Goal: Task Accomplishment & Management: Complete application form

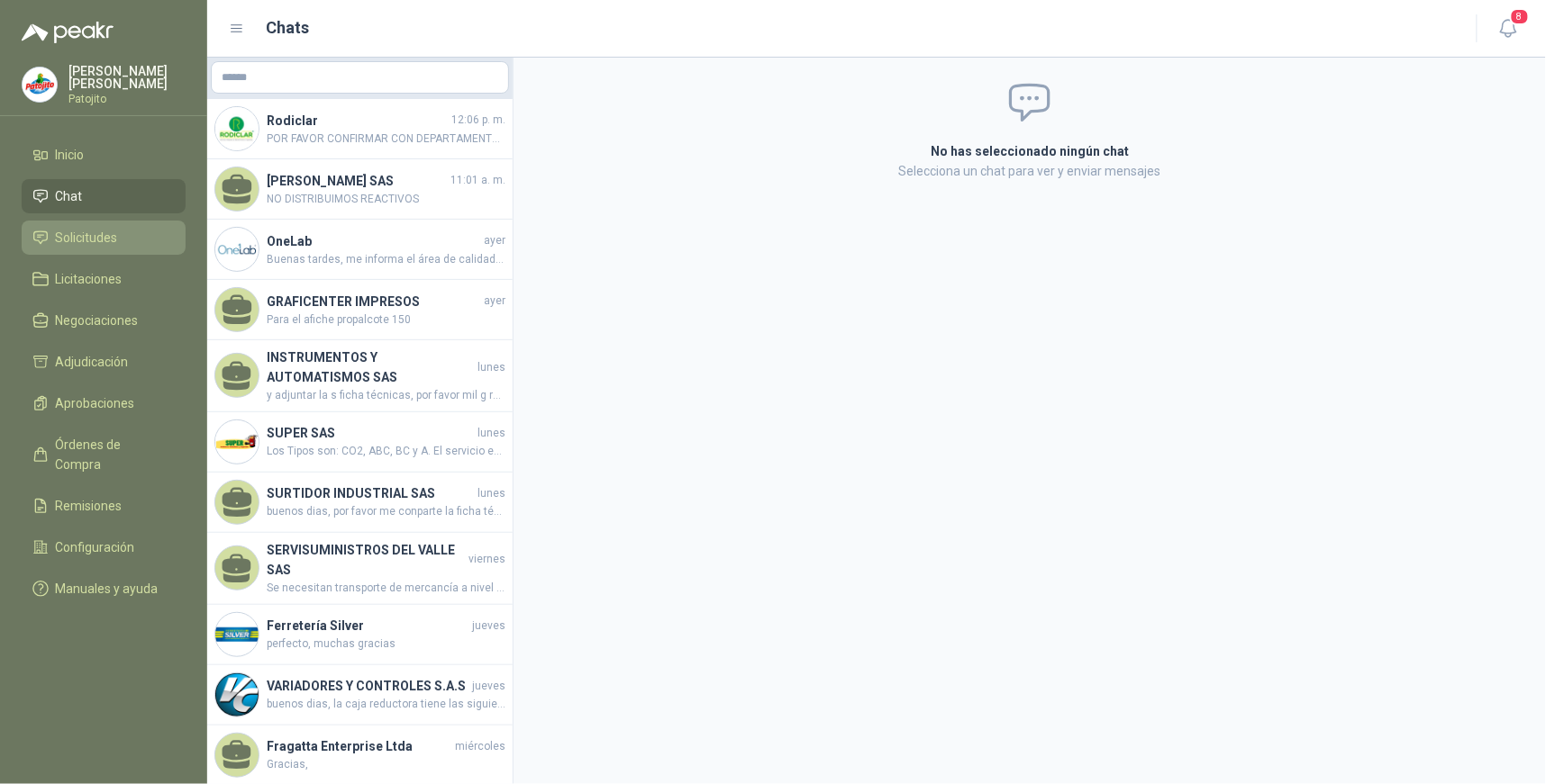
click at [93, 237] on span "Solicitudes" at bounding box center [87, 237] width 62 height 20
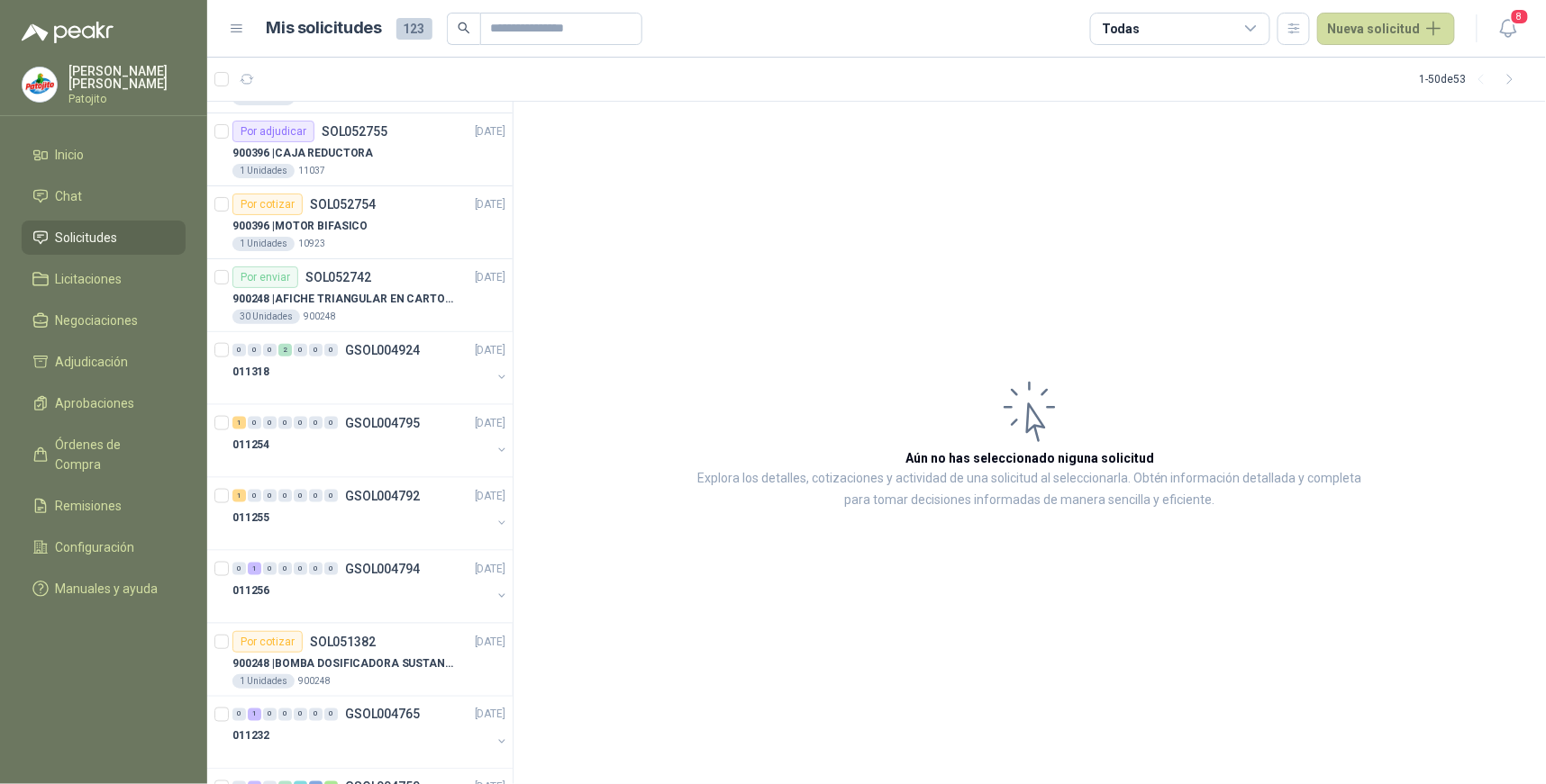
scroll to position [2992, 0]
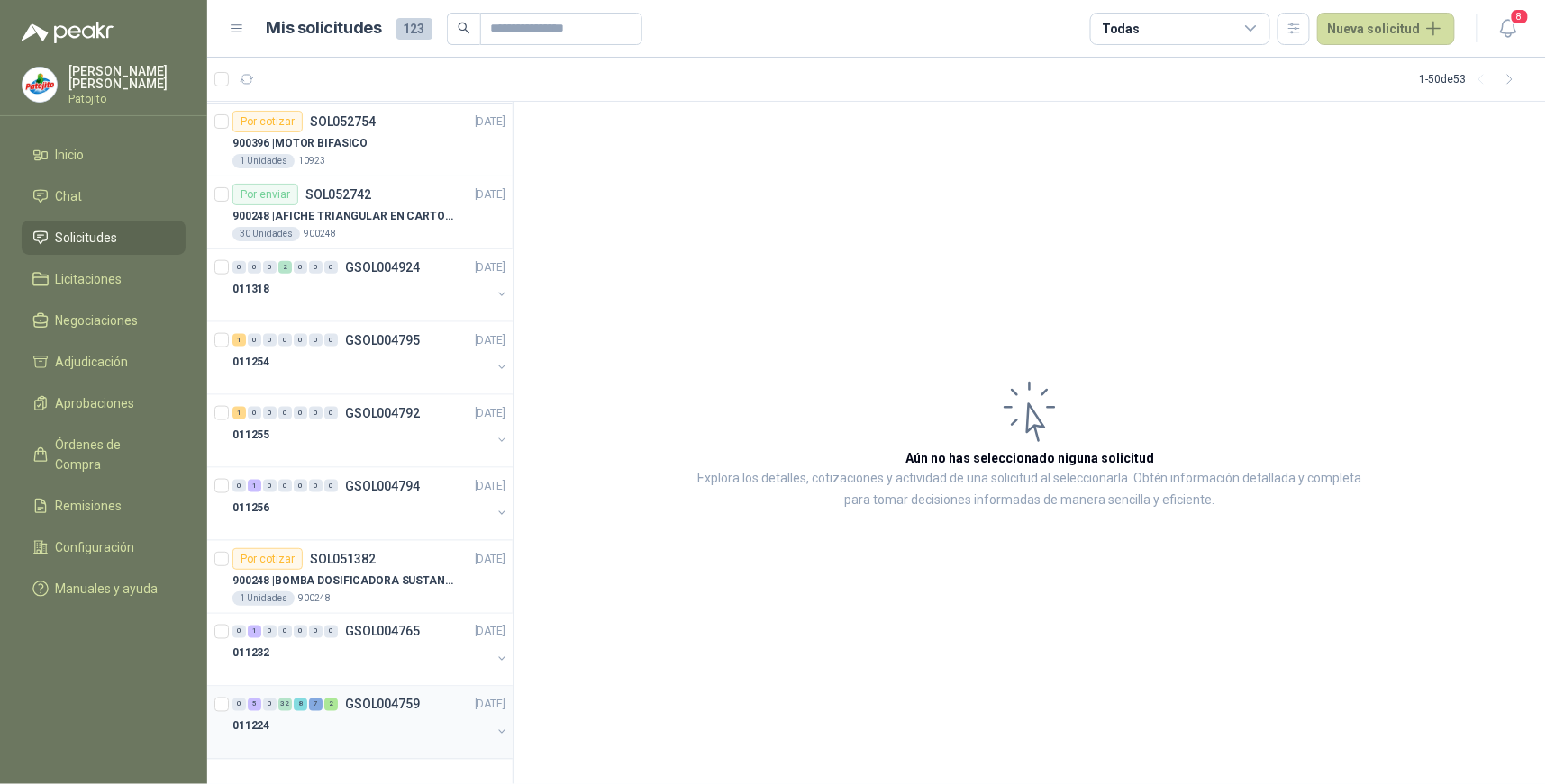
click at [253, 706] on div "5" at bounding box center [254, 705] width 14 height 13
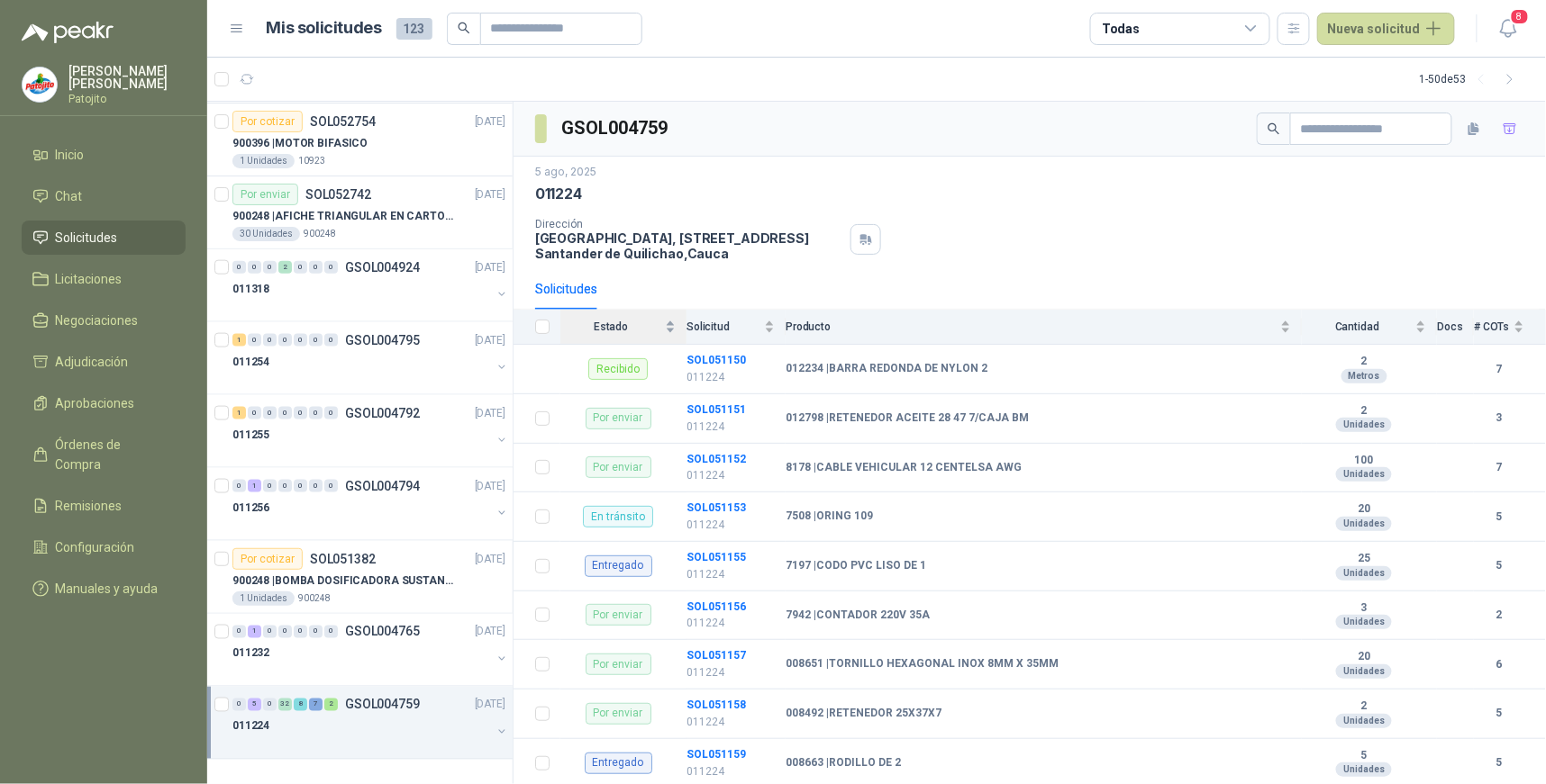
click at [660, 326] on span "Estado" at bounding box center [611, 327] width 101 height 13
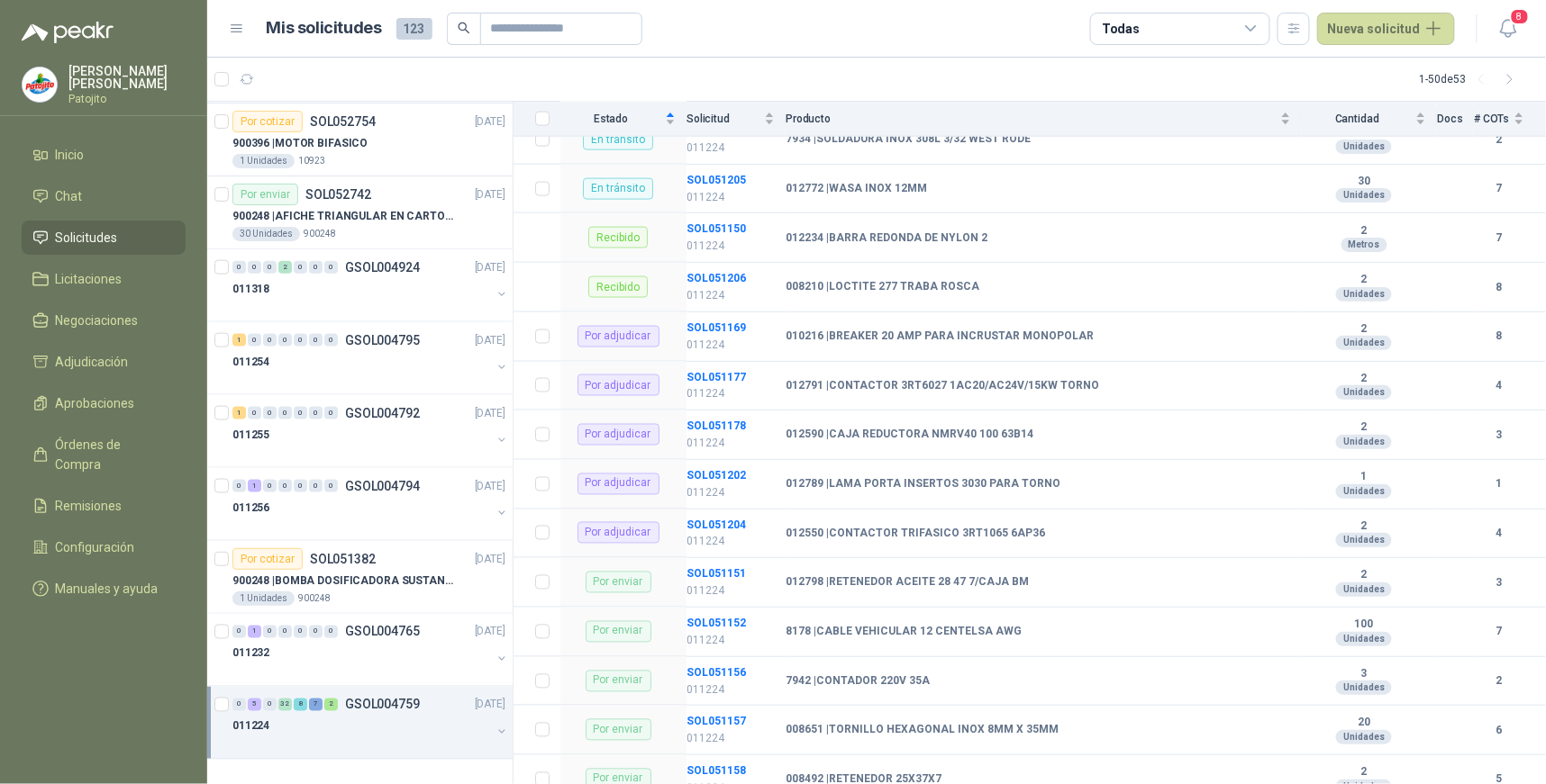
scroll to position [900, 0]
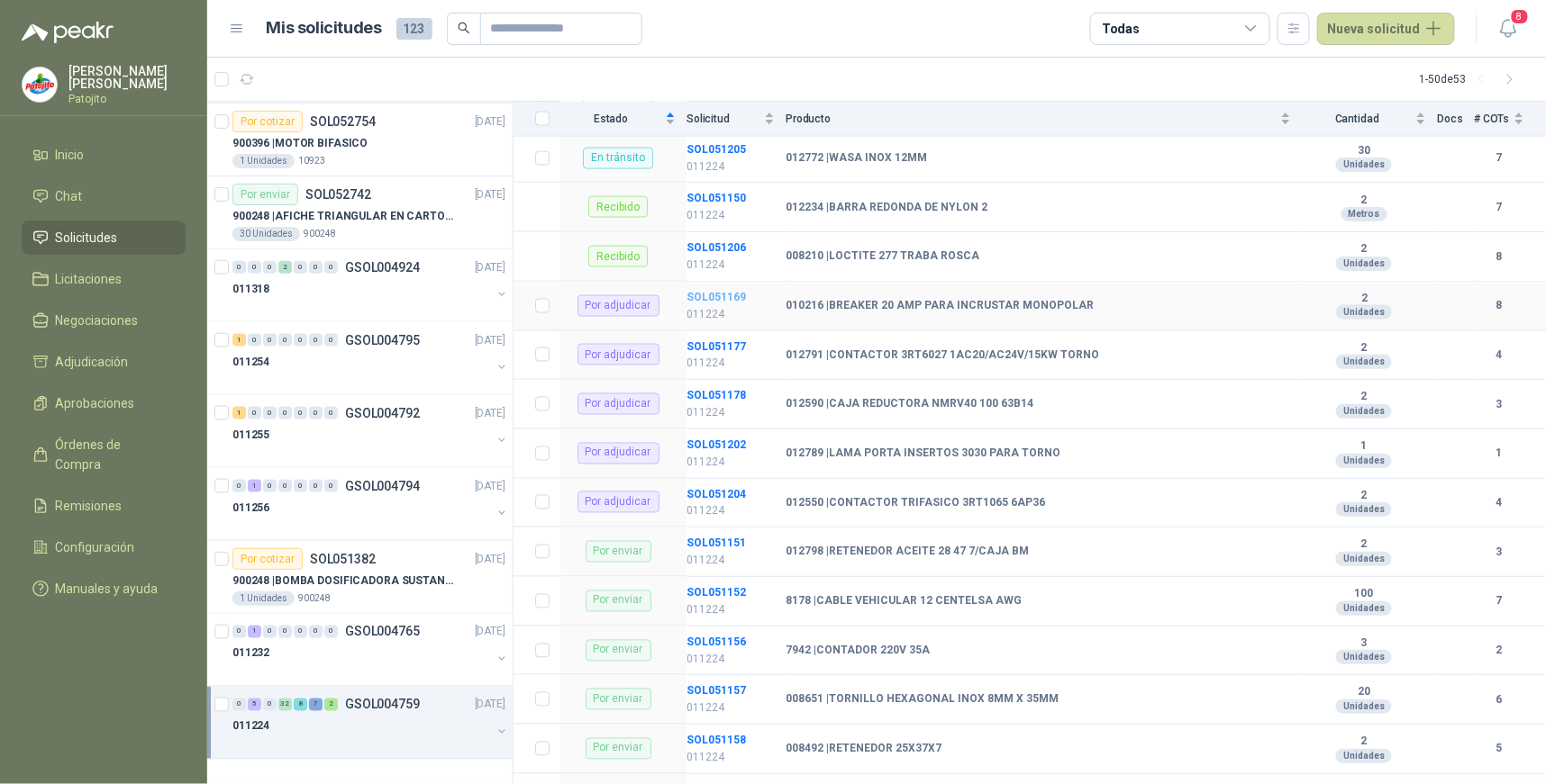
click at [712, 295] on b "SOL051169" at bounding box center [716, 297] width 60 height 13
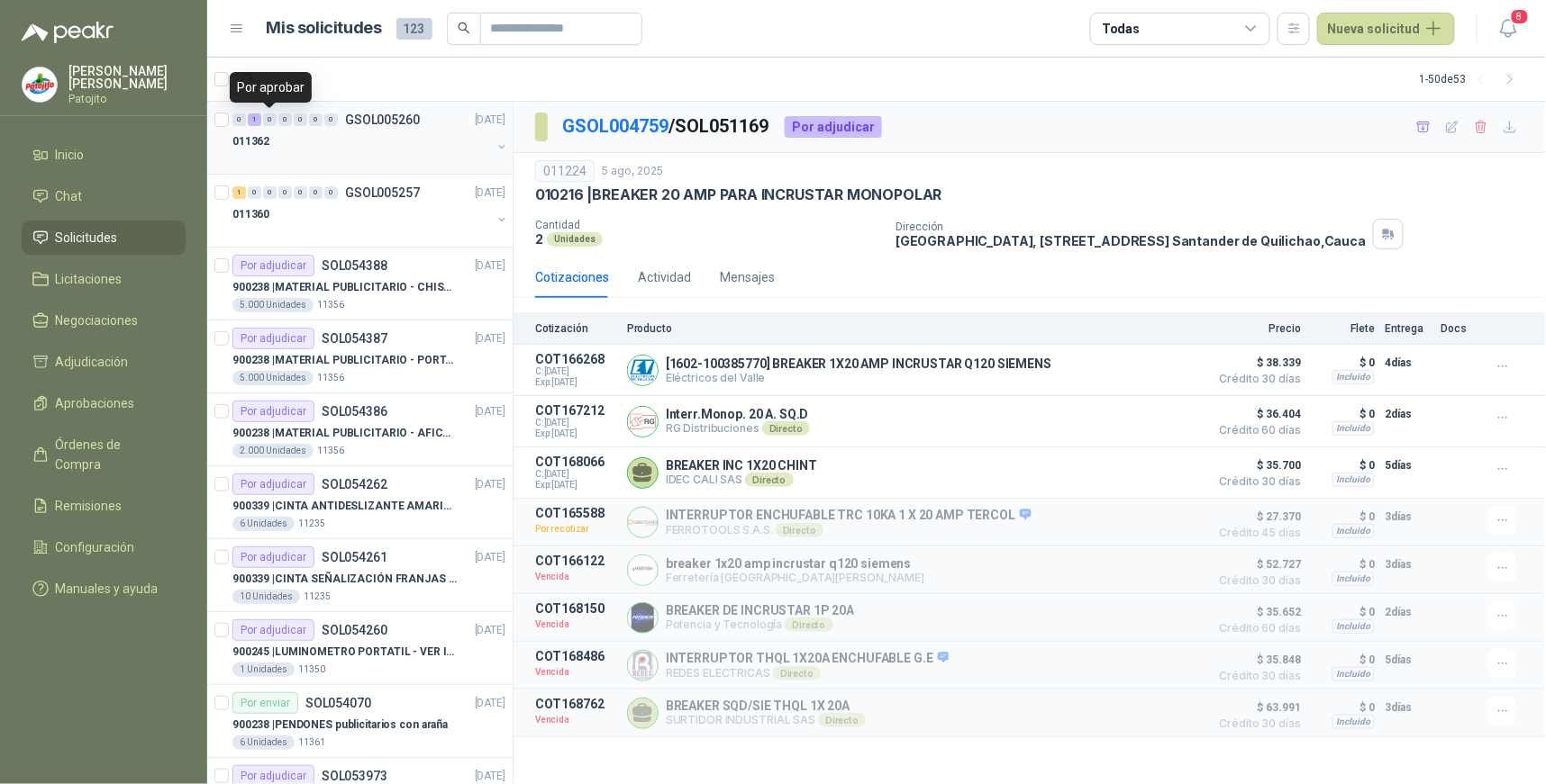
click at [256, 120] on div "1" at bounding box center [254, 120] width 14 height 13
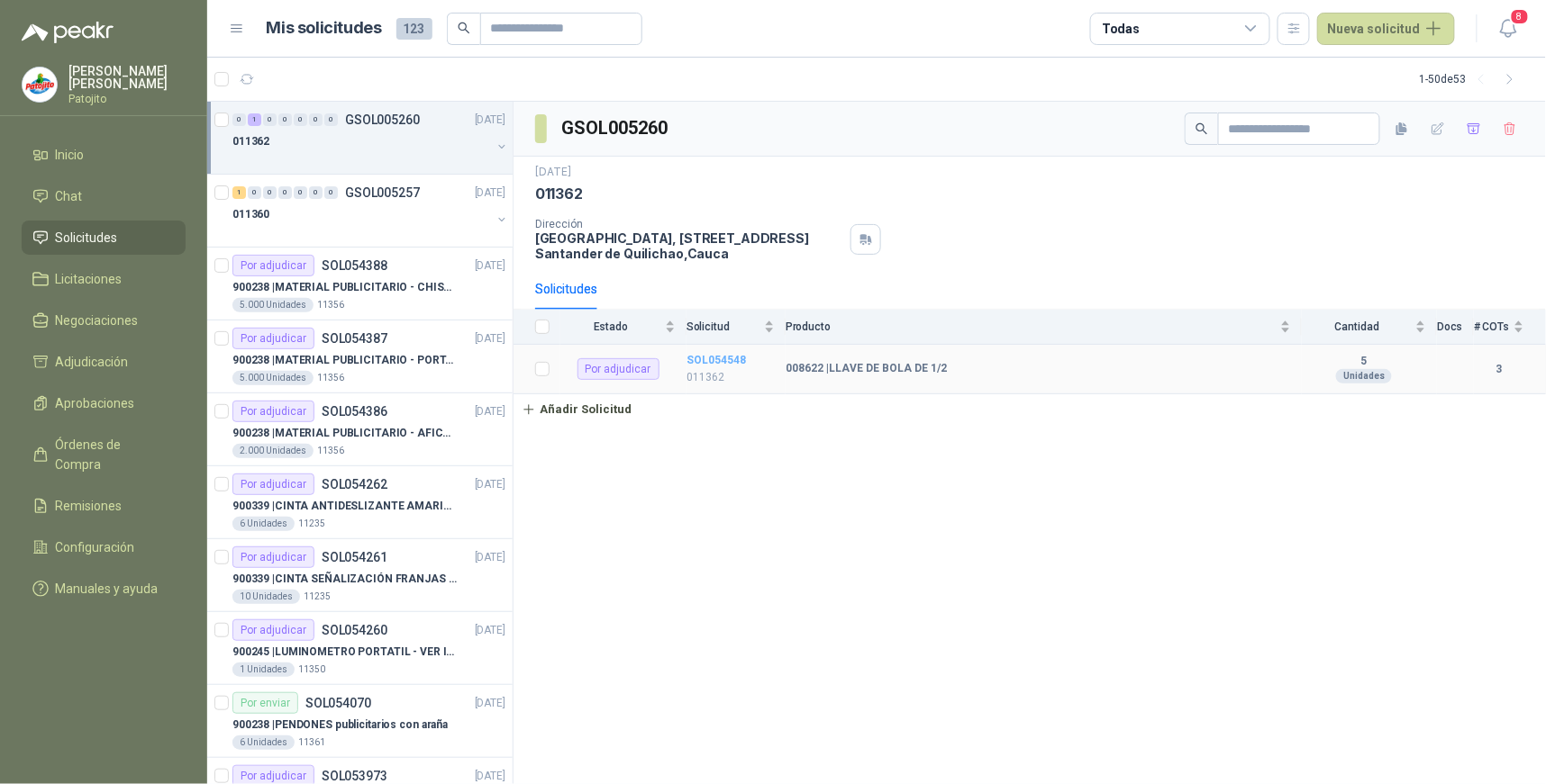
click at [706, 360] on b "SOL054548" at bounding box center [716, 360] width 60 height 13
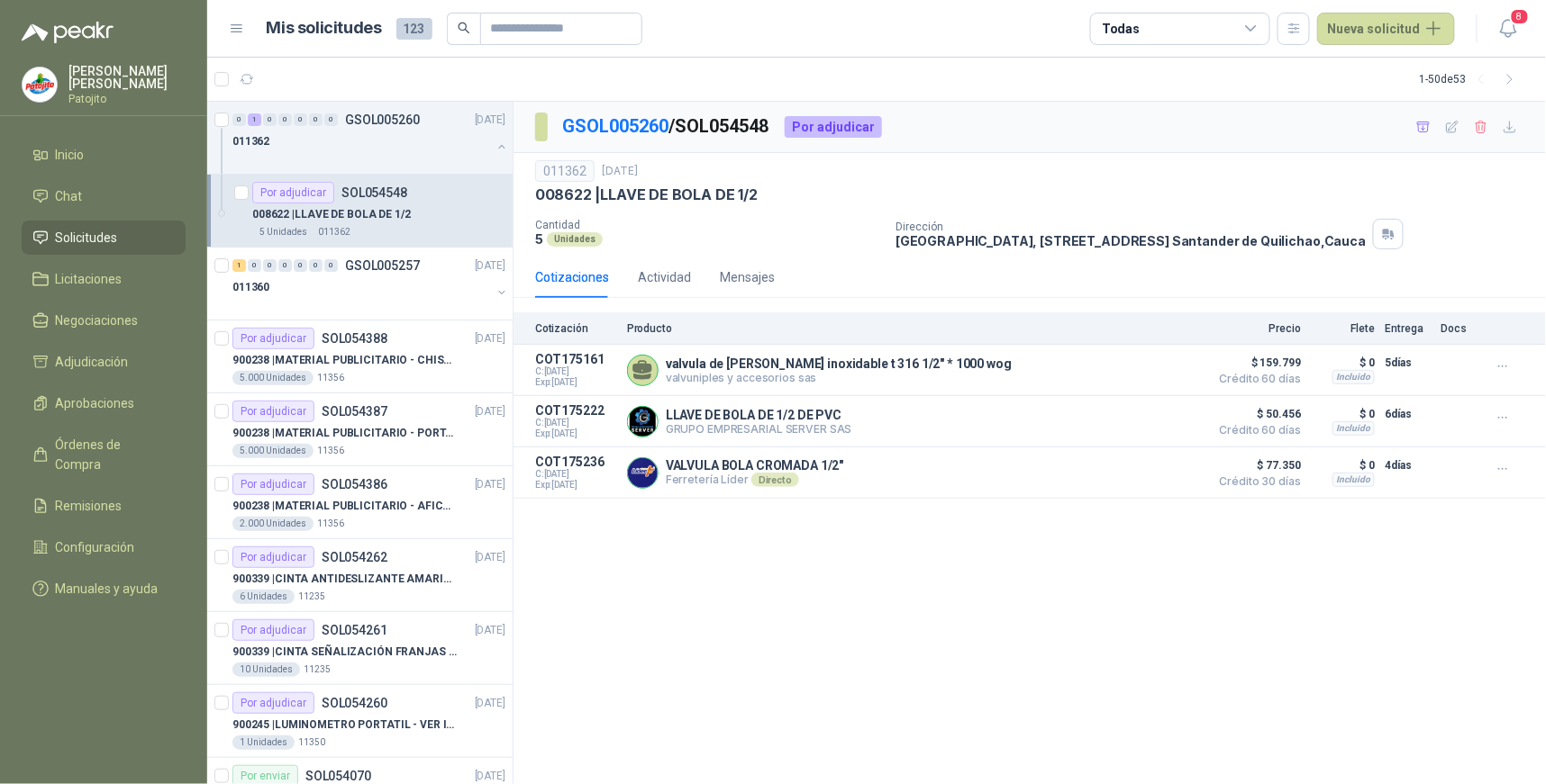
click at [940, 604] on div "GSOL005260 / SOL054548 Por adjudicar 011362 [DATE] 008622 | LLAVE DE BOLA DE 1/…" at bounding box center [1030, 443] width 1033 height 683
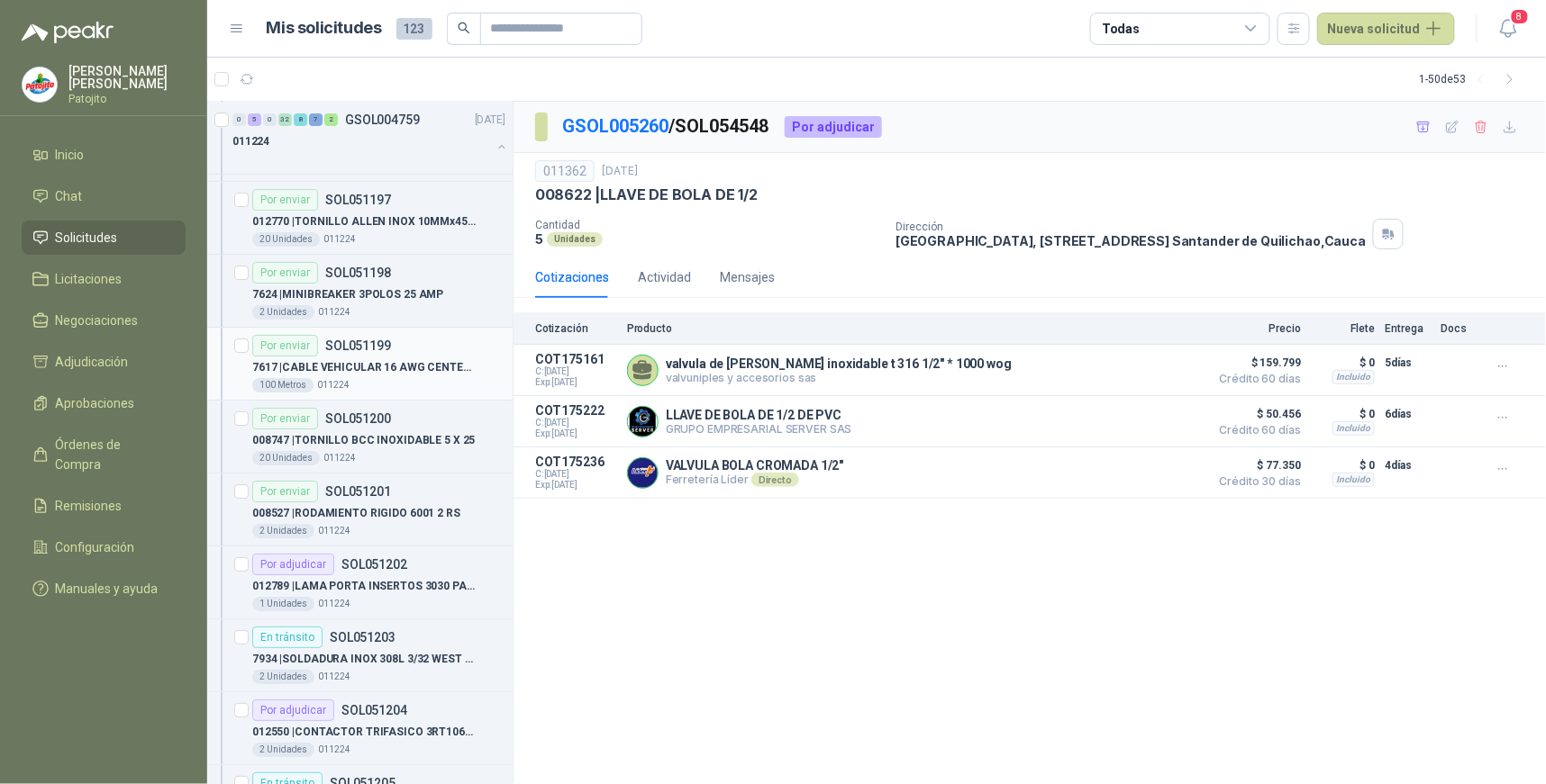
scroll to position [7006, 0]
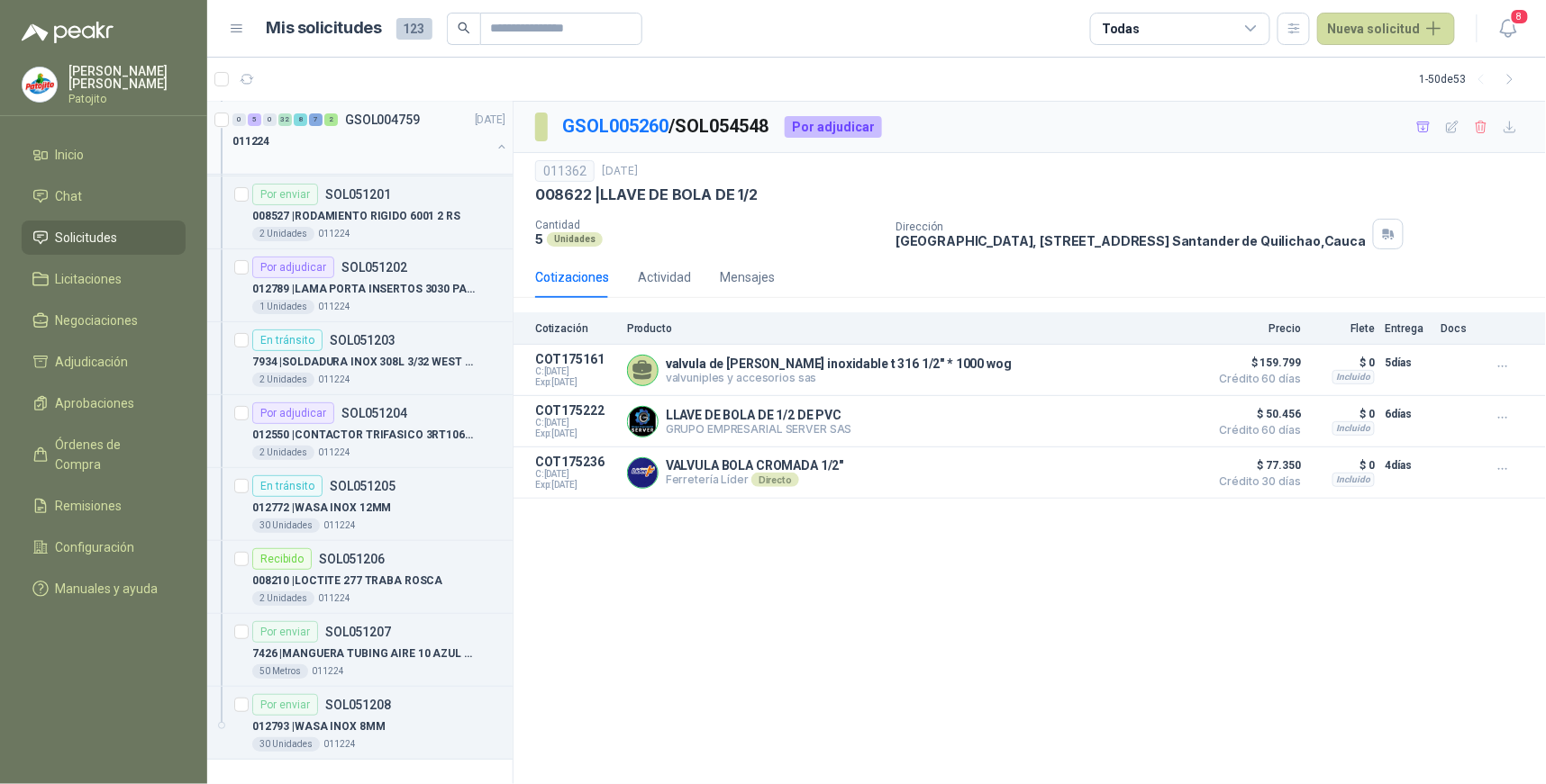
click at [254, 119] on div "5" at bounding box center [254, 120] width 14 height 13
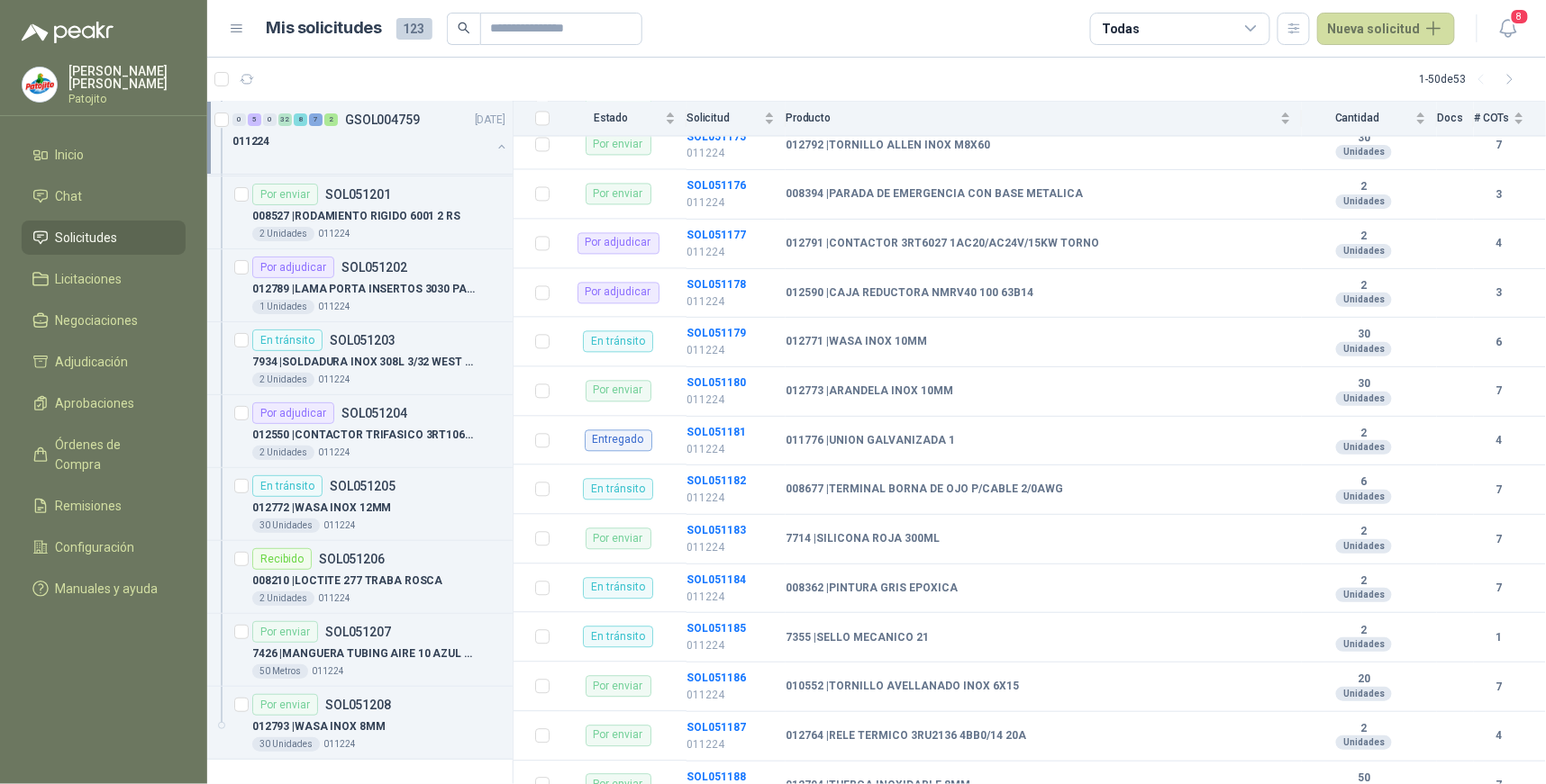
scroll to position [1300, 0]
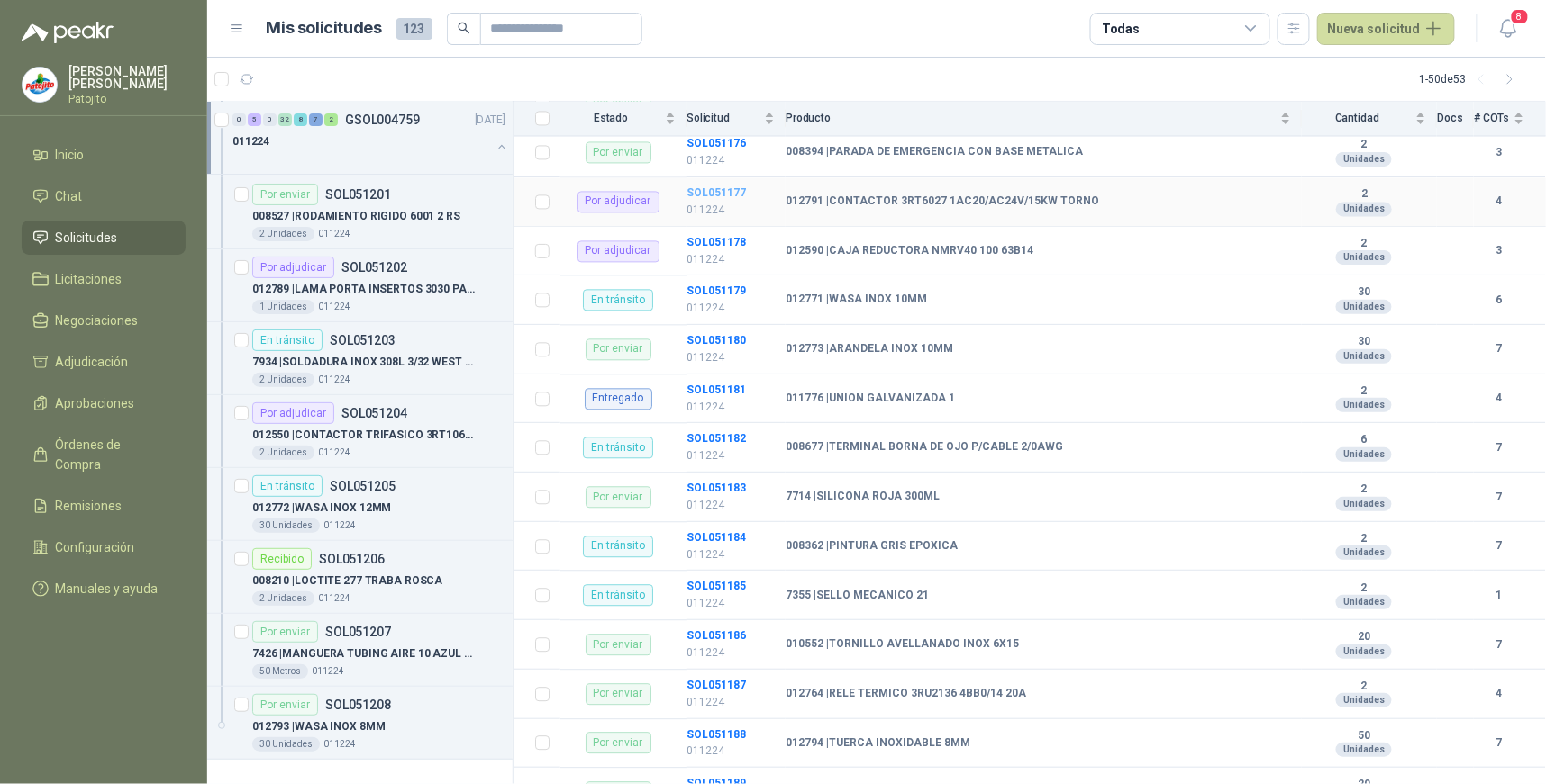
click at [717, 193] on b "SOL051177" at bounding box center [716, 193] width 60 height 13
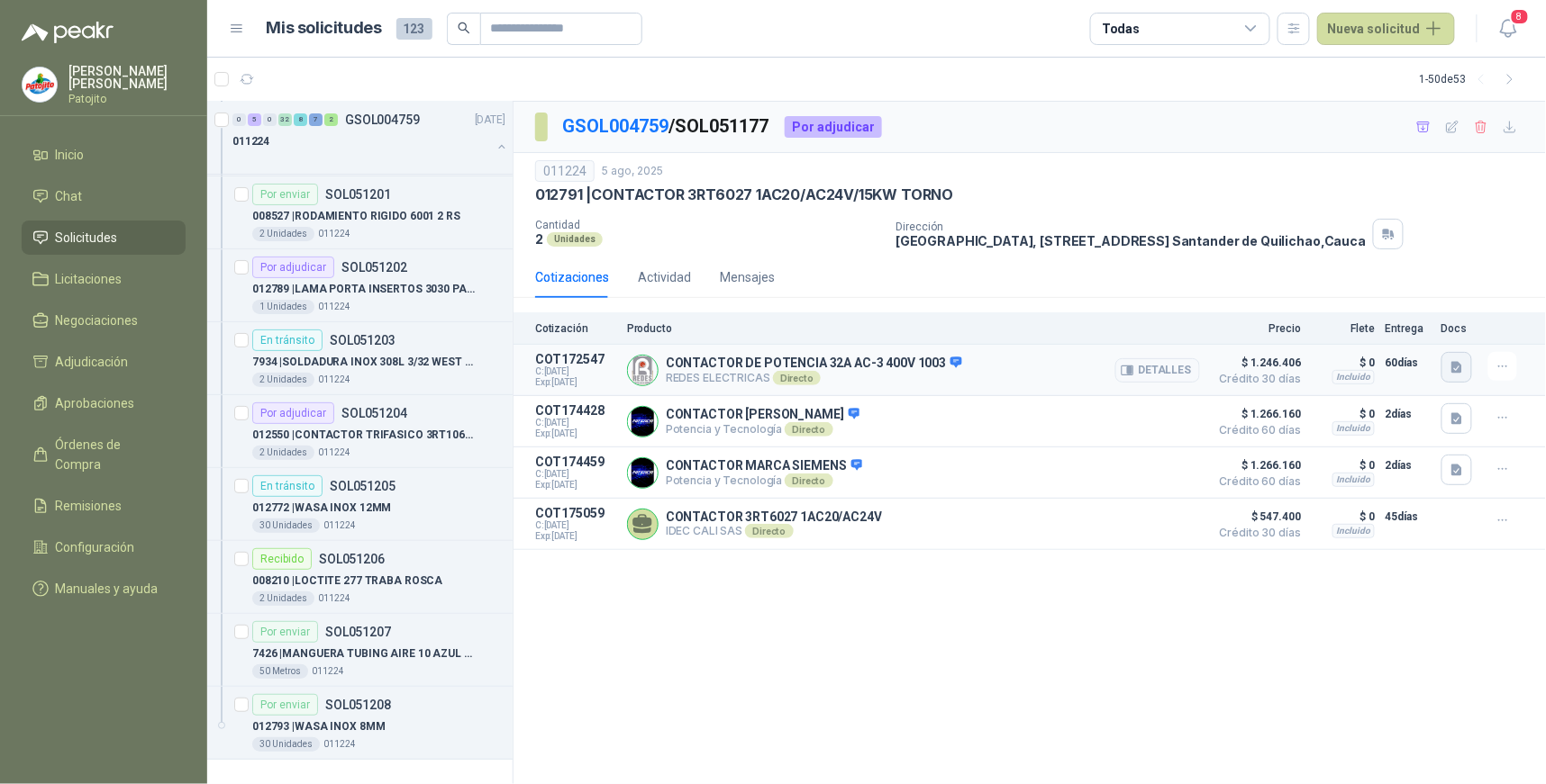
click at [1462, 366] on icon "button" at bounding box center [1457, 368] width 11 height 12
click at [1400, 326] on button "3RT20271AC20_datasheet_en.pdf" at bounding box center [1360, 328] width 202 height 19
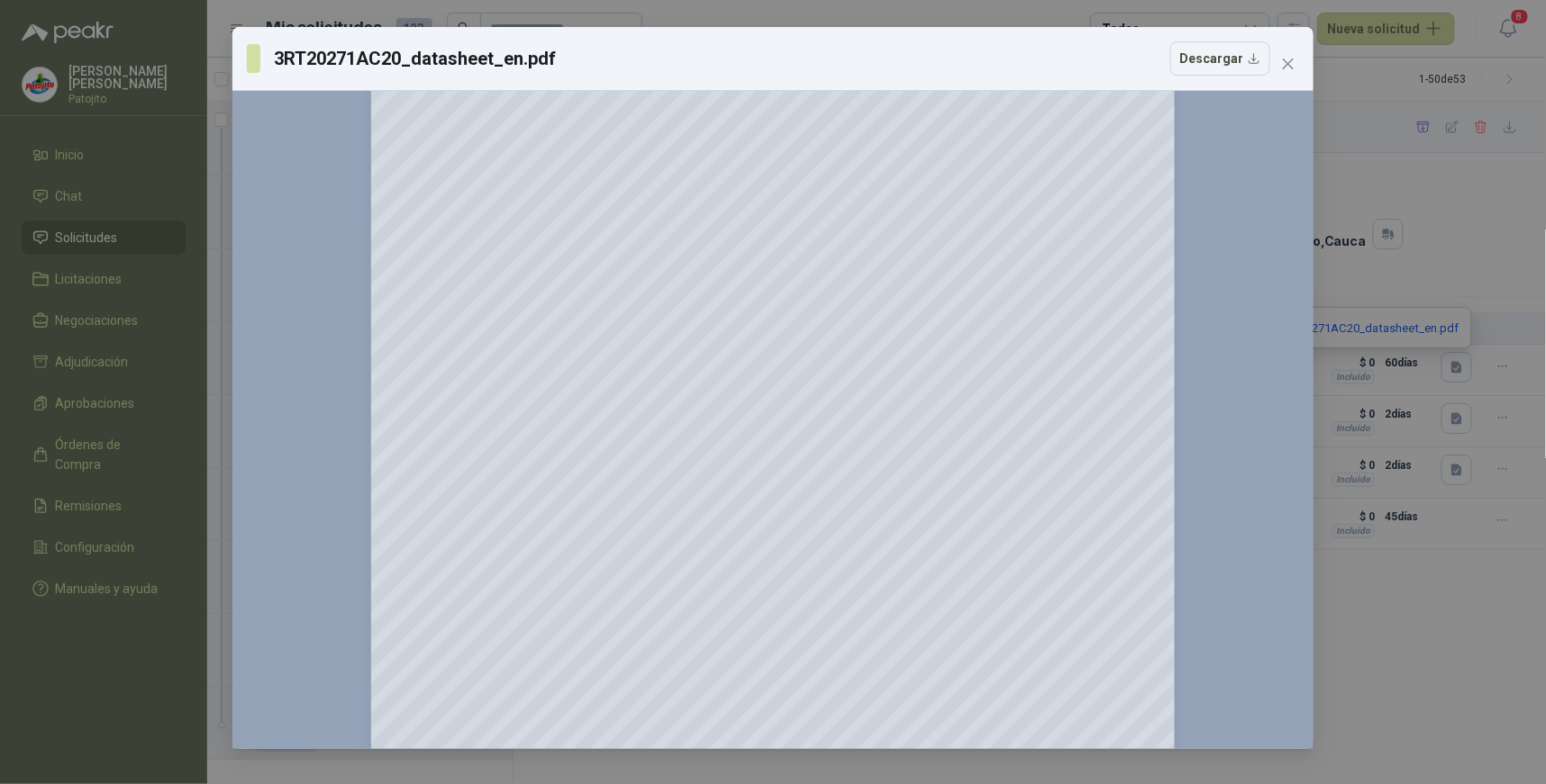
scroll to position [1600, 0]
drag, startPoint x: 1281, startPoint y: 65, endPoint x: 1290, endPoint y: 69, distance: 9.8
click at [1285, 66] on span "Close" at bounding box center [1288, 64] width 28 height 15
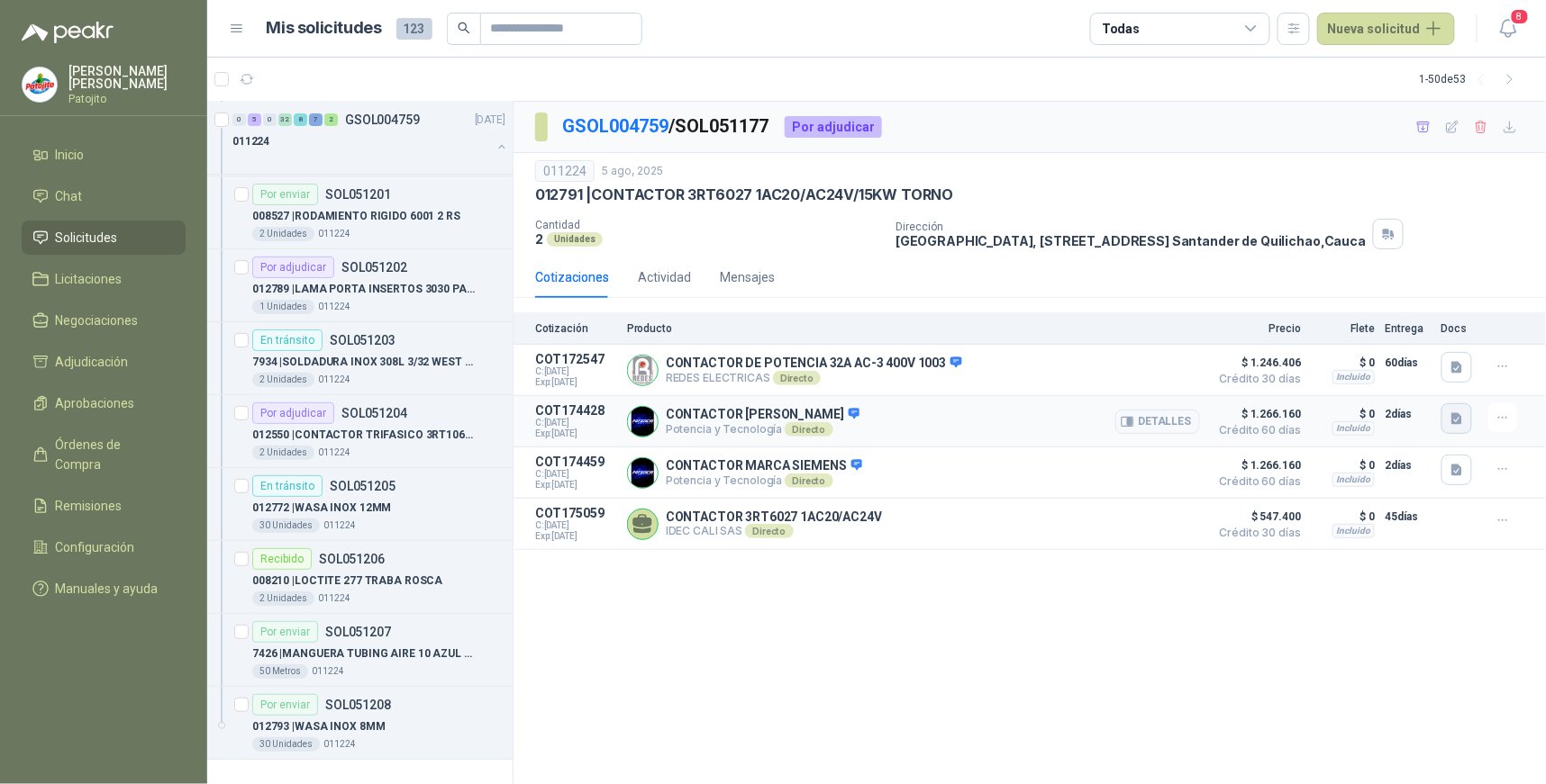
click at [1461, 419] on icon "button" at bounding box center [1457, 419] width 11 height 12
click at [1460, 473] on icon "button" at bounding box center [1457, 470] width 11 height 12
click at [1375, 413] on button "3RT20271AG20_datasheet_es (1).pdf" at bounding box center [1351, 414] width 220 height 19
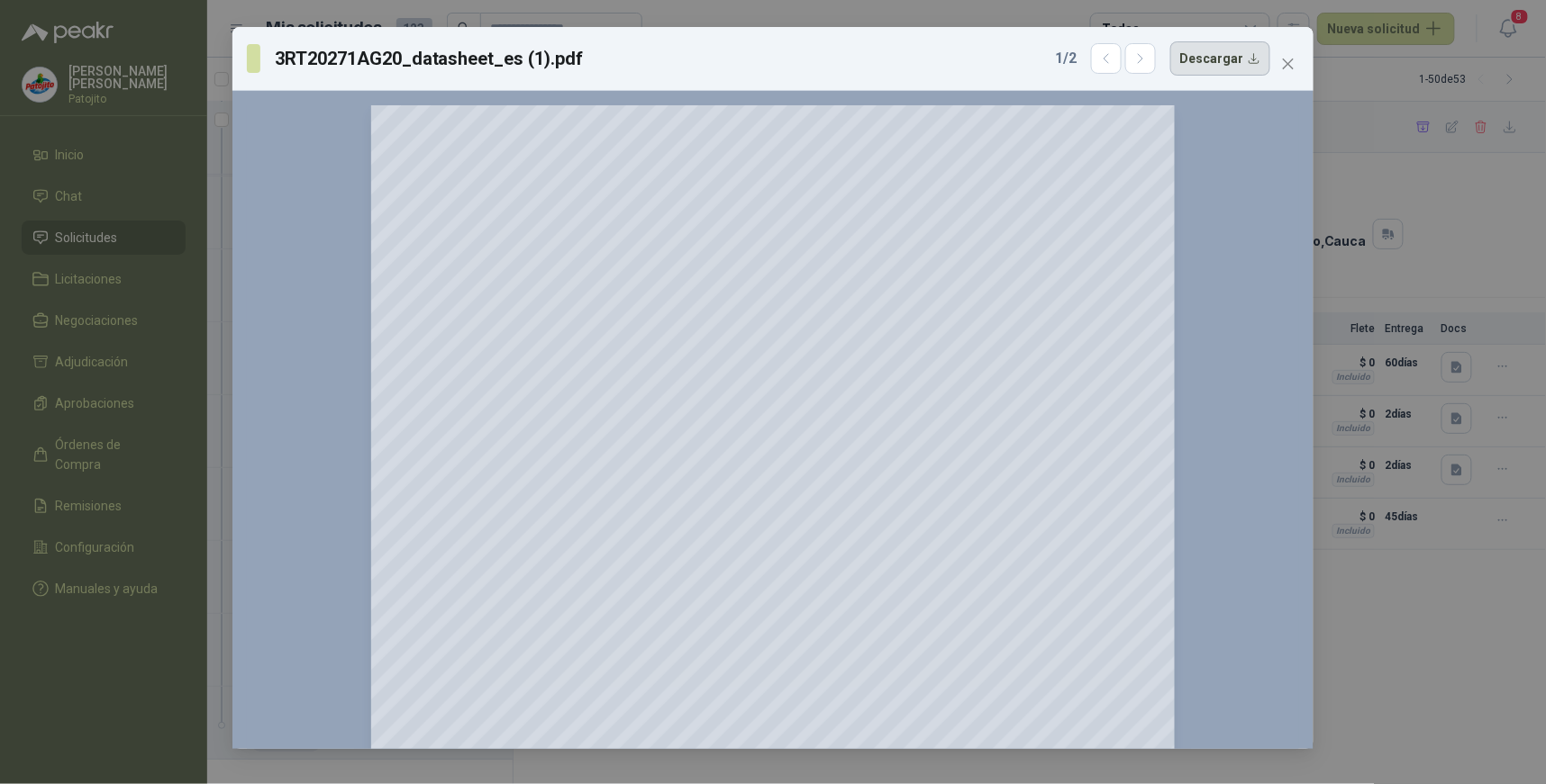
click at [1229, 58] on button "Descargar" at bounding box center [1220, 58] width 100 height 34
click at [1461, 220] on div "3RT20271AG20_datasheet_es (1).pdf 1 / 2 Descargar 150 %" at bounding box center [773, 392] width 1546 height 784
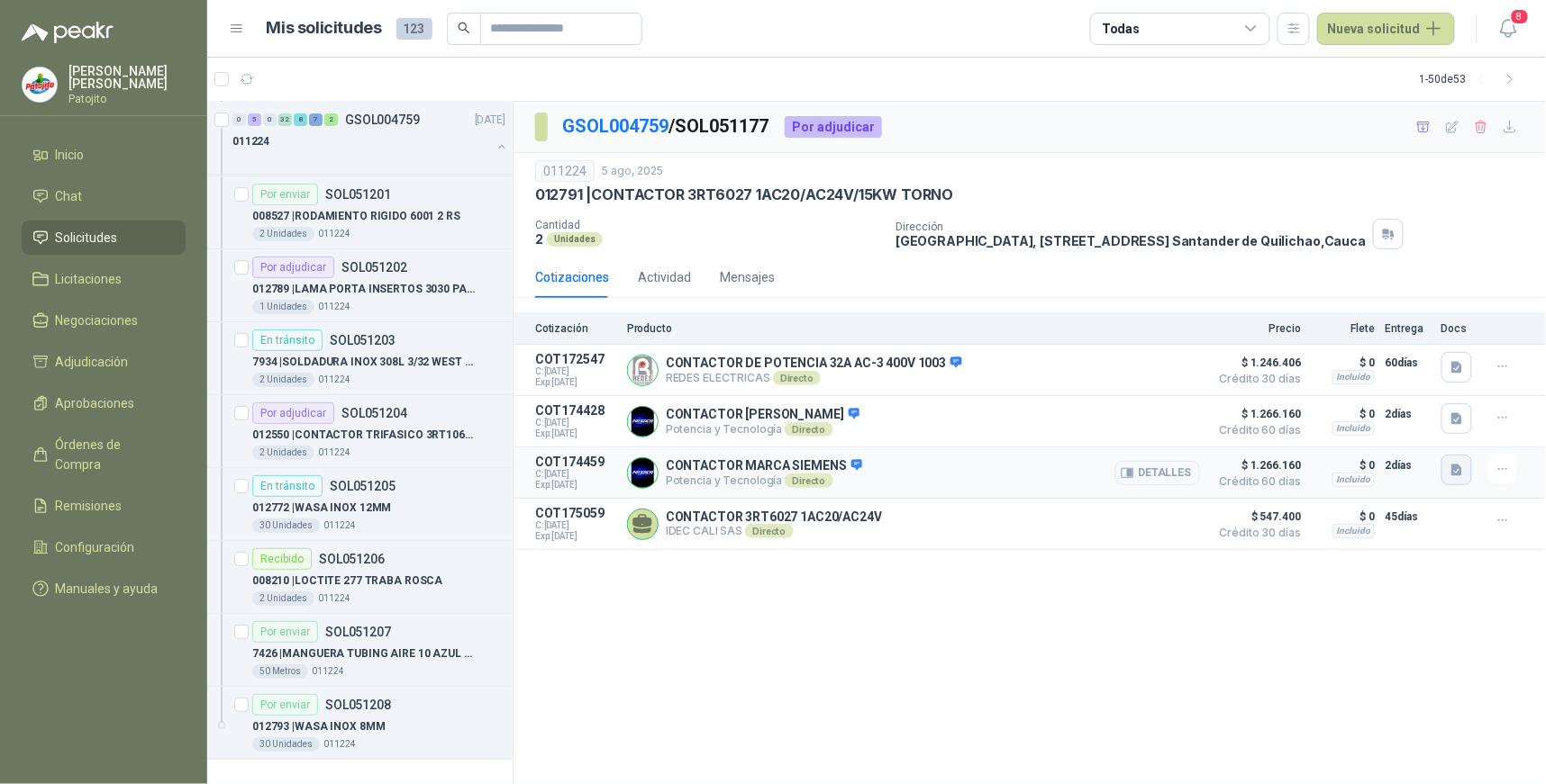
click at [1452, 469] on icon "button" at bounding box center [1457, 470] width 11 height 12
click at [1386, 429] on button "3RT29245AC21_datasheet_es.pdf" at bounding box center [1341, 432] width 202 height 19
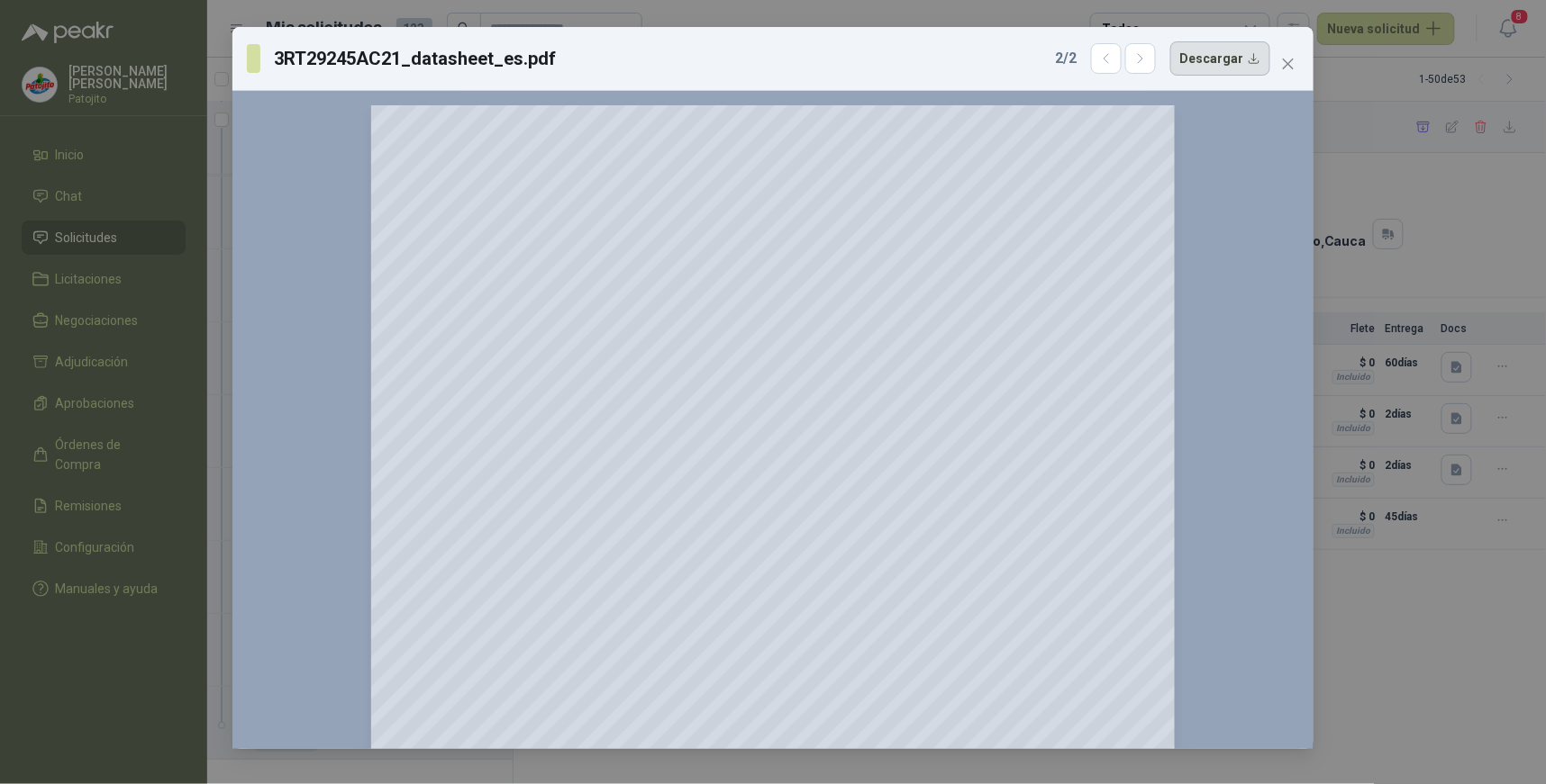
click at [1215, 61] on button "Descargar" at bounding box center [1220, 58] width 100 height 34
click at [1292, 60] on icon "close" at bounding box center [1289, 64] width 11 height 11
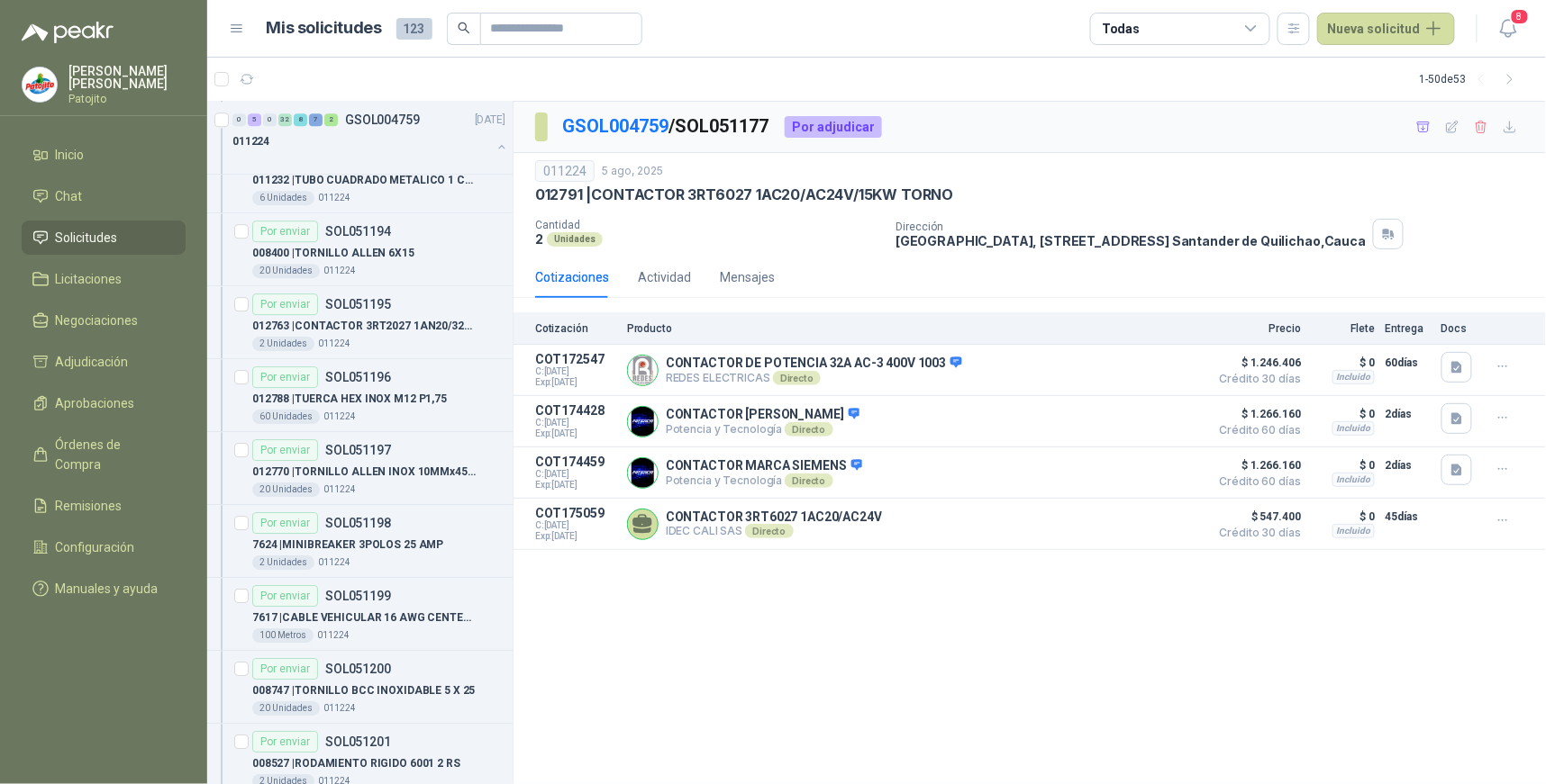
scroll to position [6406, 0]
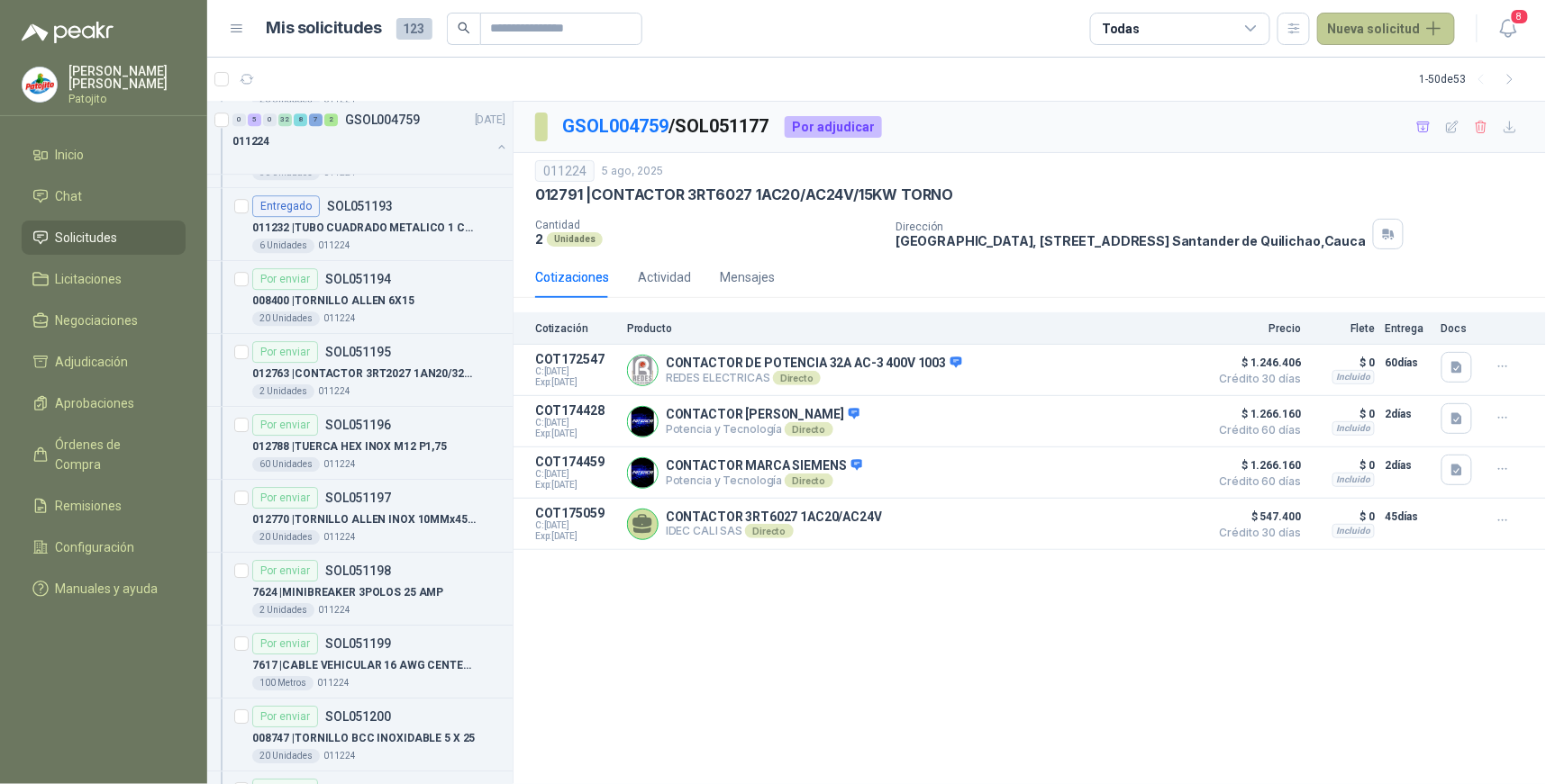
click at [1430, 28] on button "Nueva solicitud" at bounding box center [1386, 28] width 138 height 32
drag, startPoint x: 1382, startPoint y: 73, endPoint x: 1372, endPoint y: 76, distance: 10.4
click at [1380, 73] on link "Solicitud" at bounding box center [1408, 72] width 153 height 31
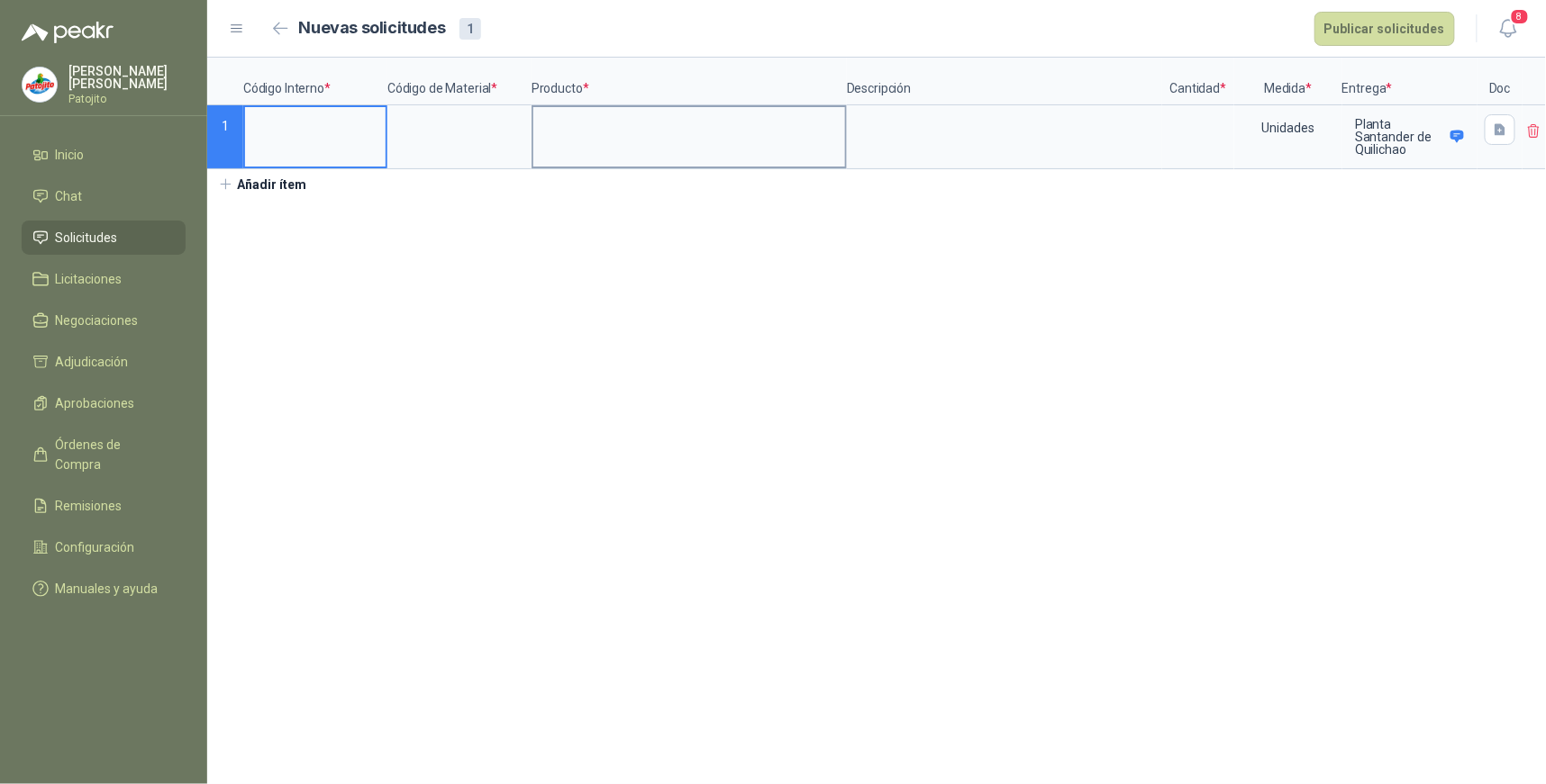
click at [570, 138] on input at bounding box center [689, 125] width 312 height 35
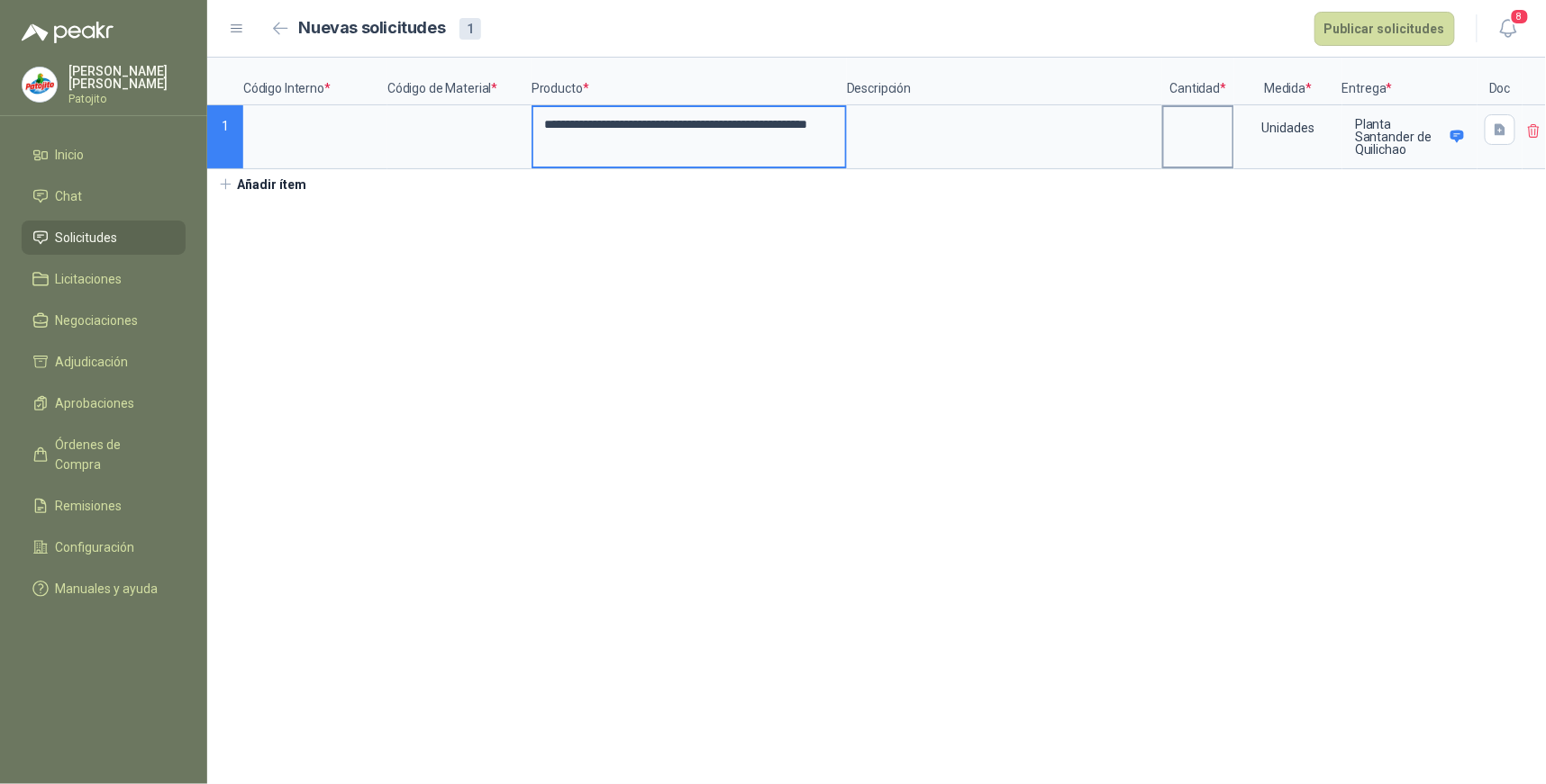
click at [1181, 123] on input at bounding box center [1198, 125] width 69 height 35
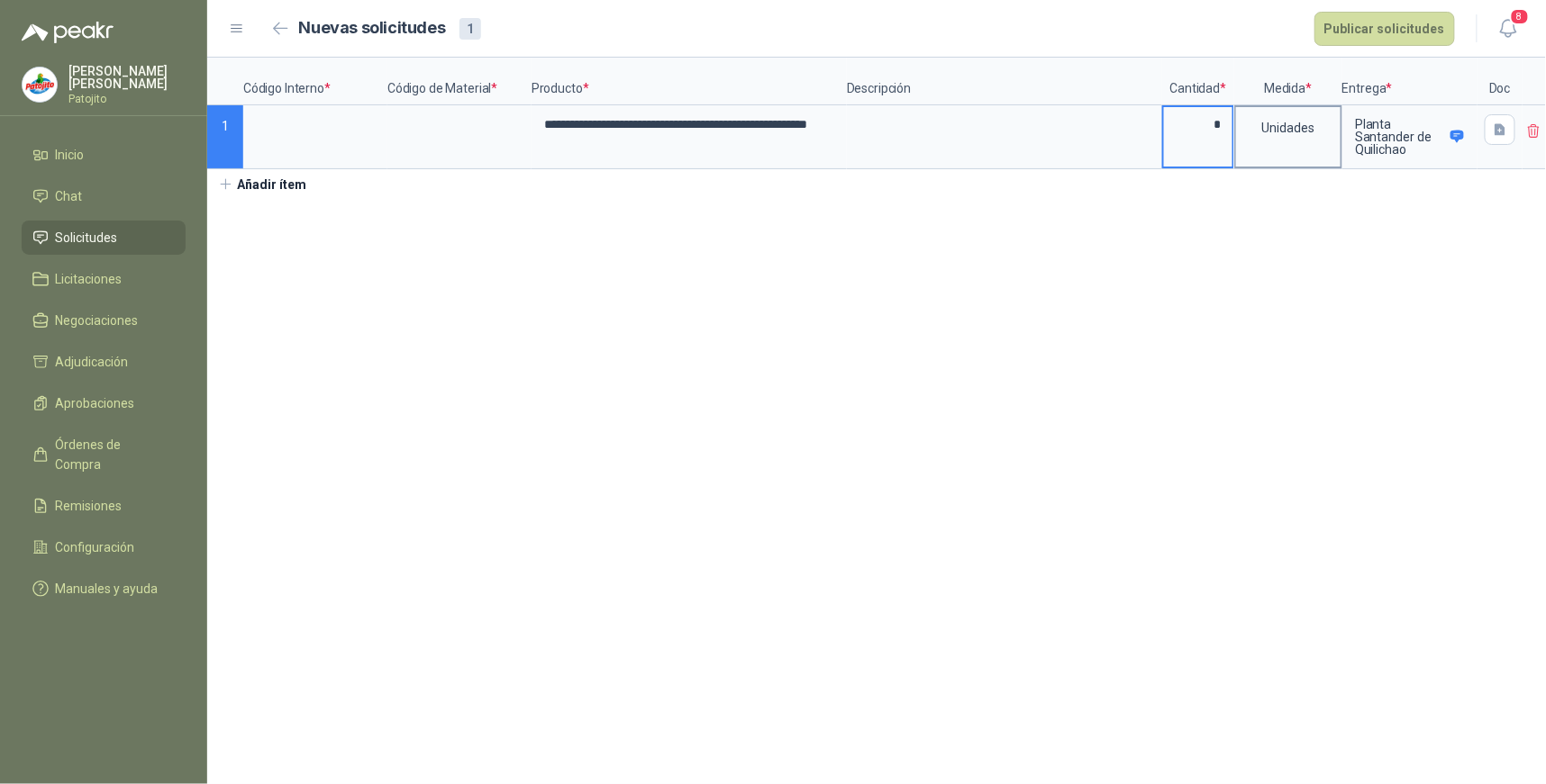
type input "*"
click at [1313, 128] on div "Unidades" at bounding box center [1289, 127] width 105 height 41
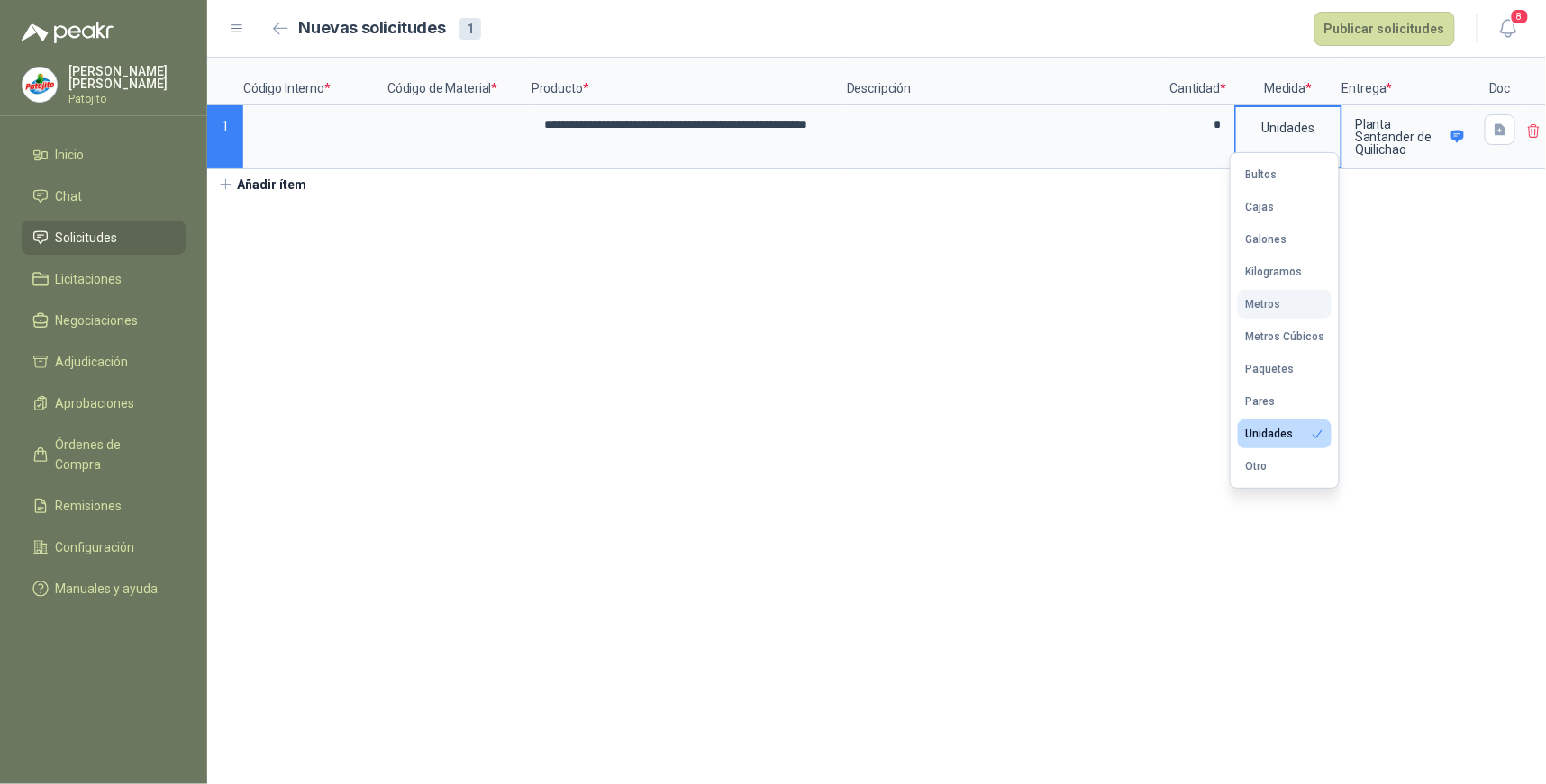
click at [1283, 308] on button "Metros" at bounding box center [1285, 304] width 94 height 28
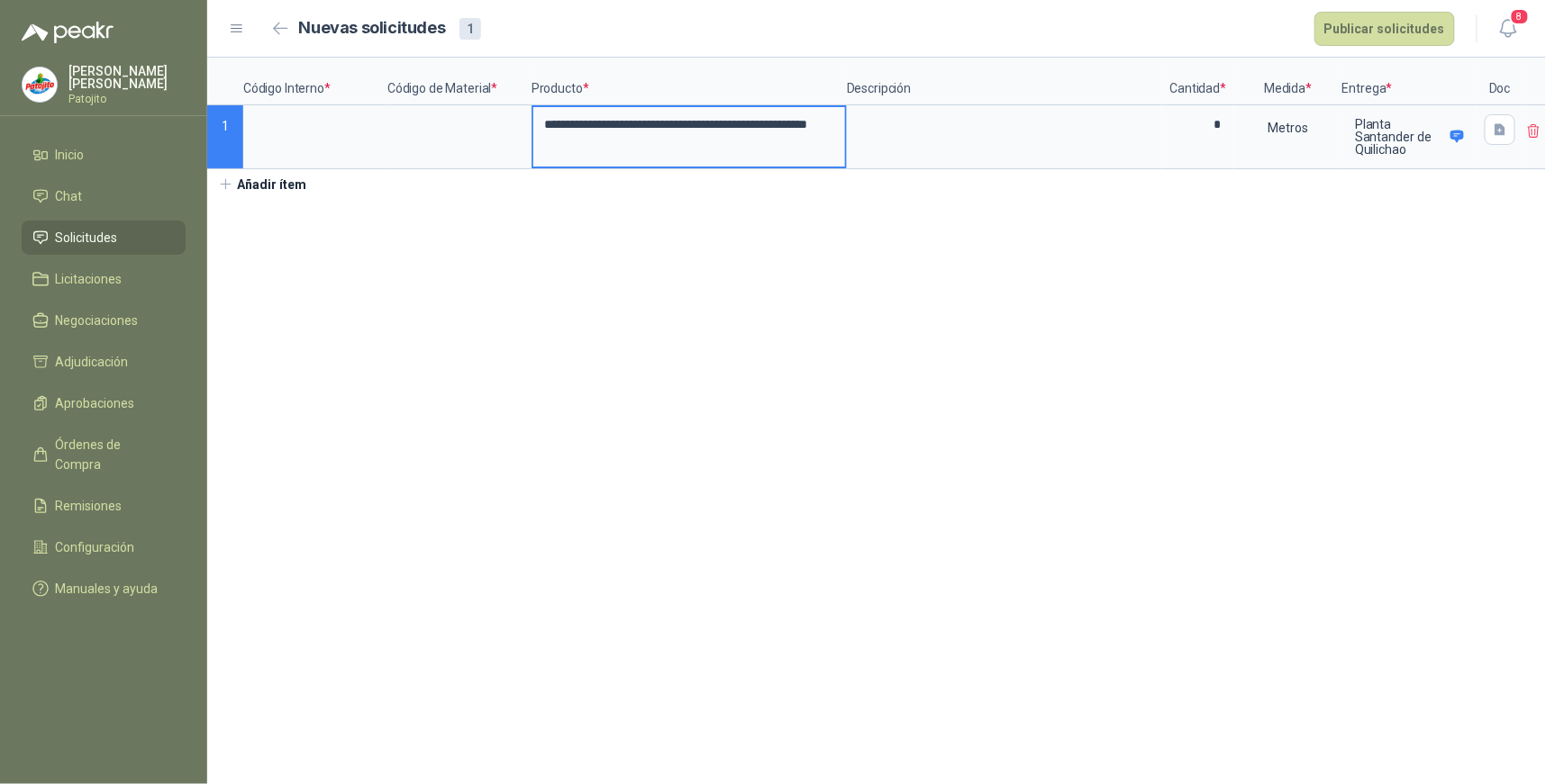
click at [574, 128] on input "**********" at bounding box center [689, 125] width 312 height 35
click at [561, 127] on input "**********" at bounding box center [689, 125] width 312 height 35
click at [582, 128] on input "**********" at bounding box center [689, 125] width 312 height 35
drag, startPoint x: 804, startPoint y: 127, endPoint x: 851, endPoint y: 125, distance: 47.0
click at [805, 125] on input "**********" at bounding box center [689, 125] width 312 height 35
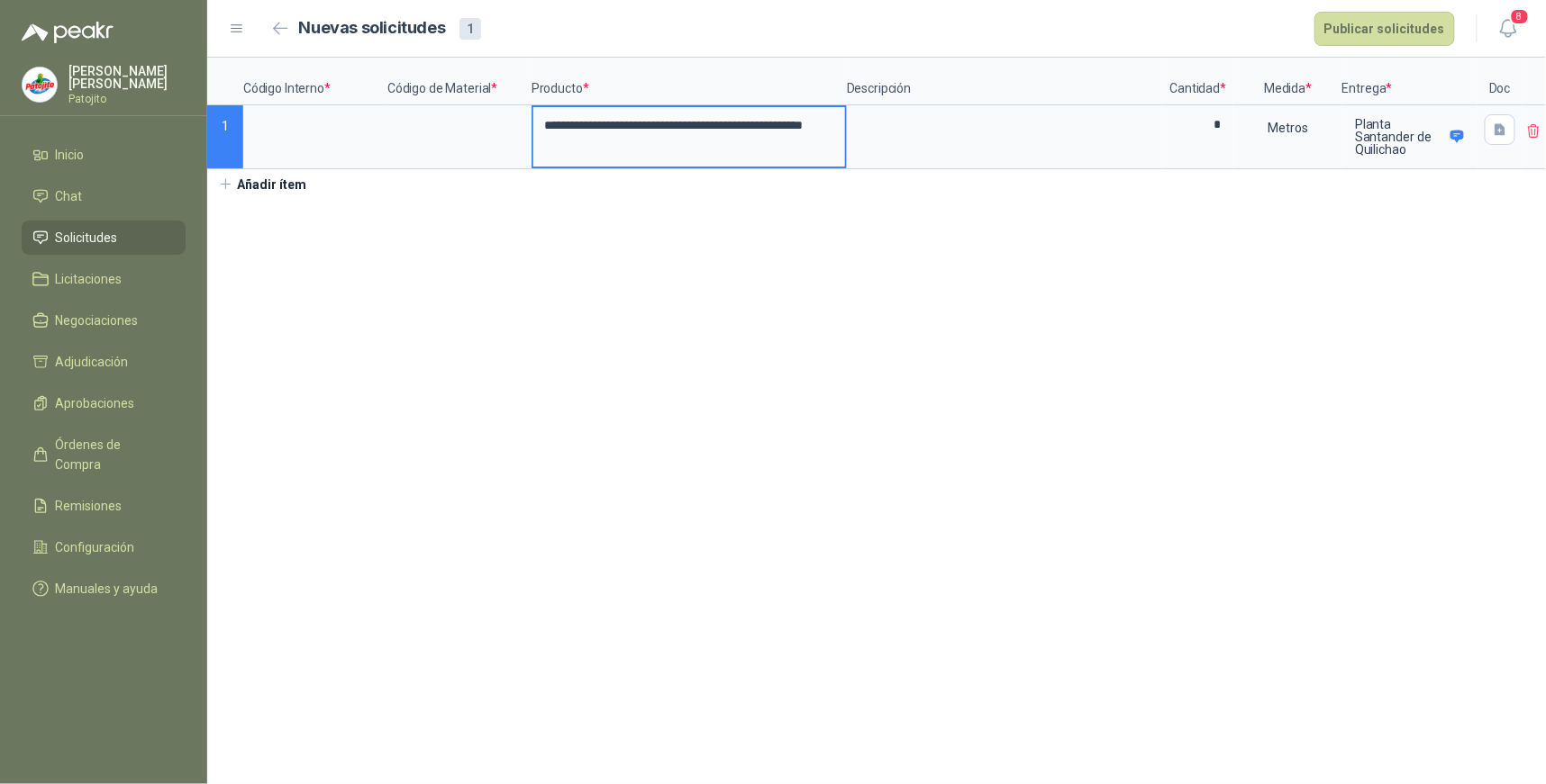
scroll to position [0, 55]
drag, startPoint x: 640, startPoint y: 123, endPoint x: 844, endPoint y: 130, distance: 204.1
click at [844, 130] on div "**********" at bounding box center [876, 114] width 1339 height 112
type input "**********"
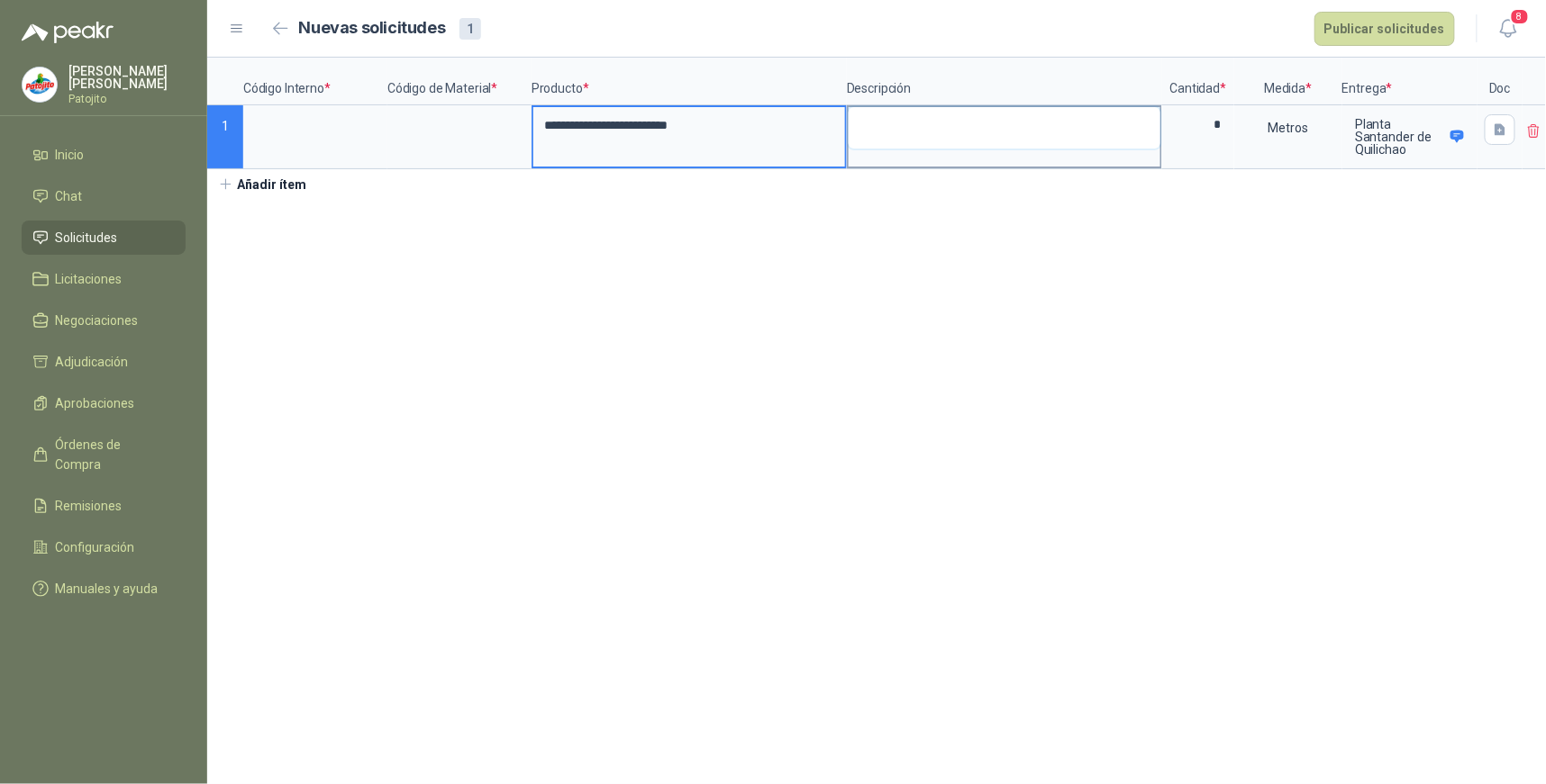
click at [895, 131] on textarea at bounding box center [1005, 127] width 312 height 41
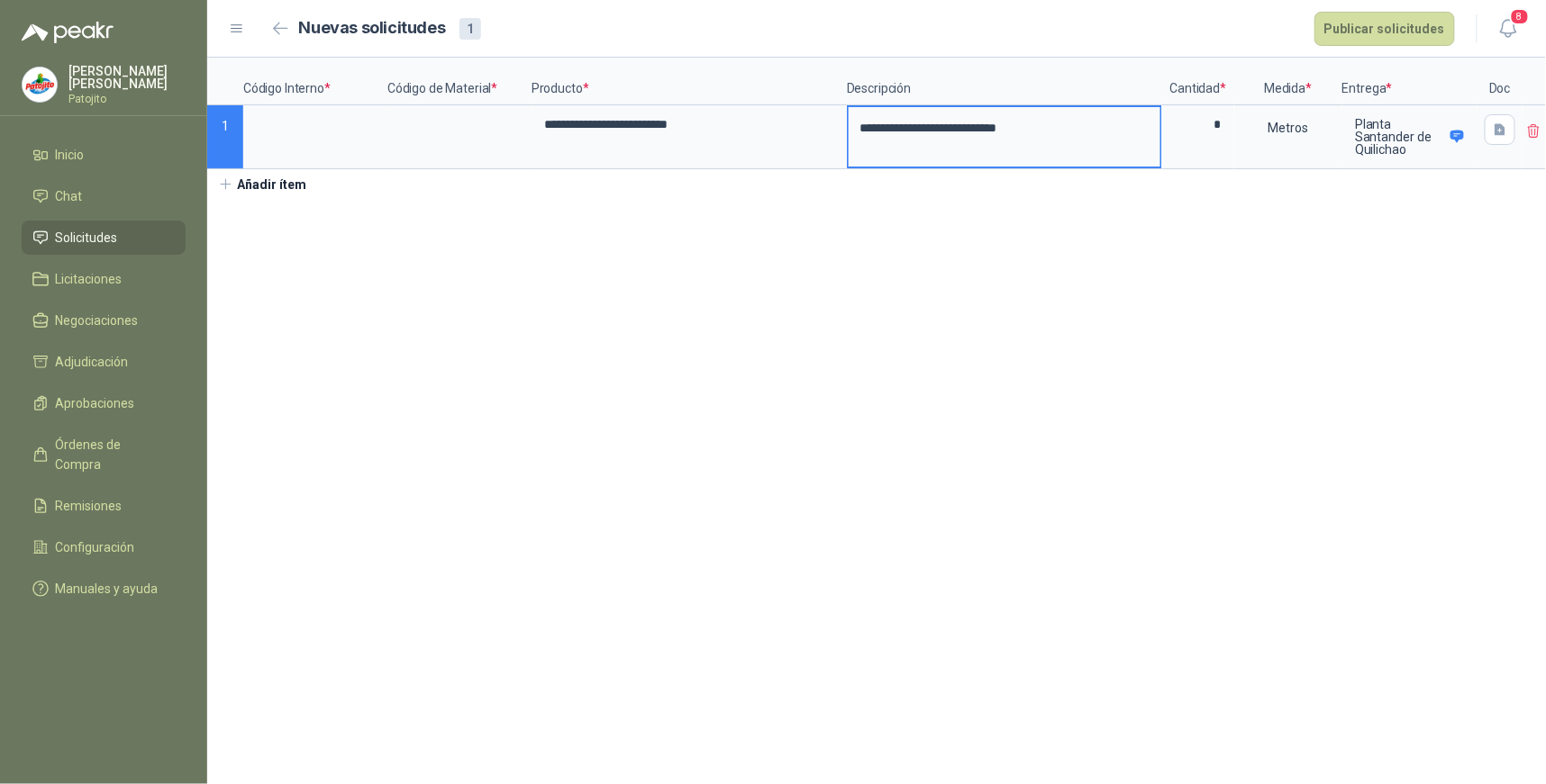
drag, startPoint x: 510, startPoint y: 294, endPoint x: 435, endPoint y: 209, distance: 113.4
click at [508, 294] on section "**********" at bounding box center [876, 421] width 1339 height 727
click at [317, 124] on input at bounding box center [315, 125] width 140 height 35
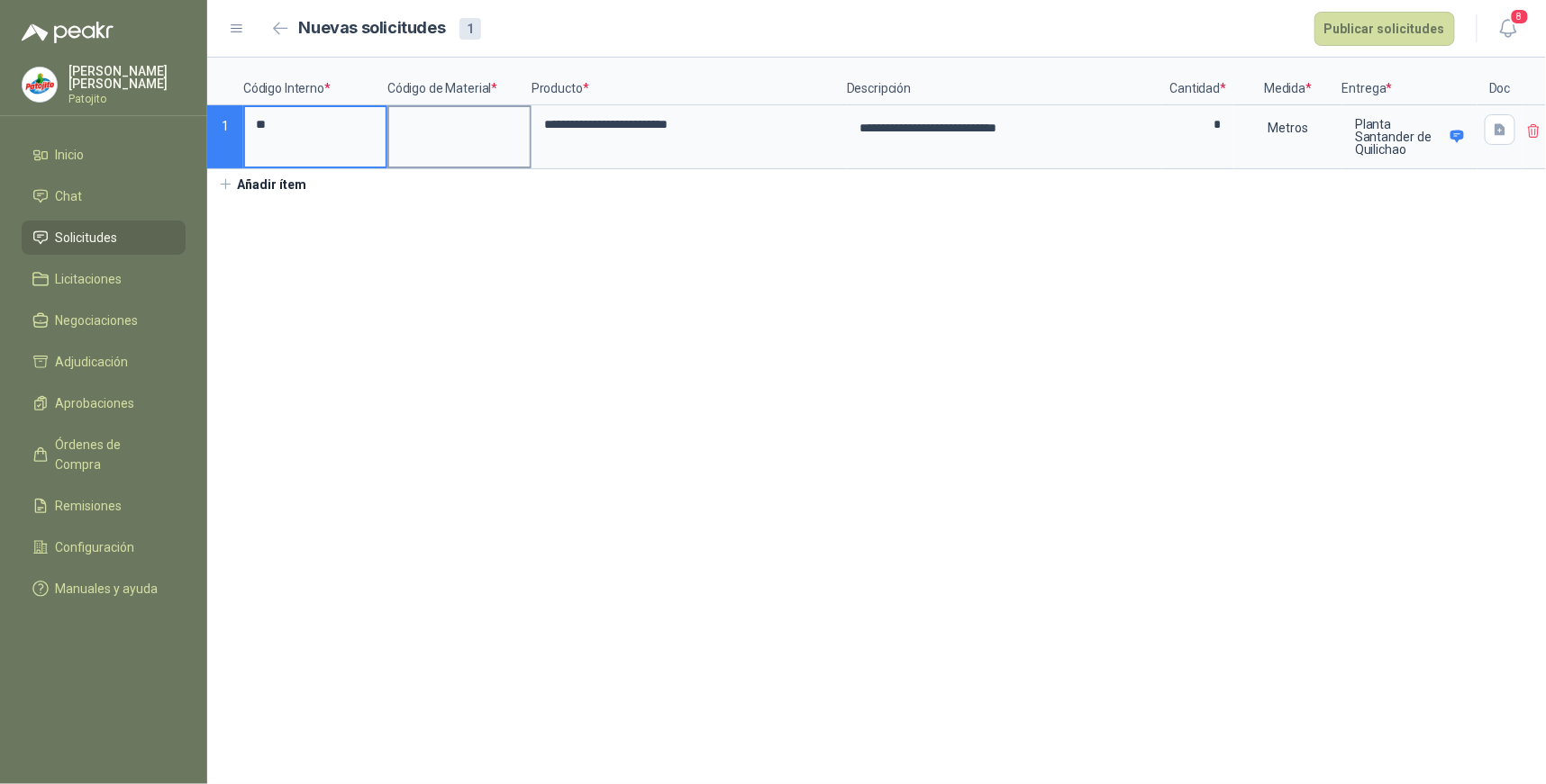
type input "**"
click at [433, 132] on input at bounding box center [459, 125] width 140 height 35
type input "***"
click at [1408, 317] on section "**********" at bounding box center [876, 421] width 1339 height 727
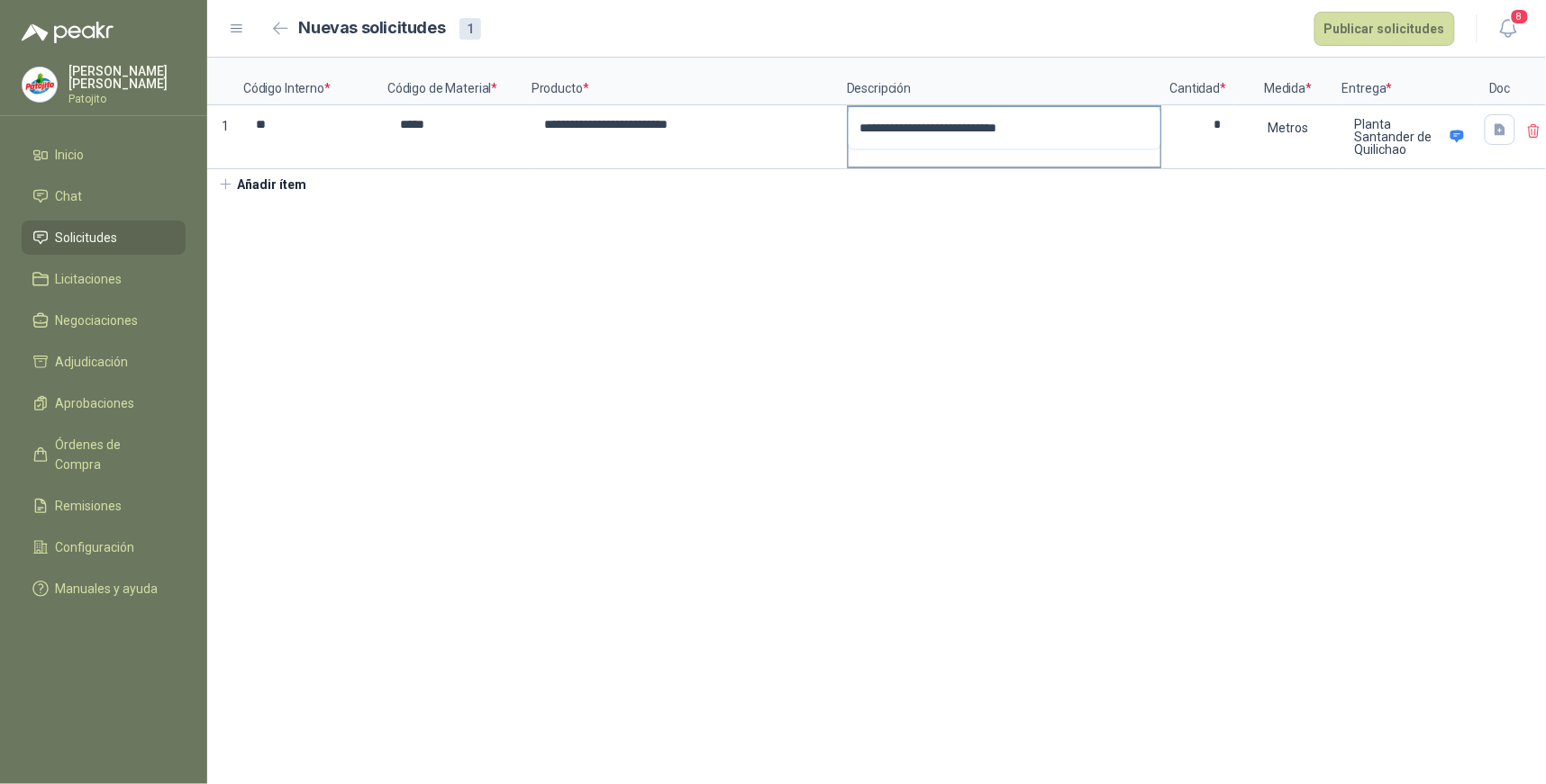
click at [1064, 129] on textarea "**********" at bounding box center [1005, 127] width 312 height 41
type textarea "**********"
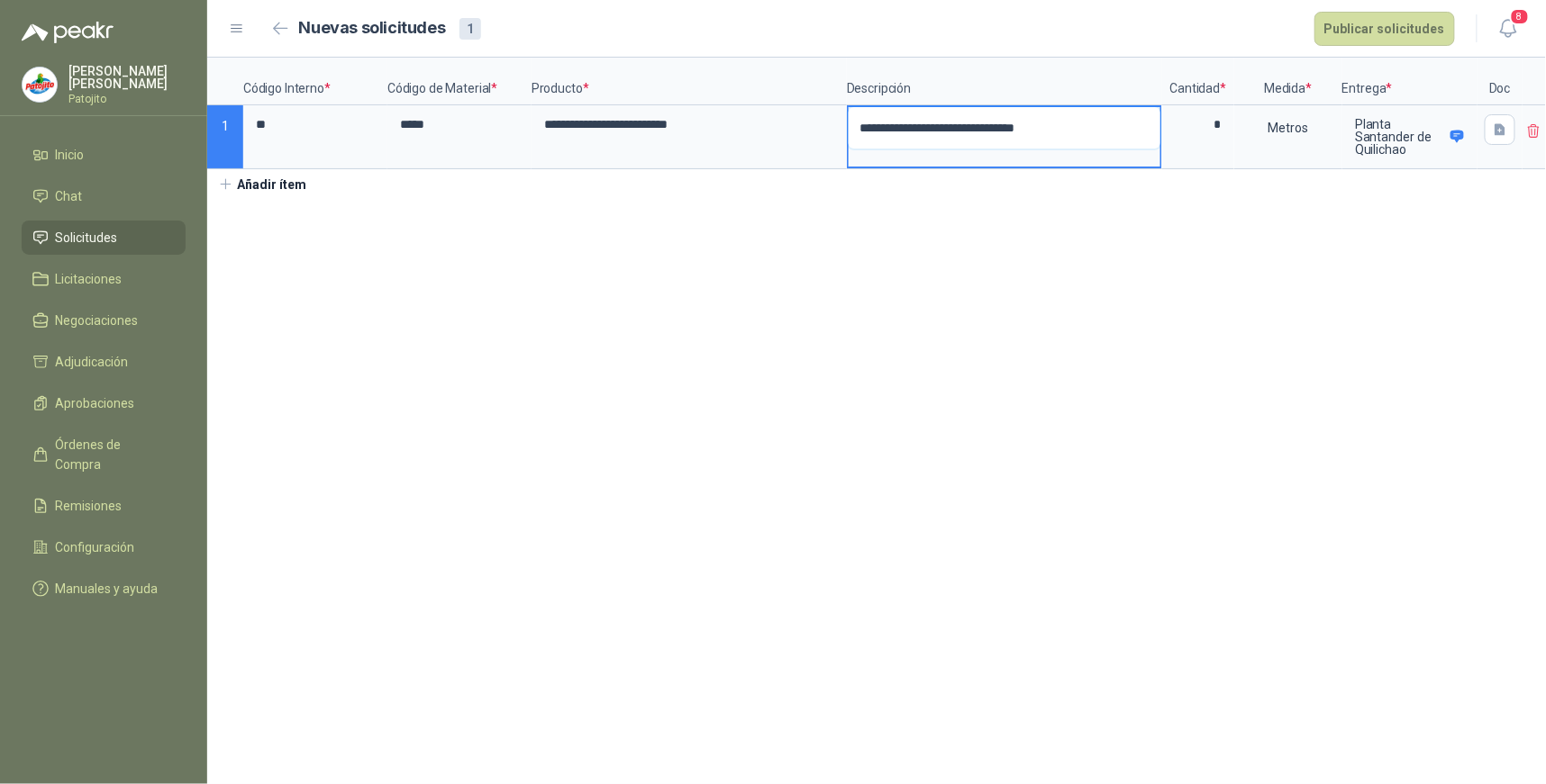
type textarea "**********"
click at [460, 141] on input "***" at bounding box center [459, 125] width 140 height 35
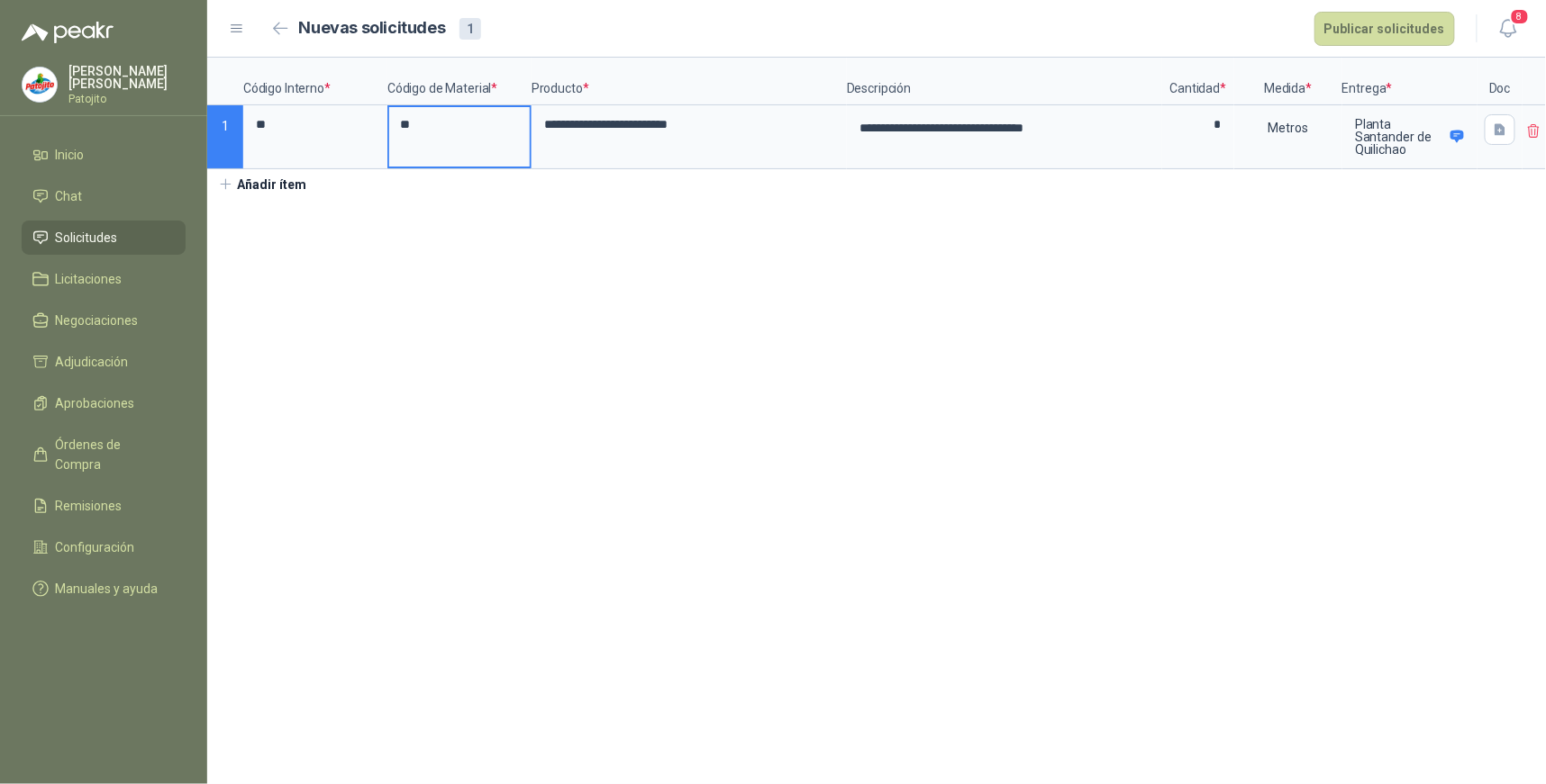
type input "*"
type input "*****"
drag, startPoint x: 300, startPoint y: 136, endPoint x: 356, endPoint y: 121, distance: 58.0
click at [299, 136] on input "**" at bounding box center [315, 125] width 140 height 35
type input "*"
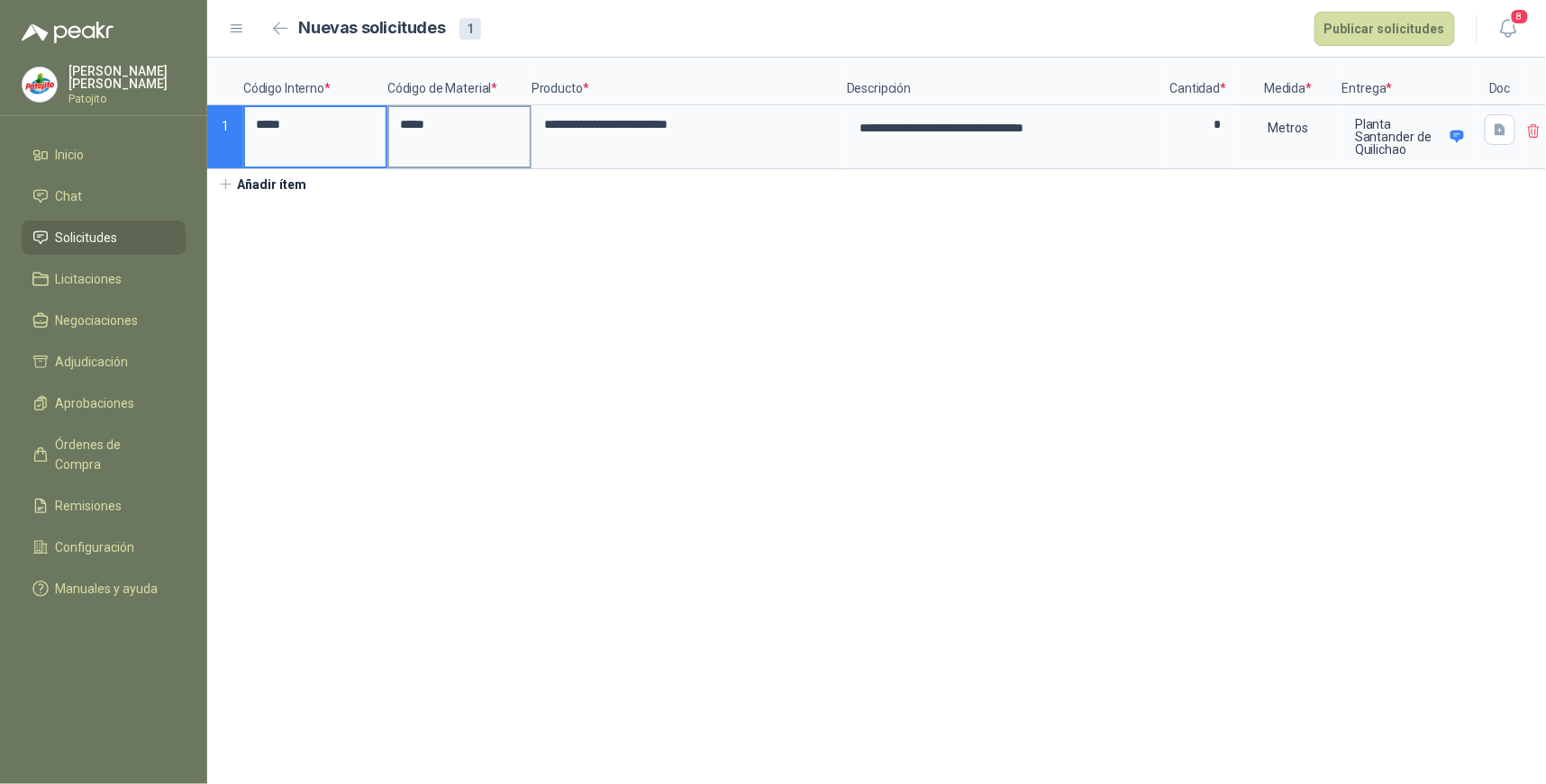
type input "*****"
click at [452, 116] on input "*****" at bounding box center [459, 125] width 140 height 35
type input "*"
type input "*****"
click at [497, 245] on section "**********" at bounding box center [876, 421] width 1339 height 727
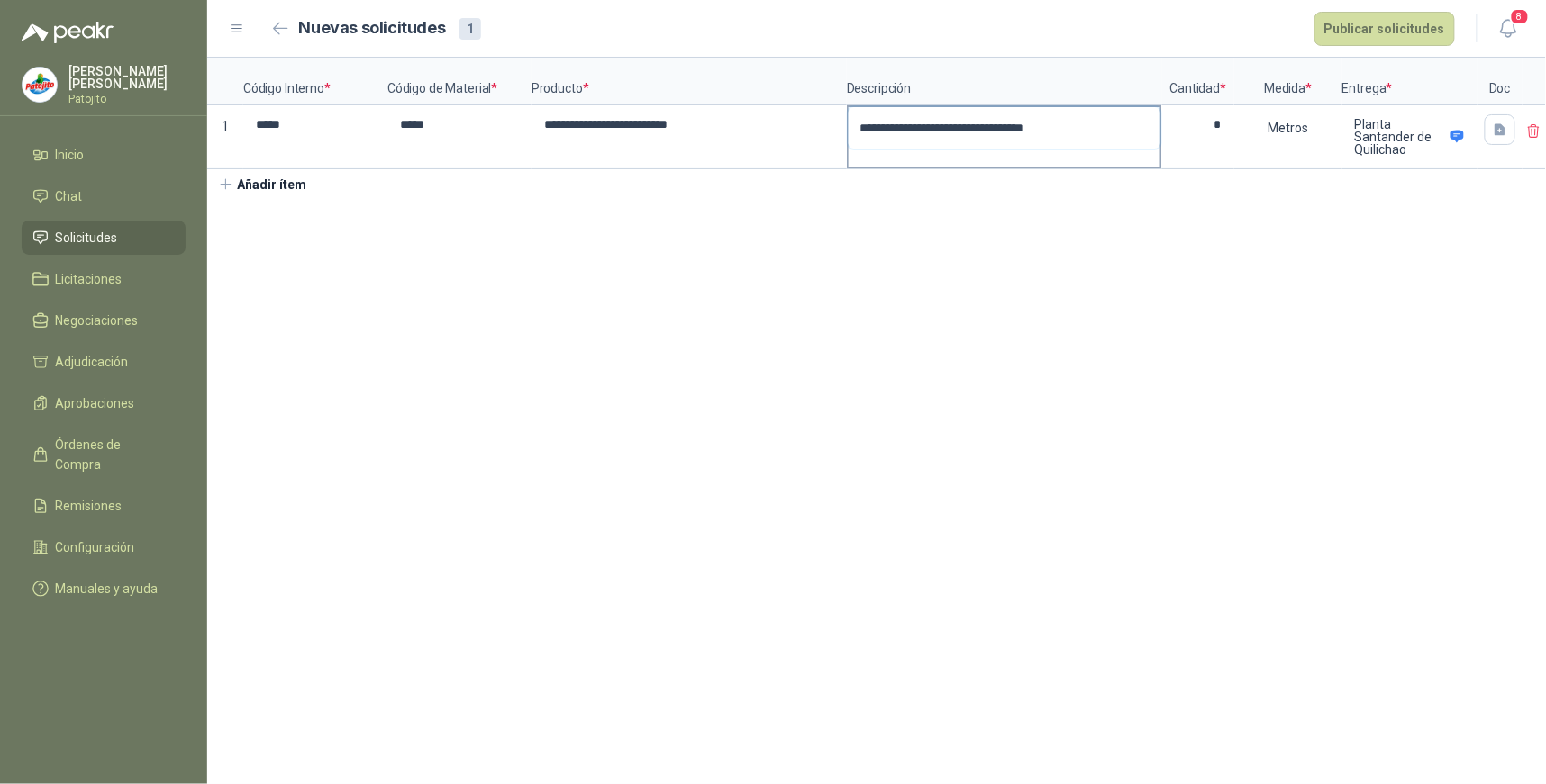
click at [1077, 128] on textarea "**********" at bounding box center [1005, 127] width 312 height 41
type textarea "**********"
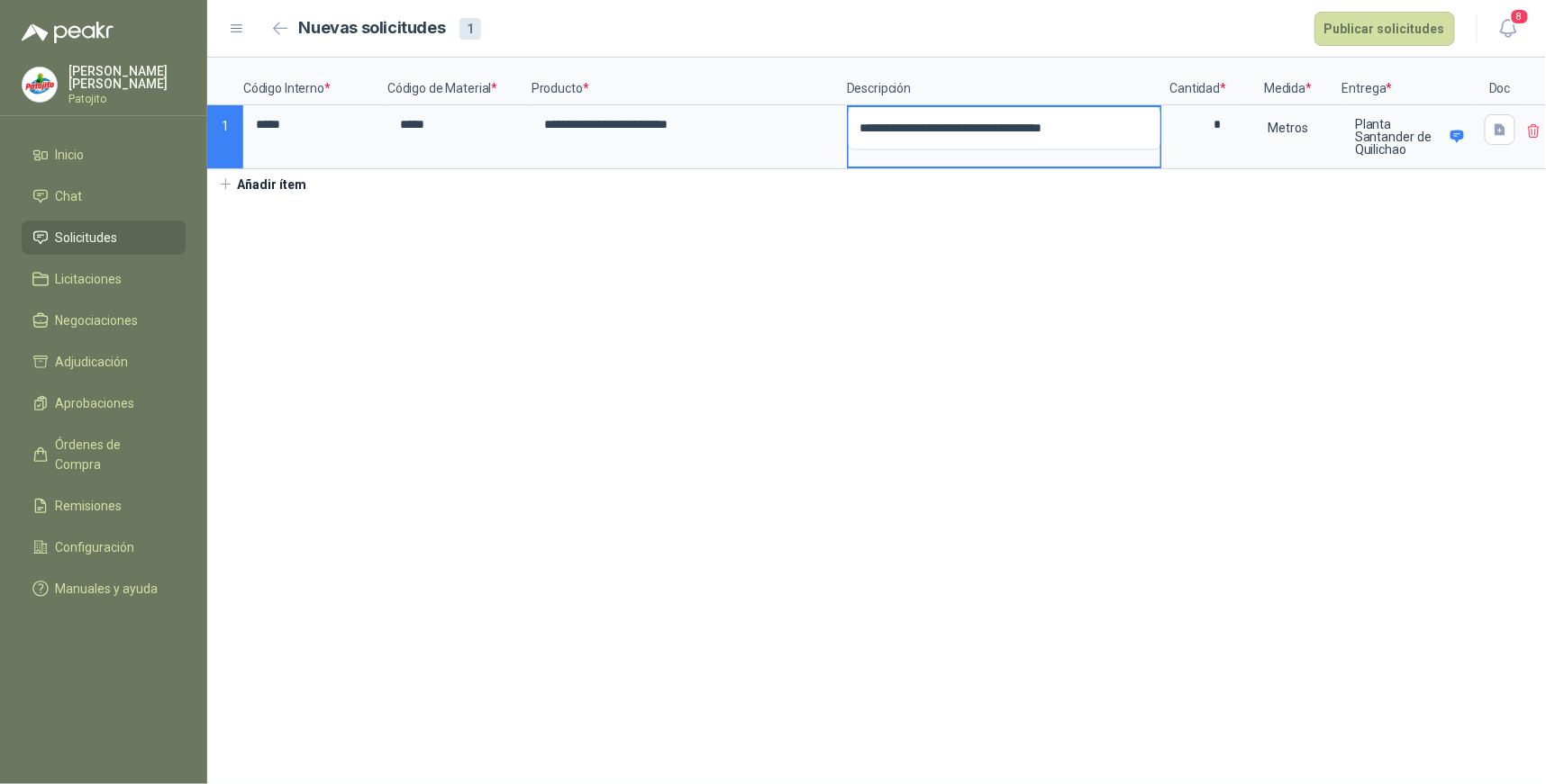
type textarea "**********"
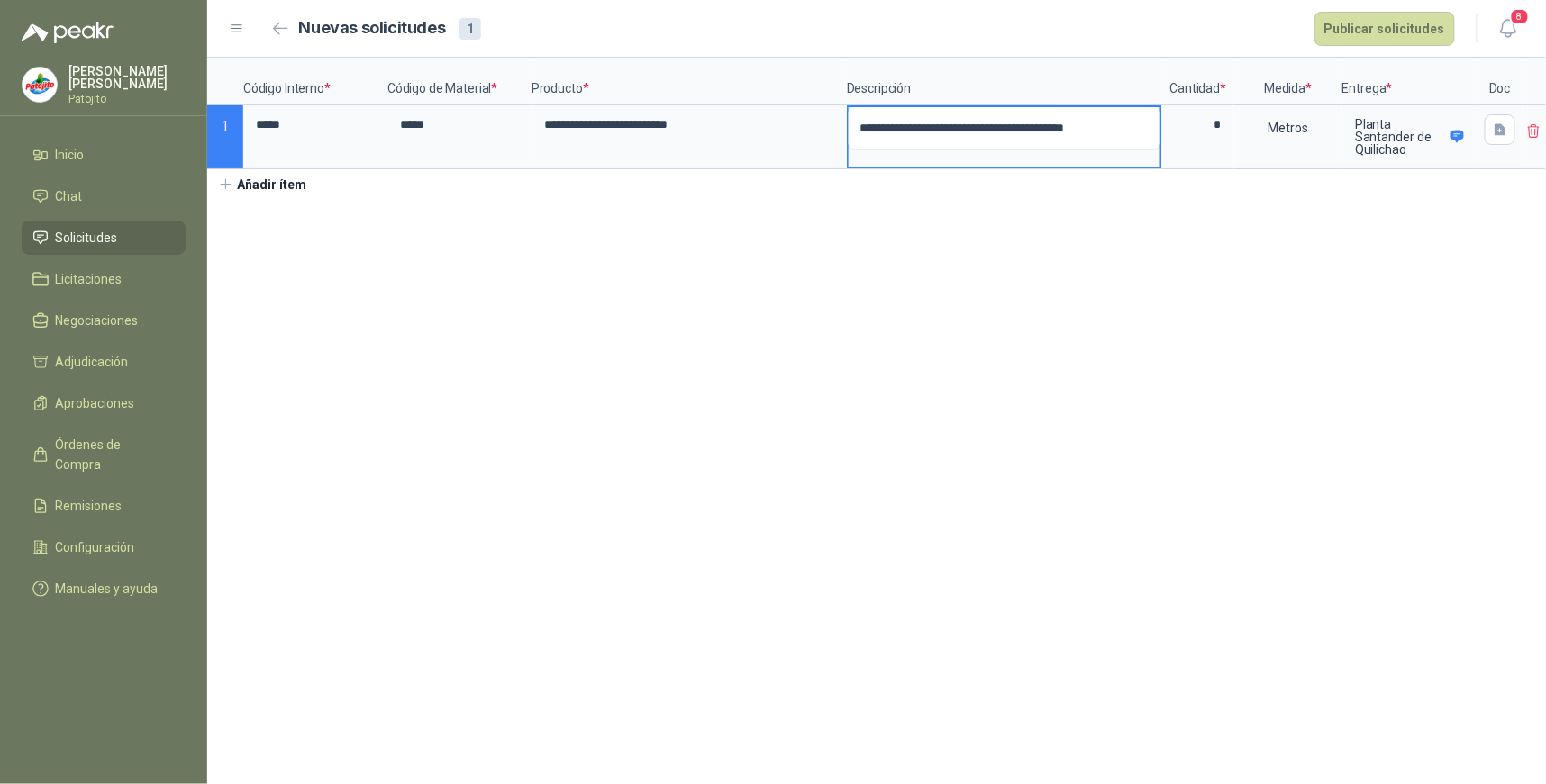
type textarea "**********"
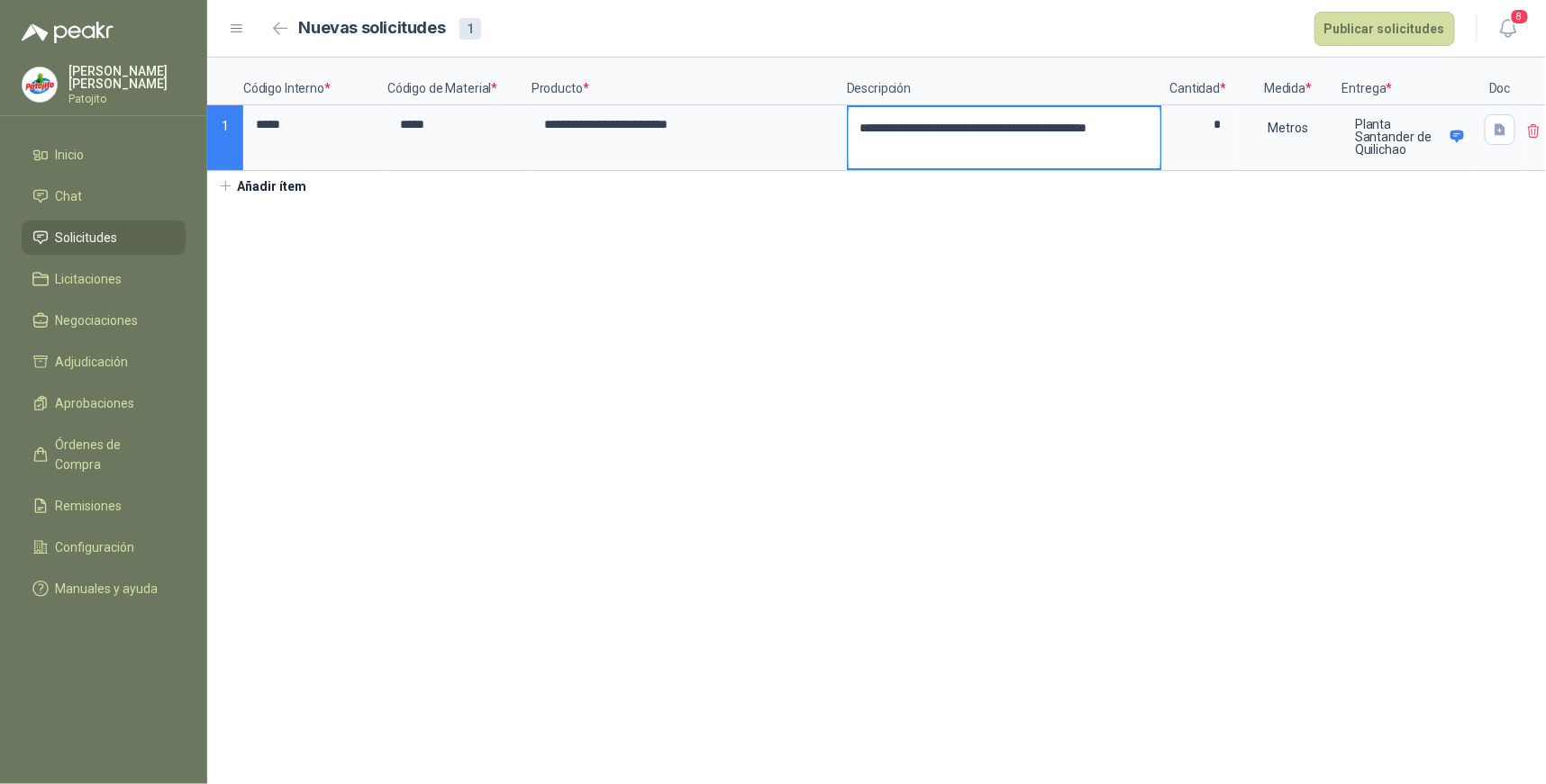
type textarea "**********"
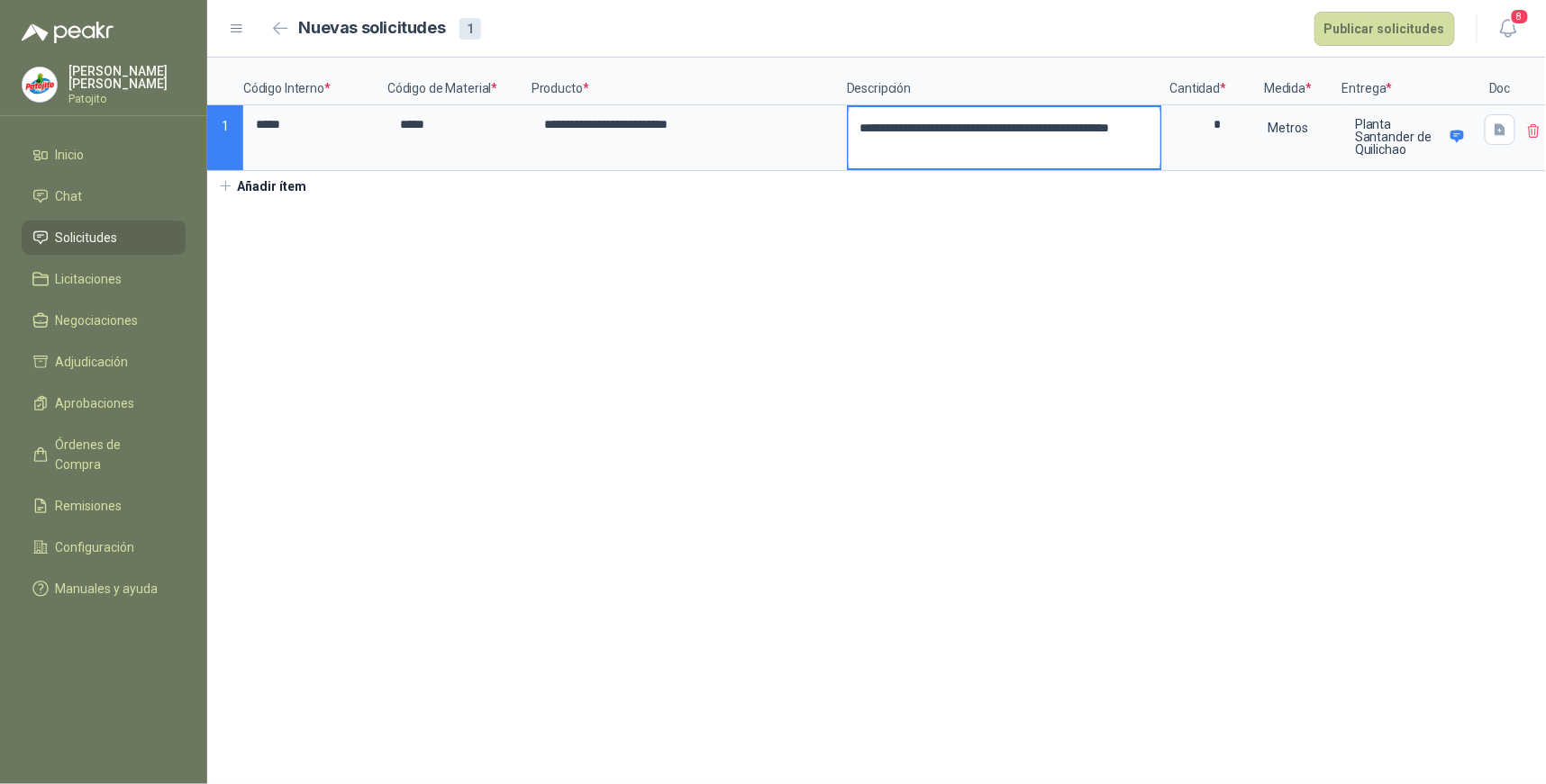
type textarea "**********"
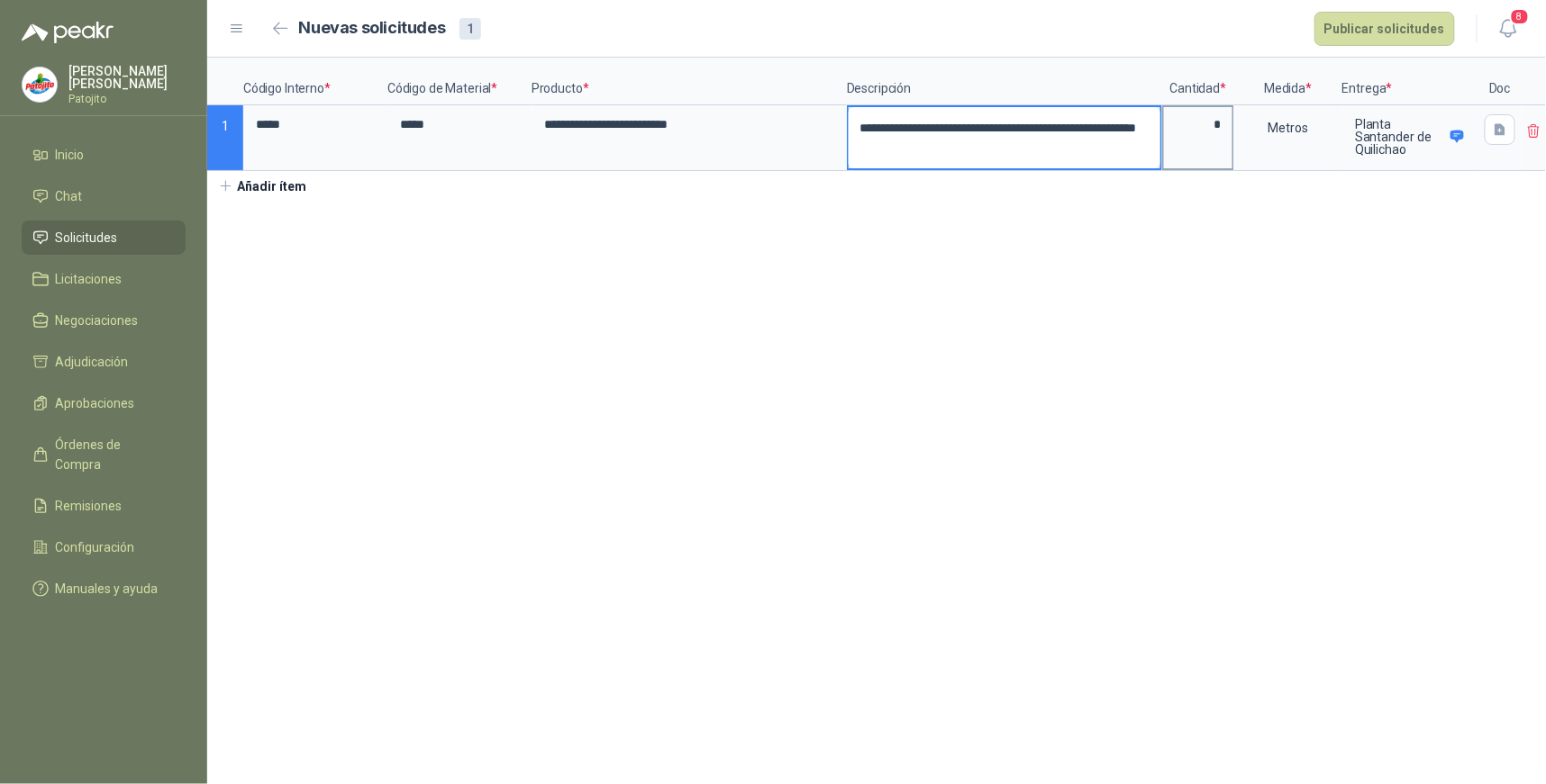
type textarea "**********"
click at [1220, 127] on input "*" at bounding box center [1198, 125] width 69 height 35
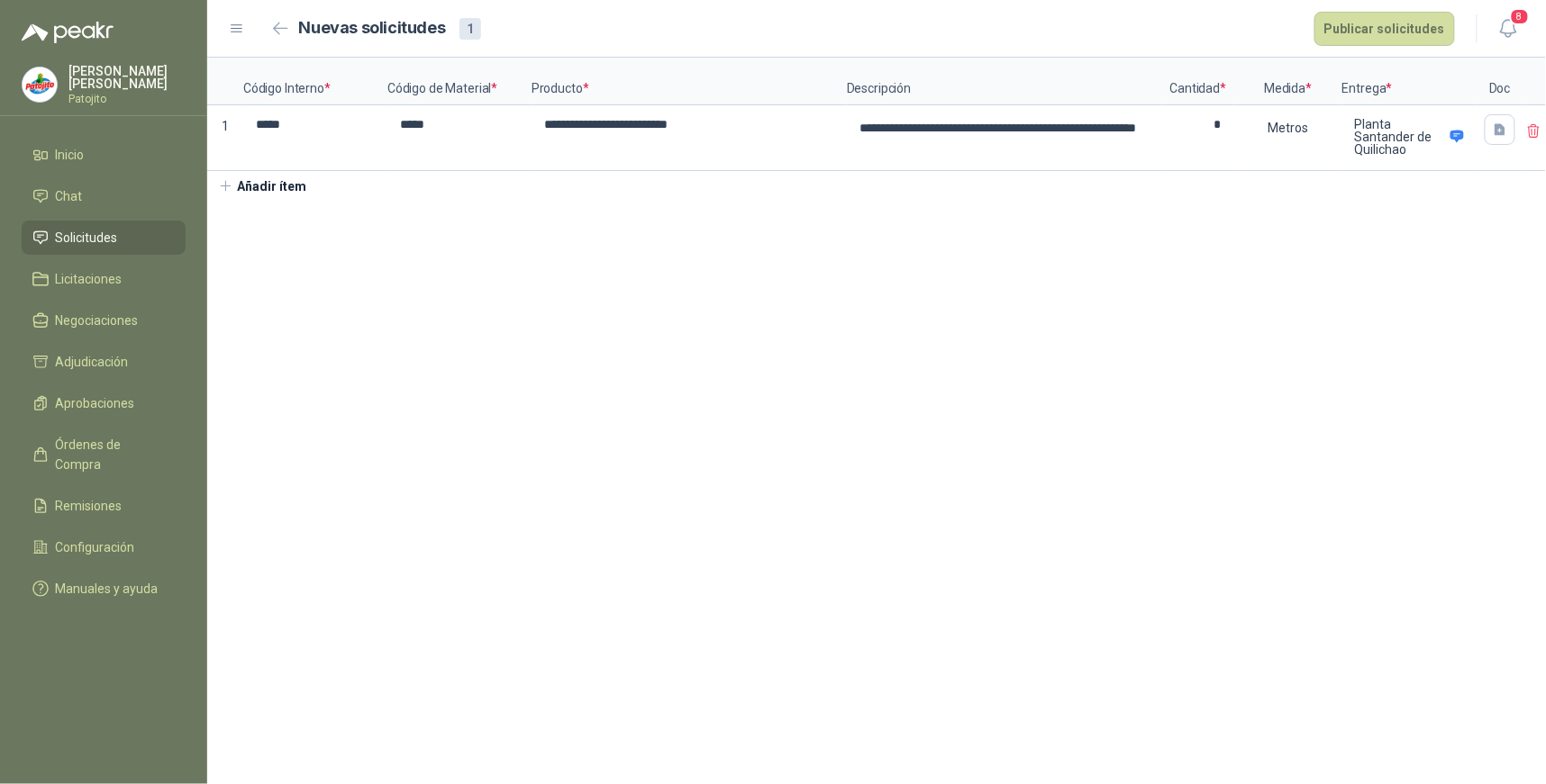
click at [924, 358] on section "**********" at bounding box center [876, 421] width 1339 height 727
click at [1214, 129] on input "*" at bounding box center [1198, 125] width 69 height 35
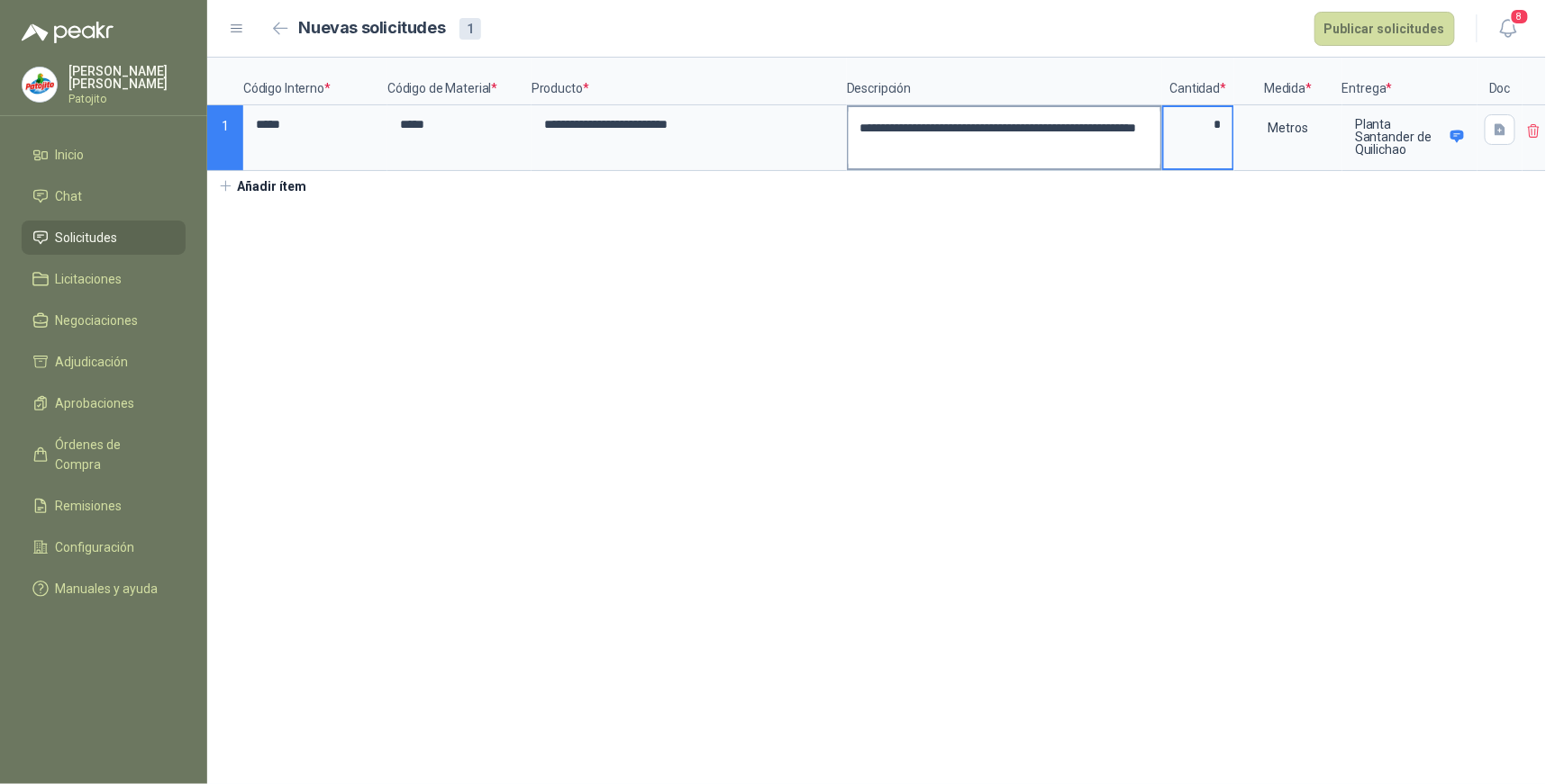
type input "*"
click at [962, 151] on textarea "**********" at bounding box center [1005, 138] width 312 height 61
type textarea "**********"
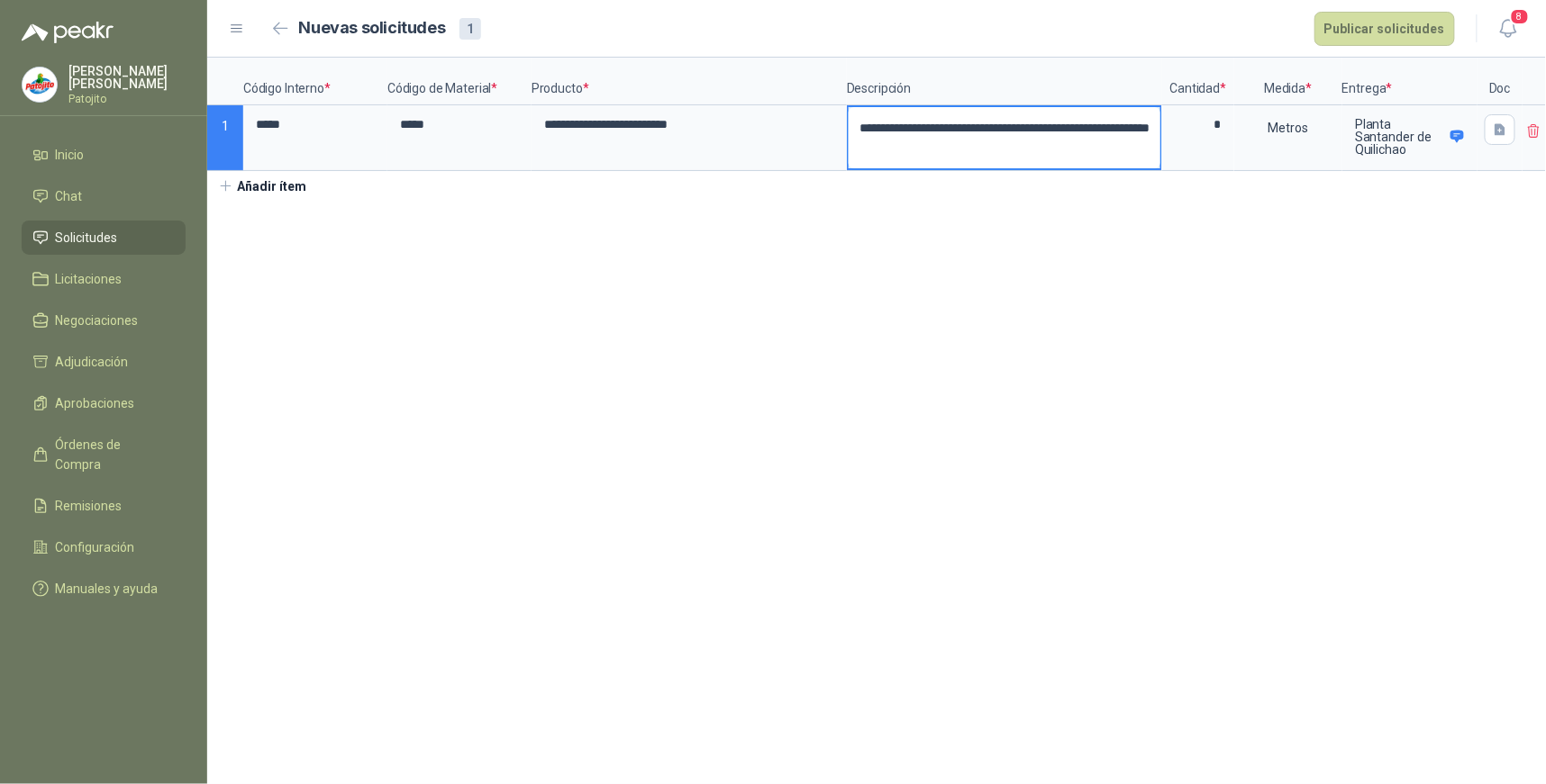
type textarea "**********"
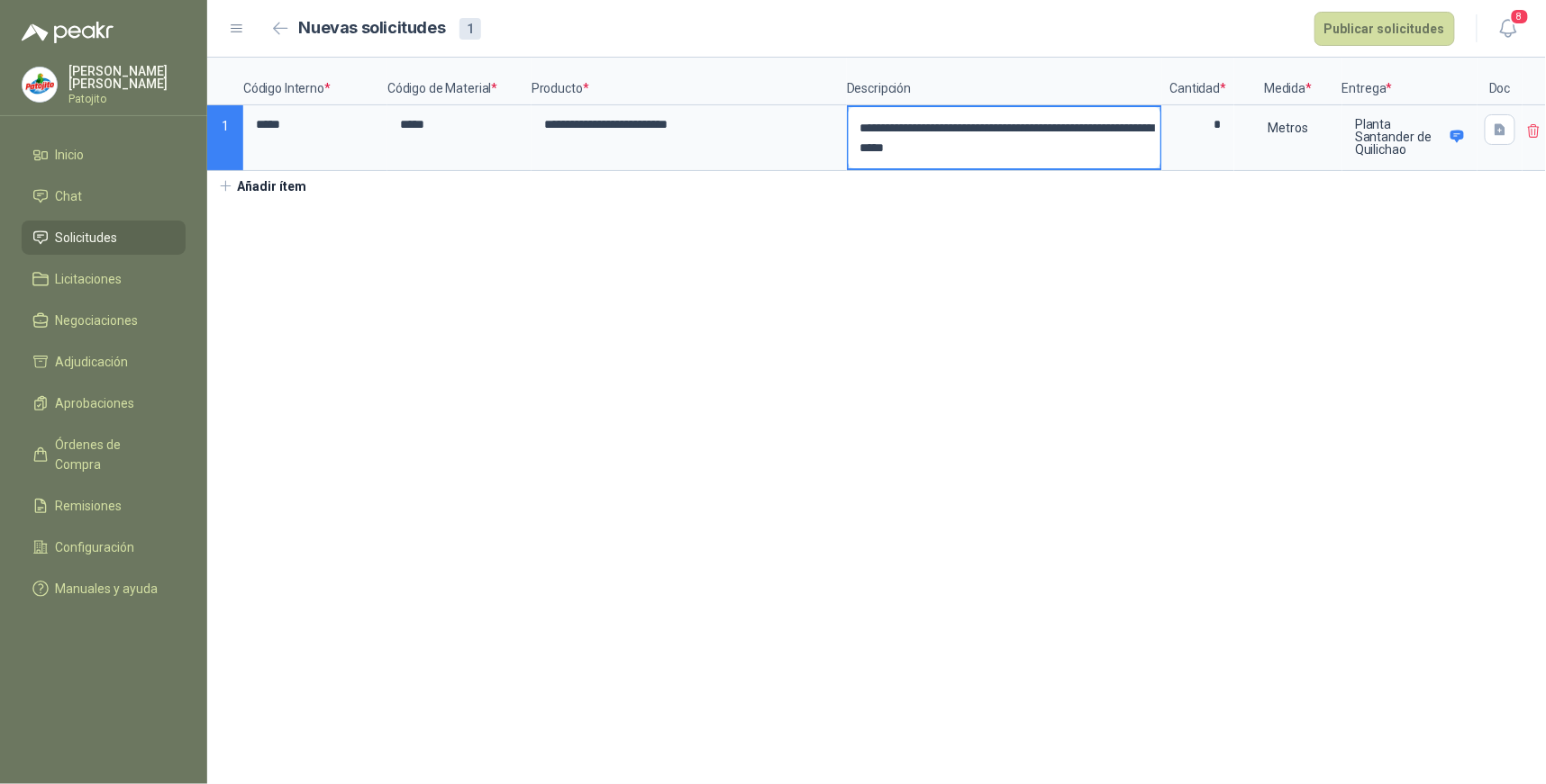
type textarea "**********"
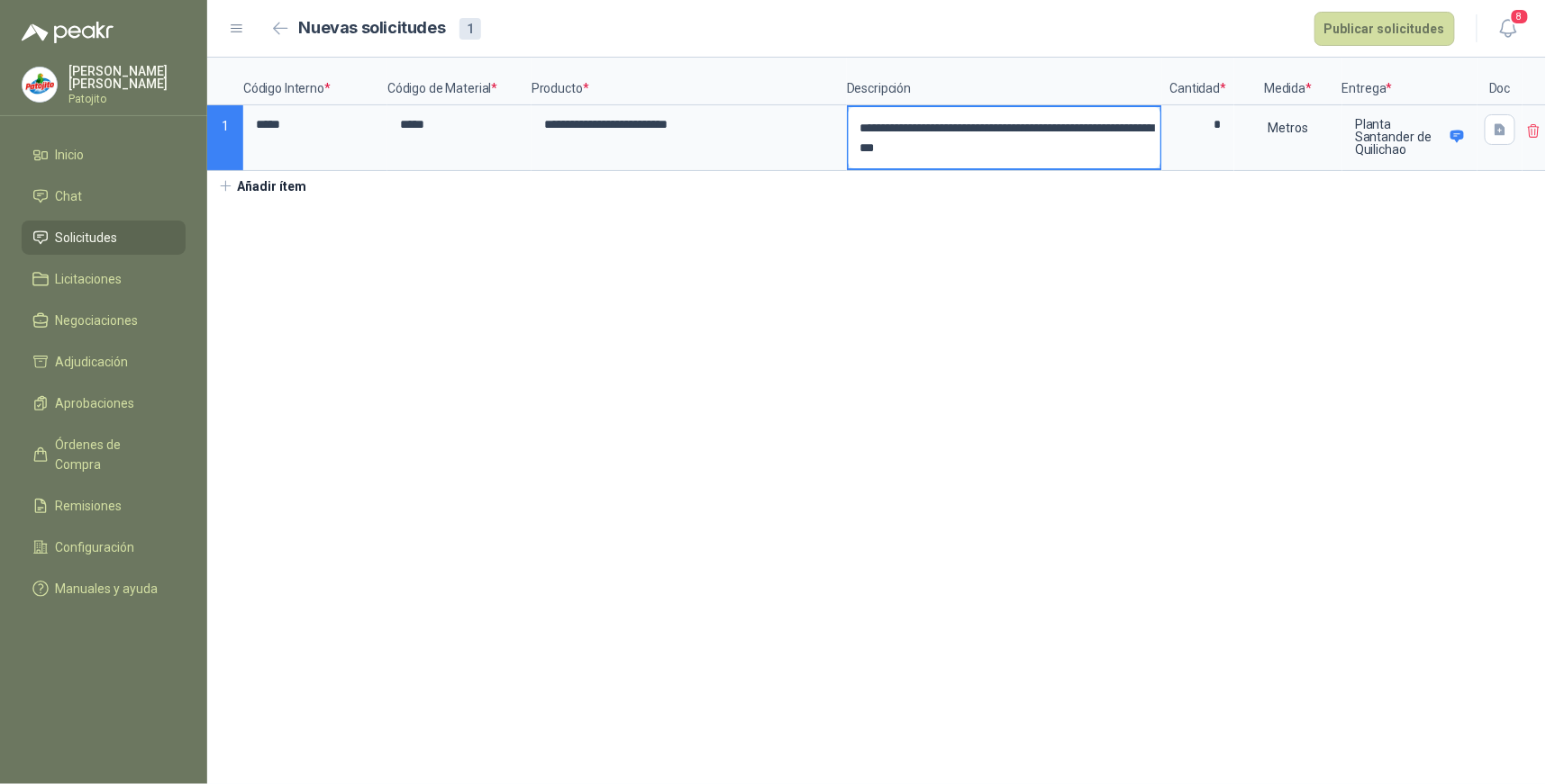
type textarea "**********"
click at [1213, 127] on input "*" at bounding box center [1198, 125] width 69 height 35
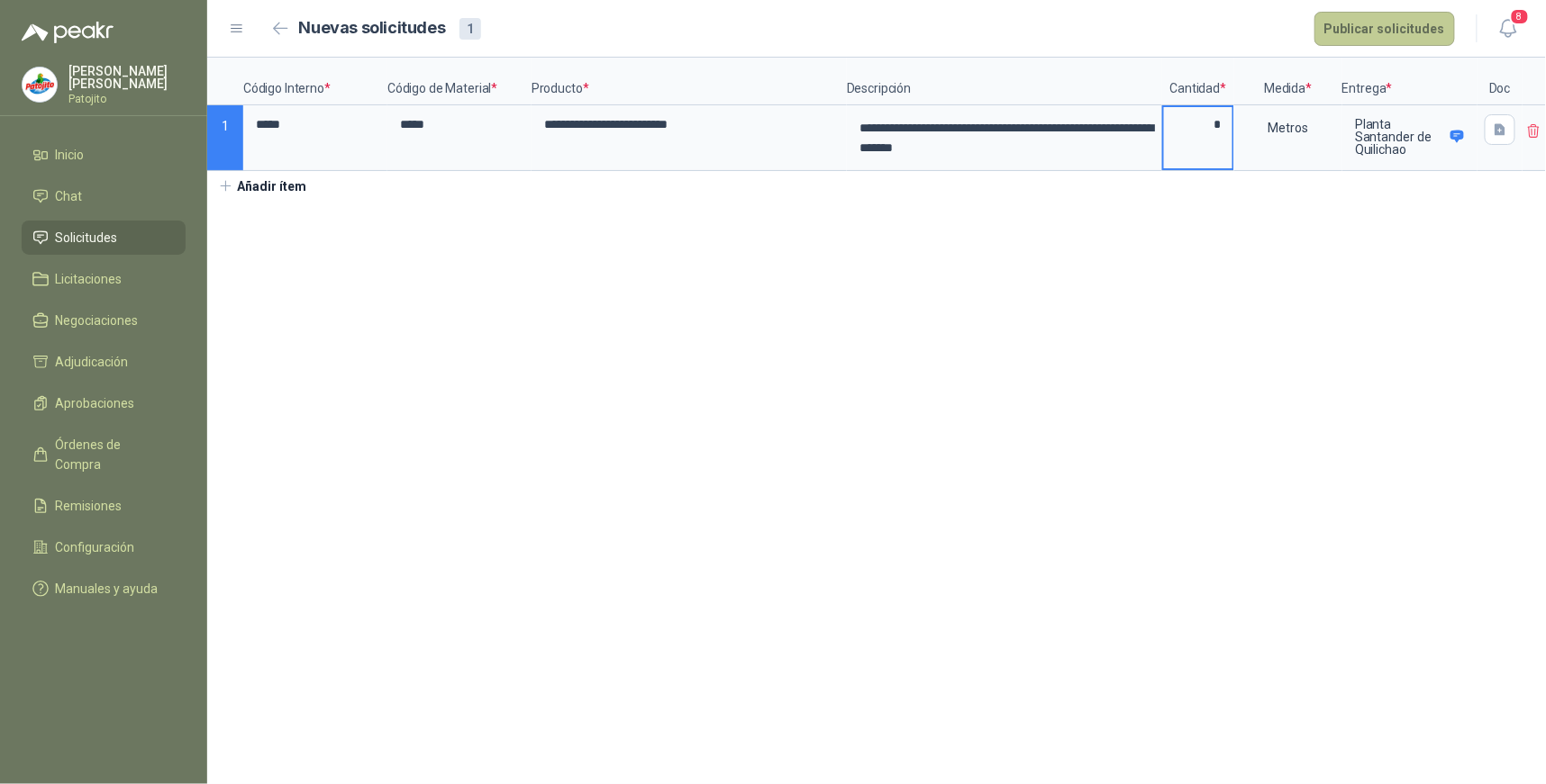
click at [1358, 28] on button "Publicar solicitudes" at bounding box center [1385, 28] width 140 height 34
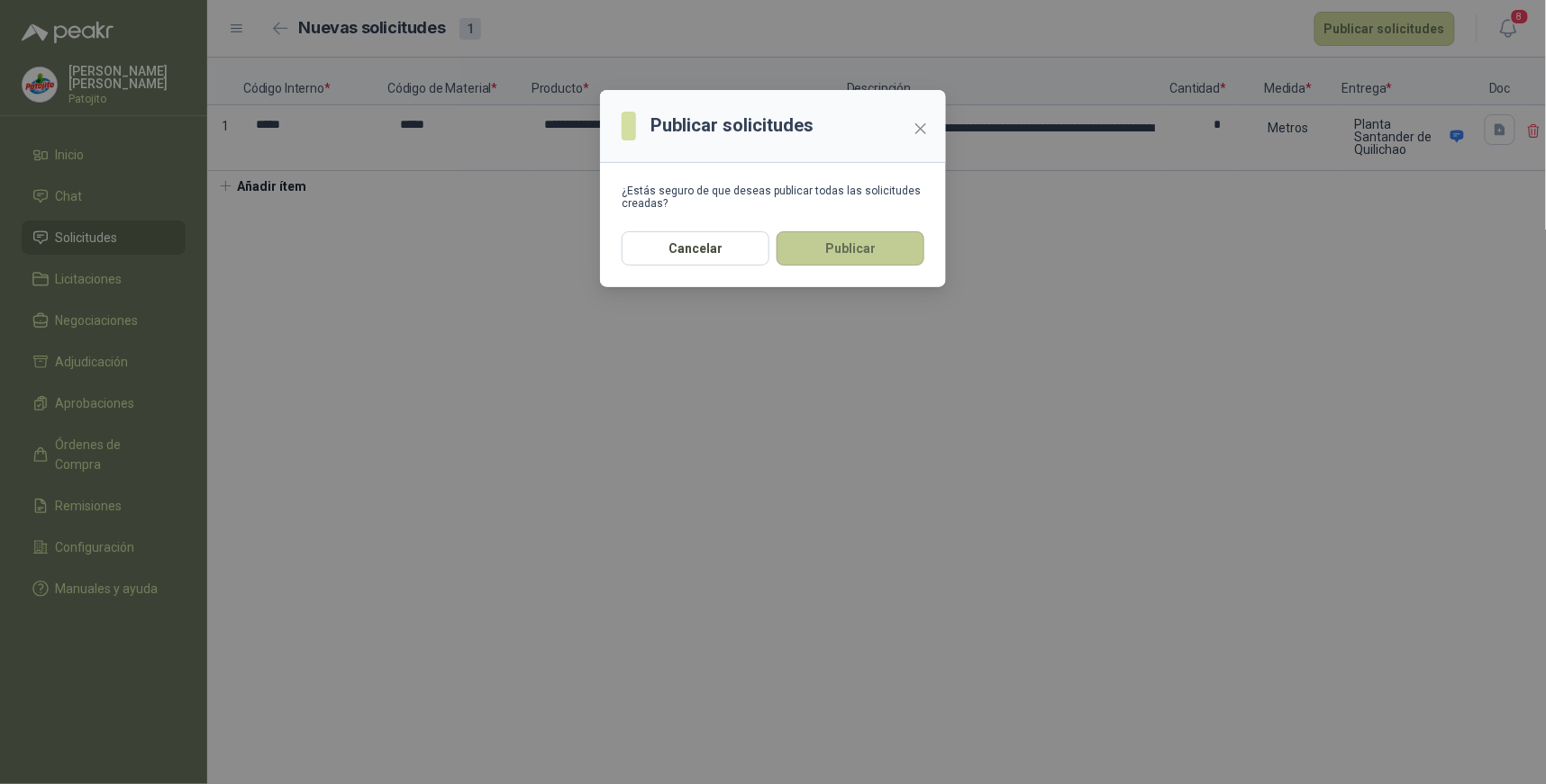
click at [890, 240] on button "Publicar" at bounding box center [851, 248] width 148 height 34
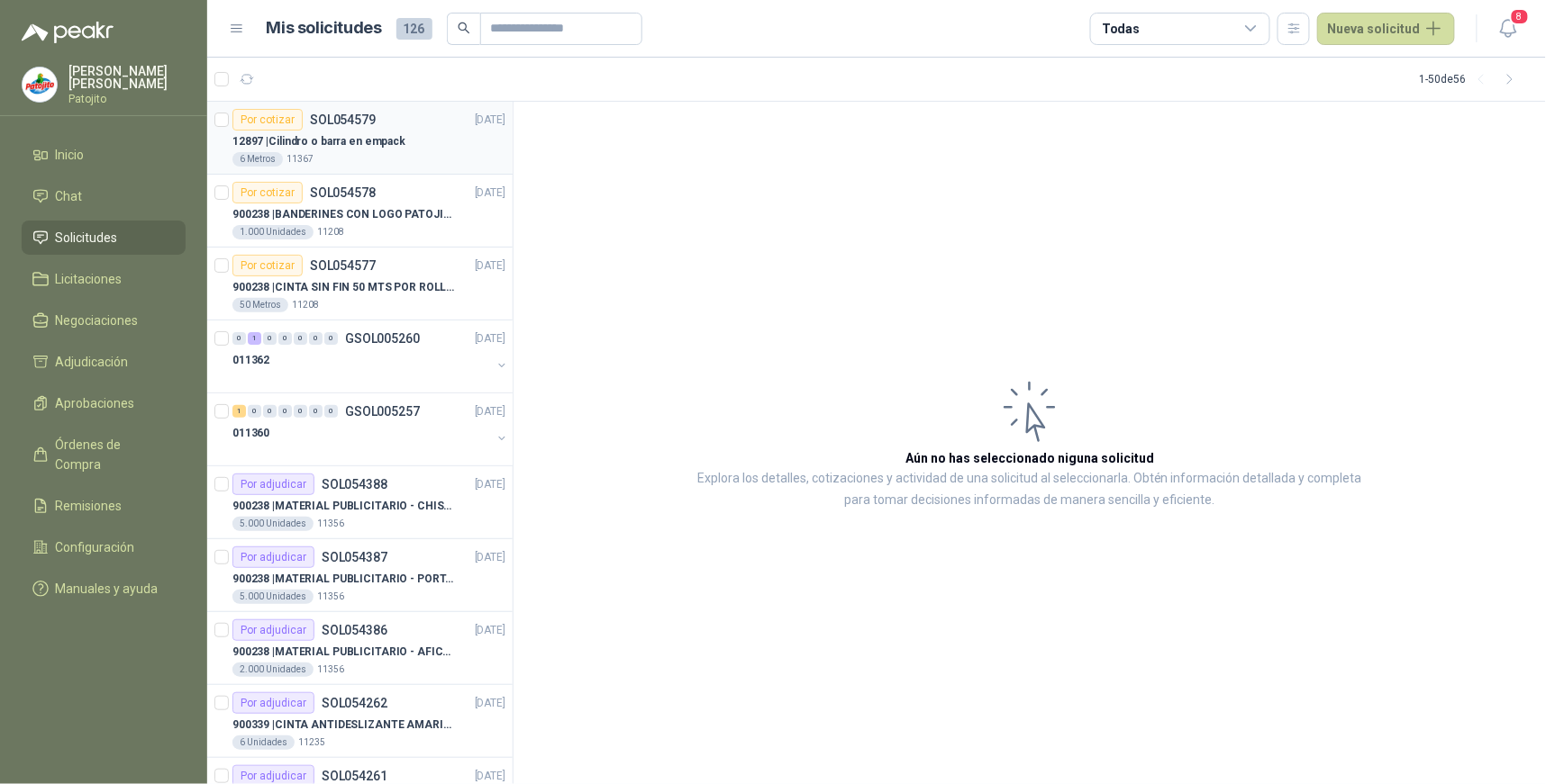
click at [335, 118] on p "SOL054579" at bounding box center [343, 120] width 66 height 13
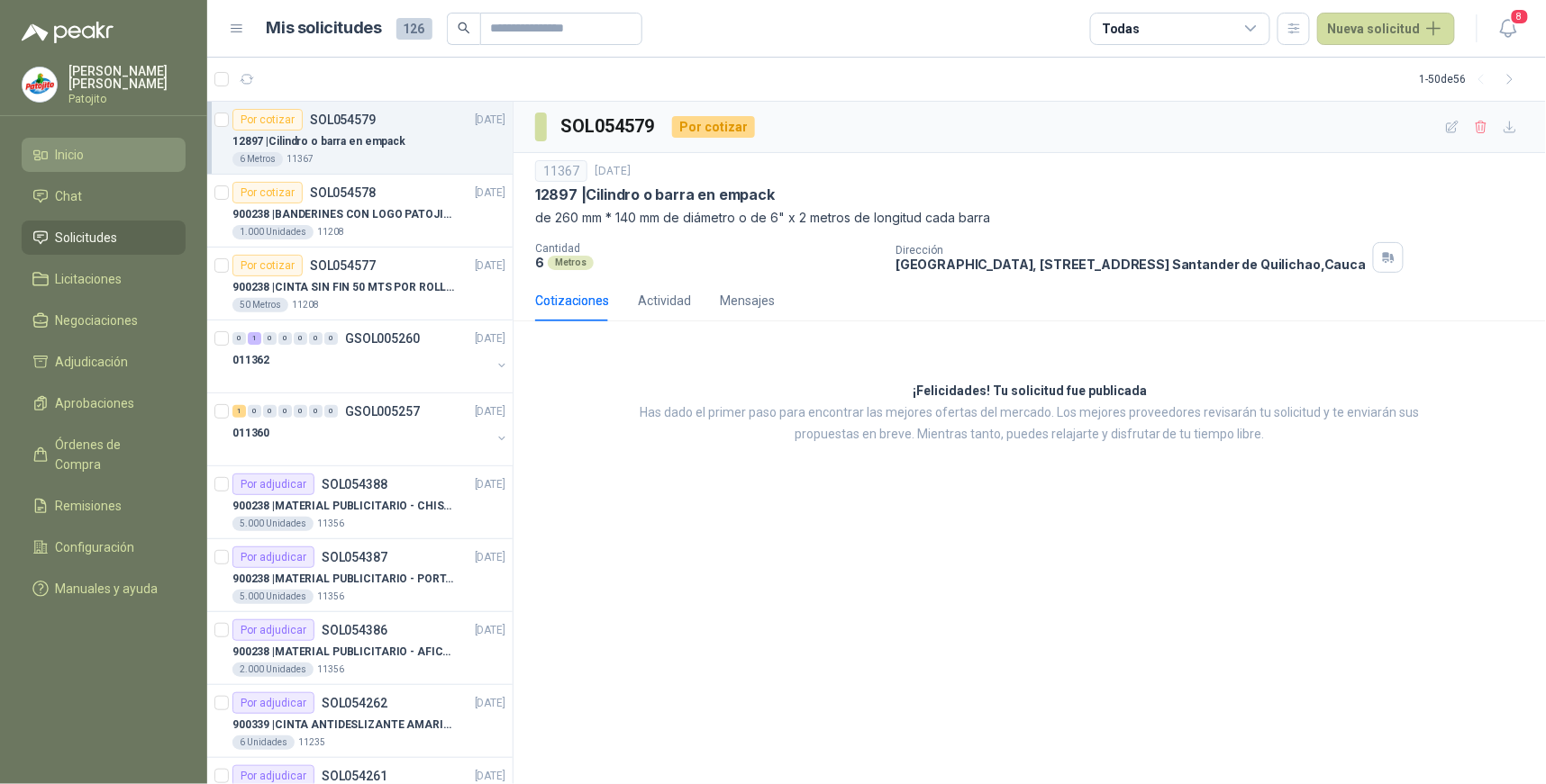
click at [136, 148] on li "Inicio" at bounding box center [103, 155] width 142 height 20
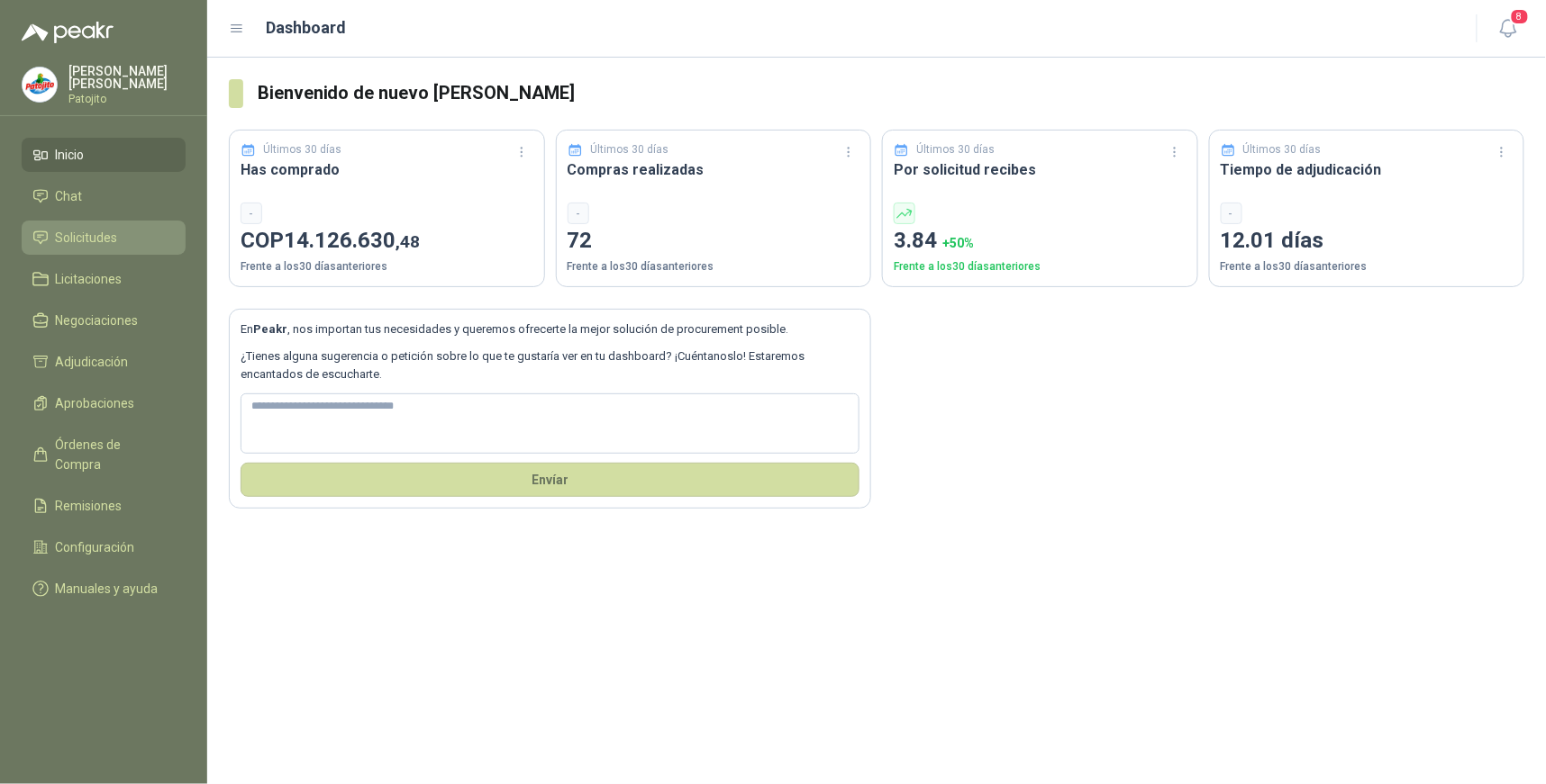
click at [114, 238] on span "Solicitudes" at bounding box center [87, 237] width 62 height 20
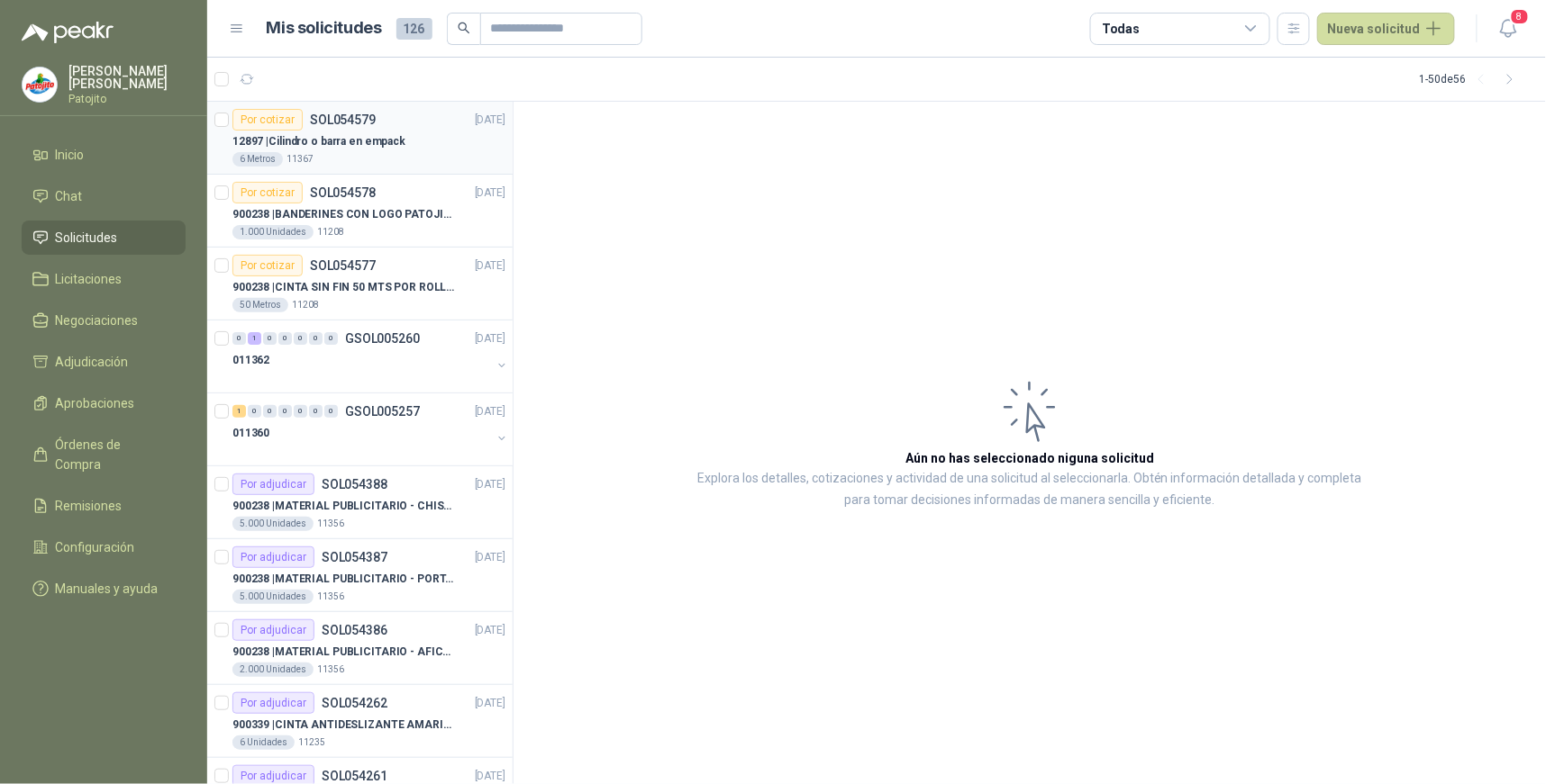
click at [373, 133] on p "12897 | Cilindro o barra en empack" at bounding box center [318, 141] width 173 height 17
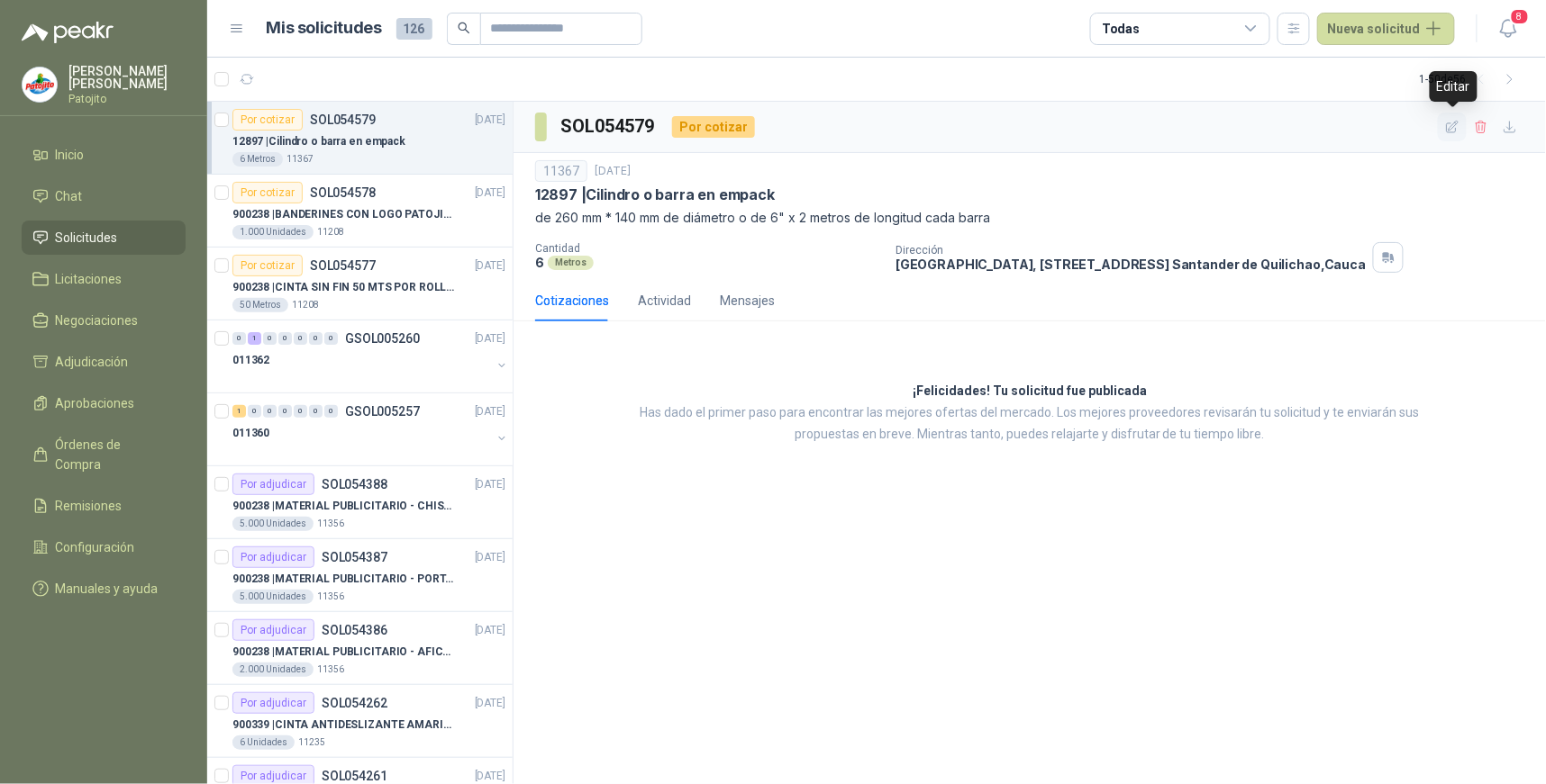
click at [1460, 128] on icon "button" at bounding box center [1452, 127] width 16 height 16
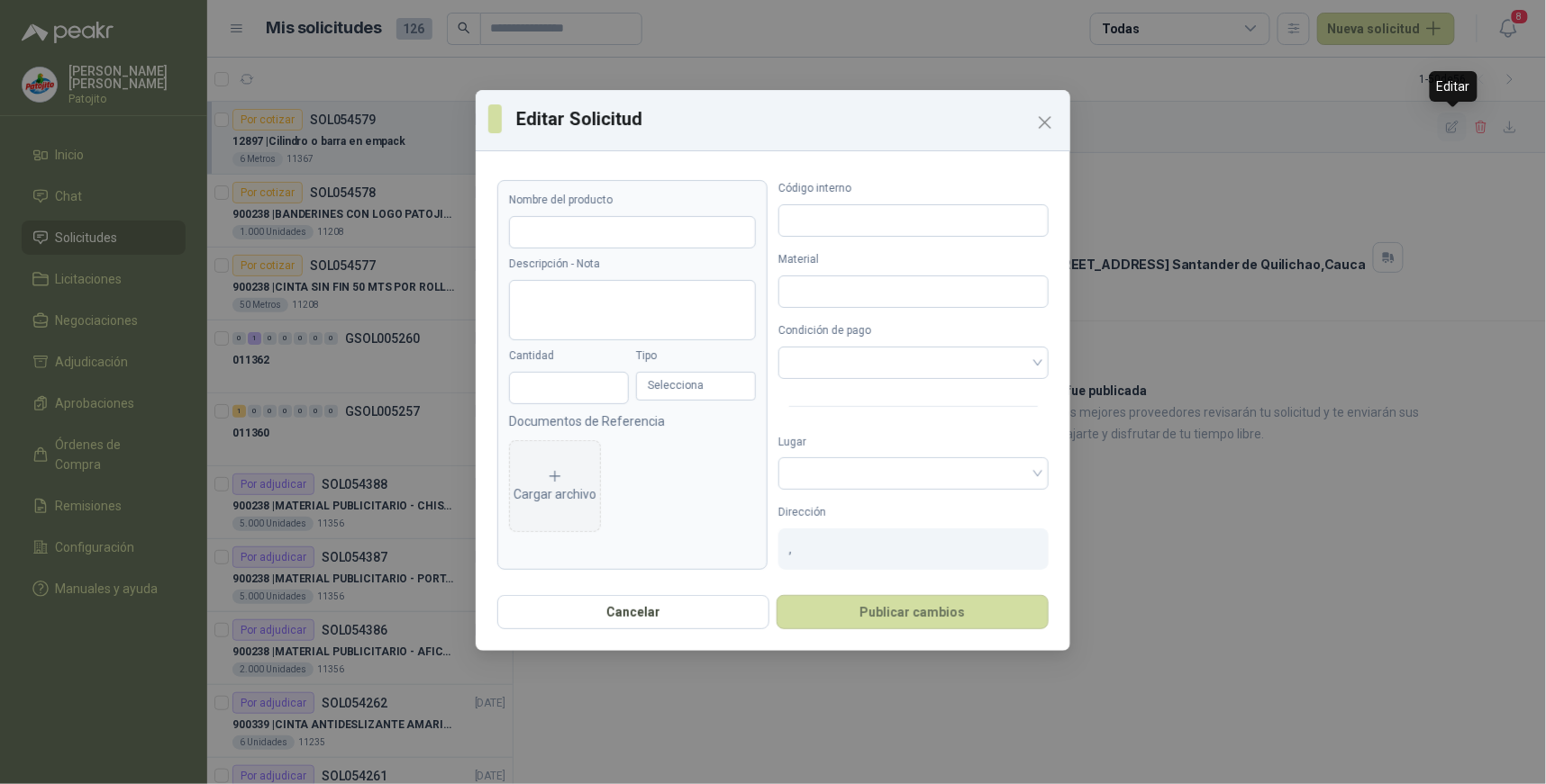
type input "**********"
type textarea "**********"
type input "*"
type input "*****"
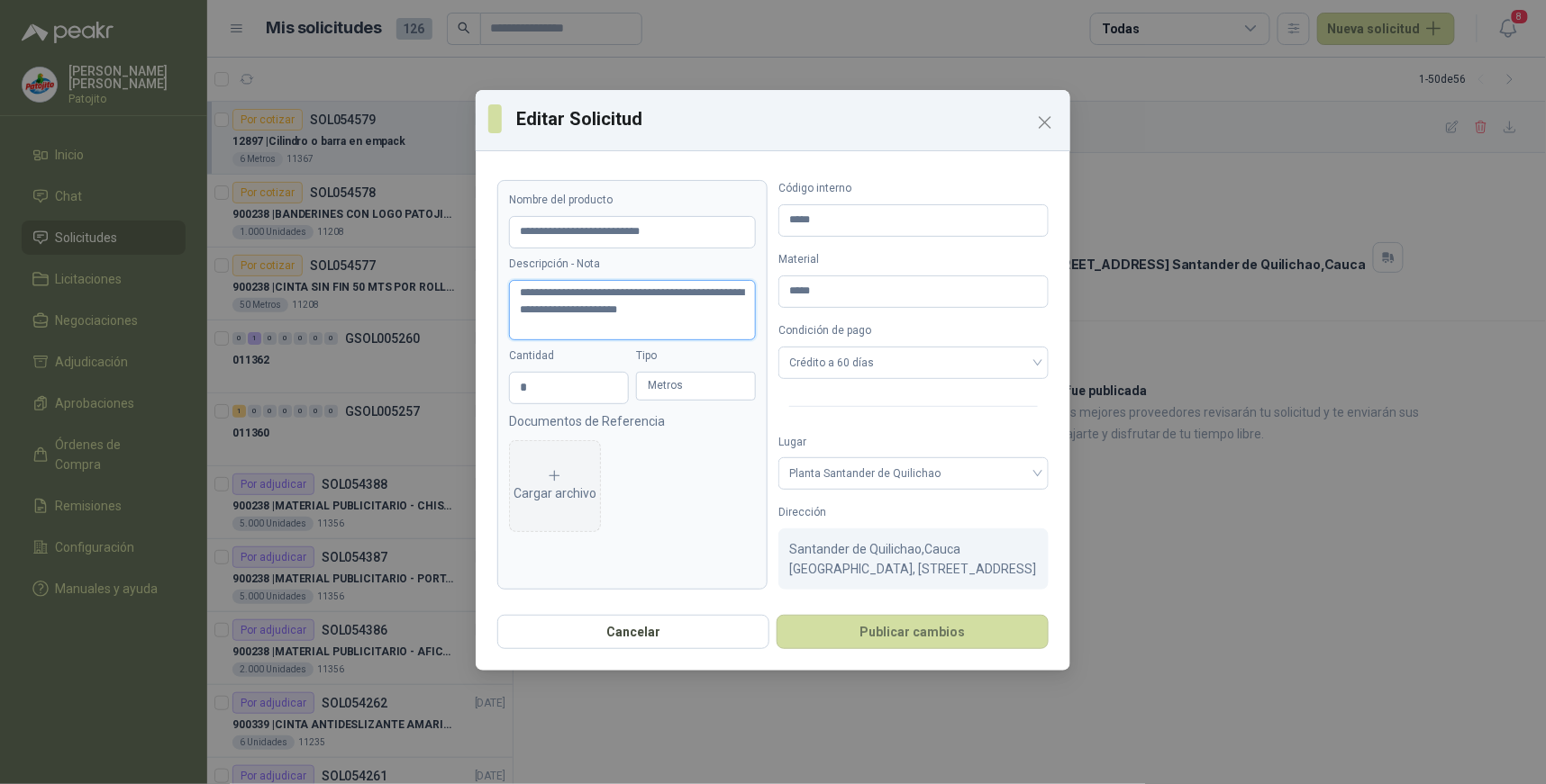
click at [610, 309] on textarea "**********" at bounding box center [632, 310] width 247 height 61
type textarea "**********"
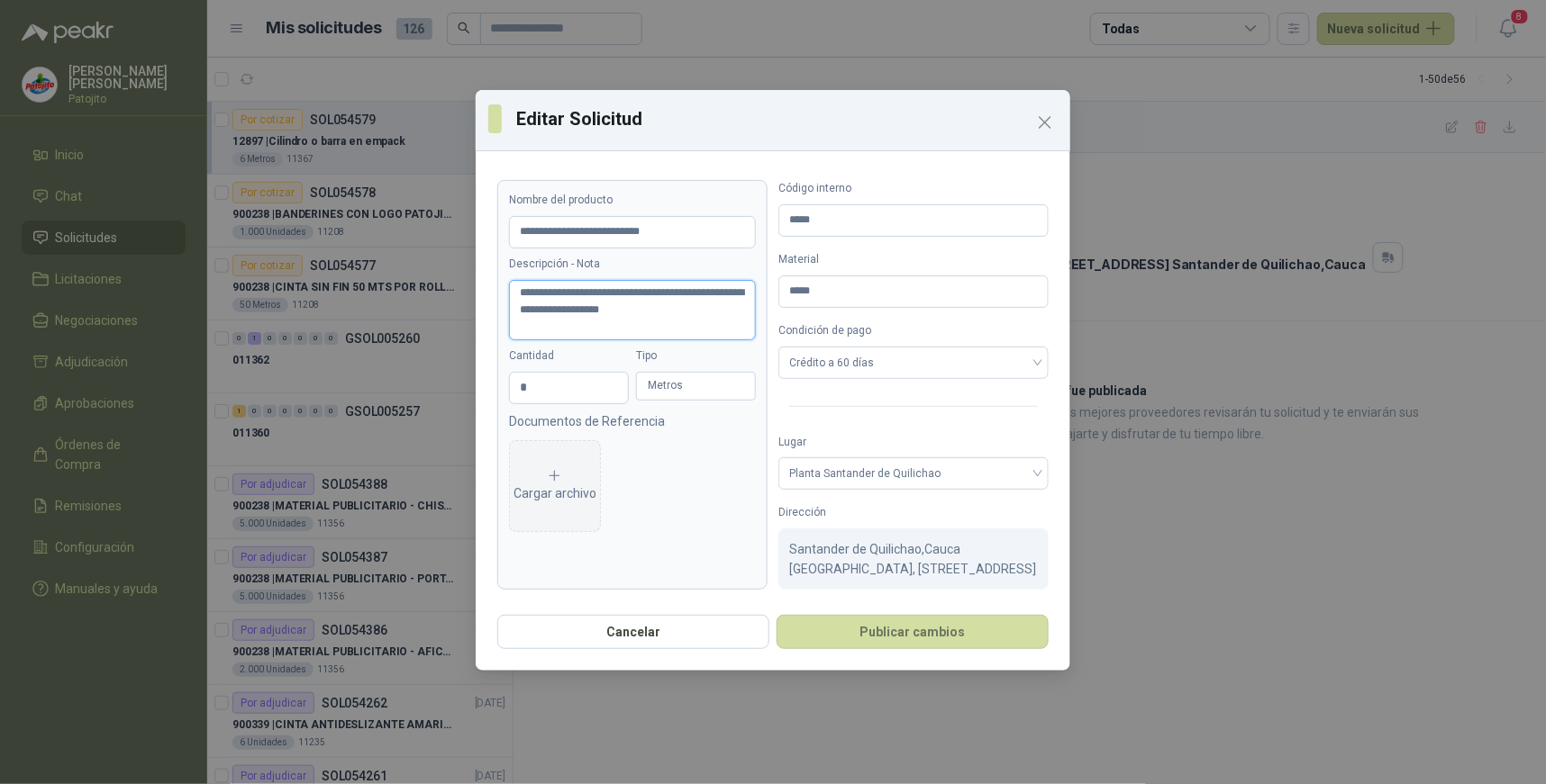
type textarea "**********"
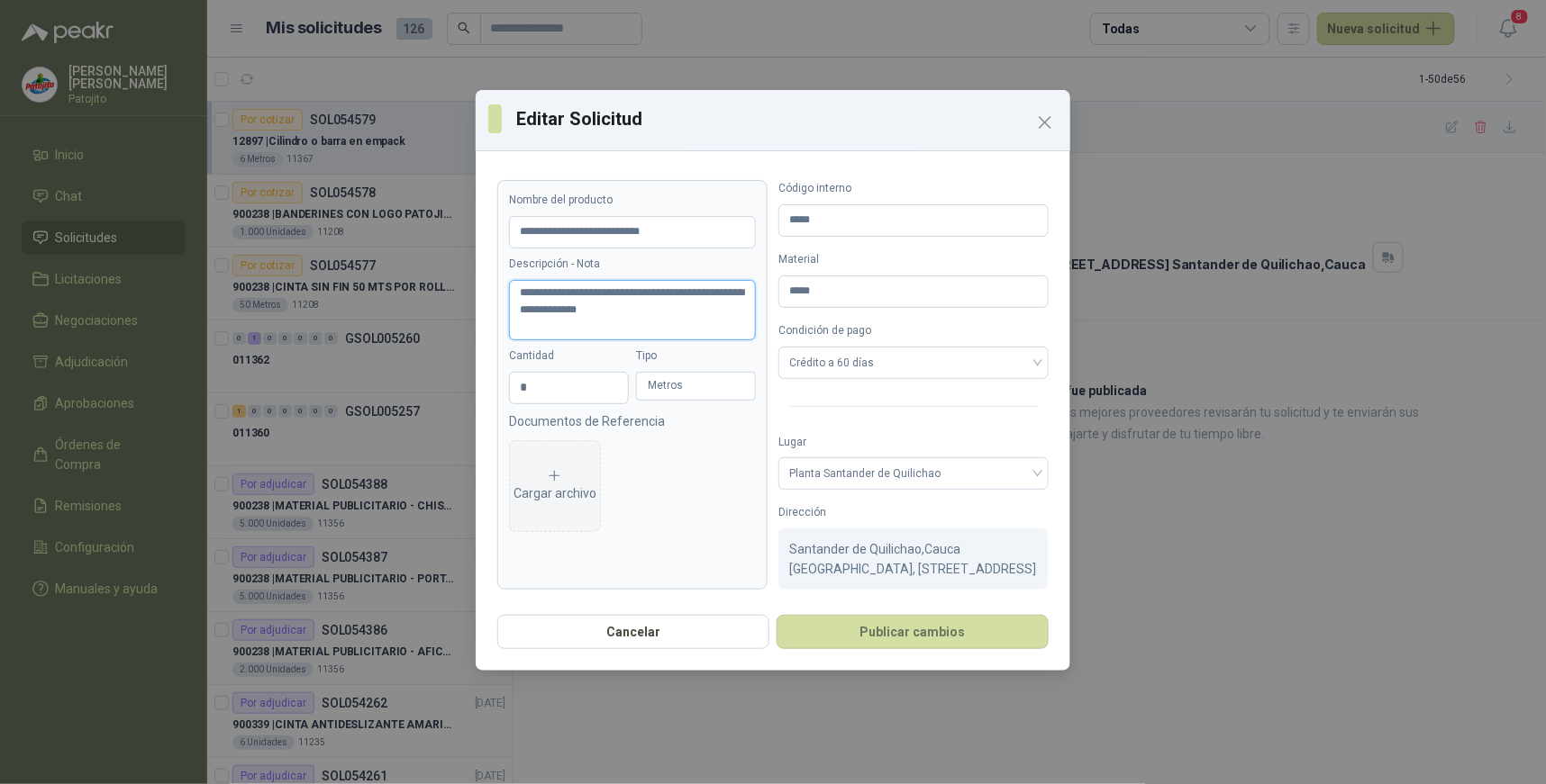
type textarea "**********"
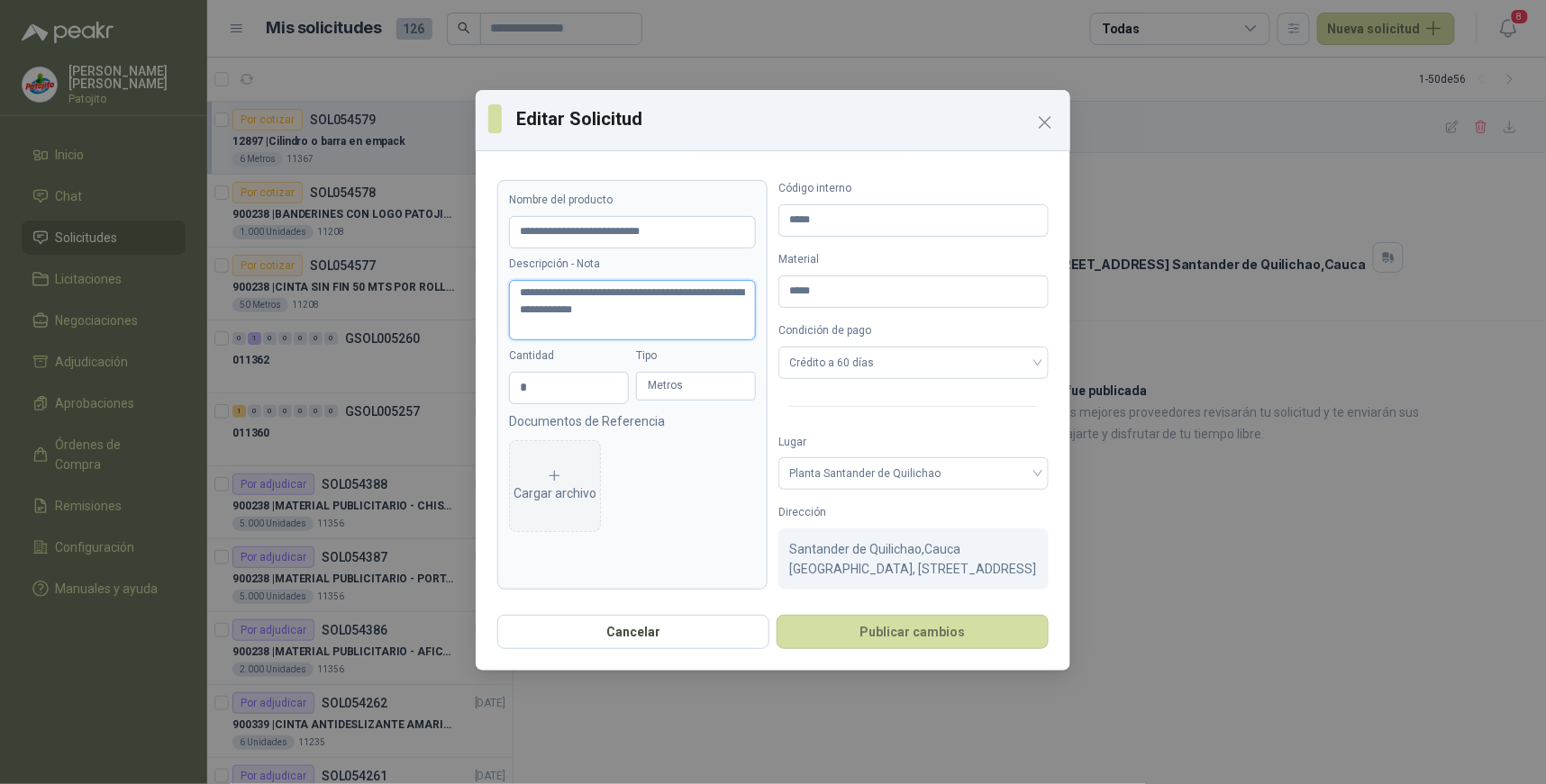
type textarea "**********"
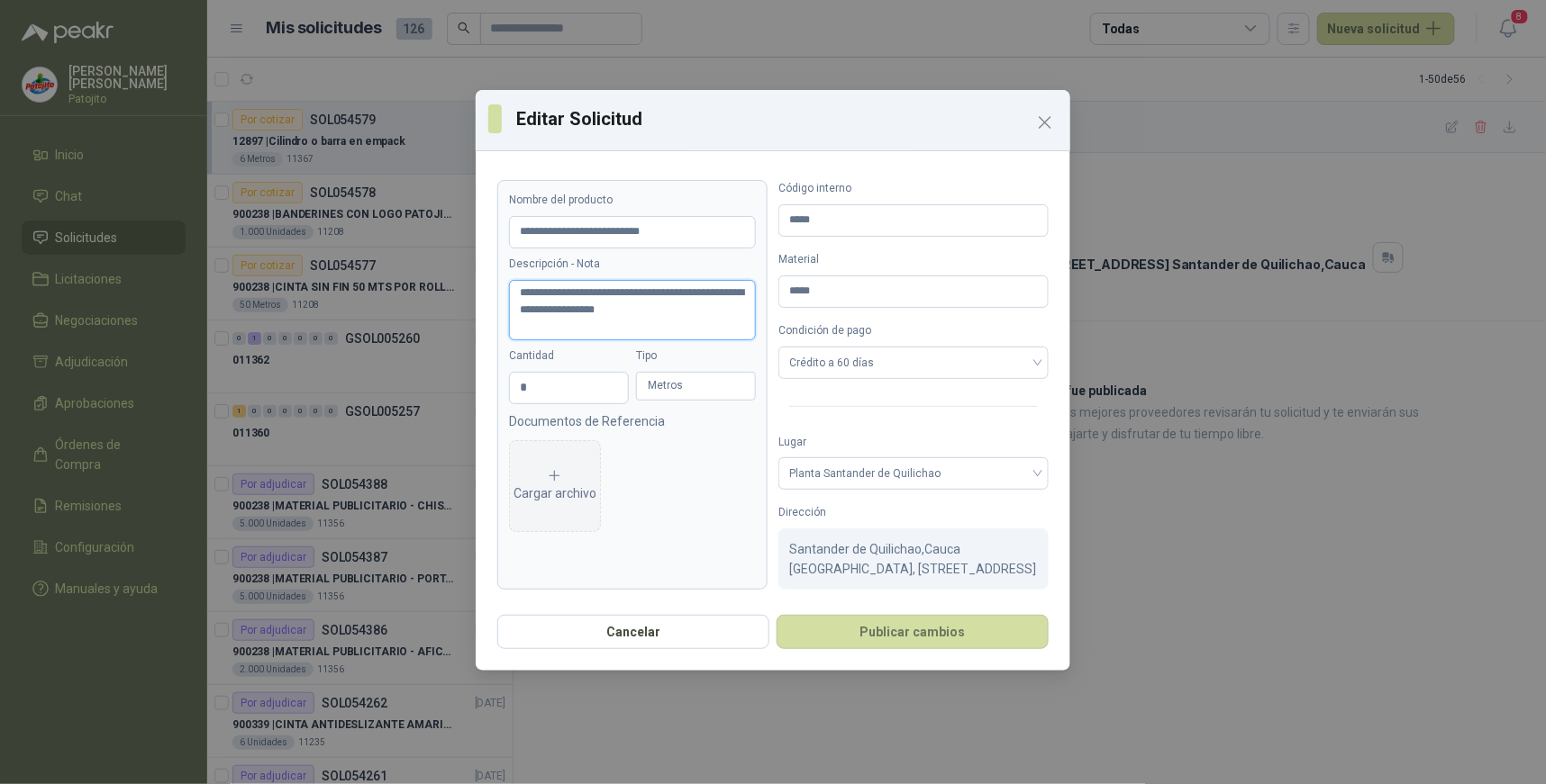
type textarea "**********"
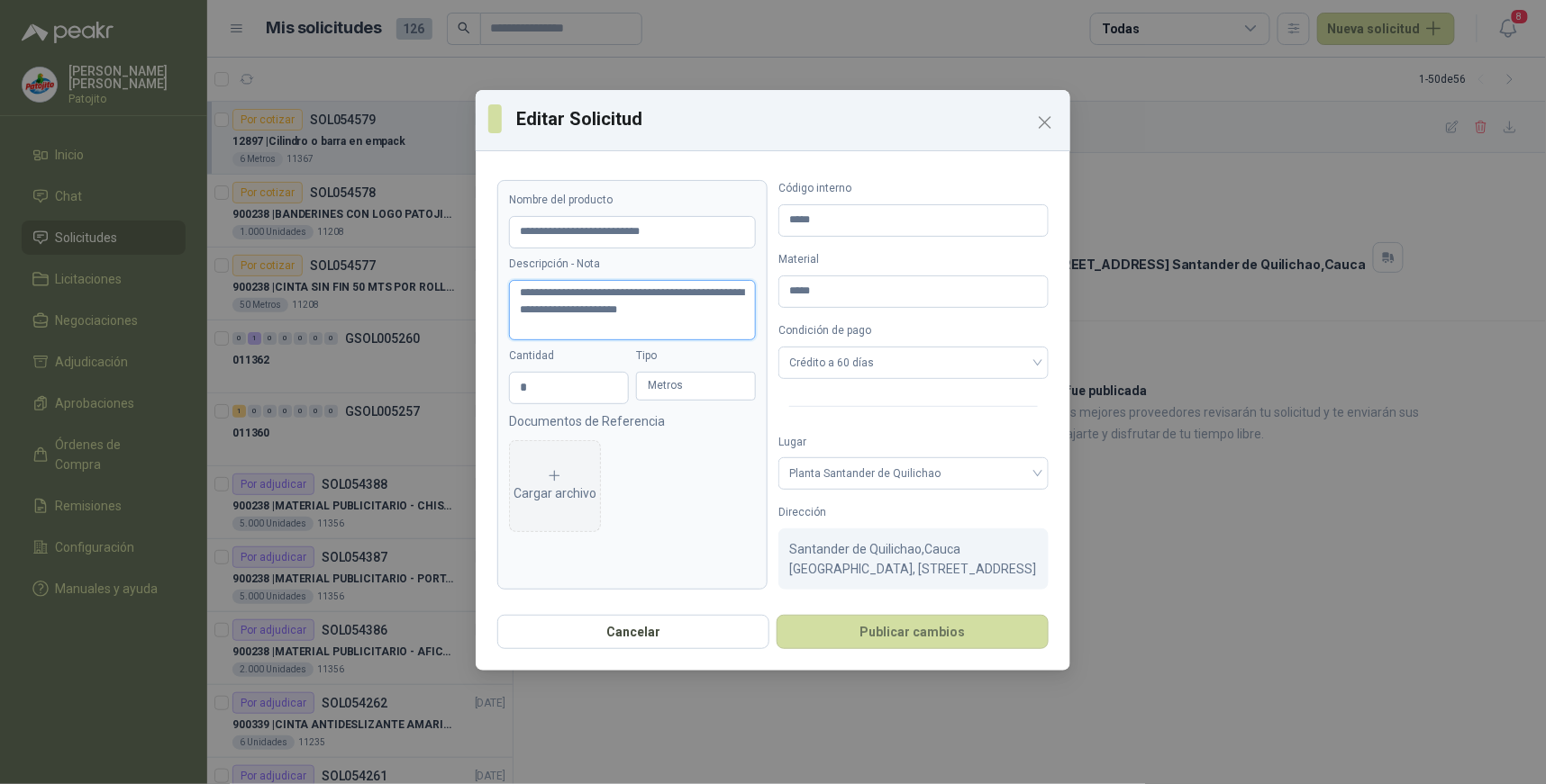
type textarea "**********"
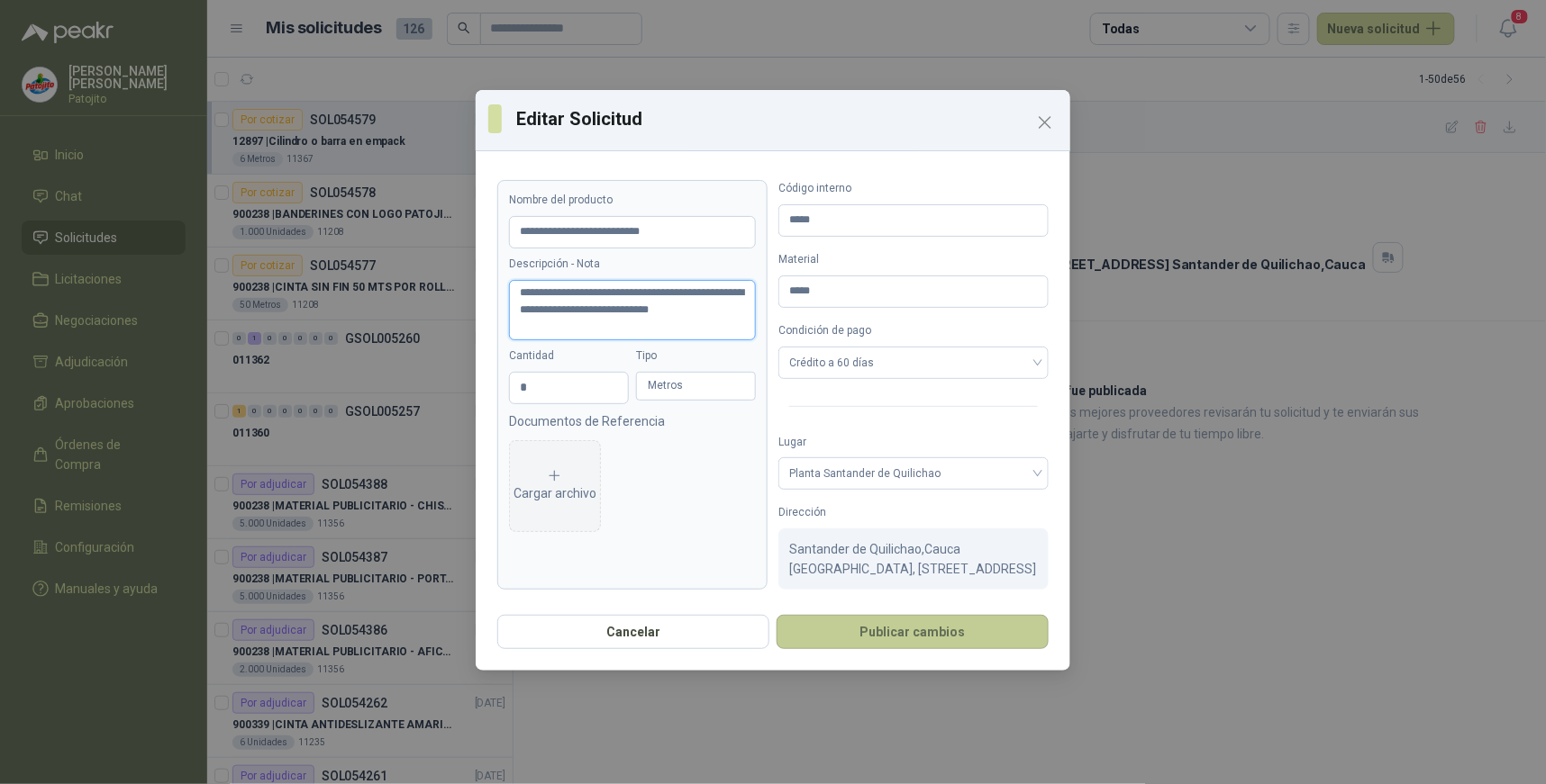
type textarea "**********"
click at [942, 646] on button "Publicar cambios" at bounding box center [913, 632] width 272 height 34
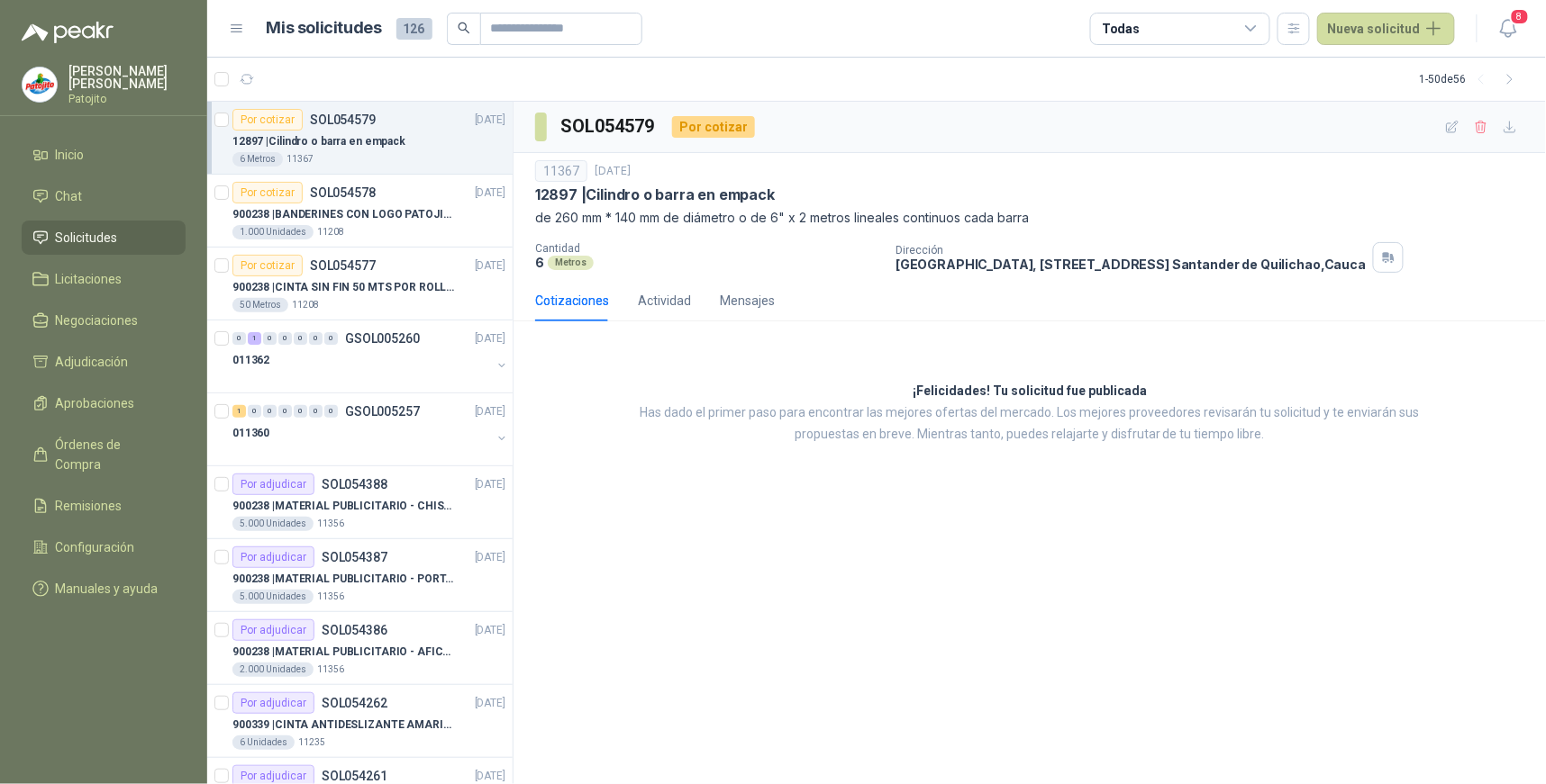
click at [130, 259] on ul "Inicio Chat Solicitudes Licitaciones Negociaciones Adjudicación Aprobaciones Ór…" at bounding box center [104, 375] width 207 height 476
click at [128, 237] on li "Solicitudes" at bounding box center [103, 237] width 142 height 20
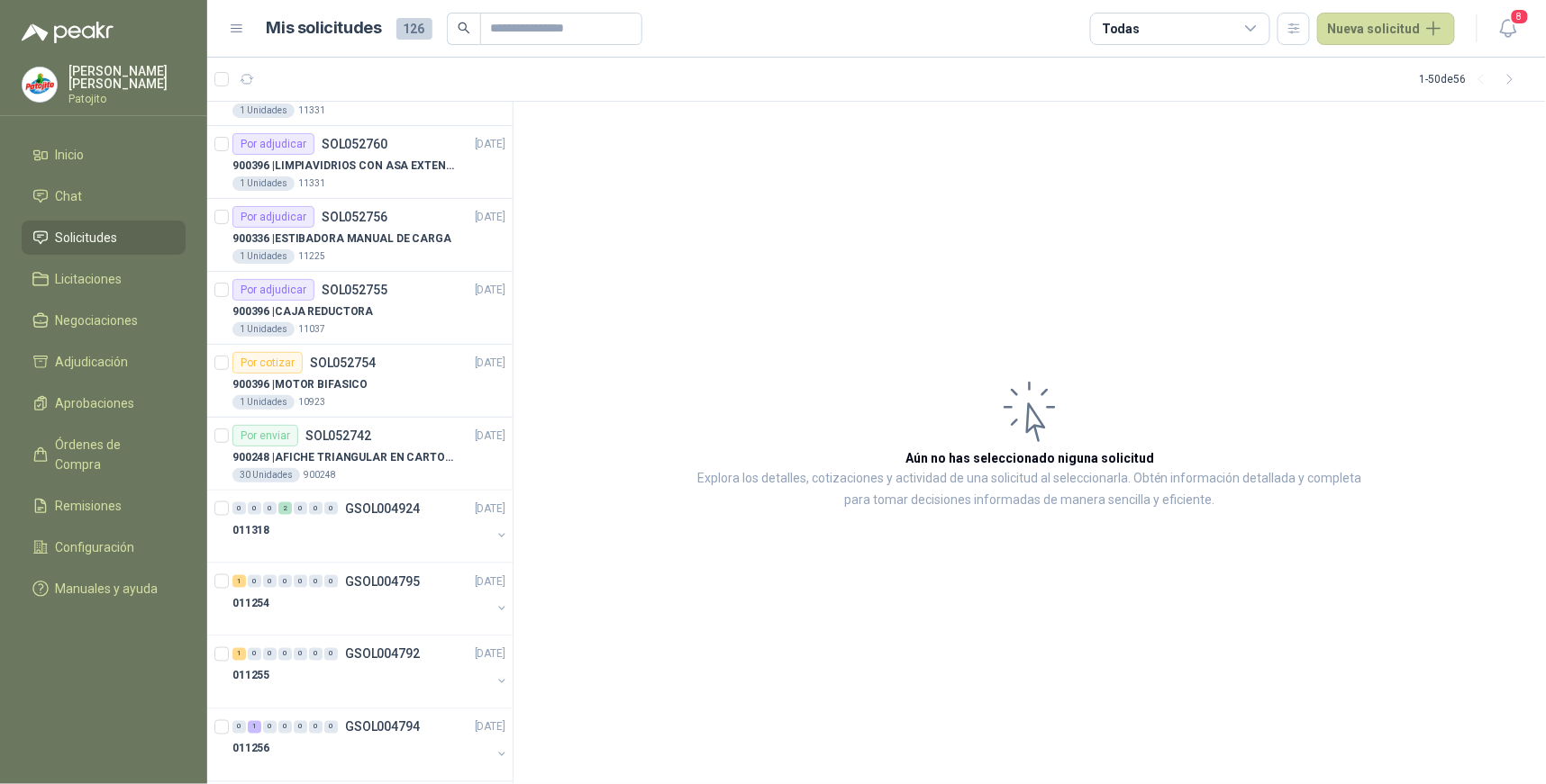
scroll to position [2992, 0]
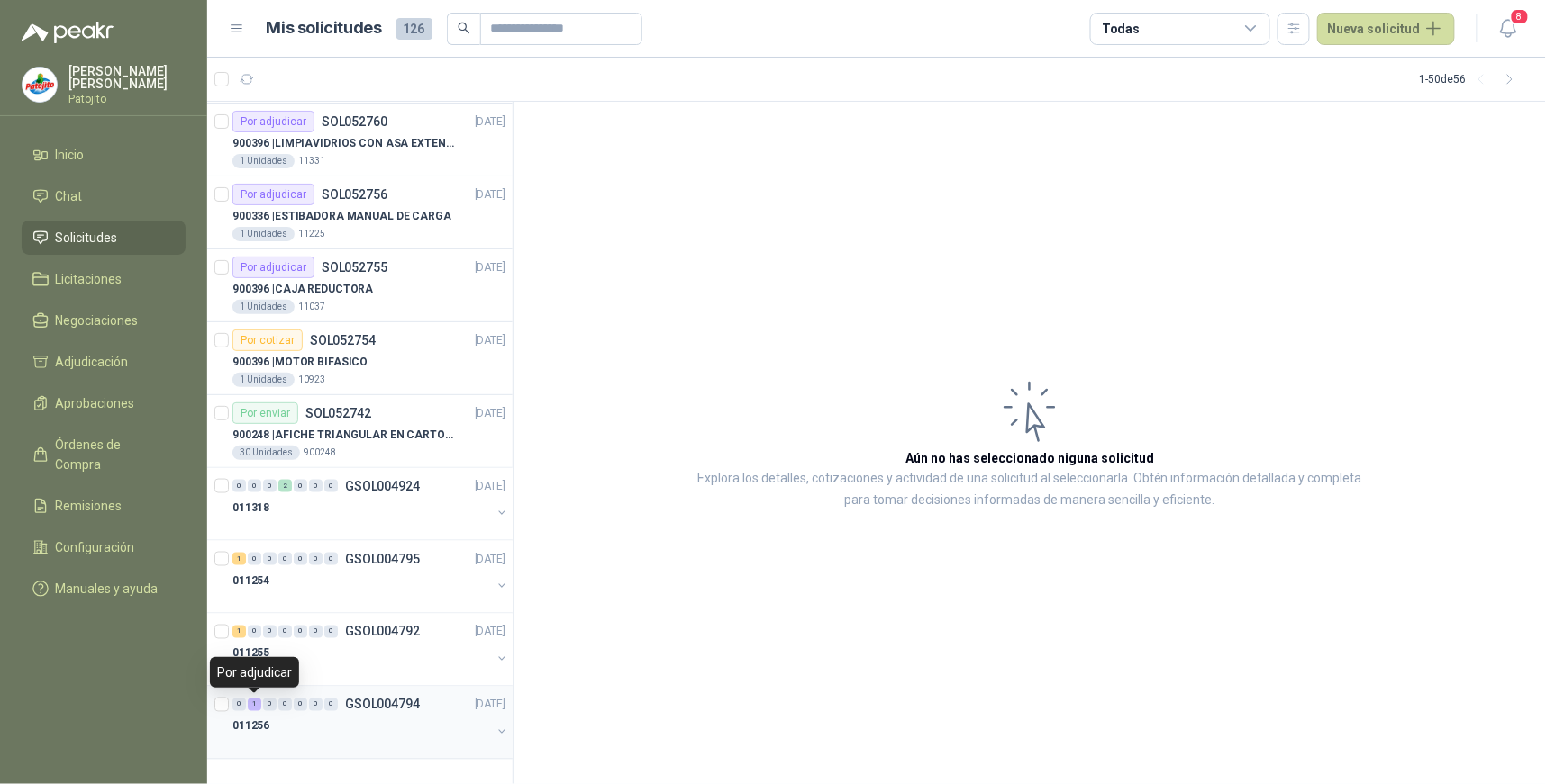
click at [254, 703] on div "1" at bounding box center [254, 705] width 14 height 13
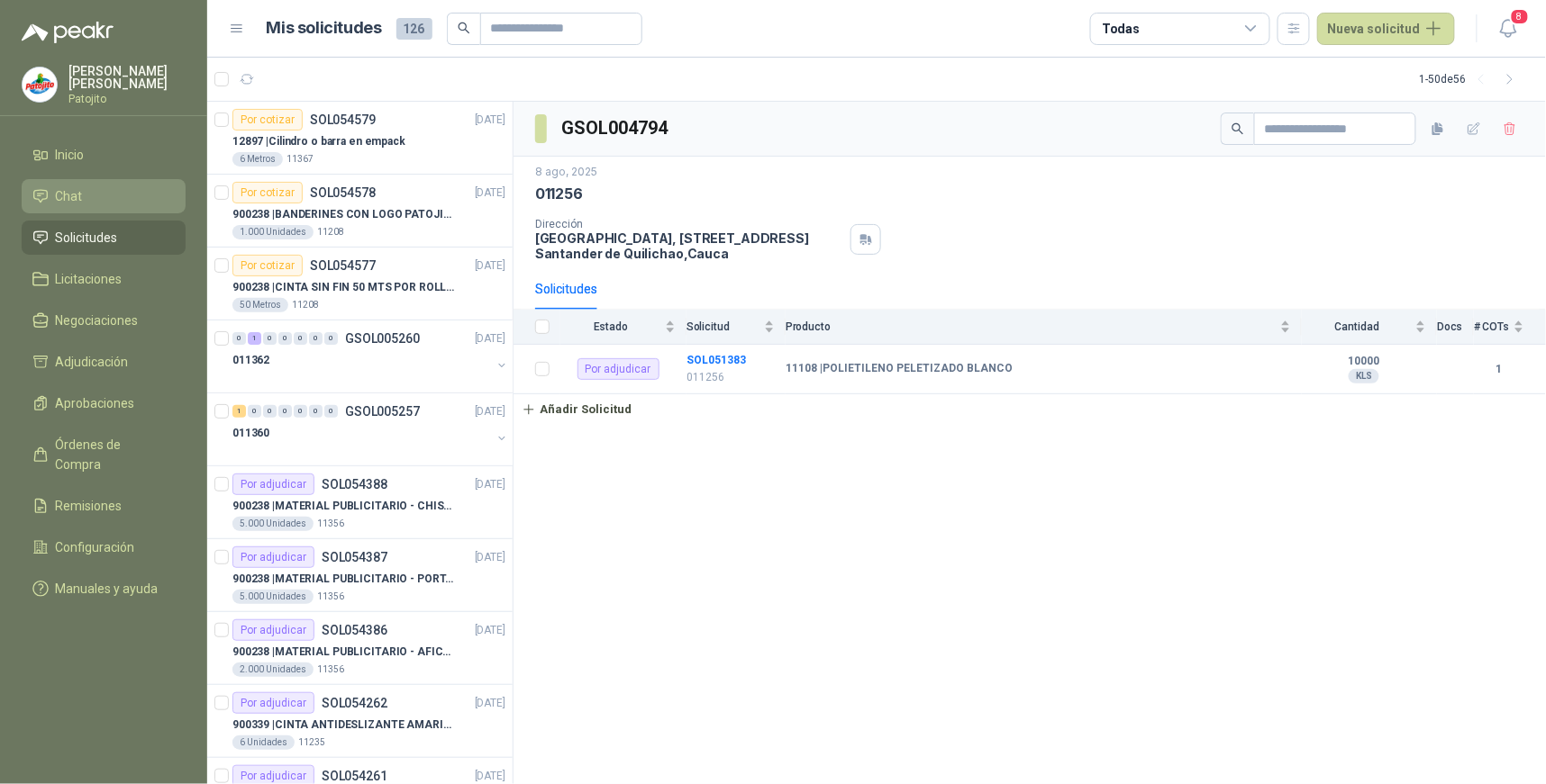
click at [95, 194] on li "Chat" at bounding box center [103, 196] width 142 height 20
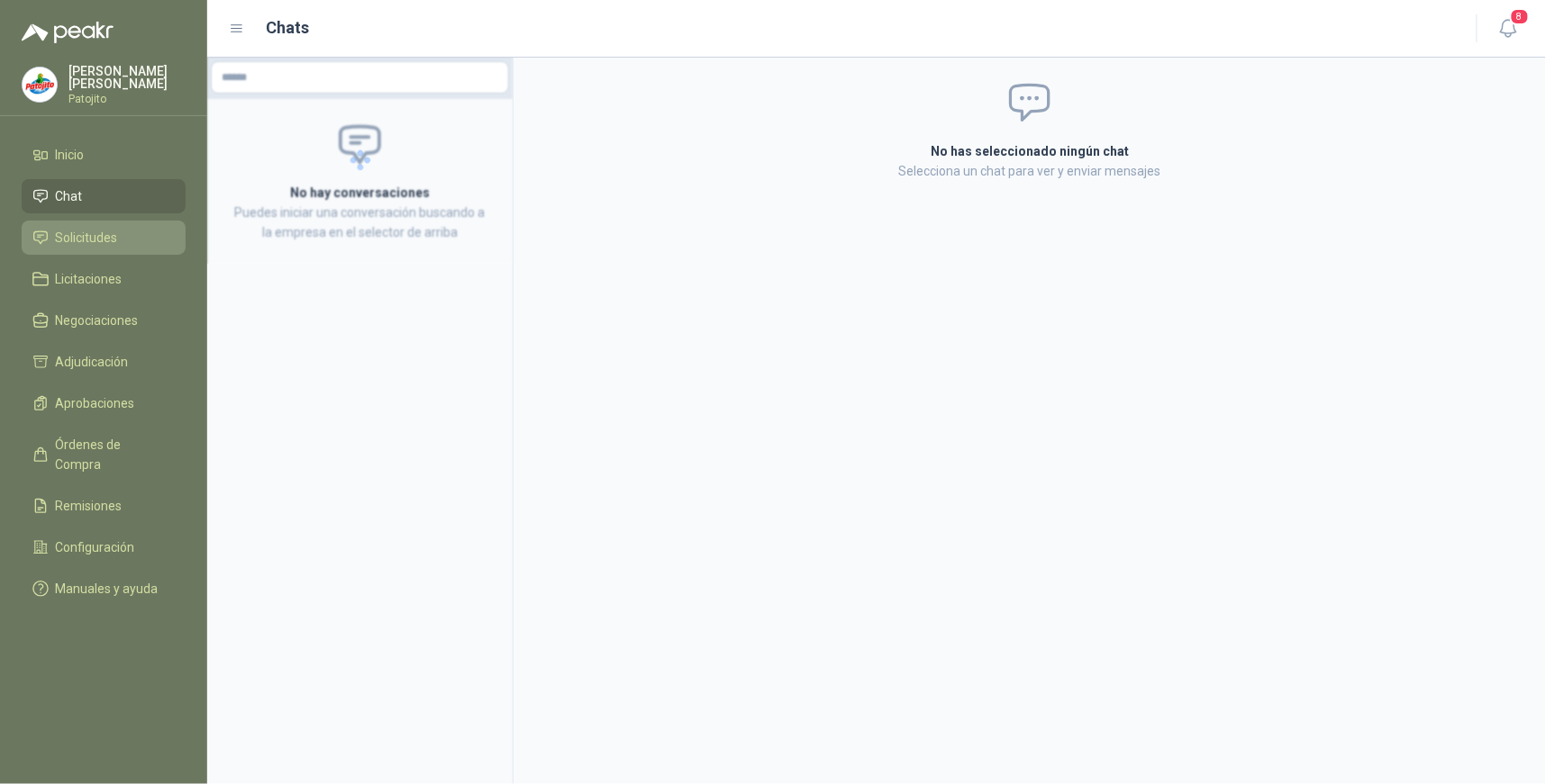
click at [101, 238] on span "Solicitudes" at bounding box center [87, 237] width 62 height 20
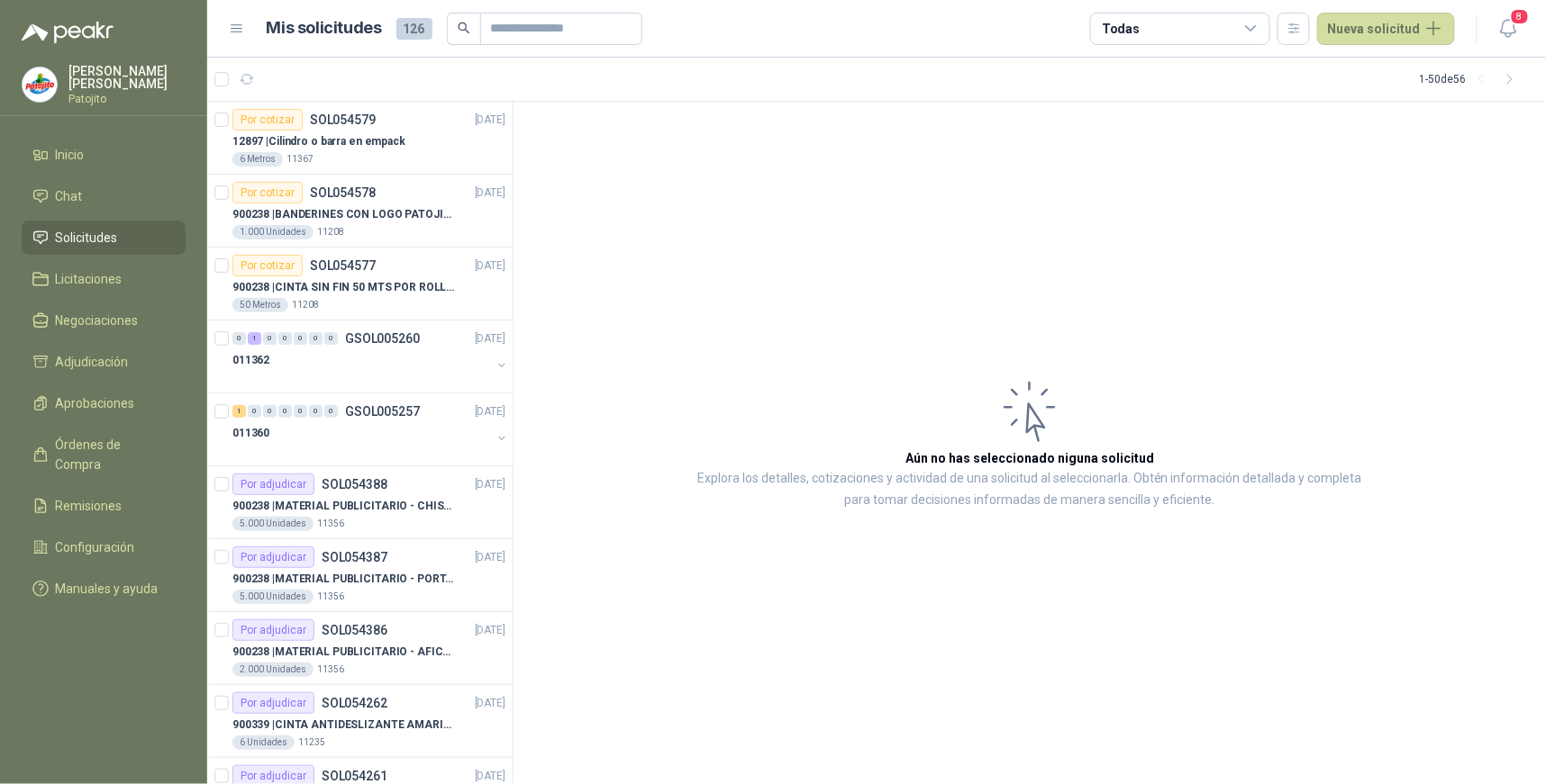
click at [1248, 24] on icon at bounding box center [1251, 29] width 17 height 17
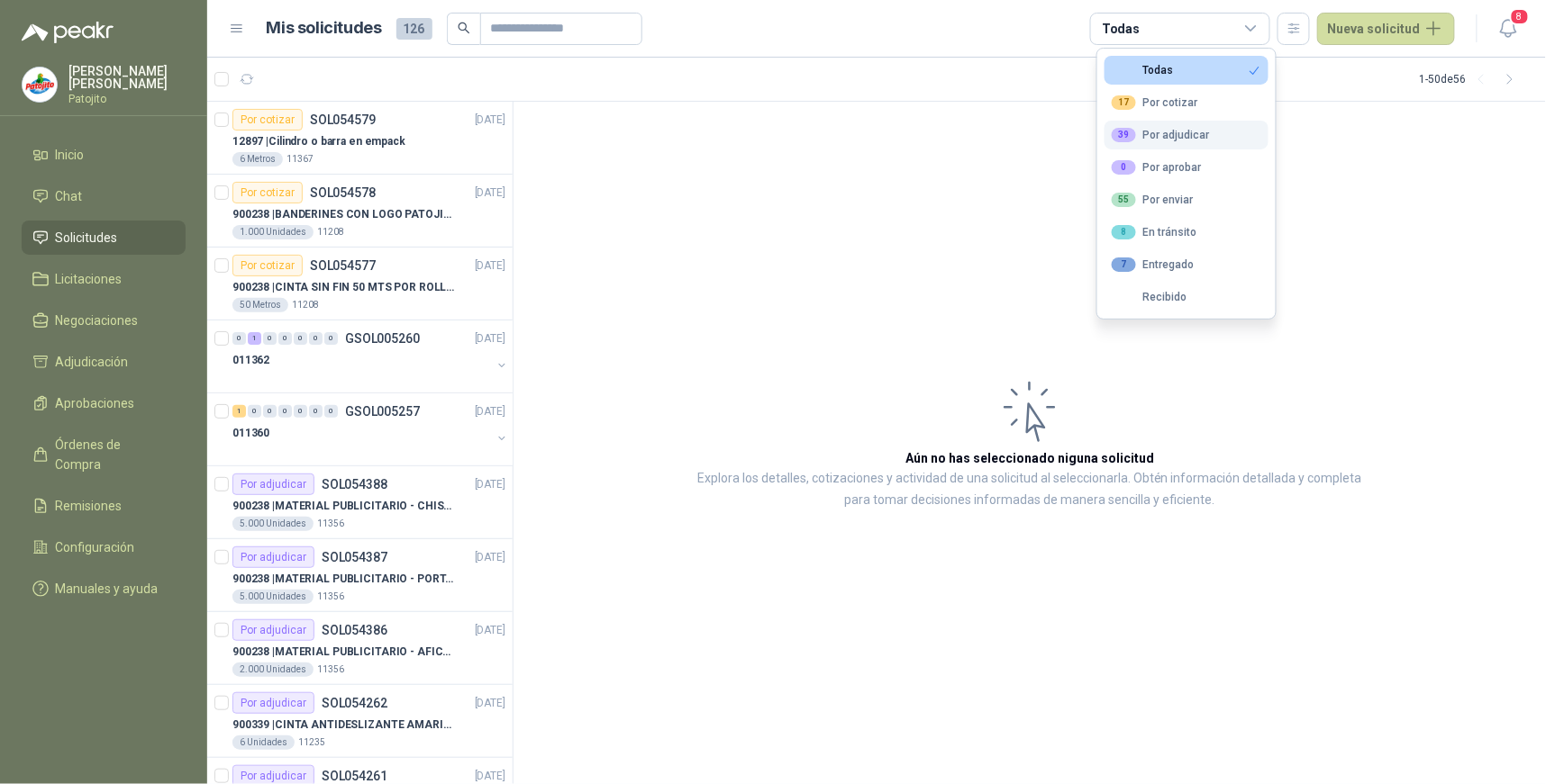
click at [1215, 132] on button "39 Por adjudicar" at bounding box center [1186, 135] width 164 height 28
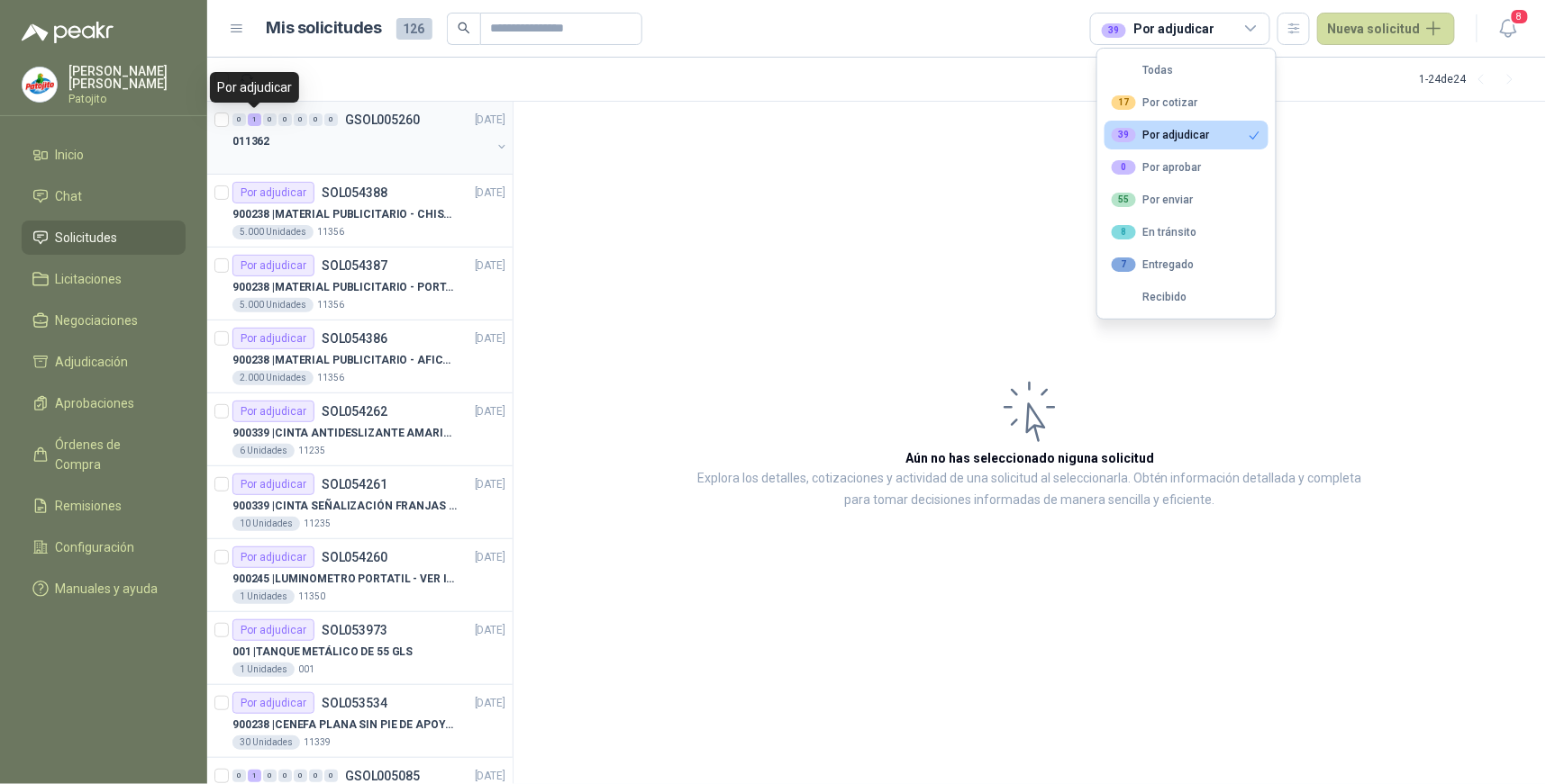
drag, startPoint x: 255, startPoint y: 121, endPoint x: 267, endPoint y: 131, distance: 15.6
click at [255, 121] on div "1" at bounding box center [254, 120] width 14 height 13
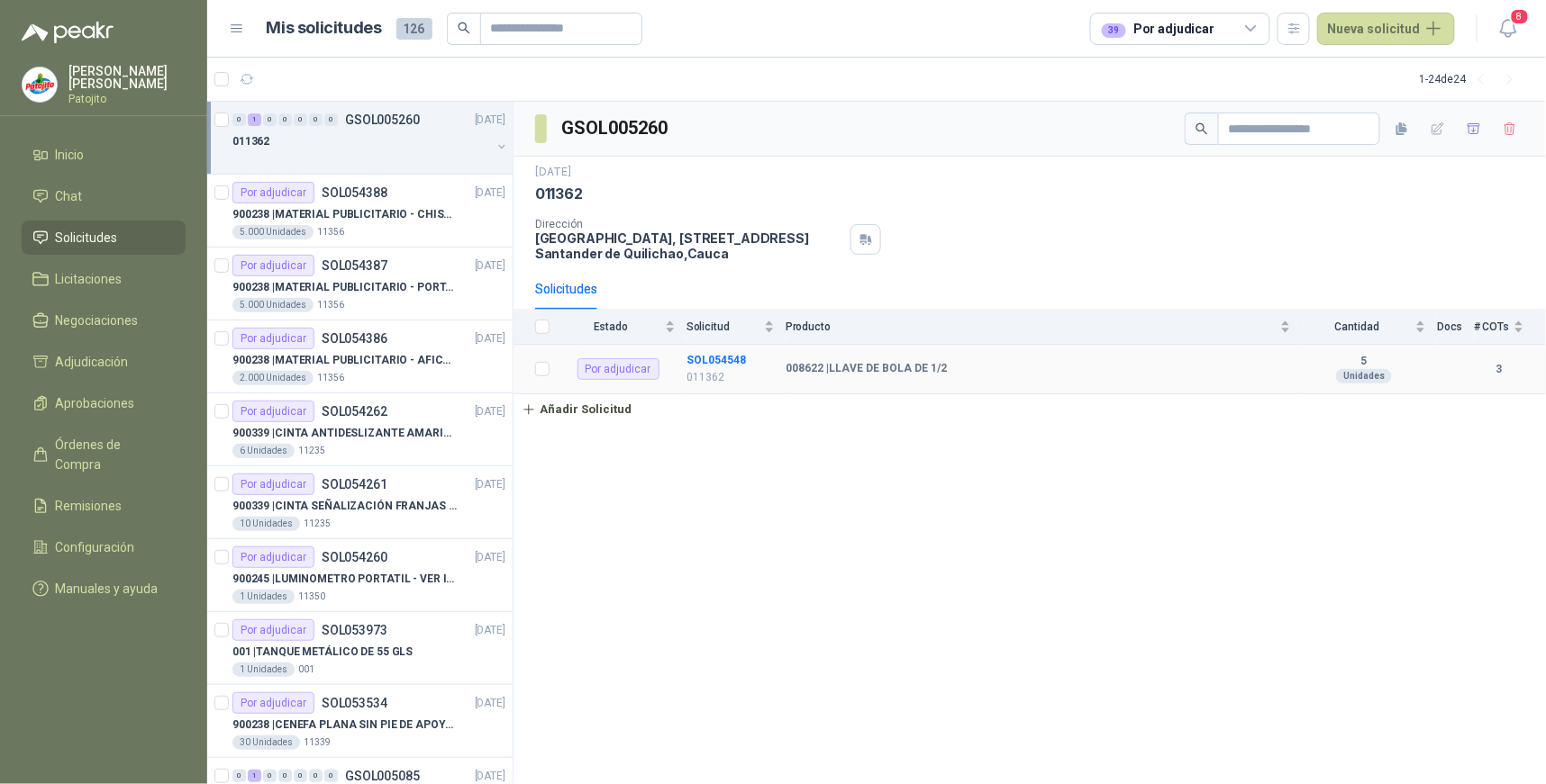
click at [706, 348] on td "SOL054548 011362" at bounding box center [736, 370] width 99 height 50
click at [707, 358] on b "SOL054548" at bounding box center [716, 360] width 60 height 13
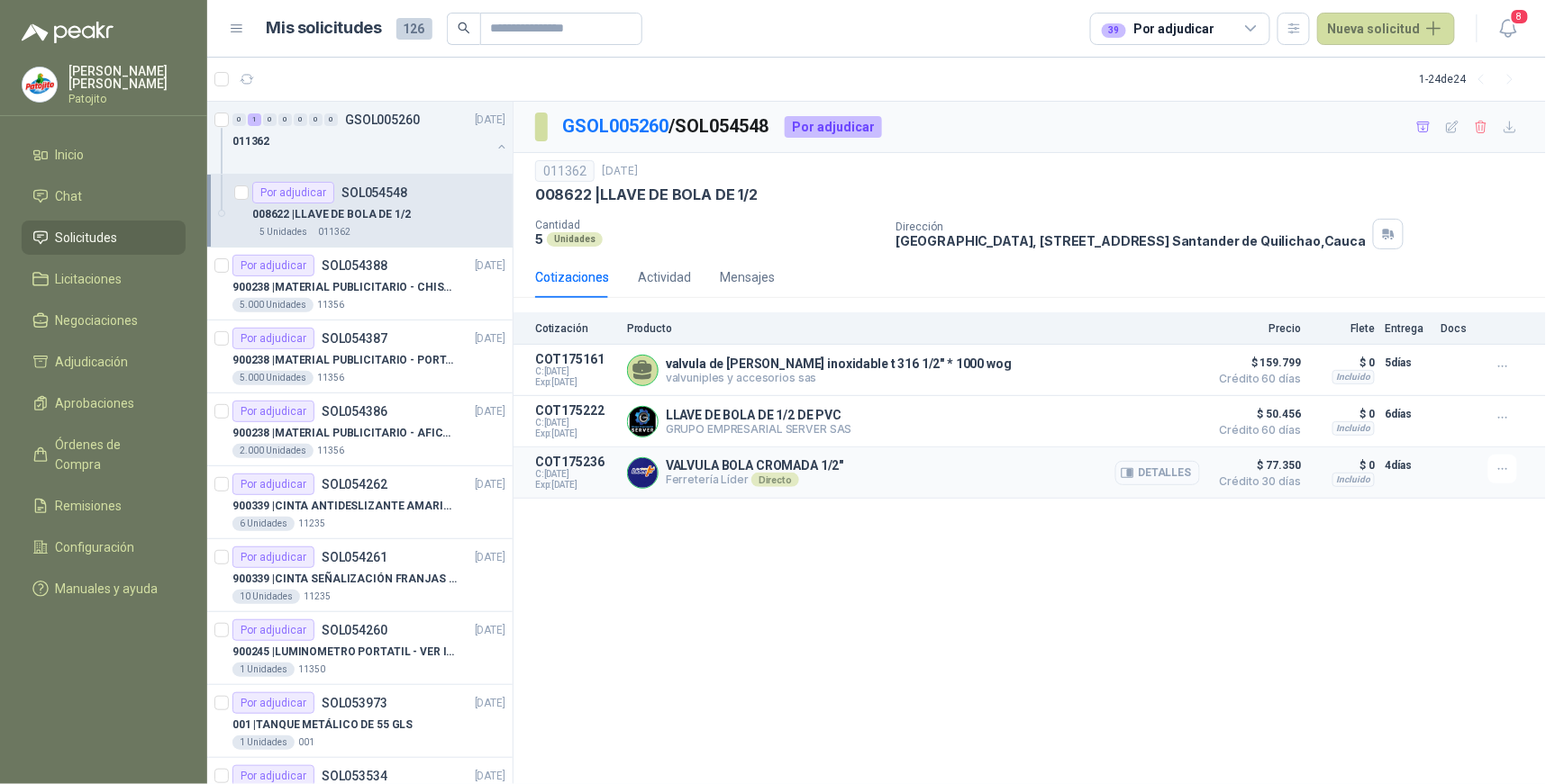
click at [1182, 475] on button "Detalles" at bounding box center [1158, 473] width 84 height 25
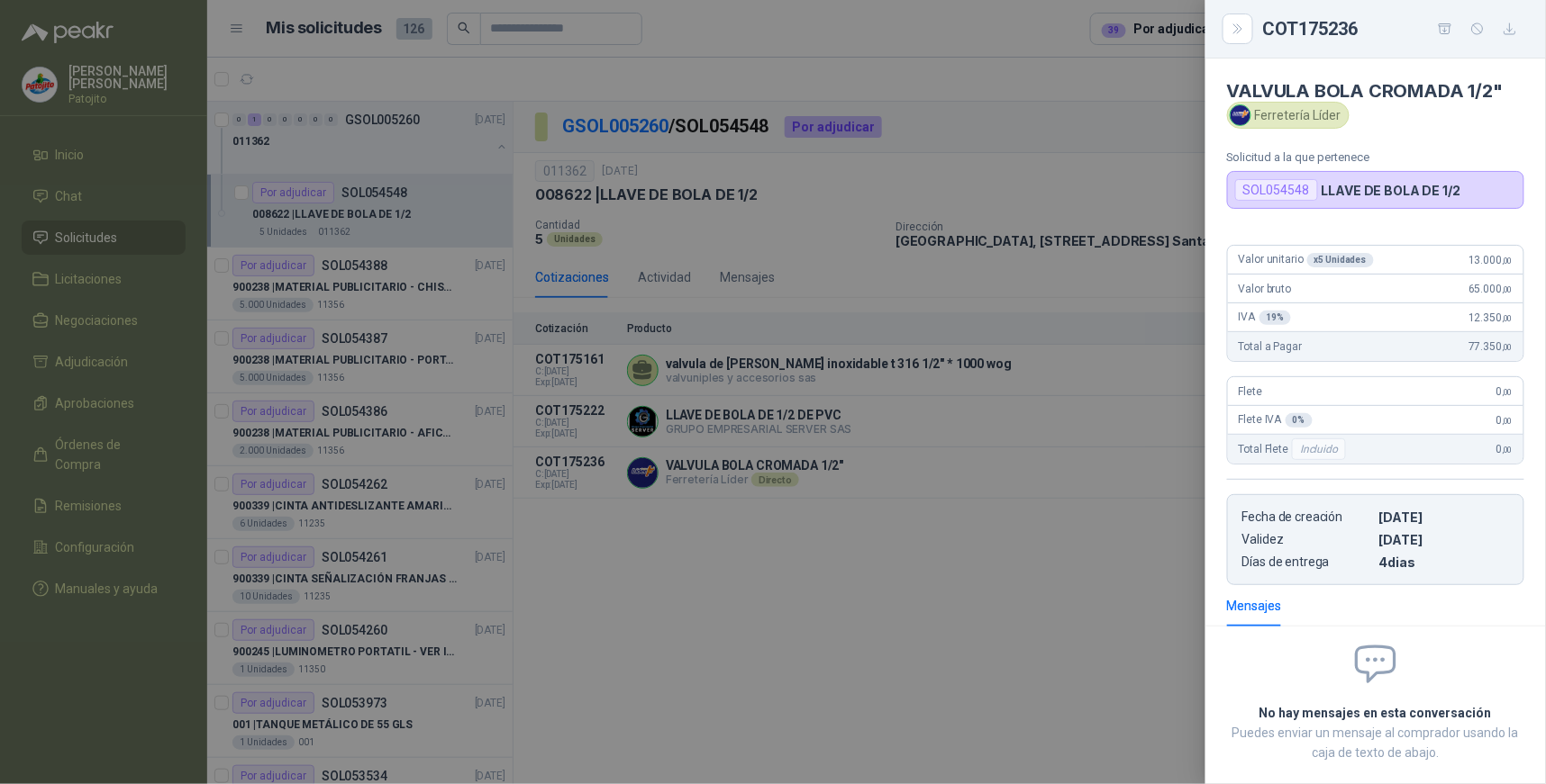
scroll to position [92, 0]
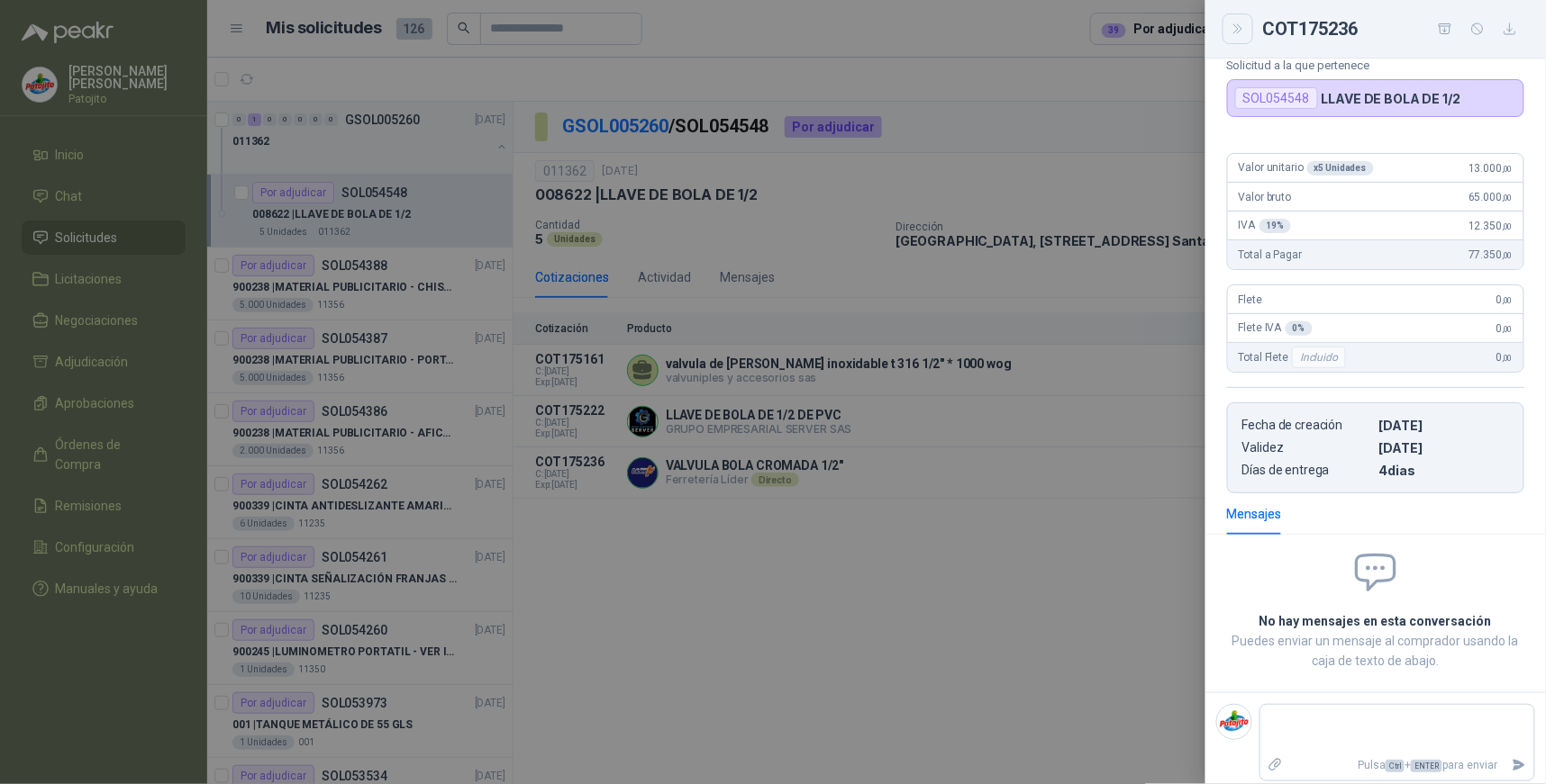
click at [1237, 32] on icon "Close" at bounding box center [1239, 29] width 16 height 16
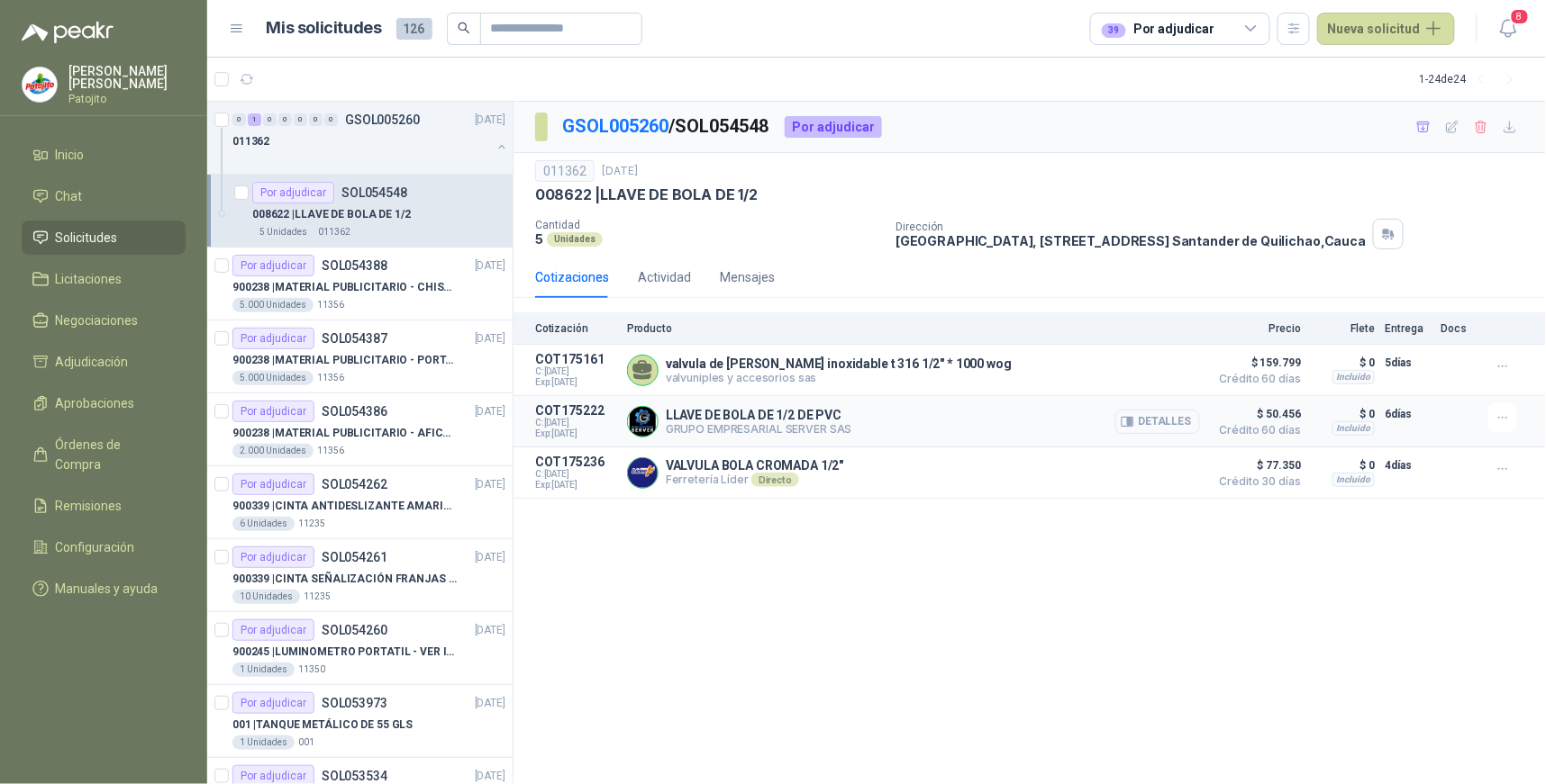
click at [1168, 420] on button "Detalles" at bounding box center [1158, 422] width 84 height 25
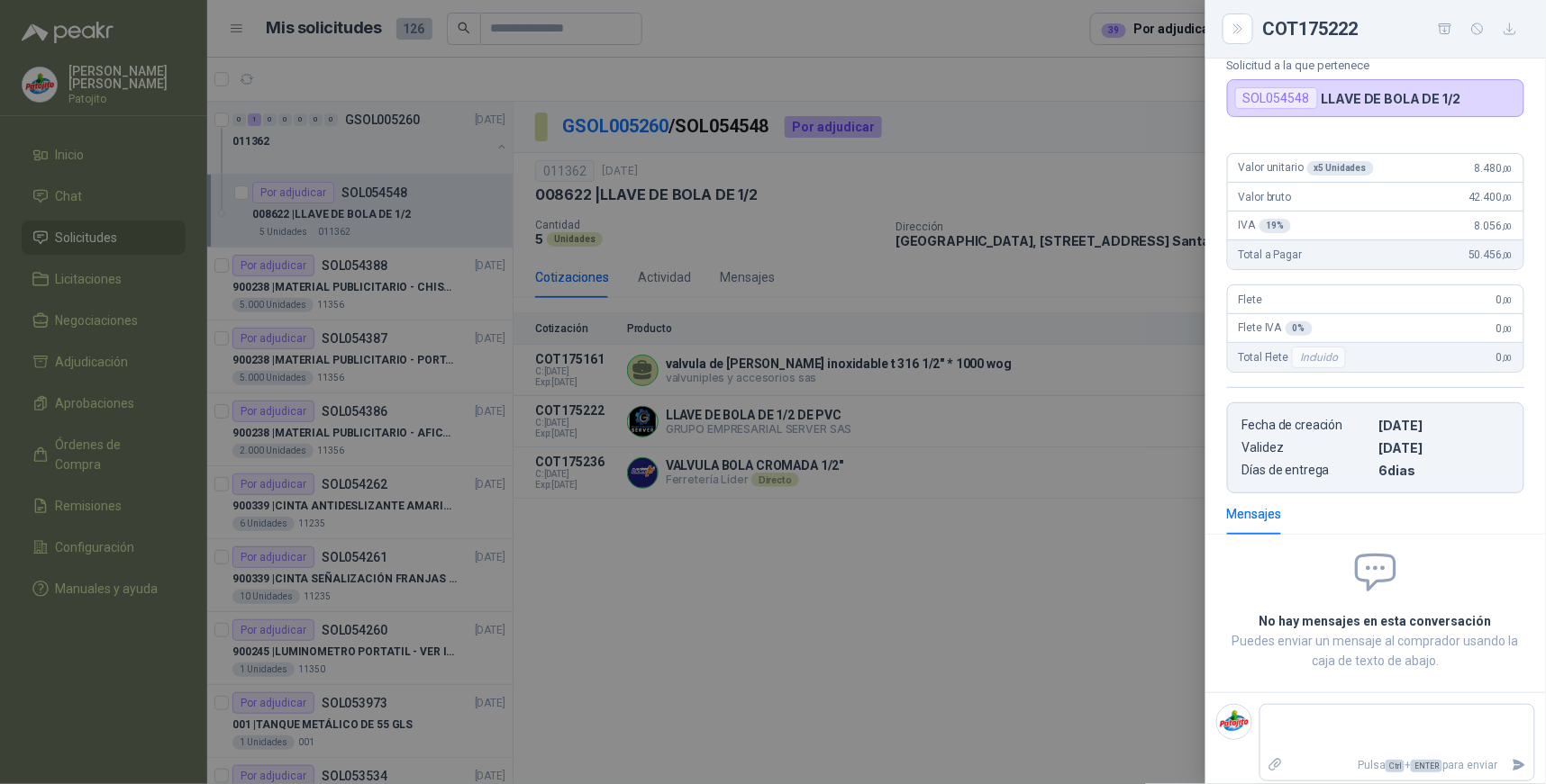
click at [1102, 518] on div at bounding box center [773, 392] width 1546 height 784
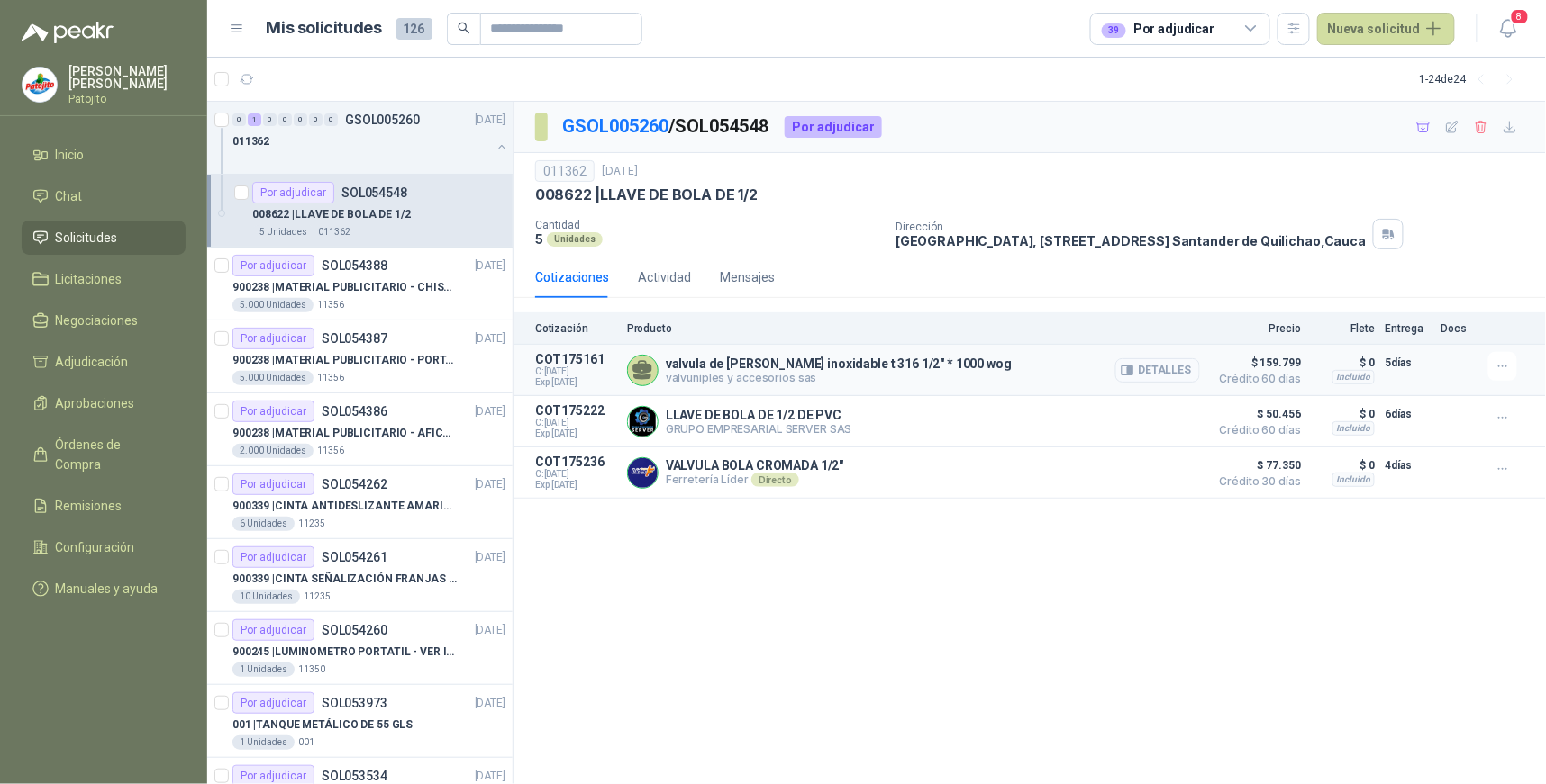
click at [1185, 365] on button "Detalles" at bounding box center [1158, 370] width 84 height 25
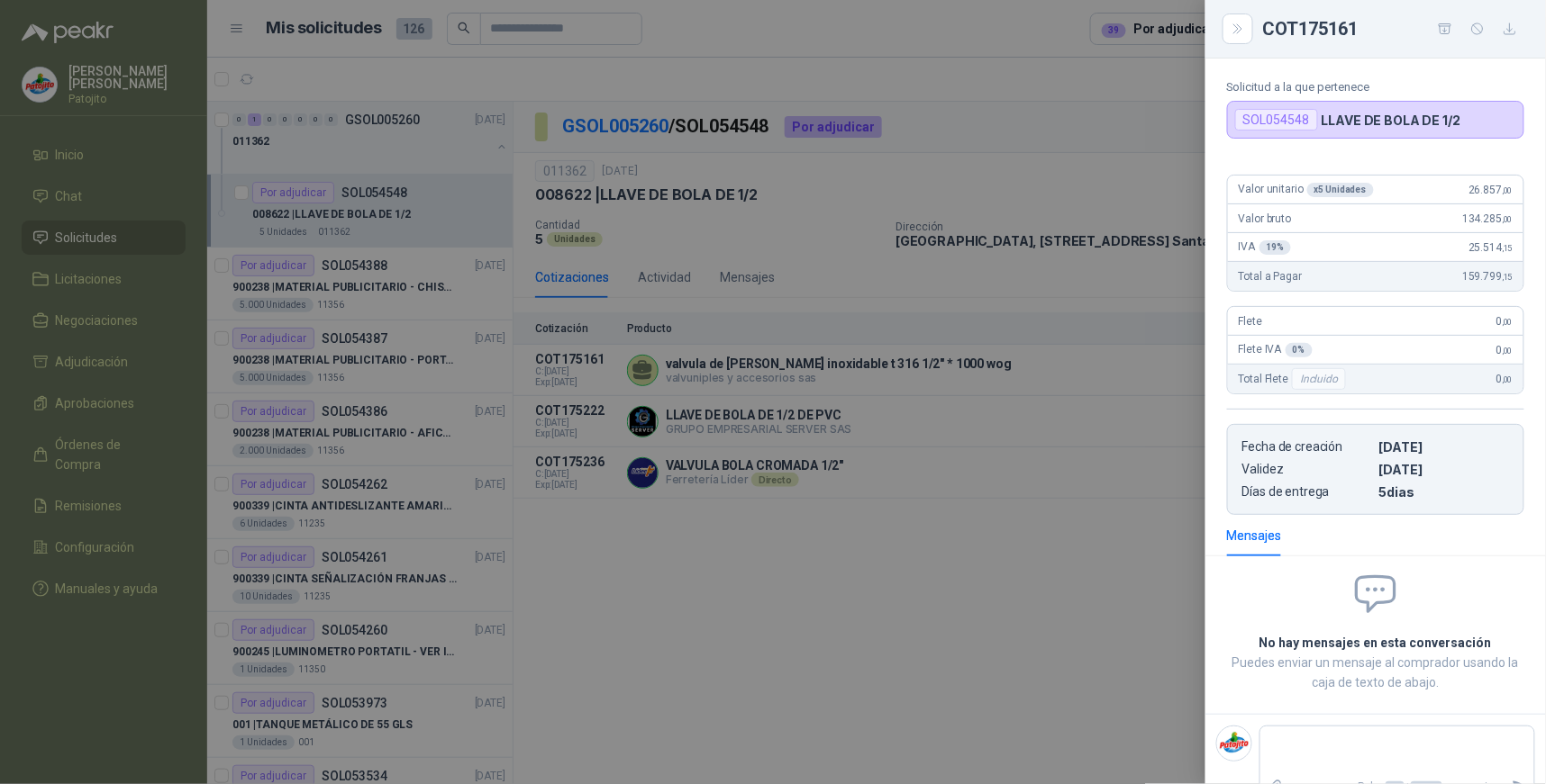
scroll to position [114, 0]
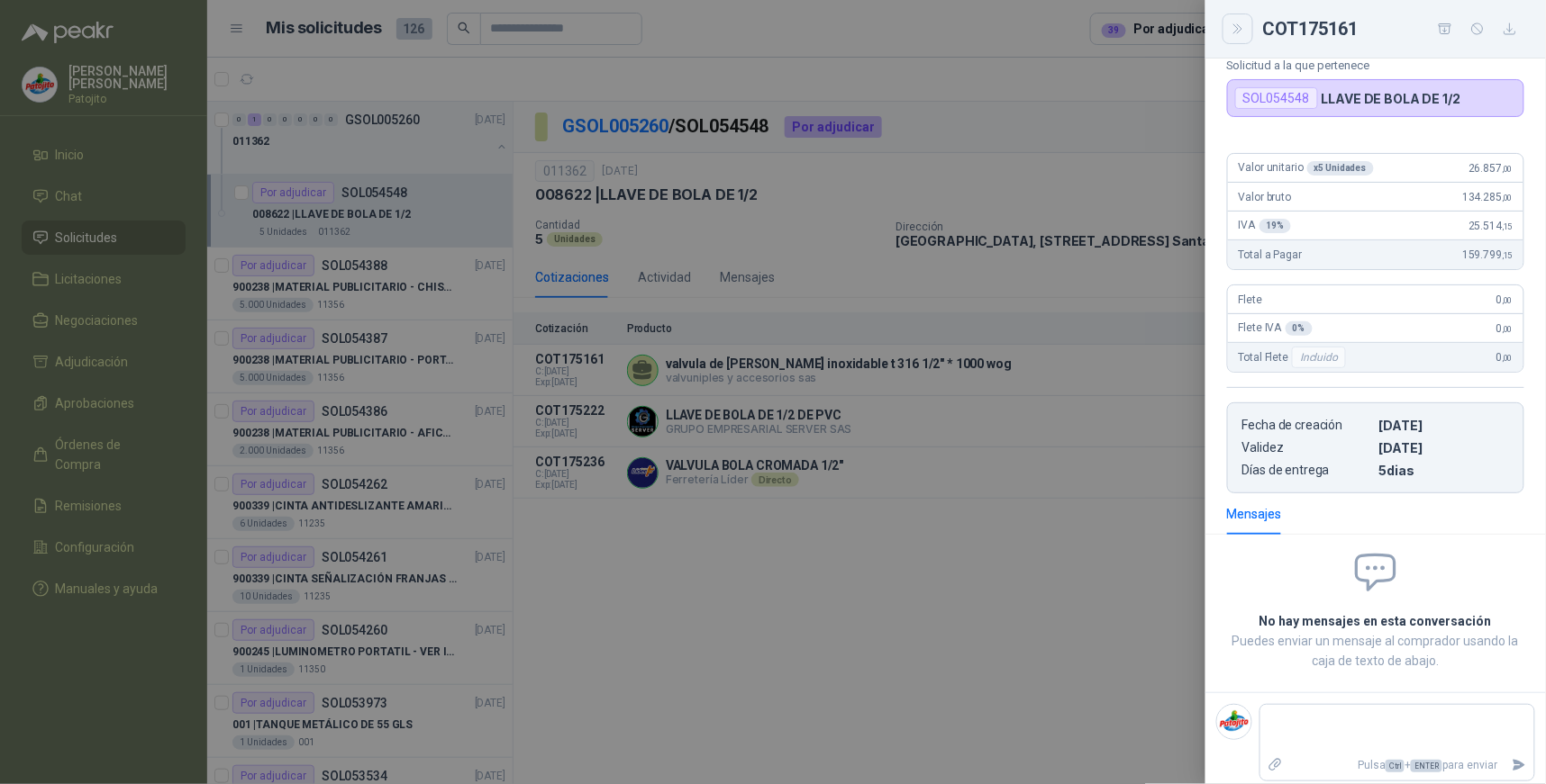
click at [1243, 30] on icon "Close" at bounding box center [1239, 29] width 16 height 16
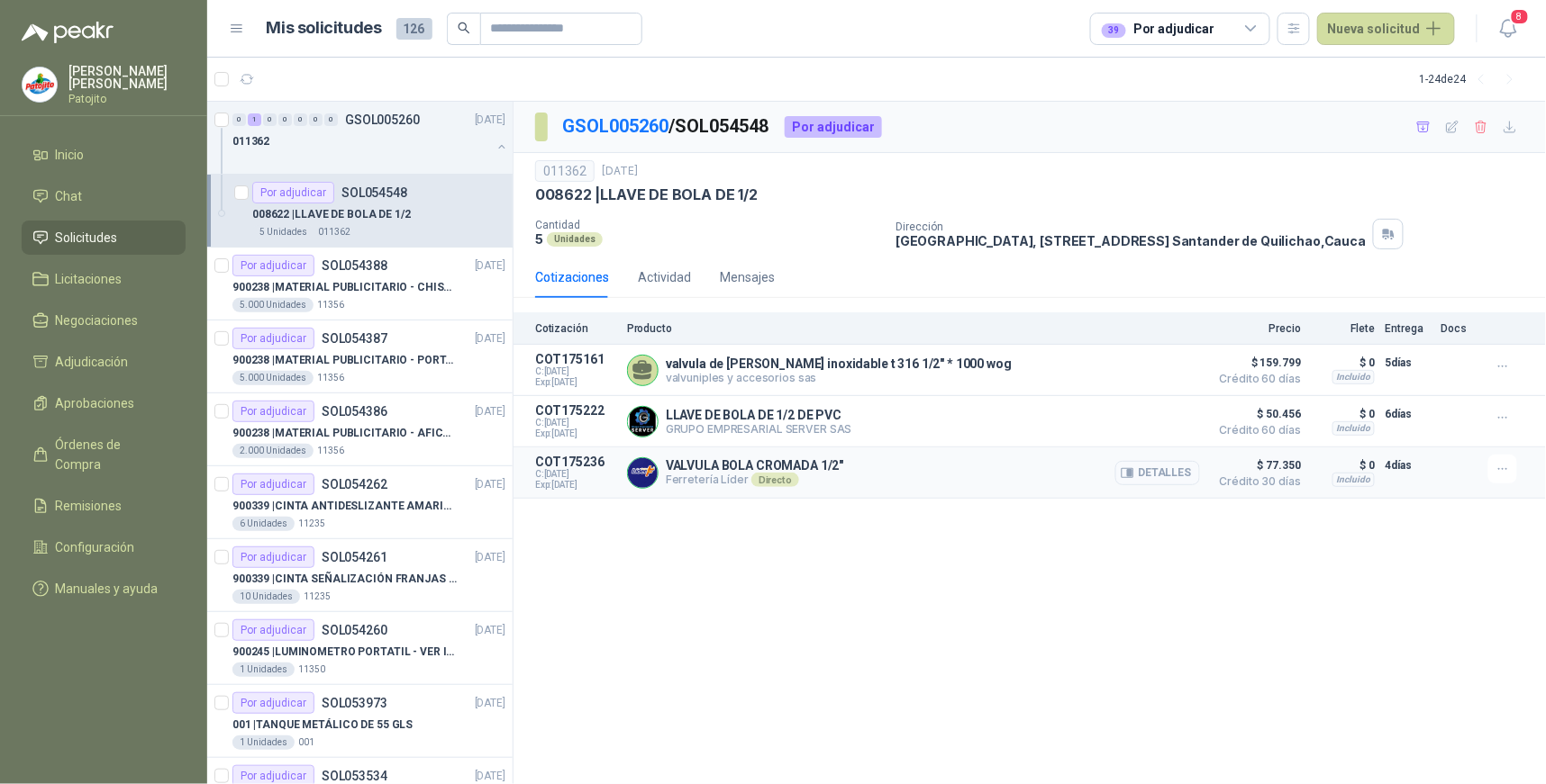
click at [1189, 469] on button "Detalles" at bounding box center [1158, 473] width 84 height 25
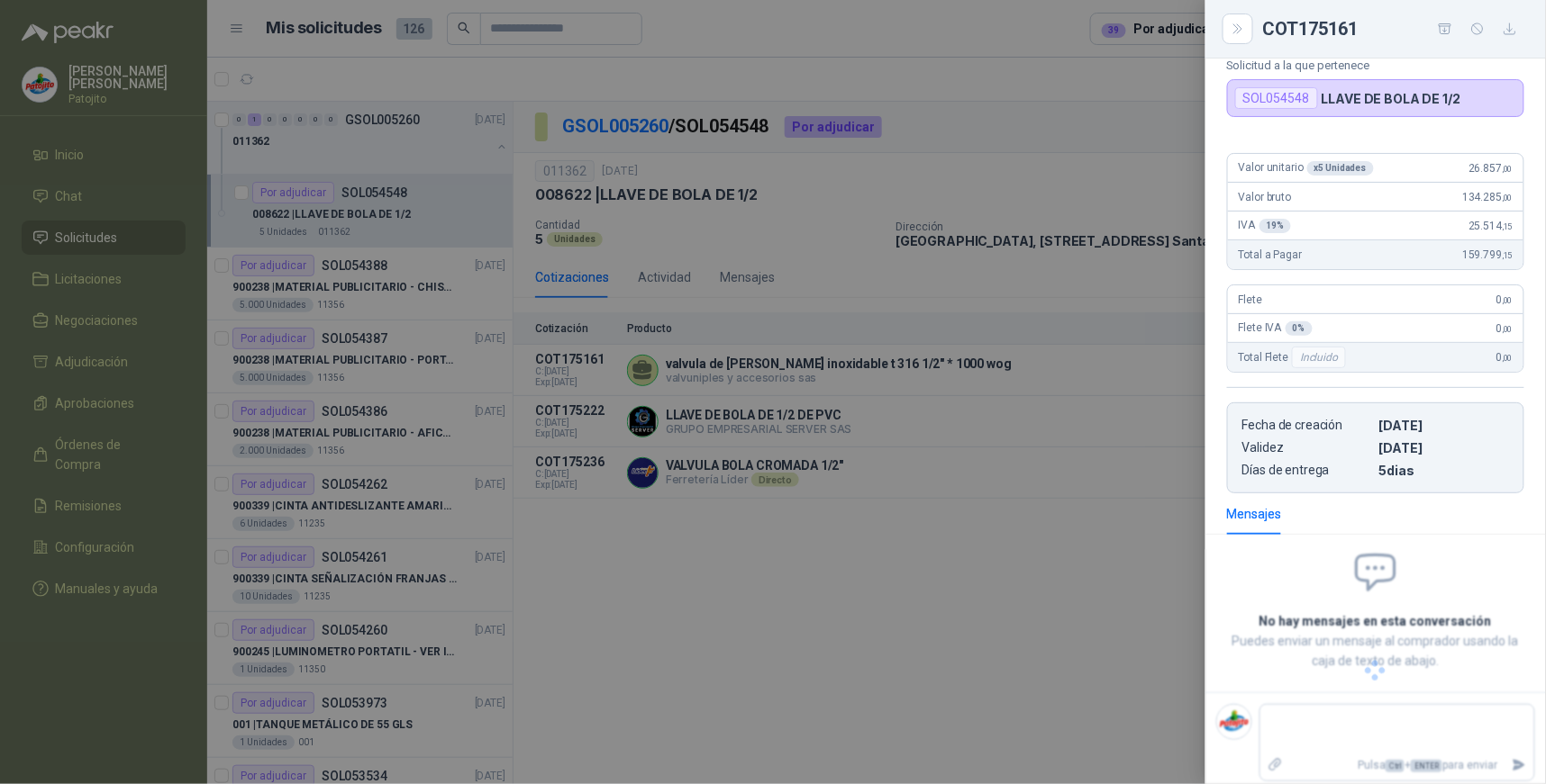
scroll to position [92, 0]
click at [1136, 532] on div at bounding box center [773, 392] width 1546 height 784
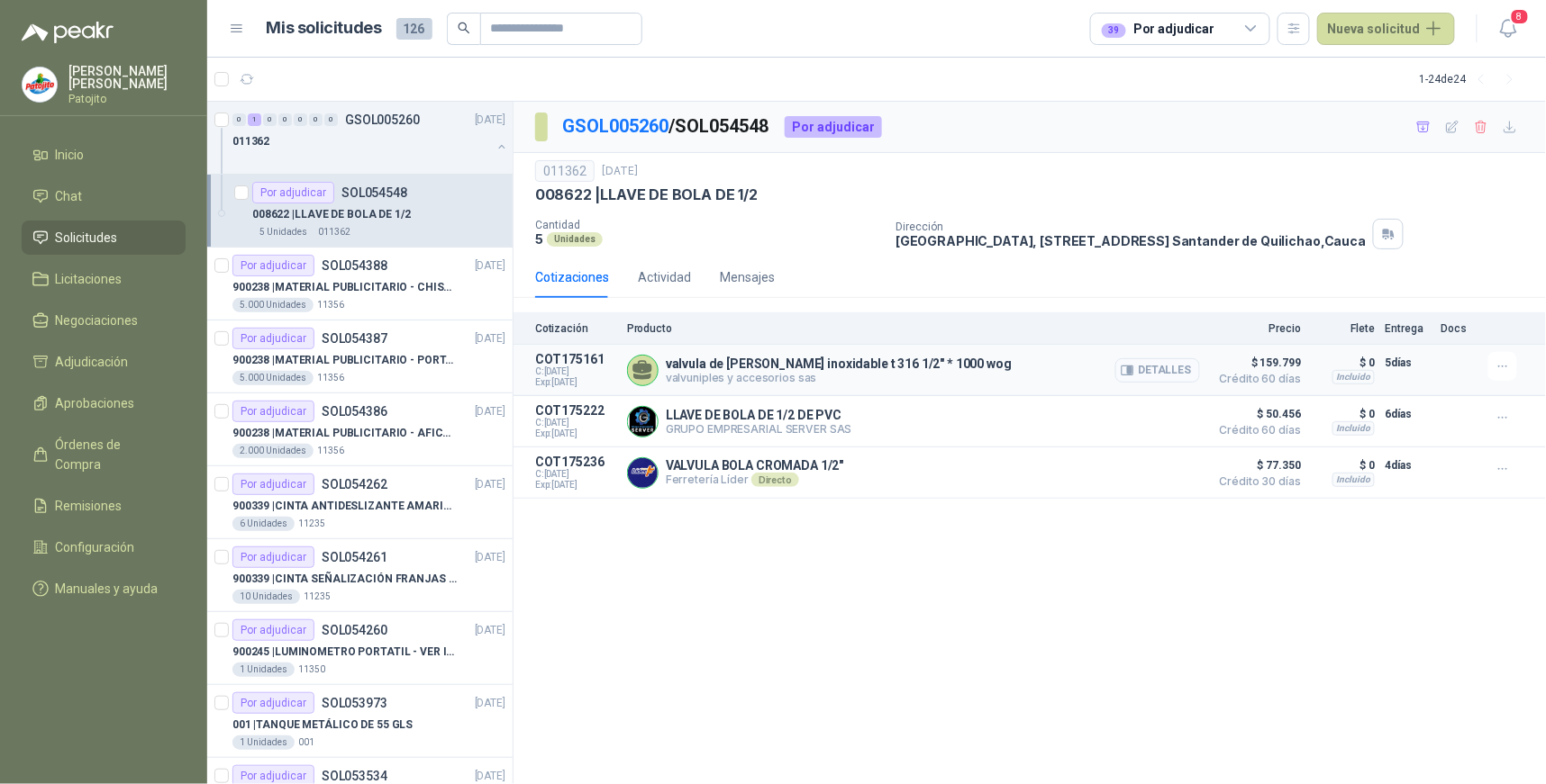
click at [1189, 370] on button "Detalles" at bounding box center [1158, 370] width 84 height 25
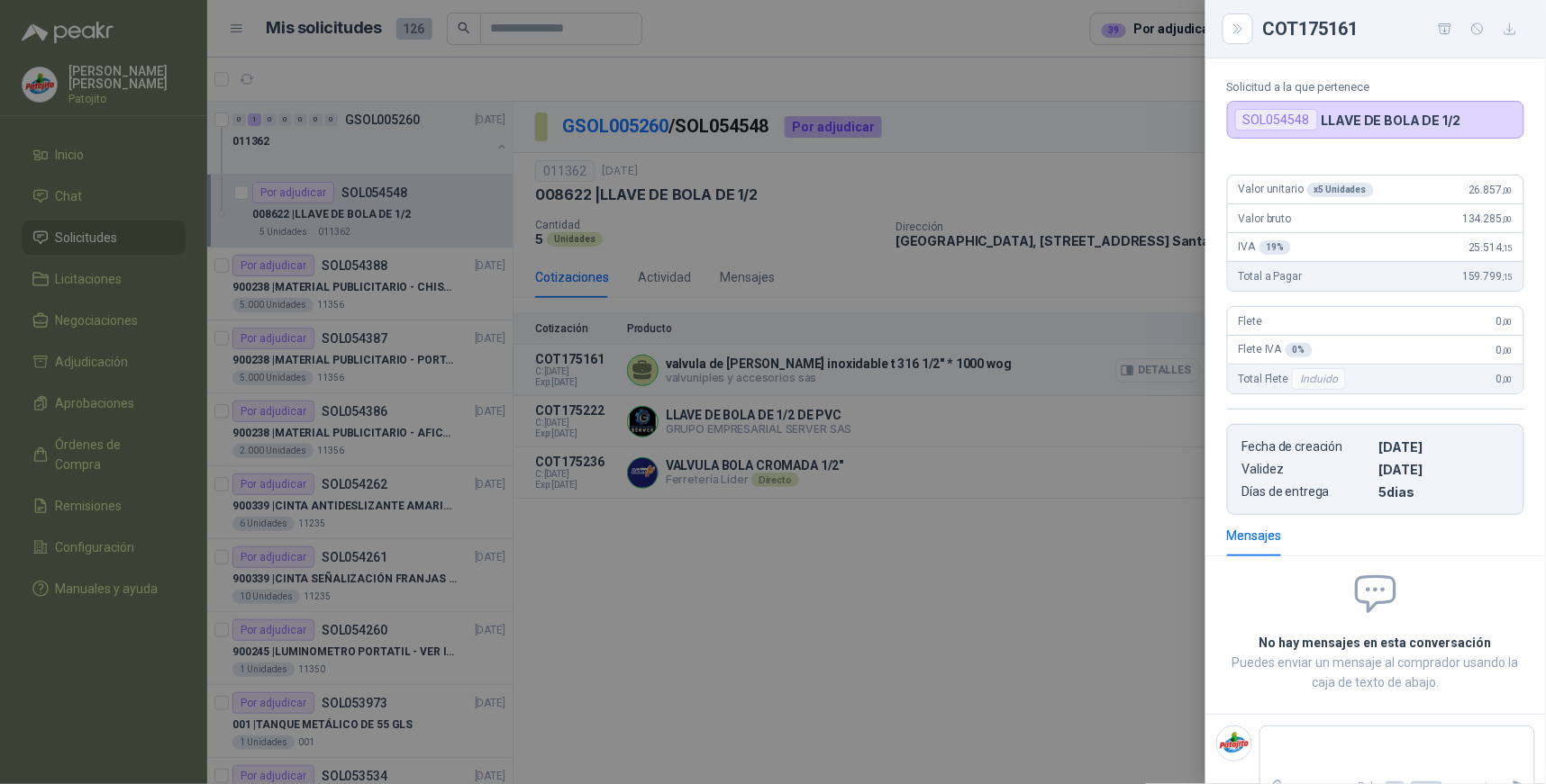
scroll to position [114, 0]
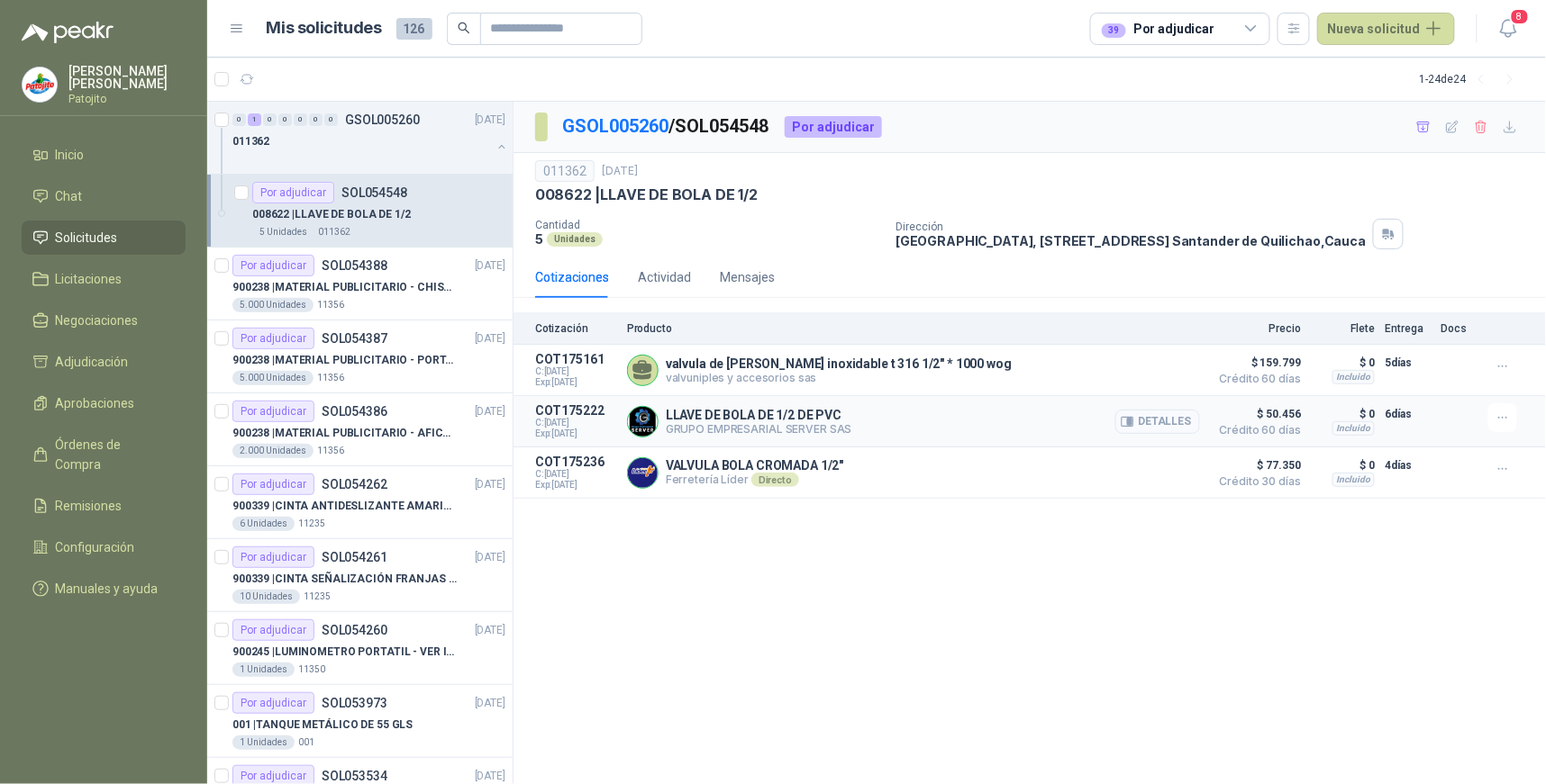
click at [1187, 415] on button "Detalles" at bounding box center [1158, 422] width 84 height 25
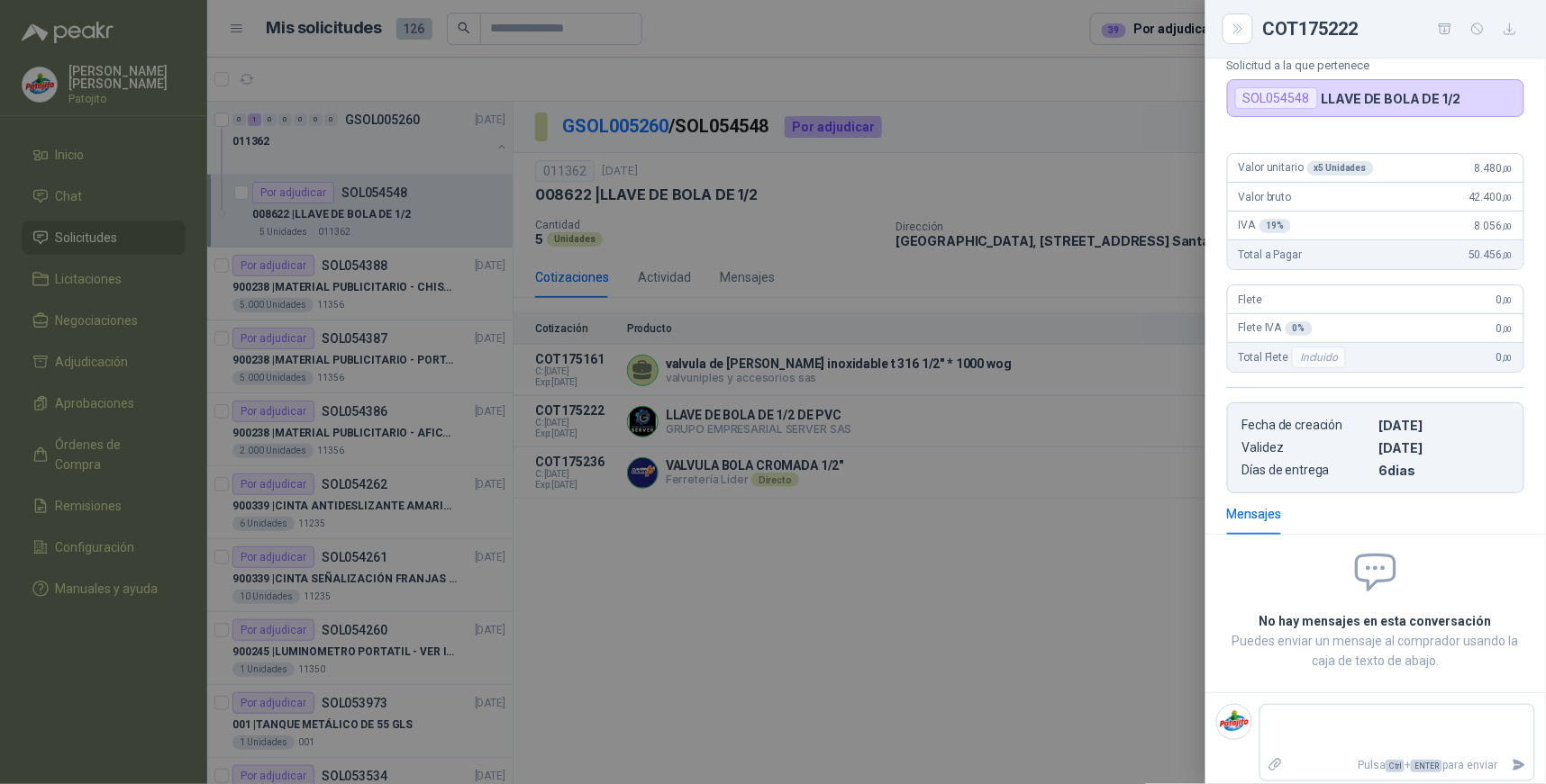
scroll to position [101, 0]
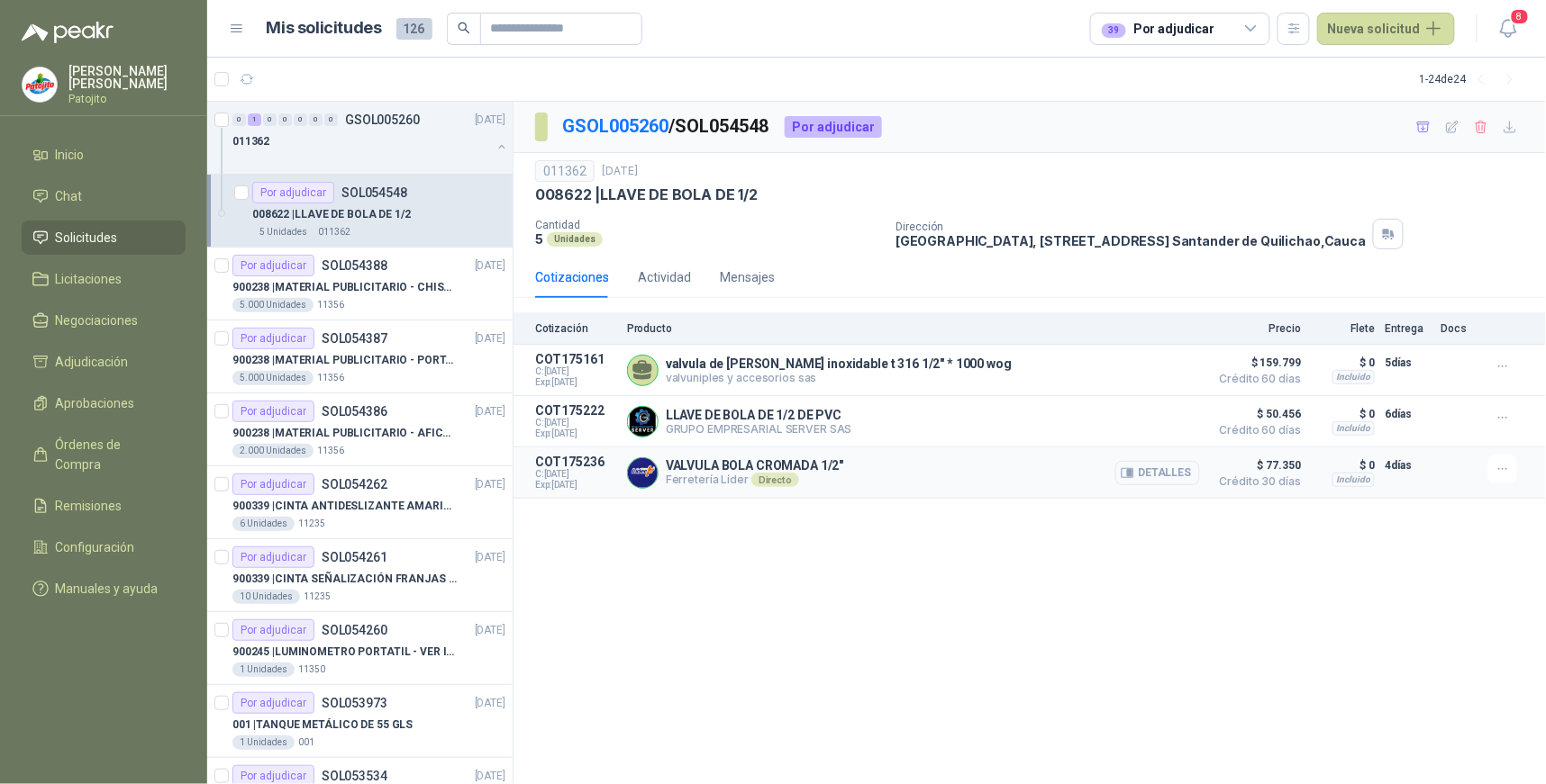
click at [1179, 469] on button "Detalles" at bounding box center [1158, 473] width 84 height 25
click at [1145, 424] on button "Detalles" at bounding box center [1158, 422] width 84 height 25
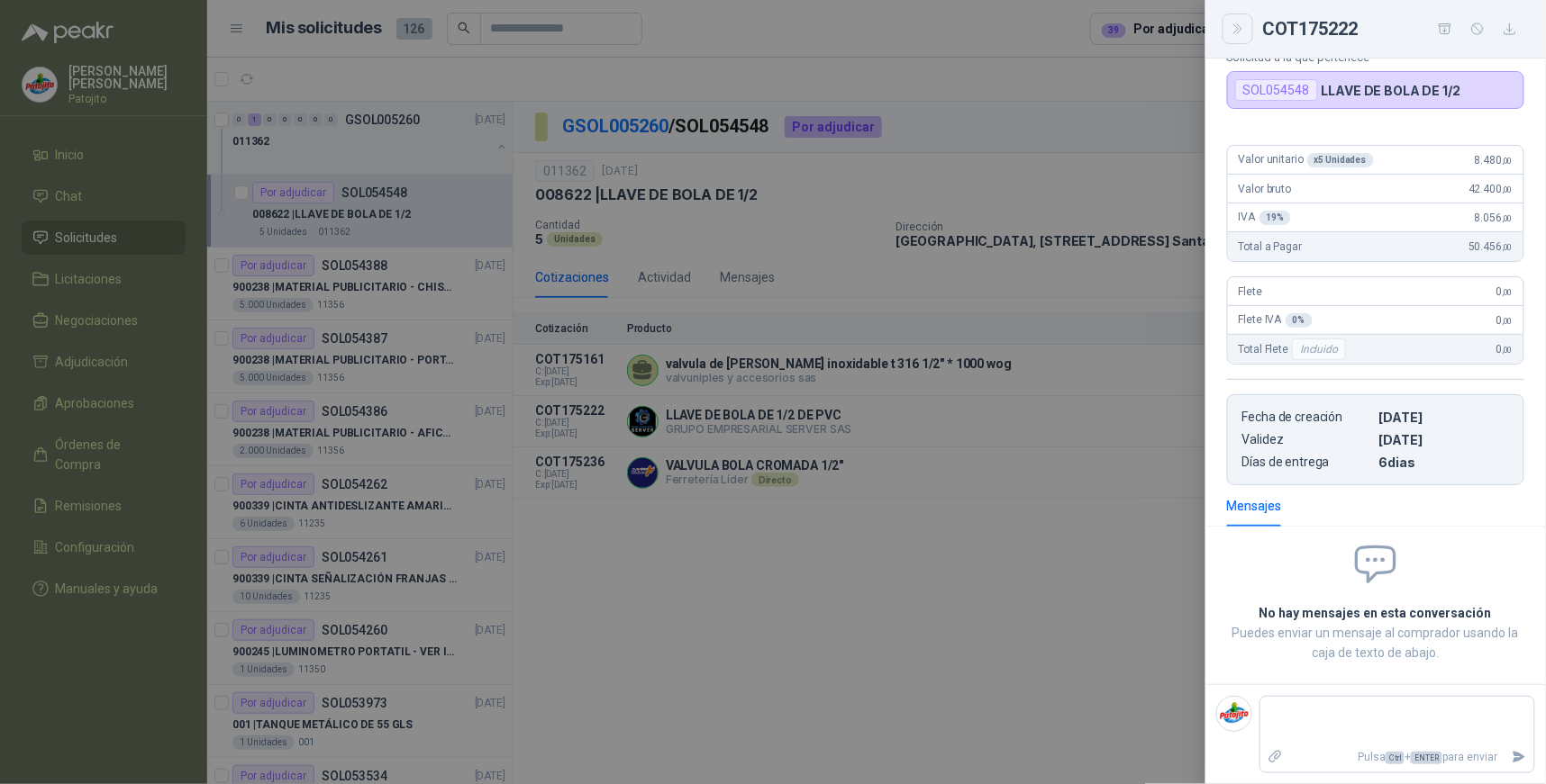
click at [1241, 28] on icon "Close" at bounding box center [1238, 29] width 8 height 9
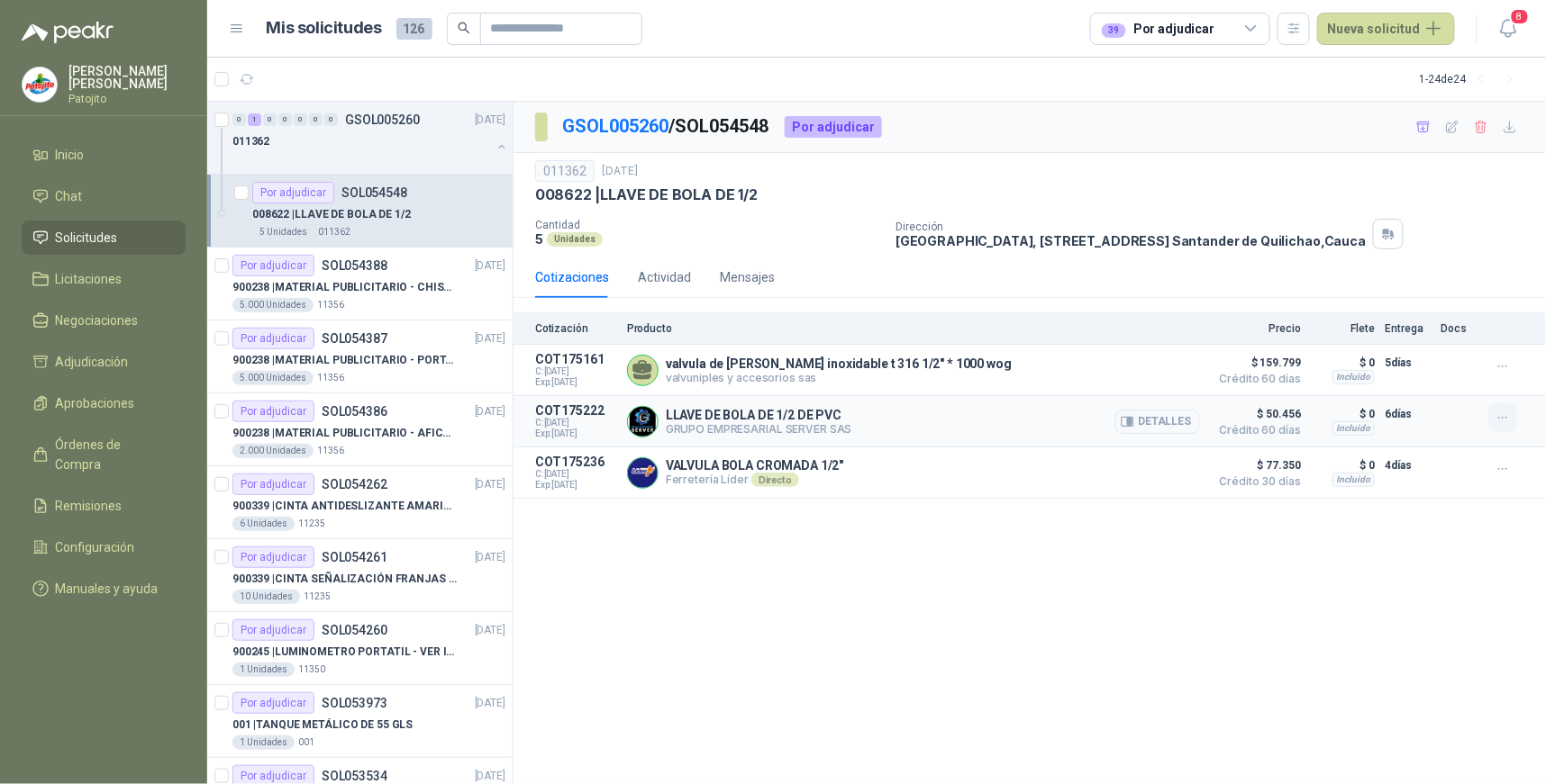
click at [1501, 421] on icon "button" at bounding box center [1503, 418] width 16 height 16
click at [1426, 569] on div "GSOL005260 / SOL054548 Por adjudicar 011362 [DATE] 008622 | LLAVE DE BOLA DE 1/…" at bounding box center [1030, 443] width 1033 height 683
click at [1163, 419] on button "Detalles" at bounding box center [1158, 422] width 84 height 25
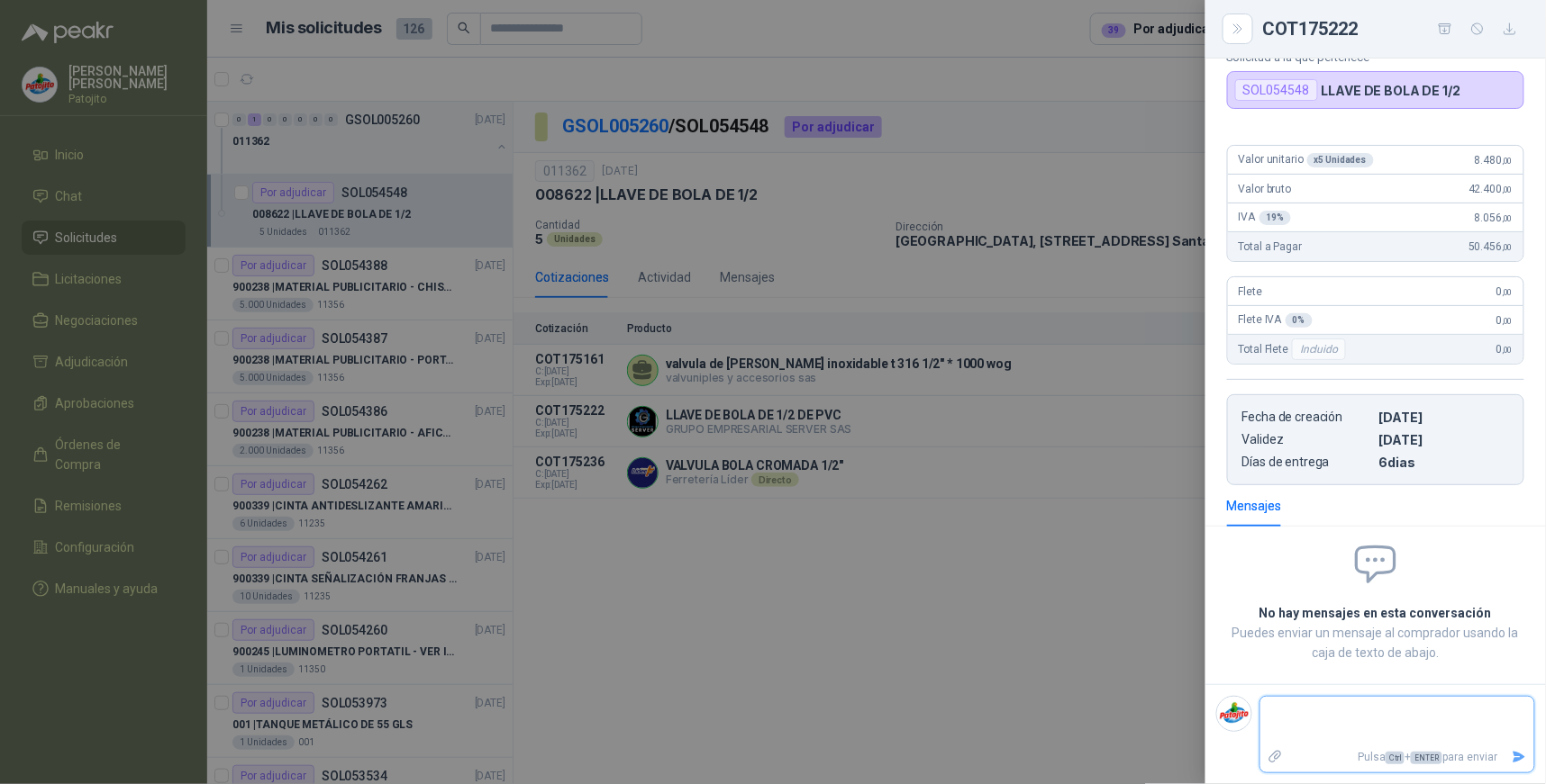
click at [1311, 706] on textarea at bounding box center [1397, 721] width 274 height 41
type textarea "**"
type textarea "***"
type textarea "****"
type textarea "*****"
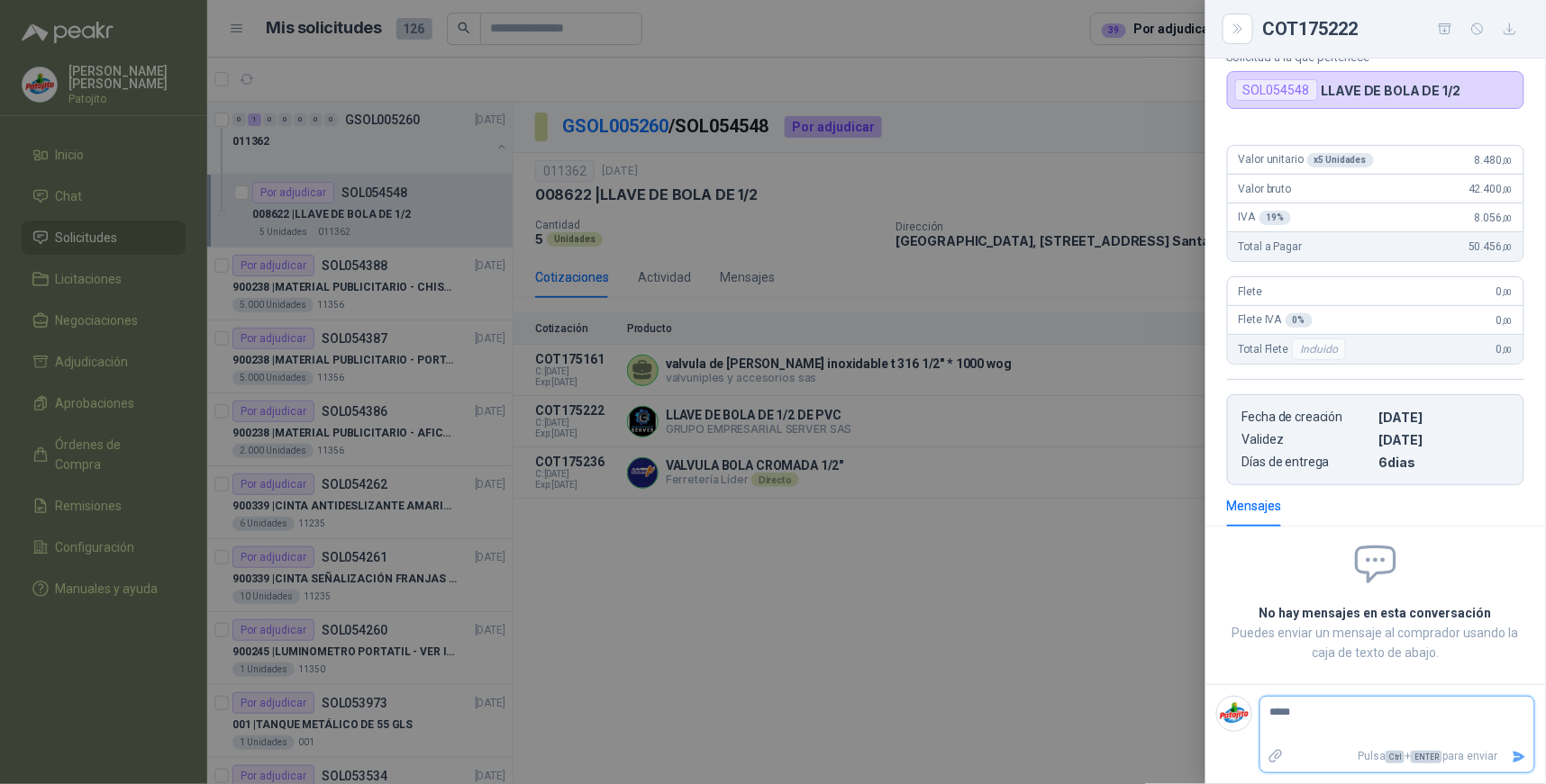
type textarea "******"
type textarea "********"
type textarea "*********"
type textarea "**********"
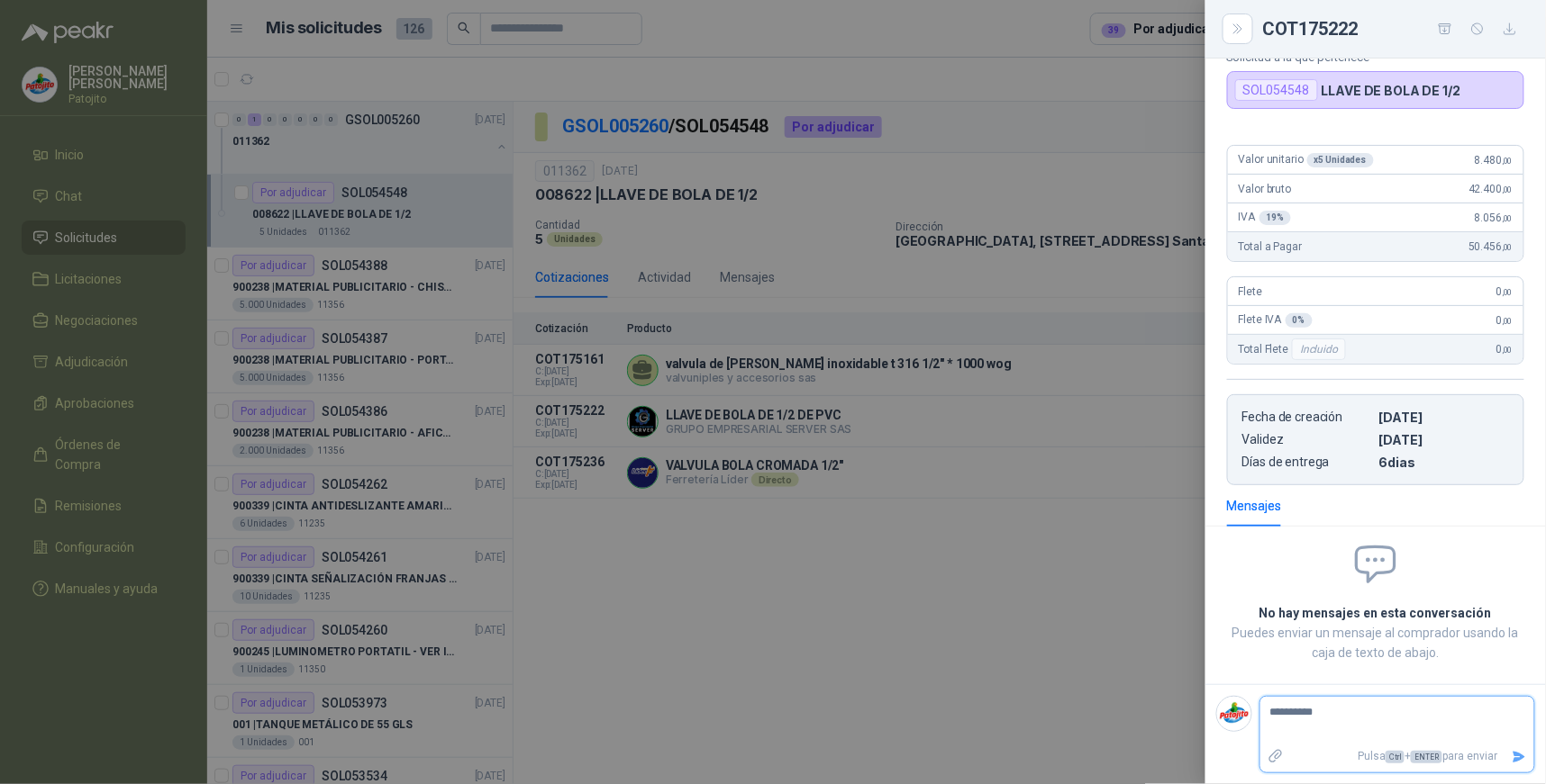
type textarea "**********"
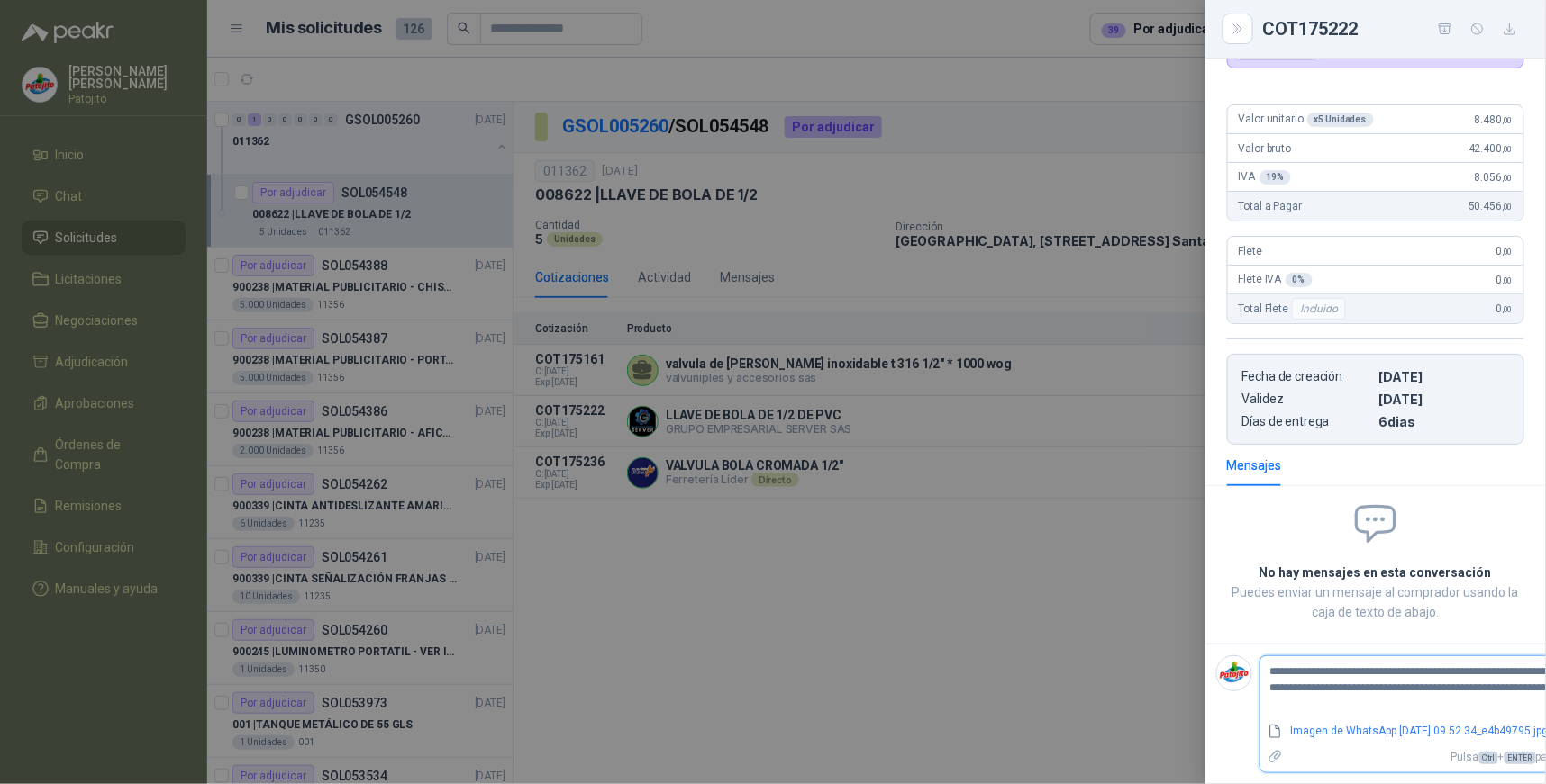
scroll to position [155, 0]
drag, startPoint x: 1271, startPoint y: 681, endPoint x: 1260, endPoint y: 658, distance: 25.5
click at [1261, 660] on textarea "**********" at bounding box center [1444, 690] width 367 height 59
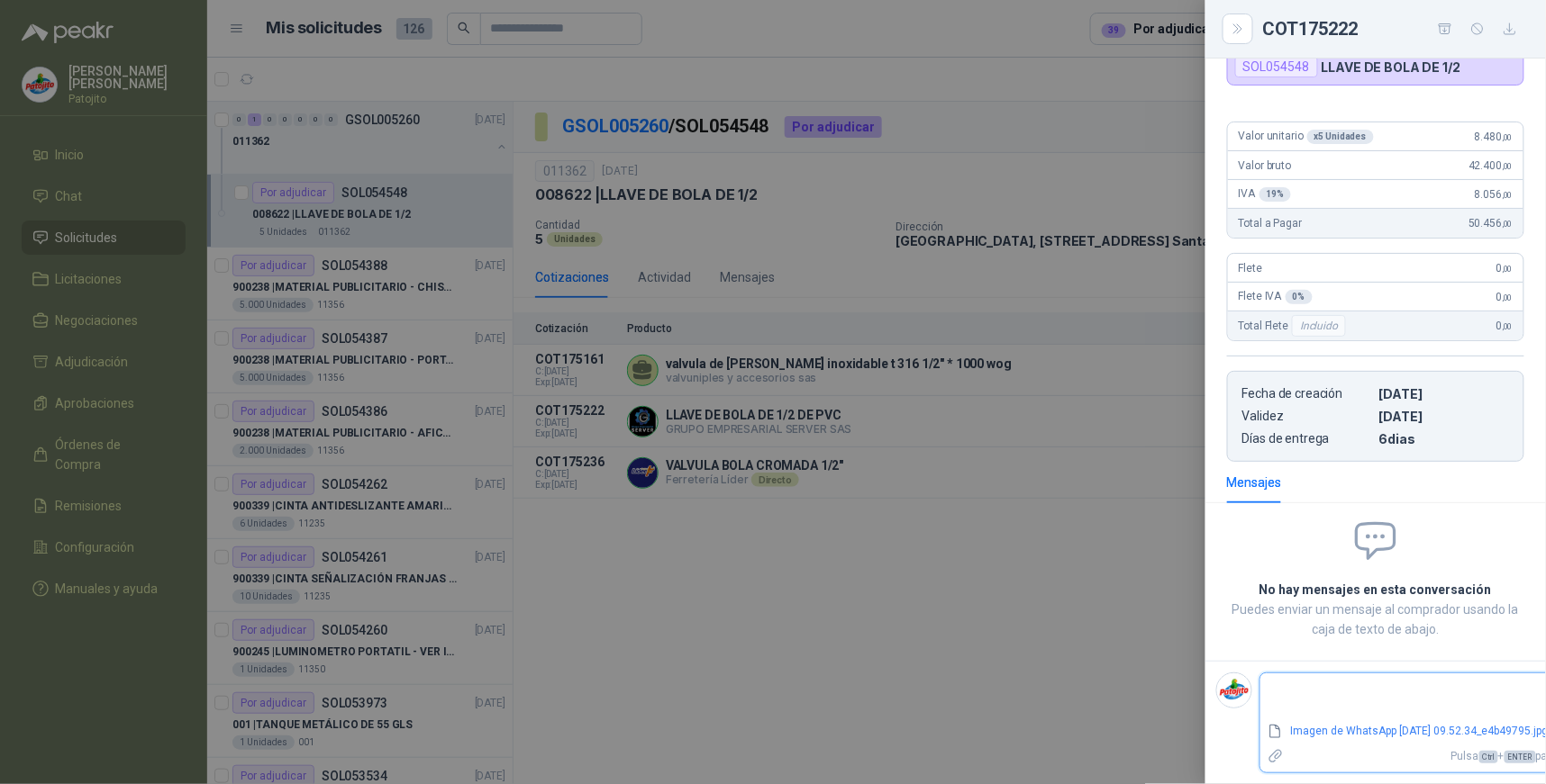
scroll to position [0, 0]
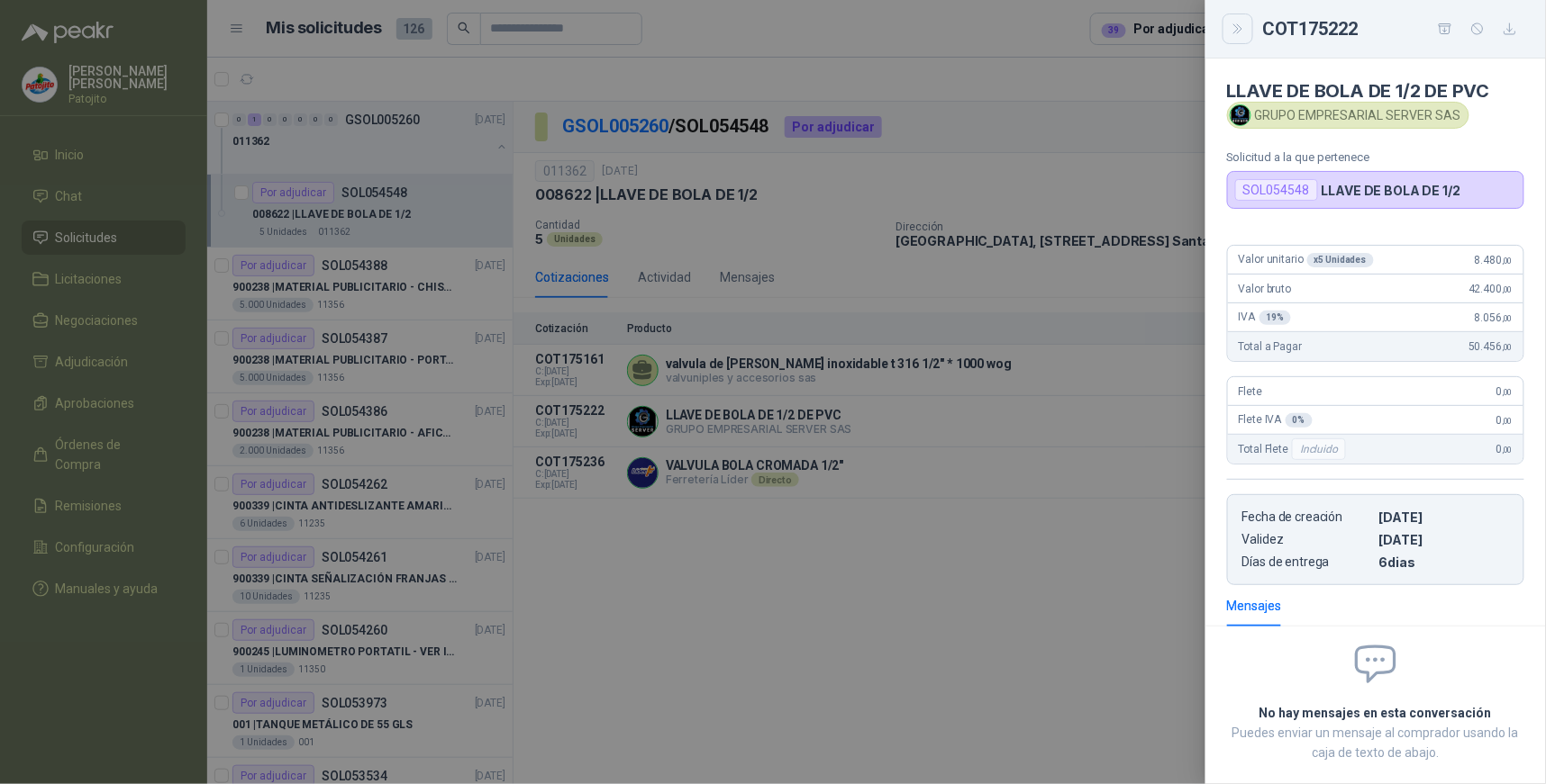
click at [1238, 27] on icon "Close" at bounding box center [1239, 29] width 16 height 16
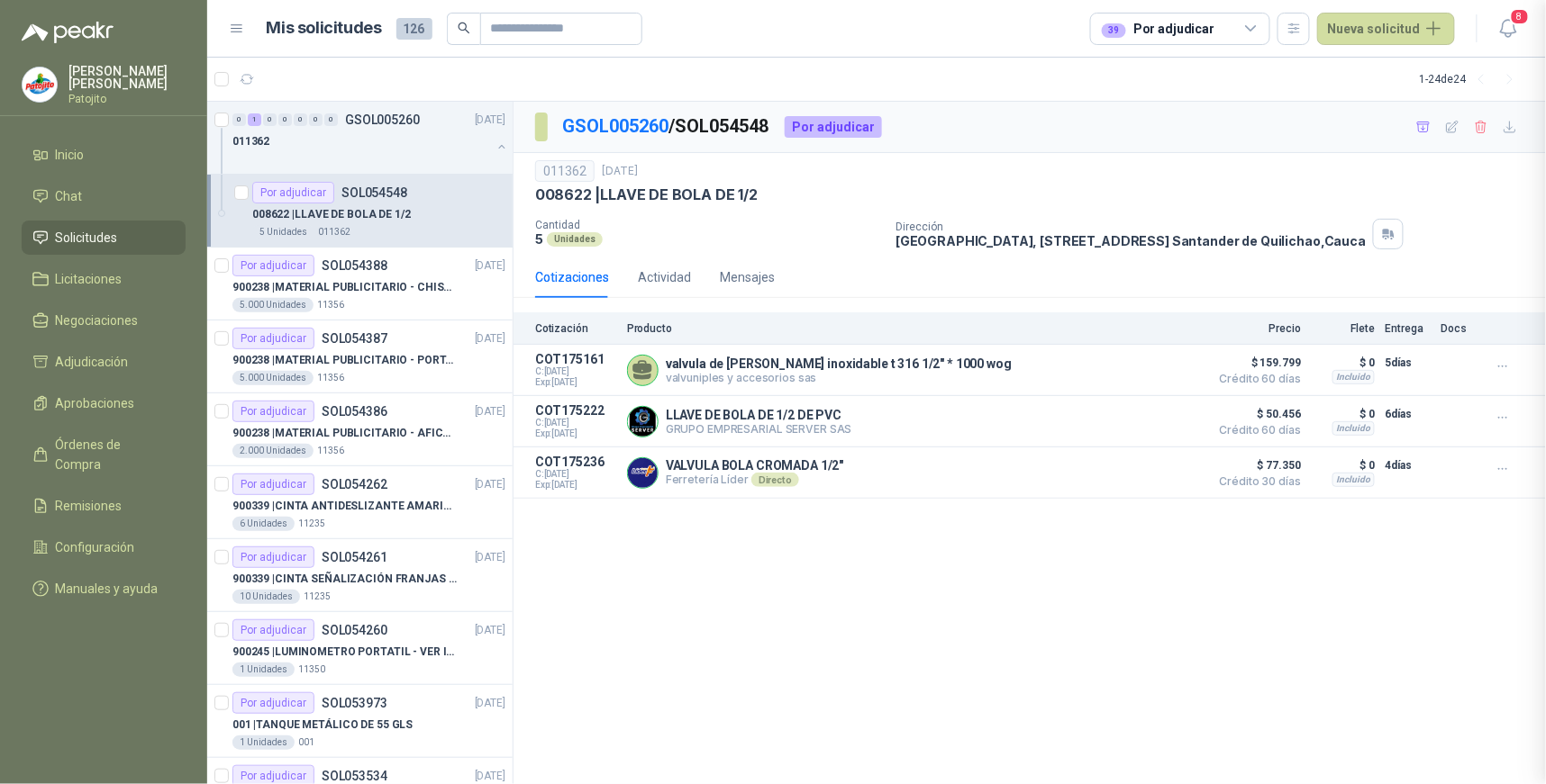
scroll to position [138, 0]
click at [1169, 472] on button "Detalles" at bounding box center [1158, 473] width 84 height 25
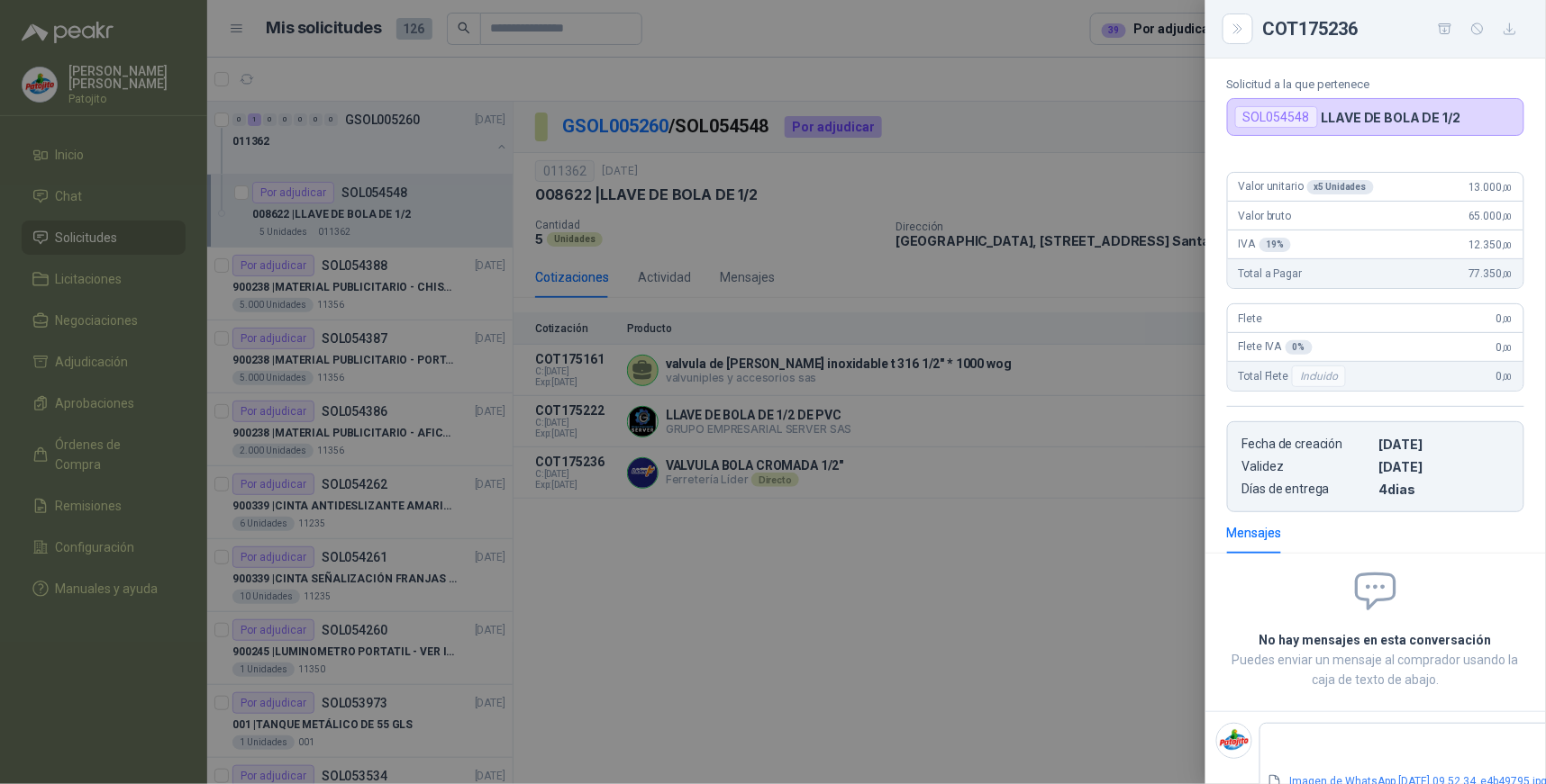
scroll to position [138, 0]
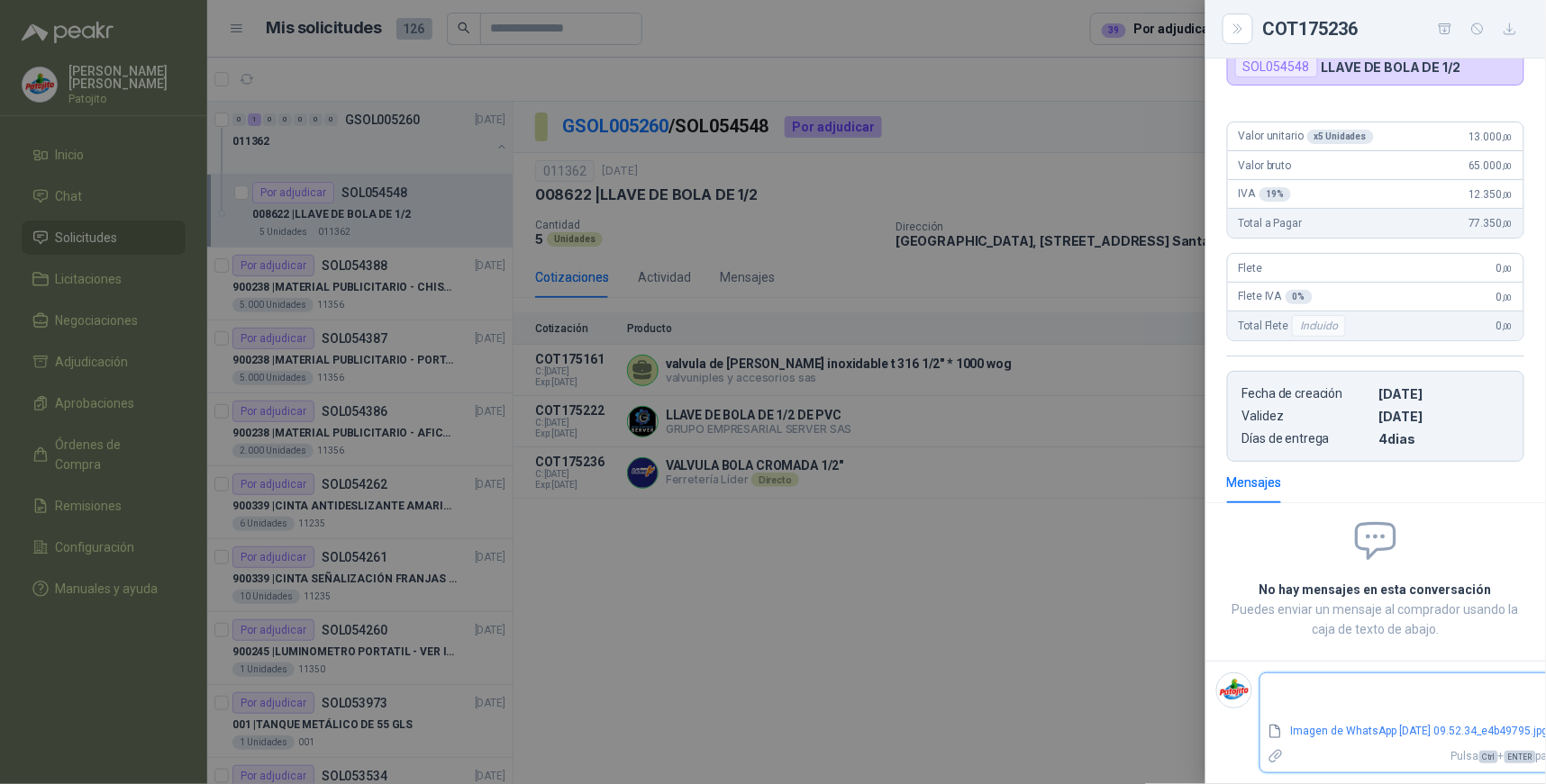
click at [1290, 678] on textarea at bounding box center [1444, 698] width 367 height 41
paste textarea "**********"
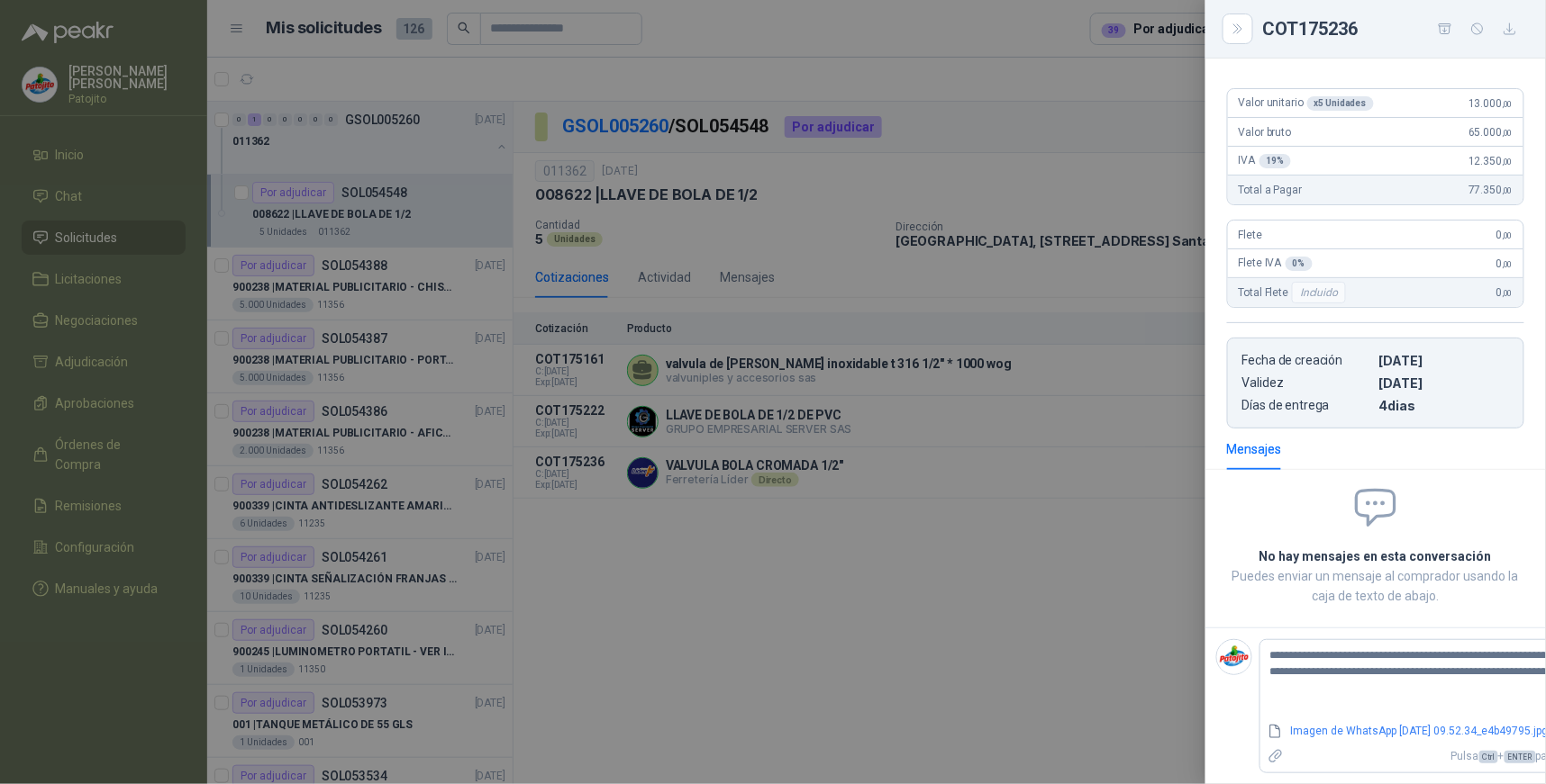
scroll to position [171, 95]
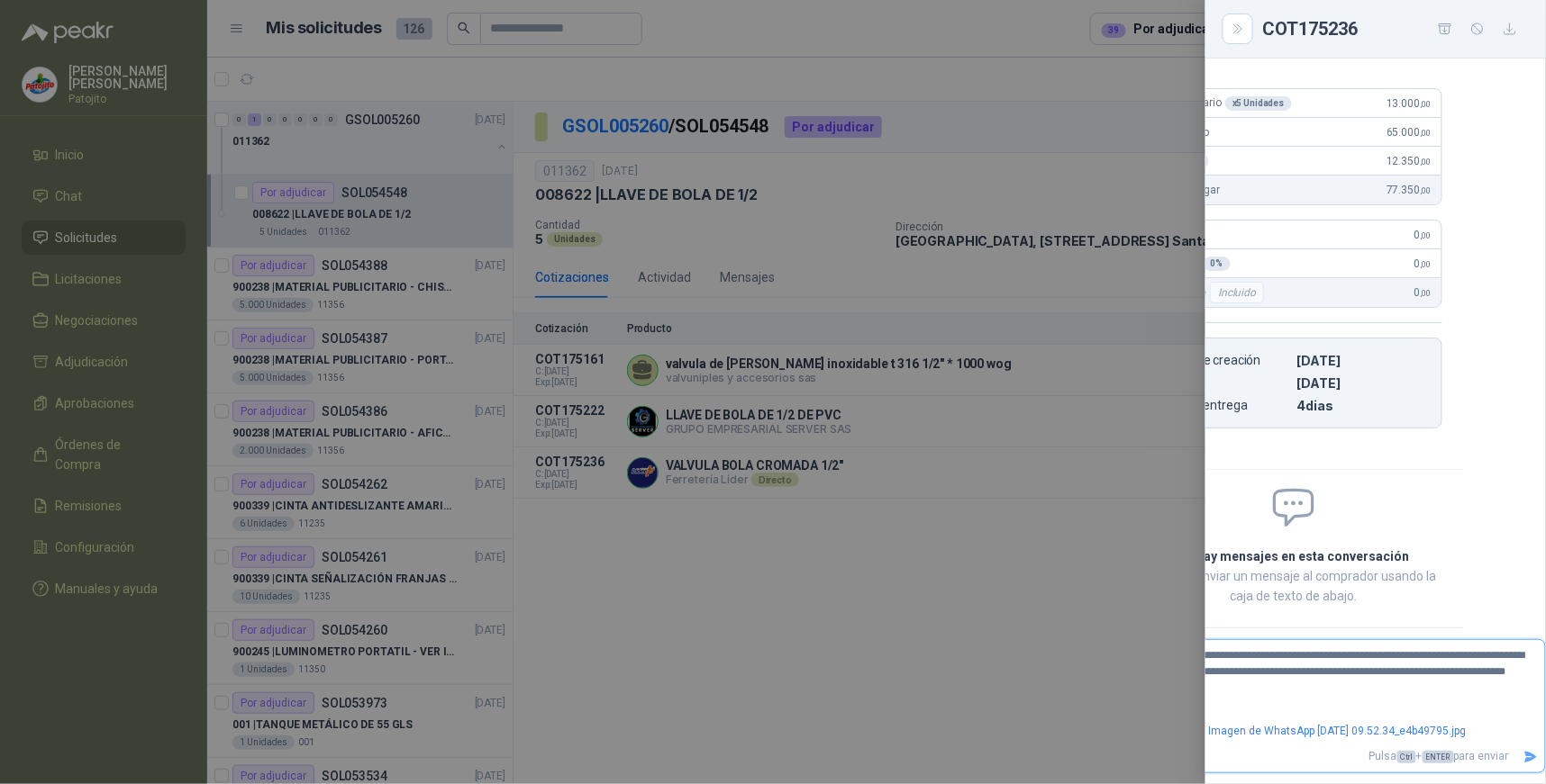
click at [1526, 751] on icon "Enviar" at bounding box center [1532, 756] width 13 height 12
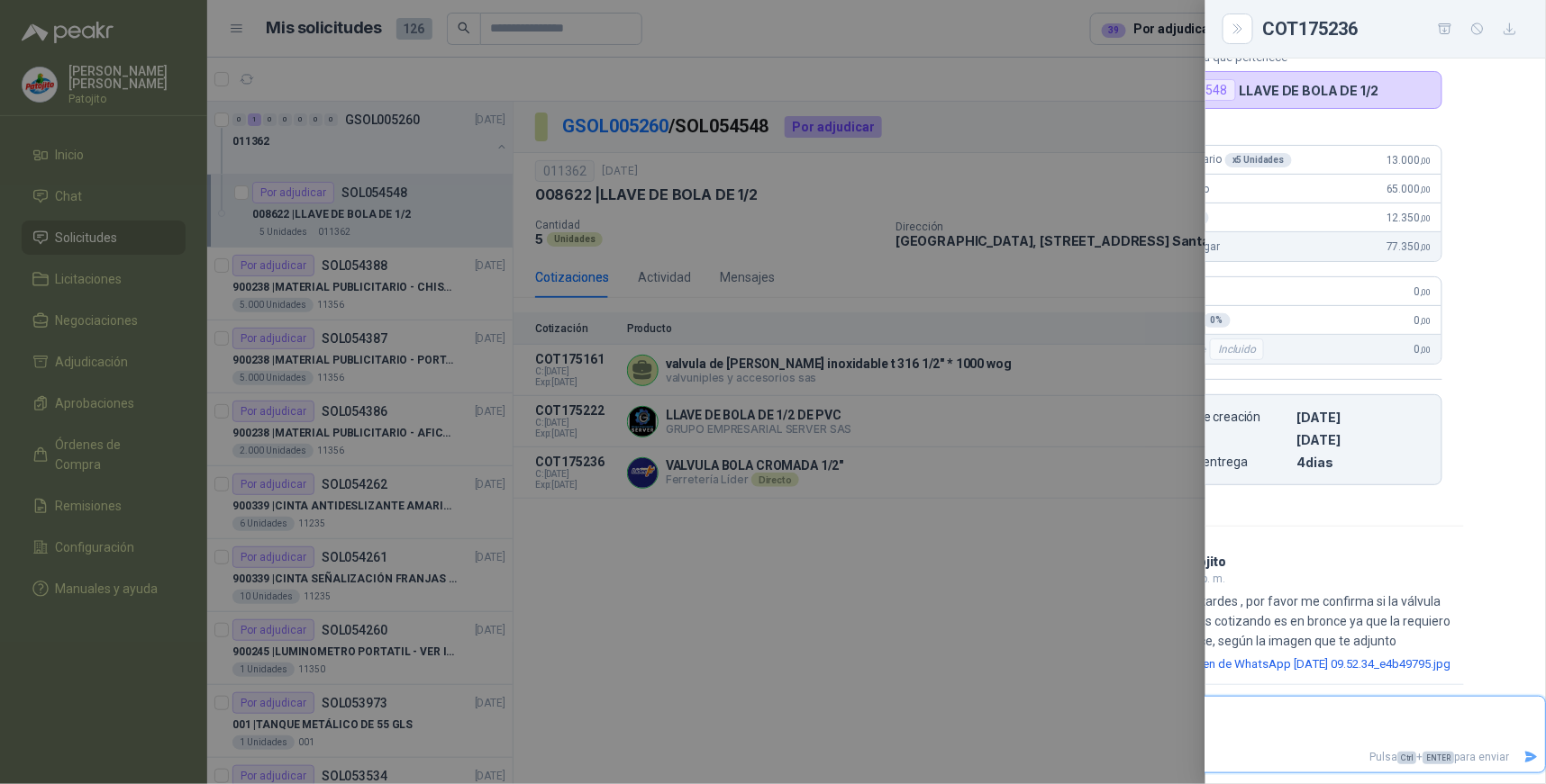
scroll to position [133, 0]
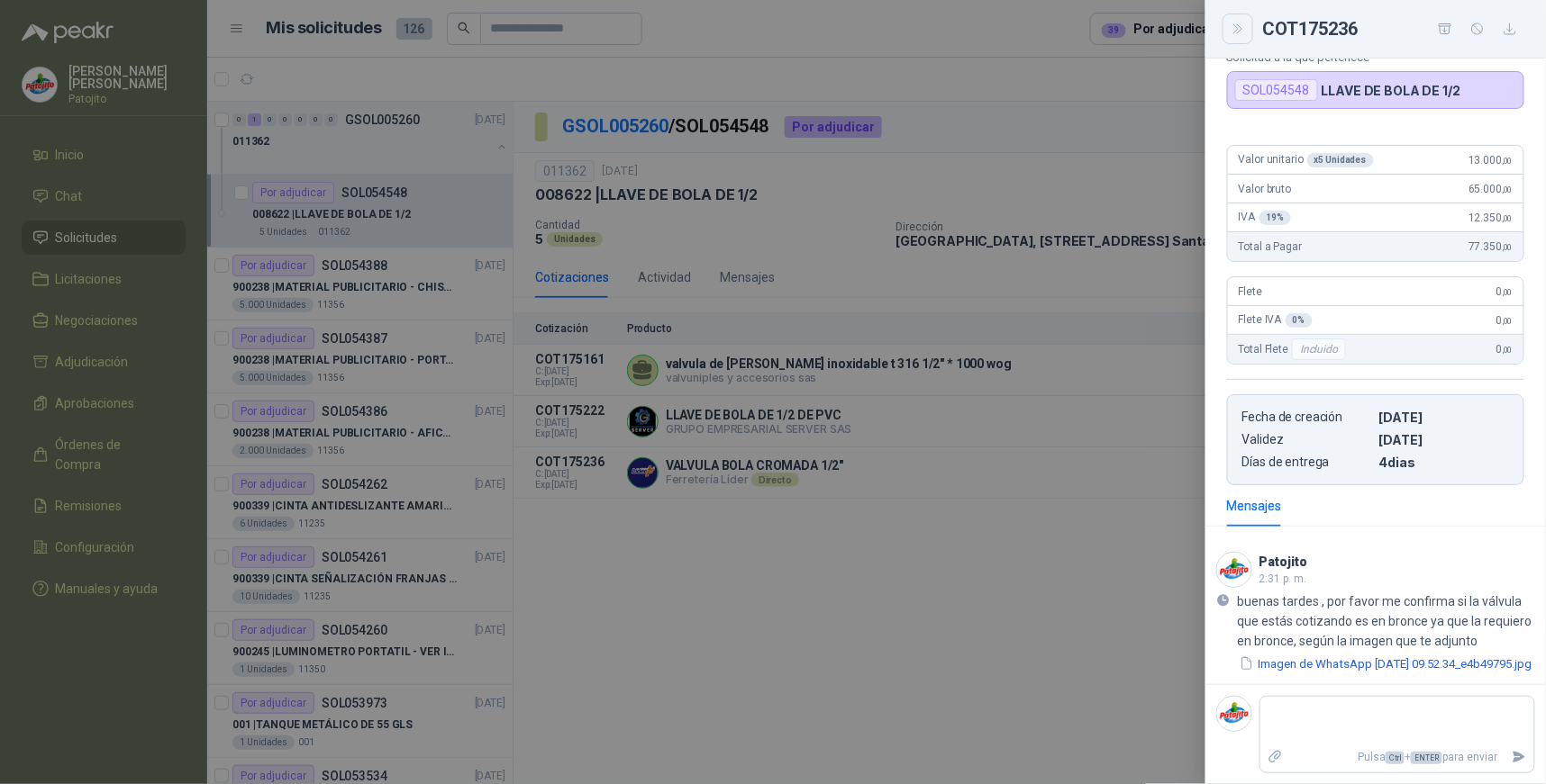
click at [1244, 29] on icon "Close" at bounding box center [1239, 29] width 16 height 16
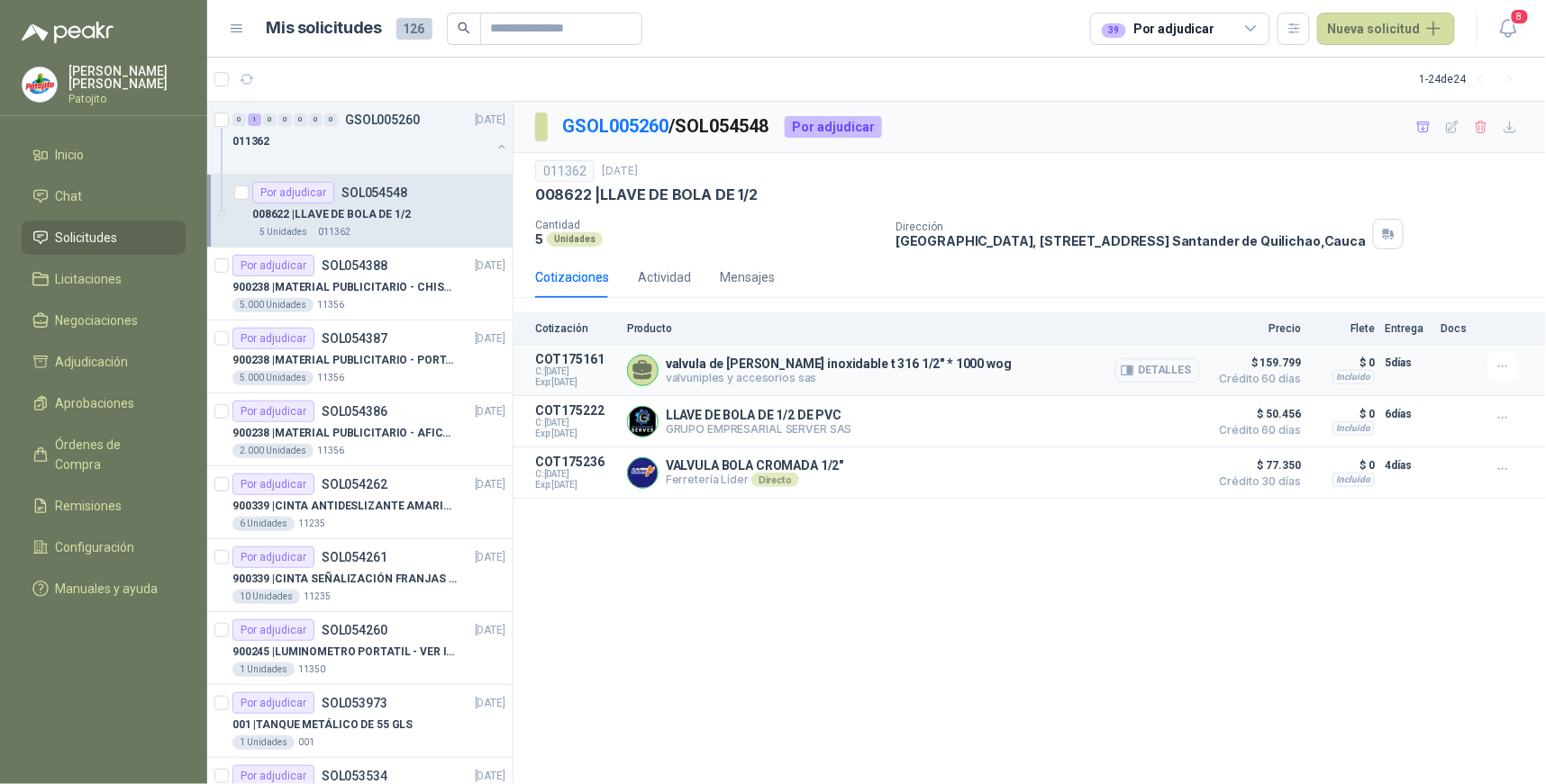
click at [1185, 367] on button "Detalles" at bounding box center [1158, 370] width 84 height 25
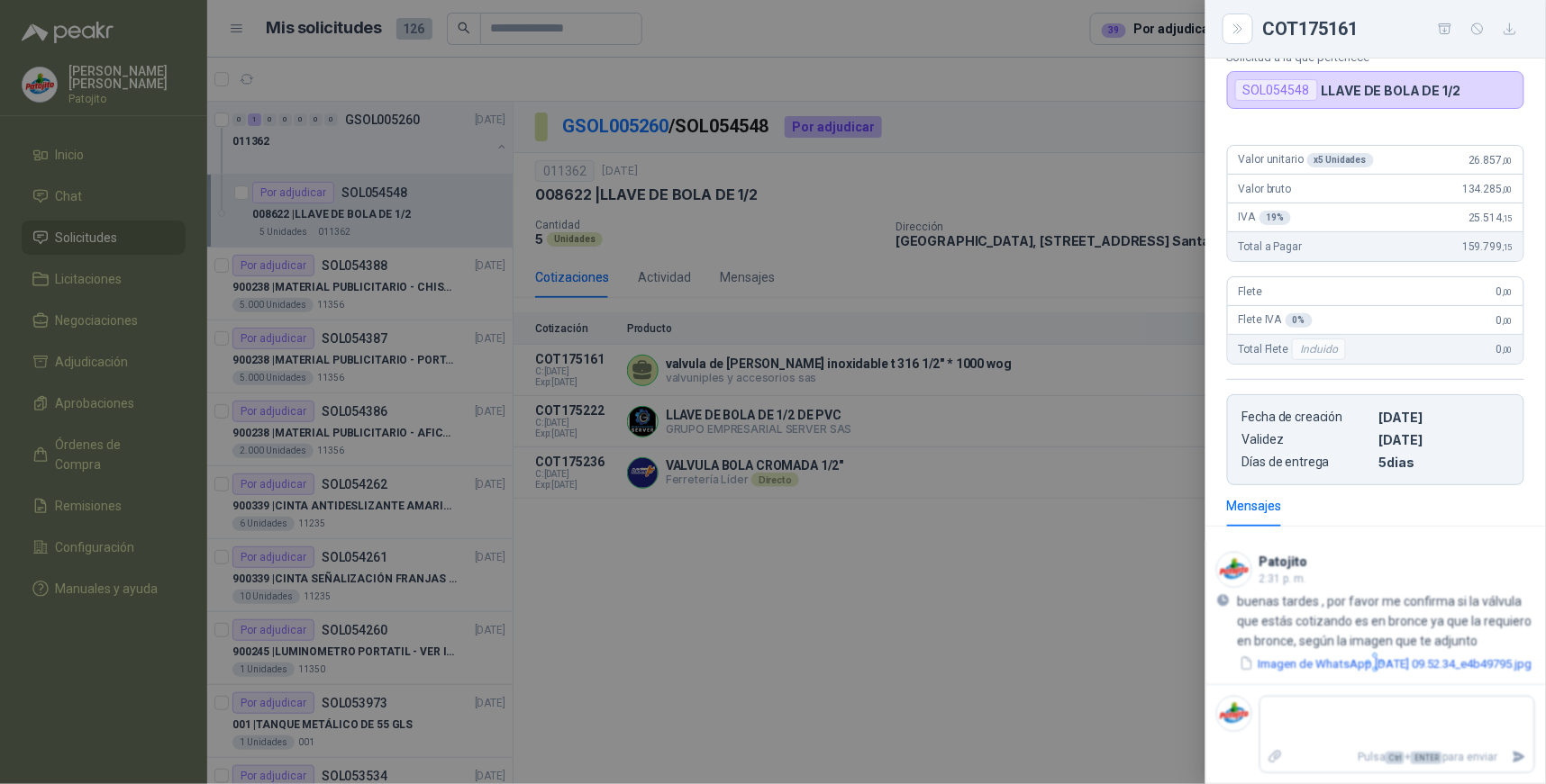
scroll to position [0, 0]
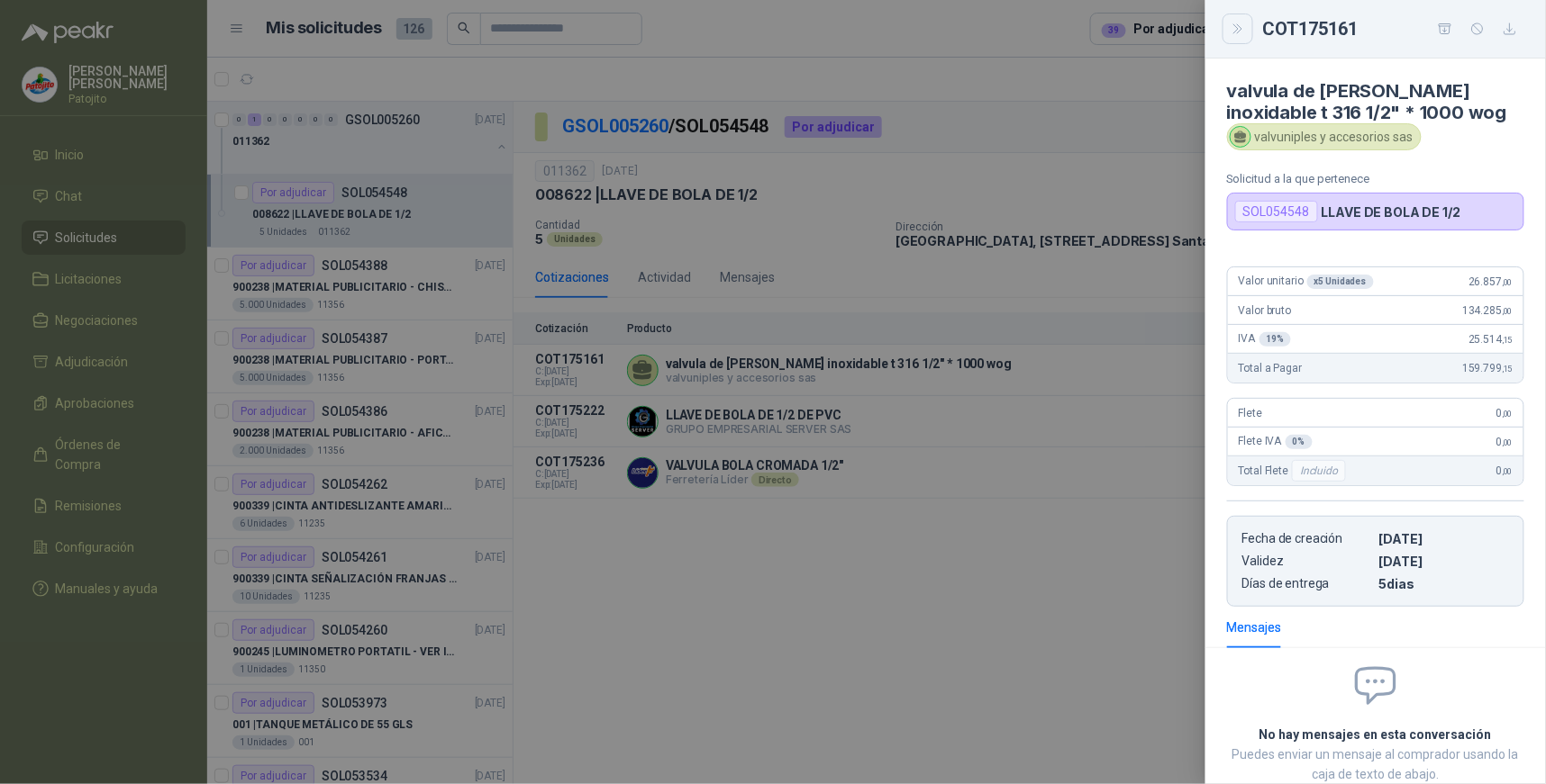
click at [1245, 22] on icon "Close" at bounding box center [1239, 29] width 16 height 16
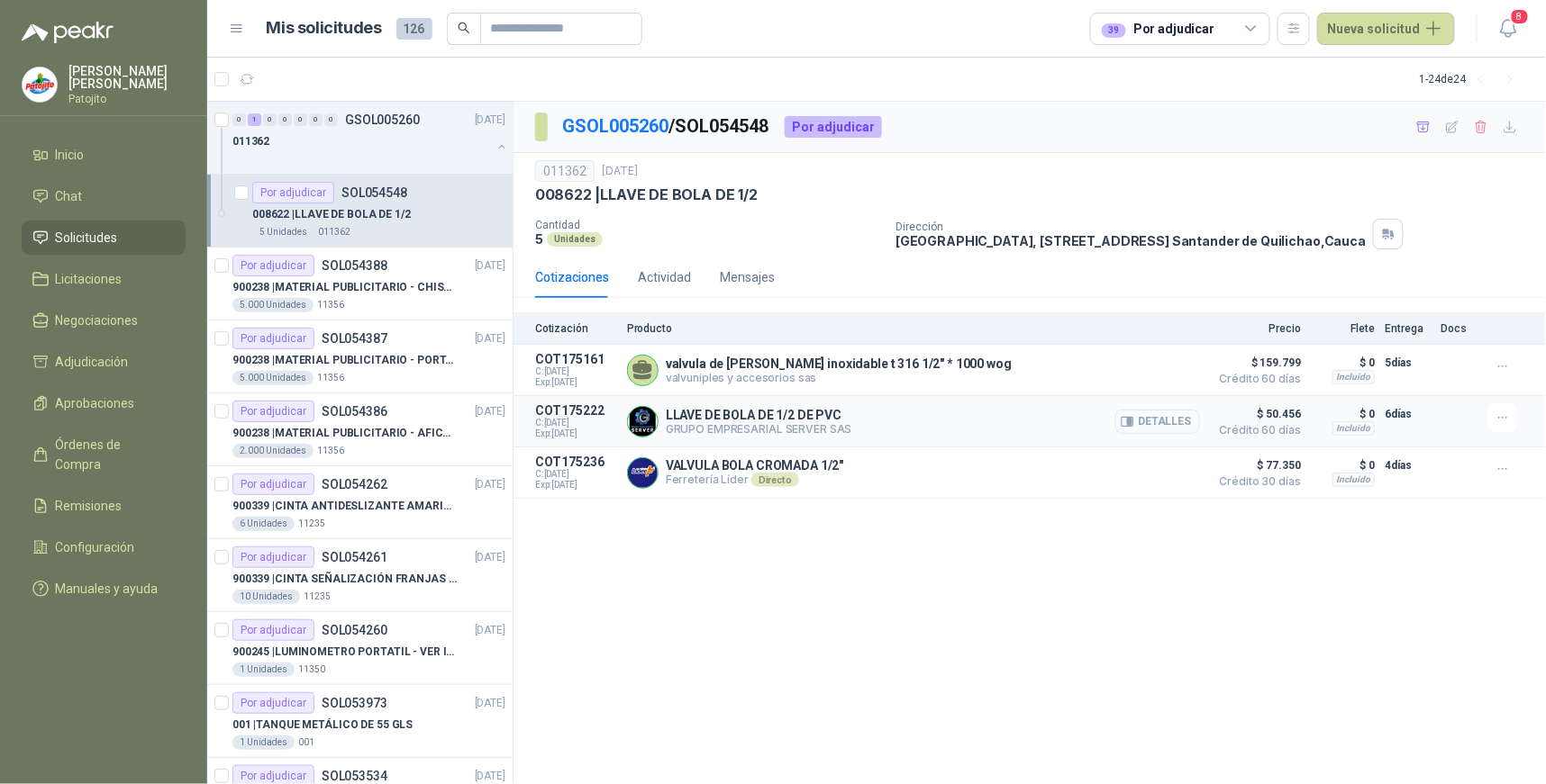
click at [1190, 422] on button "Detalles" at bounding box center [1158, 422] width 84 height 25
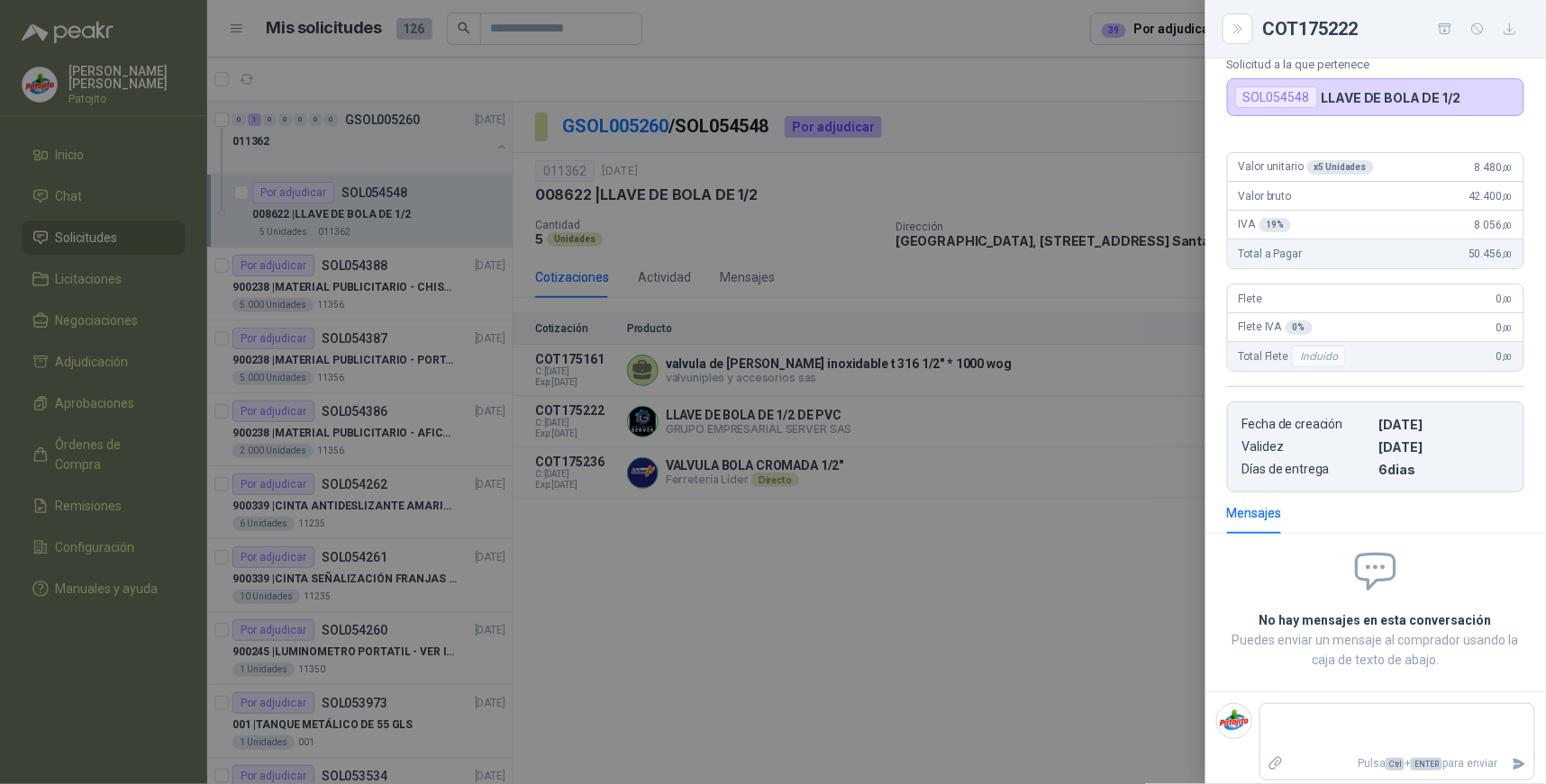
scroll to position [101, 0]
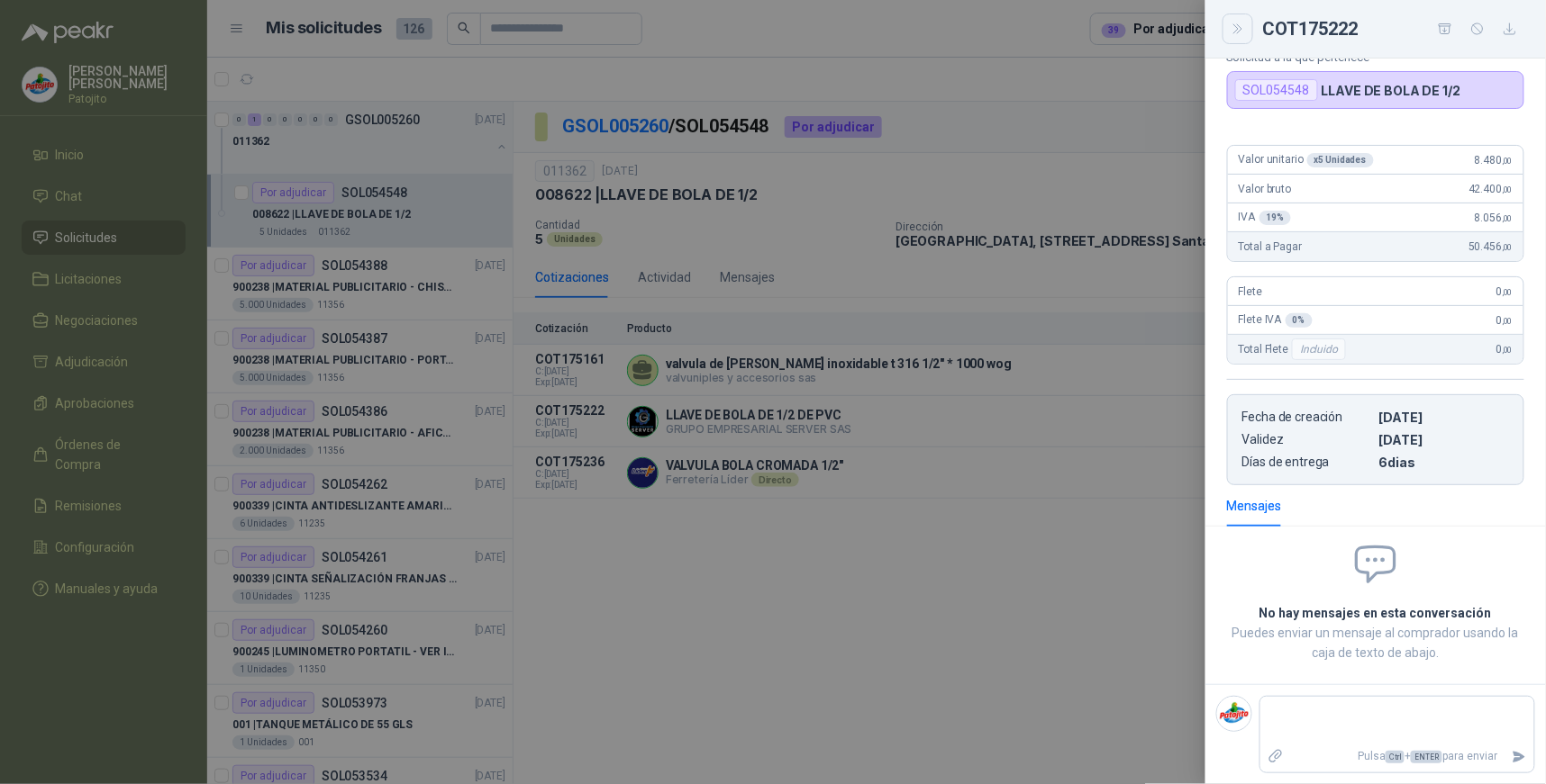
click at [1231, 26] on icon "Close" at bounding box center [1239, 29] width 16 height 16
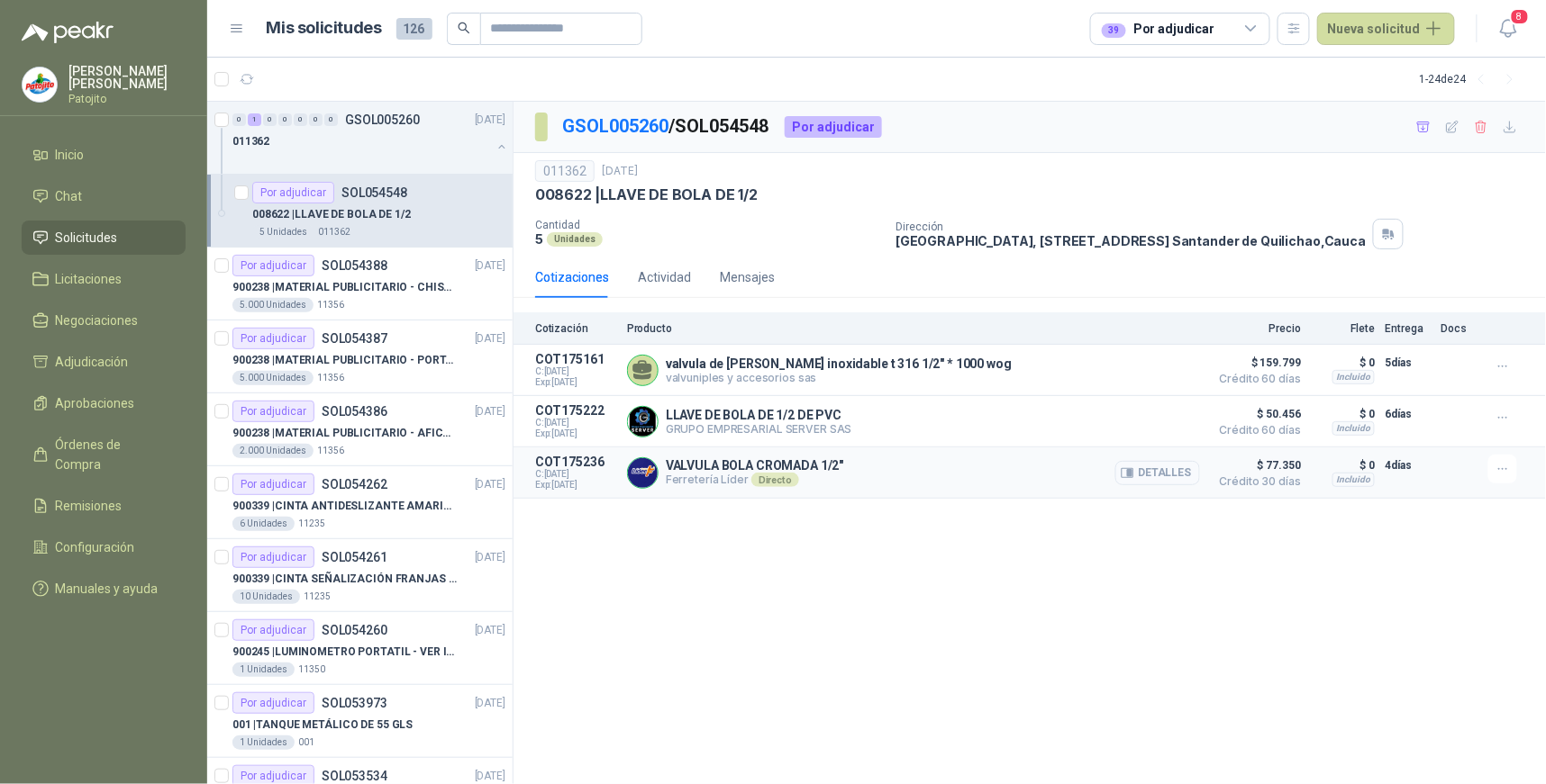
click at [1177, 471] on button "Detalles" at bounding box center [1158, 473] width 84 height 25
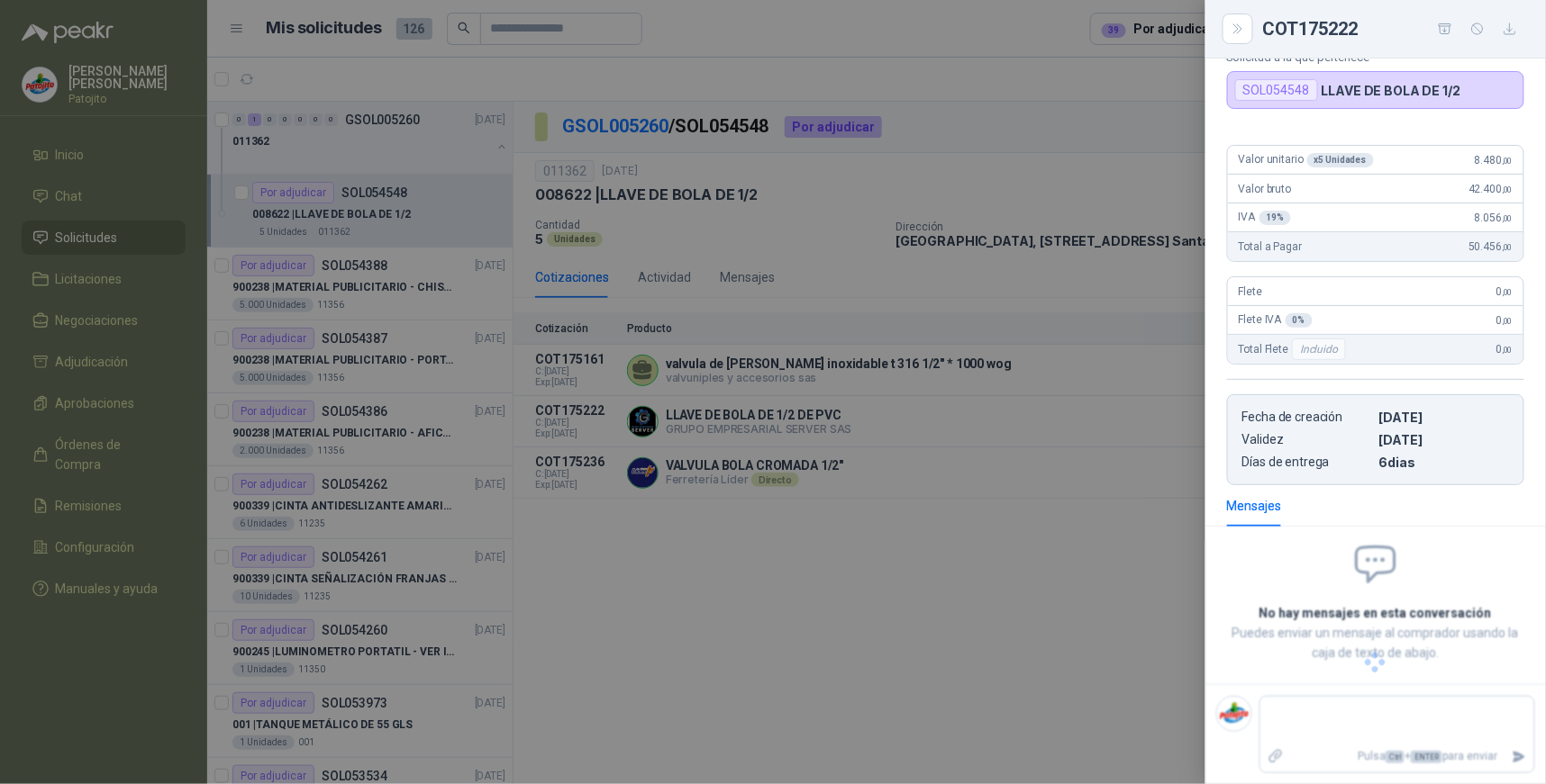
drag, startPoint x: 1016, startPoint y: 572, endPoint x: 1036, endPoint y: 535, distance: 42.1
click at [1017, 570] on div at bounding box center [773, 392] width 1546 height 784
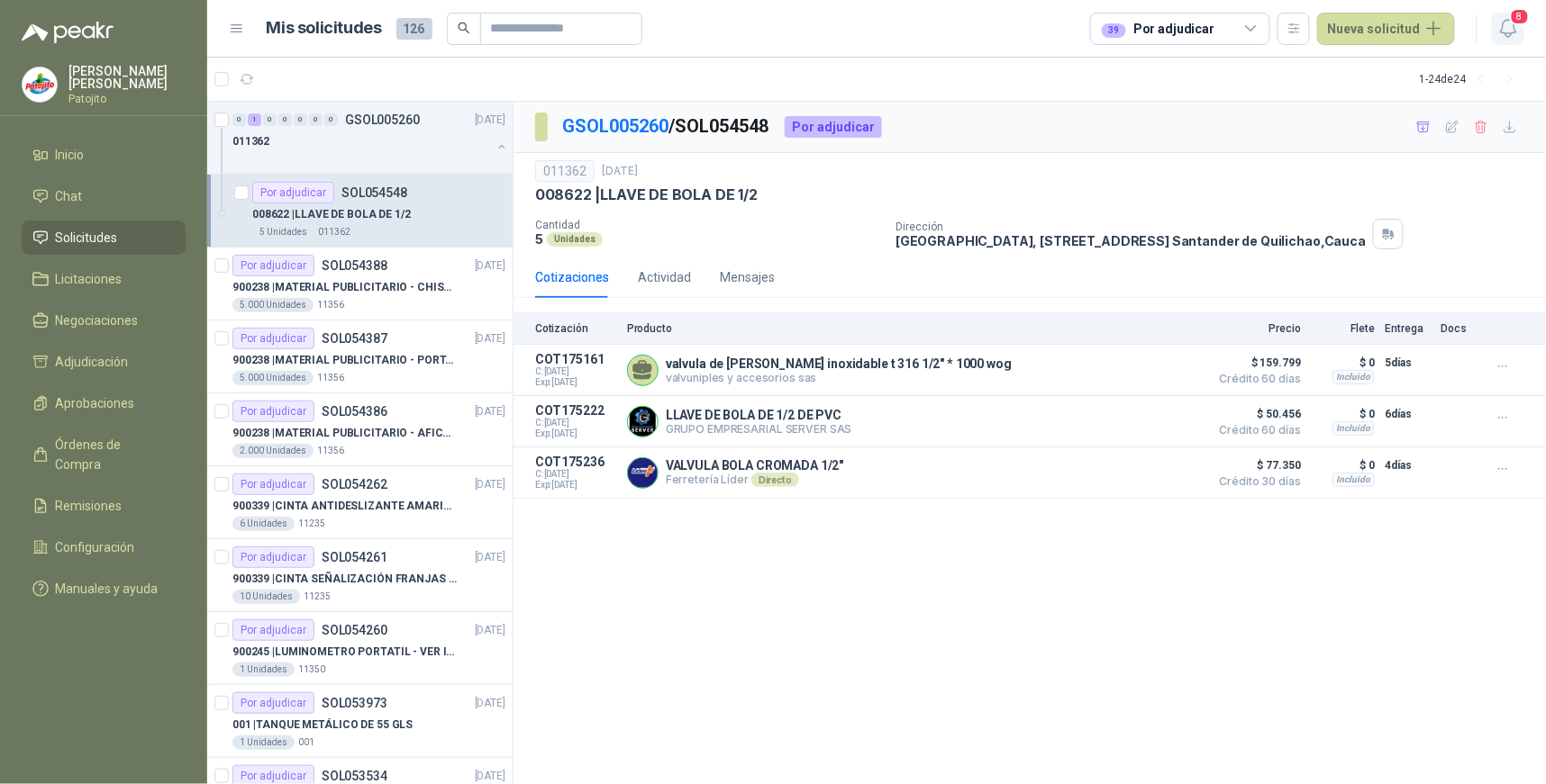
click at [1514, 28] on icon "button" at bounding box center [1508, 28] width 23 height 23
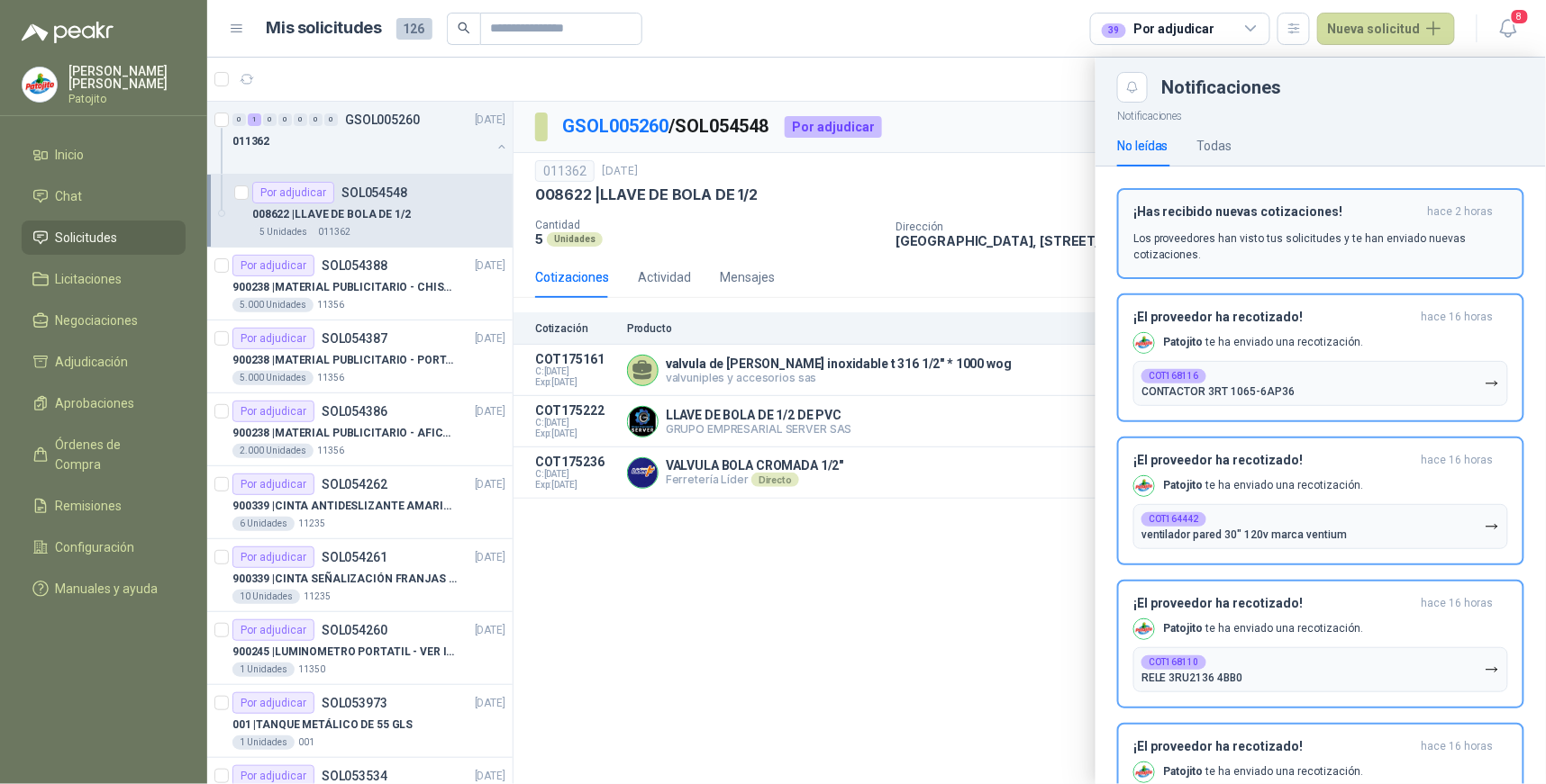
click at [1429, 248] on p "Los proveedores han visto tus solicitudes y te han enviado nuevas cotizaciones." at bounding box center [1321, 246] width 375 height 32
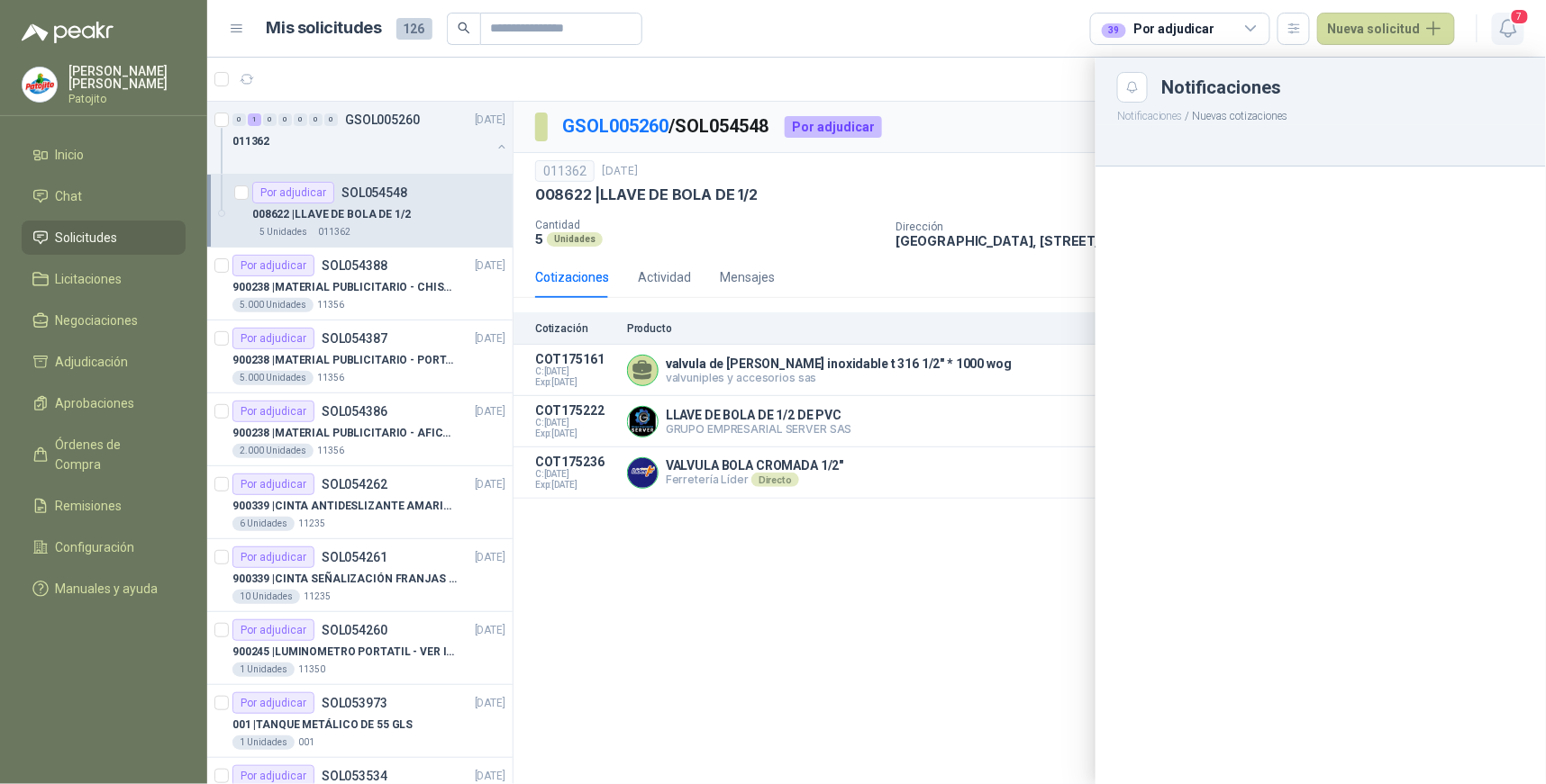
click at [1511, 25] on icon "button" at bounding box center [1508, 28] width 23 height 23
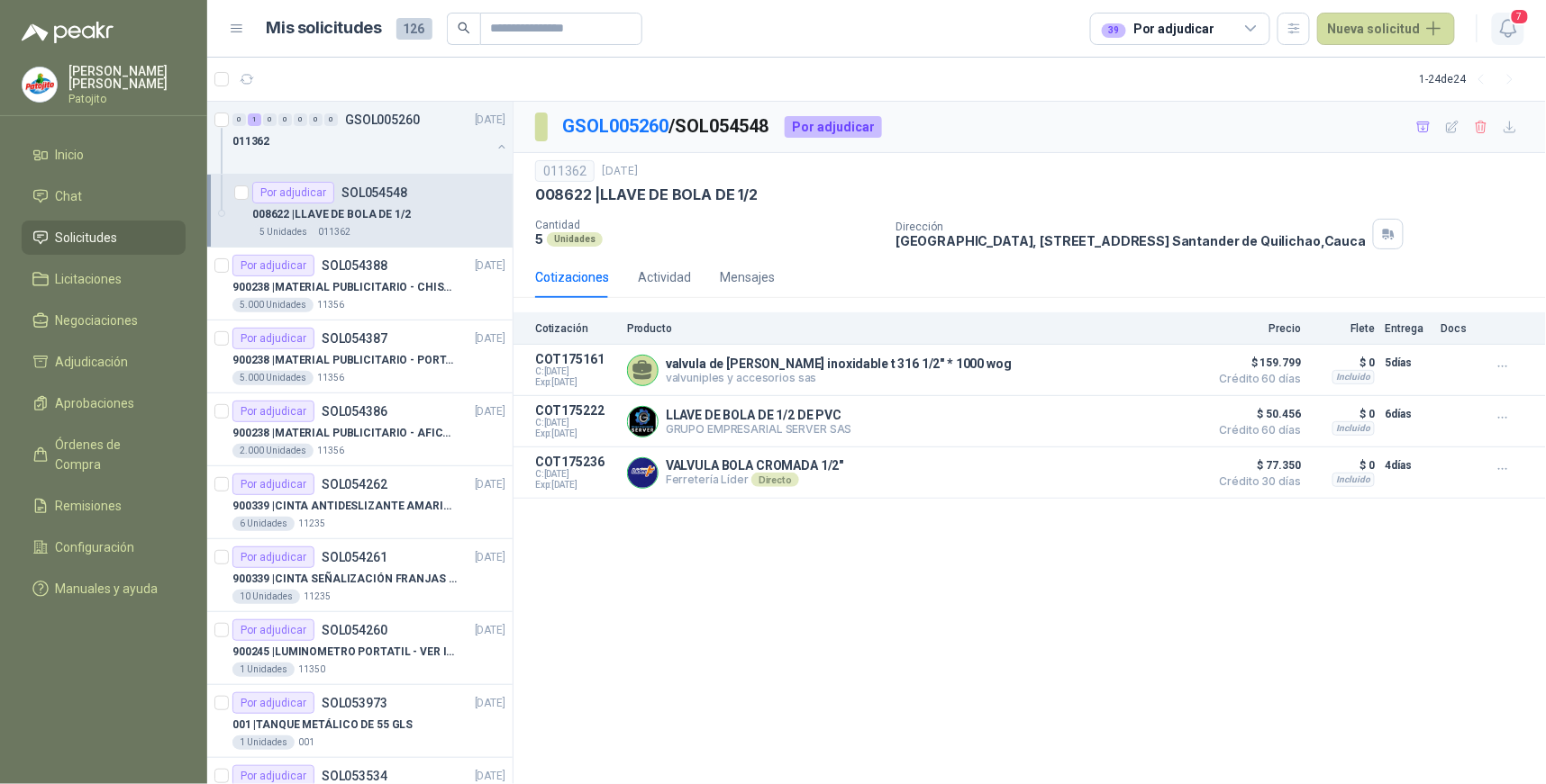
click at [1515, 18] on span "7" at bounding box center [1520, 17] width 20 height 17
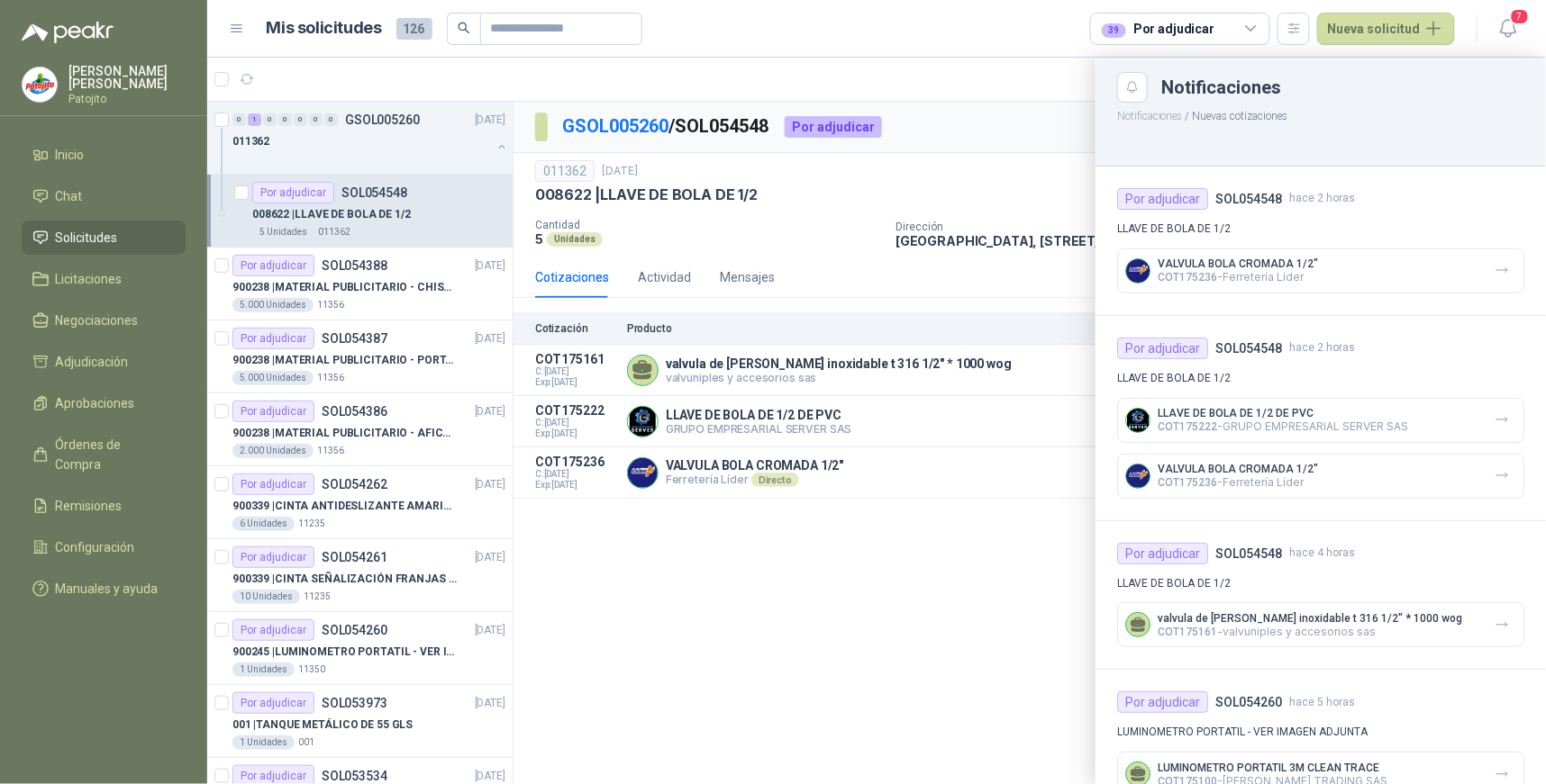
drag, startPoint x: 1259, startPoint y: 424, endPoint x: 1269, endPoint y: 410, distance: 17.2
click at [1259, 422] on p "COT175222 - GRUPO EMPRESARIAL SERVER SAS" at bounding box center [1283, 426] width 250 height 14
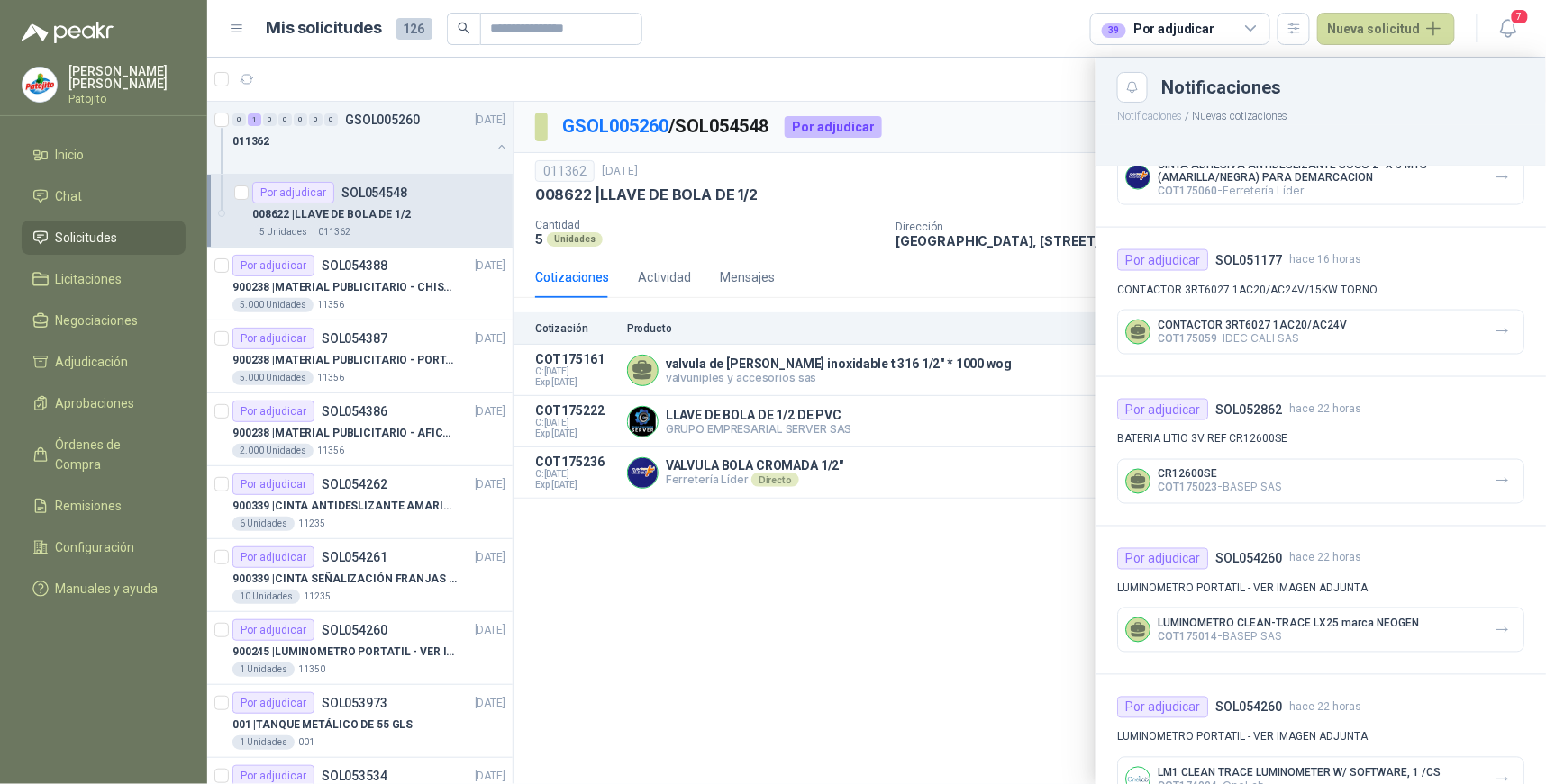
scroll to position [999, 0]
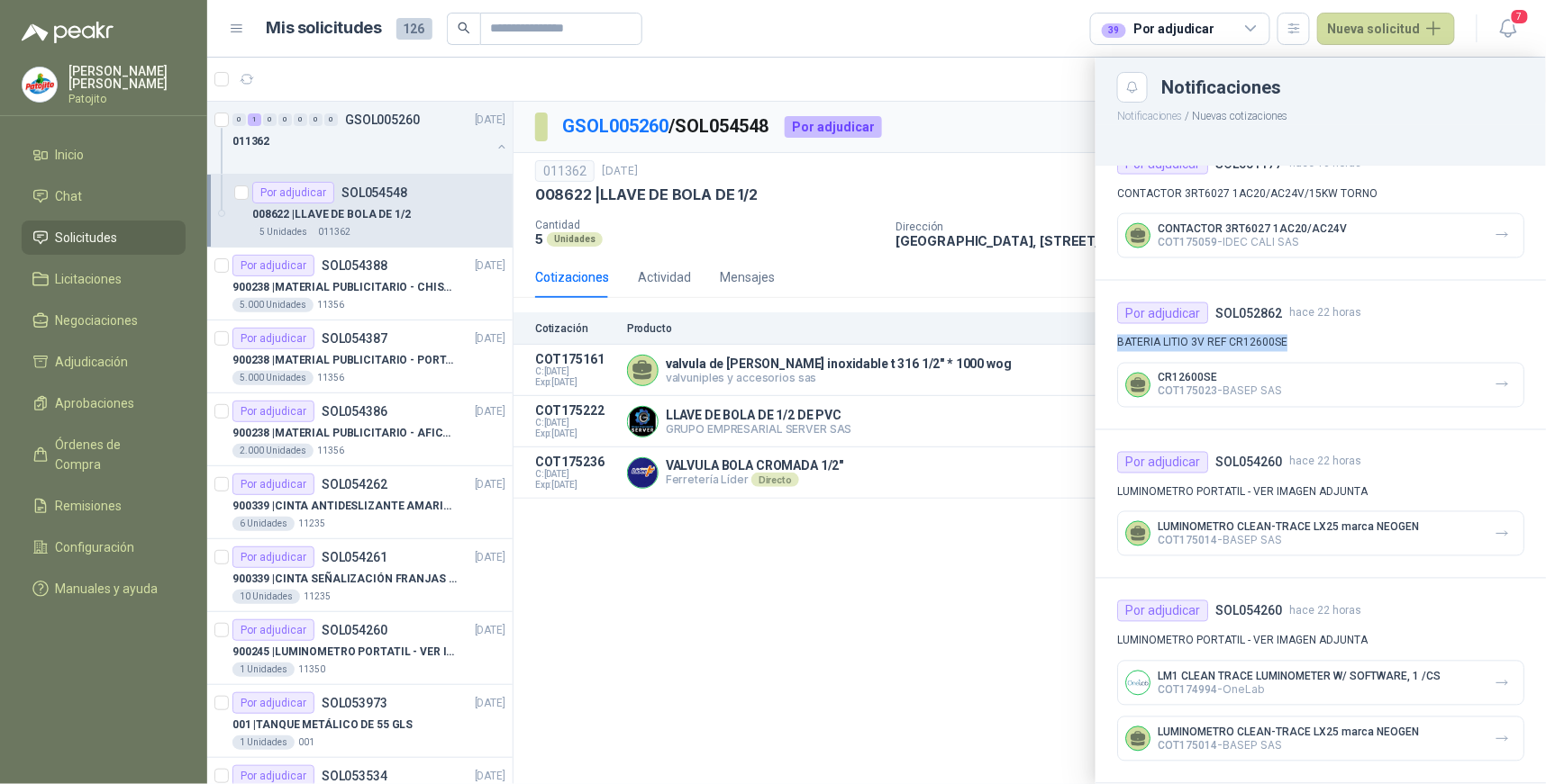
drag, startPoint x: 1287, startPoint y: 336, endPoint x: 1113, endPoint y: 339, distance: 174.0
click at [1113, 339] on div "Por adjudicar SOL052862 hace 22 horas BATERIA LITIO 3V REF CR12600SE CR12600SE …" at bounding box center [1320, 355] width 450 height 149
drag, startPoint x: 1113, startPoint y: 339, endPoint x: 1170, endPoint y: 339, distance: 57.0
copy p "BATERIA LITIO 3V REF CR12600SE"
click at [1323, 317] on span "hace 22 horas" at bounding box center [1325, 313] width 72 height 17
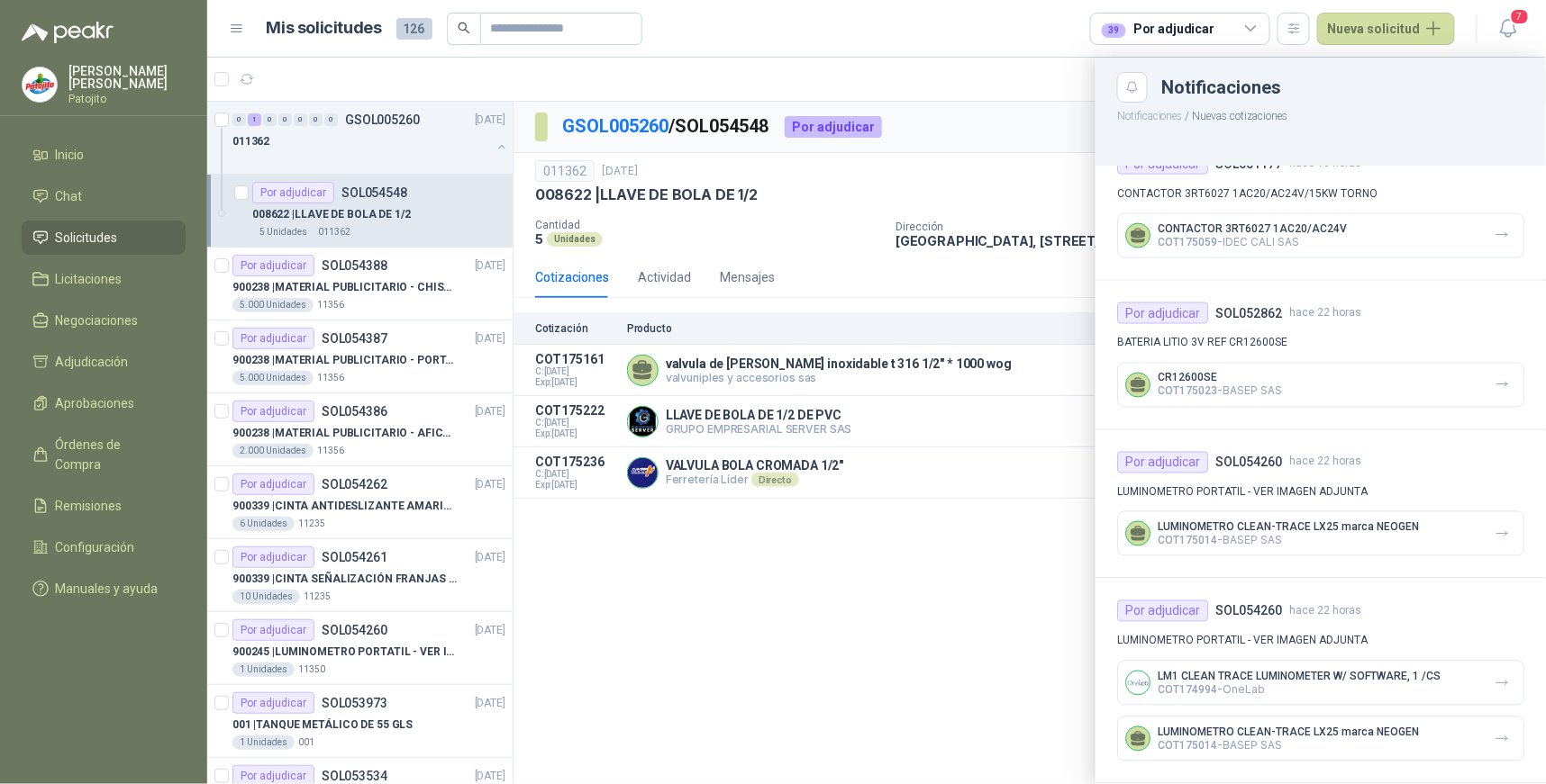
click at [1331, 329] on div "Por adjudicar SOL052862 hace 22 horas BATERIA LITIO 3V REF CR12600SE CR12600SE …" at bounding box center [1320, 355] width 450 height 149
drag, startPoint x: 1140, startPoint y: 79, endPoint x: 1033, endPoint y: 136, distance: 121.2
click at [1138, 80] on icon "Close" at bounding box center [1133, 87] width 16 height 16
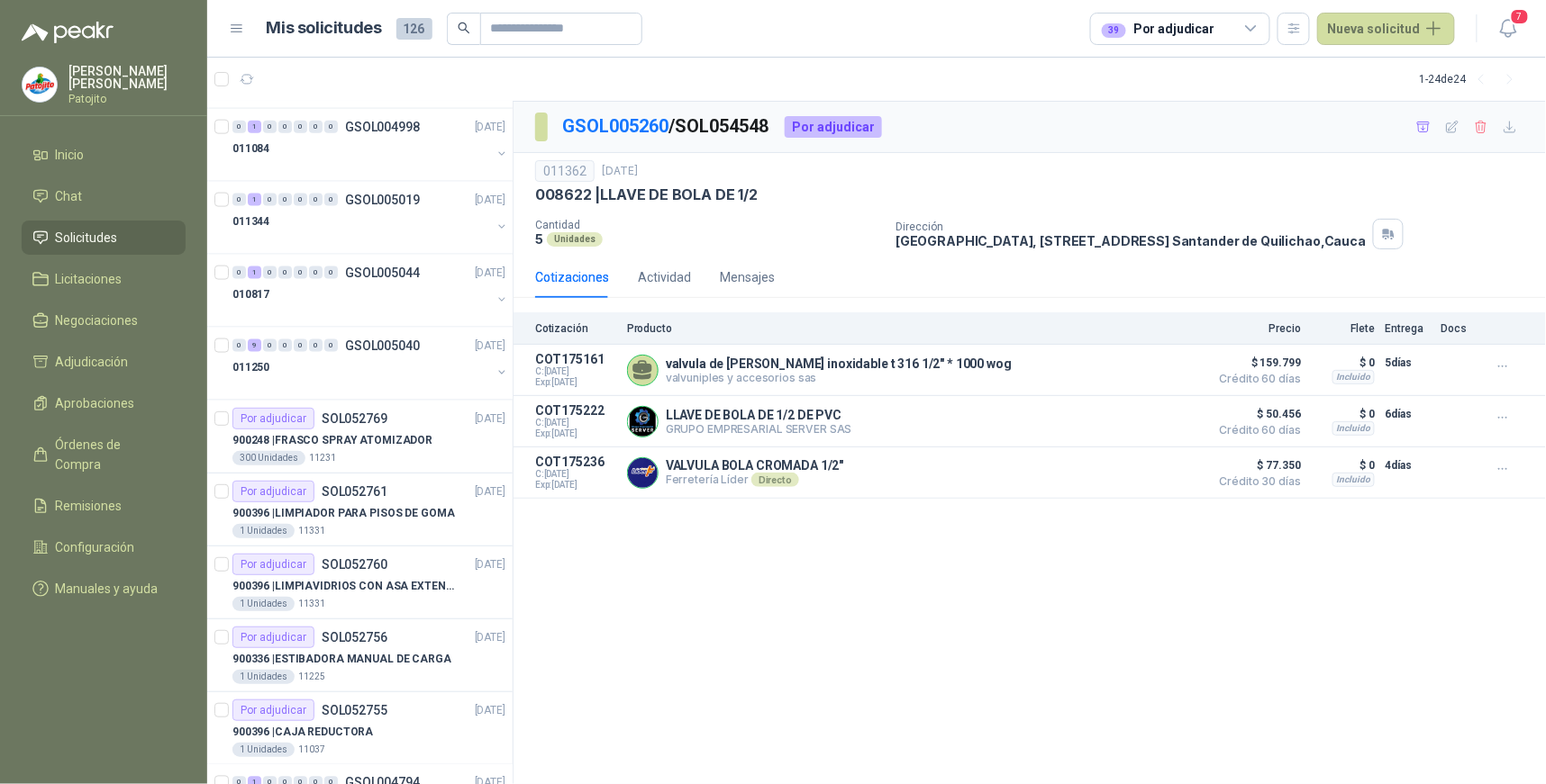
scroll to position [800, 0]
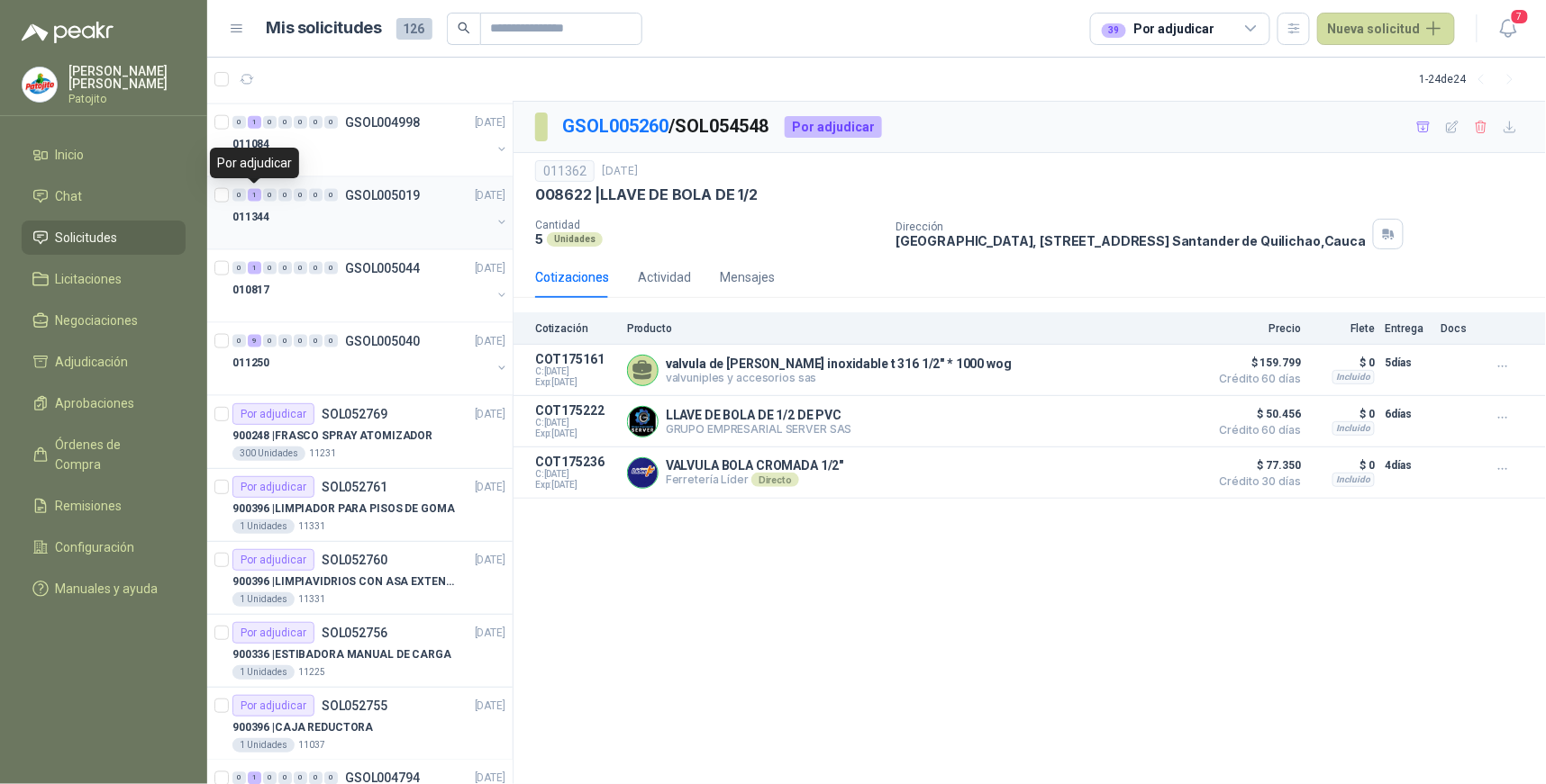
click at [255, 194] on div "1" at bounding box center [254, 195] width 14 height 13
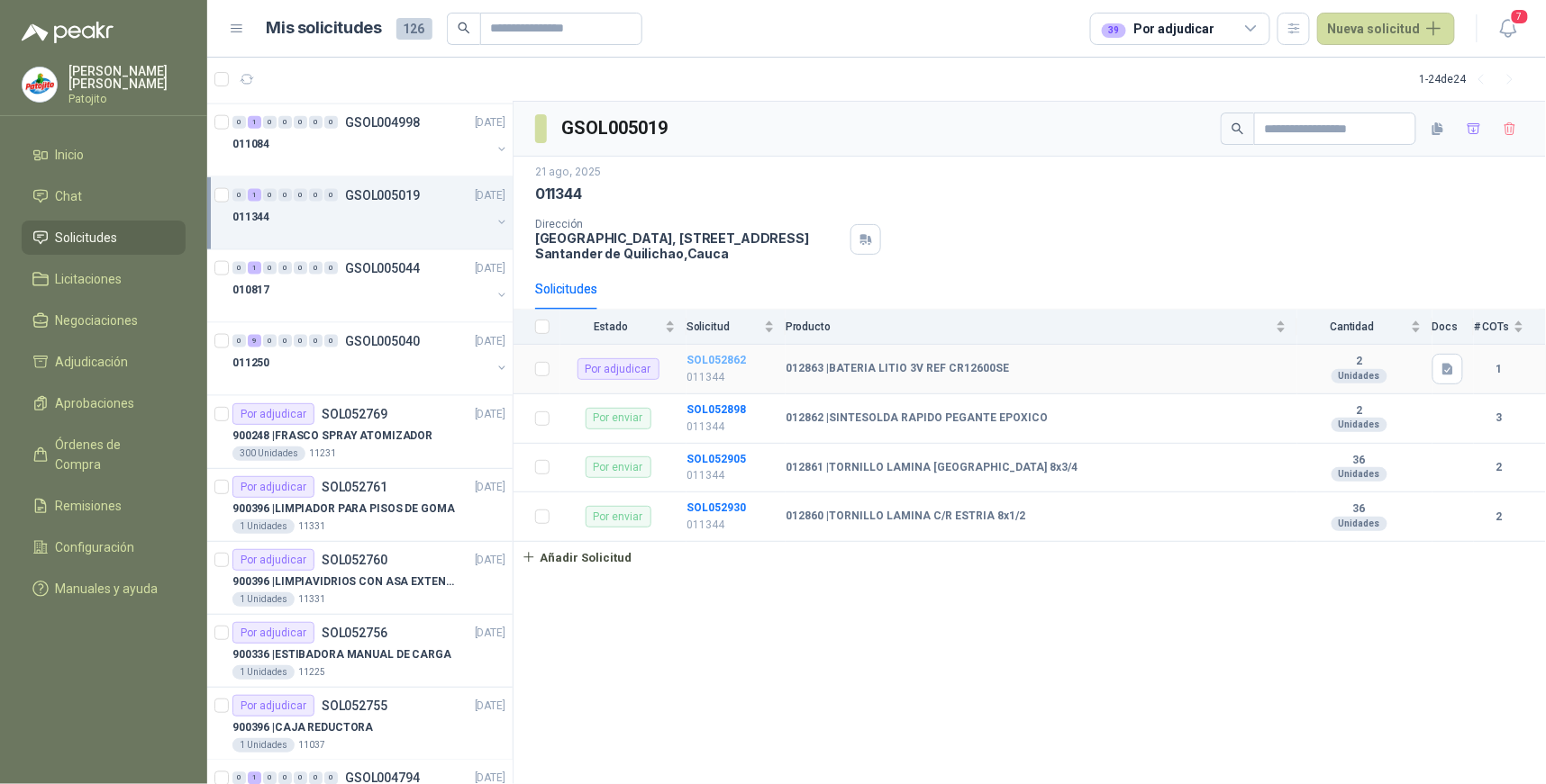
click at [729, 354] on b "SOL052862" at bounding box center [716, 360] width 60 height 13
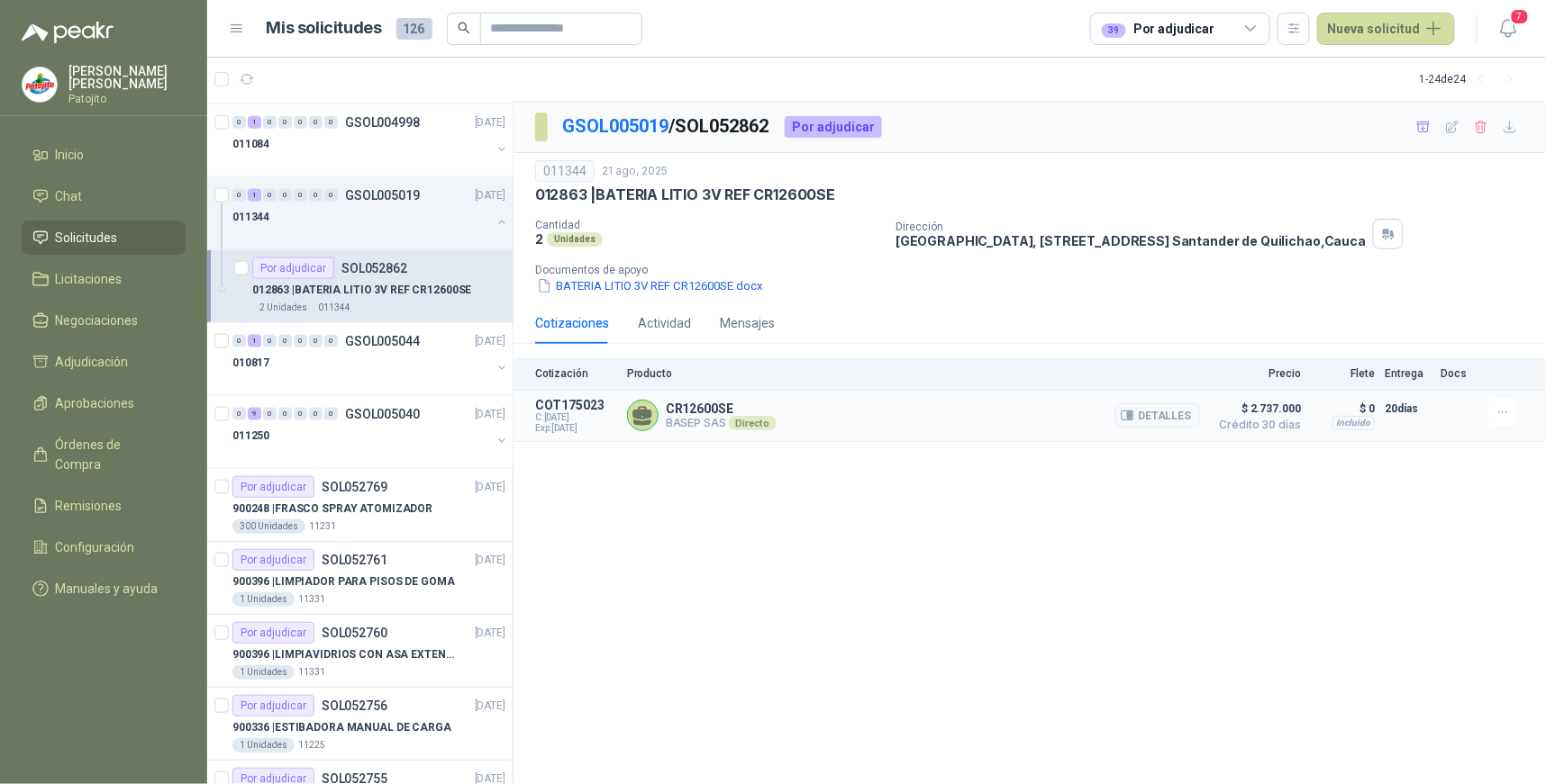
drag, startPoint x: 1186, startPoint y: 418, endPoint x: 1183, endPoint y: 432, distance: 14.3
click at [1186, 417] on button "Detalles" at bounding box center [1158, 415] width 84 height 25
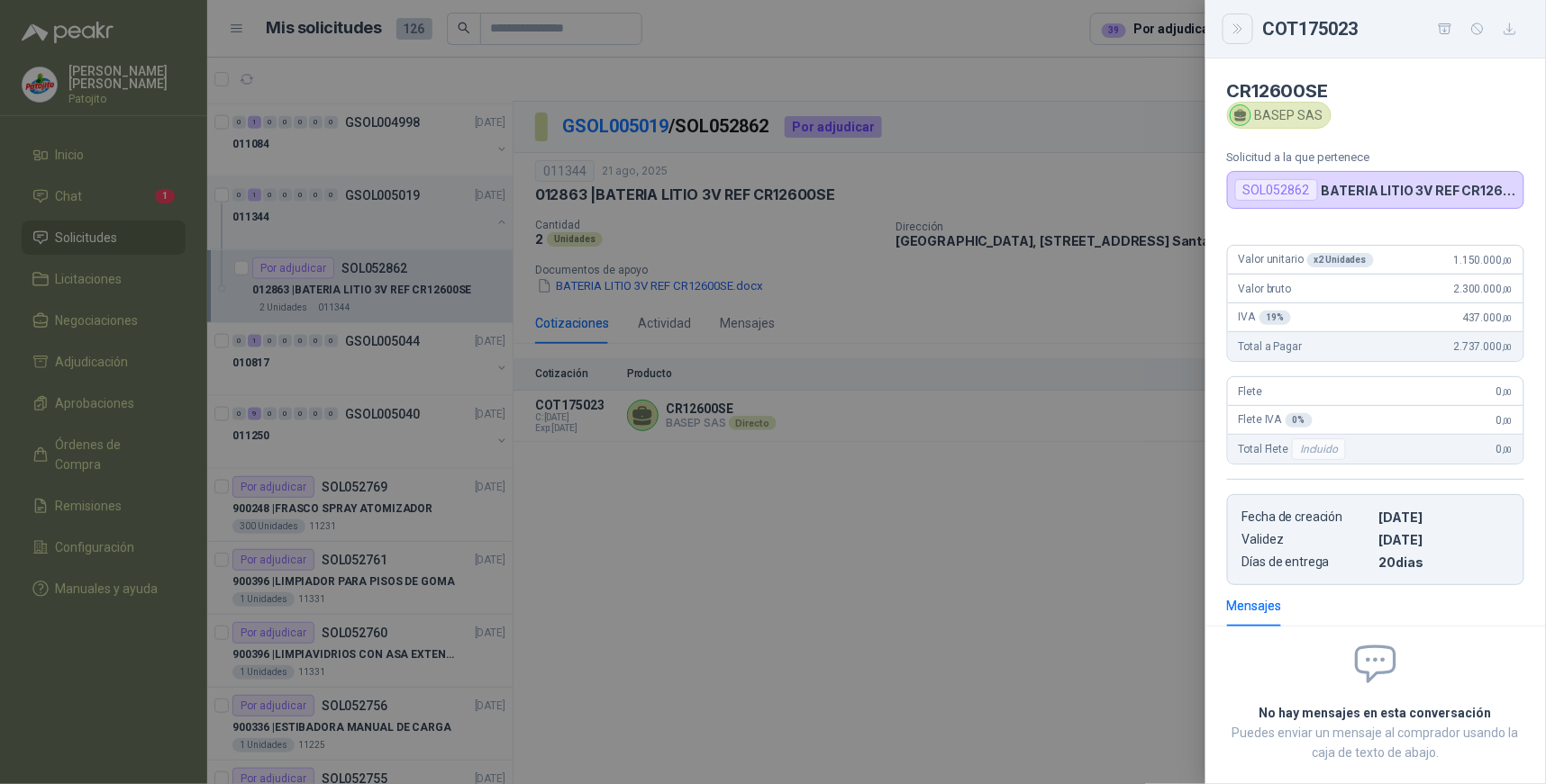
click at [1224, 23] on button "Close" at bounding box center [1238, 28] width 30 height 30
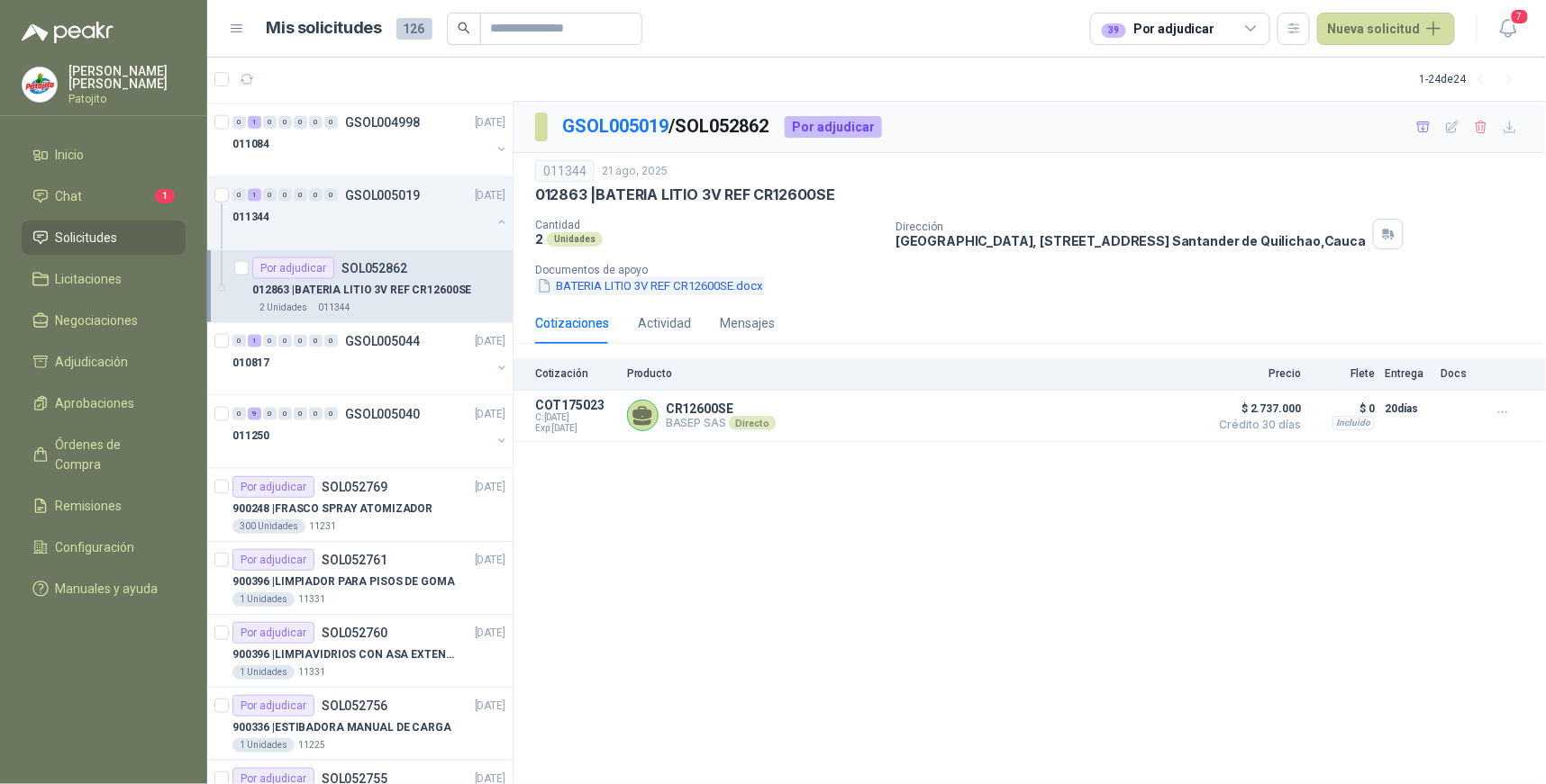
click at [599, 283] on button "BATERIA LITIO 3V REF CR12600SE.docx" at bounding box center [650, 286] width 229 height 19
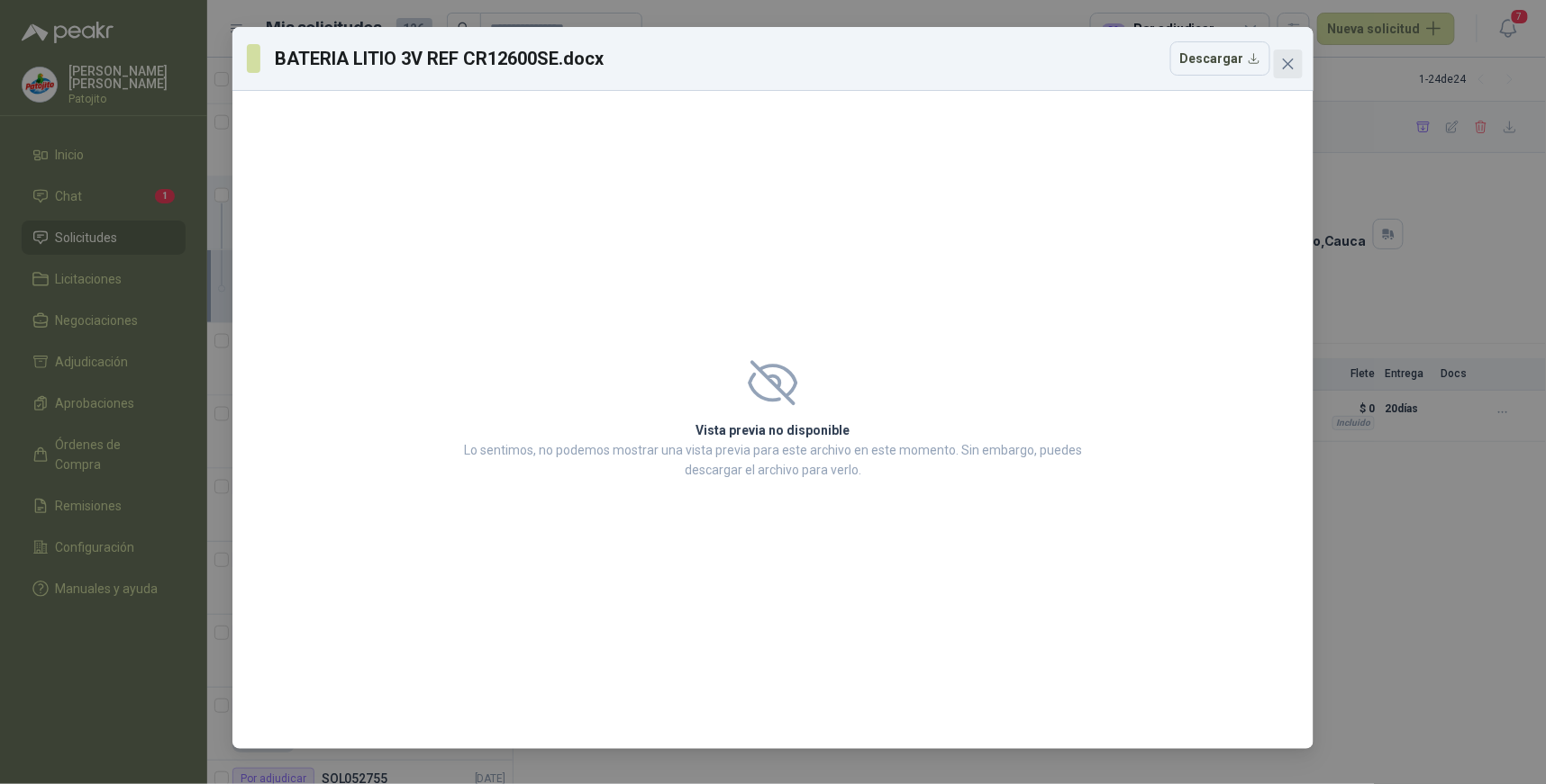
click at [1286, 67] on icon "close" at bounding box center [1289, 64] width 11 height 11
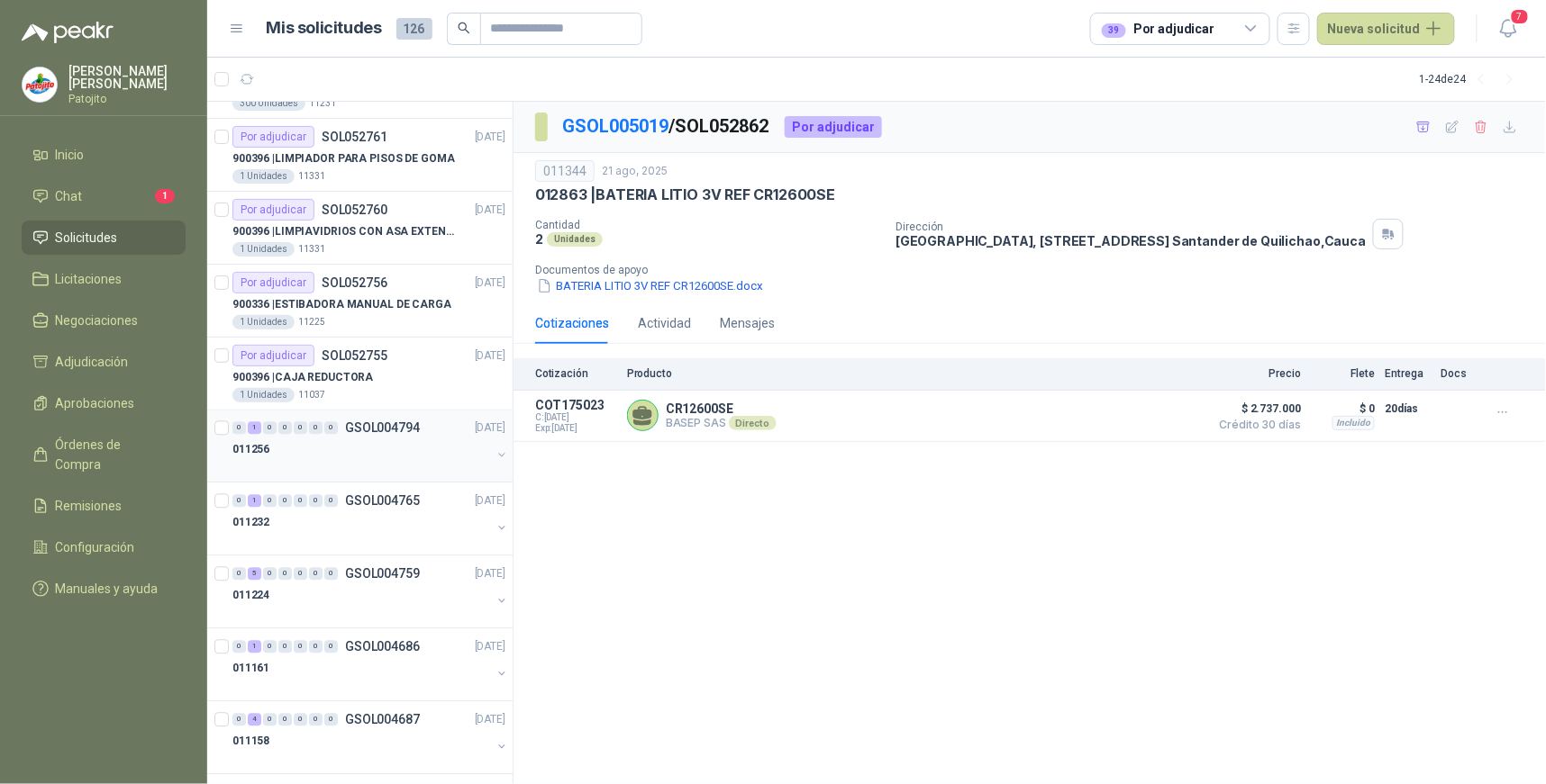
scroll to position [1239, 0]
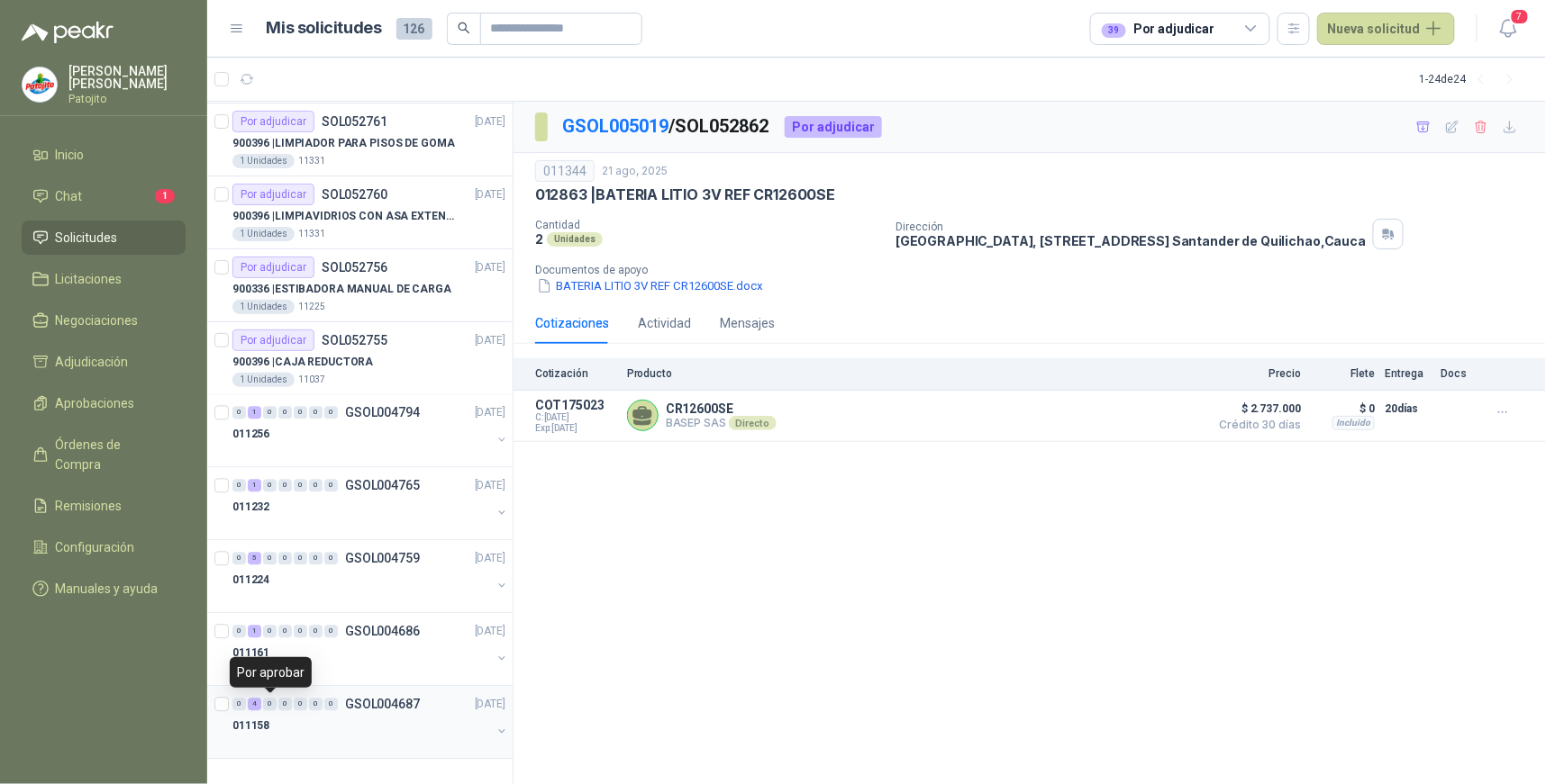
click at [256, 700] on div "4" at bounding box center [254, 705] width 14 height 13
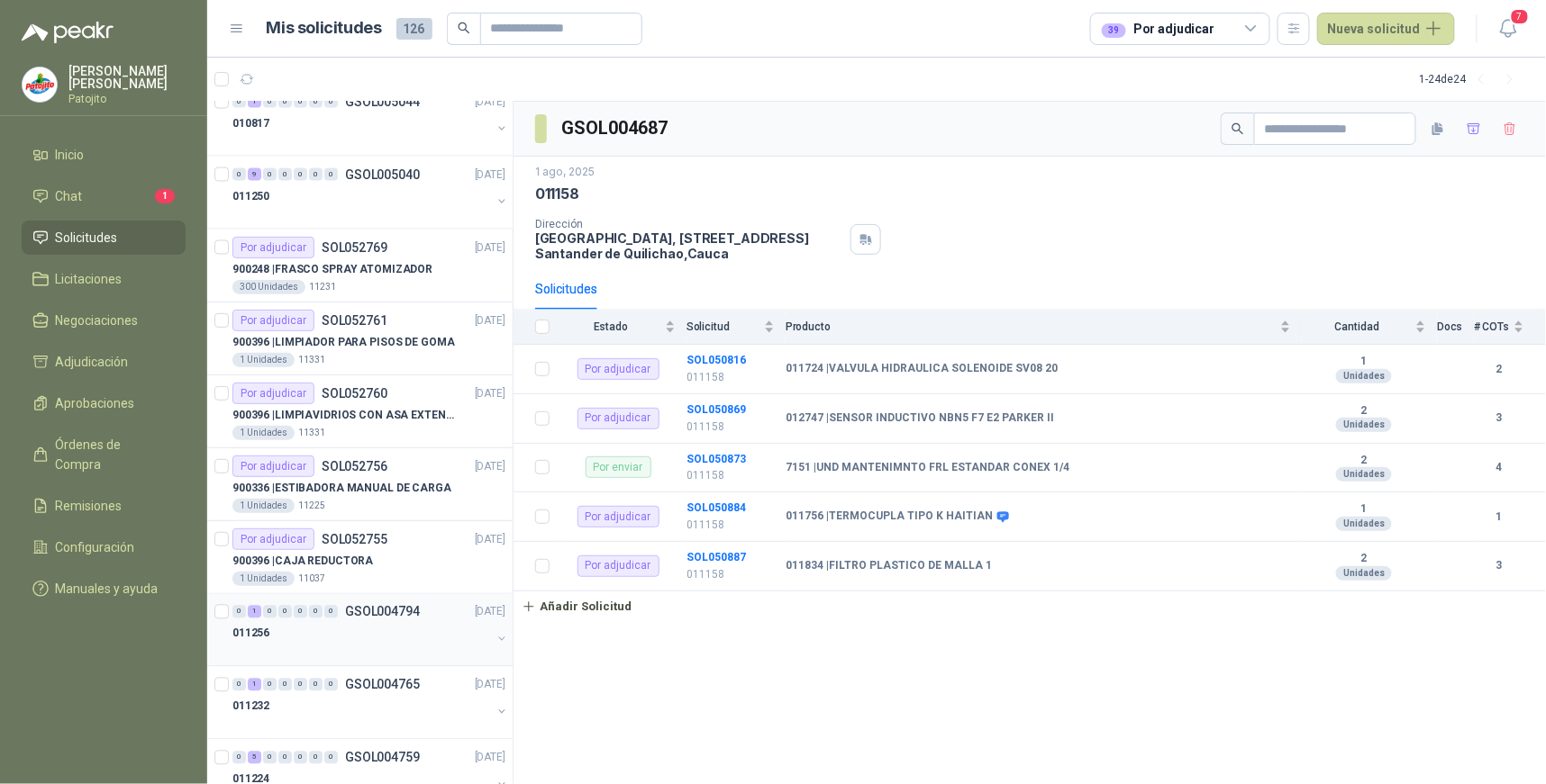
scroll to position [1239, 0]
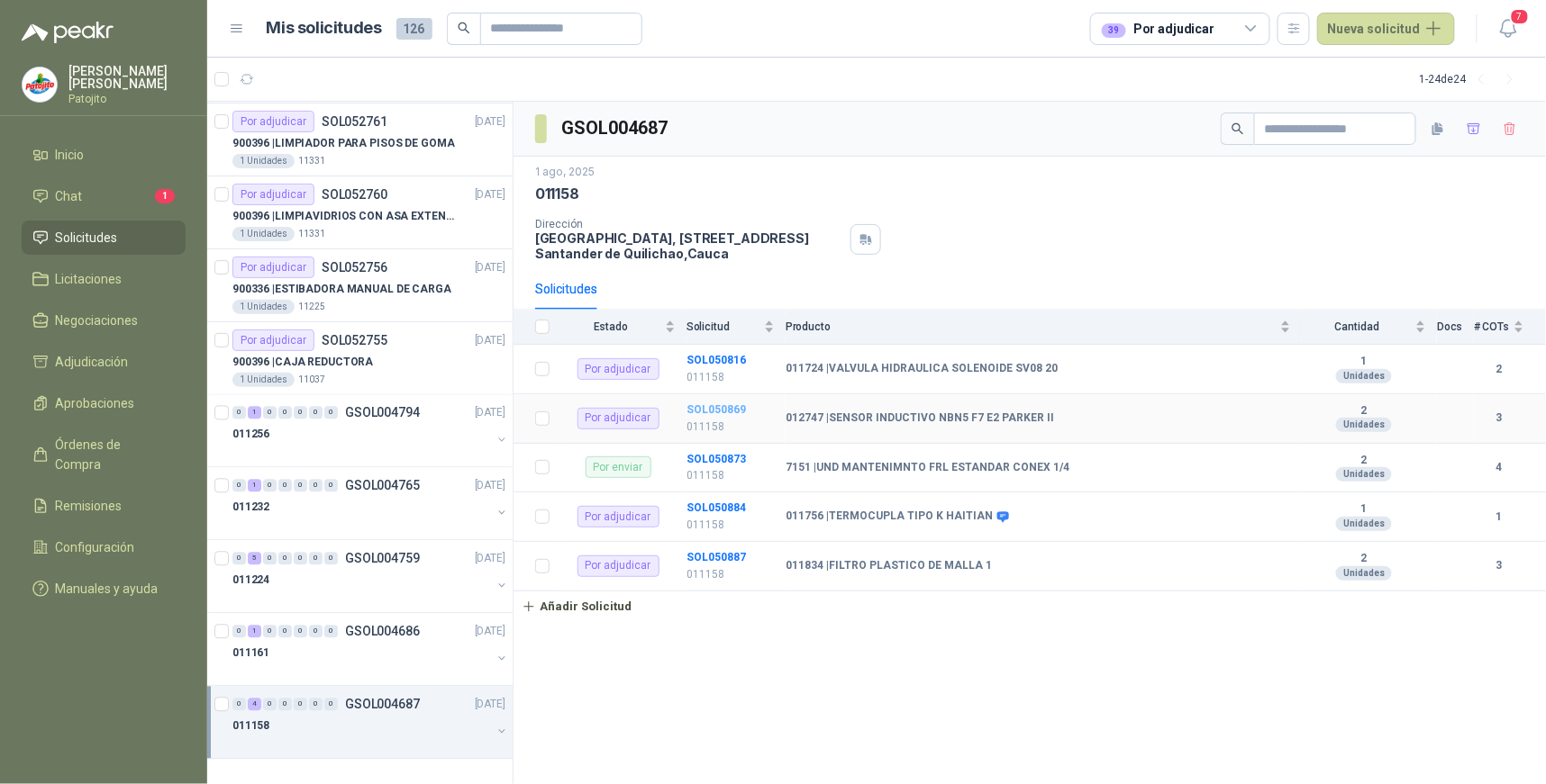
click at [707, 410] on b "SOL050869" at bounding box center [716, 410] width 60 height 13
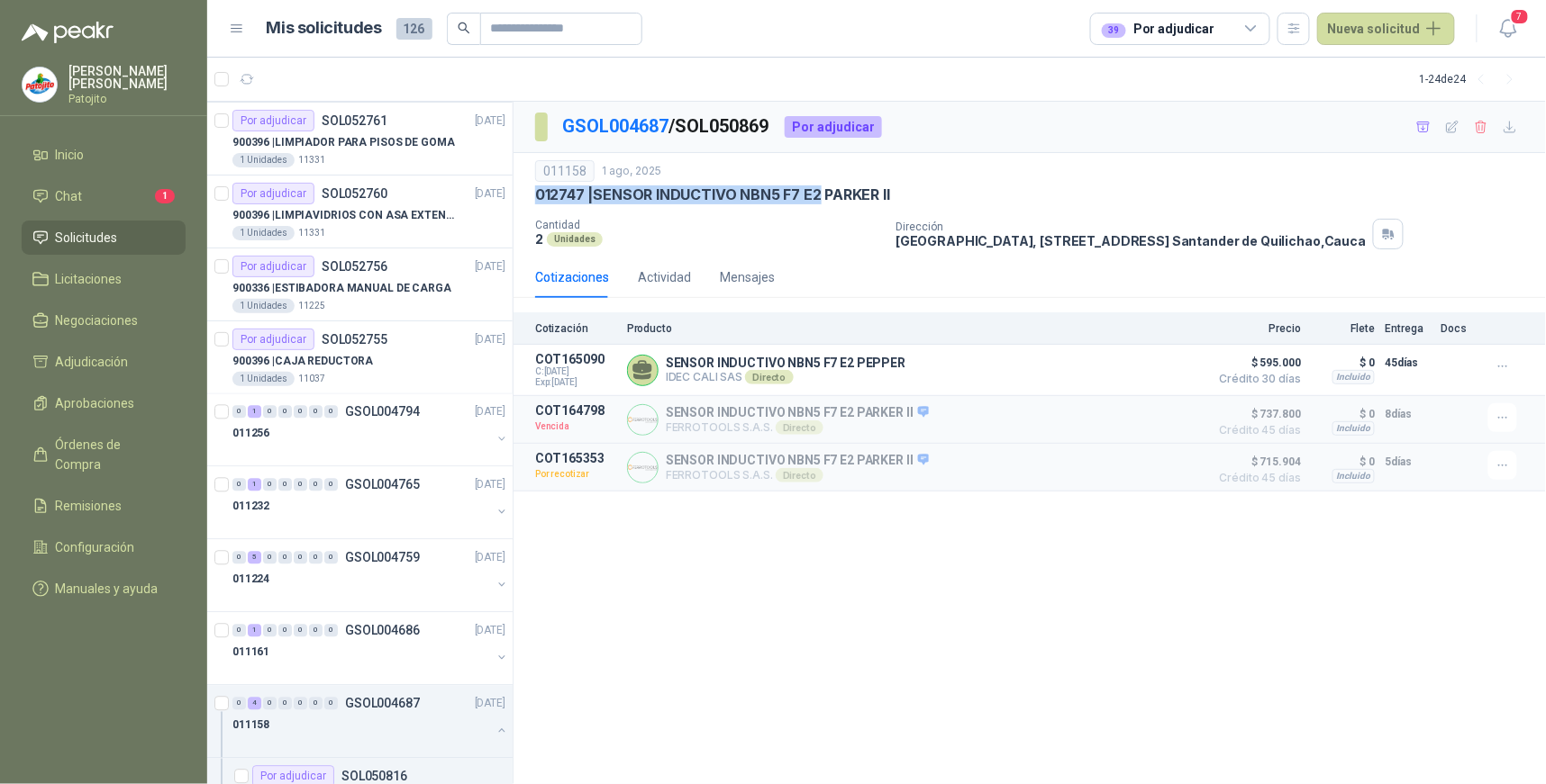
drag, startPoint x: 818, startPoint y: 196, endPoint x: 660, endPoint y: 181, distance: 158.7
click at [660, 181] on div "011158 [DATE] 012747 | SENSOR INDUCTIVO NBN5 F7 E2 [PERSON_NAME] II" at bounding box center [1029, 182] width 989 height 44
click at [951, 193] on div "012747 | SENSOR INDUCTIVO NBN5 F7 E2 [PERSON_NAME] II" at bounding box center [1029, 194] width 989 height 19
drag, startPoint x: 595, startPoint y: 198, endPoint x: 821, endPoint y: 200, distance: 226.0
click at [821, 200] on p "012747 | SENSOR INDUCTIVO NBN5 F7 E2 [PERSON_NAME] II" at bounding box center [712, 194] width 355 height 19
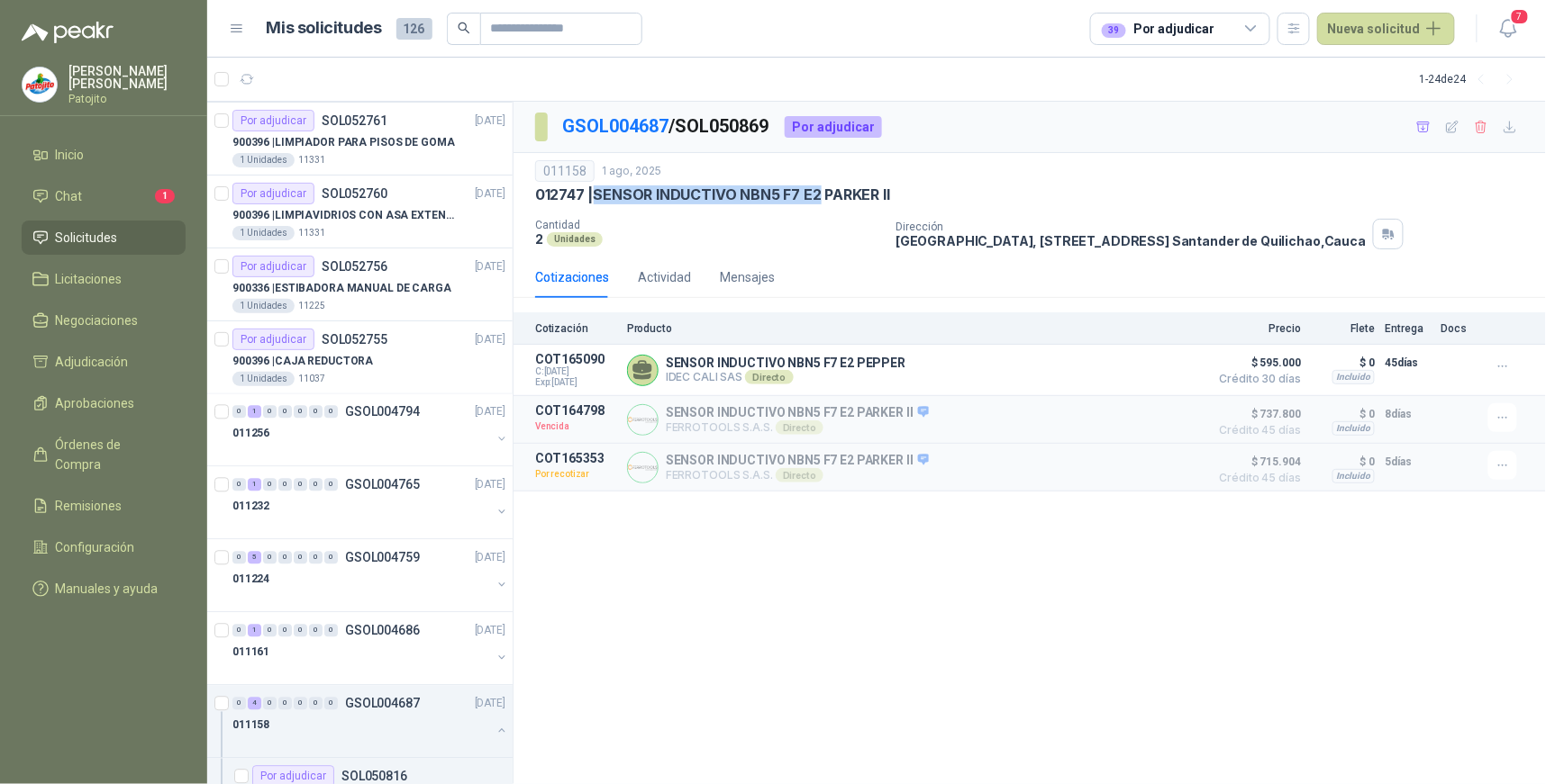
drag, startPoint x: 821, startPoint y: 200, endPoint x: 795, endPoint y: 199, distance: 26.0
copy p "SENSOR INDUCTIVO NBN5 F7 E2"
click at [889, 606] on div "GSOL004687 / SOL050869 Por adjudicar 011158 [DATE] 012747 | SENSOR INDUCTIVO NB…" at bounding box center [1030, 443] width 1033 height 683
click at [1161, 364] on button "Detalles" at bounding box center [1158, 370] width 84 height 25
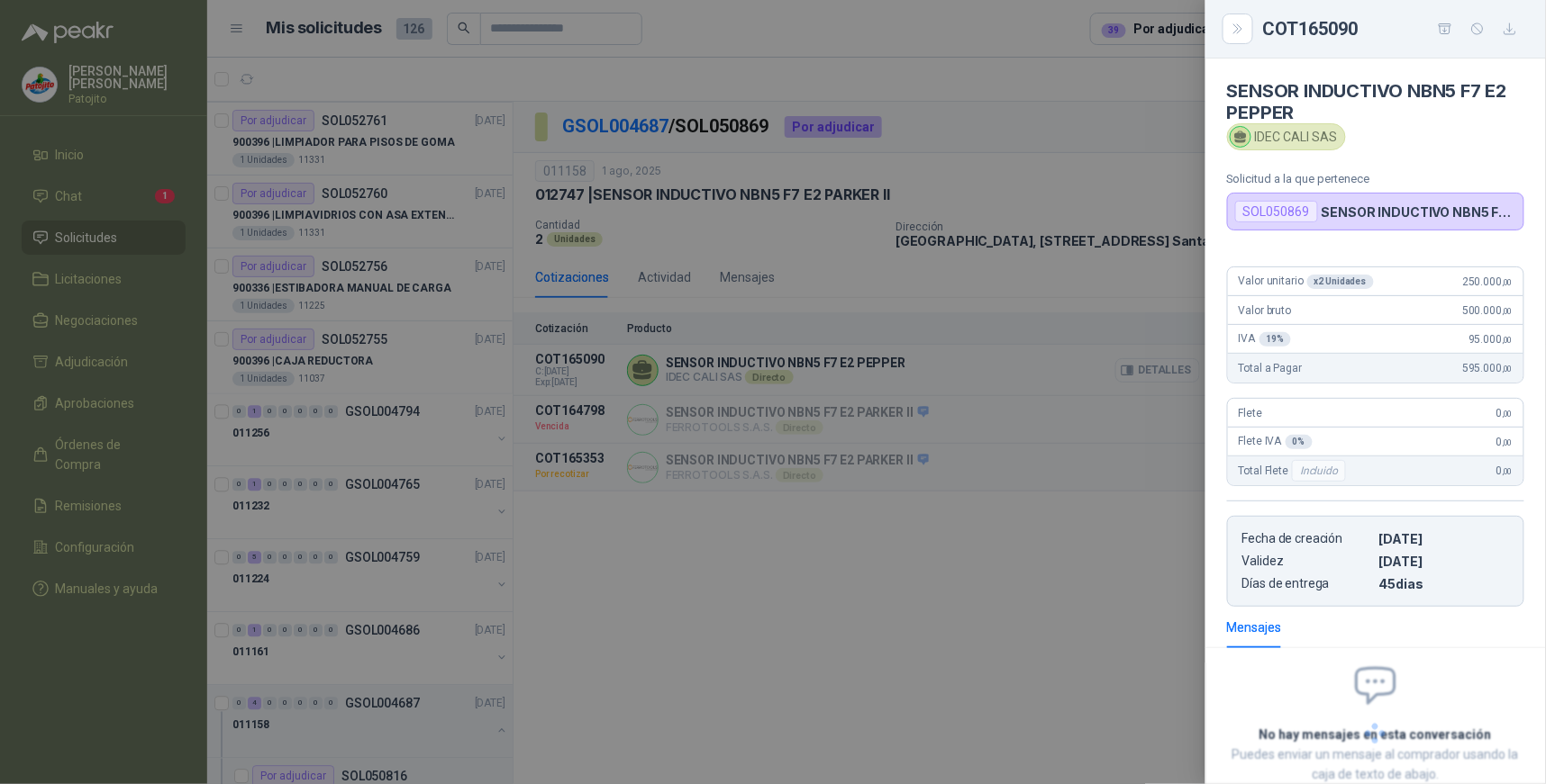
scroll to position [114, 0]
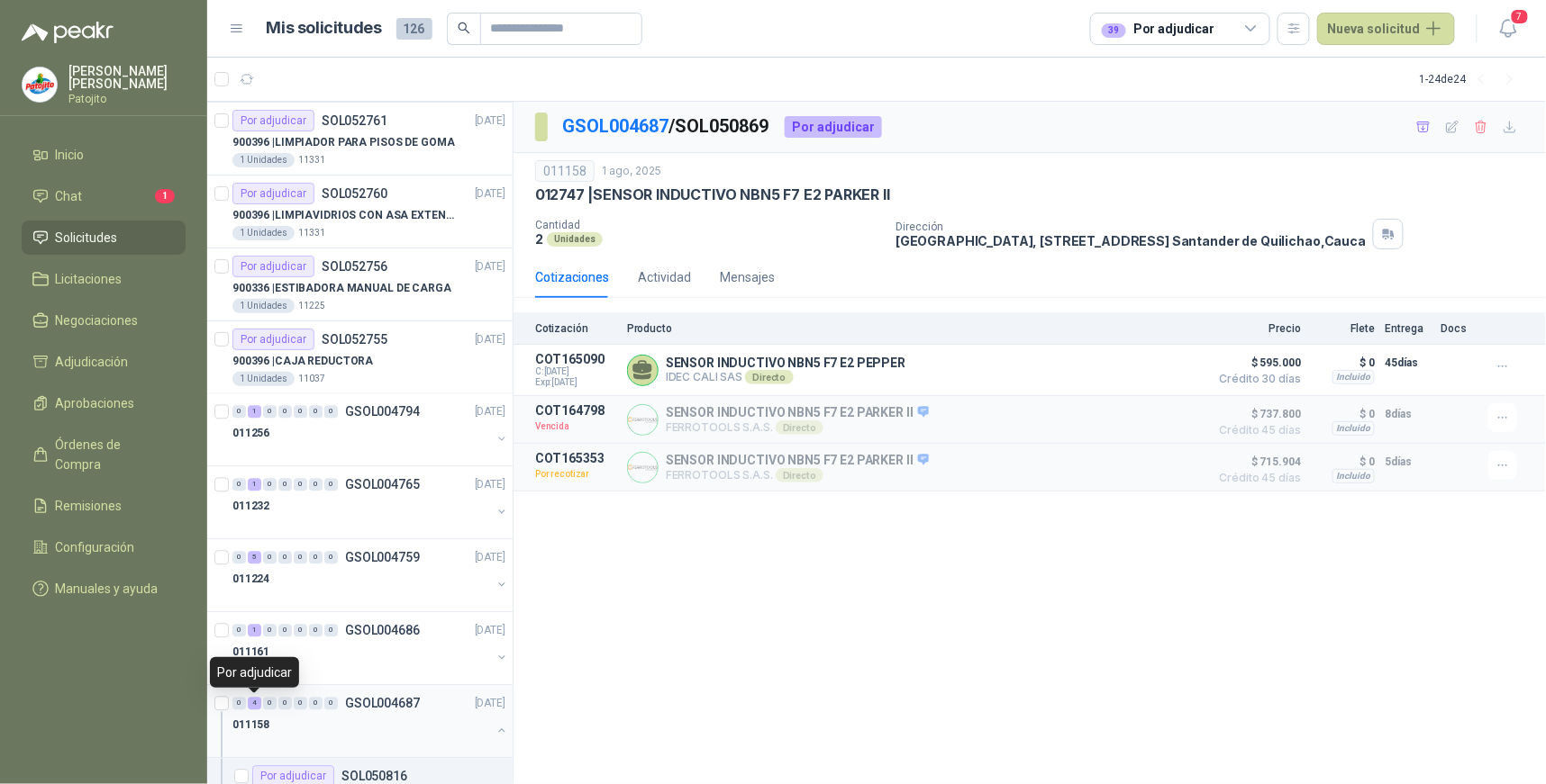
click at [248, 698] on span "4" at bounding box center [254, 704] width 14 height 13
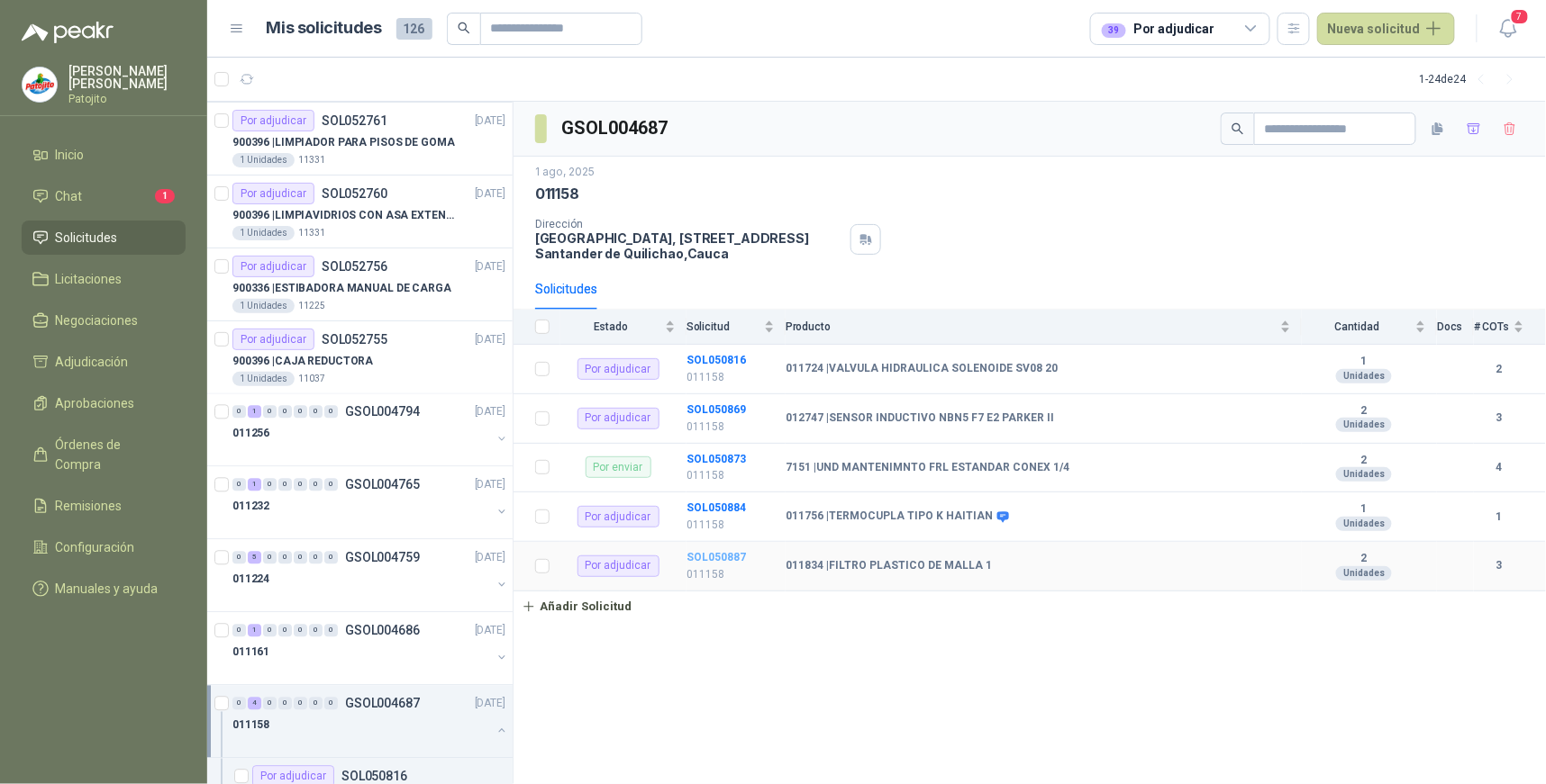
click at [712, 556] on b "SOL050887" at bounding box center [716, 558] width 60 height 13
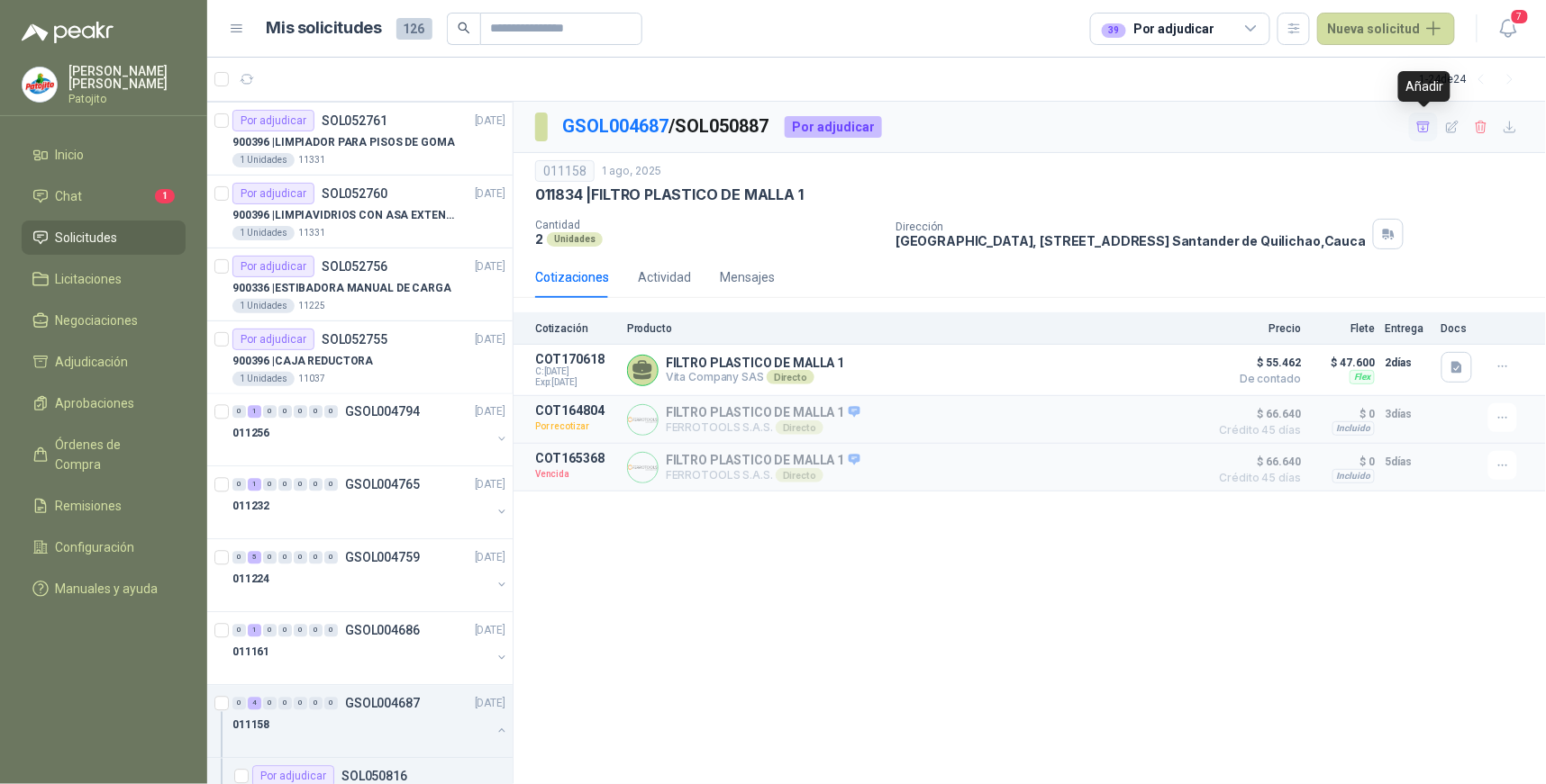
click at [1429, 127] on icon "button" at bounding box center [1424, 127] width 13 height 10
drag, startPoint x: 113, startPoint y: 358, endPoint x: 161, endPoint y: 363, distance: 48.3
click at [113, 358] on span "Adjudicación" at bounding box center [93, 362] width 73 height 20
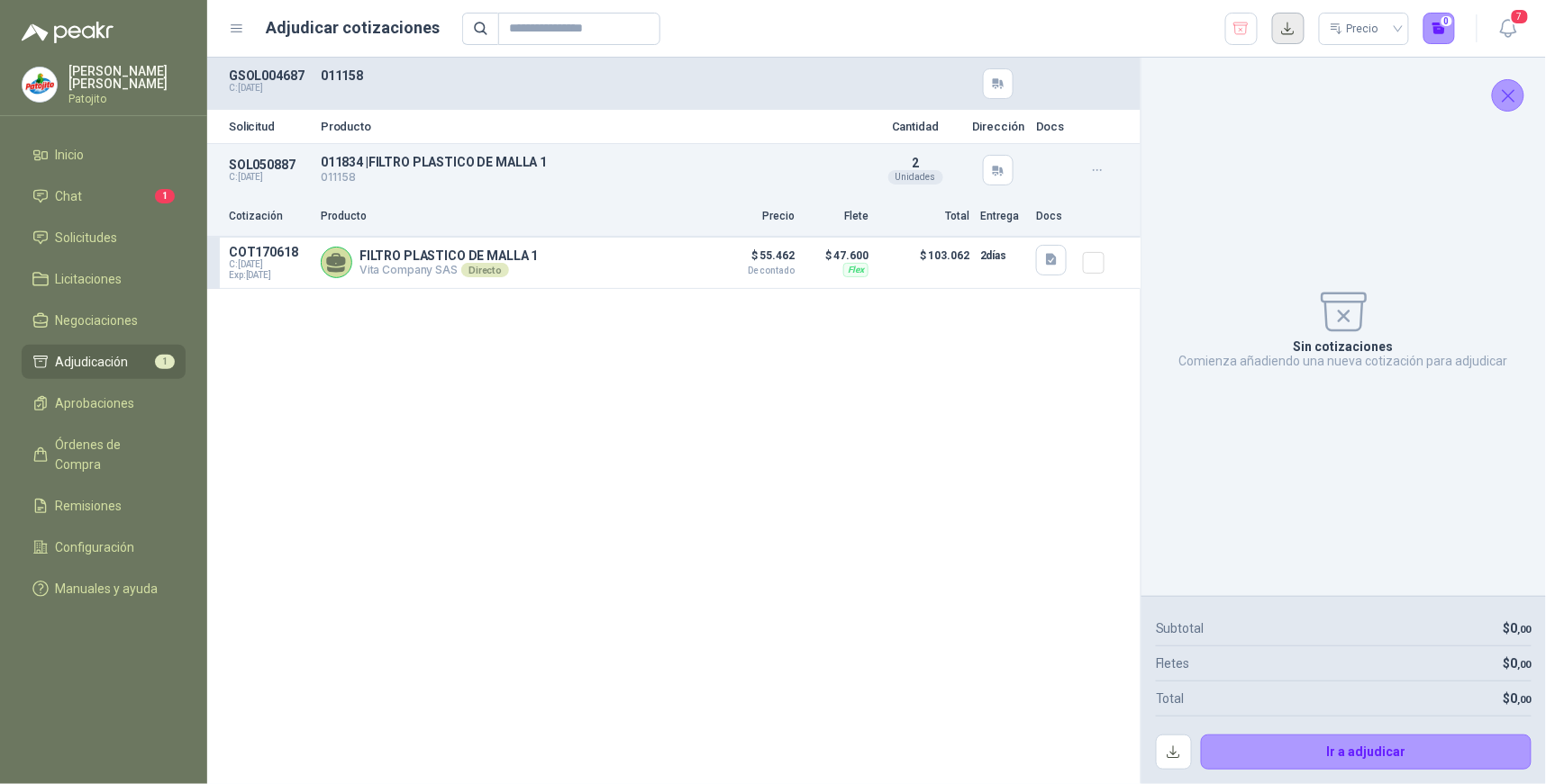
click at [1291, 30] on button "button" at bounding box center [1288, 28] width 32 height 32
click at [1007, 421] on div "Solicitud Producto Cantidad Dirección Docs SOL050887 C: [DATE] 011834 | FILTRO …" at bounding box center [674, 421] width 934 height 727
drag, startPoint x: 138, startPoint y: 236, endPoint x: 150, endPoint y: 261, distance: 27.7
click at [138, 236] on li "Solicitudes" at bounding box center [103, 237] width 142 height 20
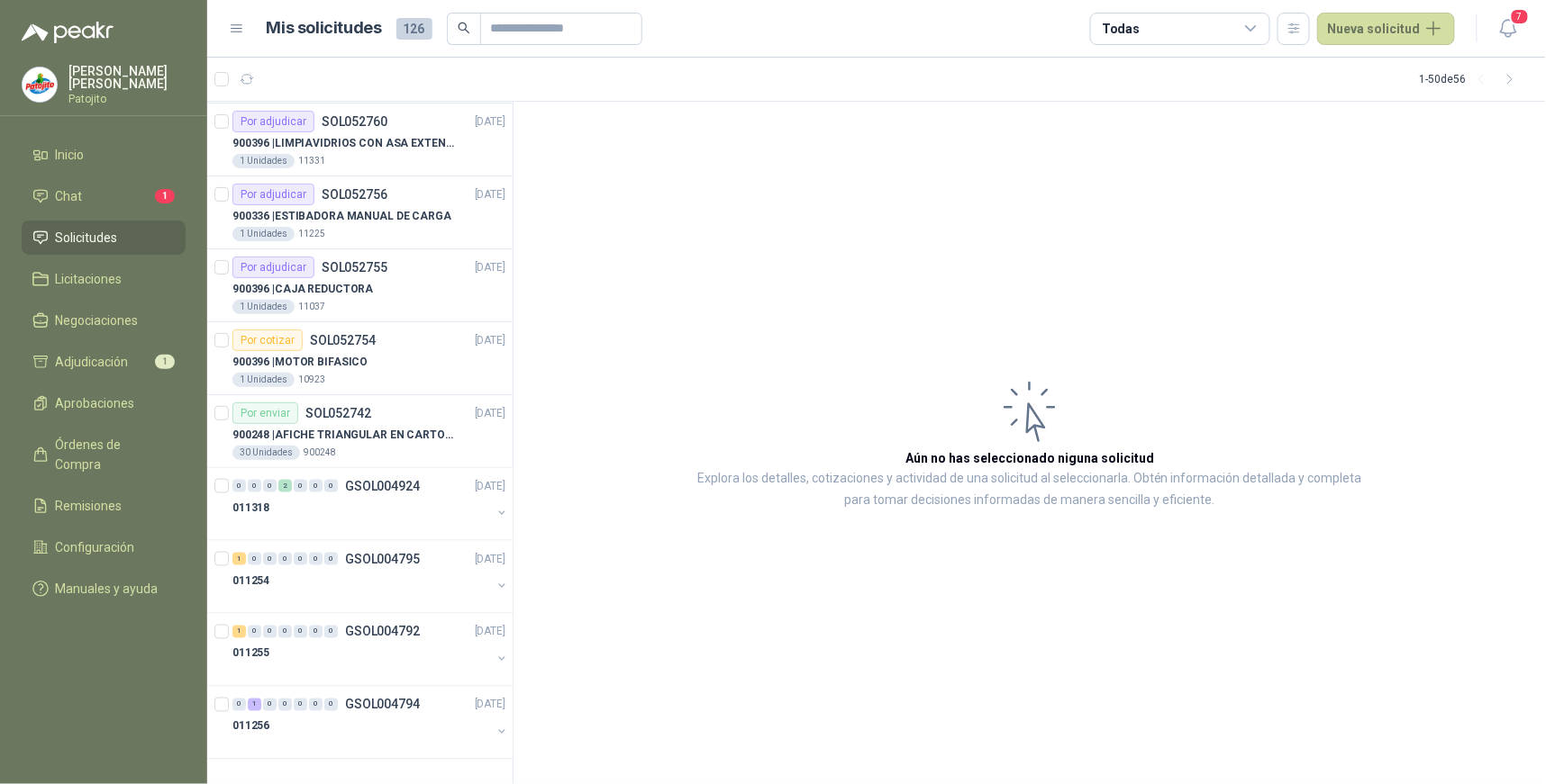
scroll to position [2992, 0]
click at [1266, 27] on div "Todas" at bounding box center [1180, 28] width 180 height 32
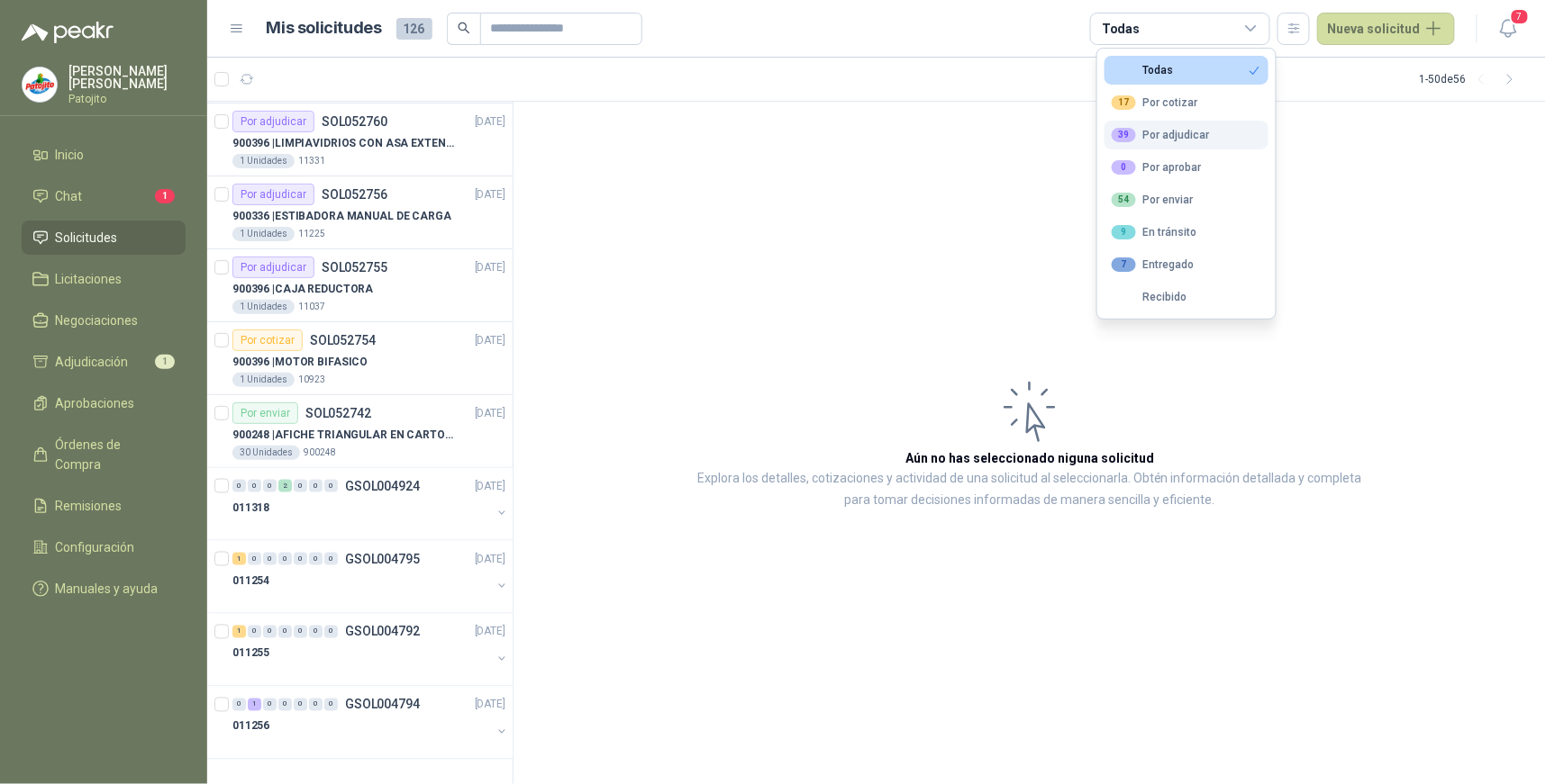
click at [1185, 135] on div "39 Por adjudicar" at bounding box center [1161, 135] width 98 height 15
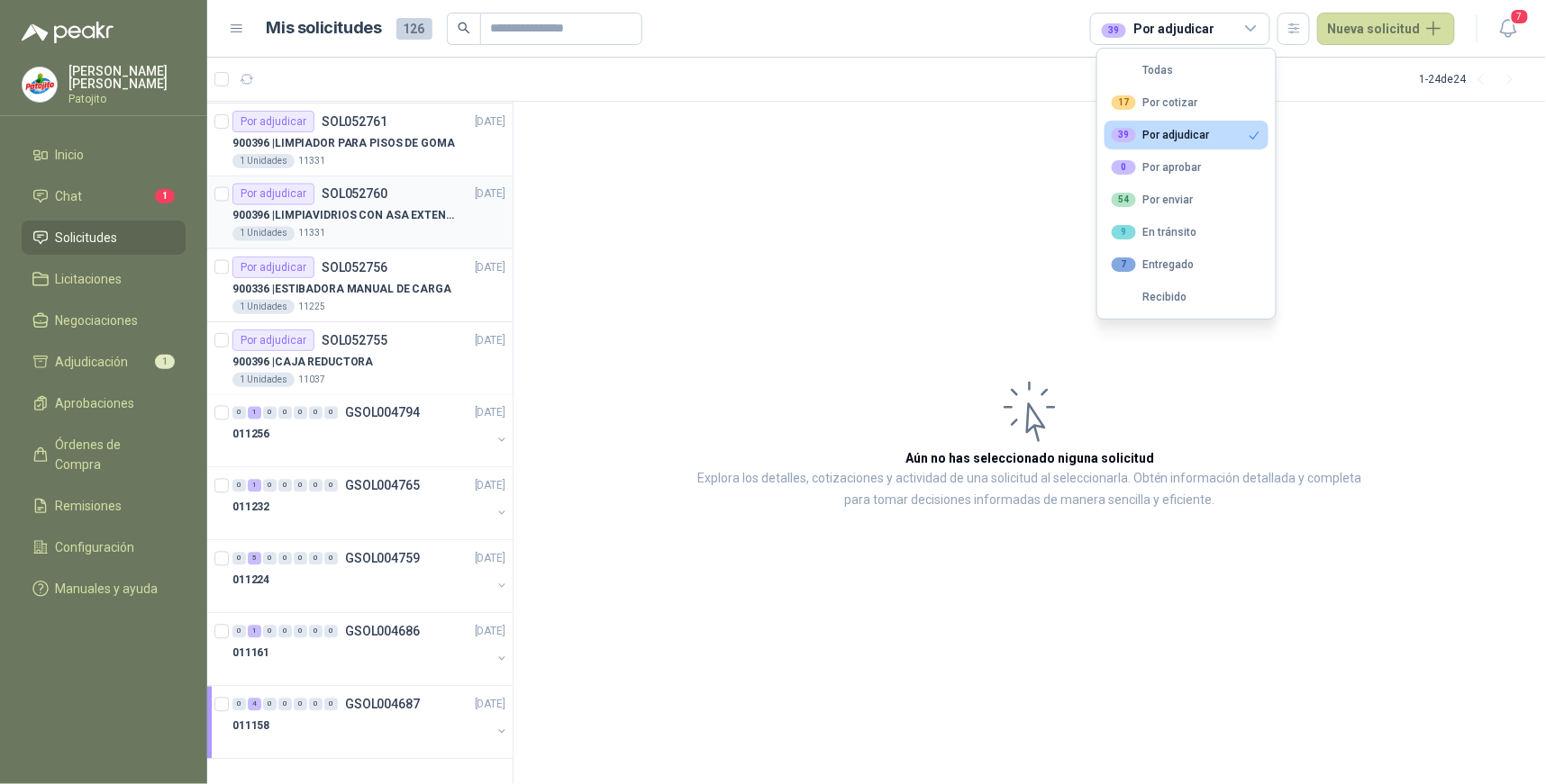
scroll to position [1093, 0]
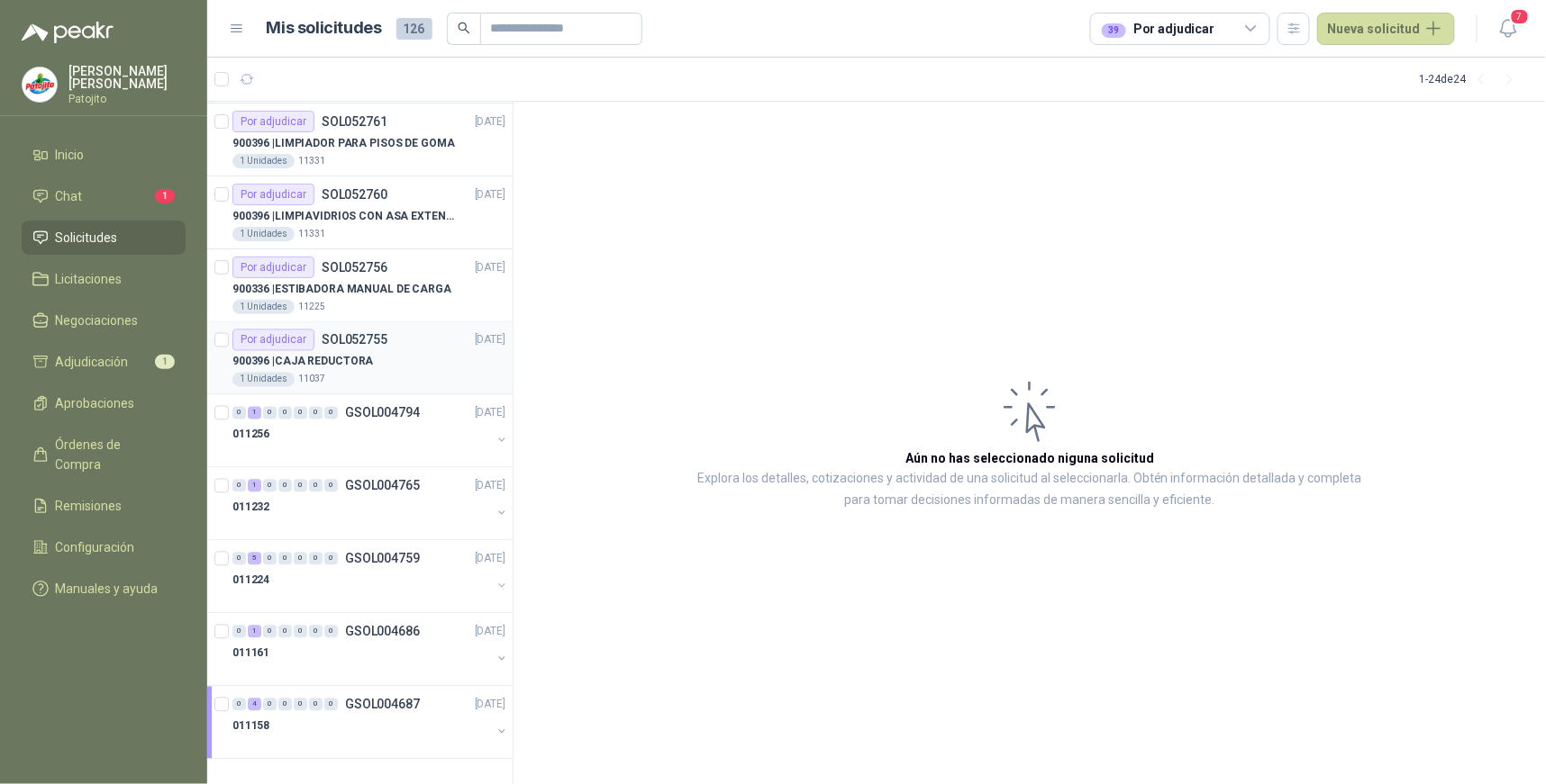
click at [379, 340] on p "SOL052755" at bounding box center [355, 340] width 66 height 13
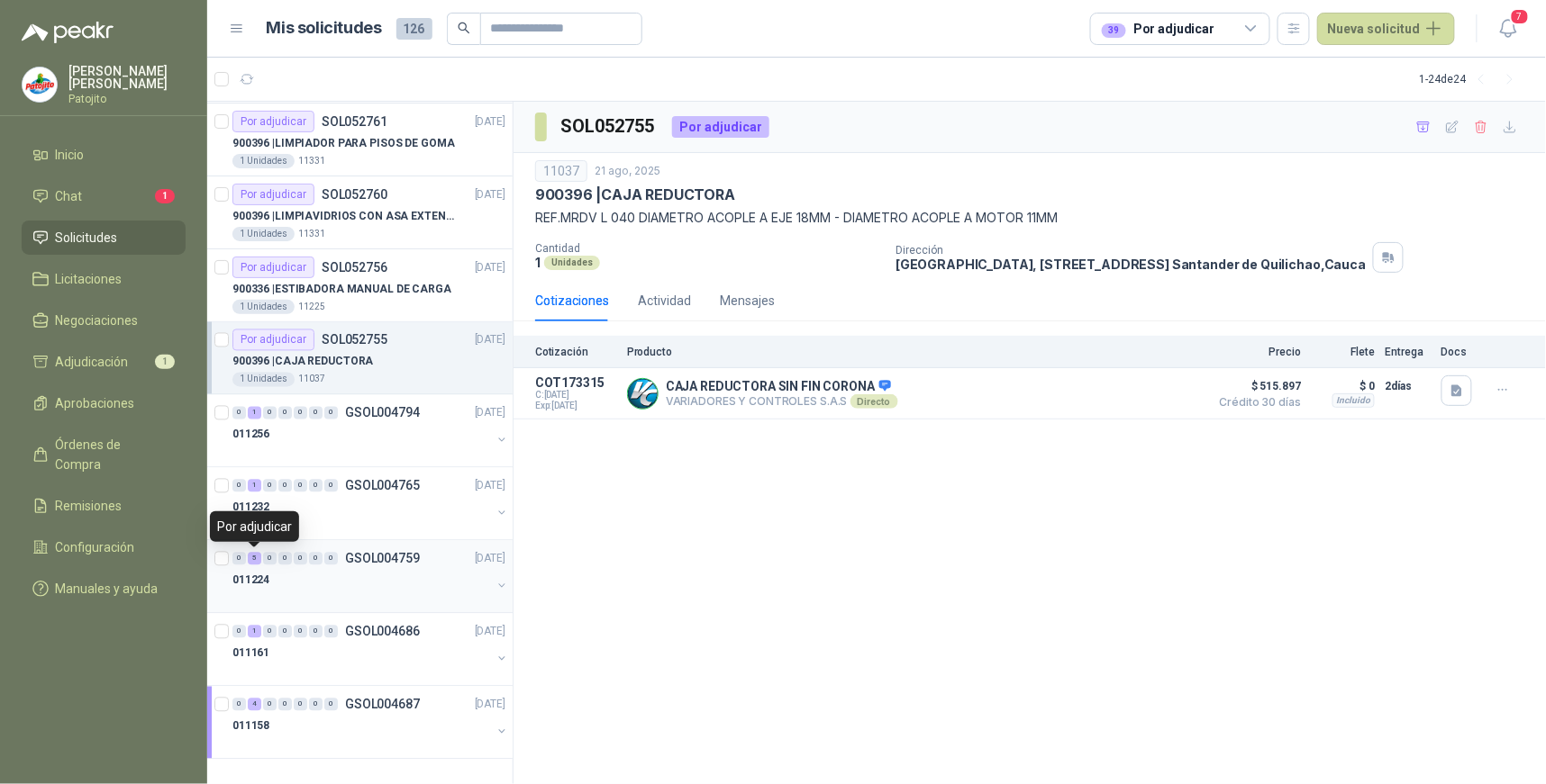
click at [250, 554] on div "5" at bounding box center [254, 559] width 14 height 13
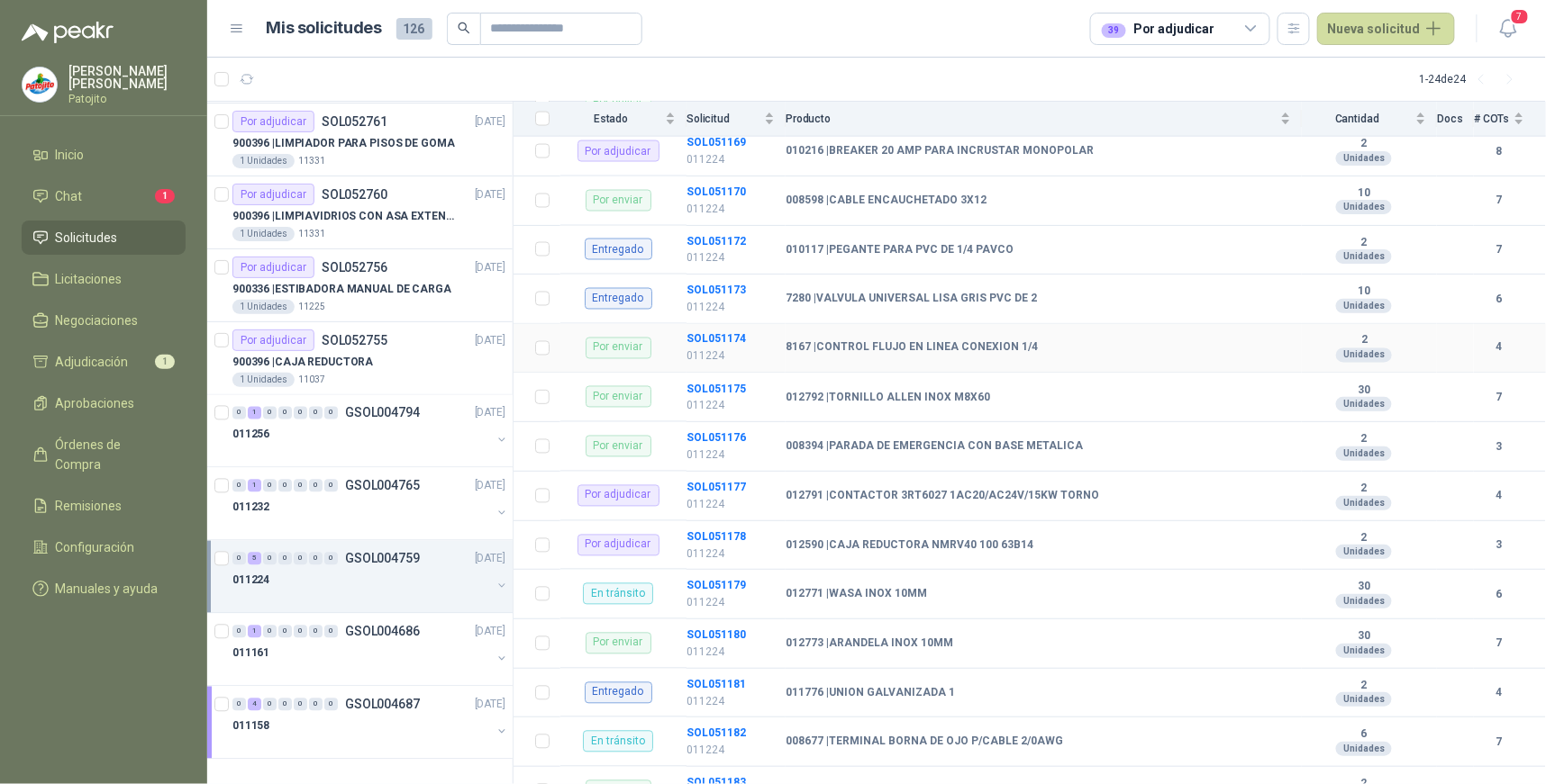
scroll to position [1100, 0]
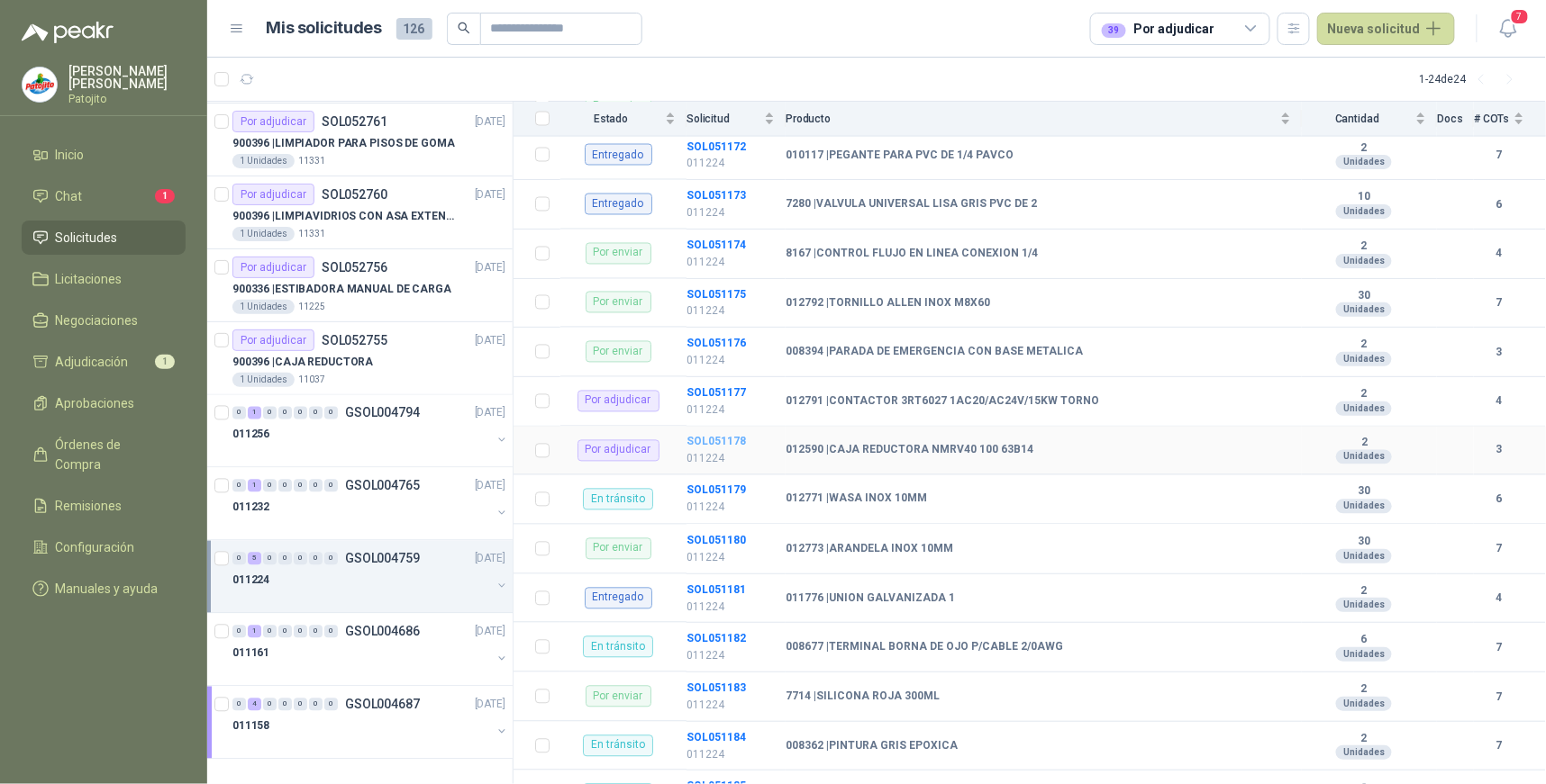
click at [732, 441] on b "SOL051178" at bounding box center [716, 442] width 60 height 13
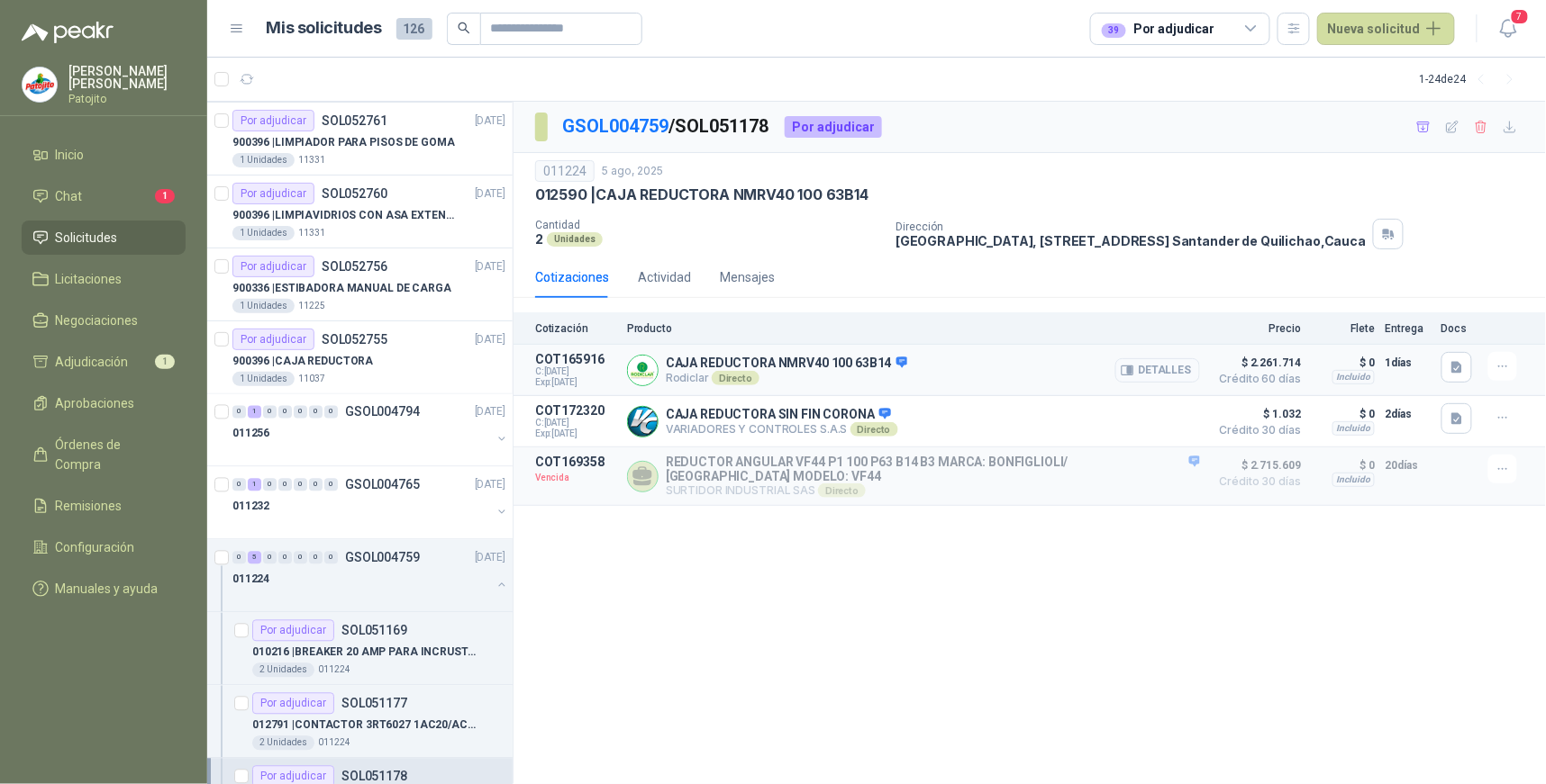
click at [1175, 373] on button "Detalles" at bounding box center [1158, 370] width 84 height 25
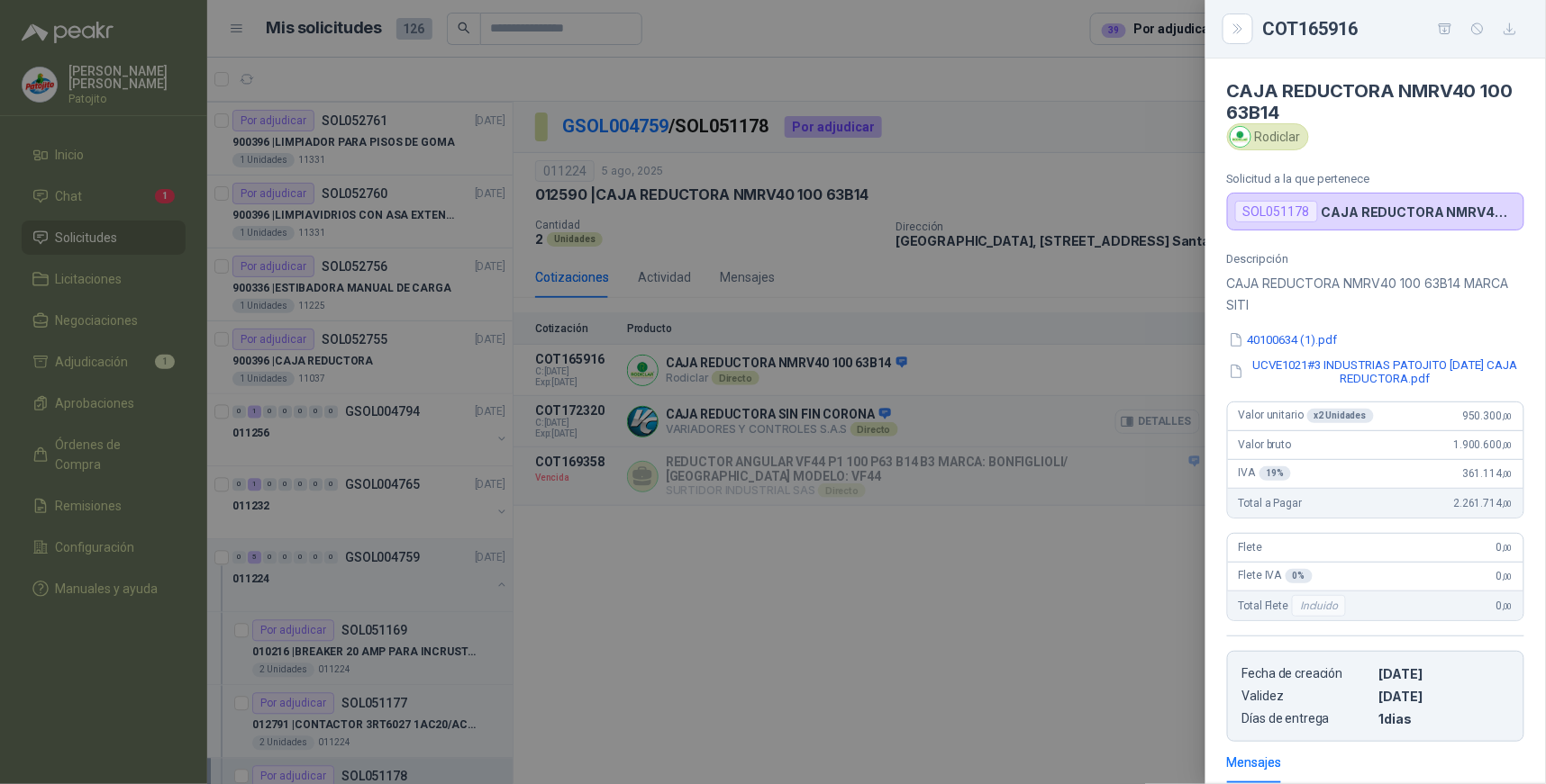
scroll to position [227, 0]
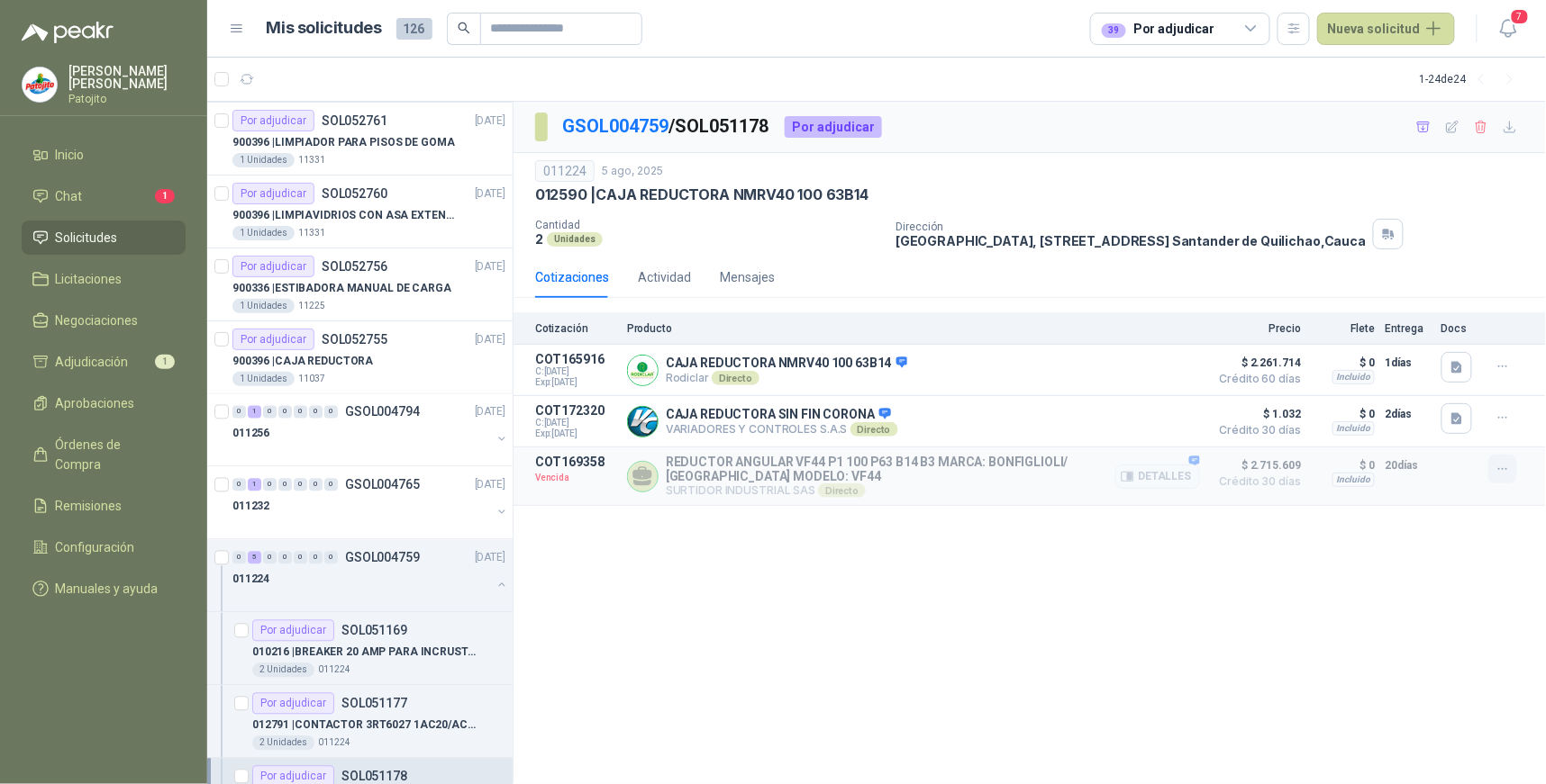
click at [1503, 473] on icon "button" at bounding box center [1503, 469] width 16 height 16
click at [1463, 429] on button "Solicitar Recotización" at bounding box center [1466, 431] width 144 height 28
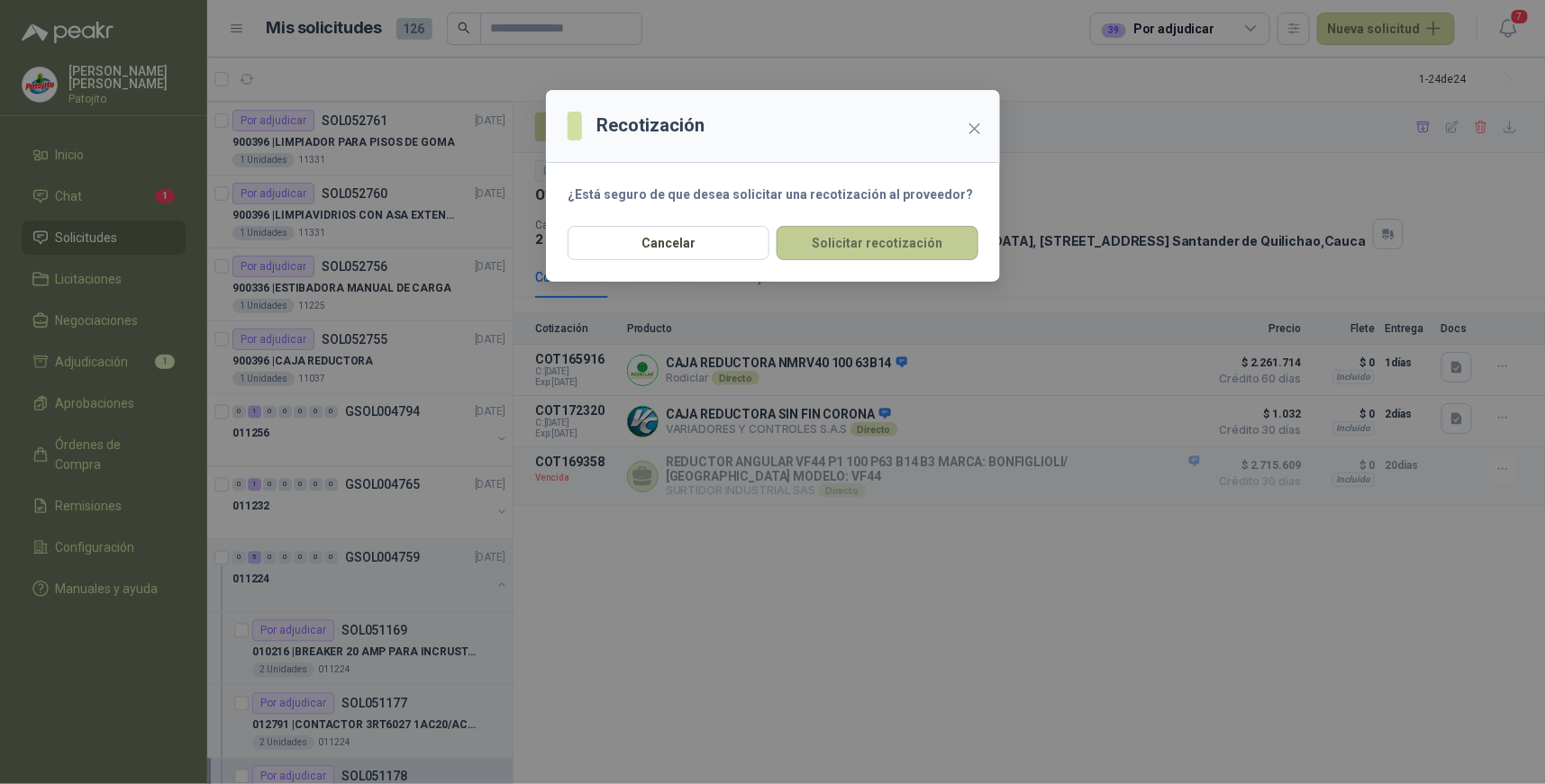
click at [884, 244] on button "Solicitar recotización" at bounding box center [878, 243] width 202 height 34
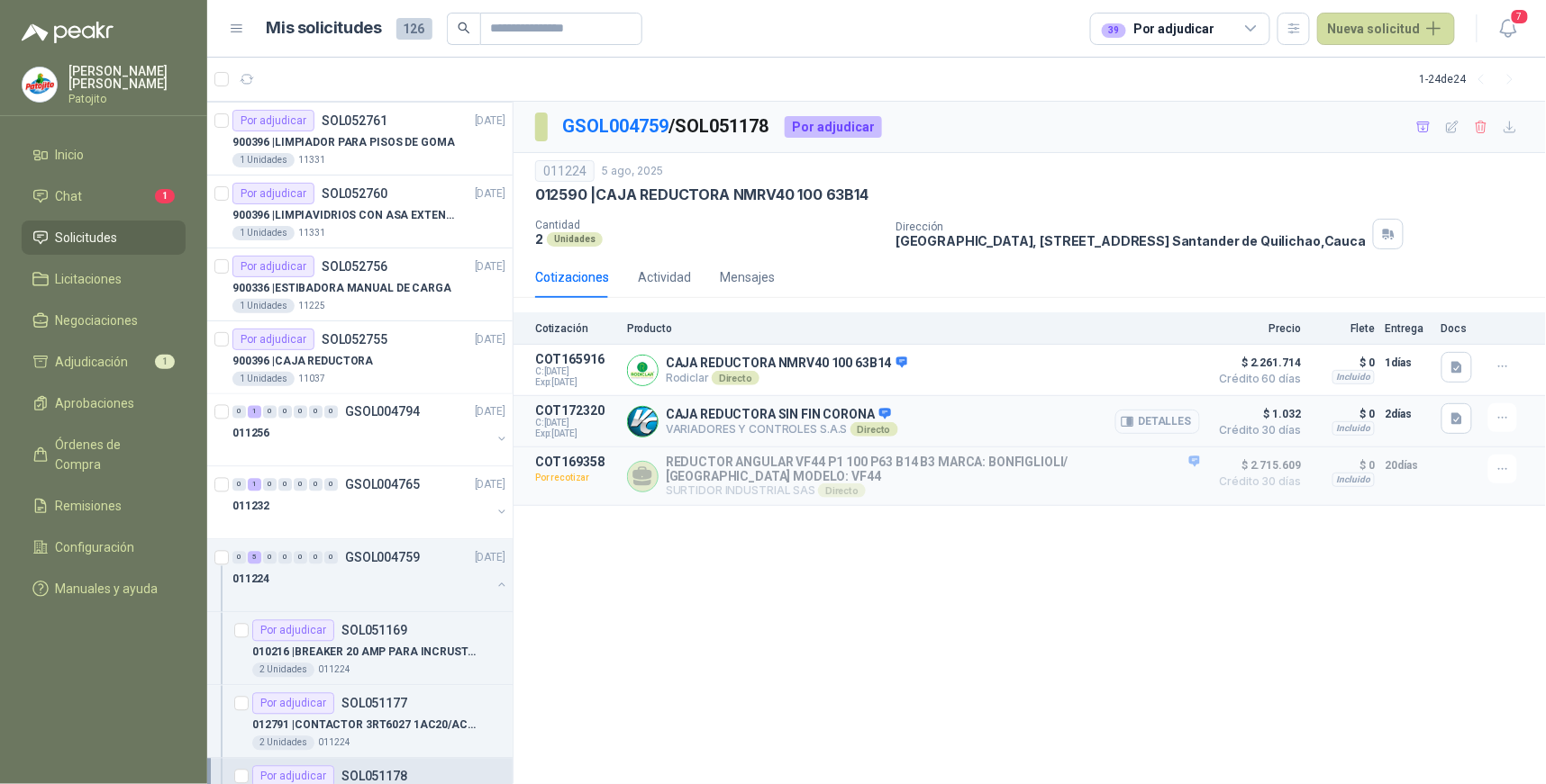
click at [1179, 425] on button "Detalles" at bounding box center [1158, 422] width 84 height 25
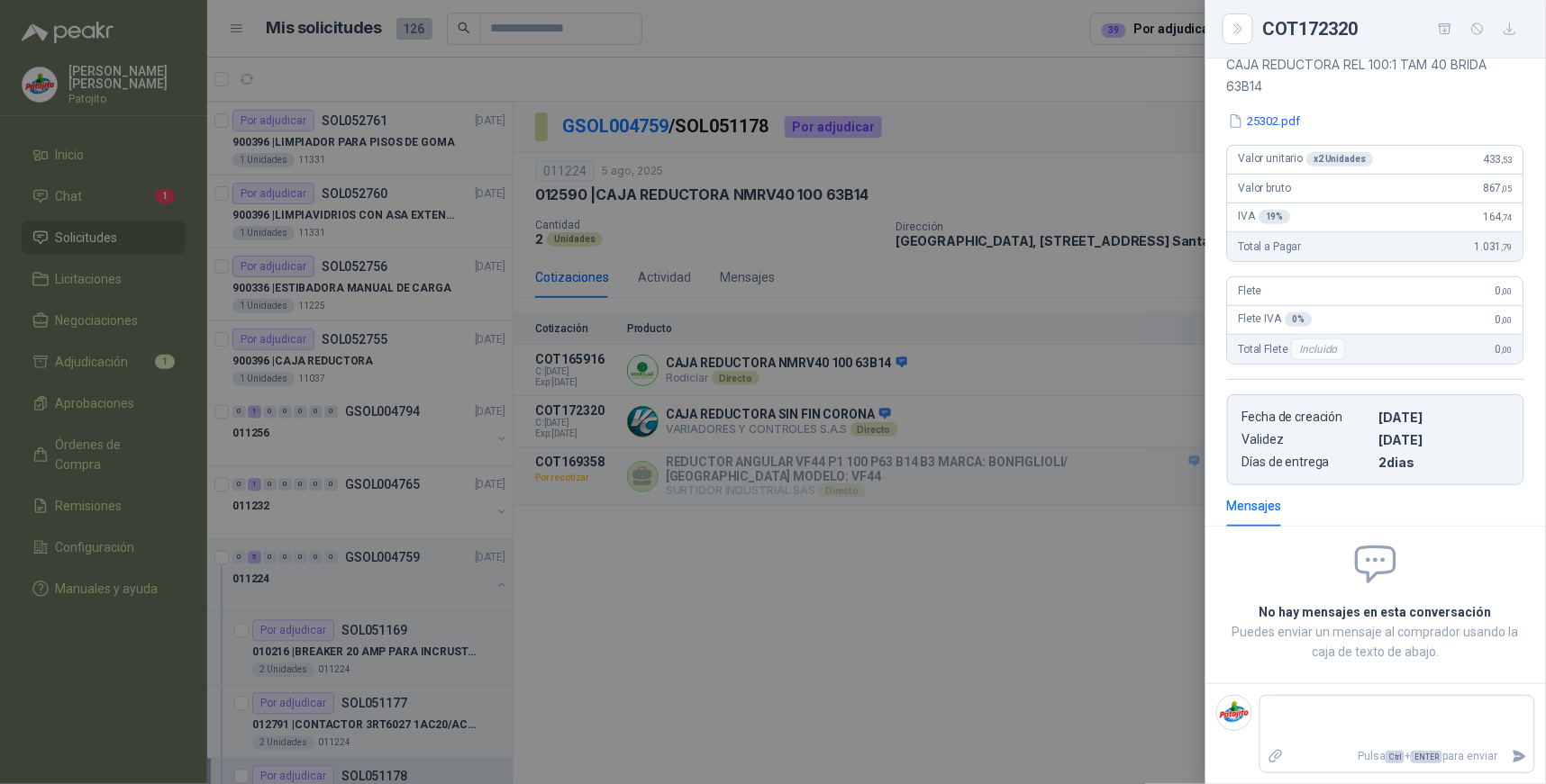
scroll to position [220, 0]
click at [1241, 25] on icon "Close" at bounding box center [1239, 29] width 16 height 16
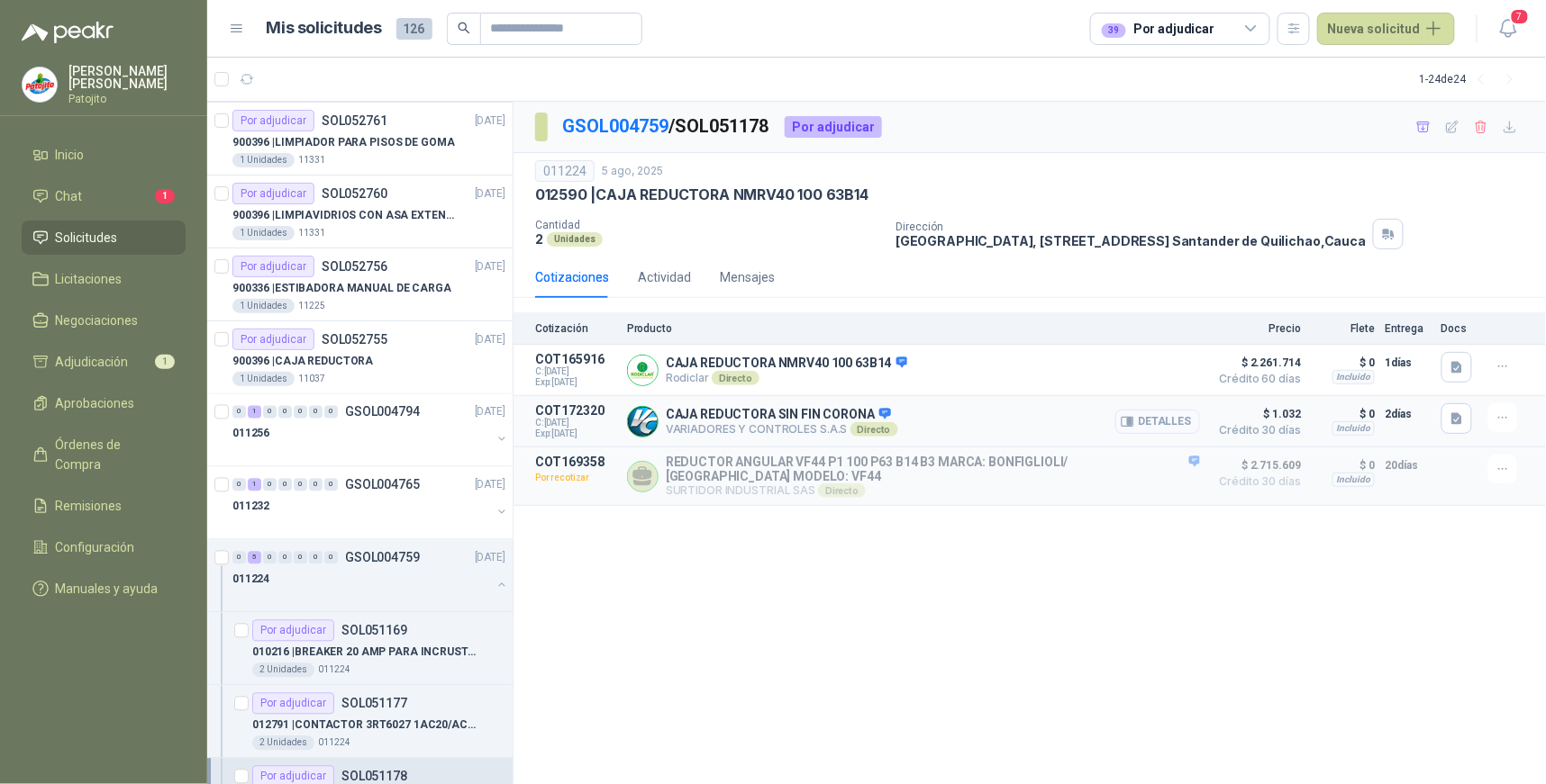
click at [1168, 420] on button "Detalles" at bounding box center [1158, 422] width 84 height 25
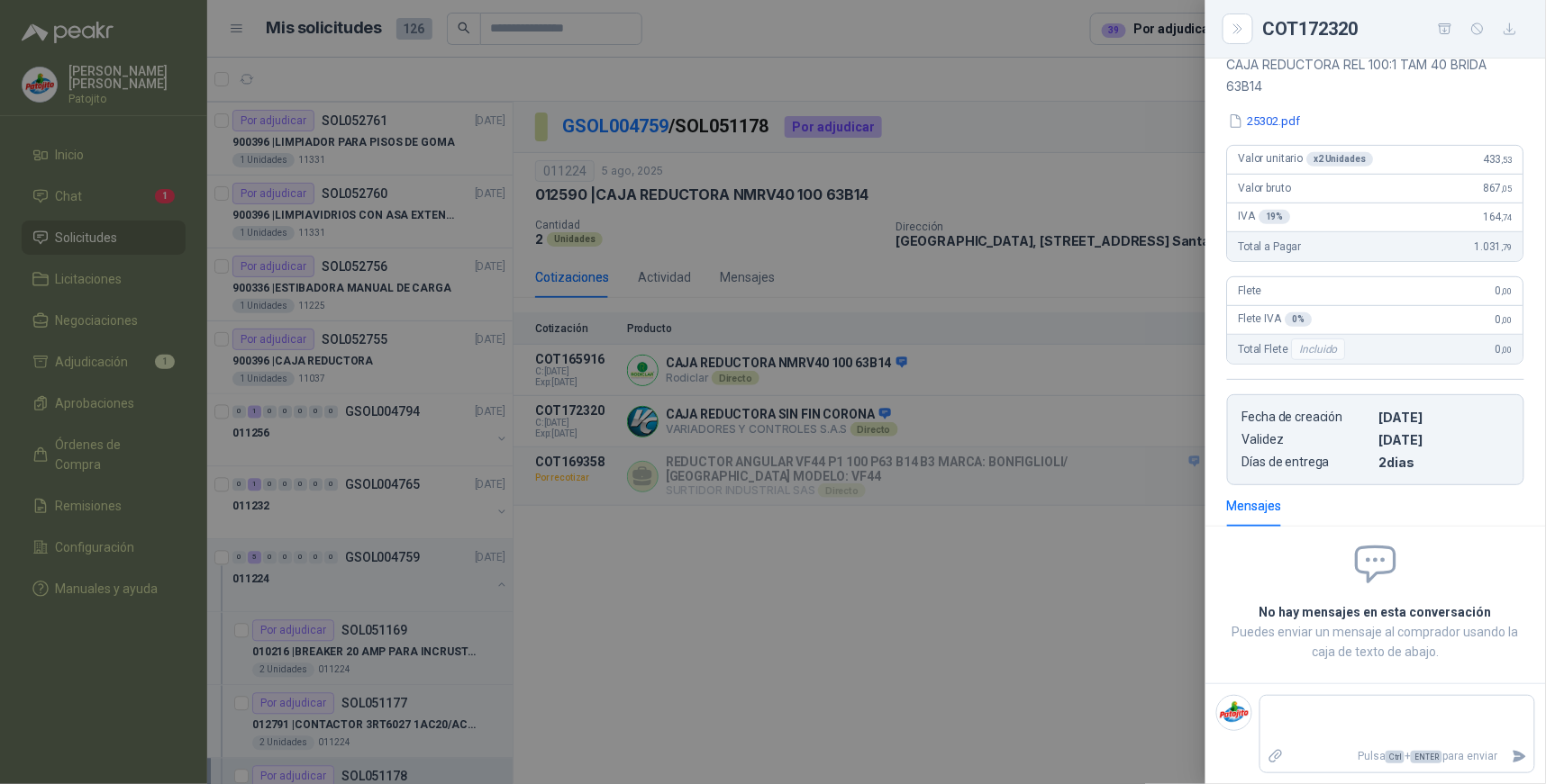
click at [1075, 547] on div at bounding box center [773, 392] width 1546 height 784
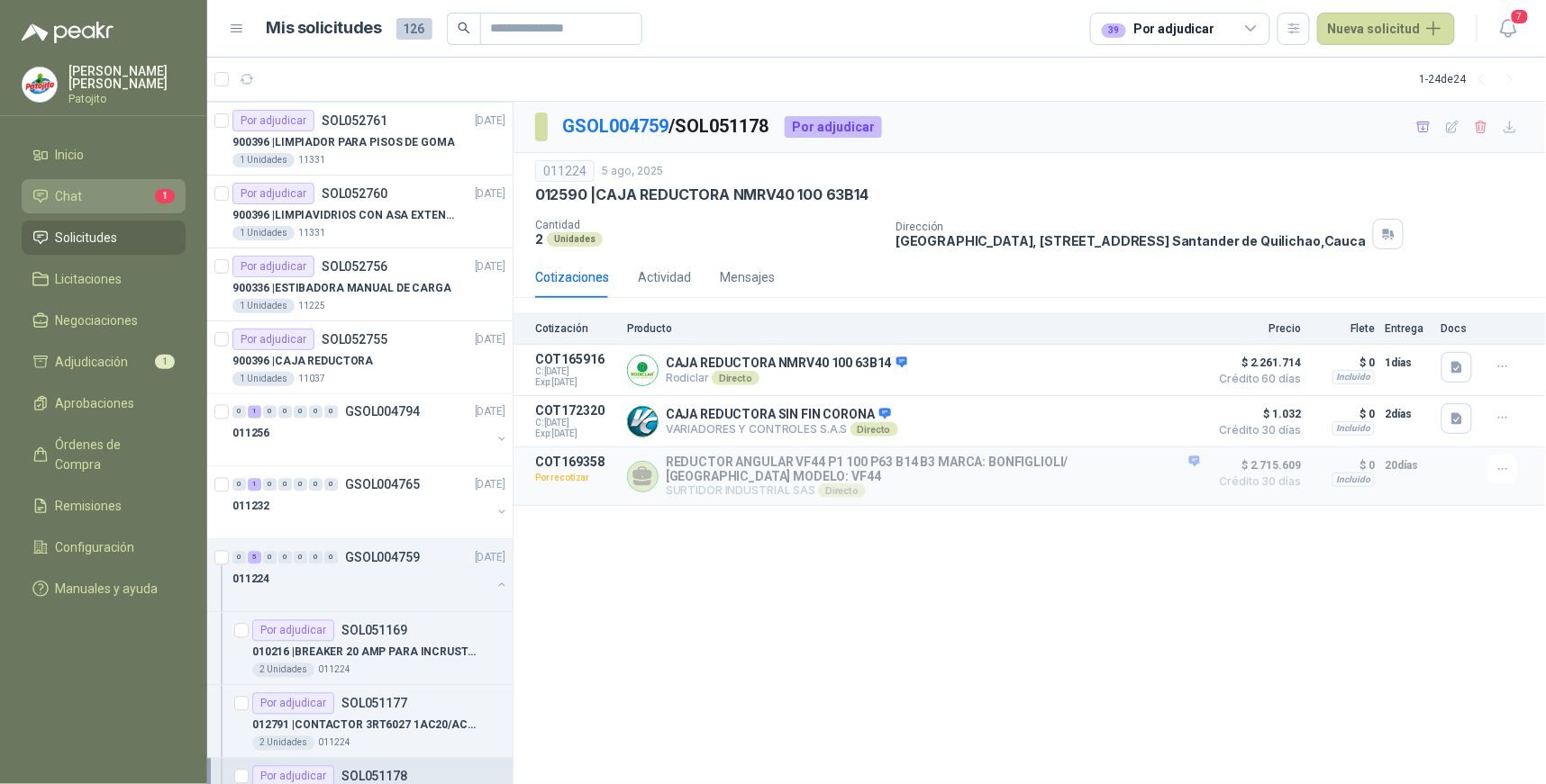
click at [88, 189] on li "Chat 1" at bounding box center [103, 196] width 142 height 20
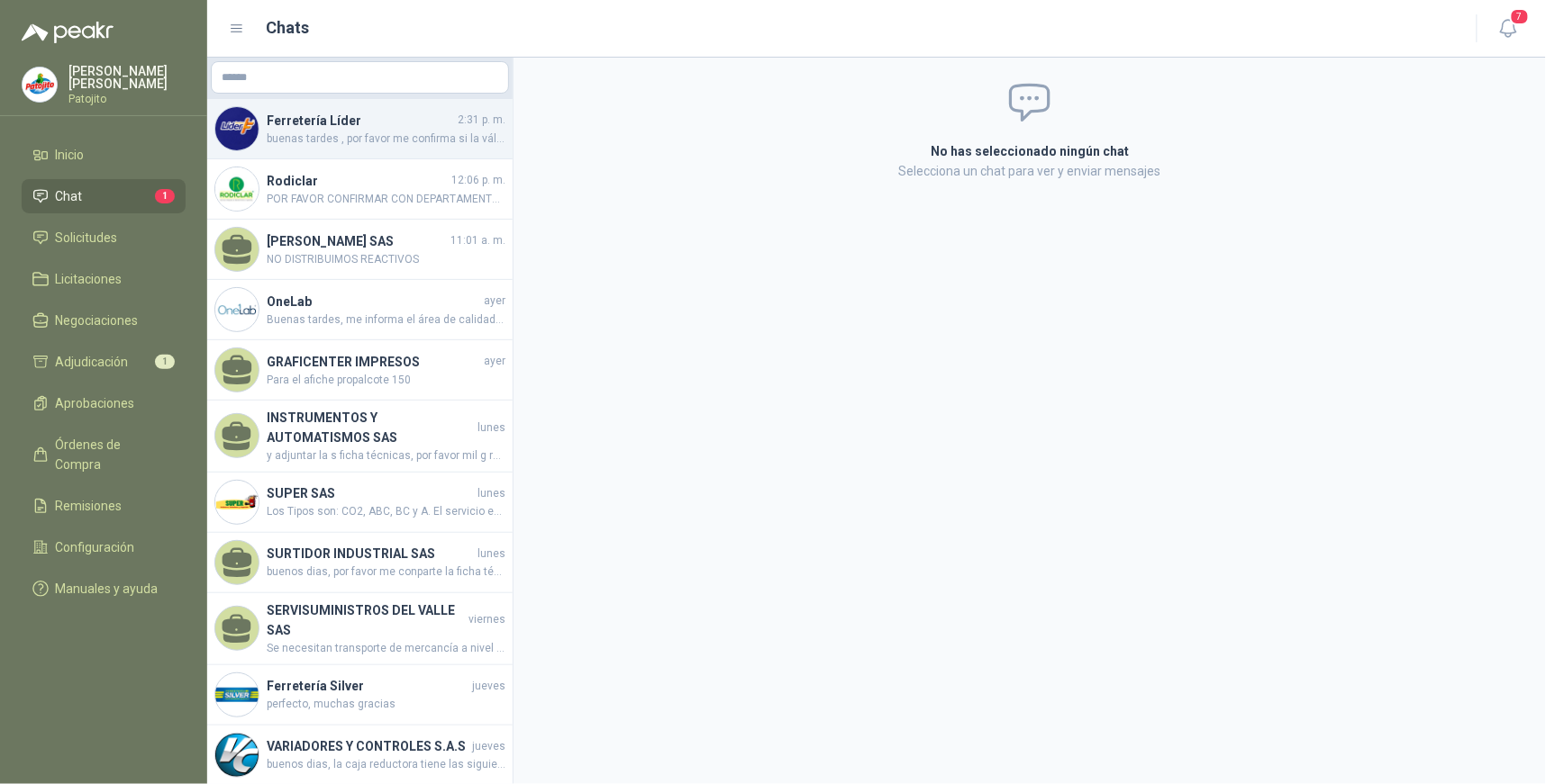
click at [426, 130] on span "buenas tardes , por favor me confirma si la válvula que estás cotizando es en b…" at bounding box center [386, 138] width 239 height 17
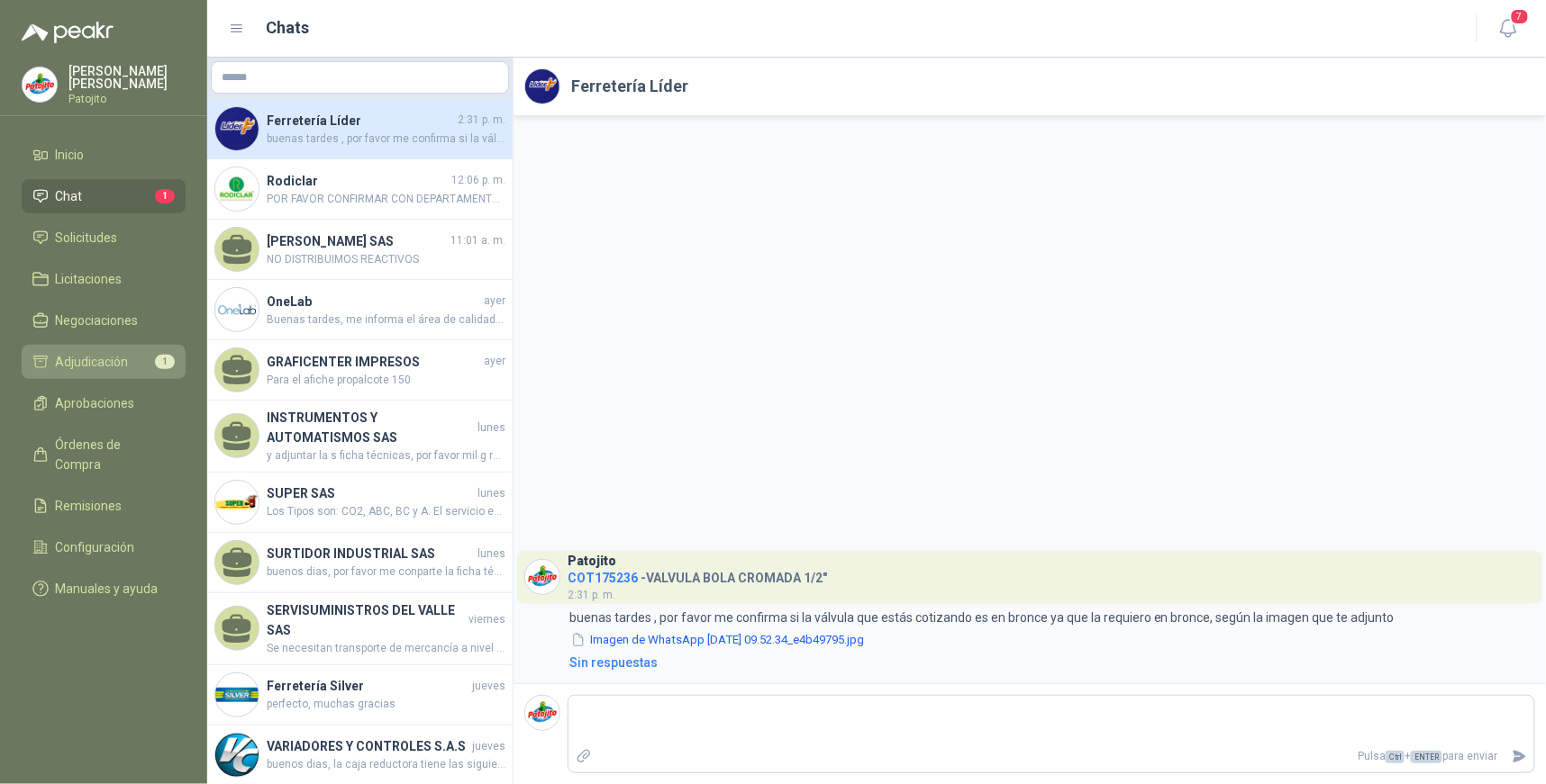
click at [150, 360] on li "Adjudicación 1" at bounding box center [103, 362] width 142 height 20
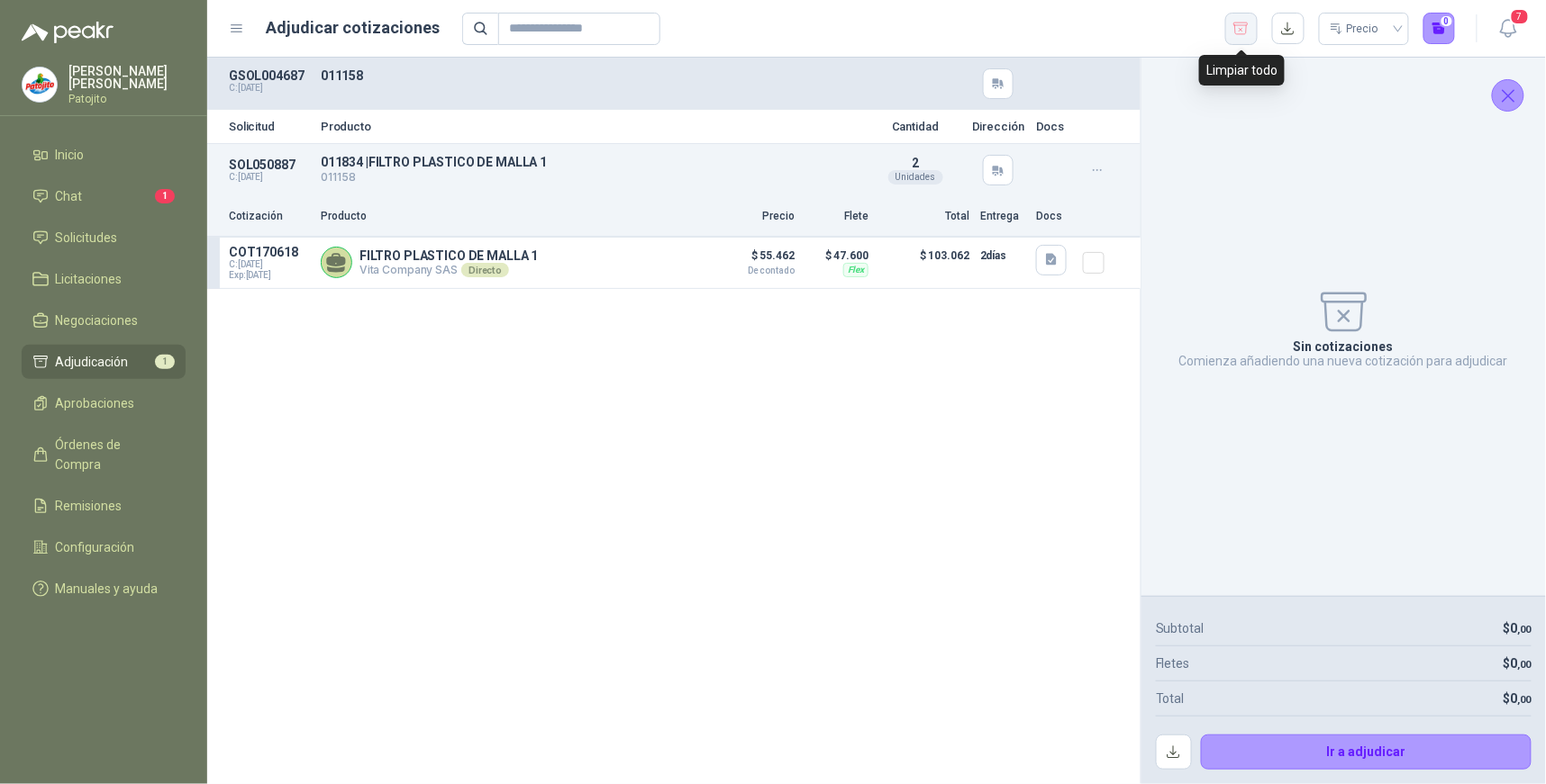
click at [1237, 27] on icon "button" at bounding box center [1242, 28] width 15 height 12
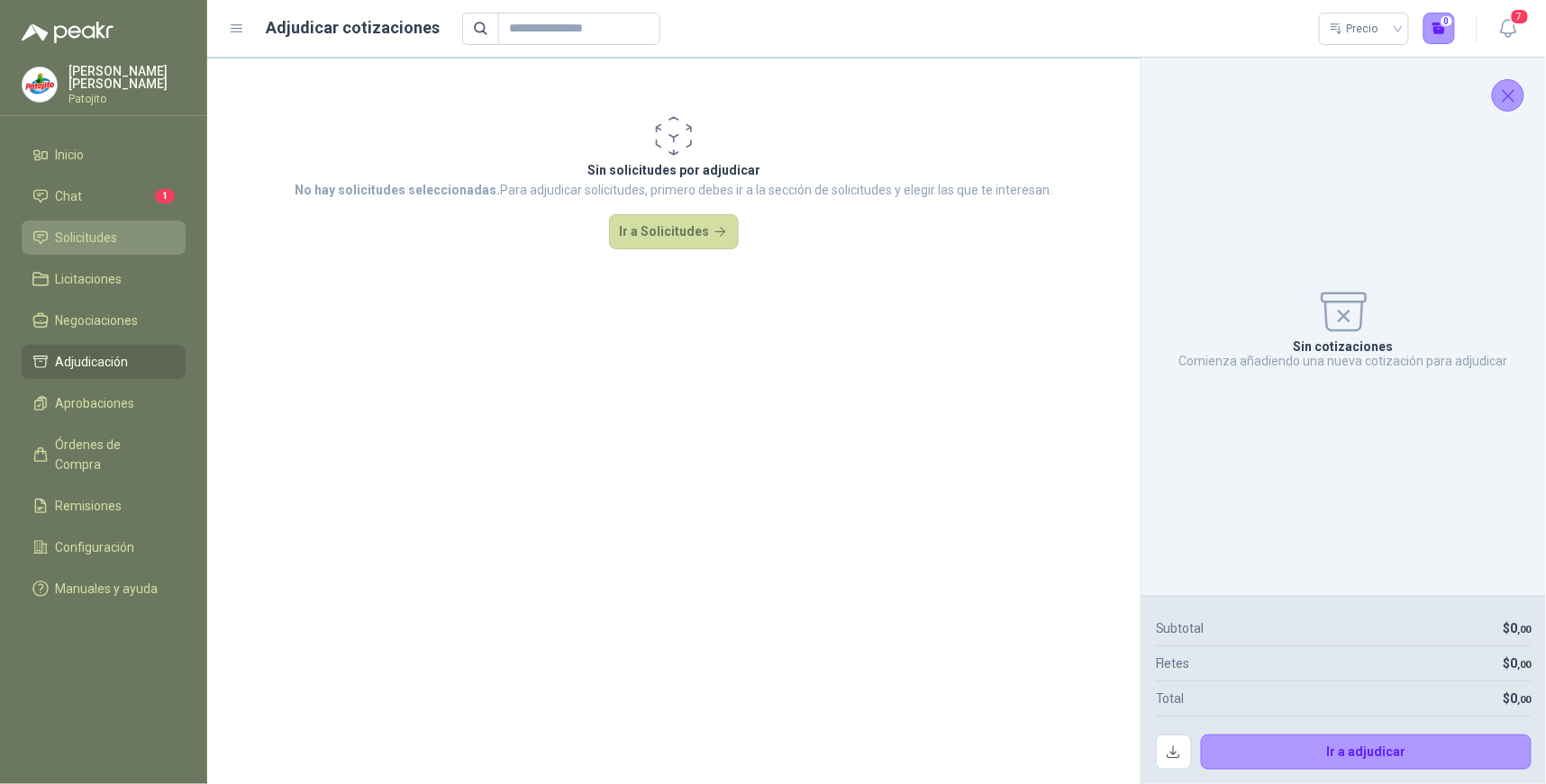
click at [130, 235] on li "Solicitudes" at bounding box center [103, 237] width 142 height 20
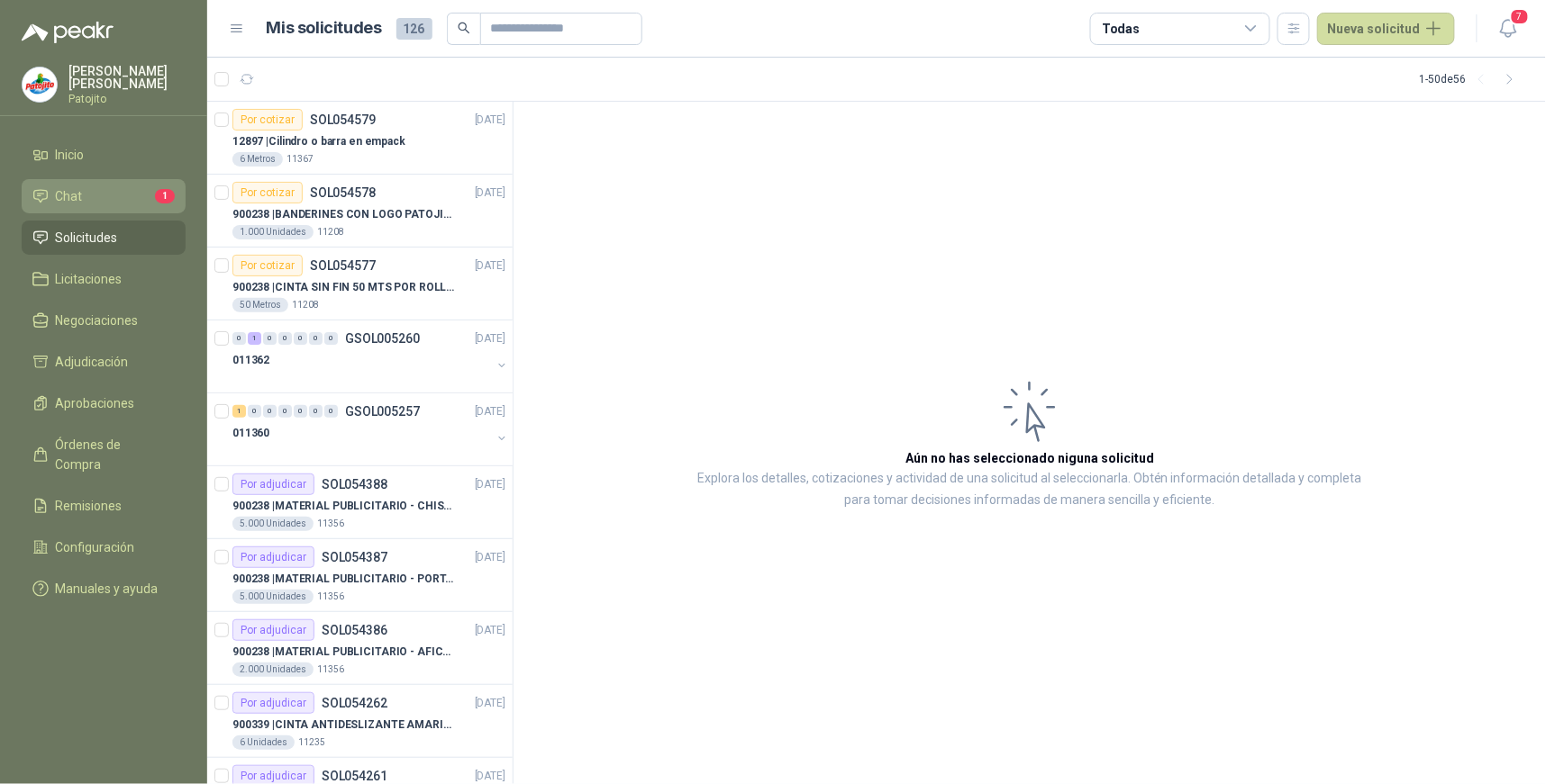
click at [108, 189] on li "Chat 1" at bounding box center [103, 196] width 142 height 20
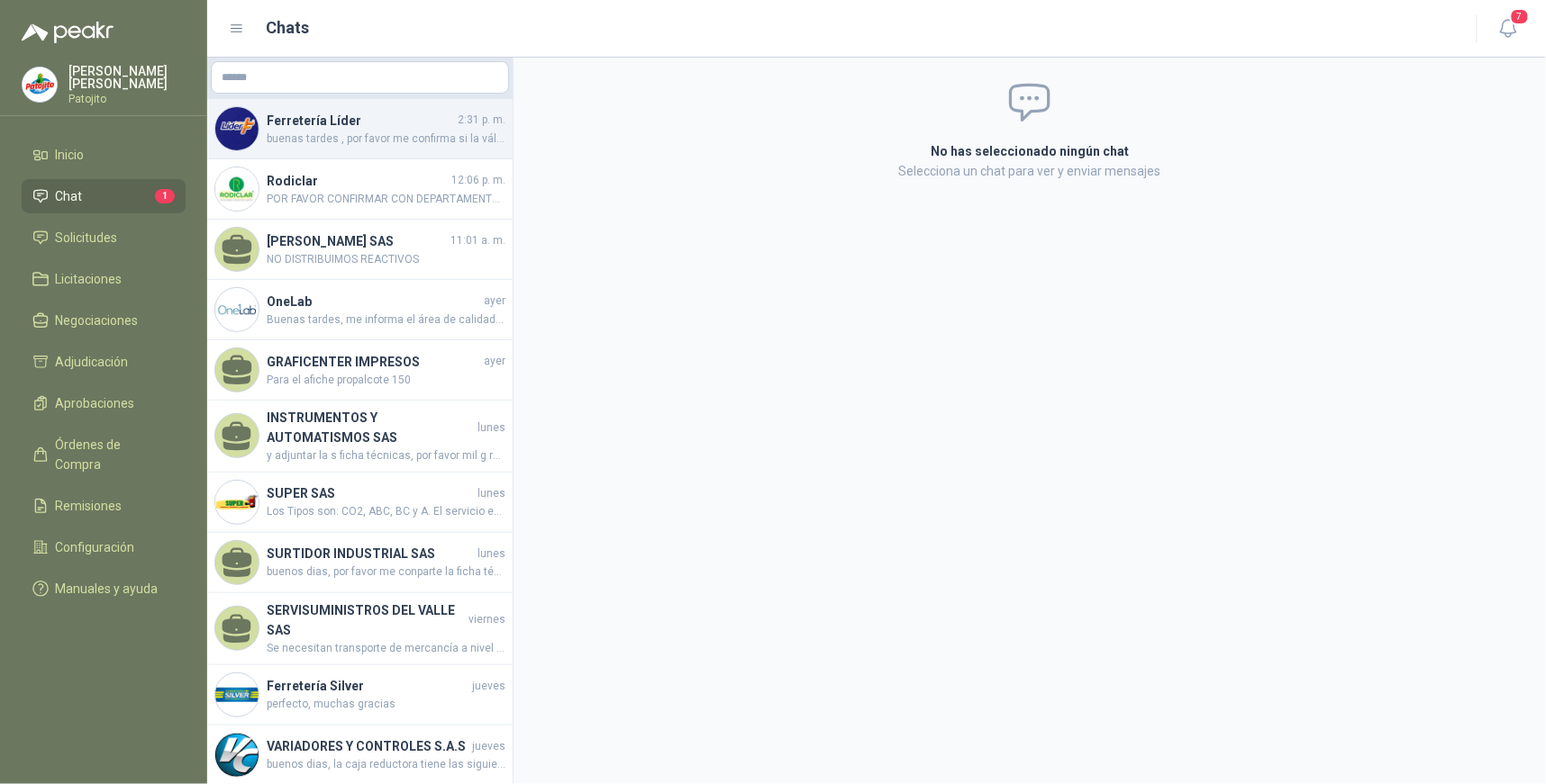
click at [361, 137] on span "buenas tardes , por favor me confirma si la válvula que estás cotizando es en b…" at bounding box center [386, 138] width 239 height 17
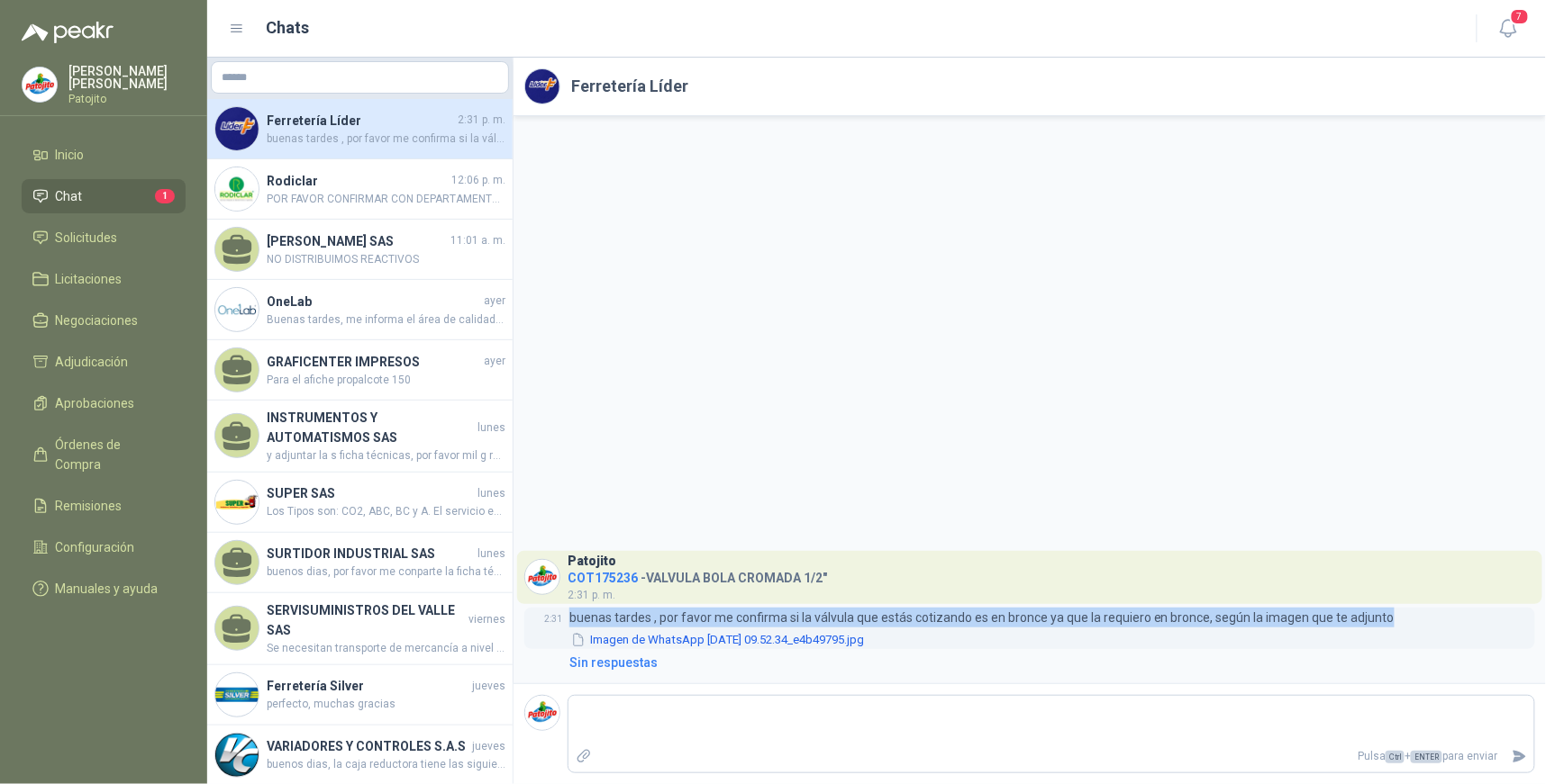
drag, startPoint x: 1386, startPoint y: 618, endPoint x: 570, endPoint y: 622, distance: 816.0
click at [570, 622] on div "2:31 buenas tardes , por favor me confirma si la válvula que estás cotizando es…" at bounding box center [1030, 629] width 1011 height 42
copy p "buenas tardes , por favor me confirma si la válvula que estás cotizando es en b…"
click at [133, 244] on li "Solicitudes" at bounding box center [103, 237] width 142 height 20
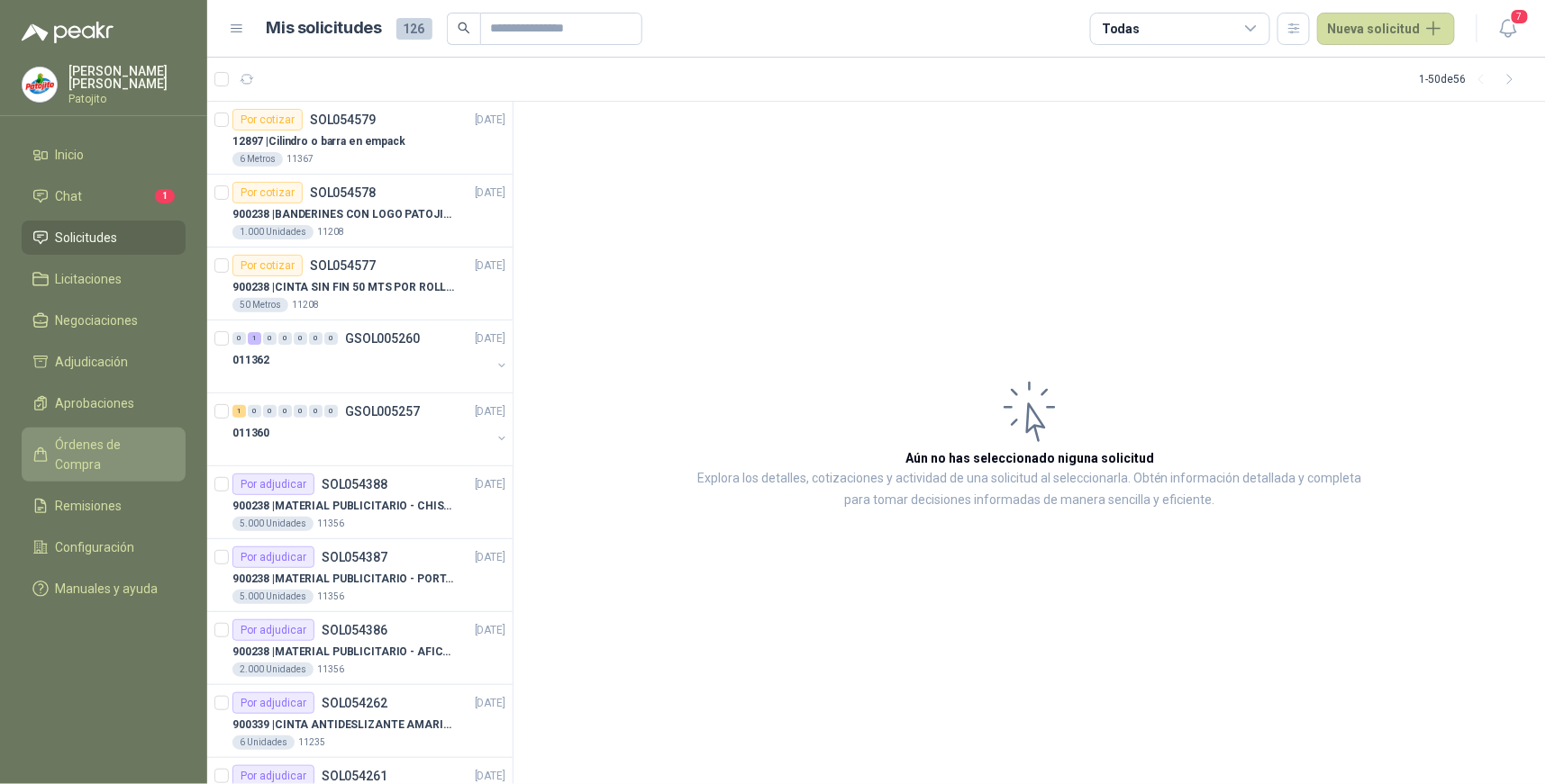
click at [135, 447] on span "Órdenes de Compra" at bounding box center [112, 454] width 113 height 39
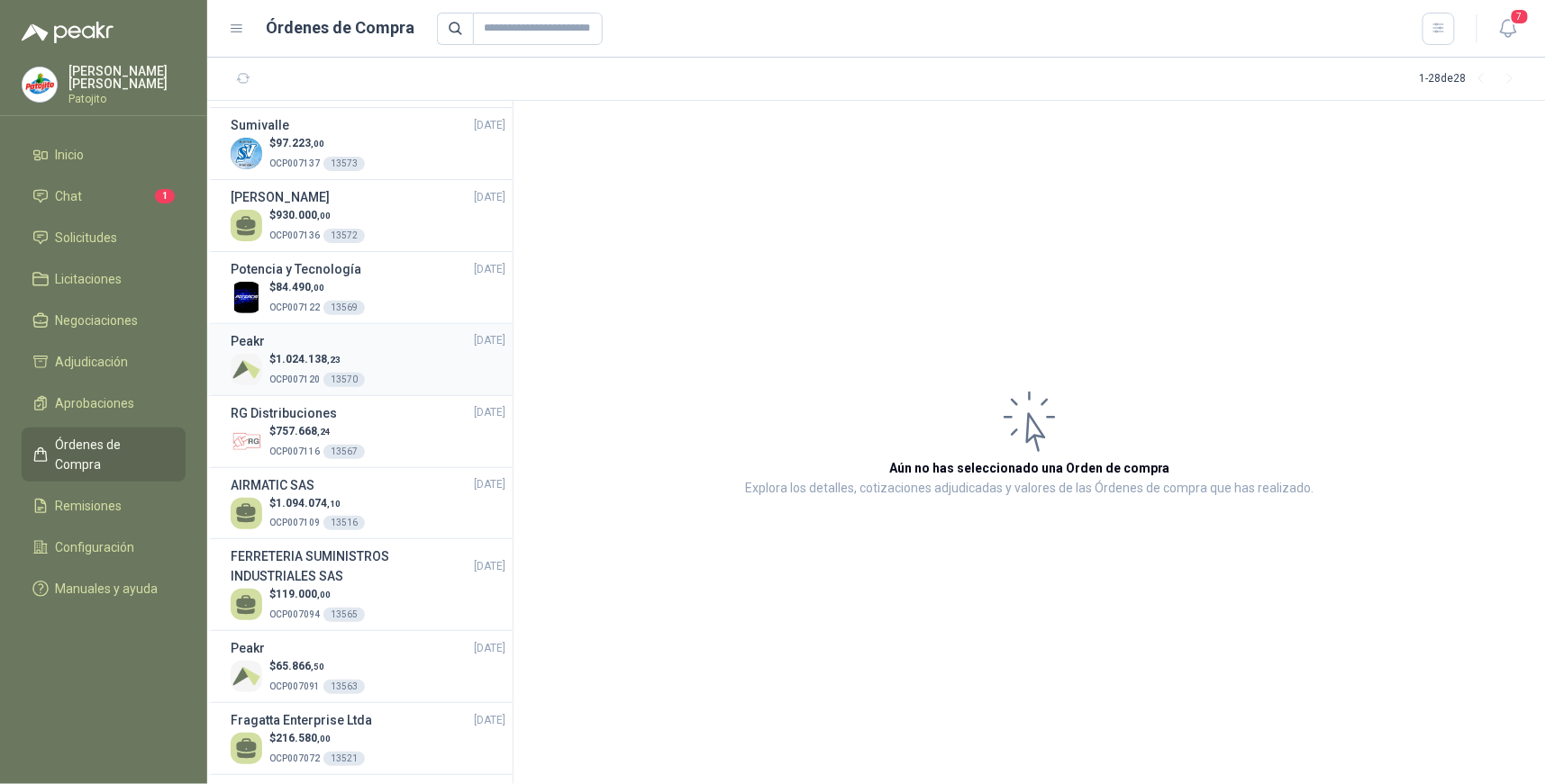
scroll to position [400, 0]
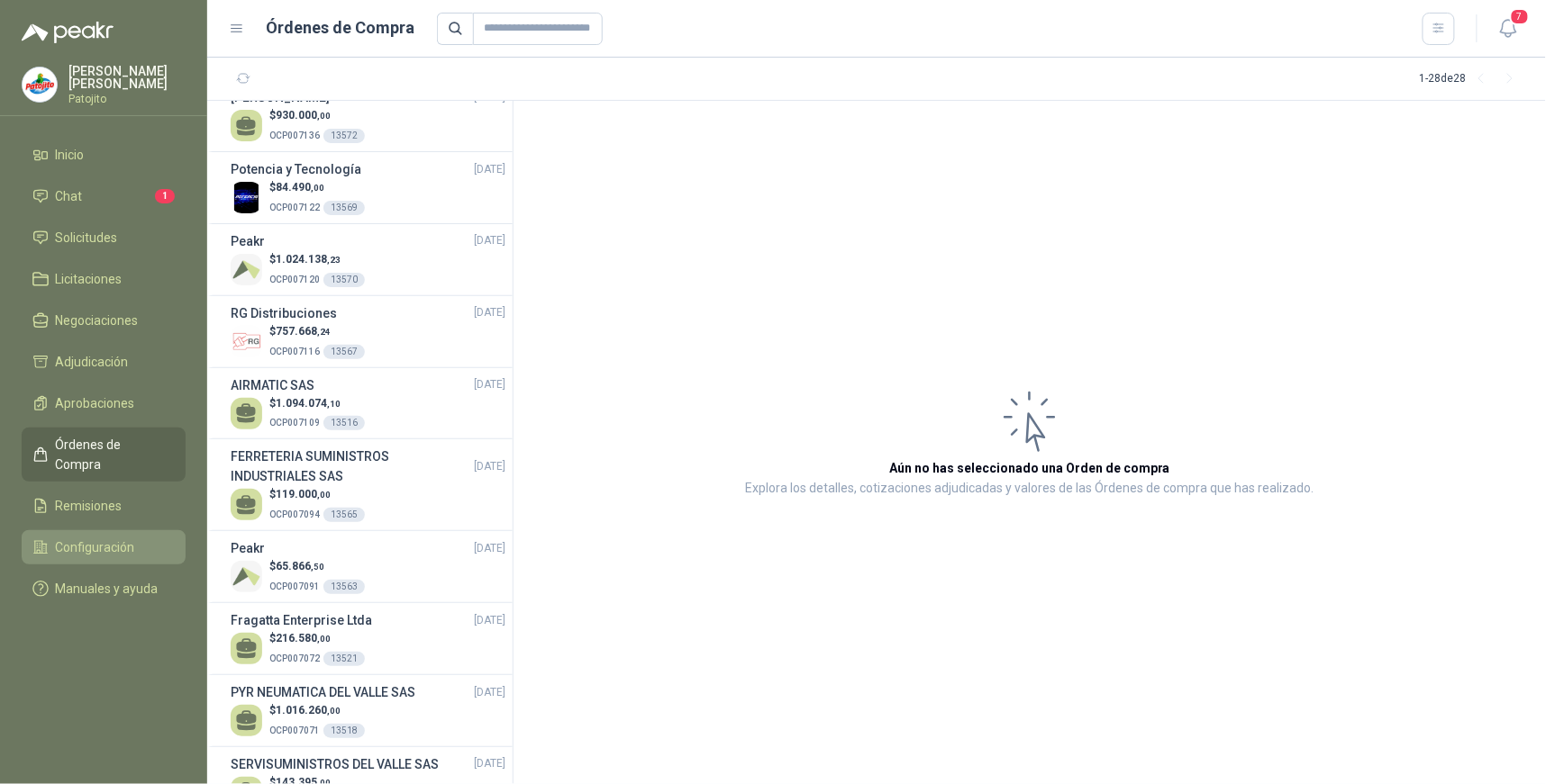
click at [91, 537] on span "Configuración" at bounding box center [95, 547] width 79 height 20
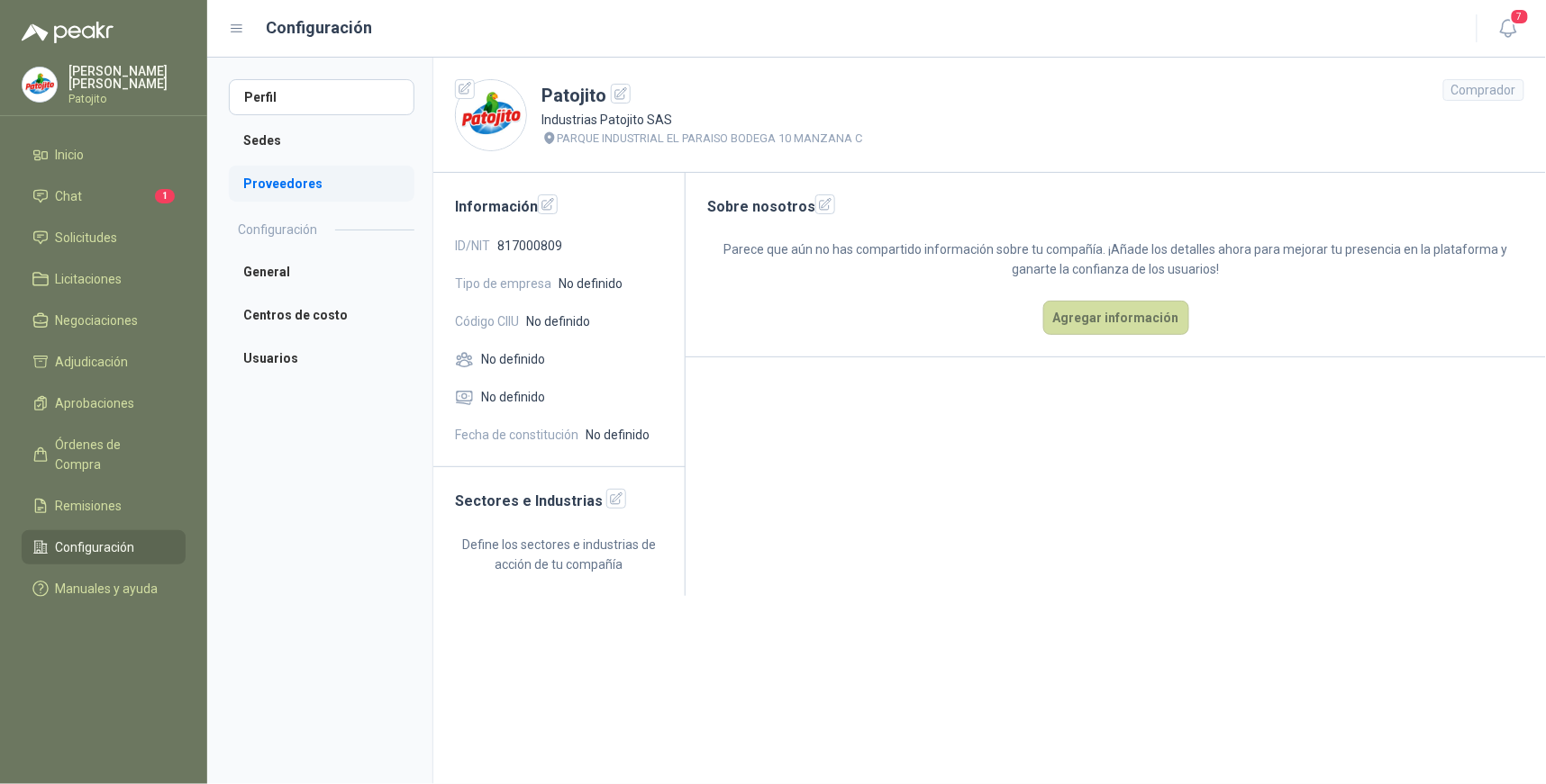
click at [269, 176] on li "Proveedores" at bounding box center [321, 183] width 185 height 36
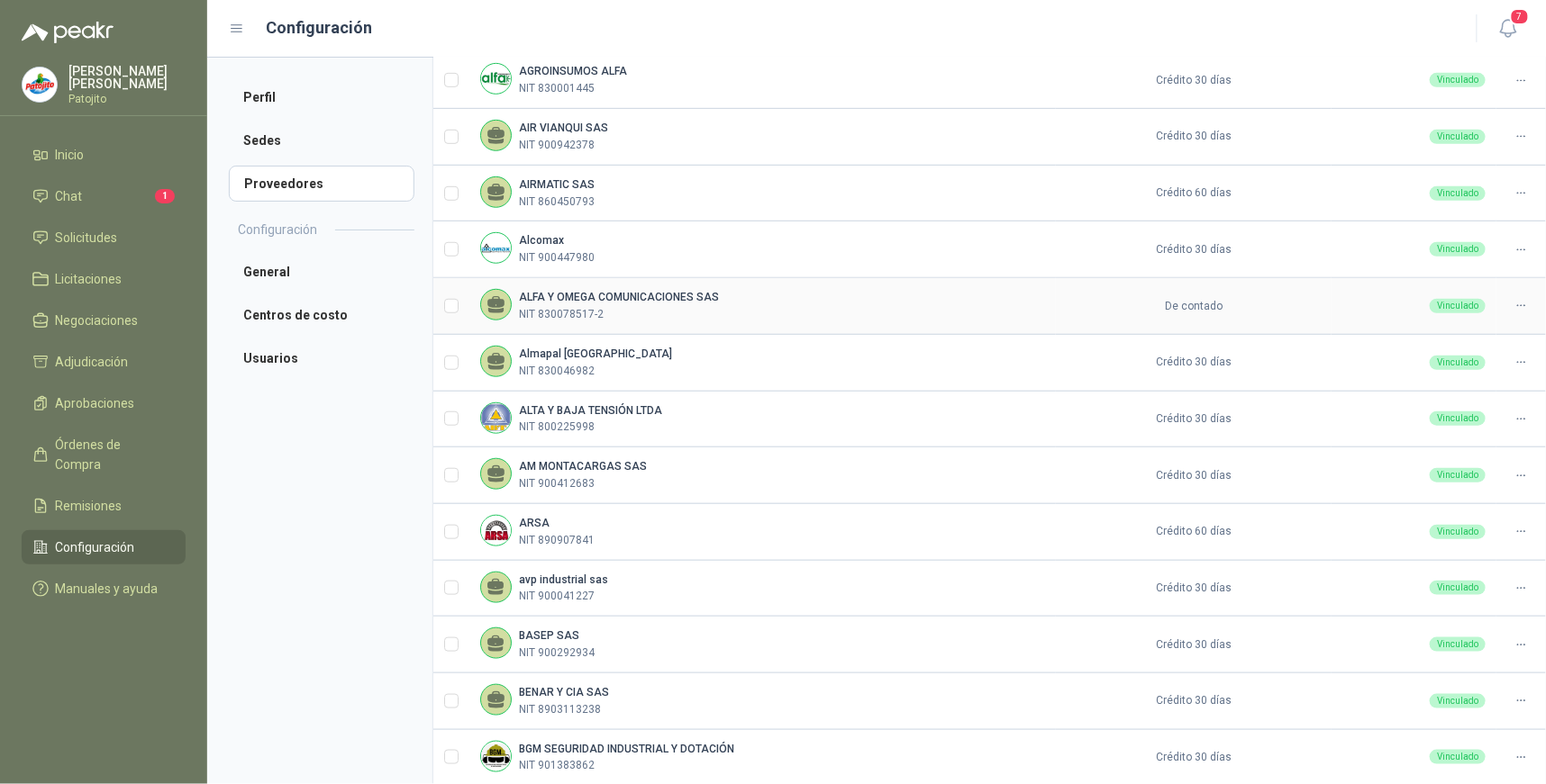
scroll to position [398, 0]
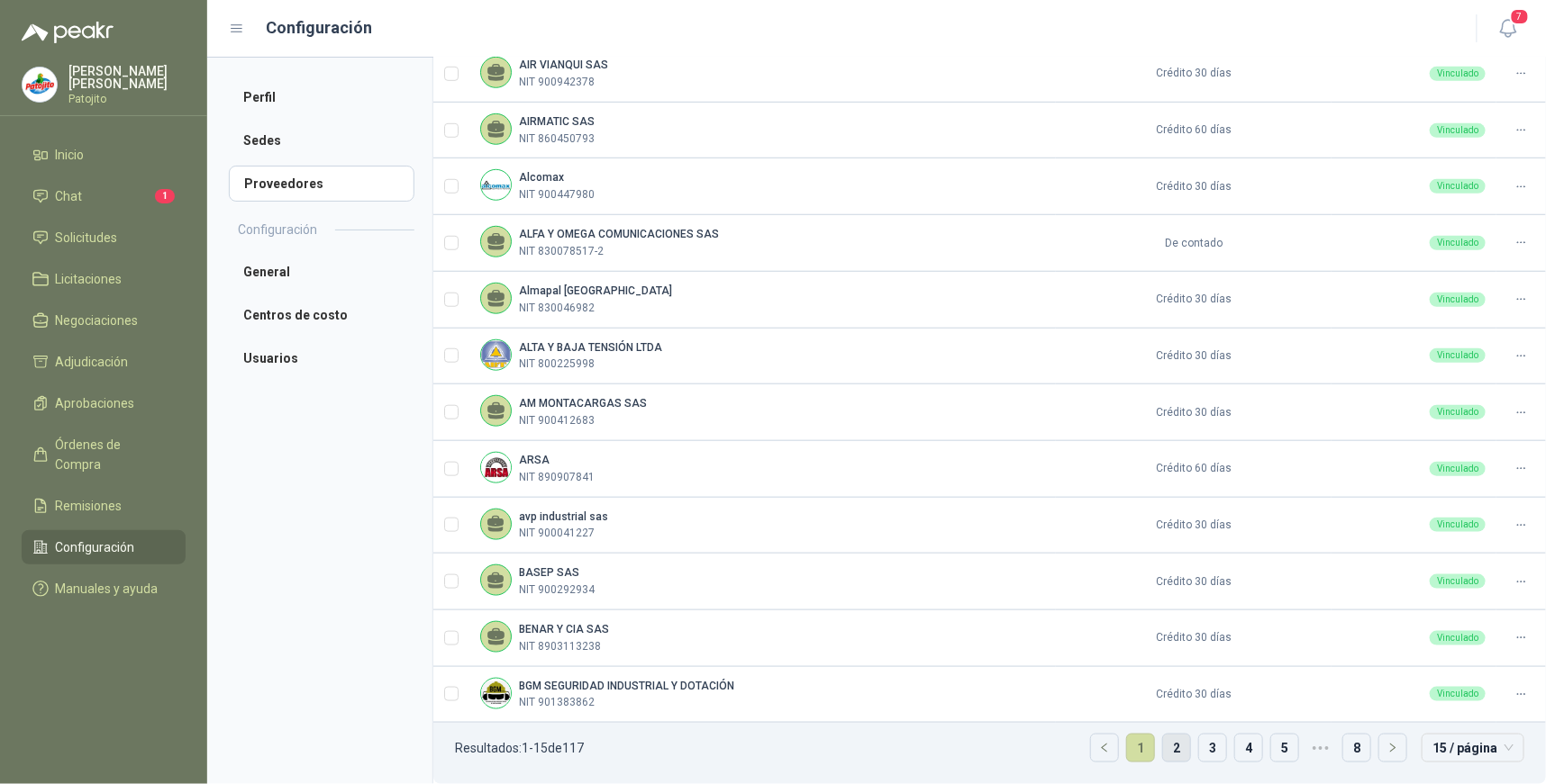
click at [1174, 748] on link "2" at bounding box center [1176, 747] width 27 height 27
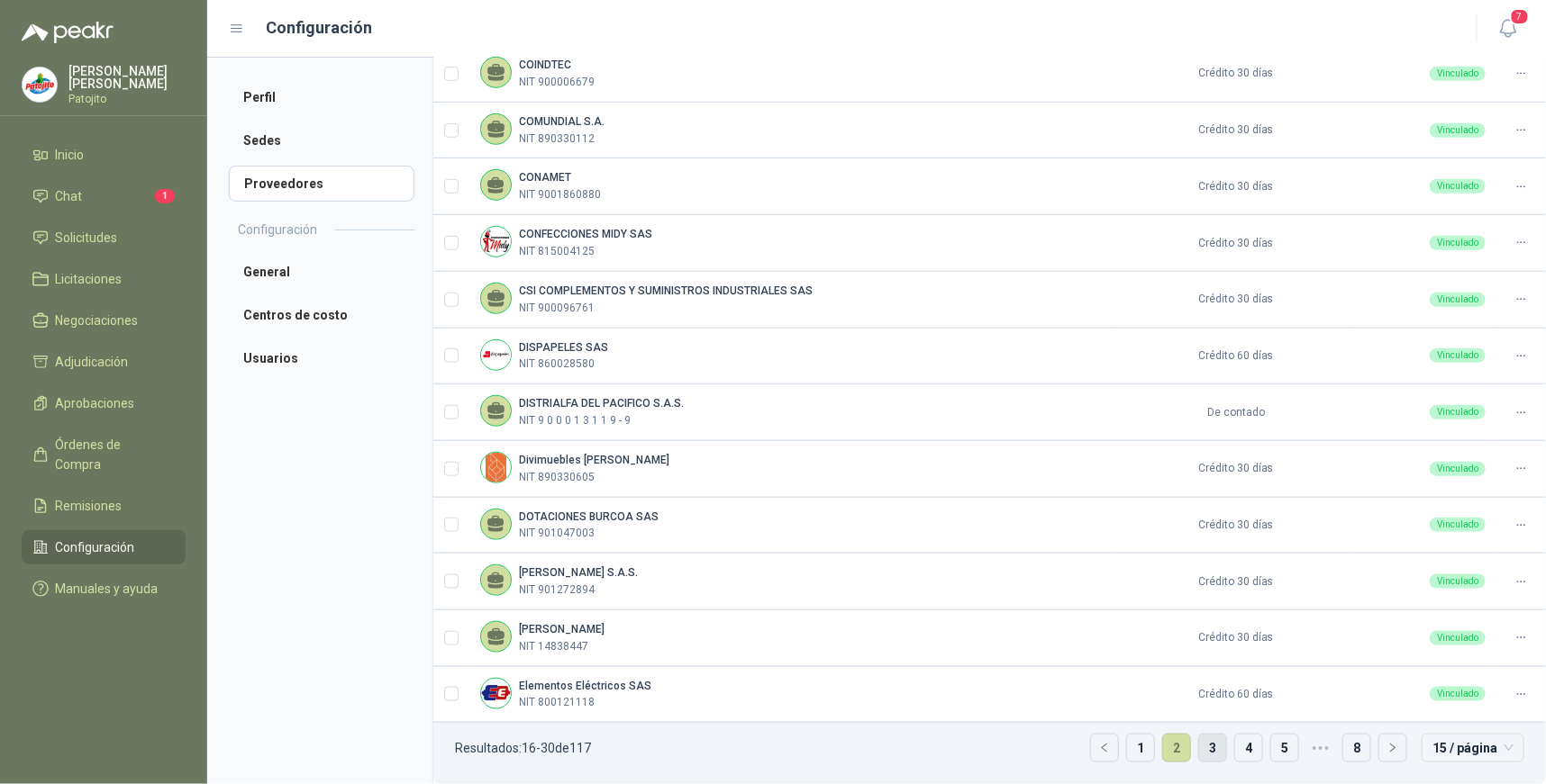
click at [1199, 745] on link "3" at bounding box center [1212, 747] width 27 height 27
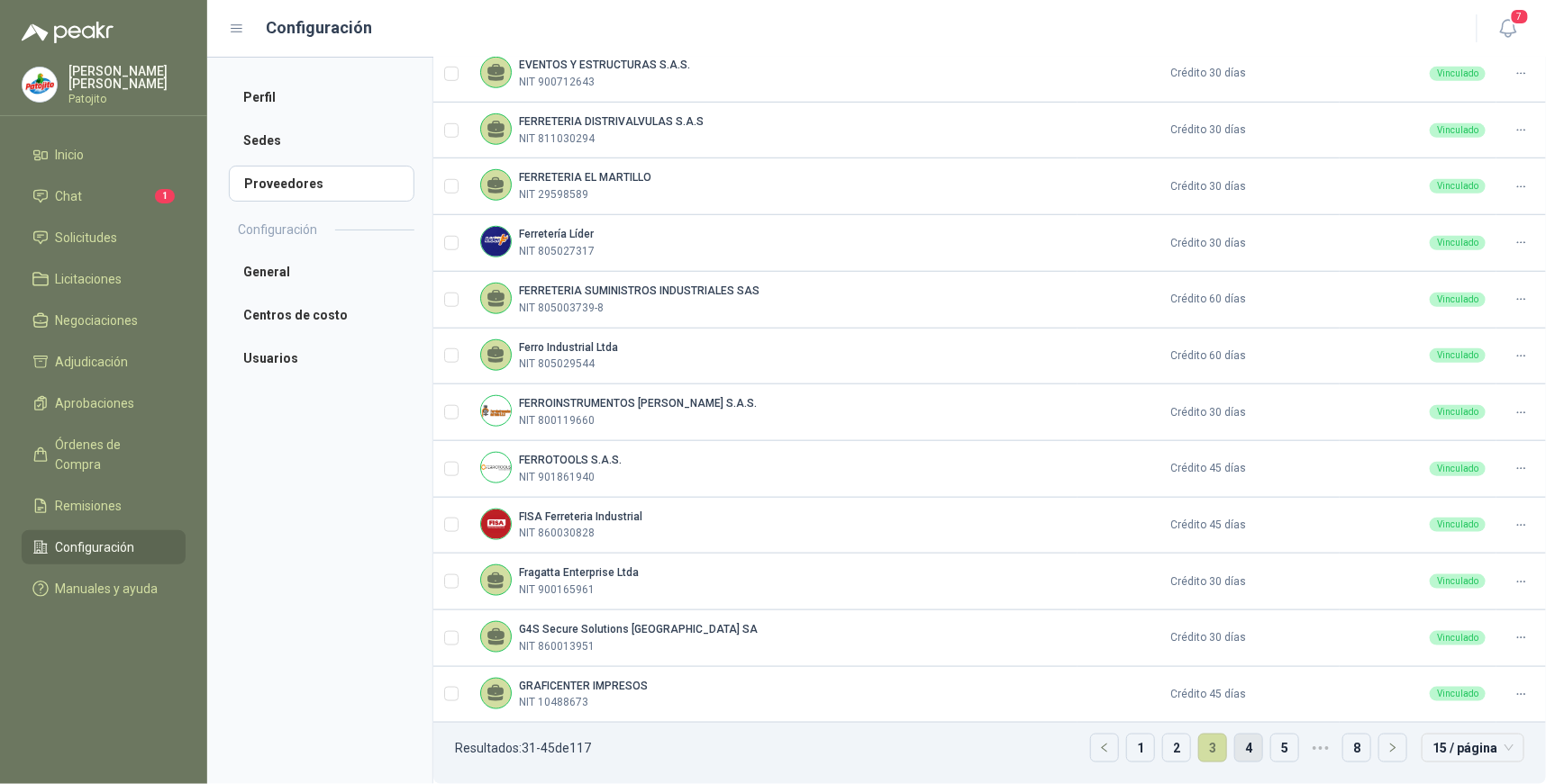
click at [1238, 744] on link "4" at bounding box center [1249, 747] width 27 height 27
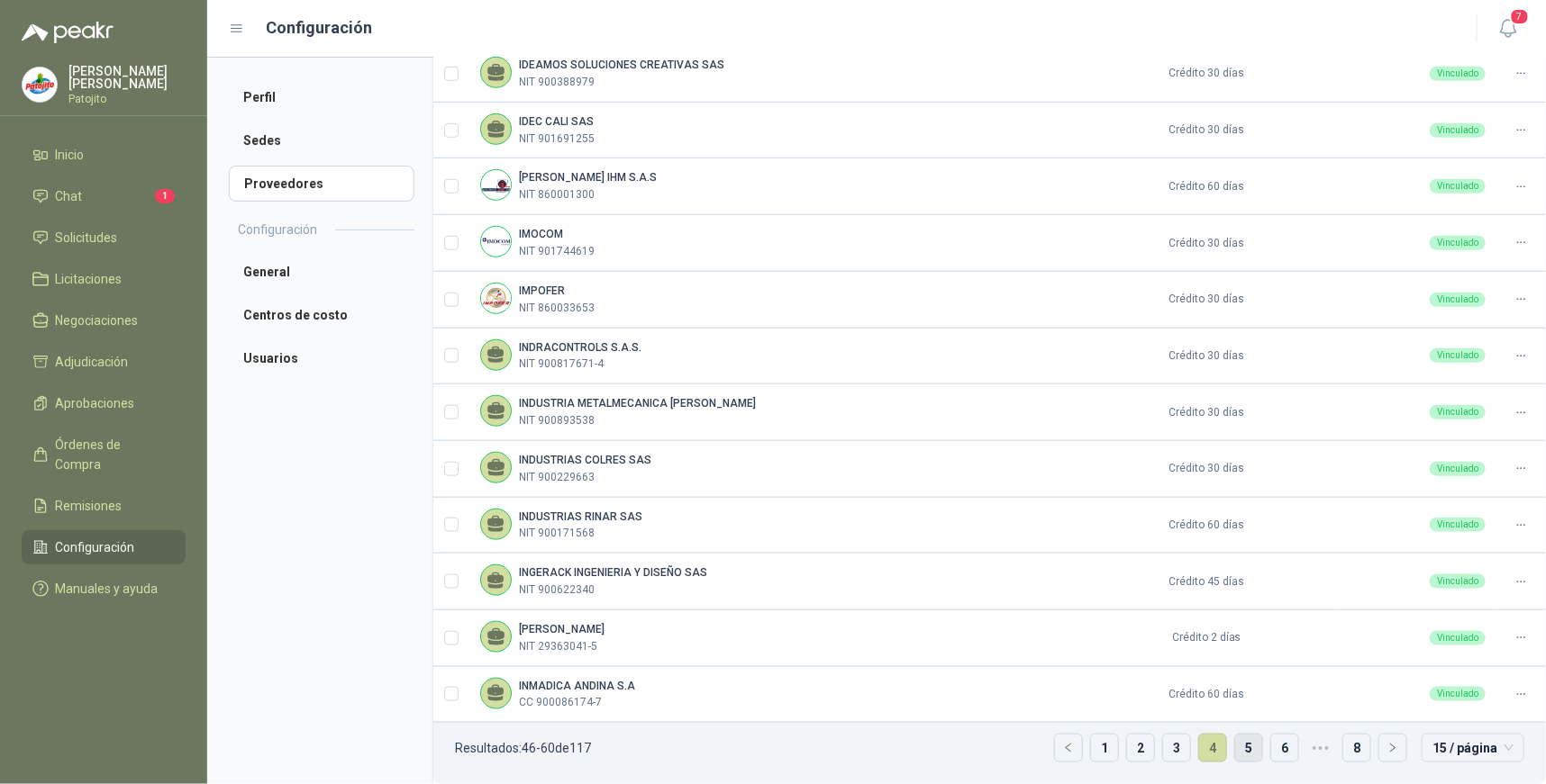
click at [1237, 747] on link "5" at bounding box center [1249, 747] width 27 height 27
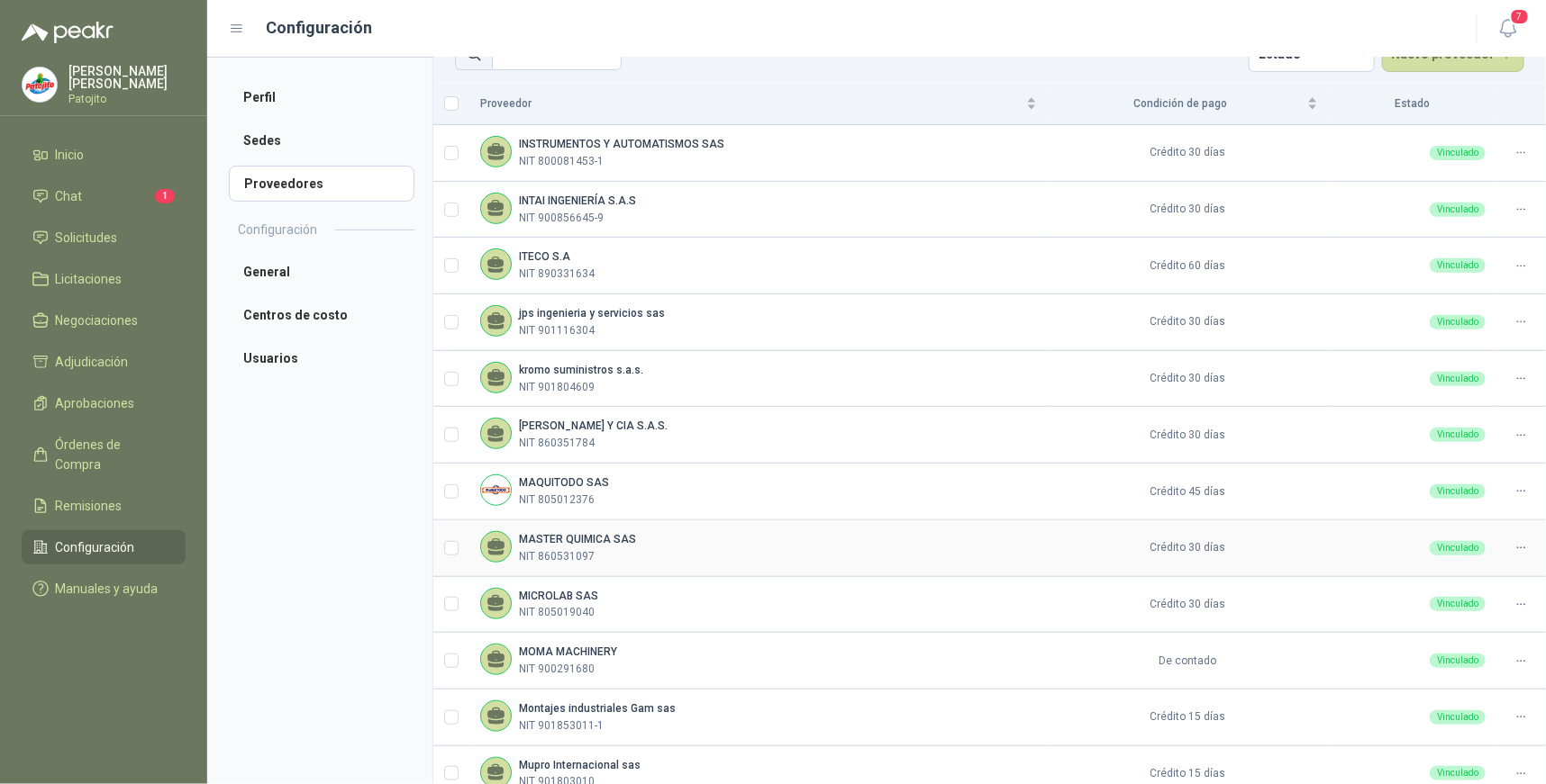
scroll to position [97, 0]
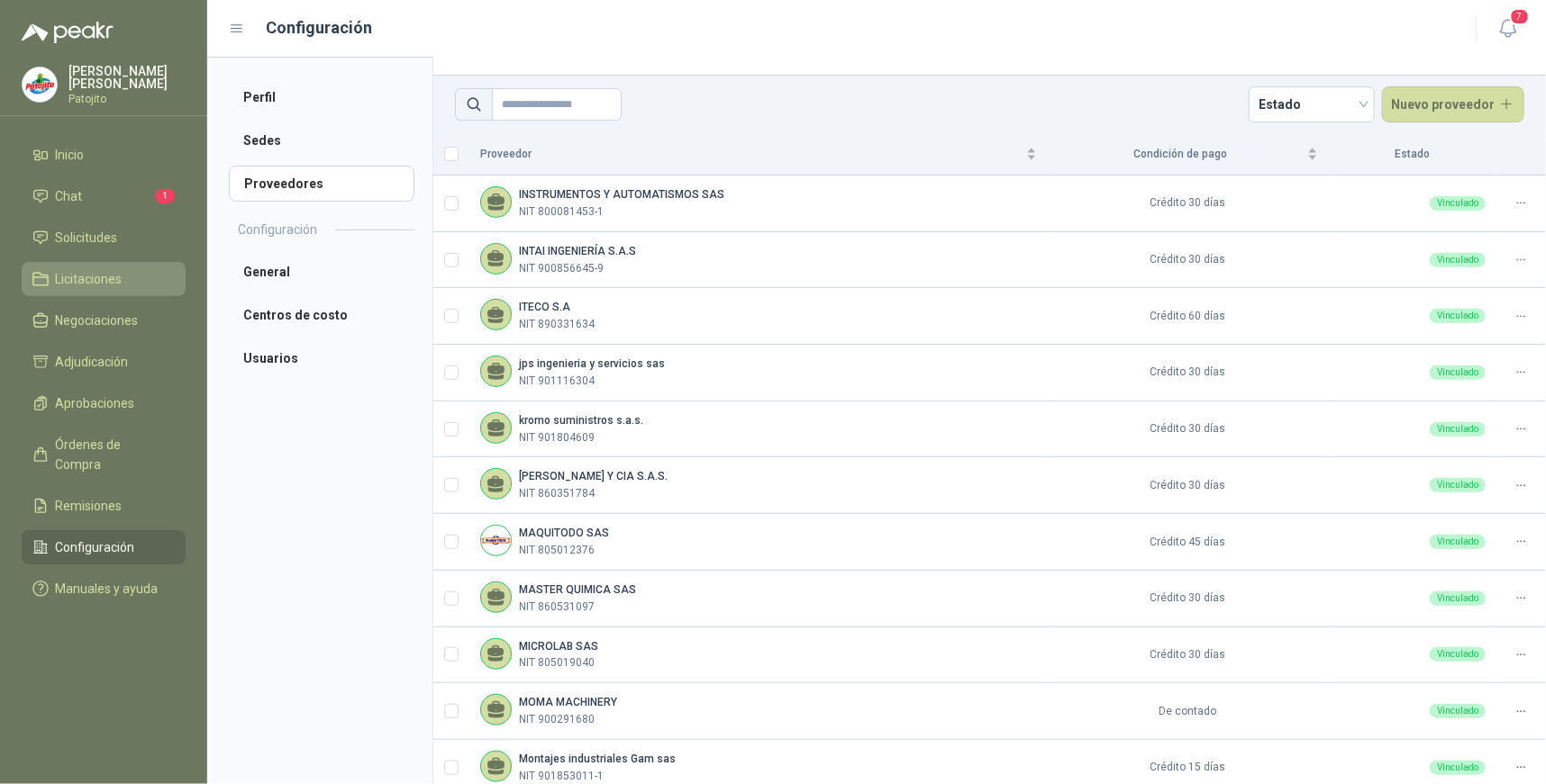
drag, startPoint x: 114, startPoint y: 237, endPoint x: 117, endPoint y: 263, distance: 26.2
click at [114, 237] on span "Solicitudes" at bounding box center [87, 237] width 62 height 20
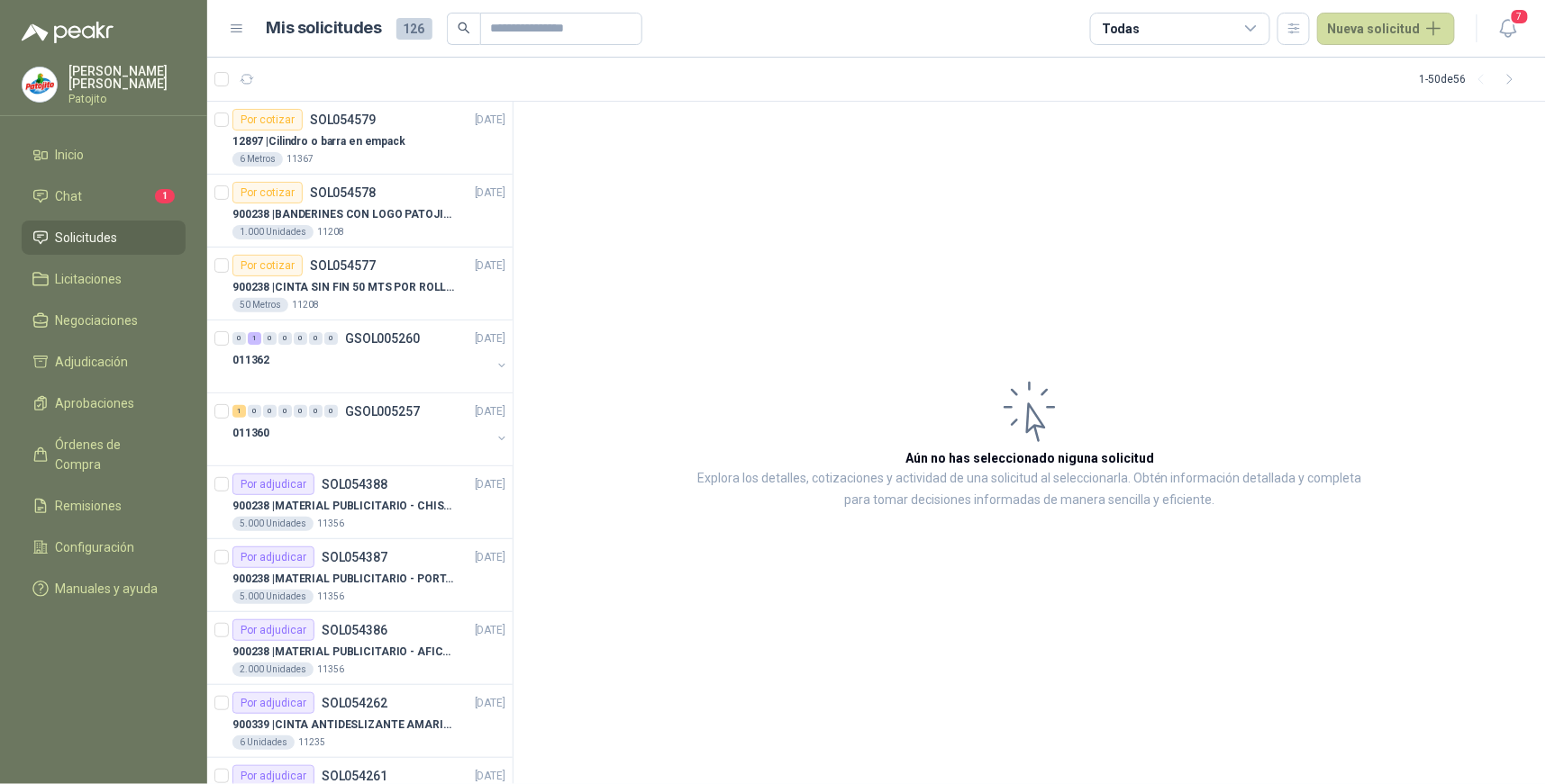
click at [1255, 27] on icon at bounding box center [1251, 29] width 17 height 17
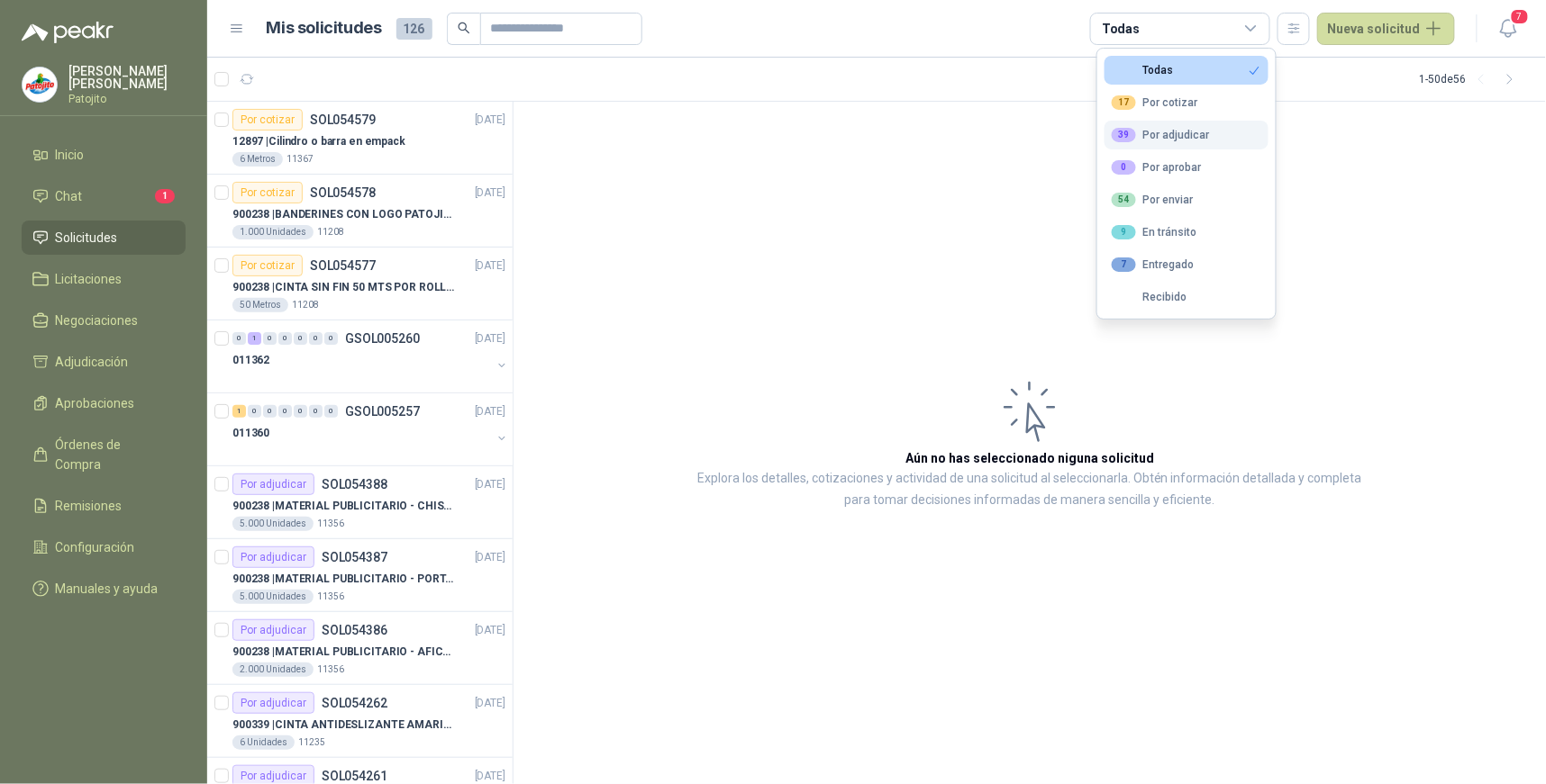
click at [1194, 138] on div "39 Por adjudicar" at bounding box center [1161, 135] width 98 height 15
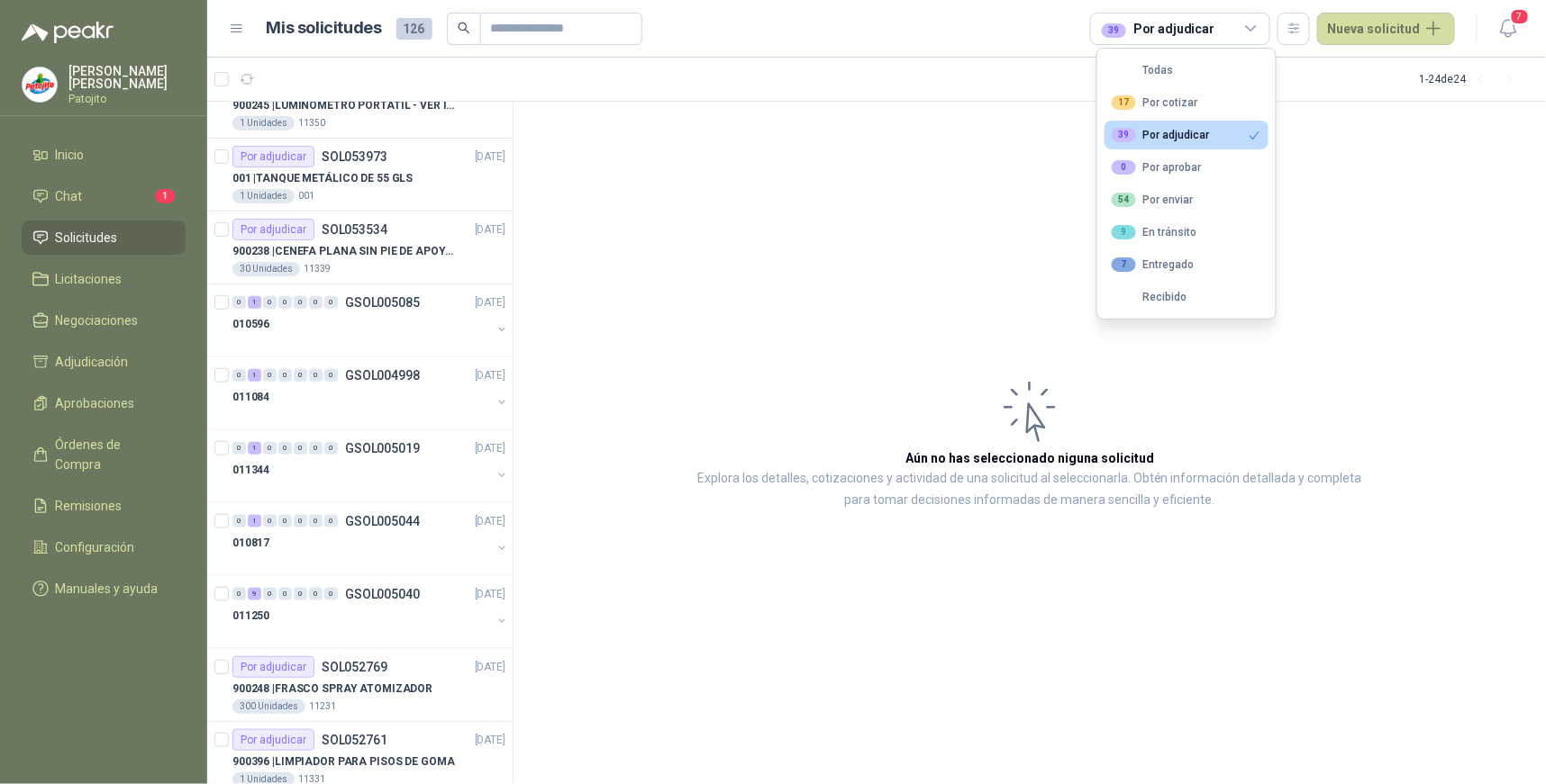
scroll to position [1093, 0]
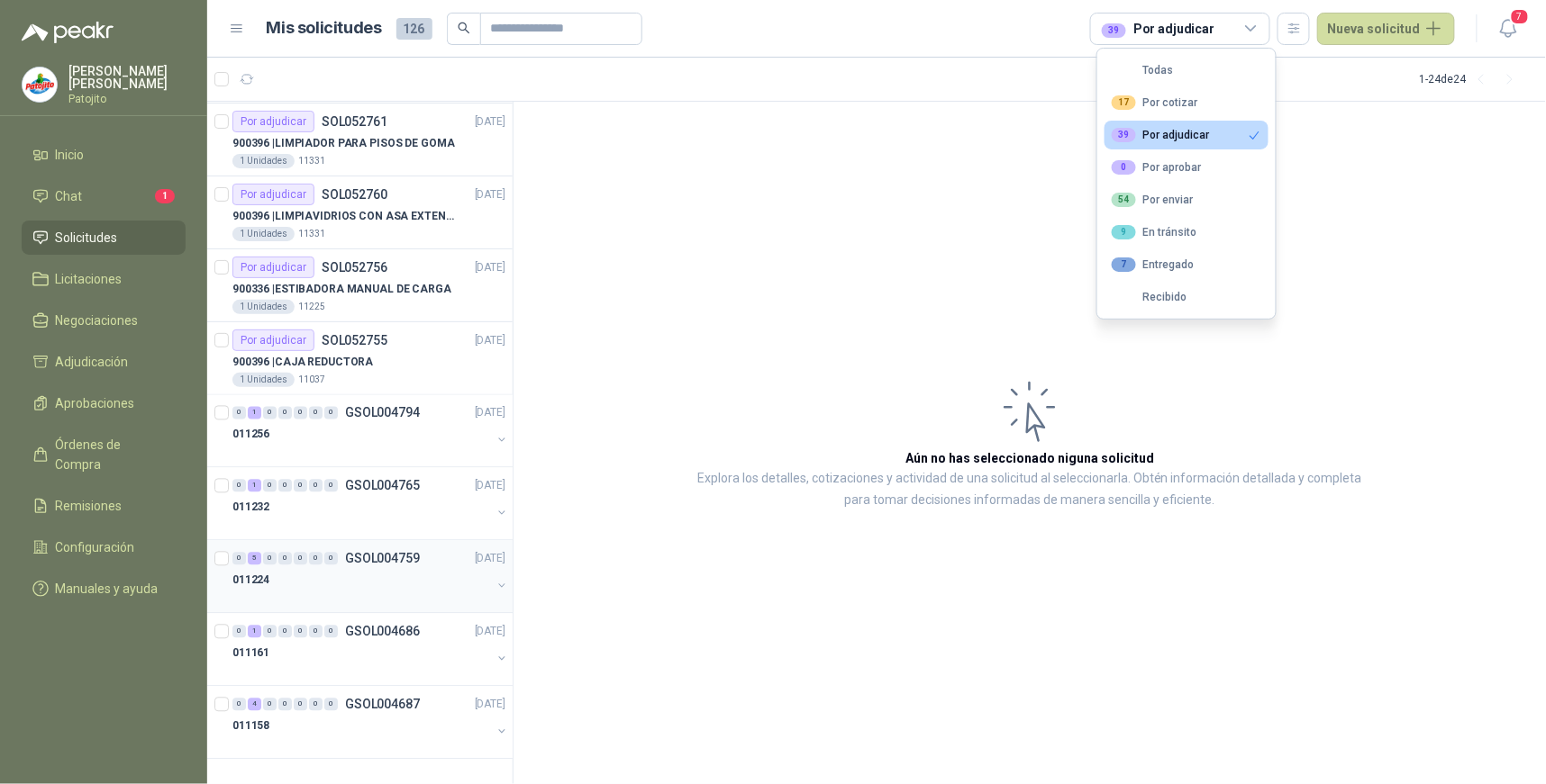
click at [261, 566] on div "0 5 0 0 0 0 0 GSOL004759 [DATE]" at bounding box center [371, 559] width 277 height 22
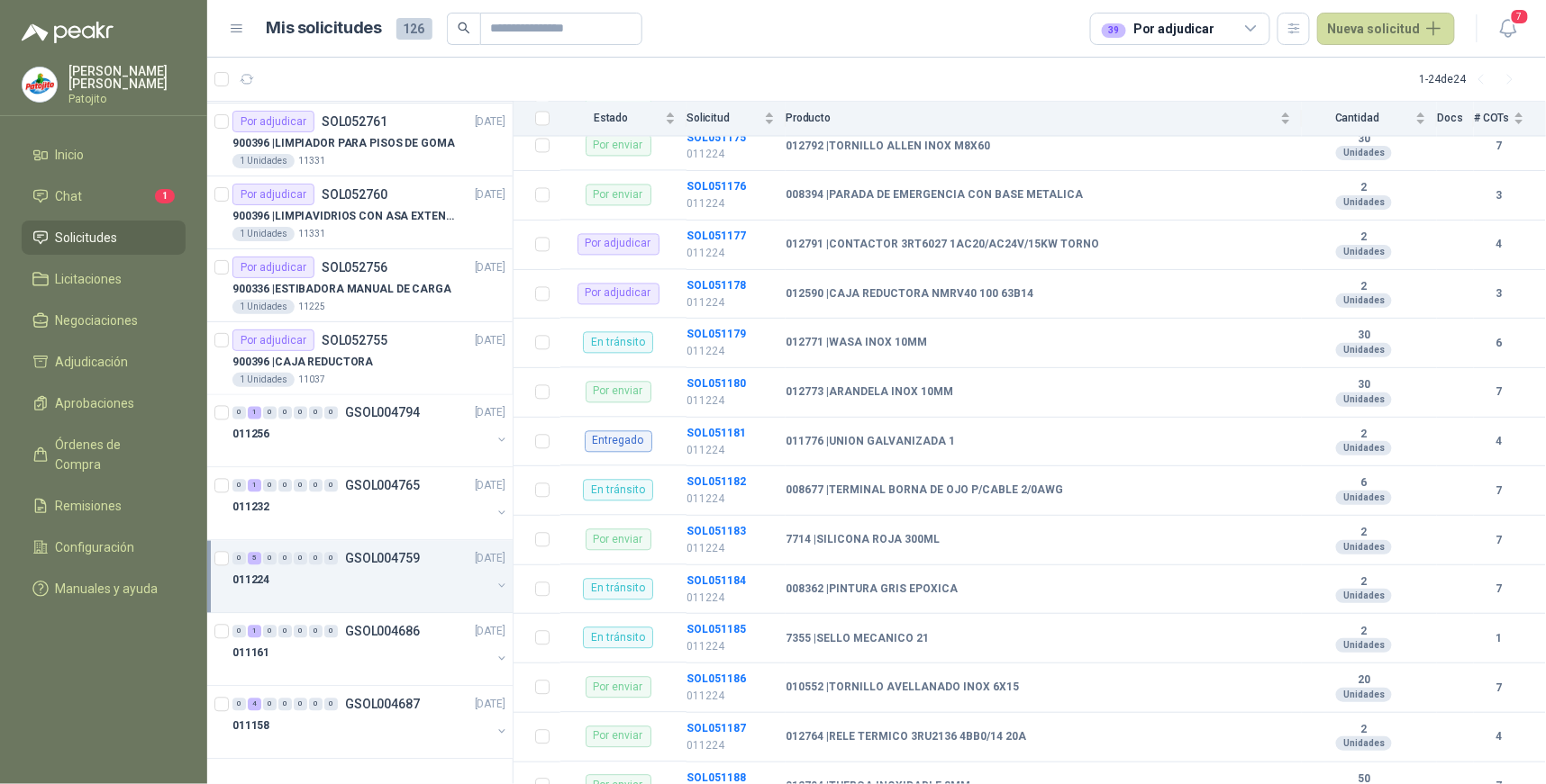
scroll to position [1253, 0]
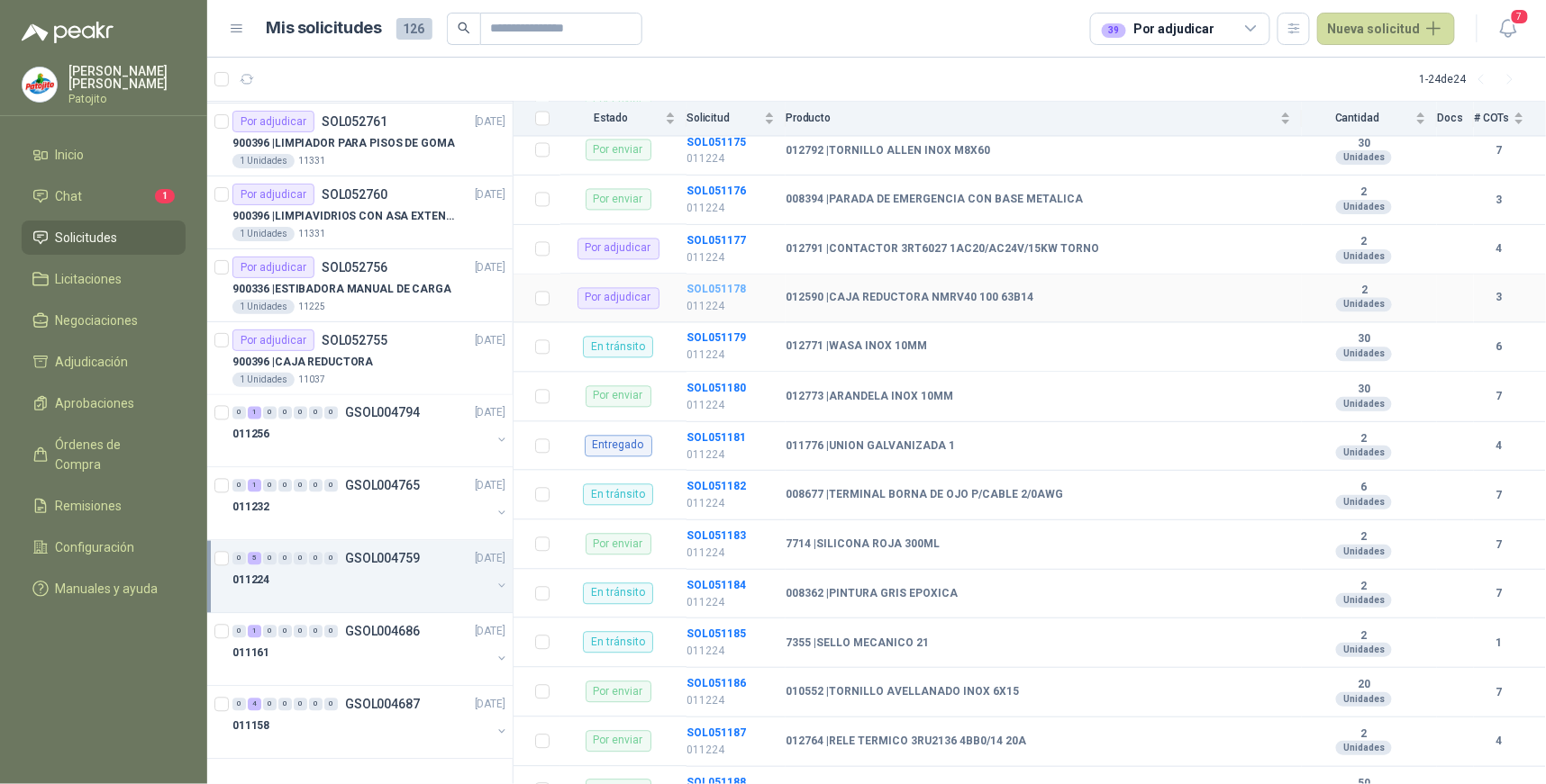
click at [706, 288] on b "SOL051178" at bounding box center [716, 290] width 60 height 13
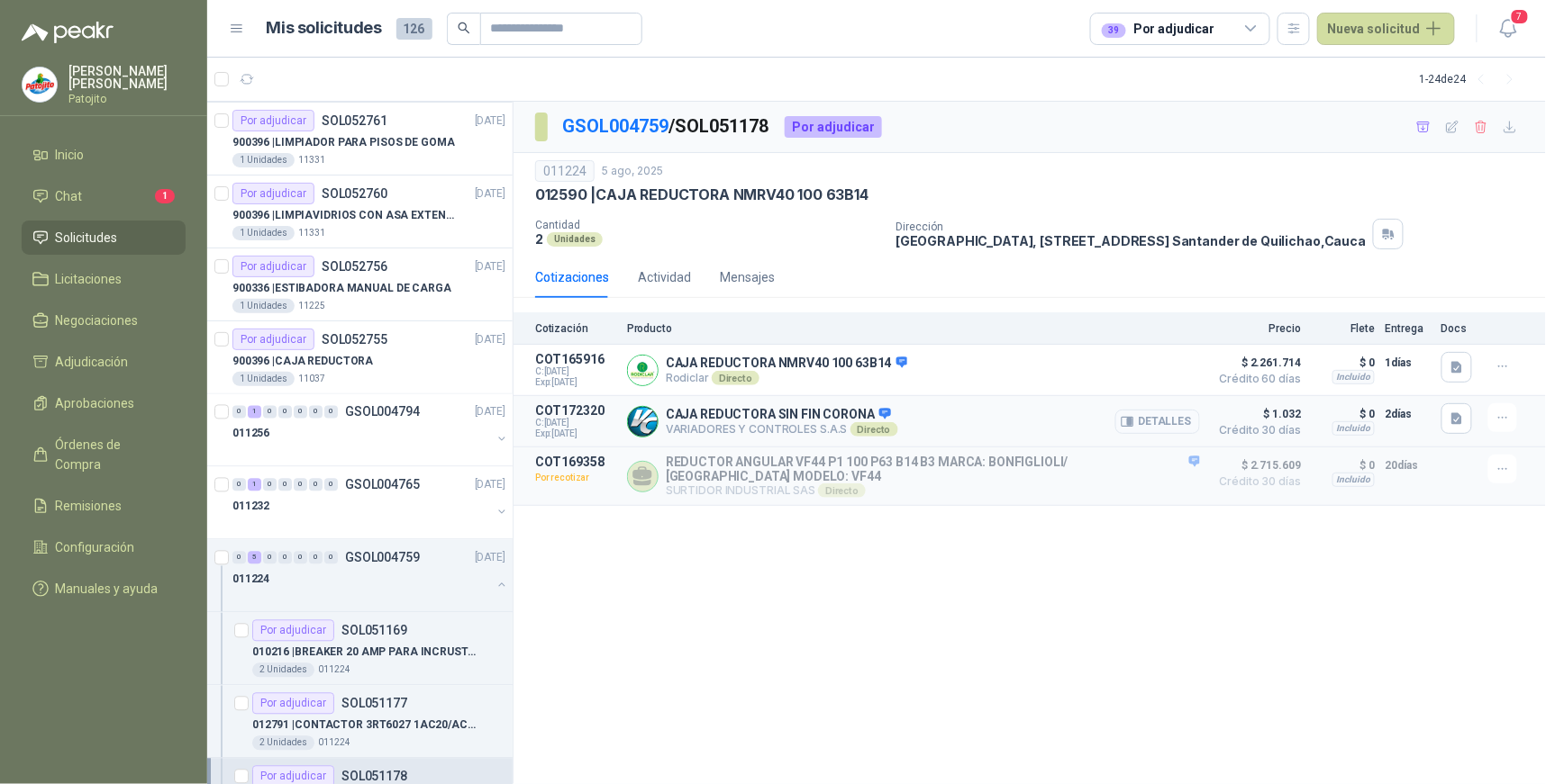
click at [1187, 420] on button "Detalles" at bounding box center [1158, 422] width 84 height 25
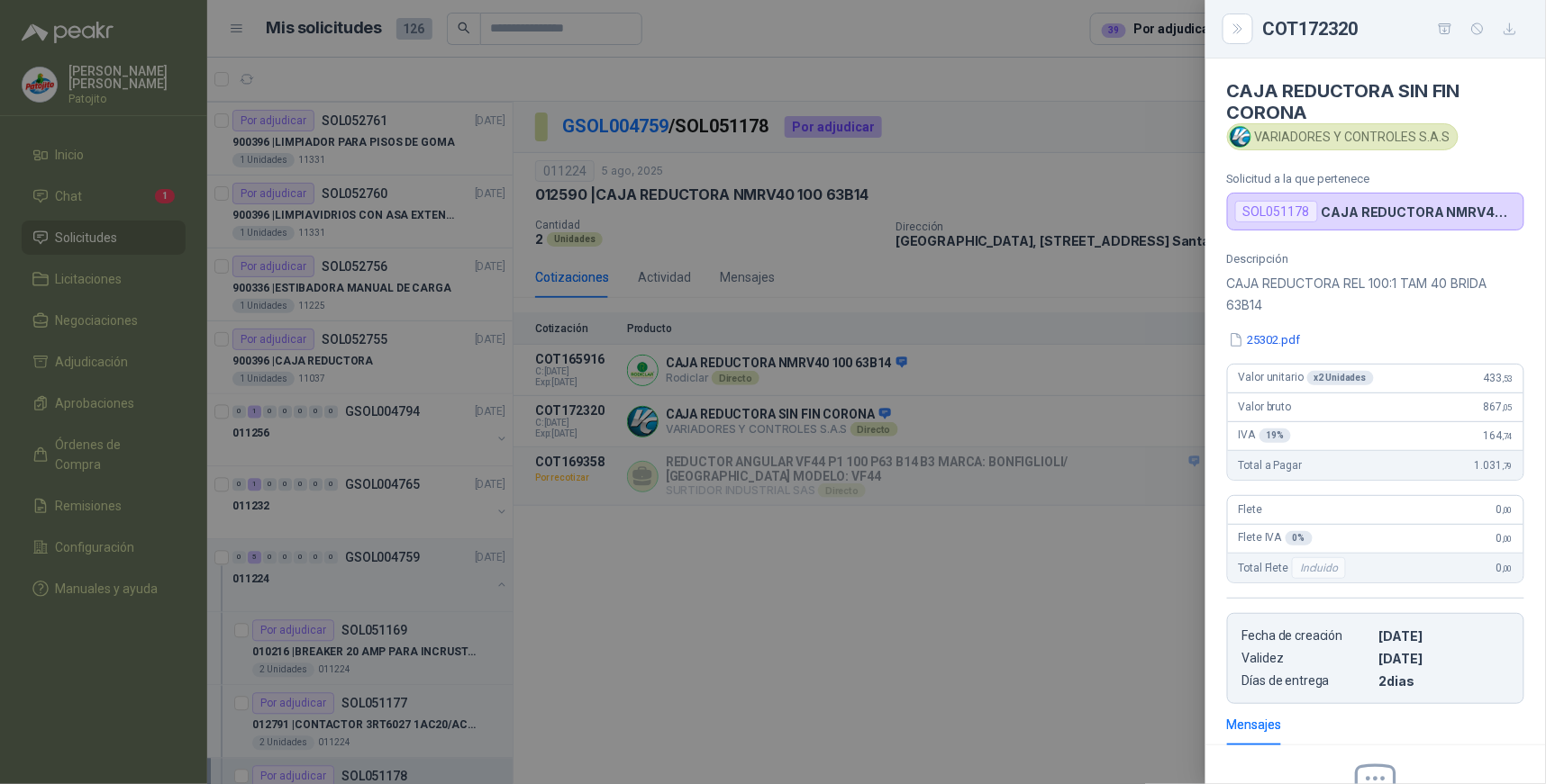
scroll to position [211, 0]
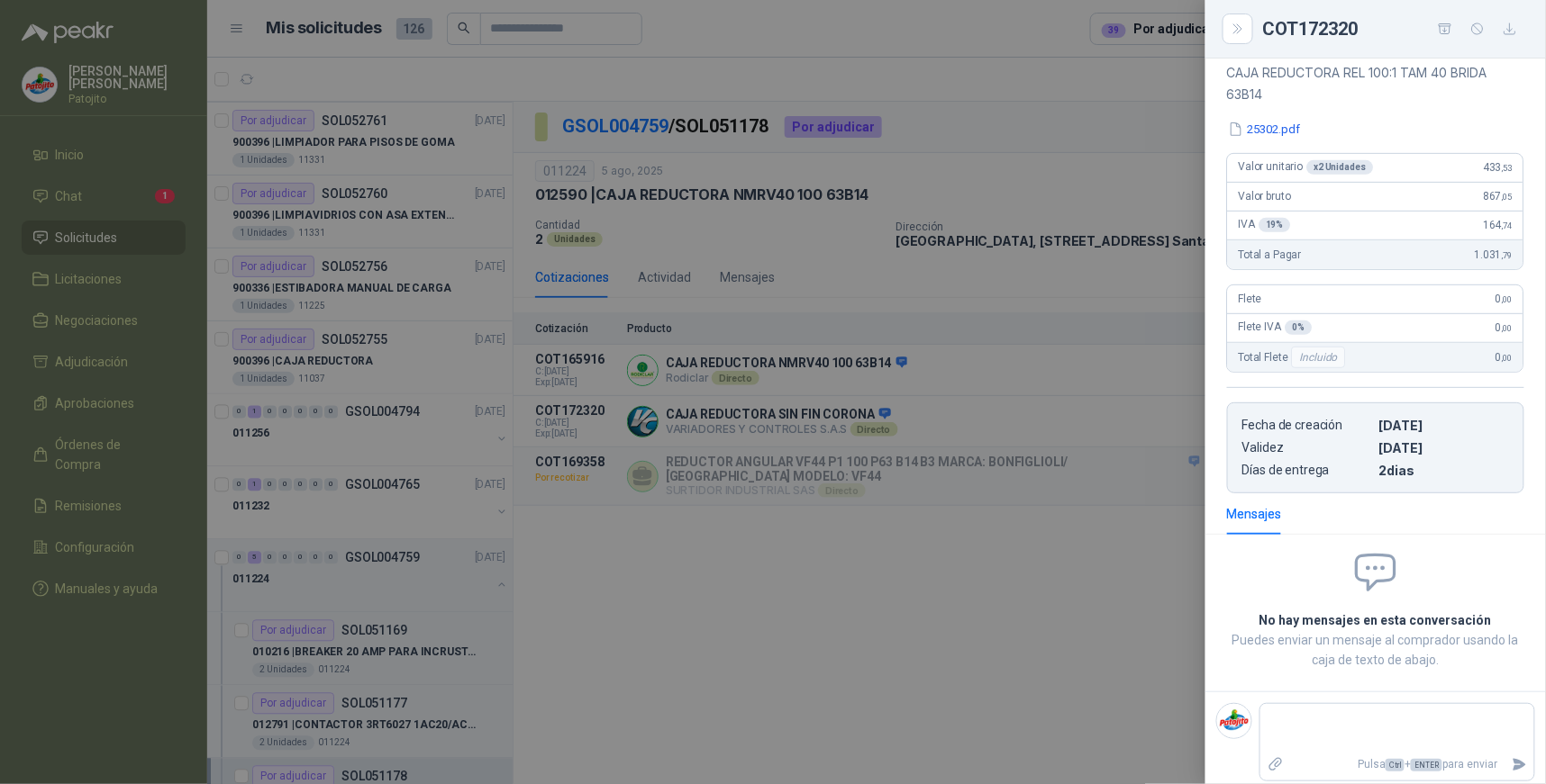
click at [998, 588] on div at bounding box center [773, 392] width 1546 height 784
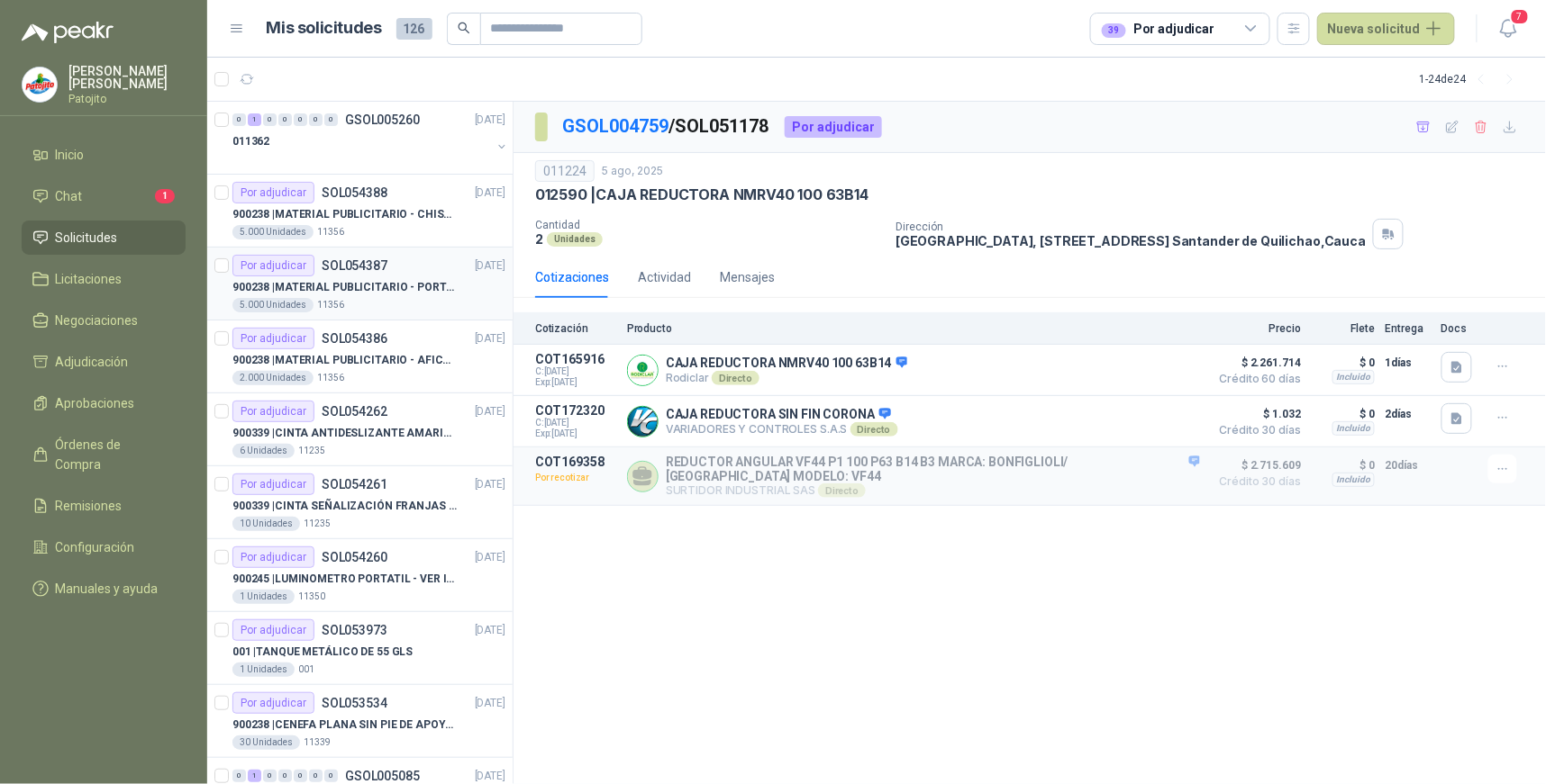
scroll to position [100, 0]
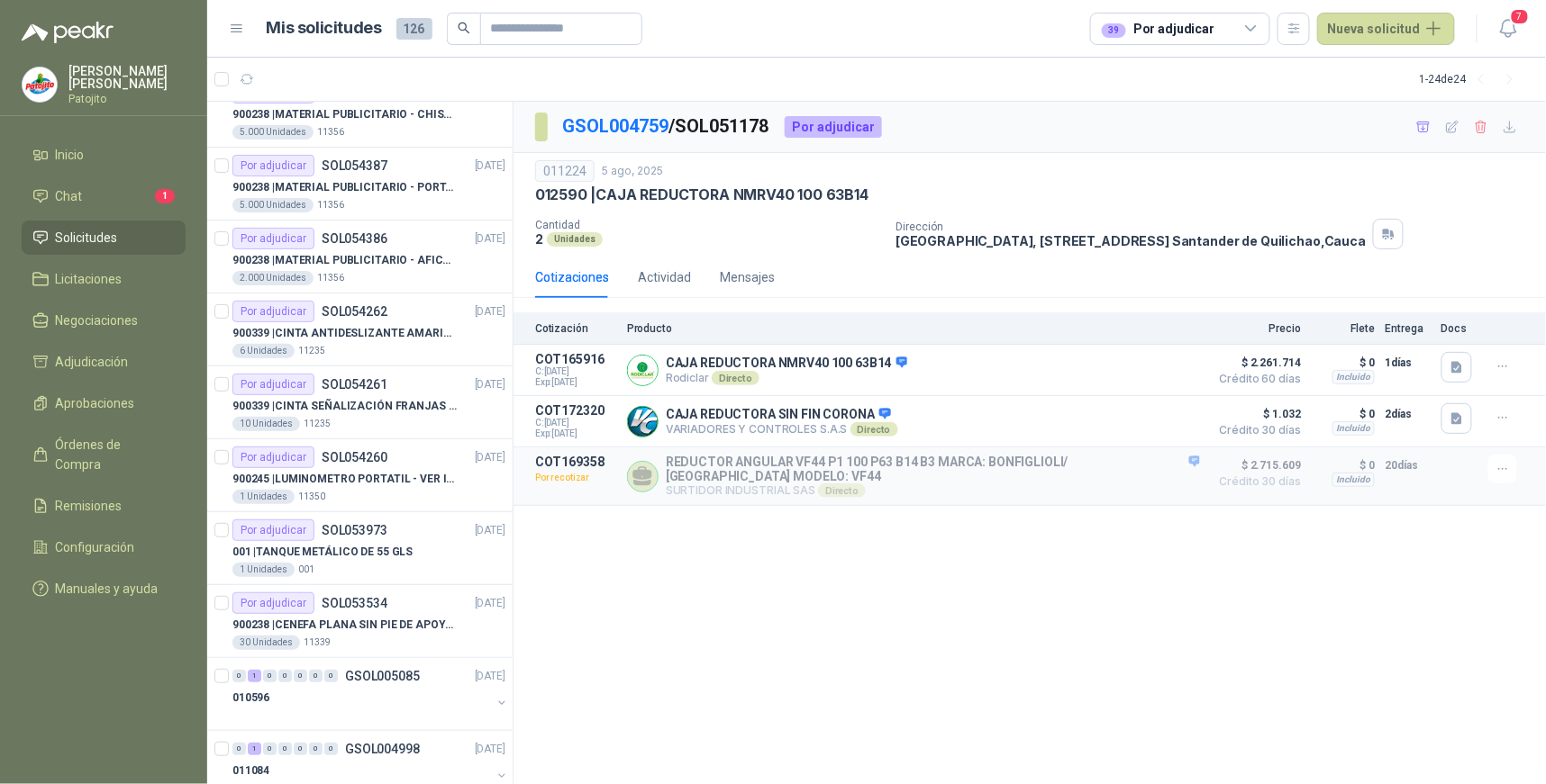
click at [1257, 25] on icon at bounding box center [1251, 29] width 17 height 17
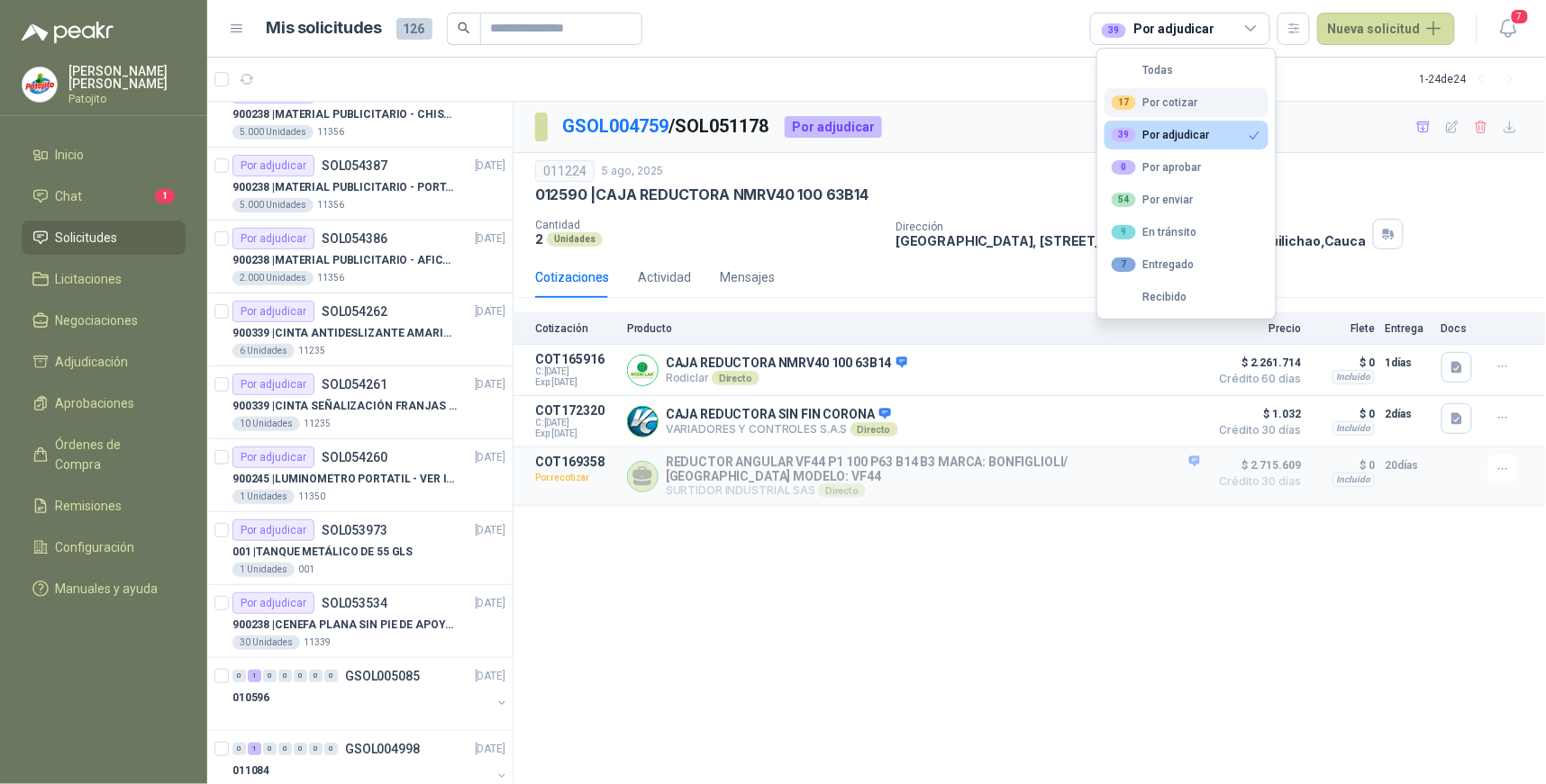
click at [1184, 99] on div "17 Por cotizar" at bounding box center [1155, 103] width 86 height 15
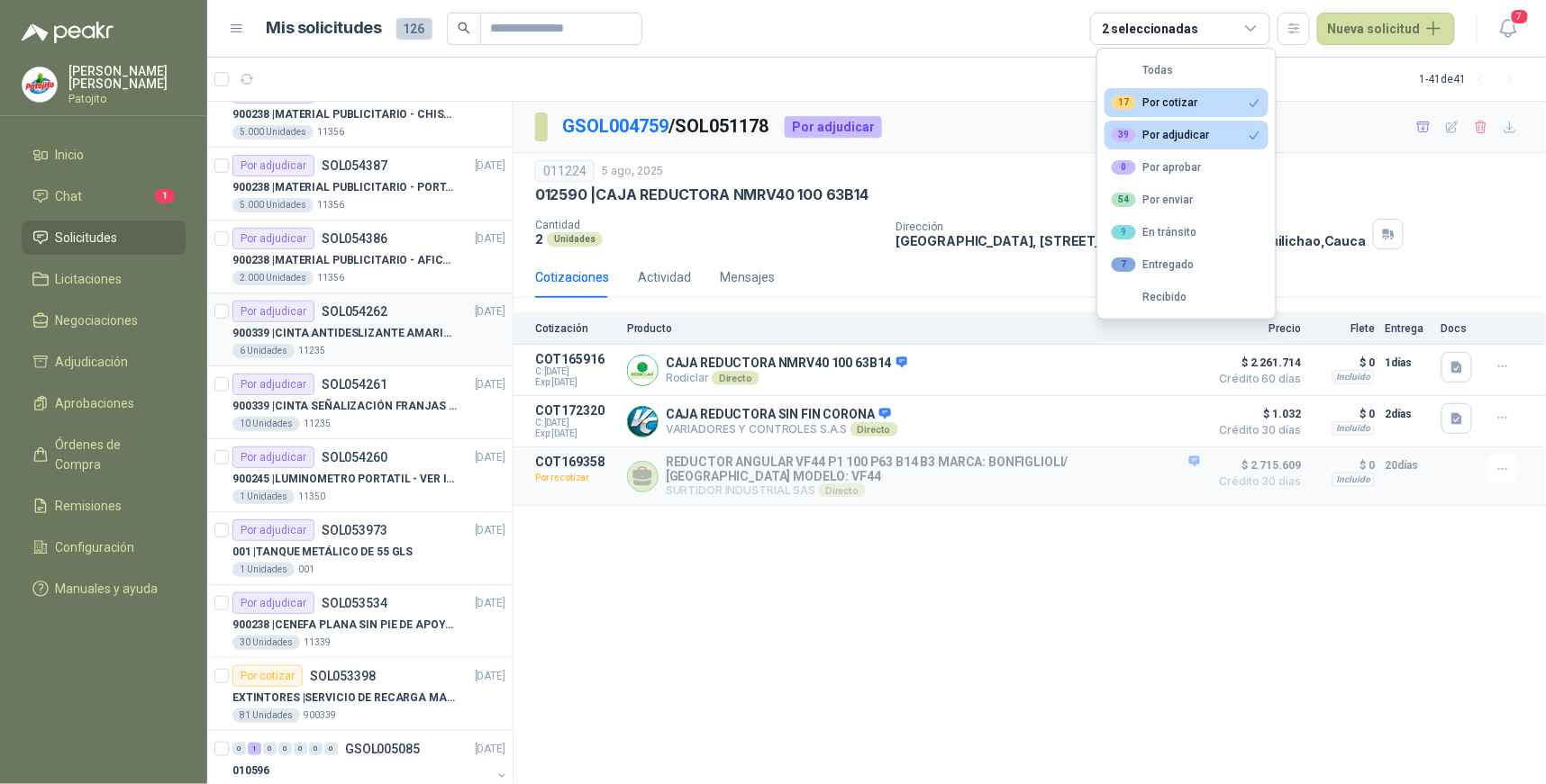
scroll to position [0, 0]
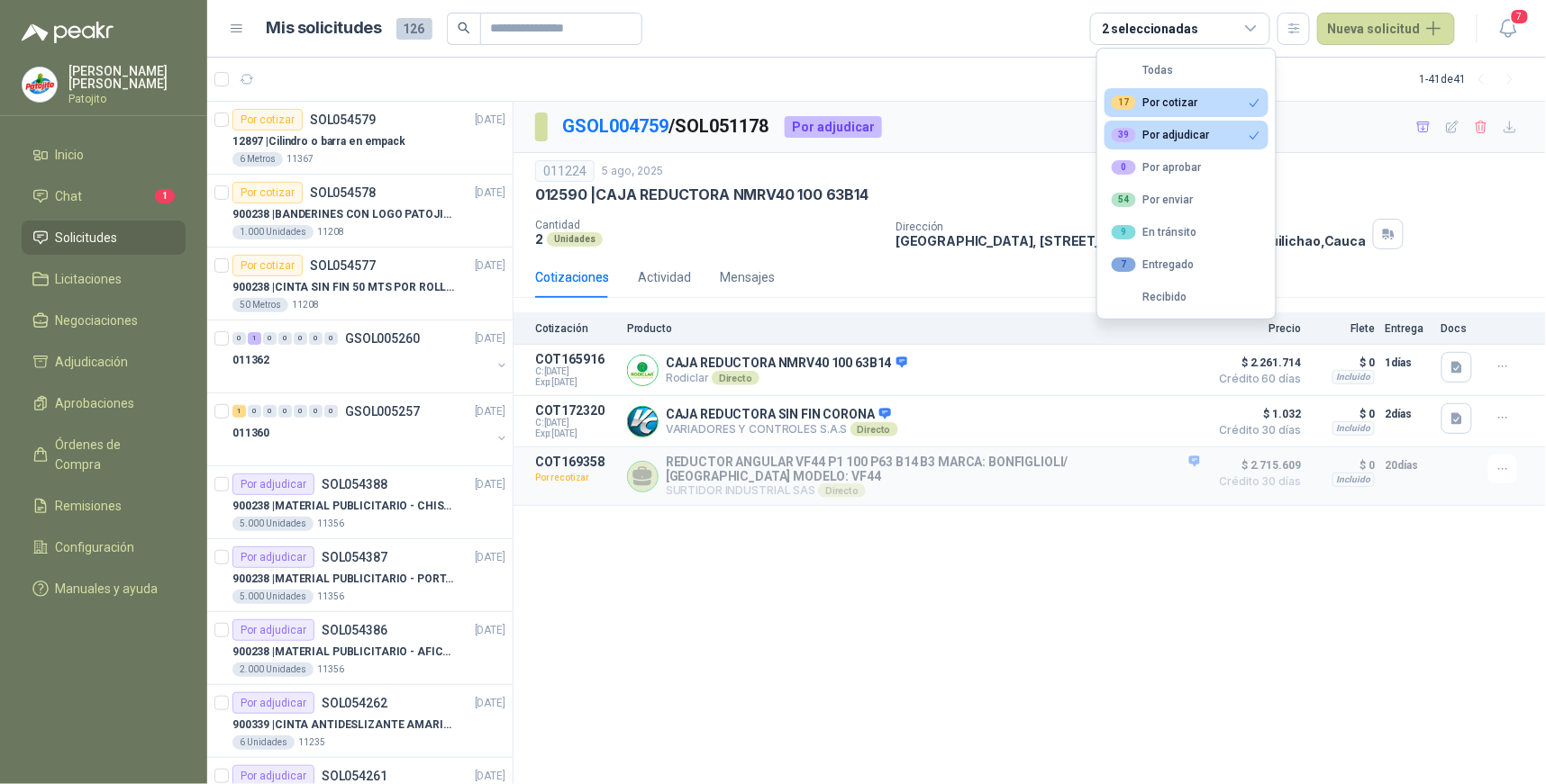
drag, startPoint x: 1184, startPoint y: 136, endPoint x: 1186, endPoint y: 112, distance: 24.1
click at [1184, 137] on div "39 Por adjudicar" at bounding box center [1161, 135] width 98 height 15
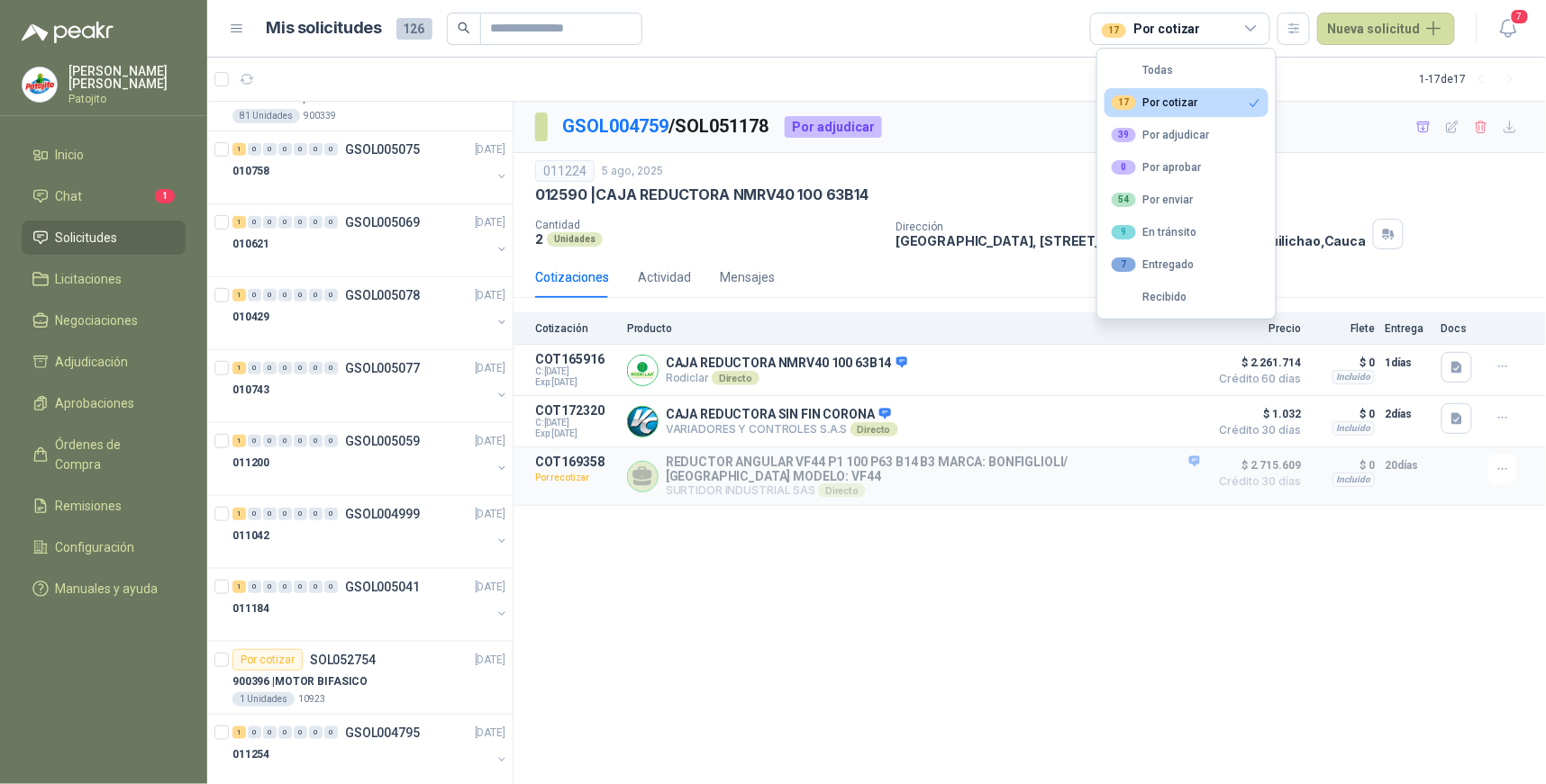
scroll to position [300, 0]
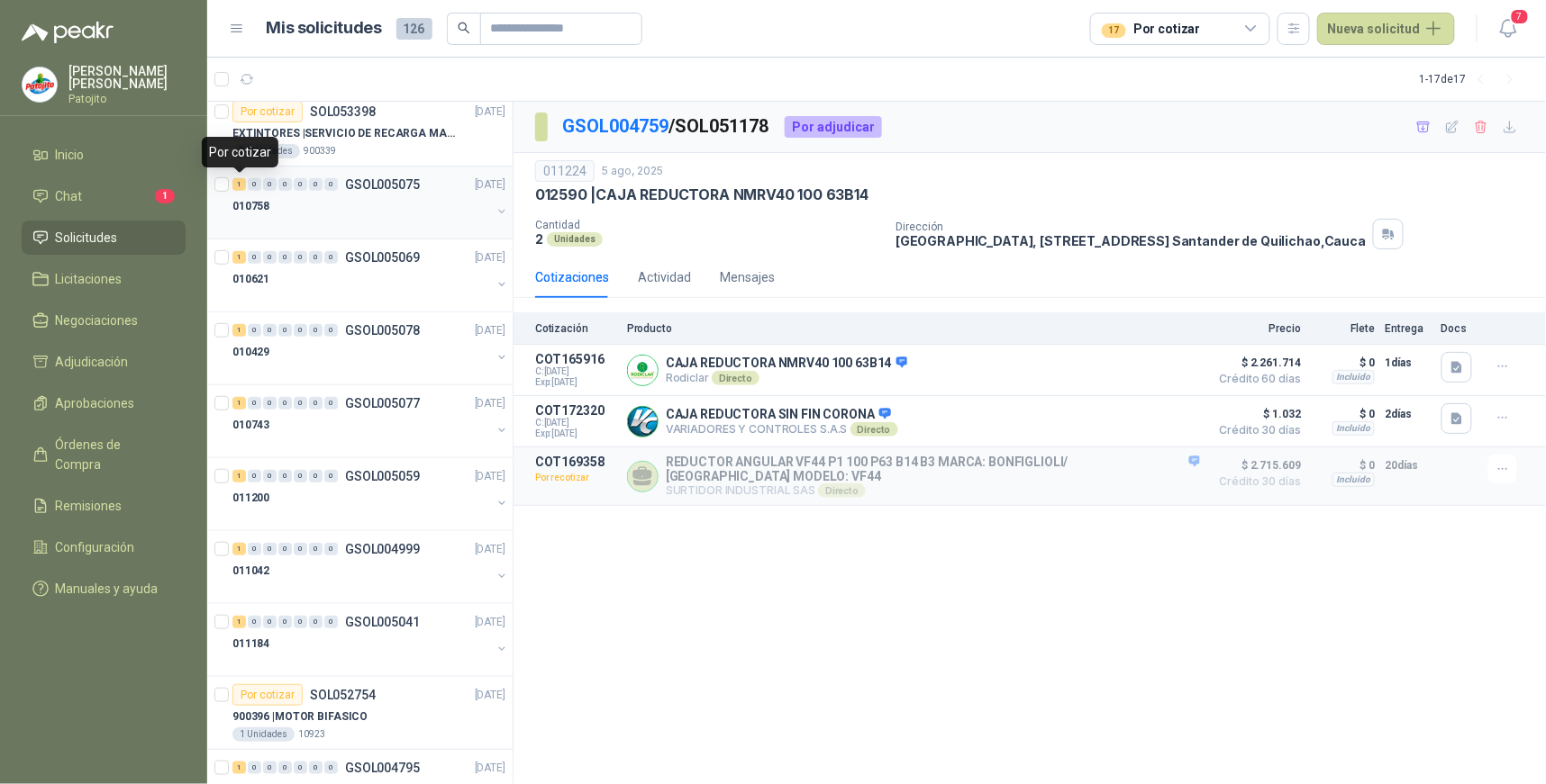
click at [238, 182] on div "1" at bounding box center [239, 184] width 14 height 13
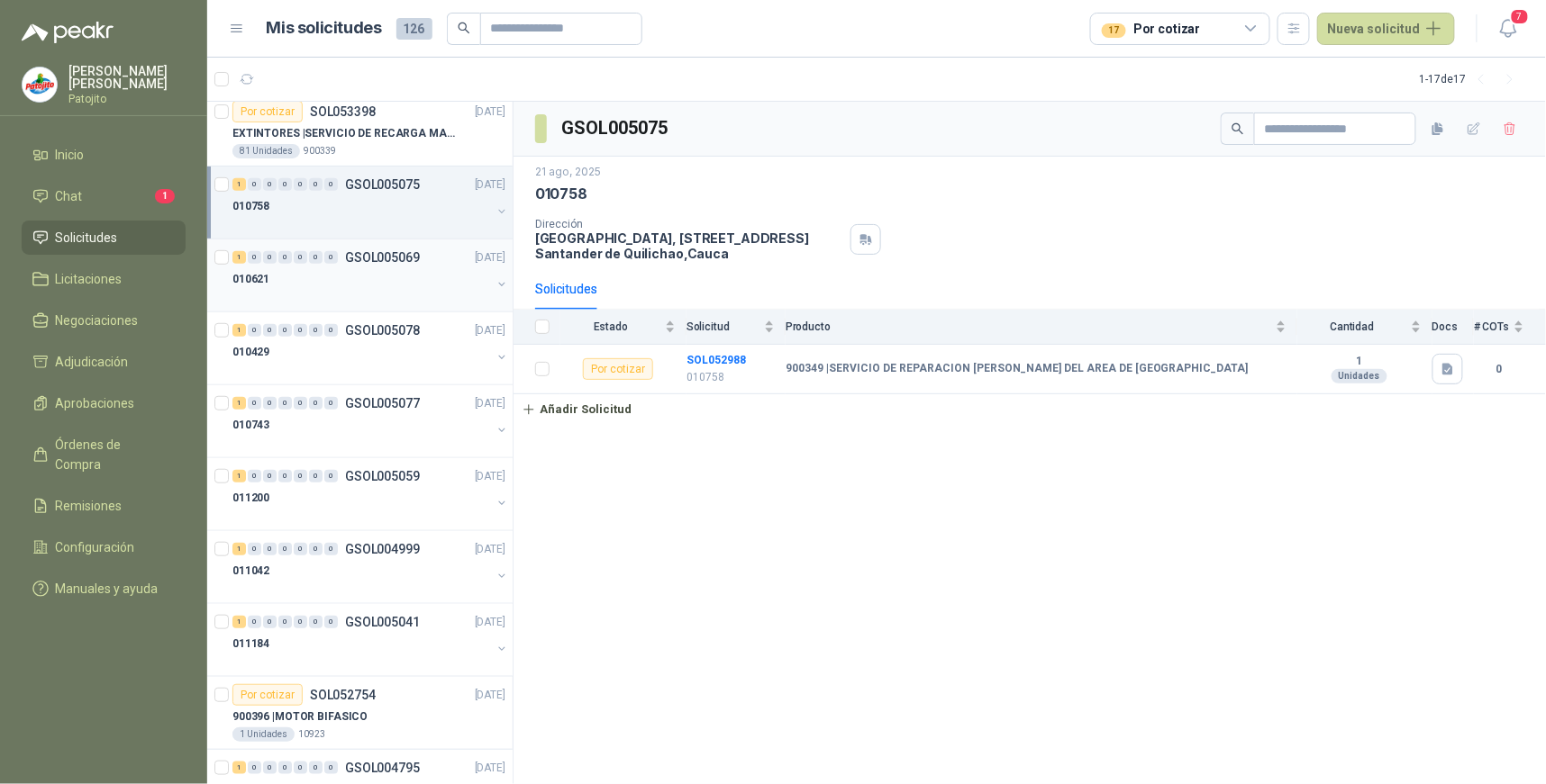
click at [240, 264] on div "1 0 0 0 0 0 0 GSOL005069 [DATE]" at bounding box center [371, 258] width 277 height 22
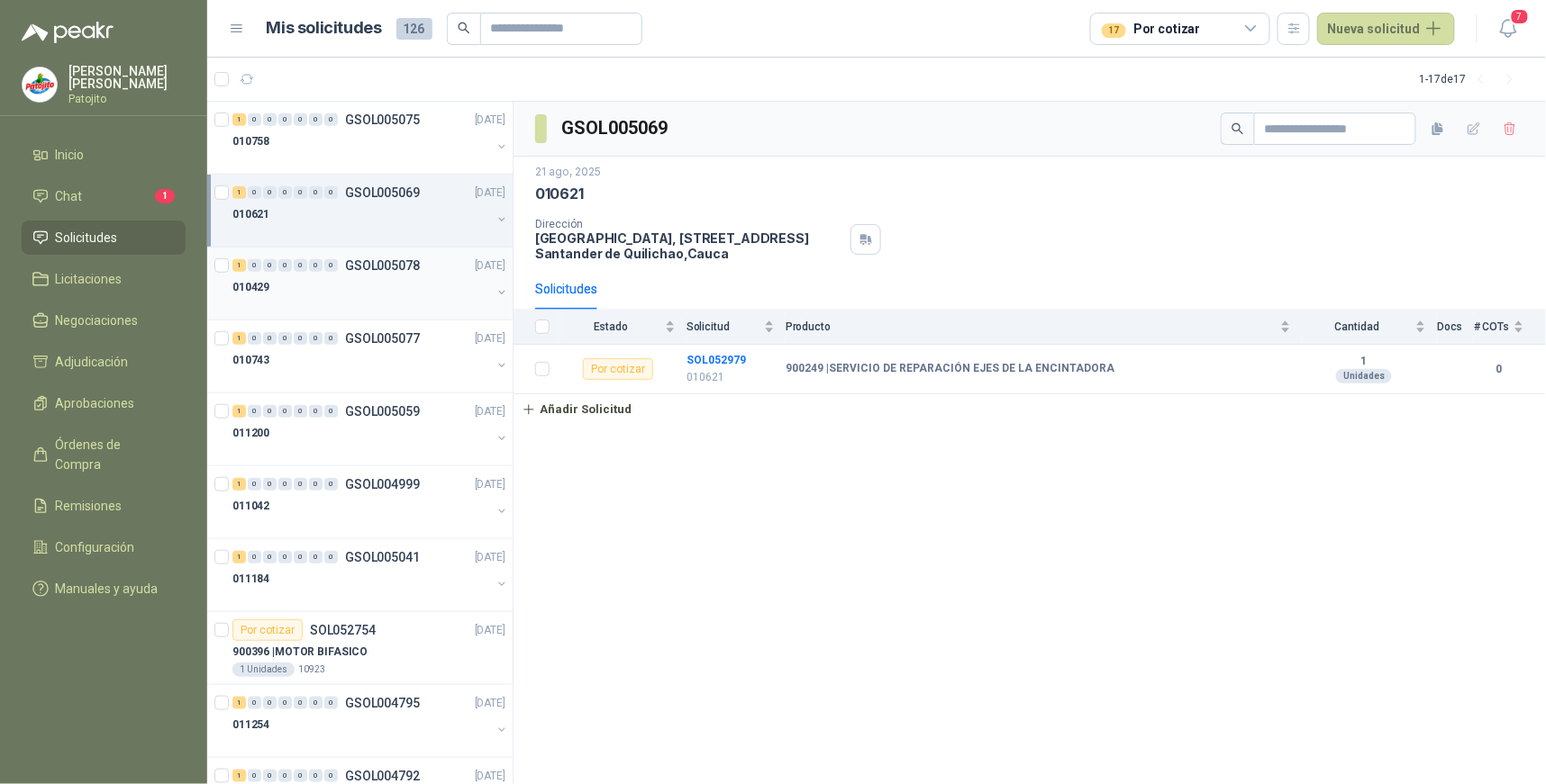
scroll to position [400, 0]
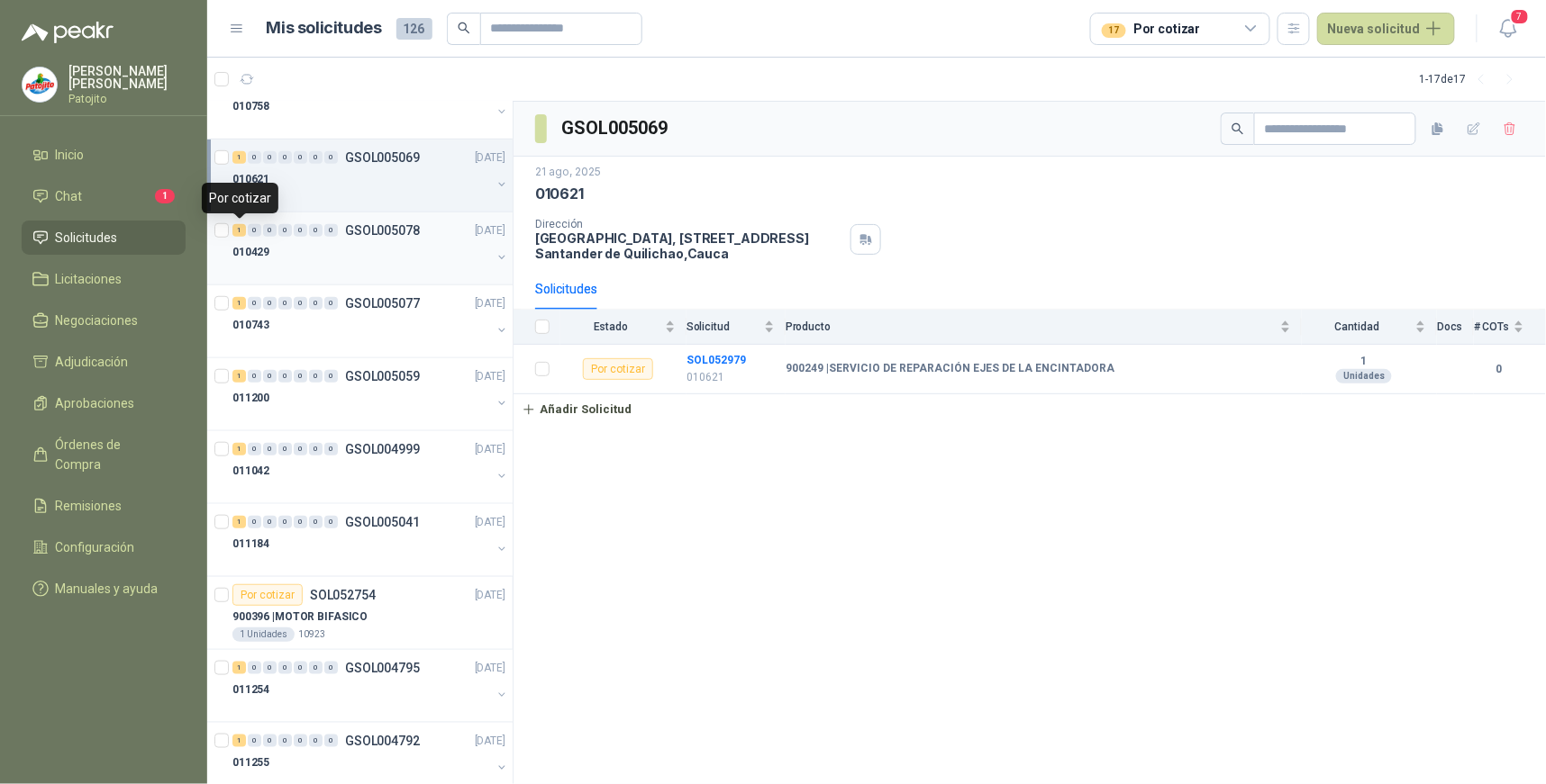
click at [240, 229] on div "1" at bounding box center [239, 231] width 14 height 13
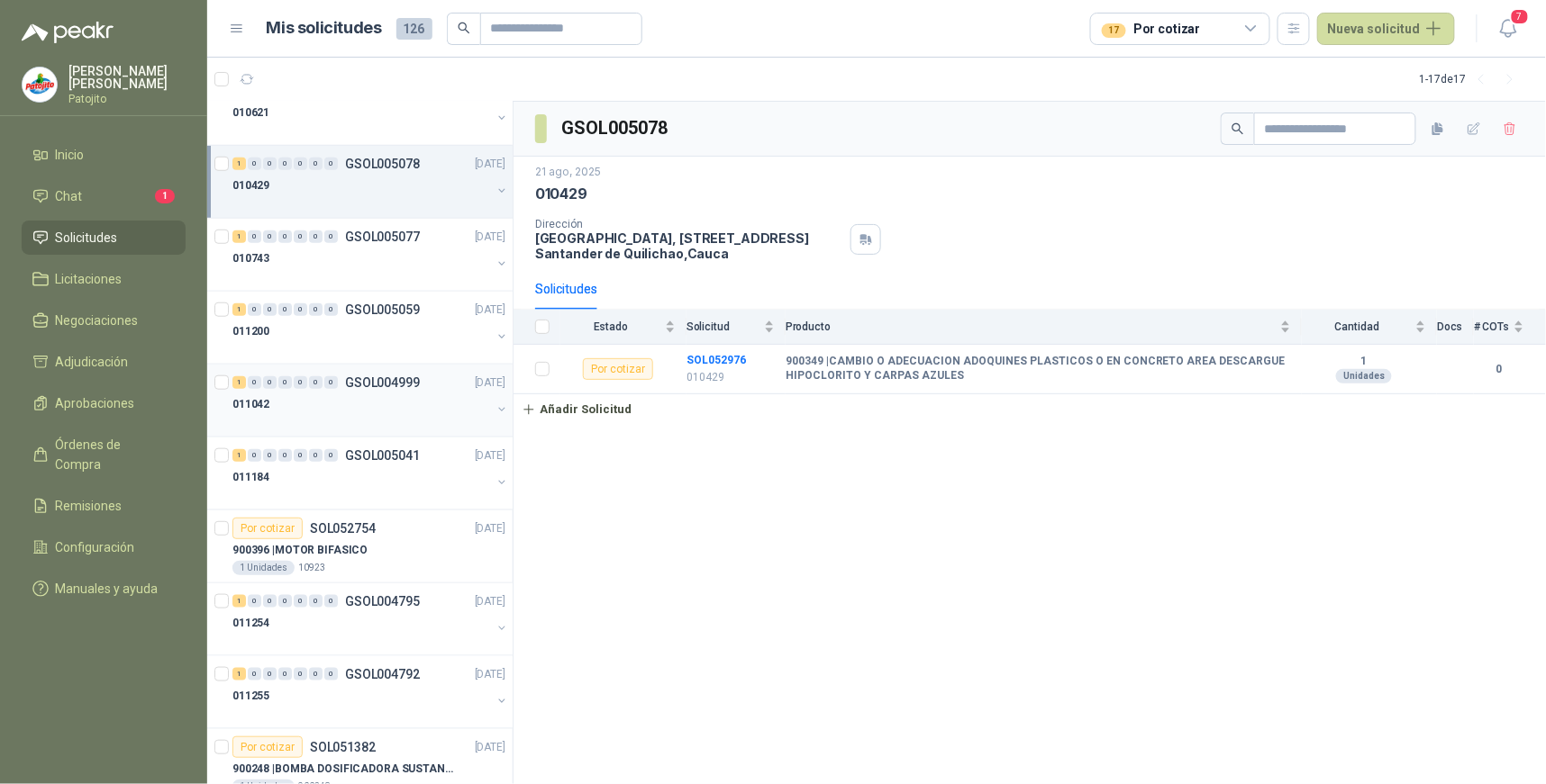
scroll to position [500, 0]
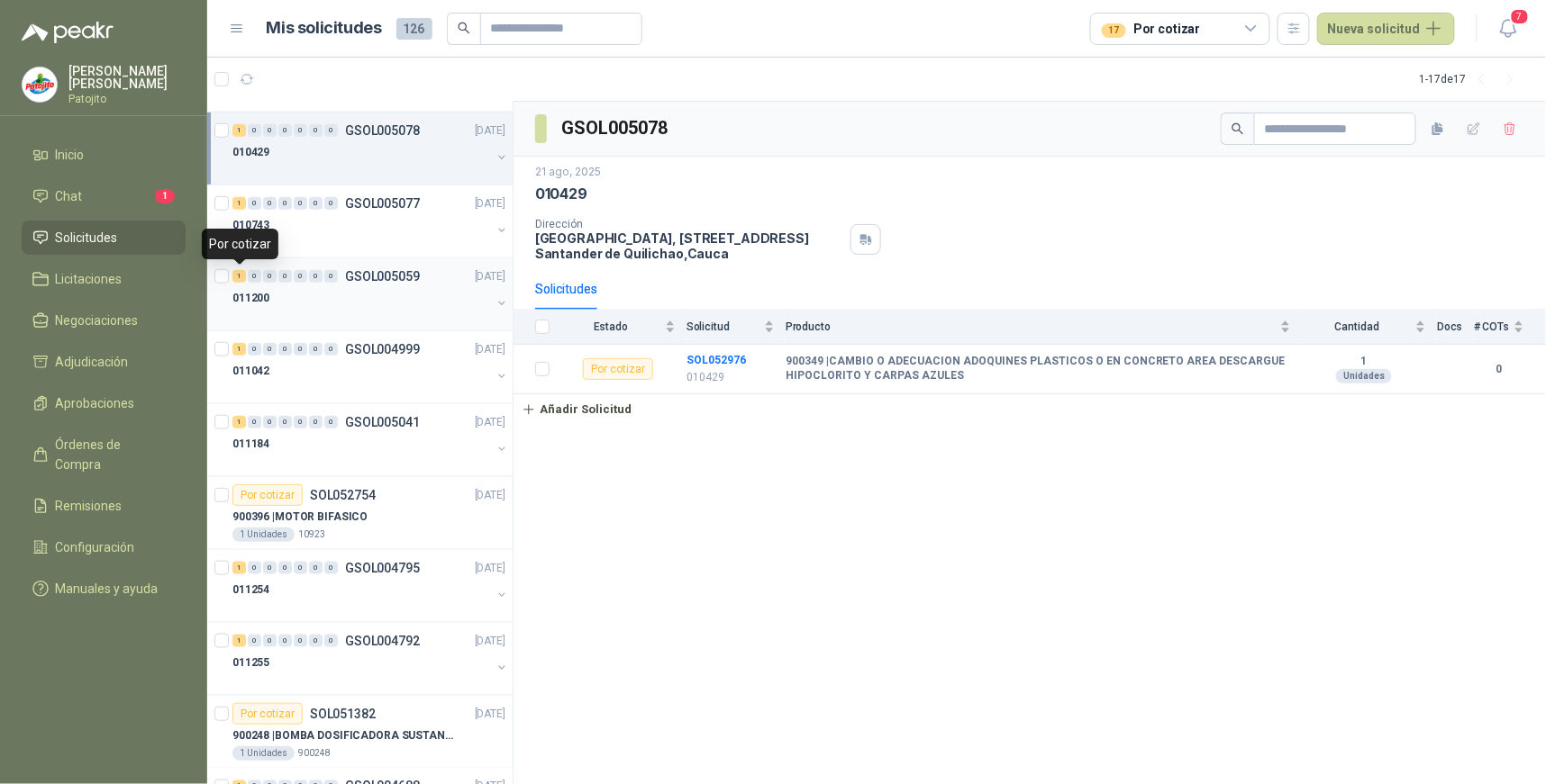
click at [239, 277] on div "1" at bounding box center [239, 277] width 14 height 13
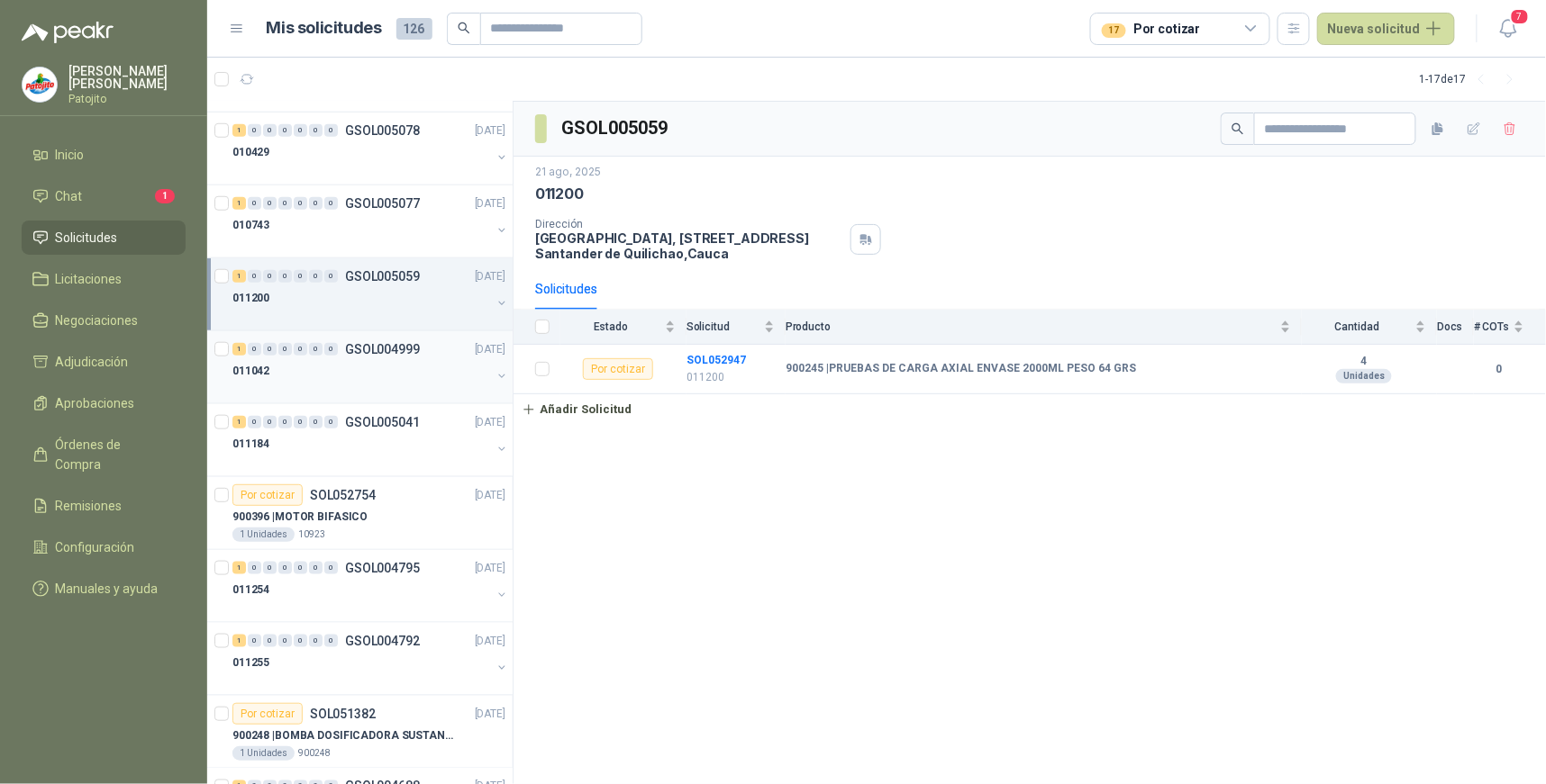
scroll to position [581, 0]
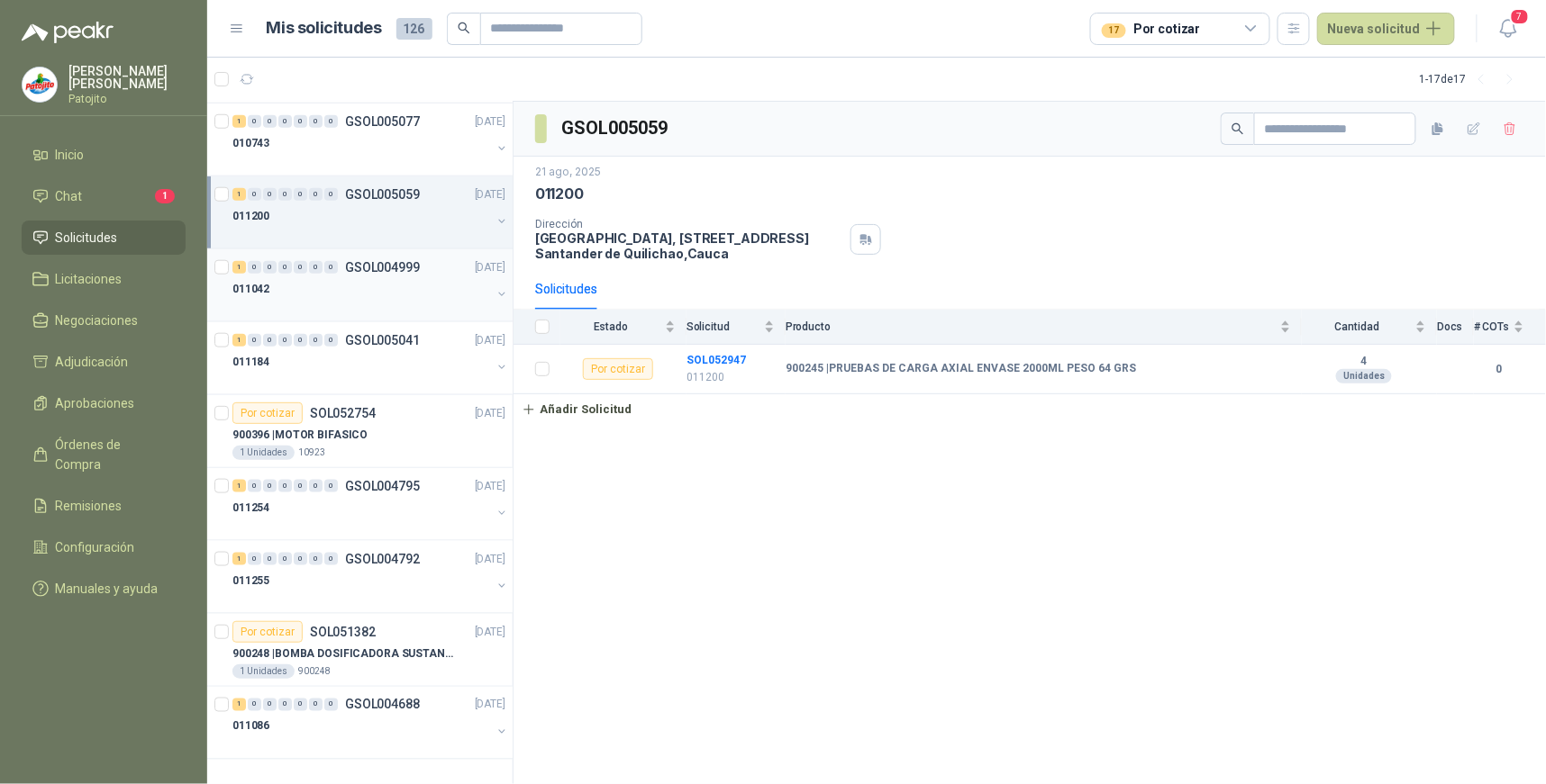
click at [239, 264] on div "1" at bounding box center [239, 268] width 14 height 13
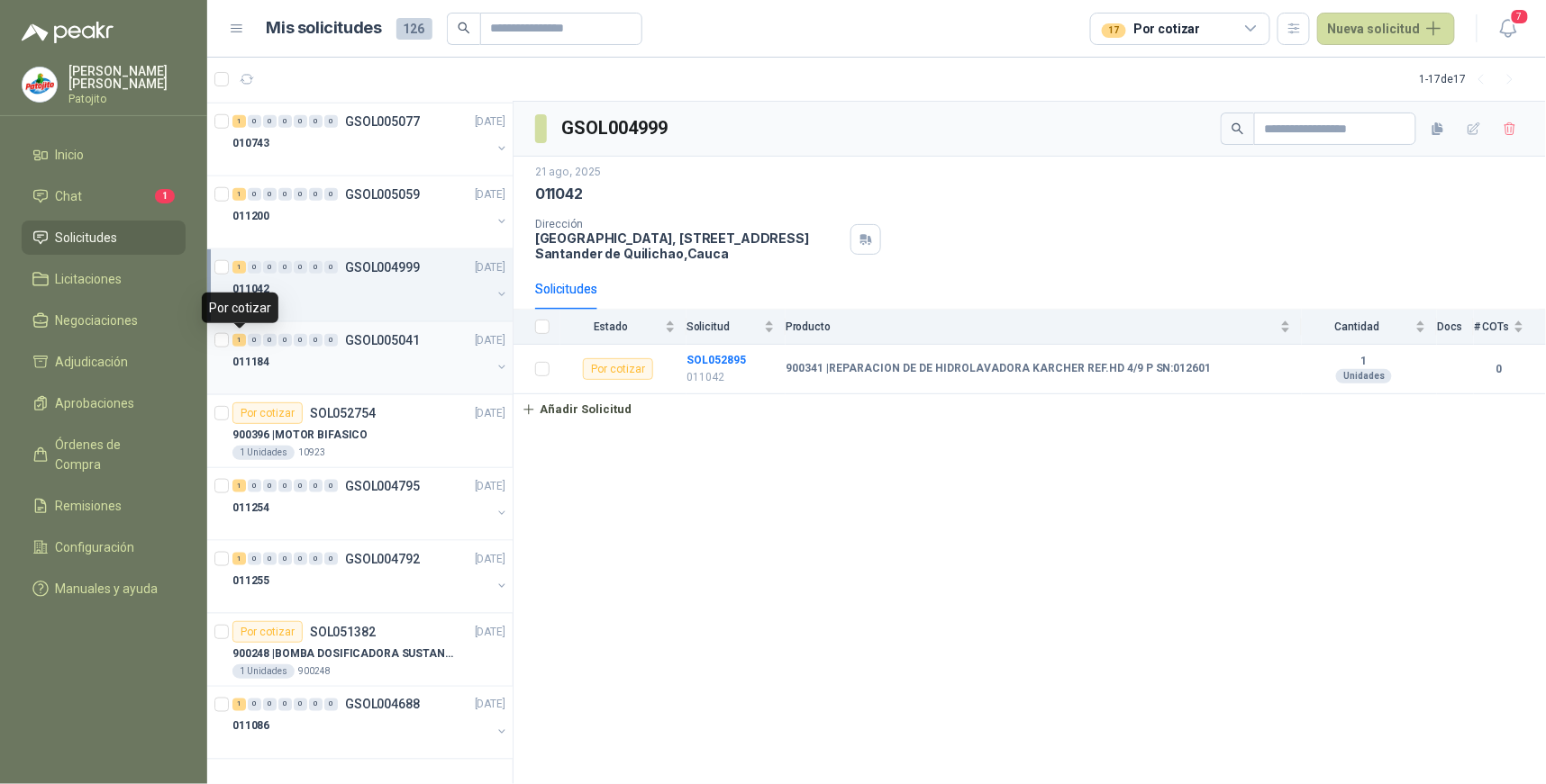
click at [241, 337] on div "1" at bounding box center [239, 340] width 14 height 13
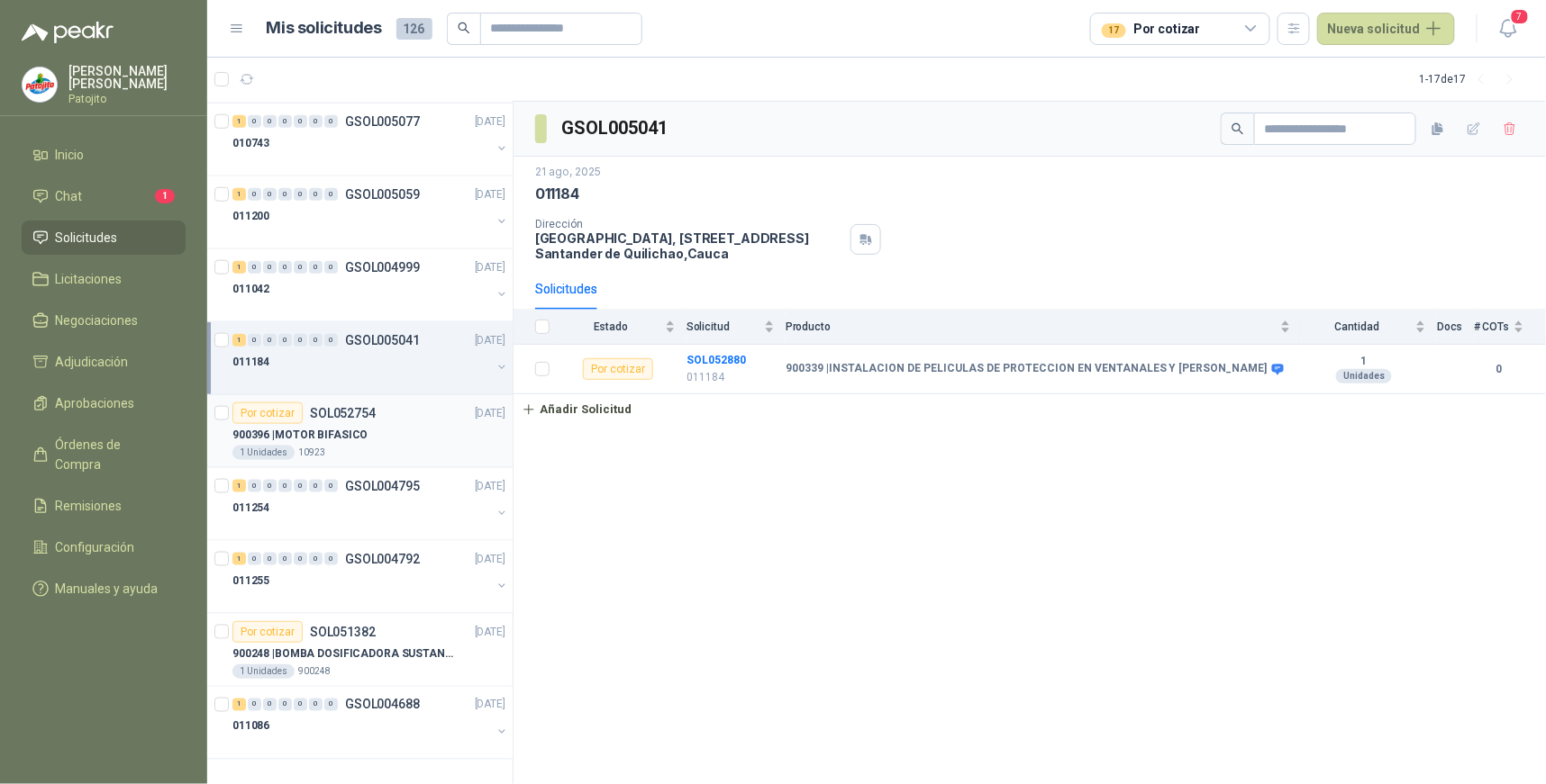
click at [284, 407] on div "Por cotizar" at bounding box center [267, 414] width 71 height 22
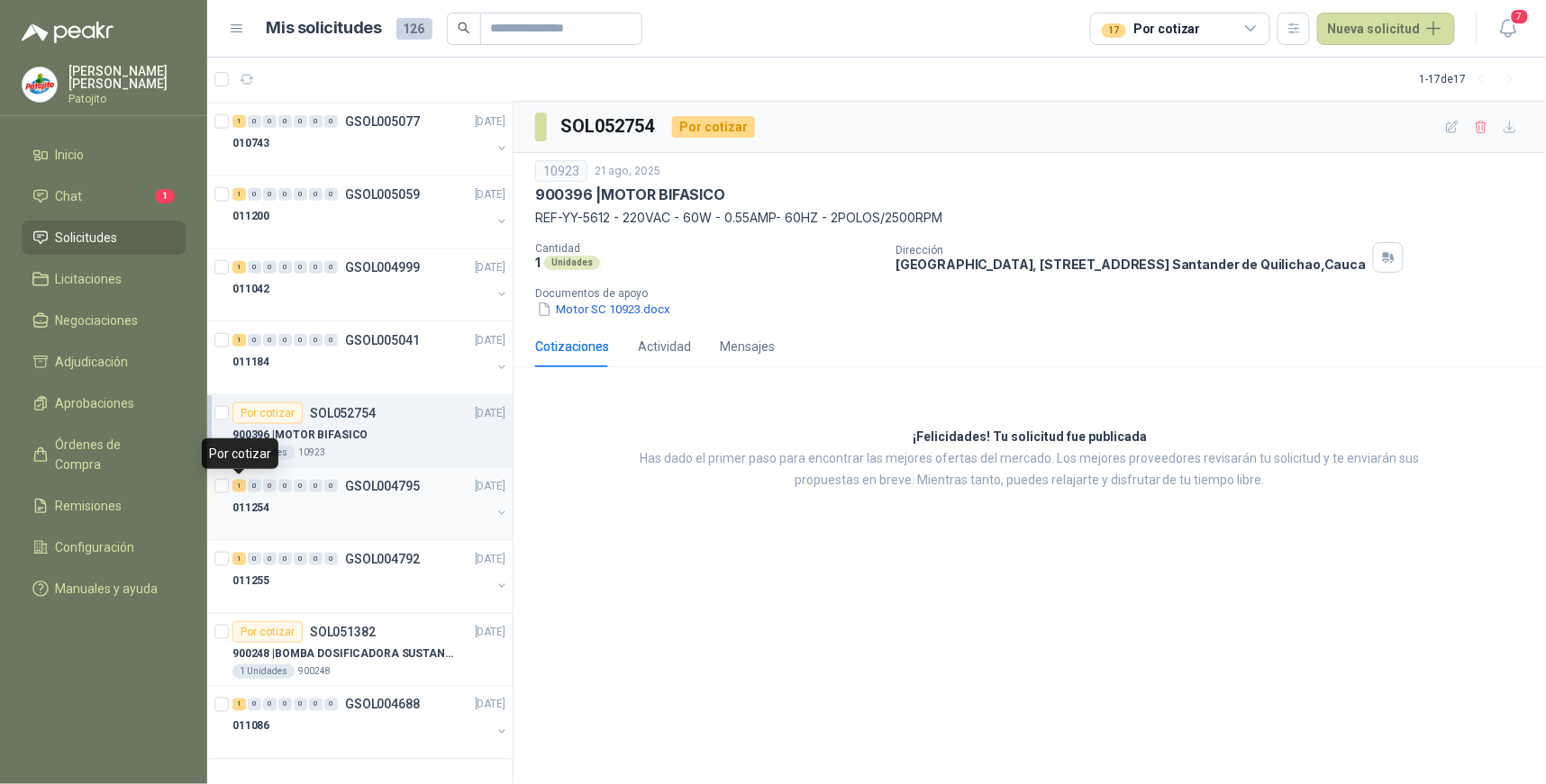
click at [239, 480] on div "1" at bounding box center [239, 486] width 14 height 13
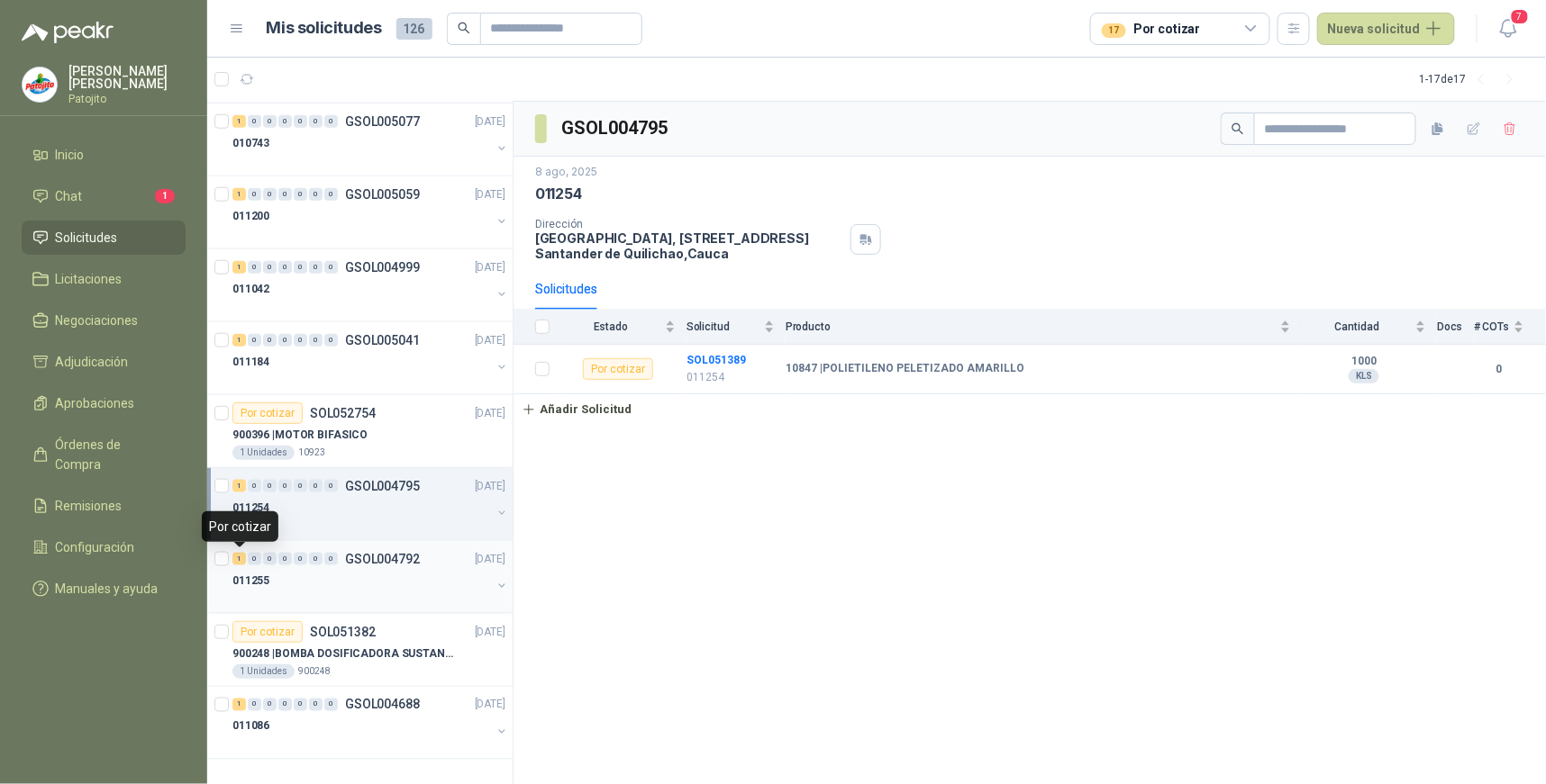
click at [241, 558] on div "1" at bounding box center [239, 559] width 14 height 13
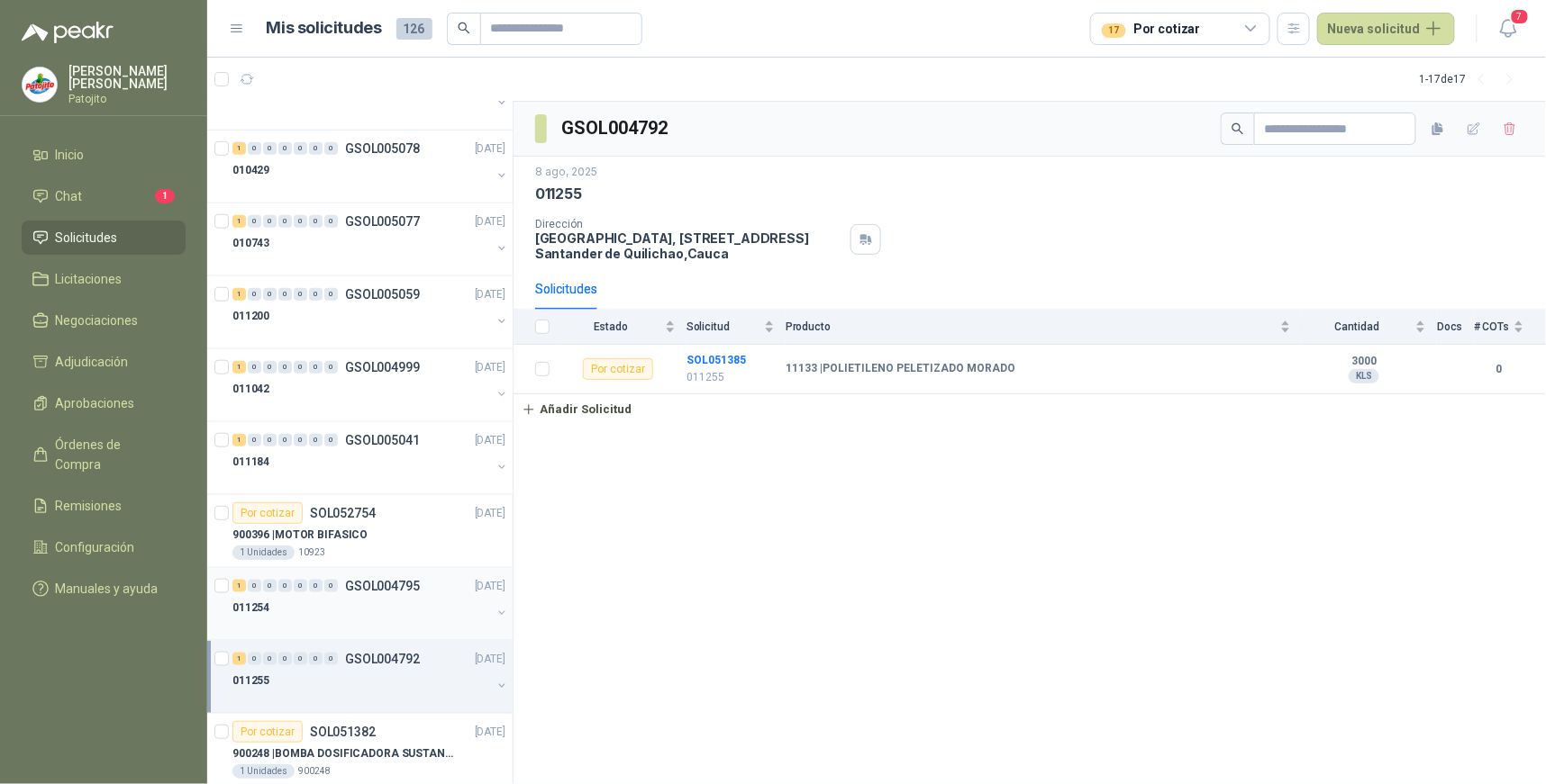
scroll to position [581, 0]
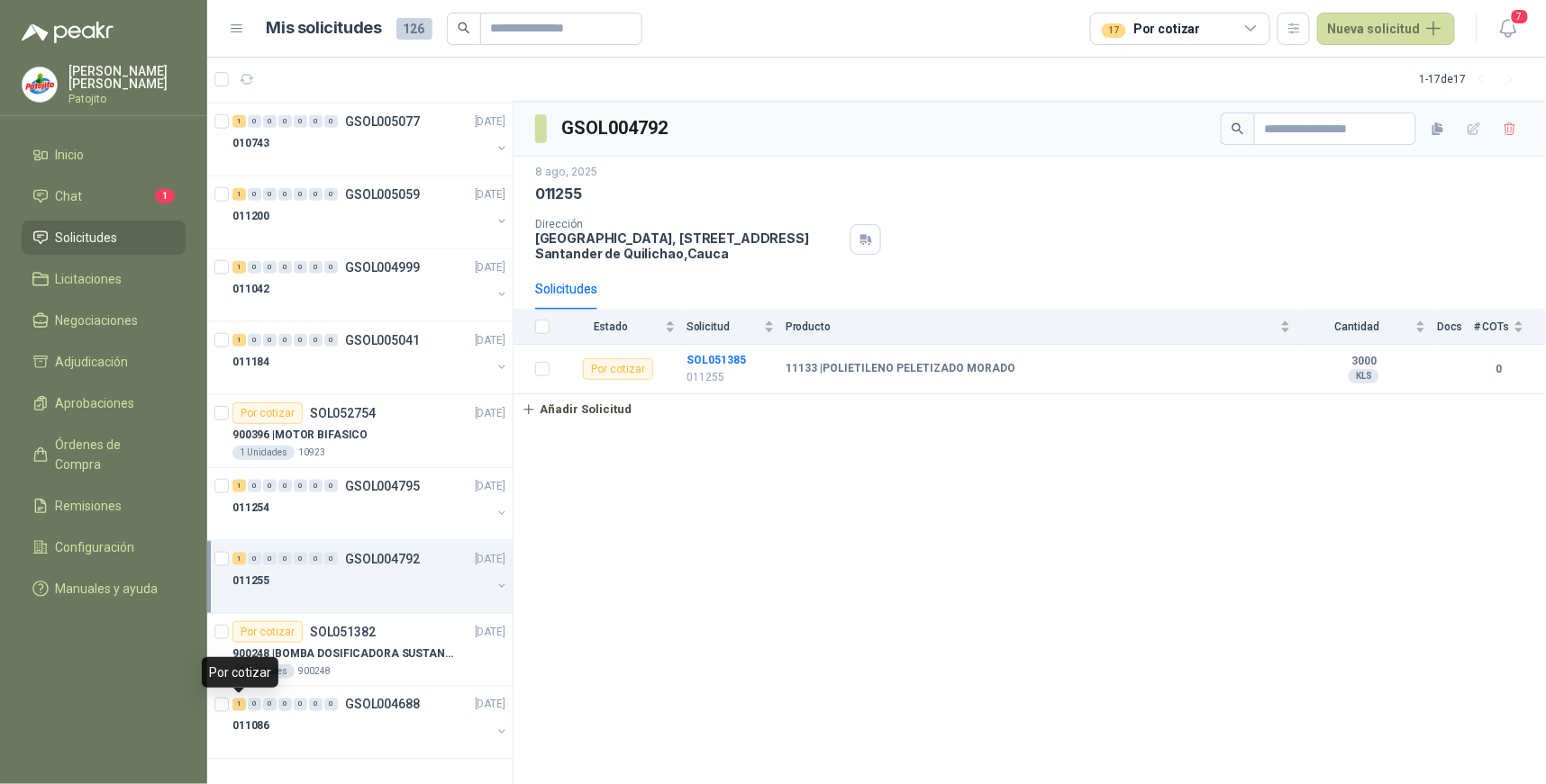
drag, startPoint x: 241, startPoint y: 703, endPoint x: 265, endPoint y: 685, distance: 30.0
click at [240, 703] on div "1" at bounding box center [239, 705] width 14 height 13
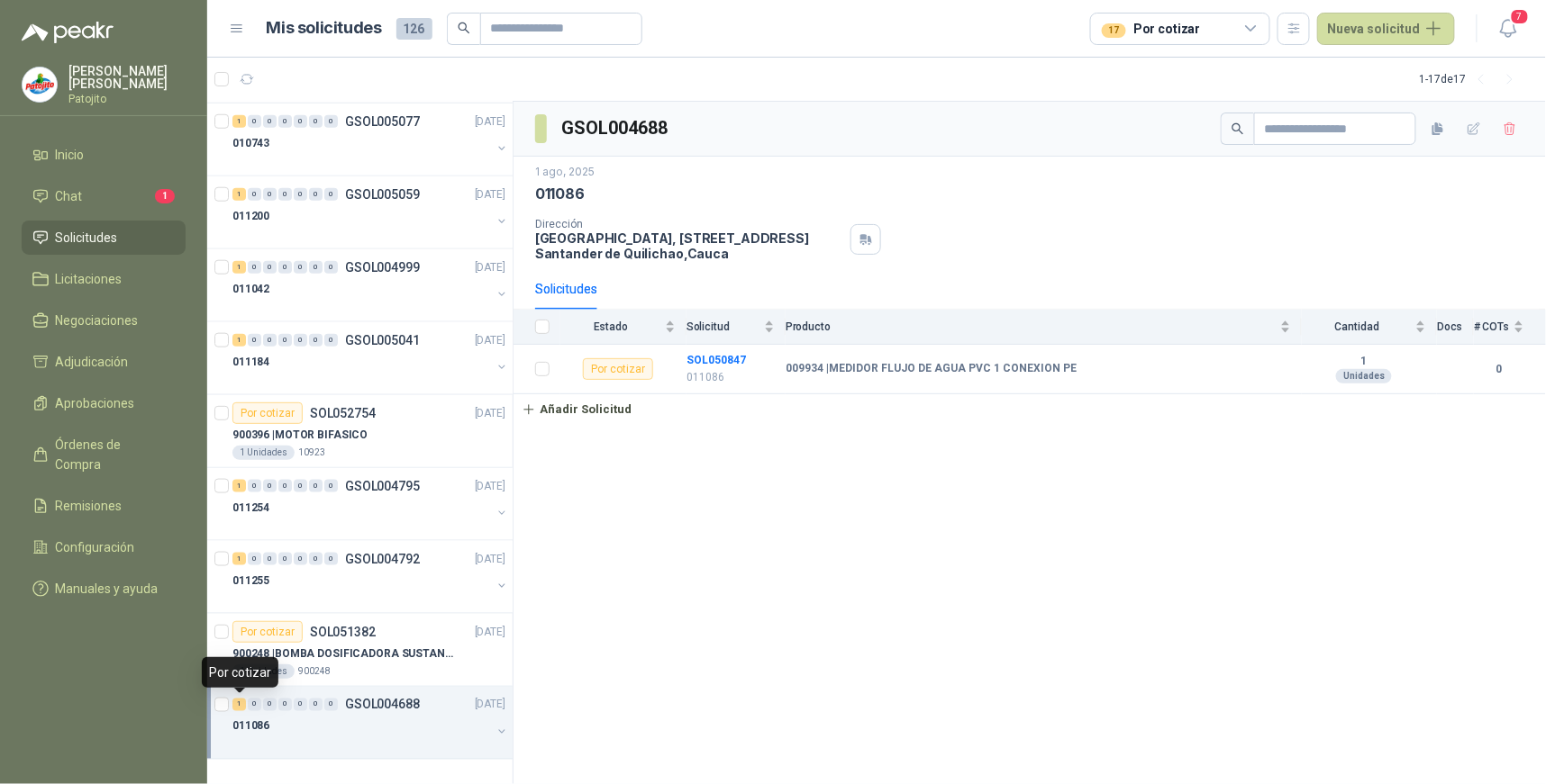
click at [244, 705] on div "1" at bounding box center [239, 705] width 14 height 13
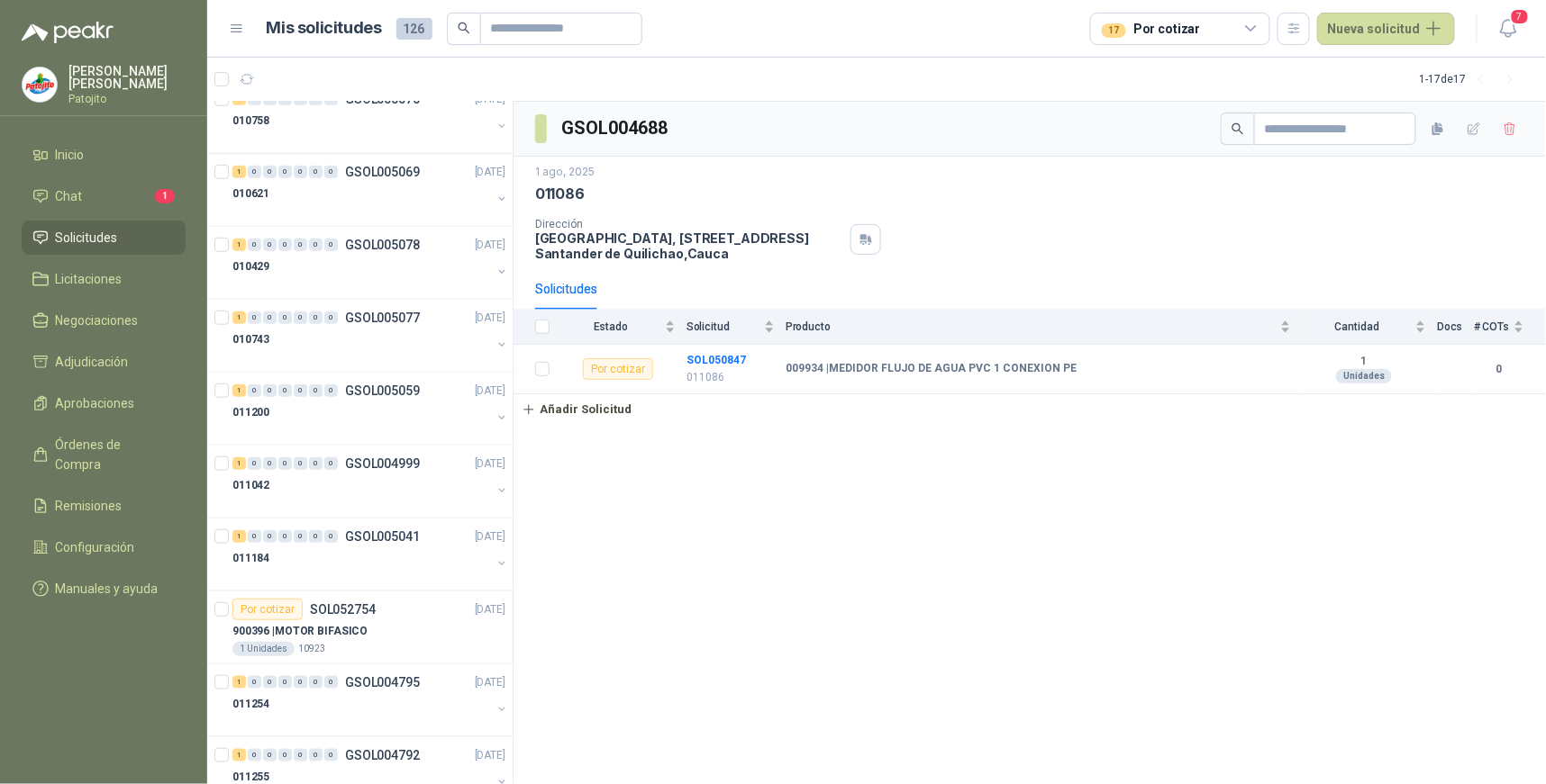
scroll to position [182, 0]
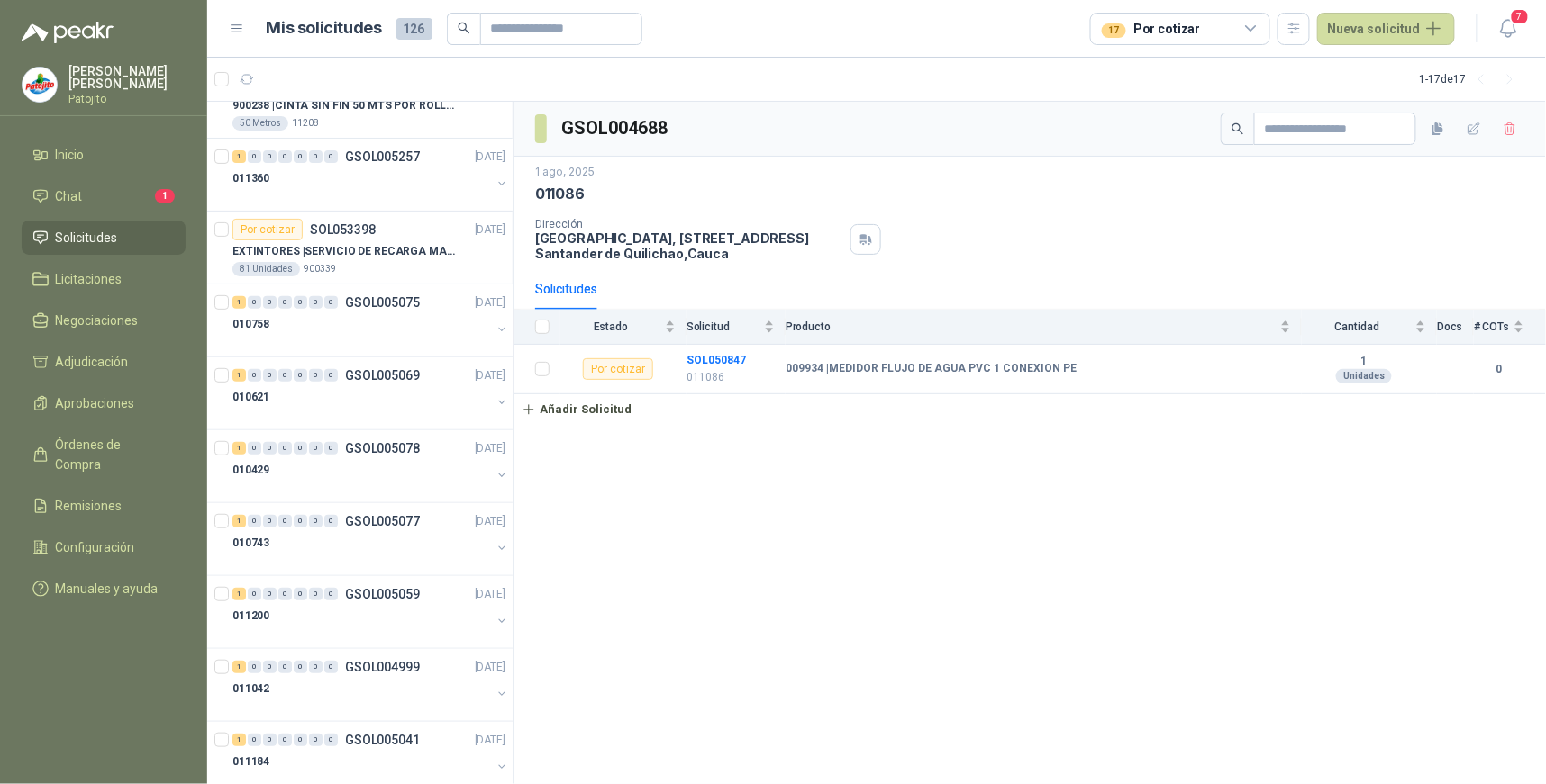
click at [1249, 26] on icon at bounding box center [1251, 29] width 17 height 17
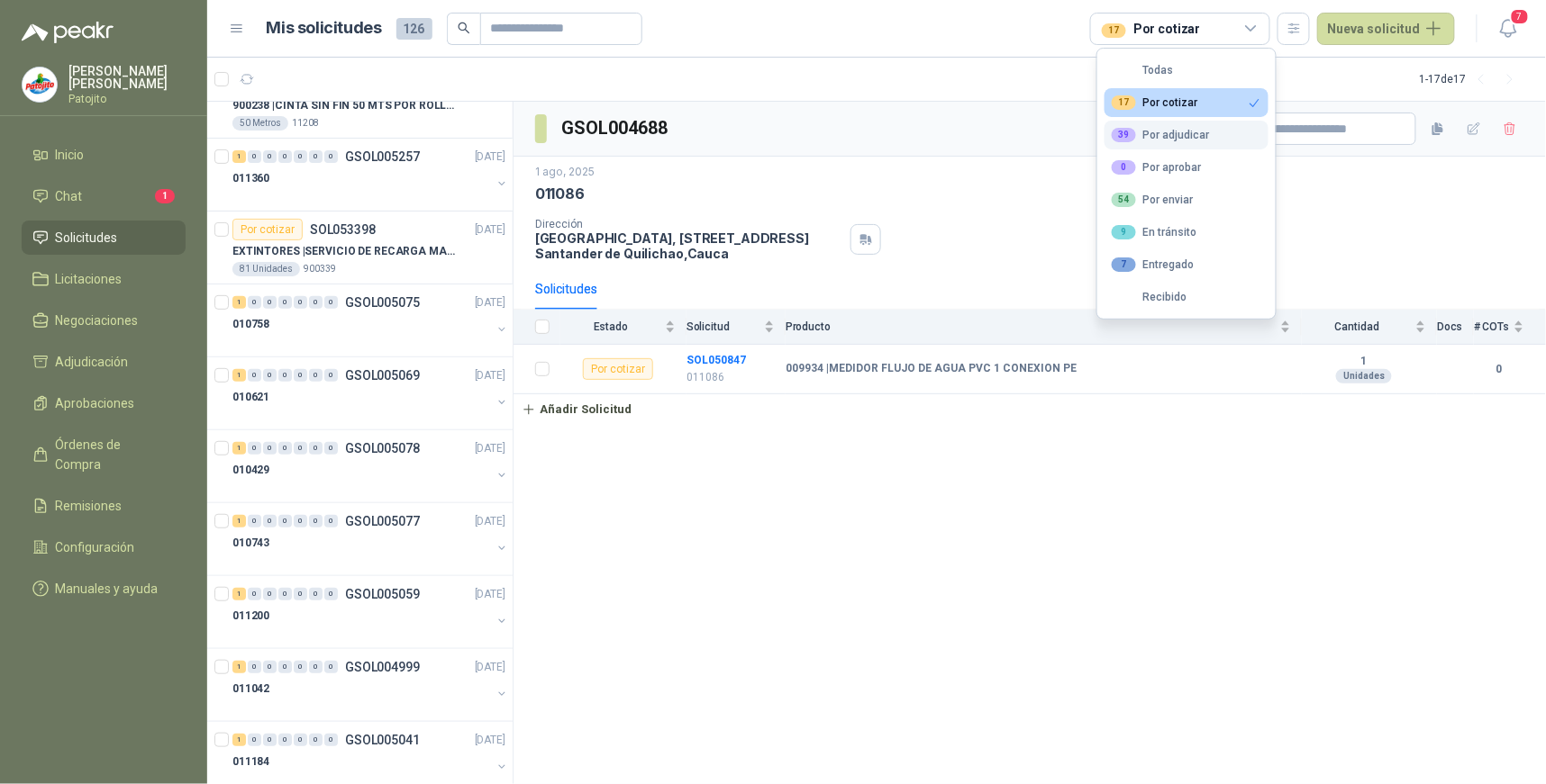
click at [1174, 130] on div "39 Por adjudicar" at bounding box center [1161, 135] width 98 height 15
click at [1193, 99] on div "17 Por cotizar" at bounding box center [1155, 103] width 86 height 15
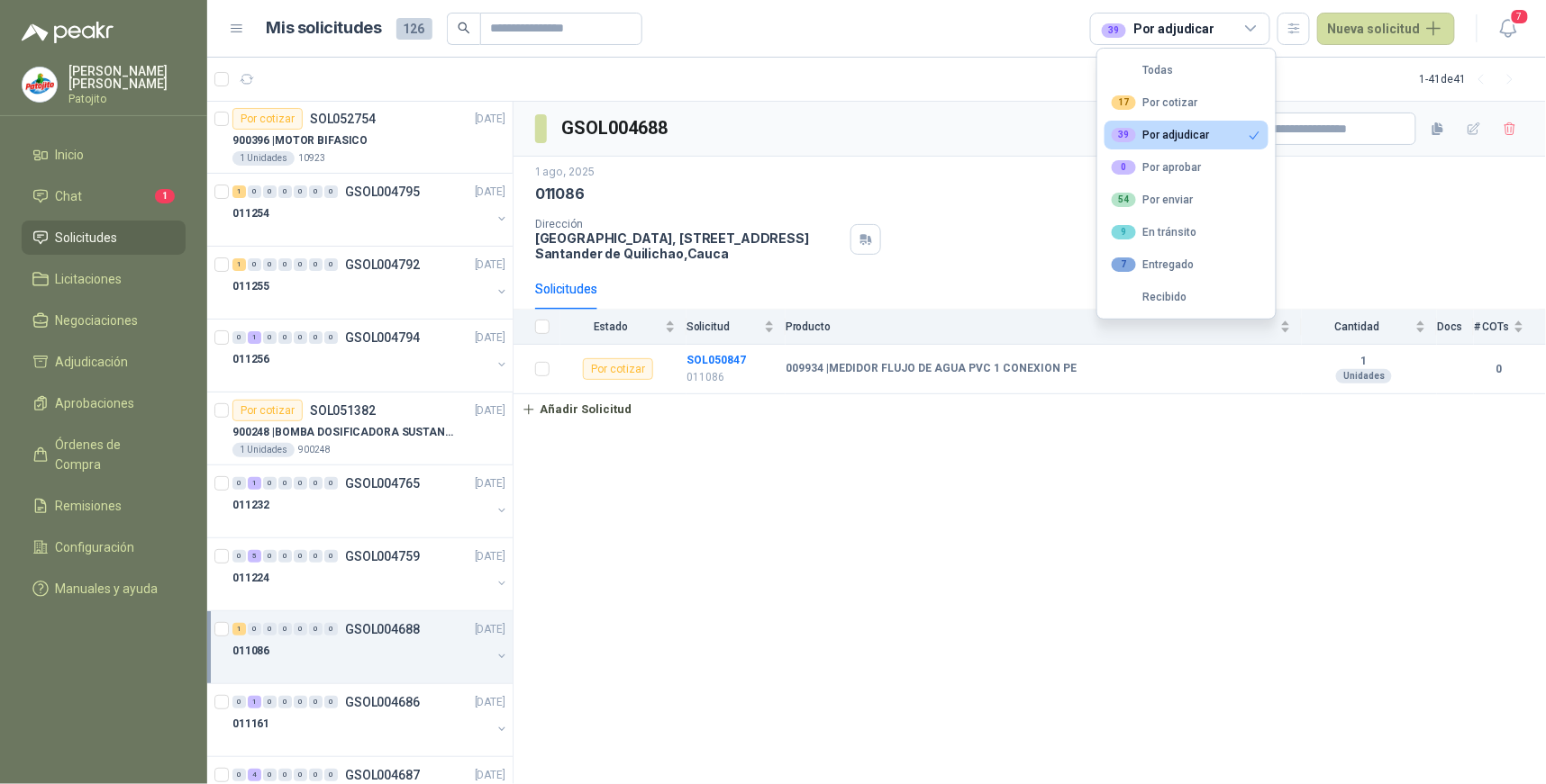
scroll to position [2335, 0]
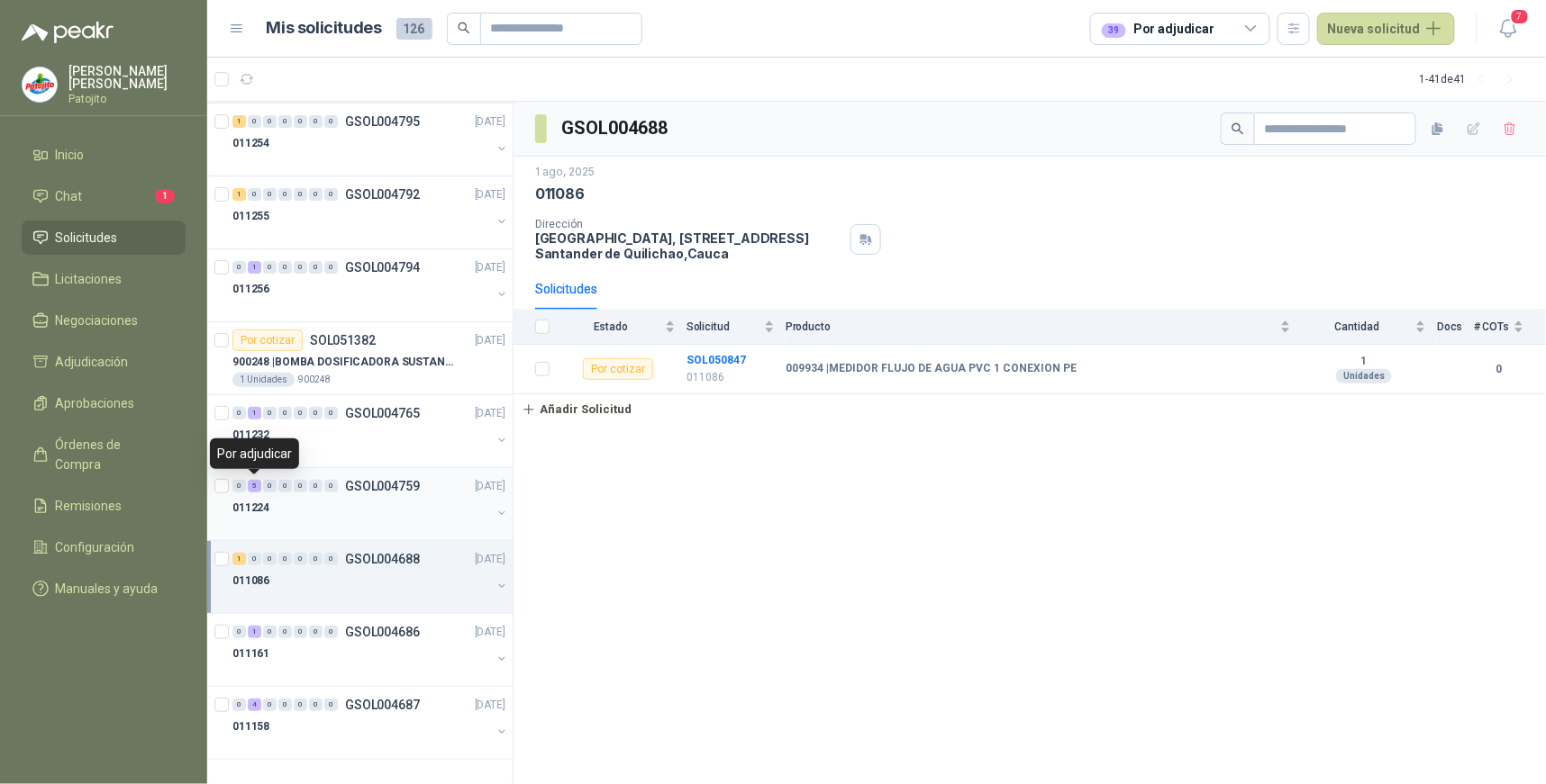
click at [256, 482] on div "5" at bounding box center [254, 486] width 14 height 13
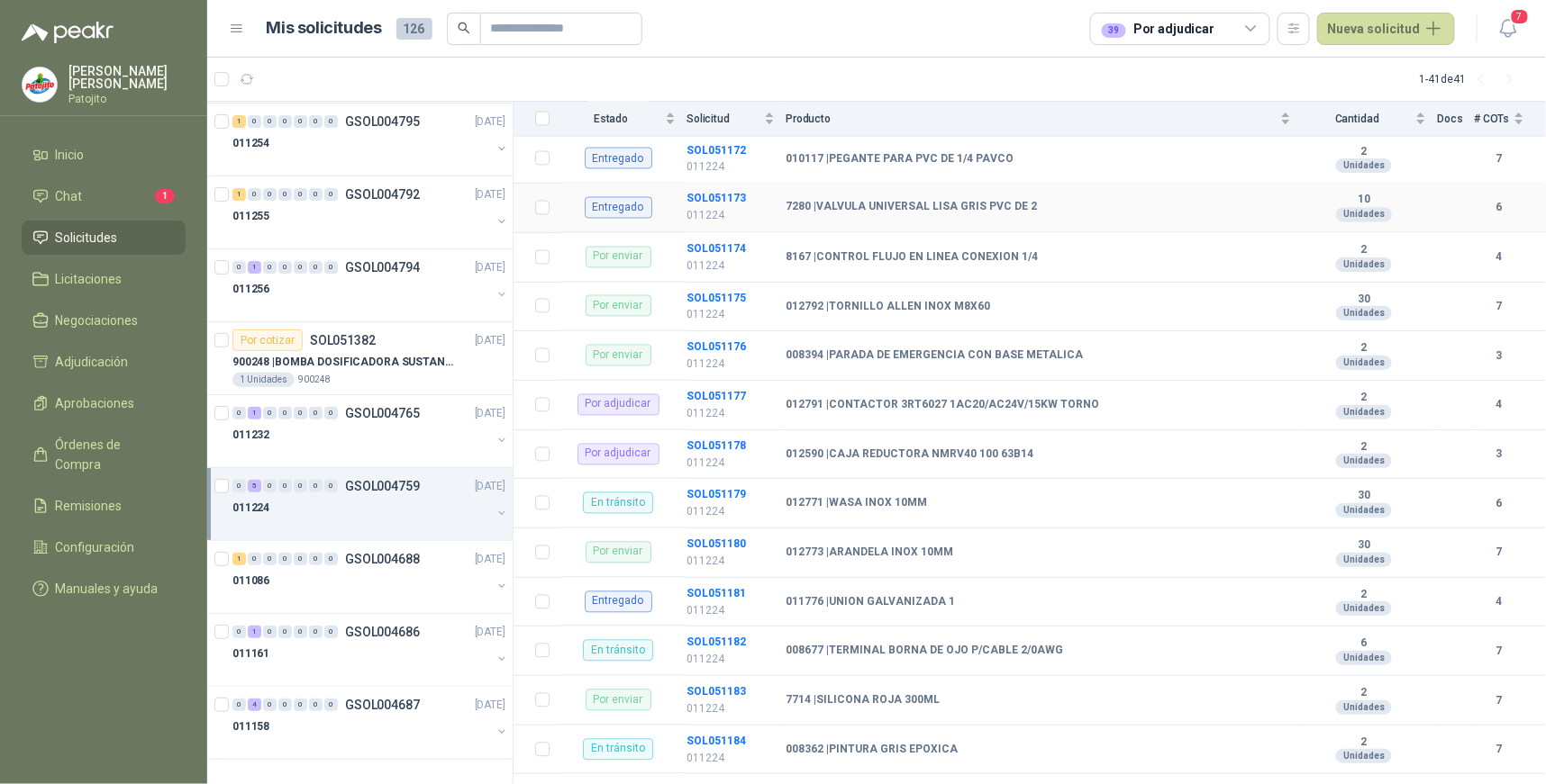
scroll to position [1100, 0]
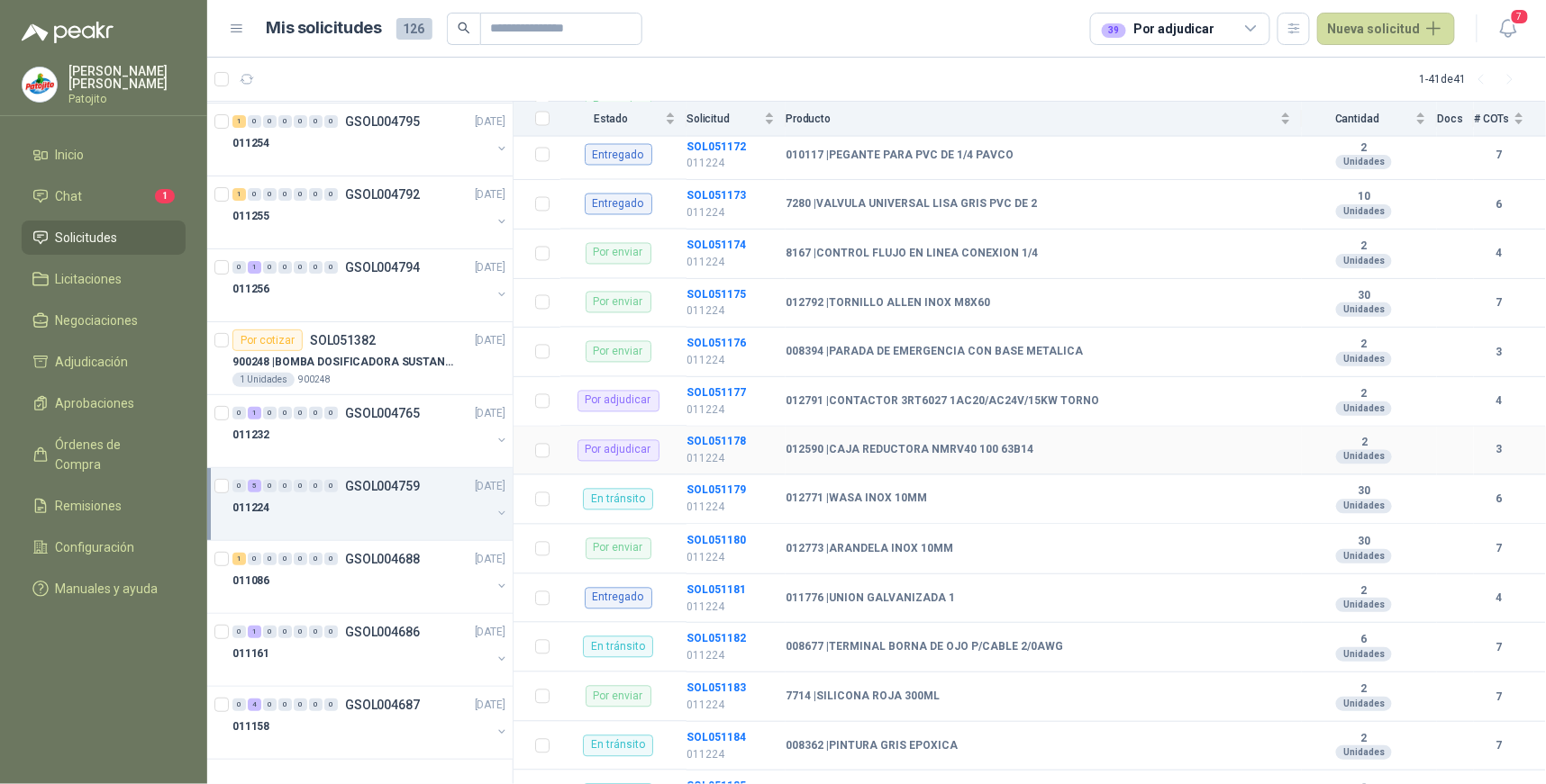
click at [929, 447] on b "012590 | CAJA REDUCTORA NMRV40 100 63B14" at bounding box center [909, 451] width 248 height 15
click at [716, 437] on b "SOL051178" at bounding box center [716, 442] width 60 height 13
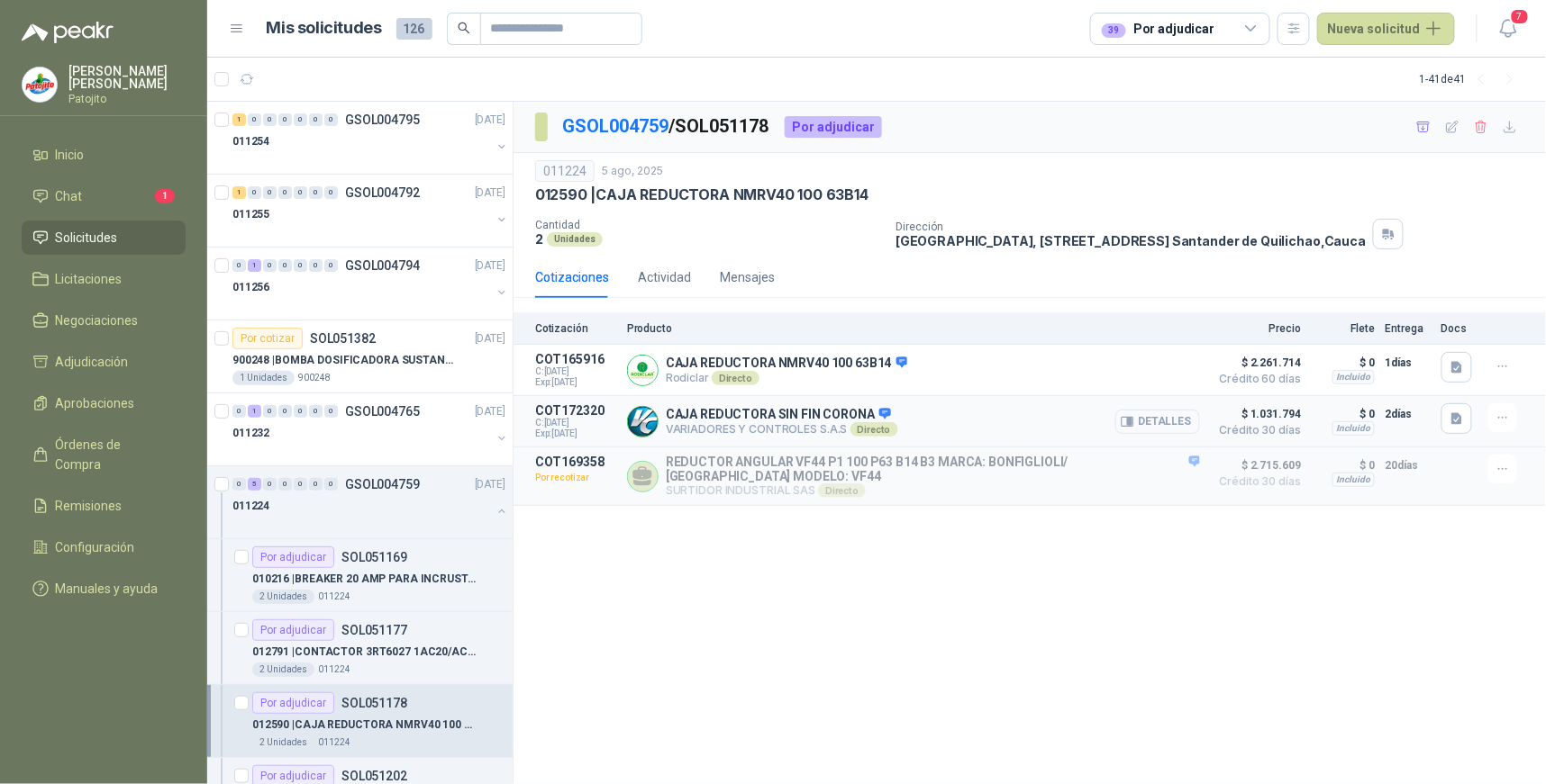
click at [1187, 418] on button "Detalles" at bounding box center [1158, 422] width 84 height 25
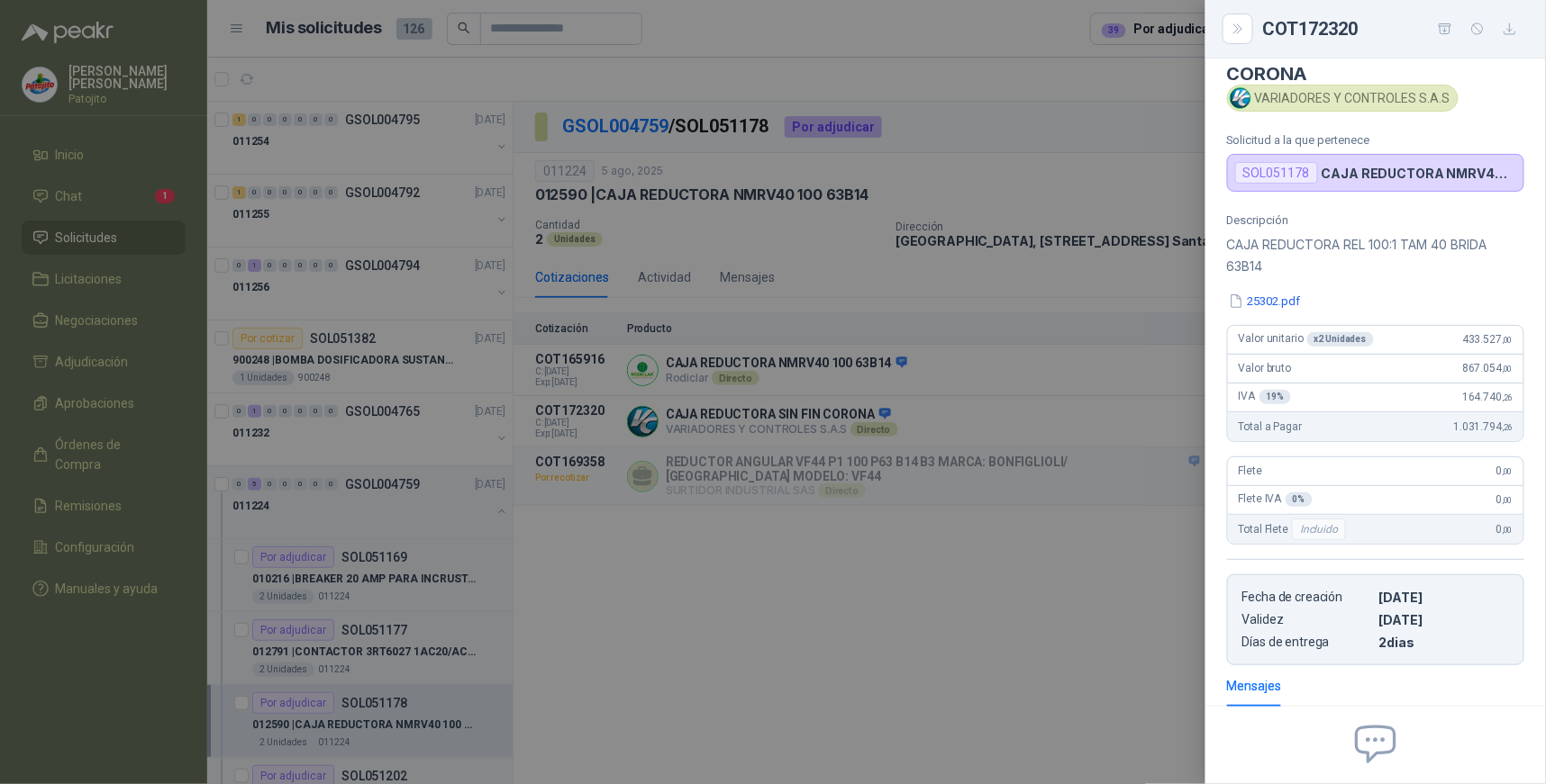
scroll to position [20, 0]
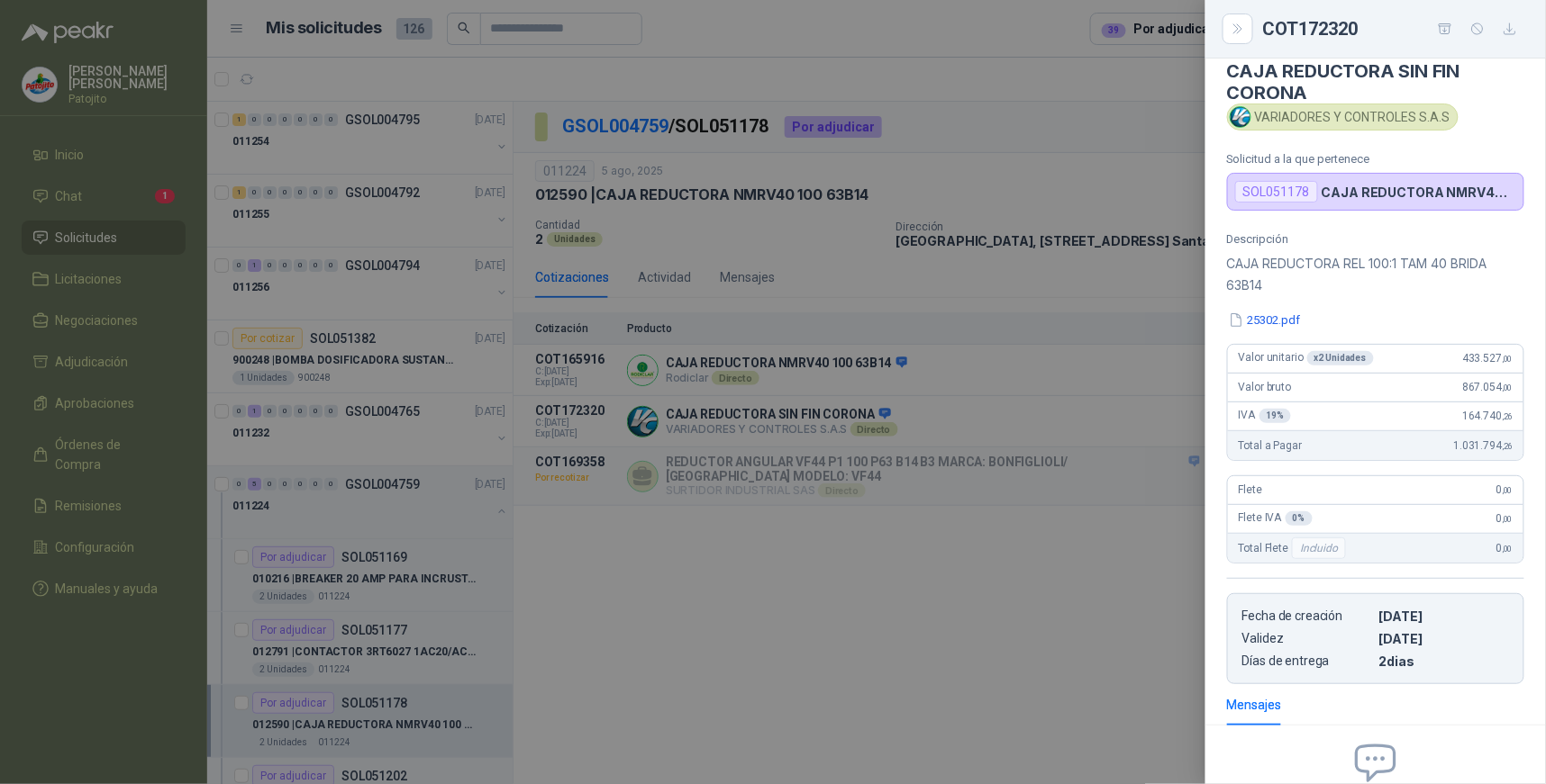
click at [1118, 571] on div at bounding box center [773, 392] width 1546 height 784
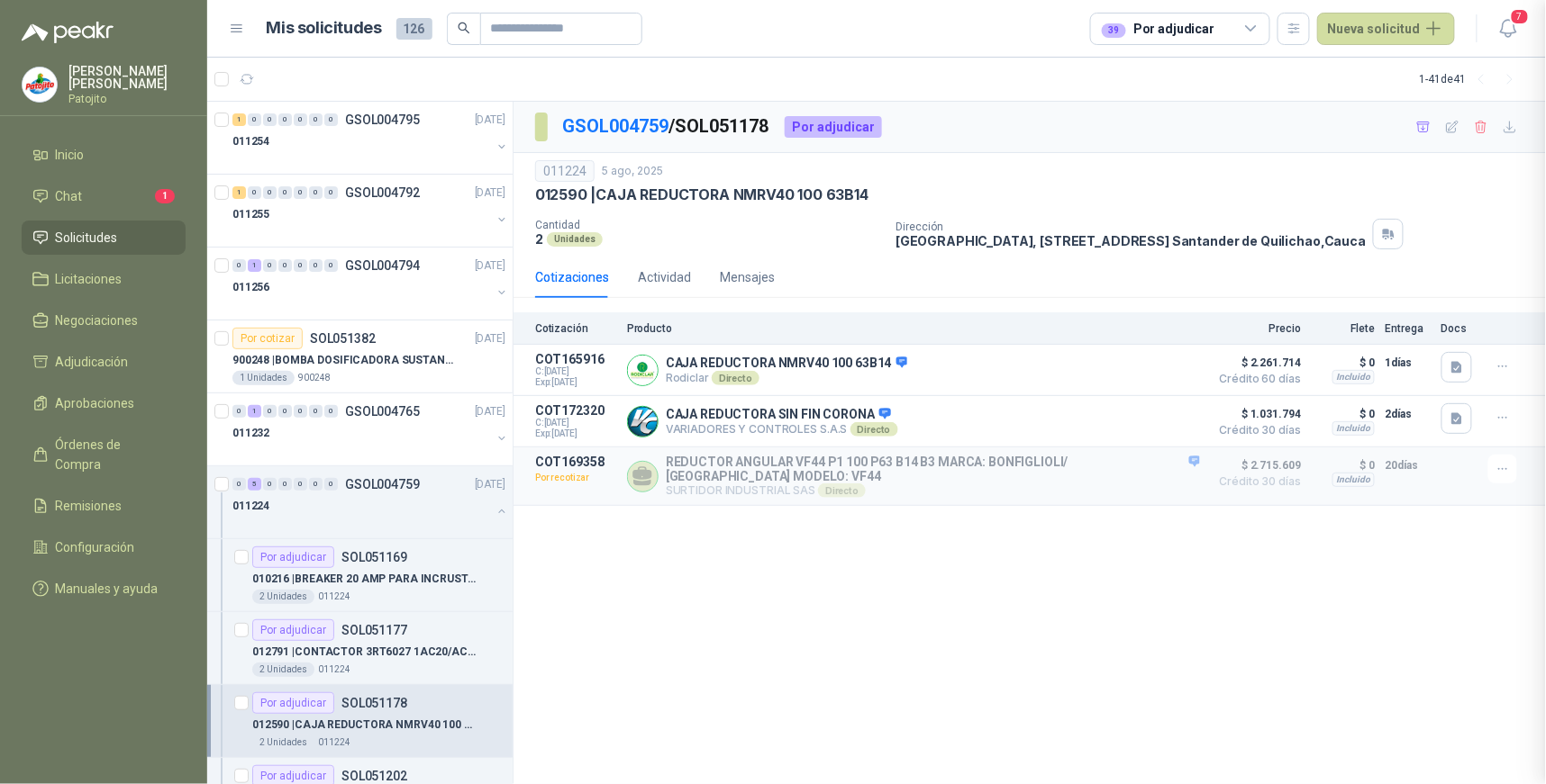
scroll to position [220, 0]
click at [867, 639] on div "GSOL004759 / SOL051178 Por adjudicar 011224 [DATE] 012590 | CAJA REDUCTORA NMRV…" at bounding box center [1030, 443] width 1033 height 683
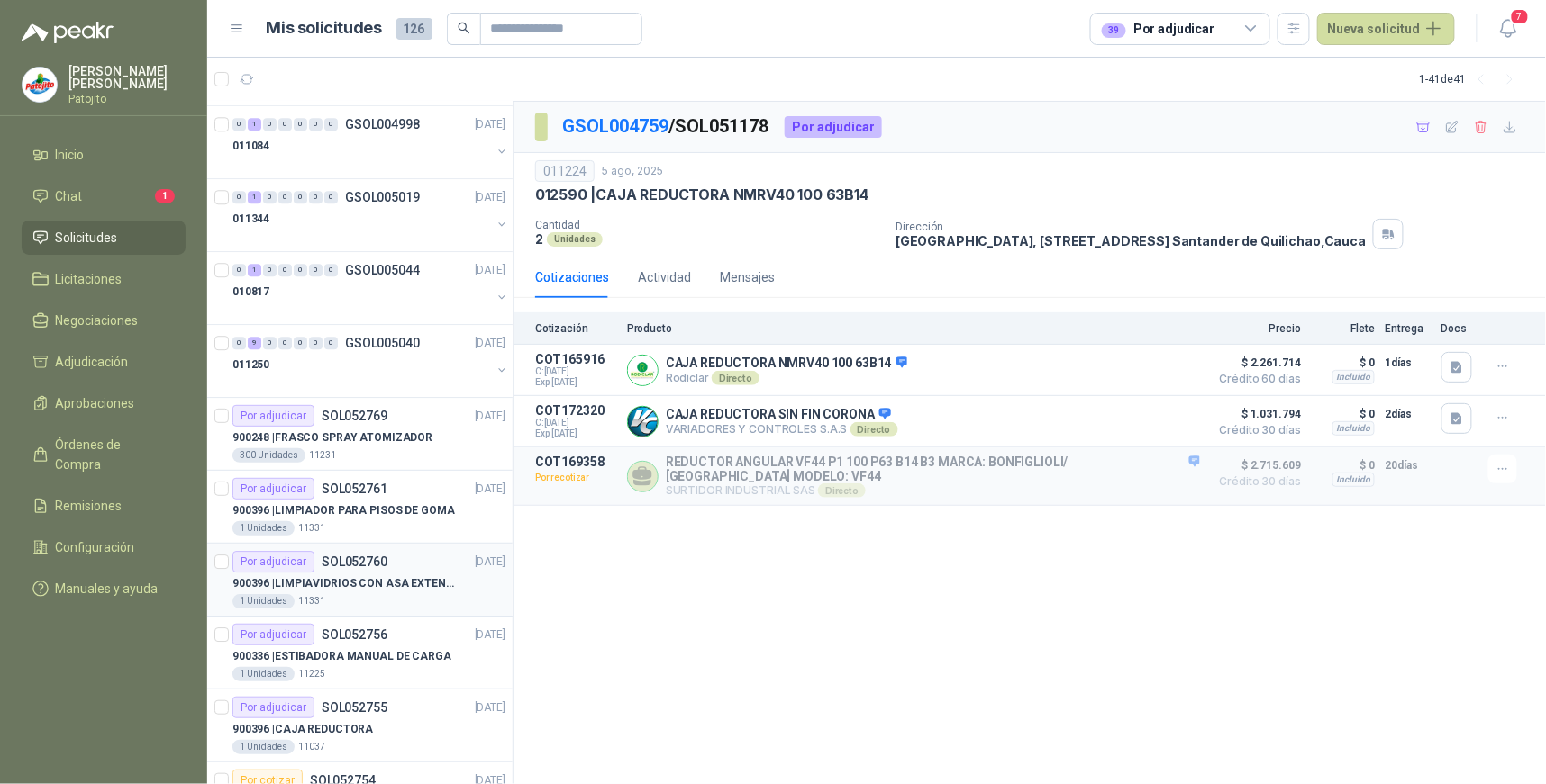
scroll to position [1700, 0]
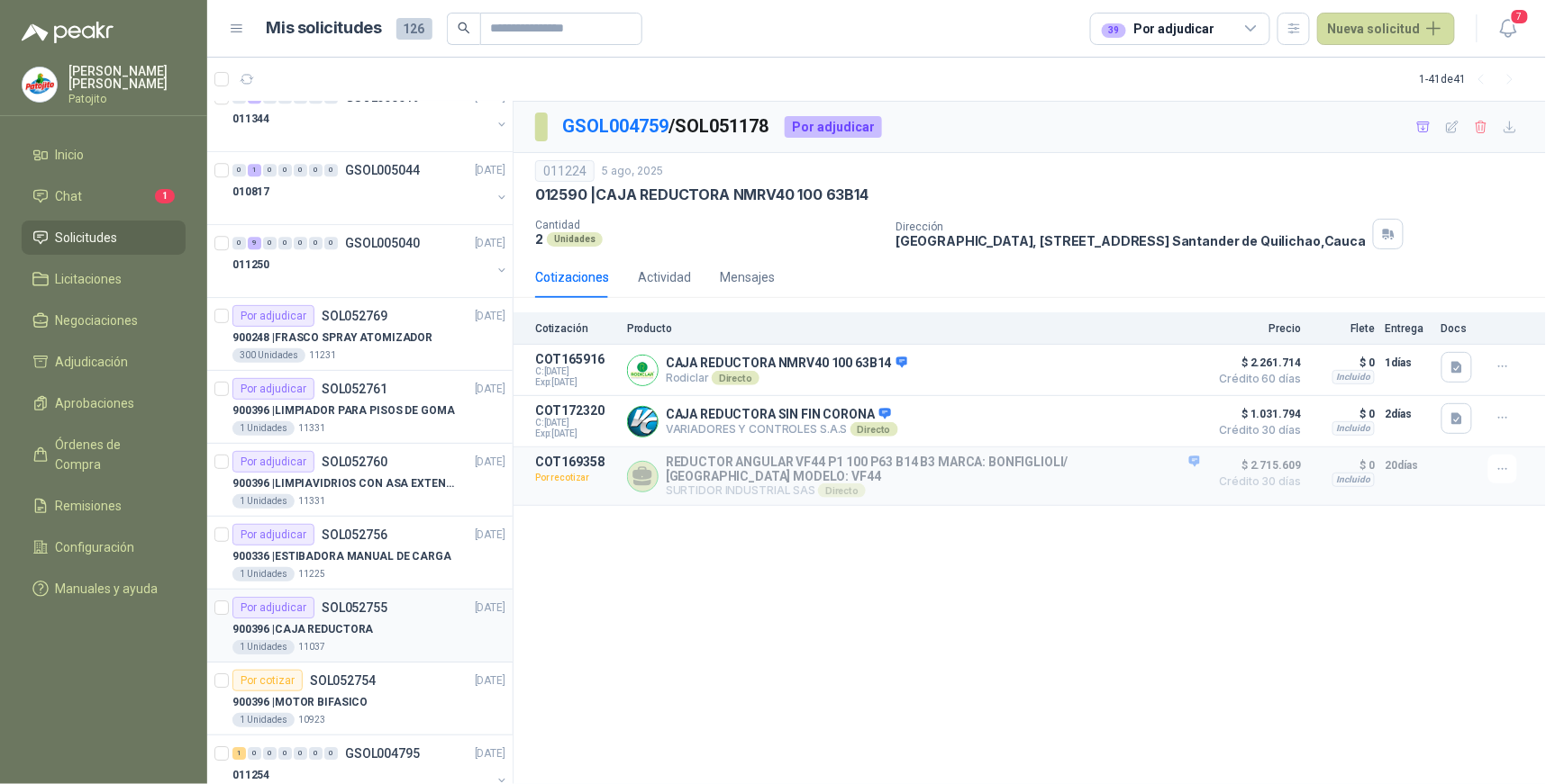
click at [312, 610] on div "Por adjudicar" at bounding box center [272, 608] width 82 height 22
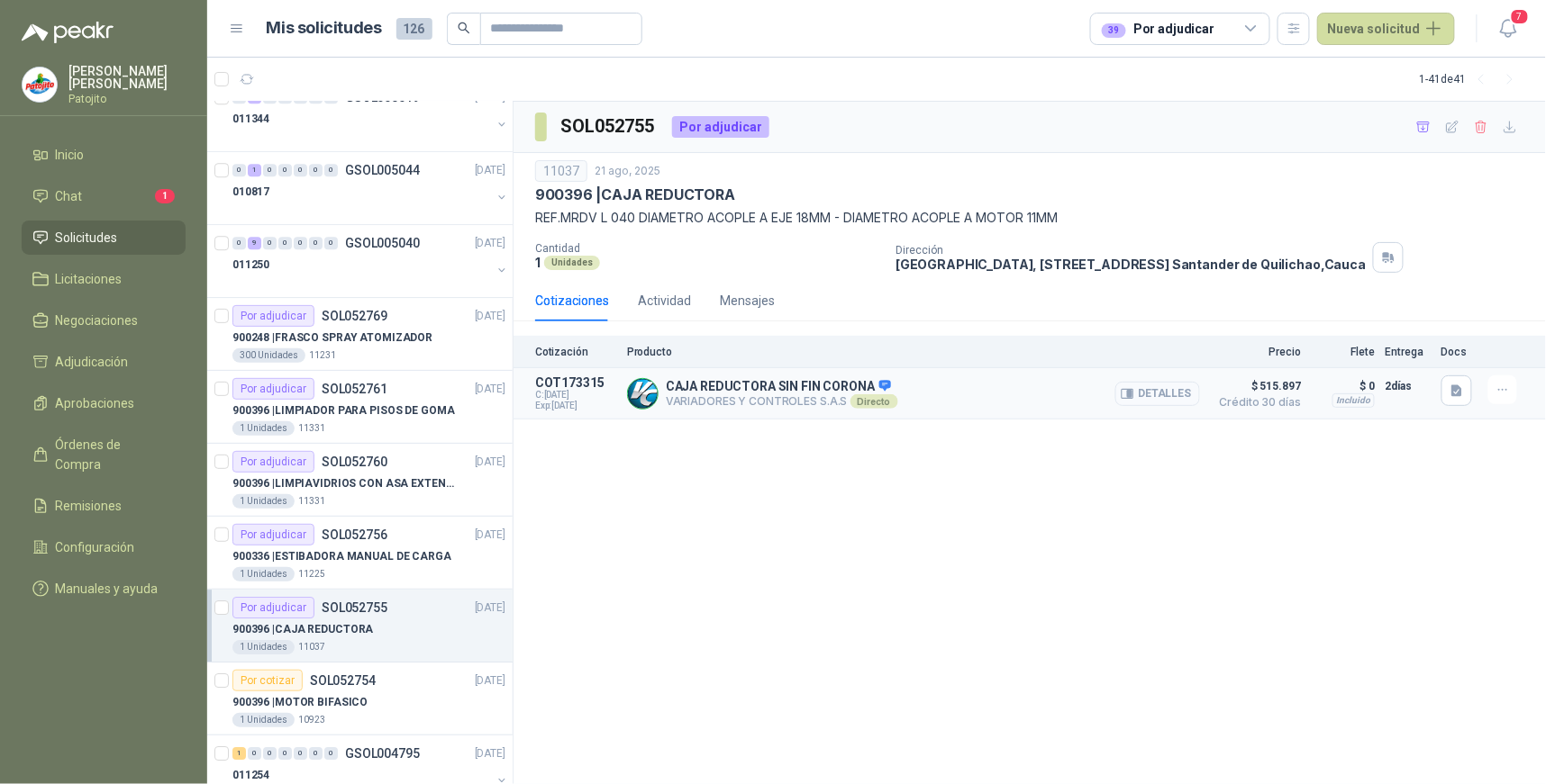
click at [1148, 390] on button "Detalles" at bounding box center [1158, 393] width 84 height 25
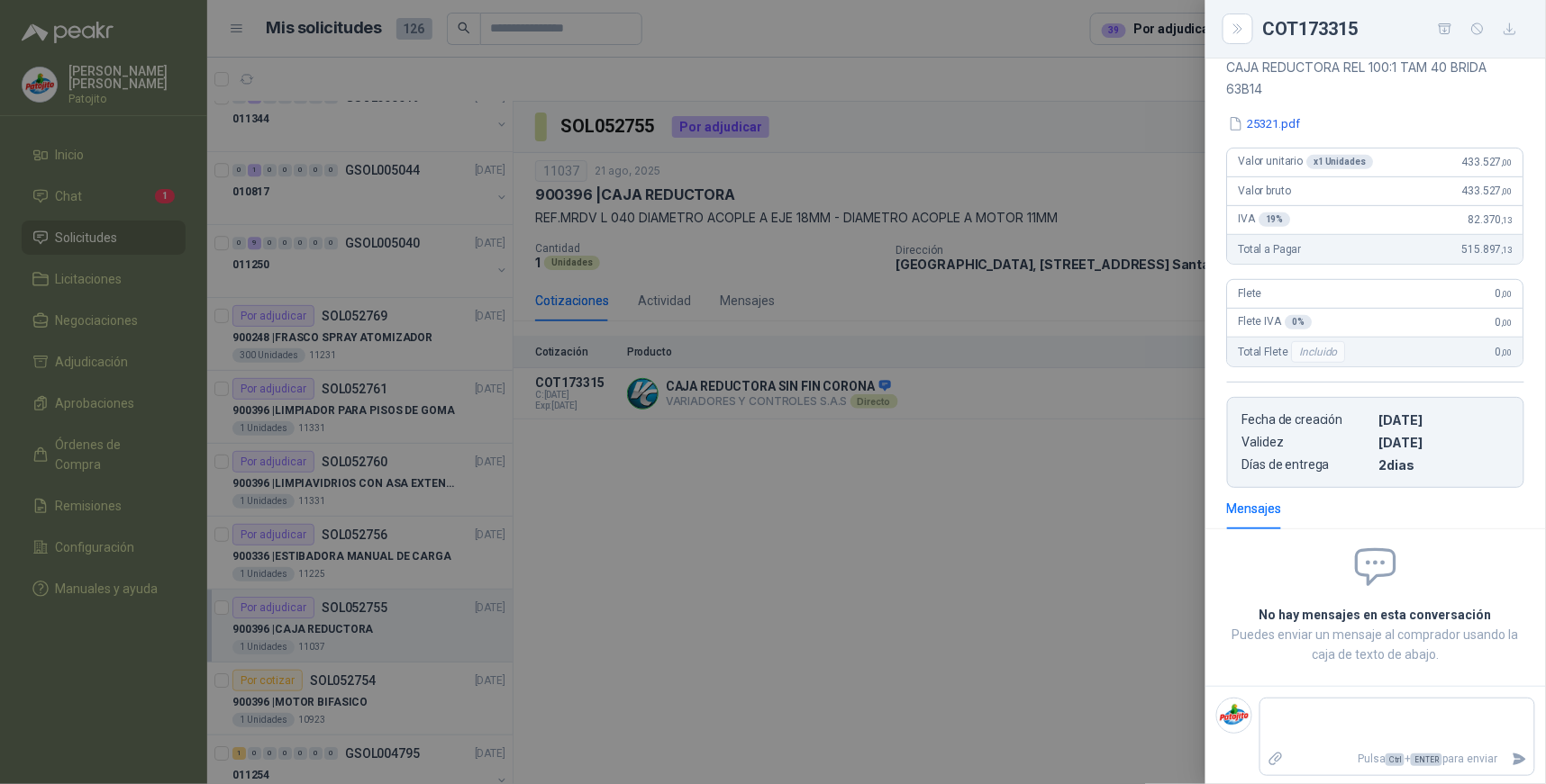
scroll to position [220, 0]
click at [1229, 27] on button "Close" at bounding box center [1238, 28] width 30 height 30
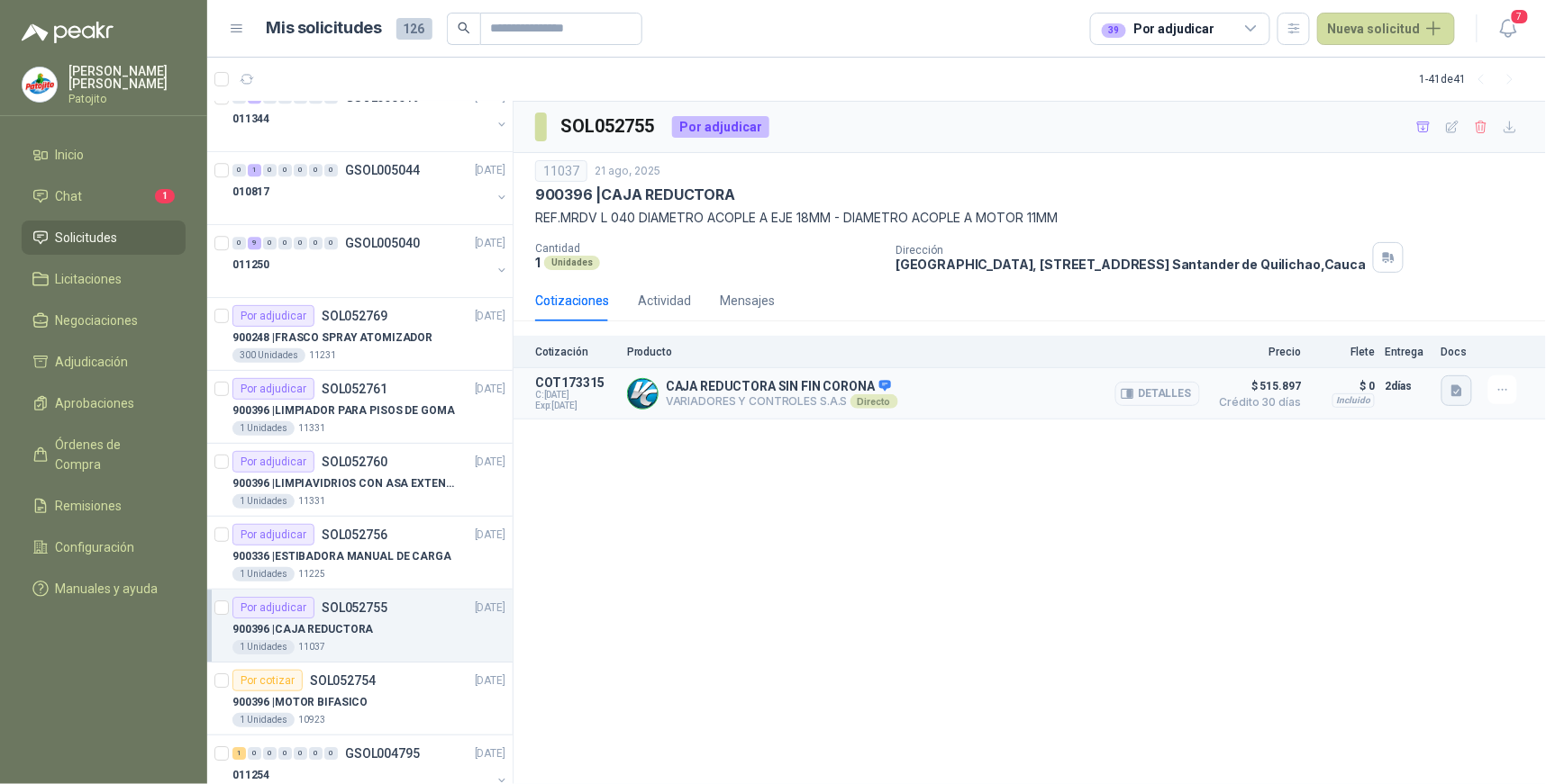
drag, startPoint x: 1447, startPoint y: 375, endPoint x: 1446, endPoint y: 385, distance: 10.0
click at [1446, 376] on div at bounding box center [1459, 393] width 36 height 36
click at [1448, 390] on button "button" at bounding box center [1456, 391] width 30 height 30
click at [1430, 352] on button "25321.pdf" at bounding box center [1423, 351] width 76 height 19
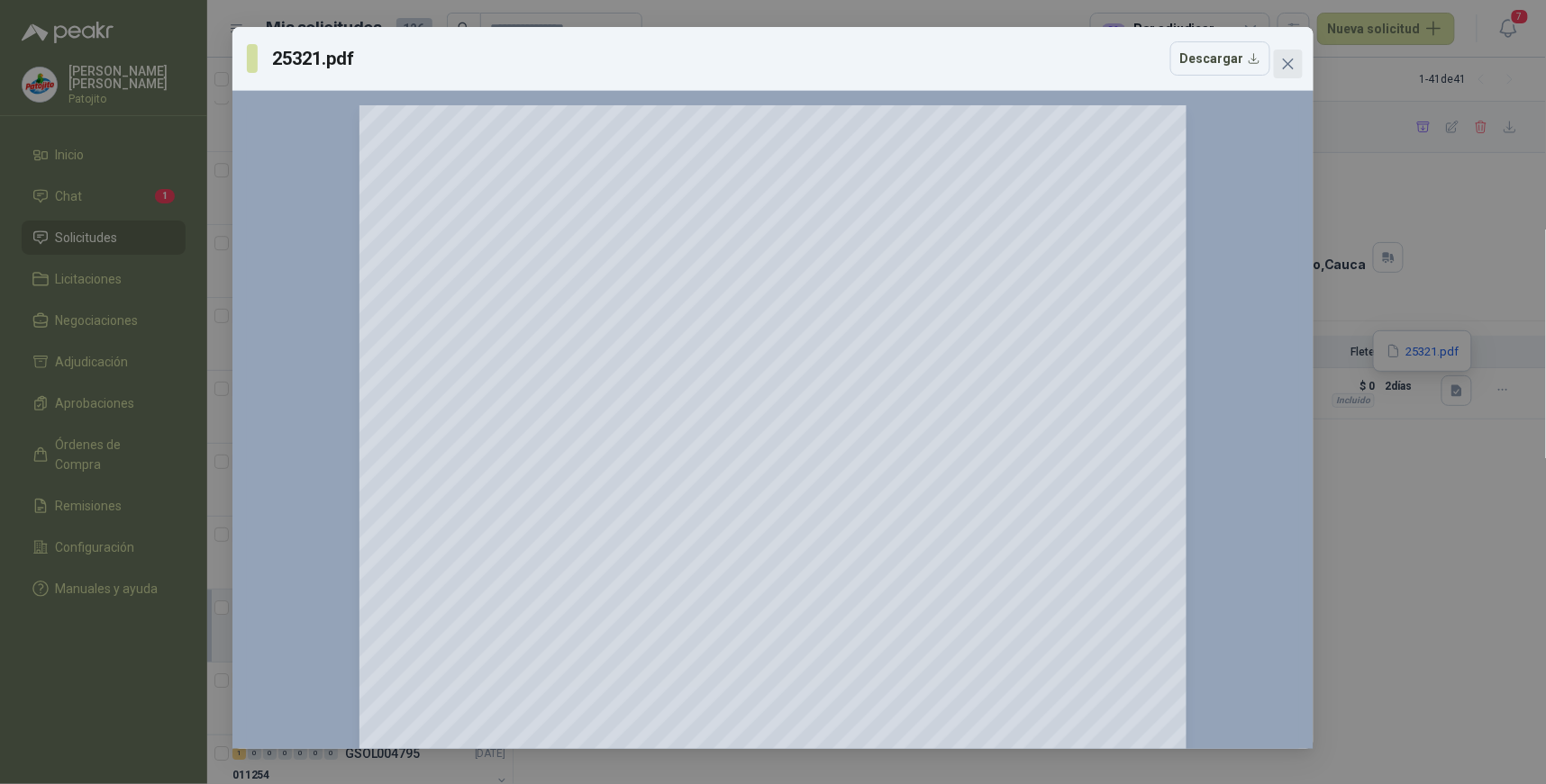
click at [1290, 59] on icon "close" at bounding box center [1289, 64] width 15 height 15
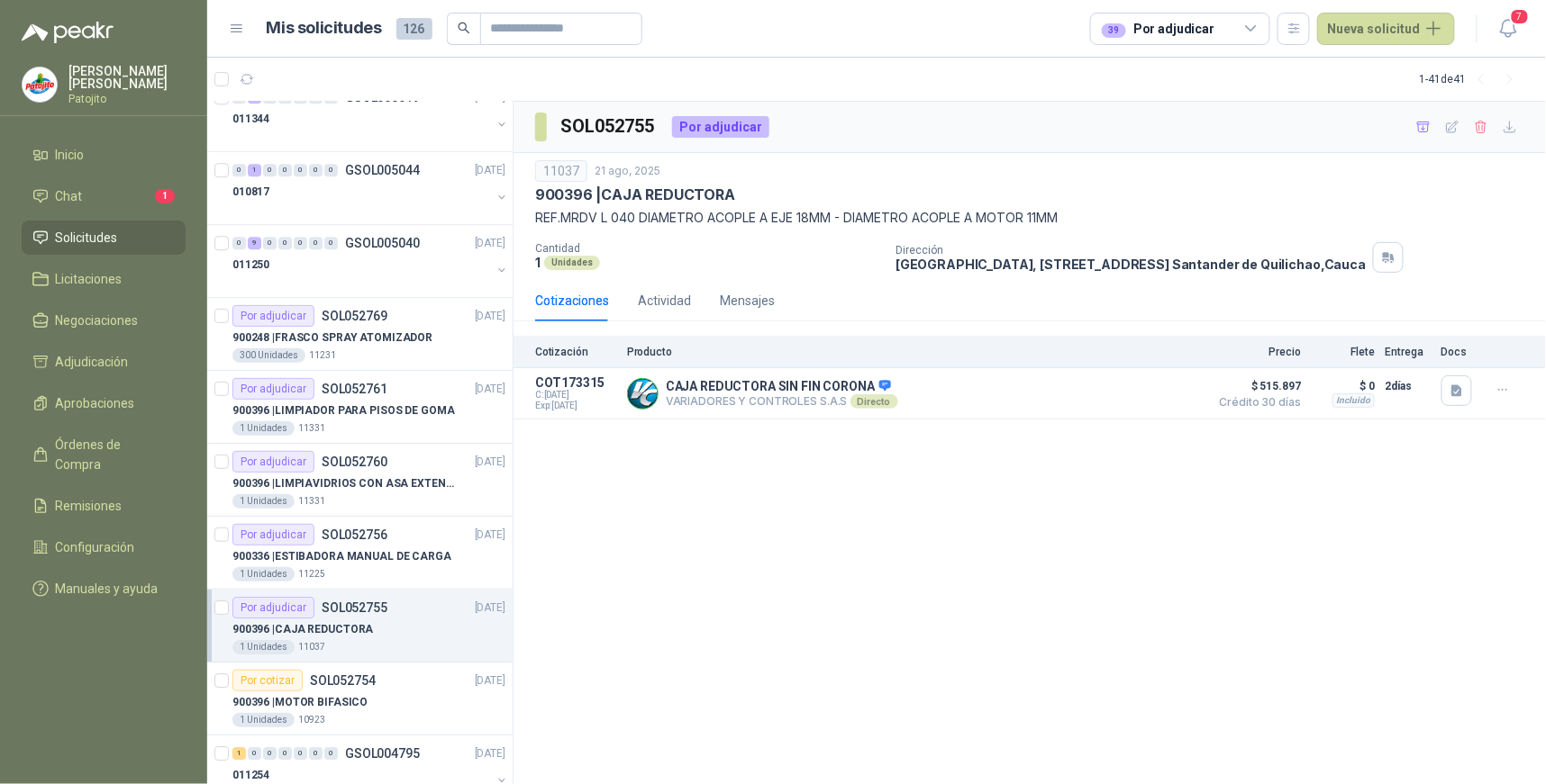
click at [838, 502] on div "SOL052755 Por adjudicar 11037 [DATE] 900396 | CAJA REDUCTORA REF.MRDV L 040 DIA…" at bounding box center [1030, 443] width 1033 height 683
click at [304, 605] on div "Por adjudicar" at bounding box center [272, 608] width 82 height 22
click at [359, 613] on p "SOL052755" at bounding box center [355, 608] width 66 height 13
click at [1265, 28] on div "39 Por adjudicar" at bounding box center [1180, 28] width 180 height 32
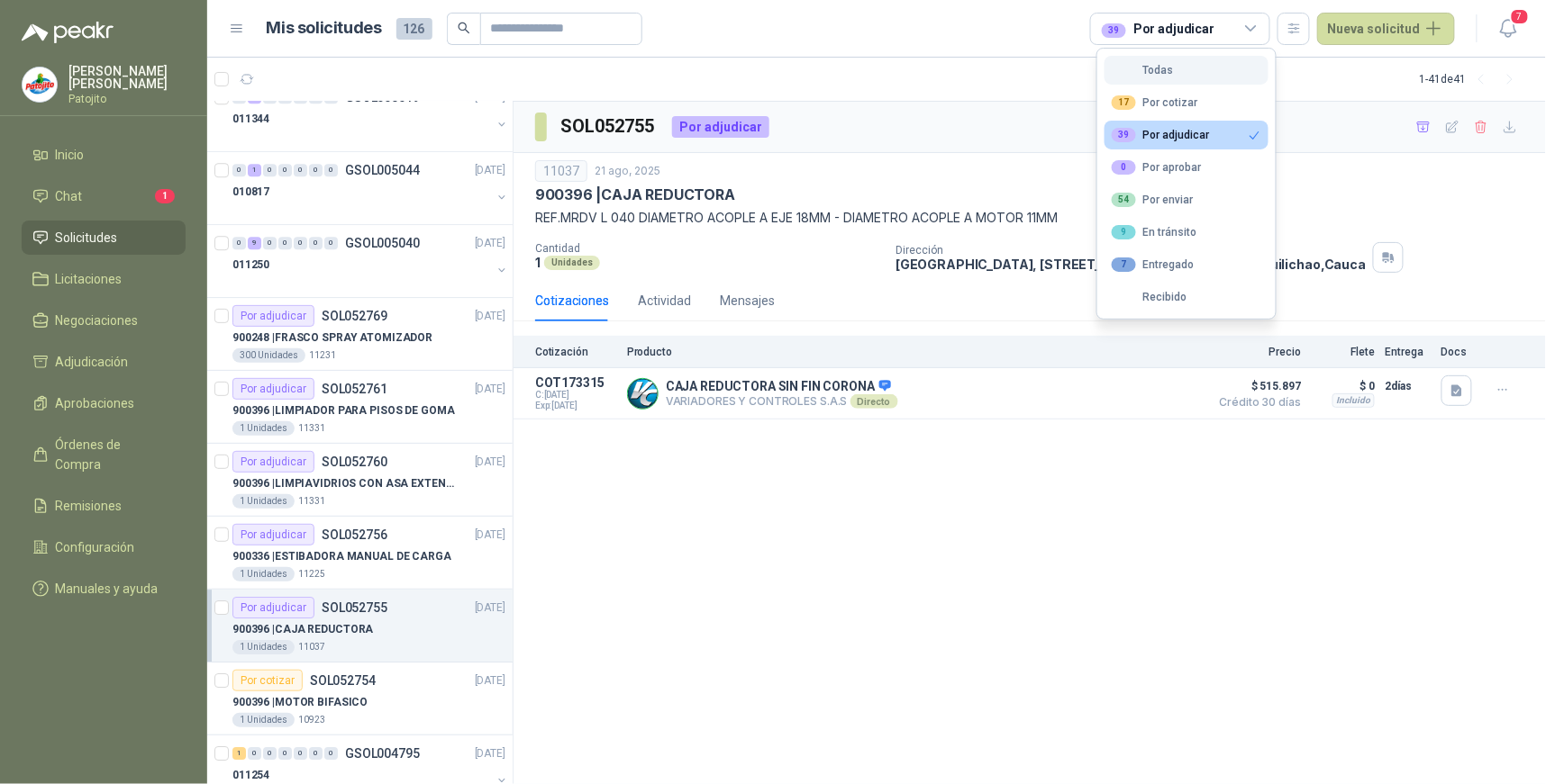
click at [1202, 71] on button "Todas" at bounding box center [1186, 70] width 164 height 28
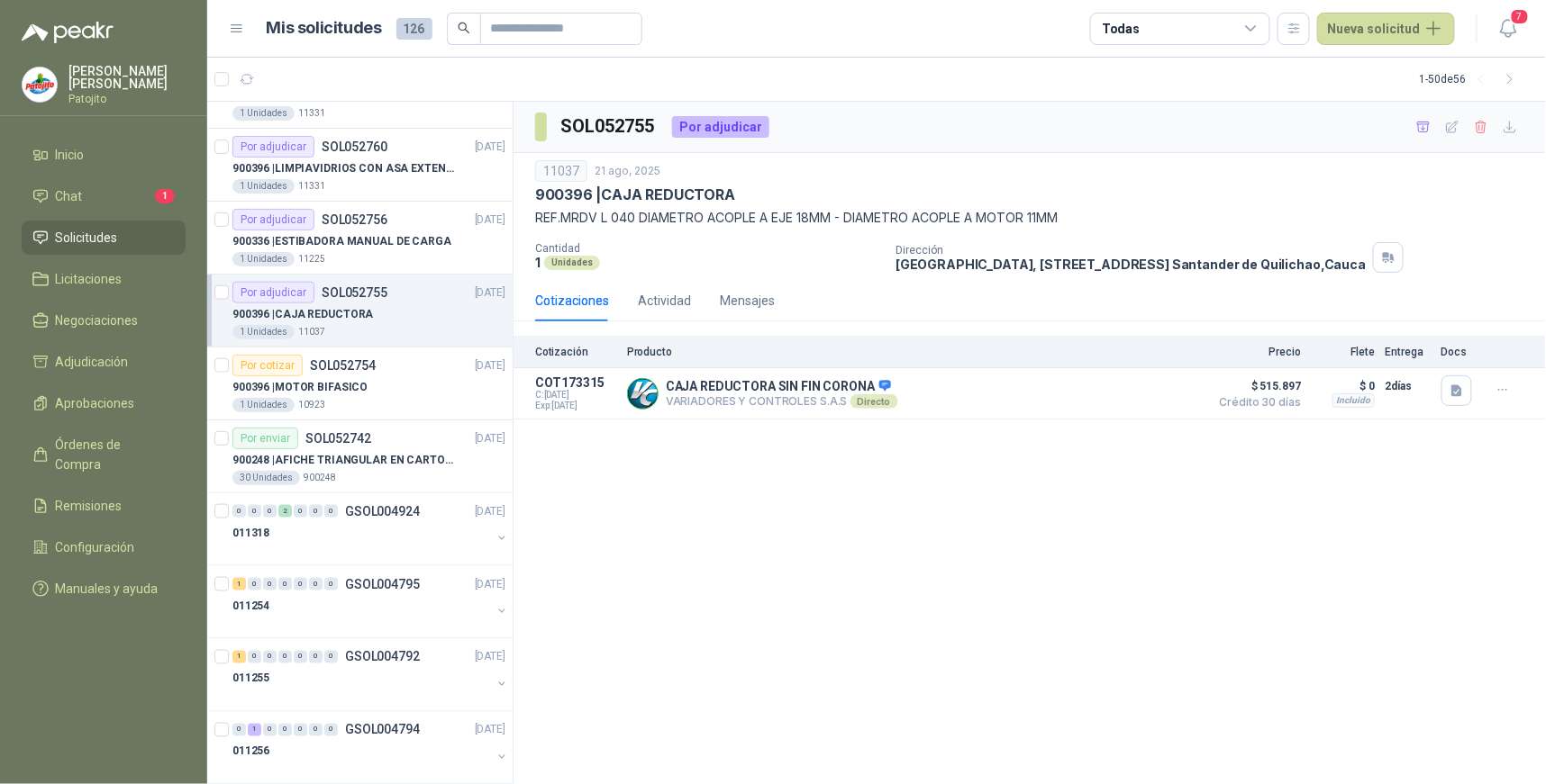
scroll to position [2992, 0]
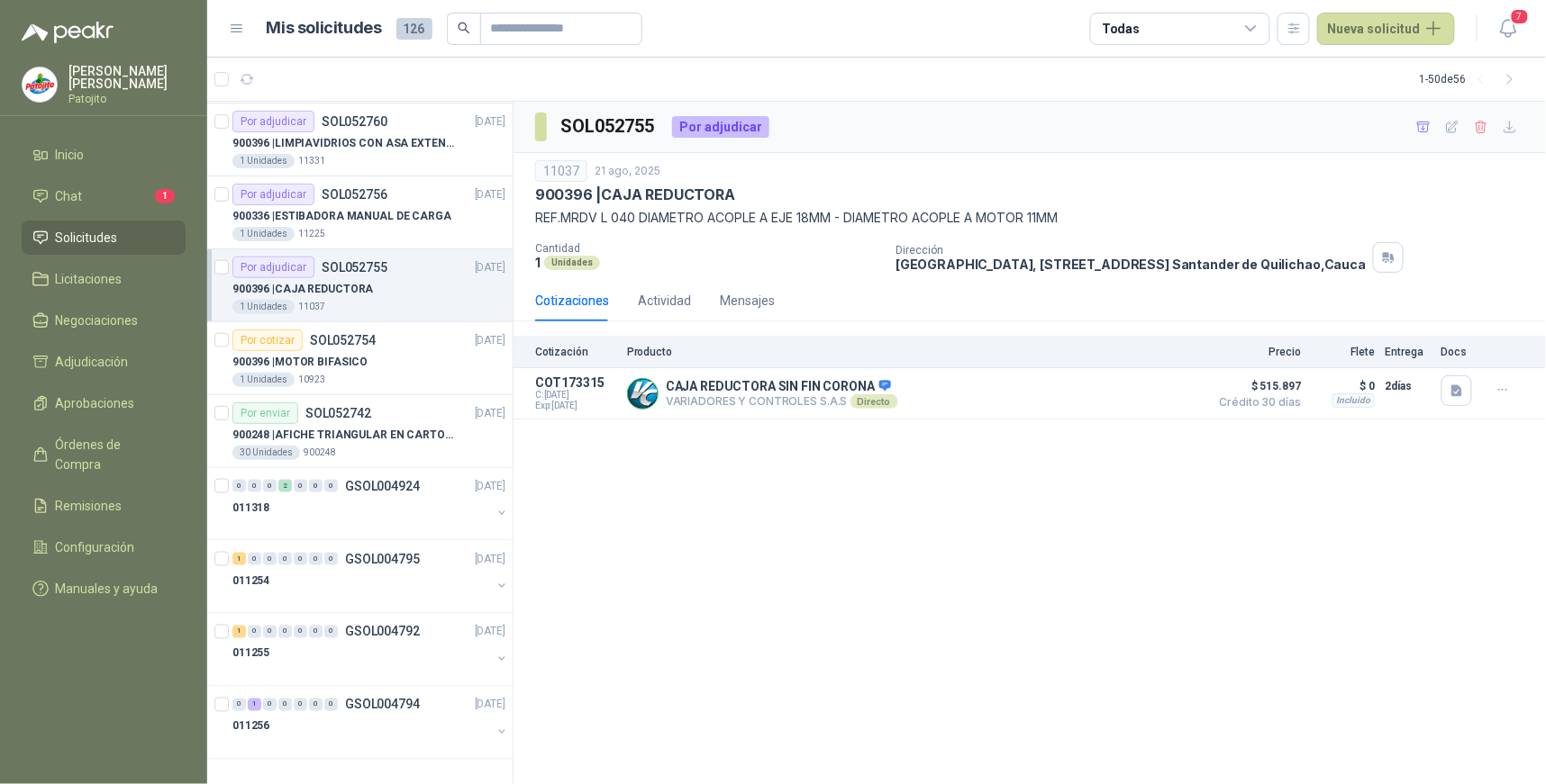
click at [1253, 28] on icon at bounding box center [1251, 28] width 10 height 5
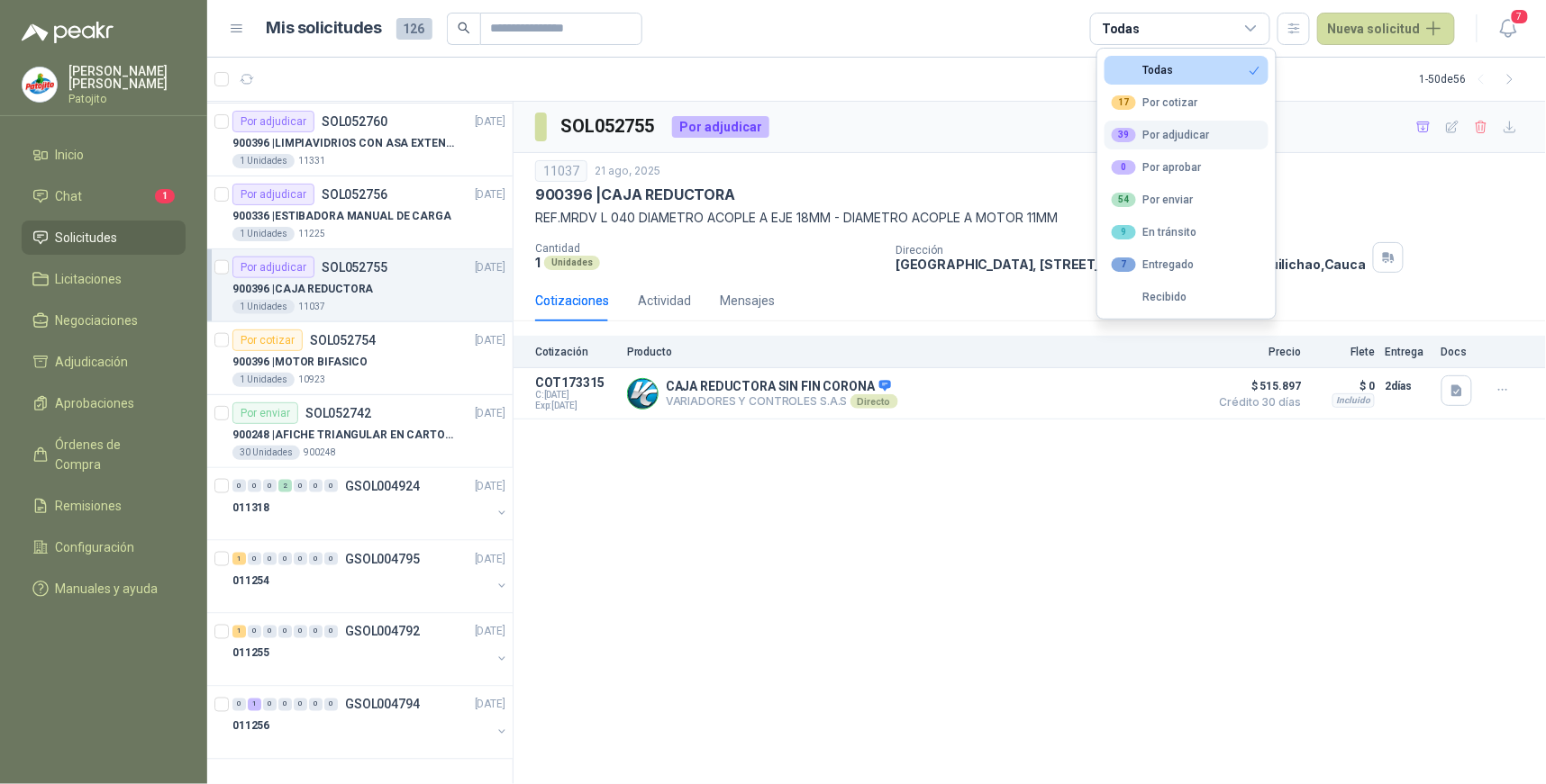
click at [1202, 127] on div "39 Por adjudicar" at bounding box center [1161, 135] width 98 height 15
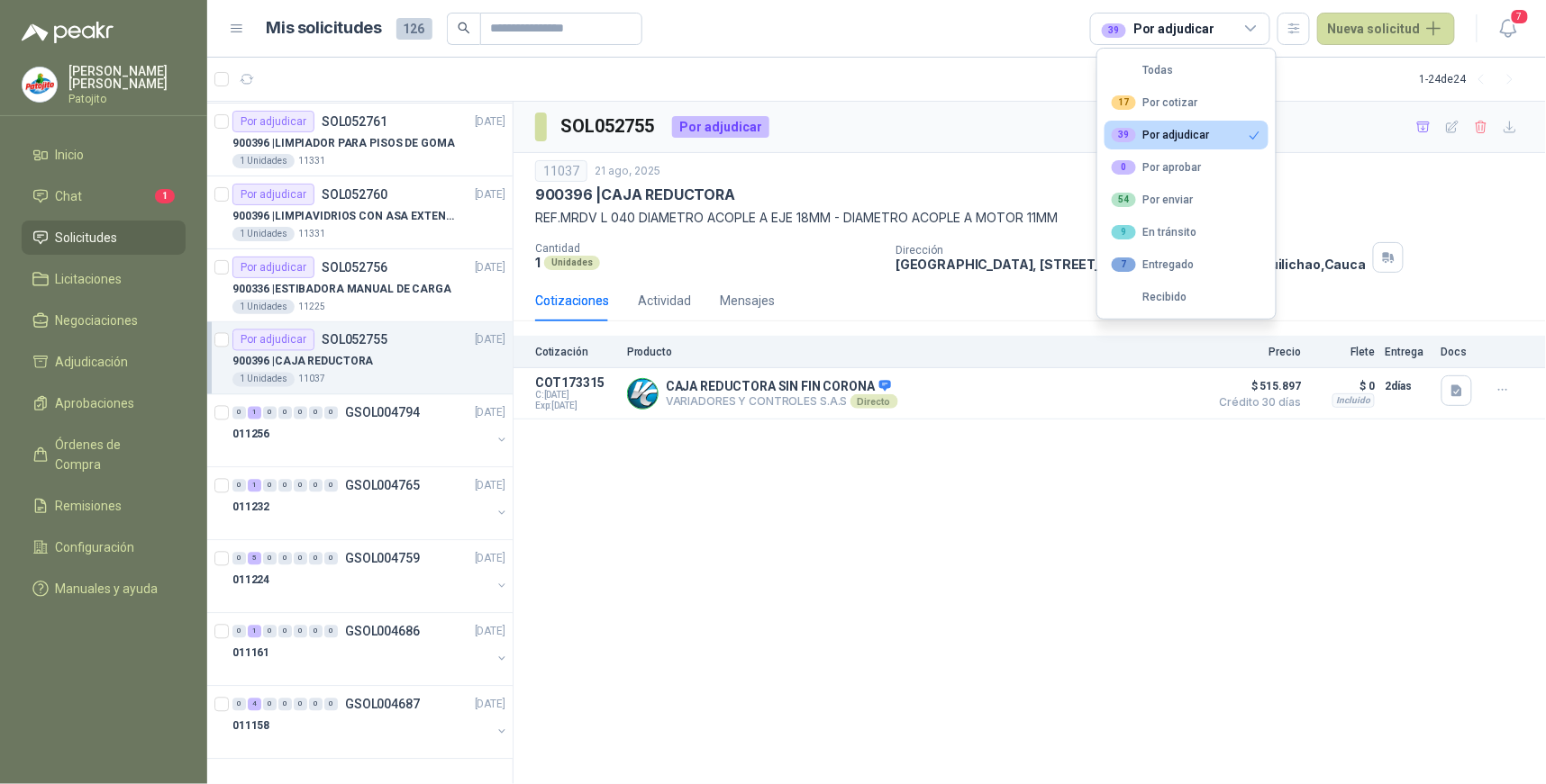
scroll to position [1093, 0]
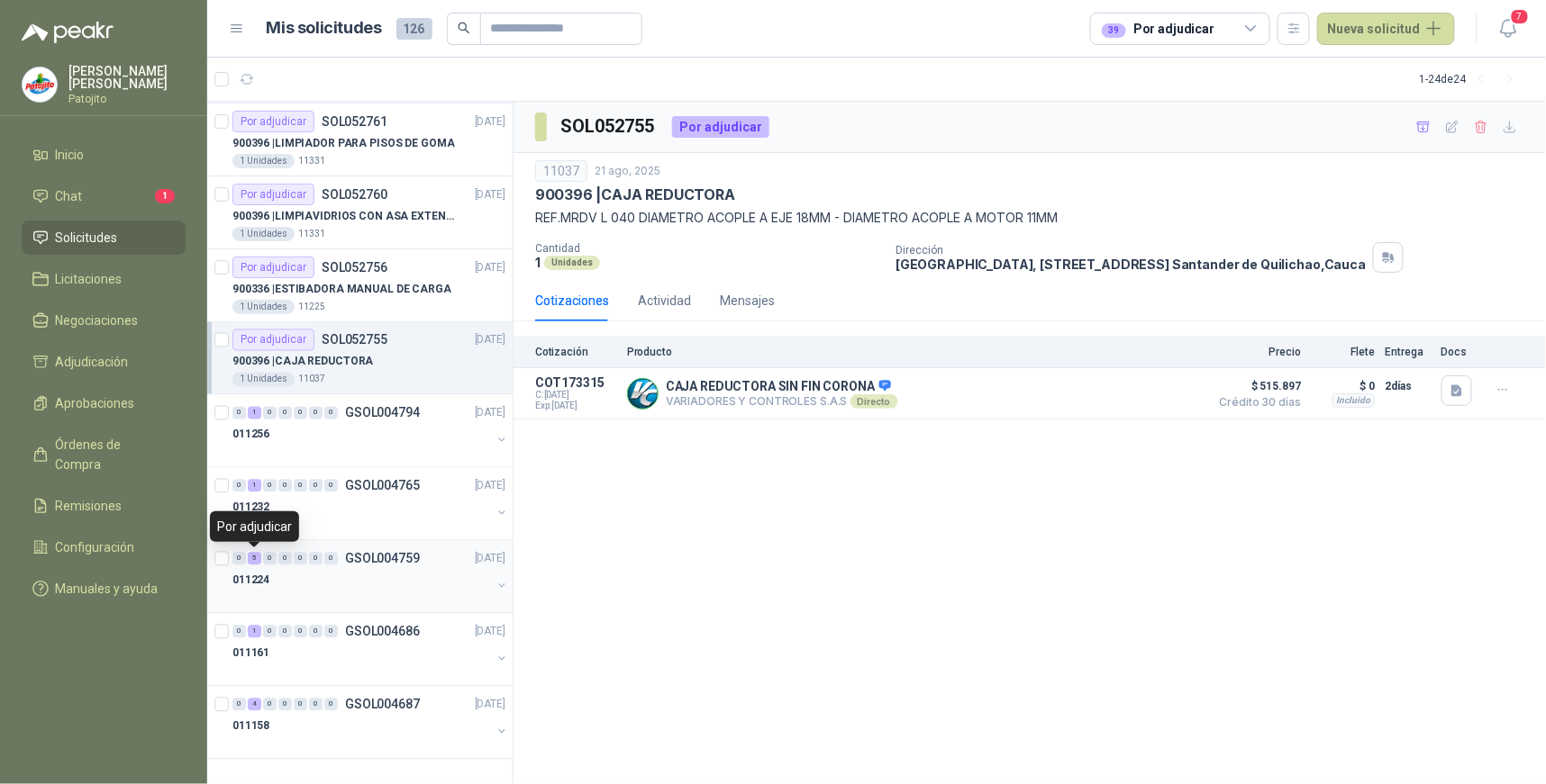
click at [252, 561] on div "5" at bounding box center [254, 559] width 14 height 13
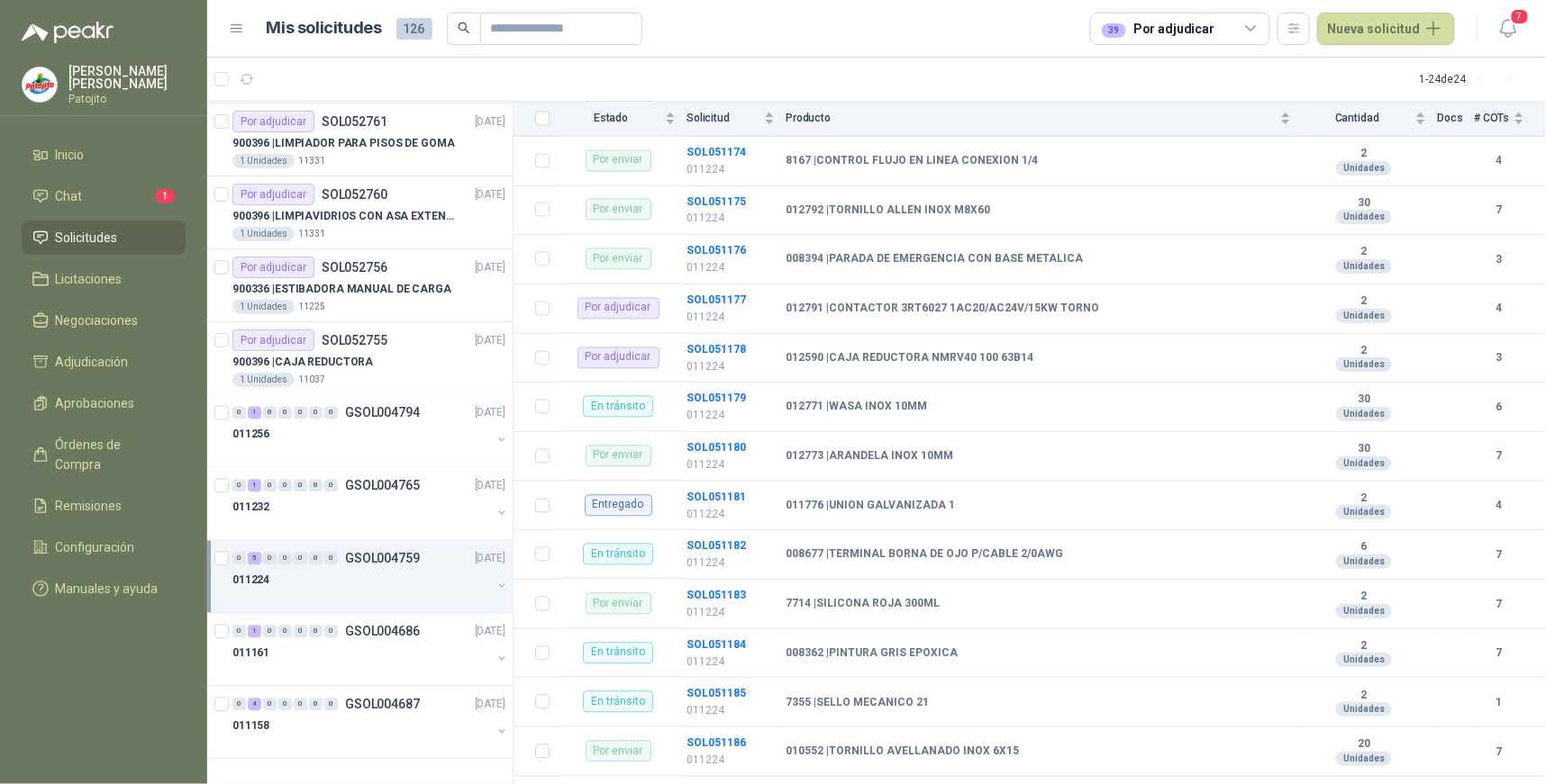
scroll to position [1153, 0]
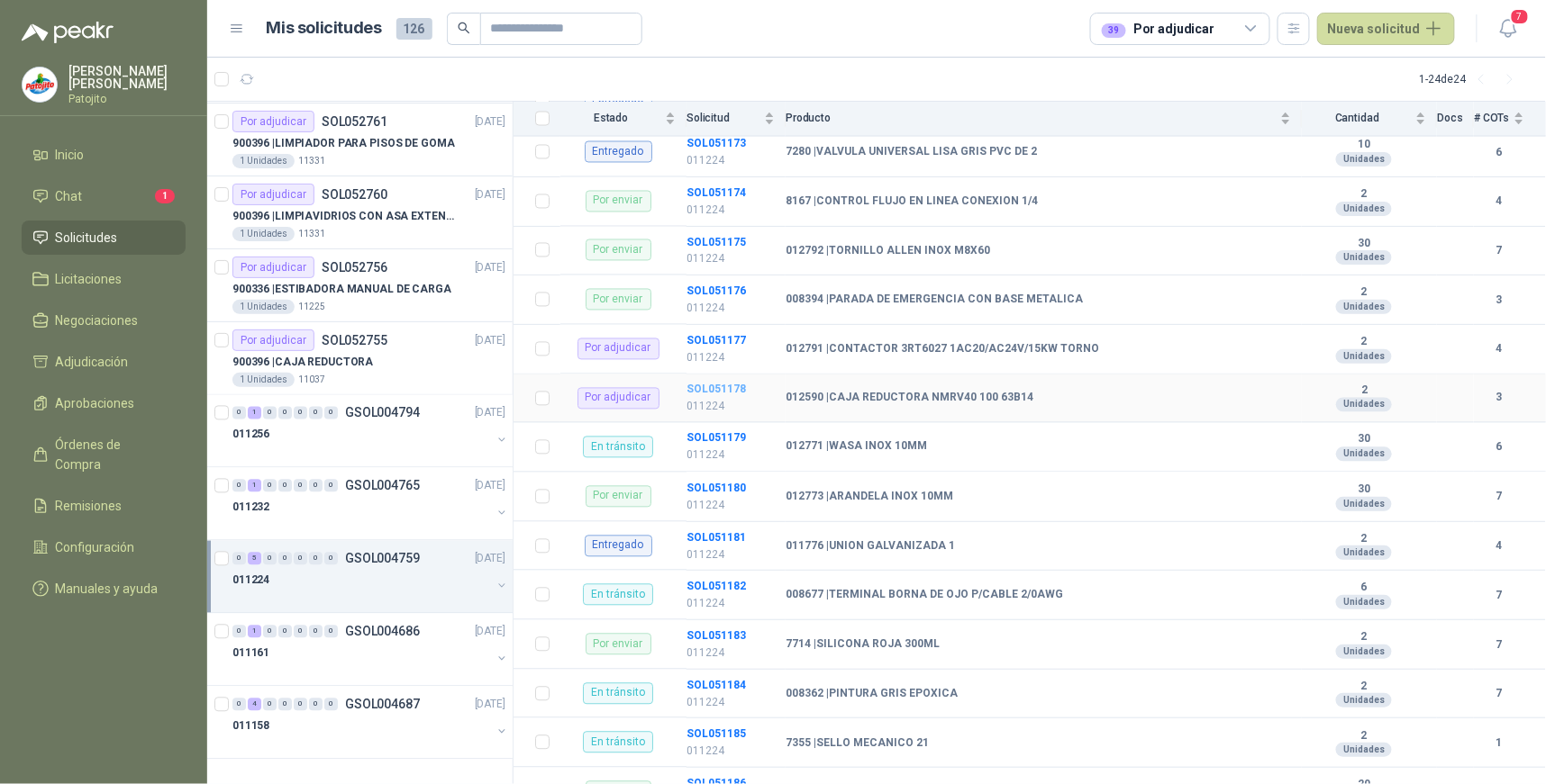
click at [721, 385] on b "SOL051178" at bounding box center [716, 390] width 60 height 13
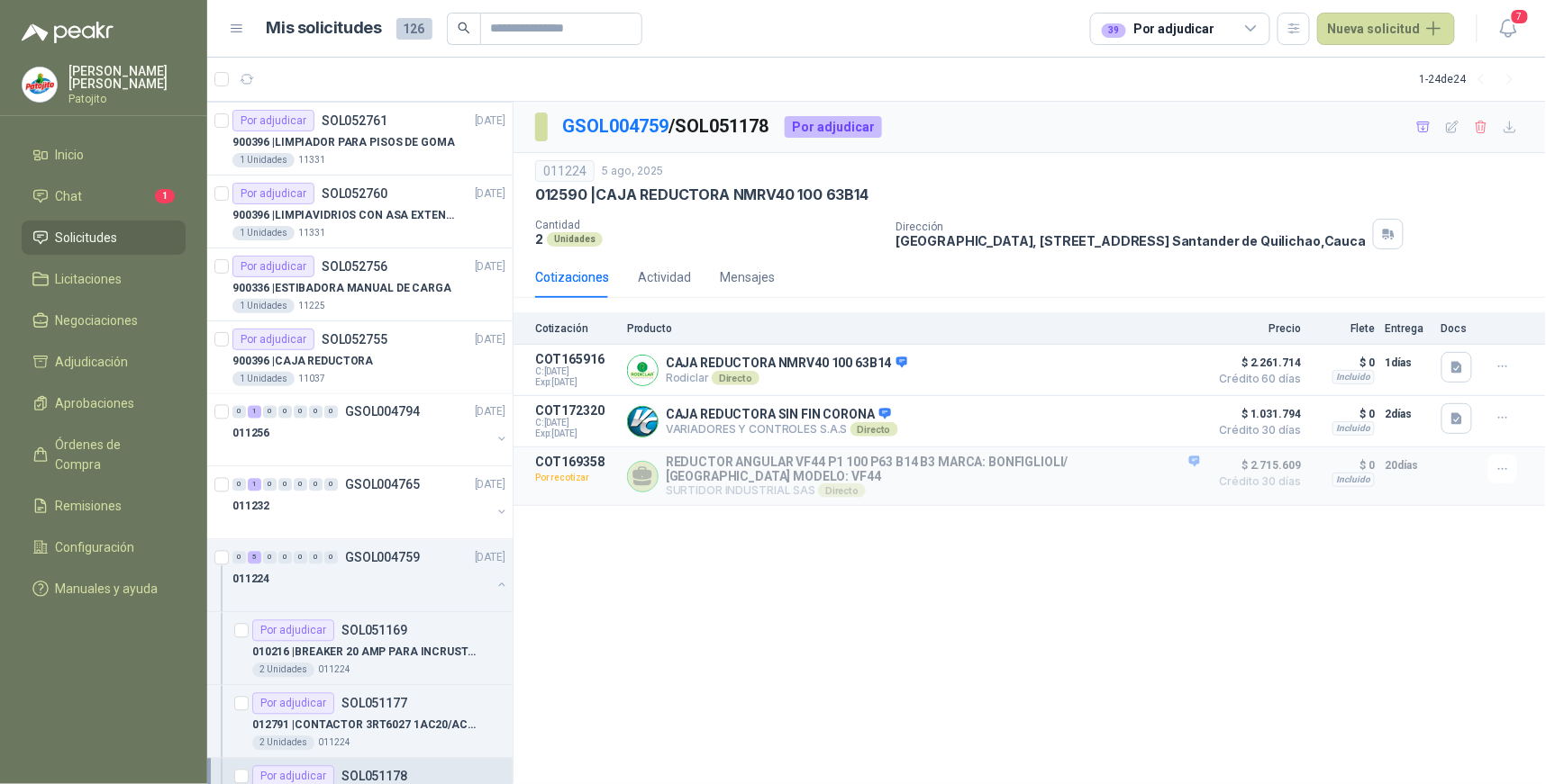
click at [896, 573] on div "GSOL004759 / SOL051178 Por adjudicar 011224 [DATE] 012590 | CAJA REDUCTORA NMRV…" at bounding box center [1030, 443] width 1033 height 683
click at [1174, 478] on button "Detalles" at bounding box center [1158, 477] width 84 height 25
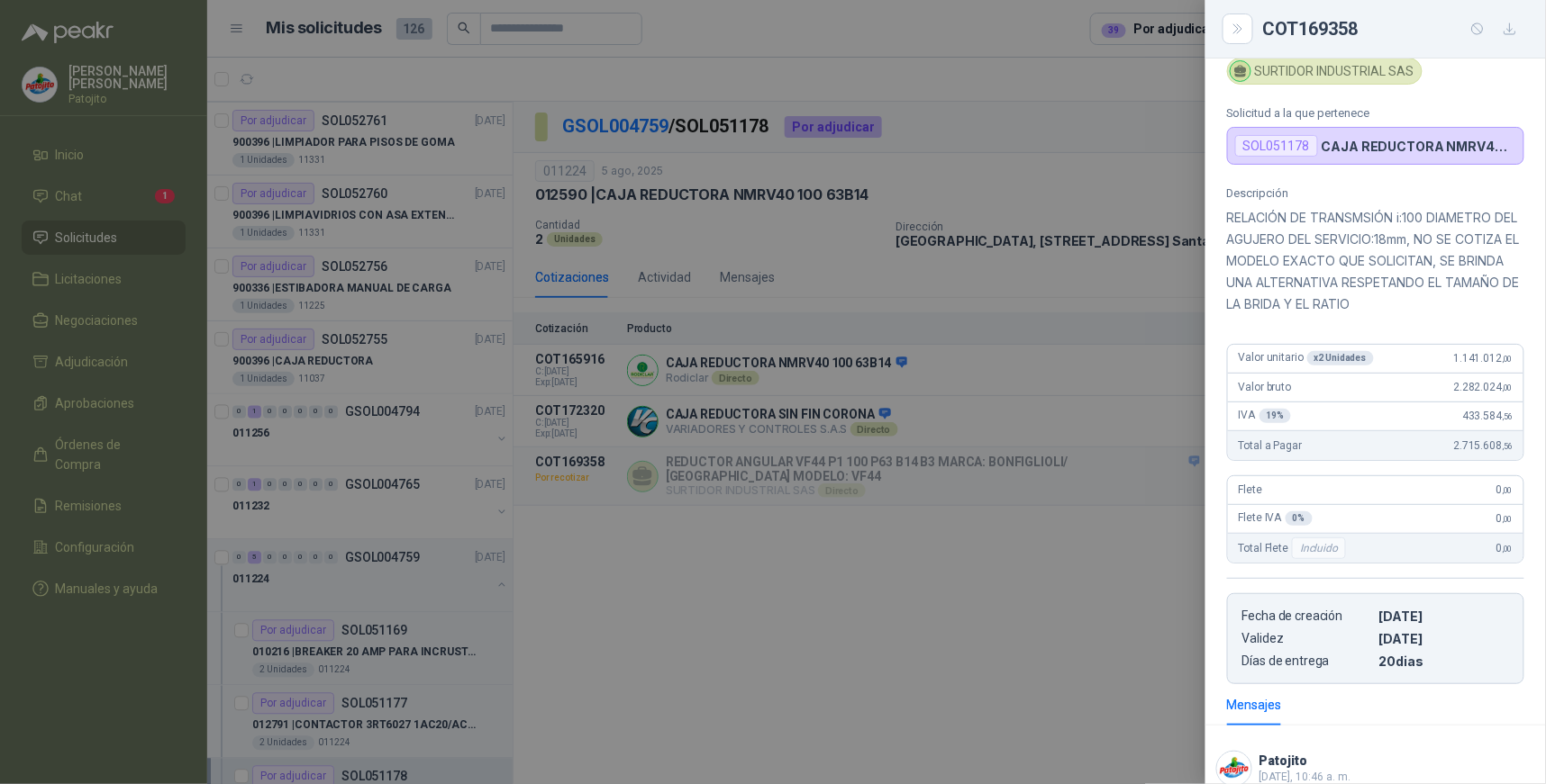
scroll to position [77, 0]
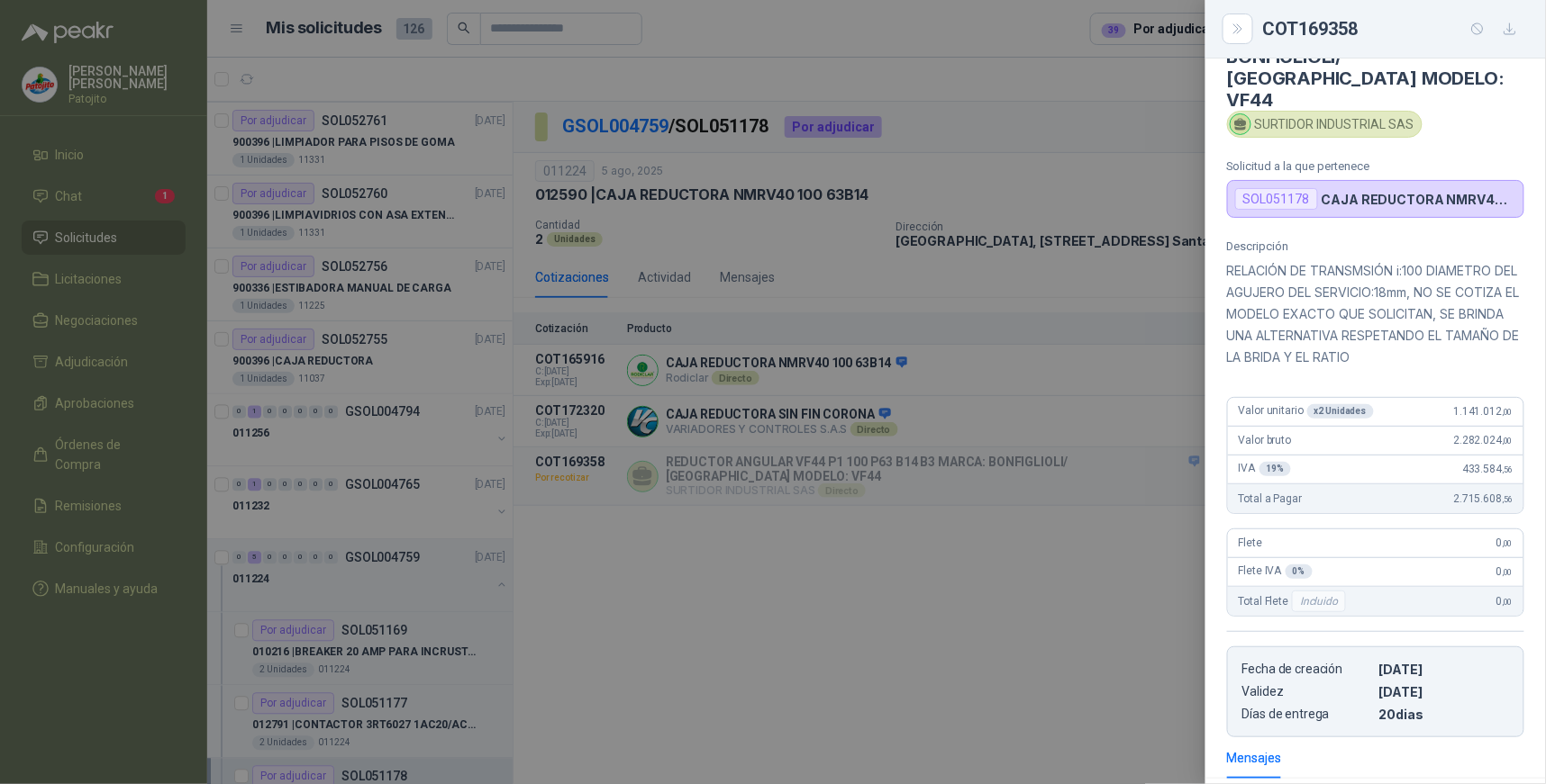
click at [1132, 536] on div at bounding box center [773, 392] width 1546 height 784
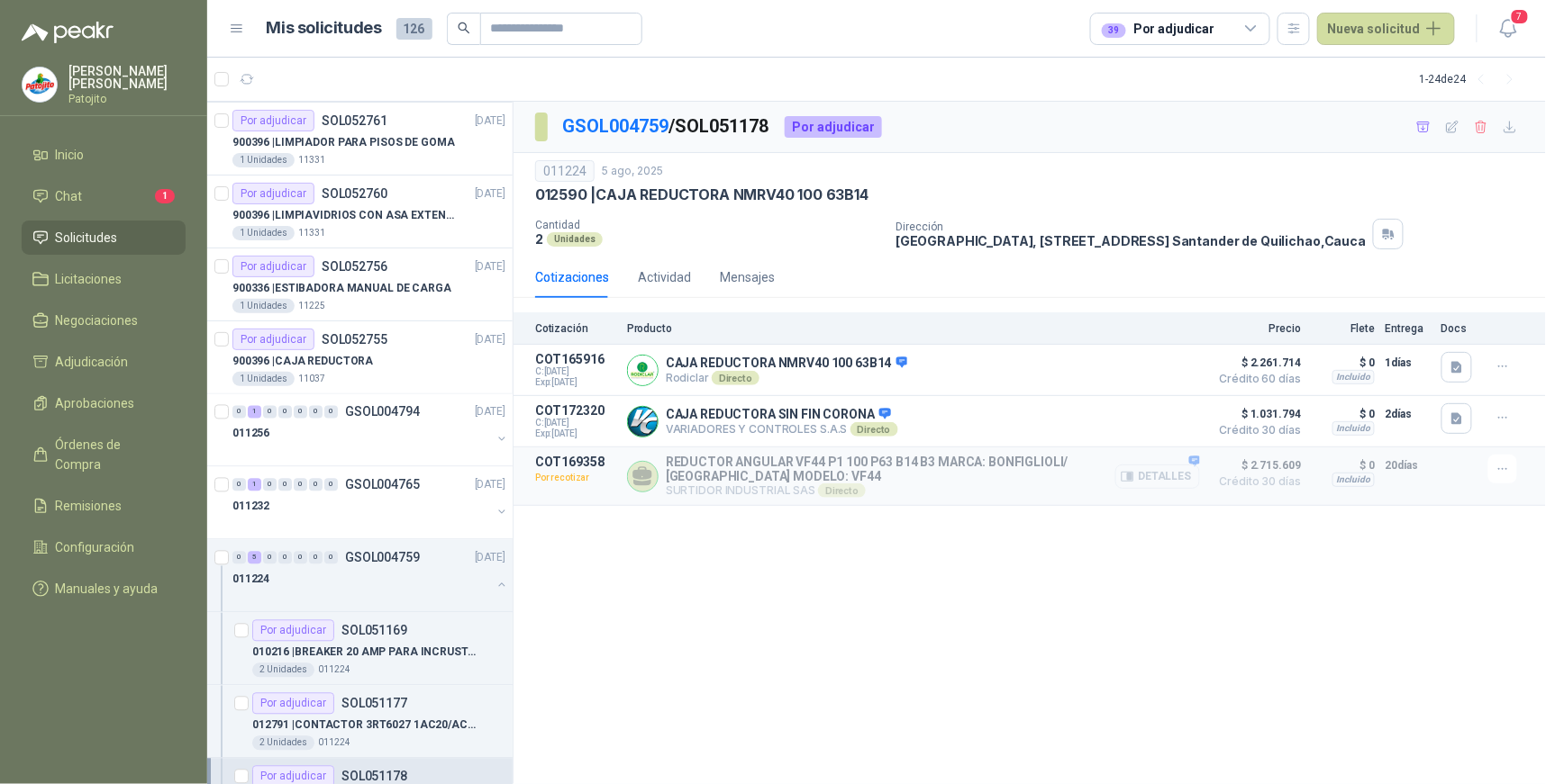
click at [1174, 479] on button "Detalles" at bounding box center [1158, 477] width 84 height 25
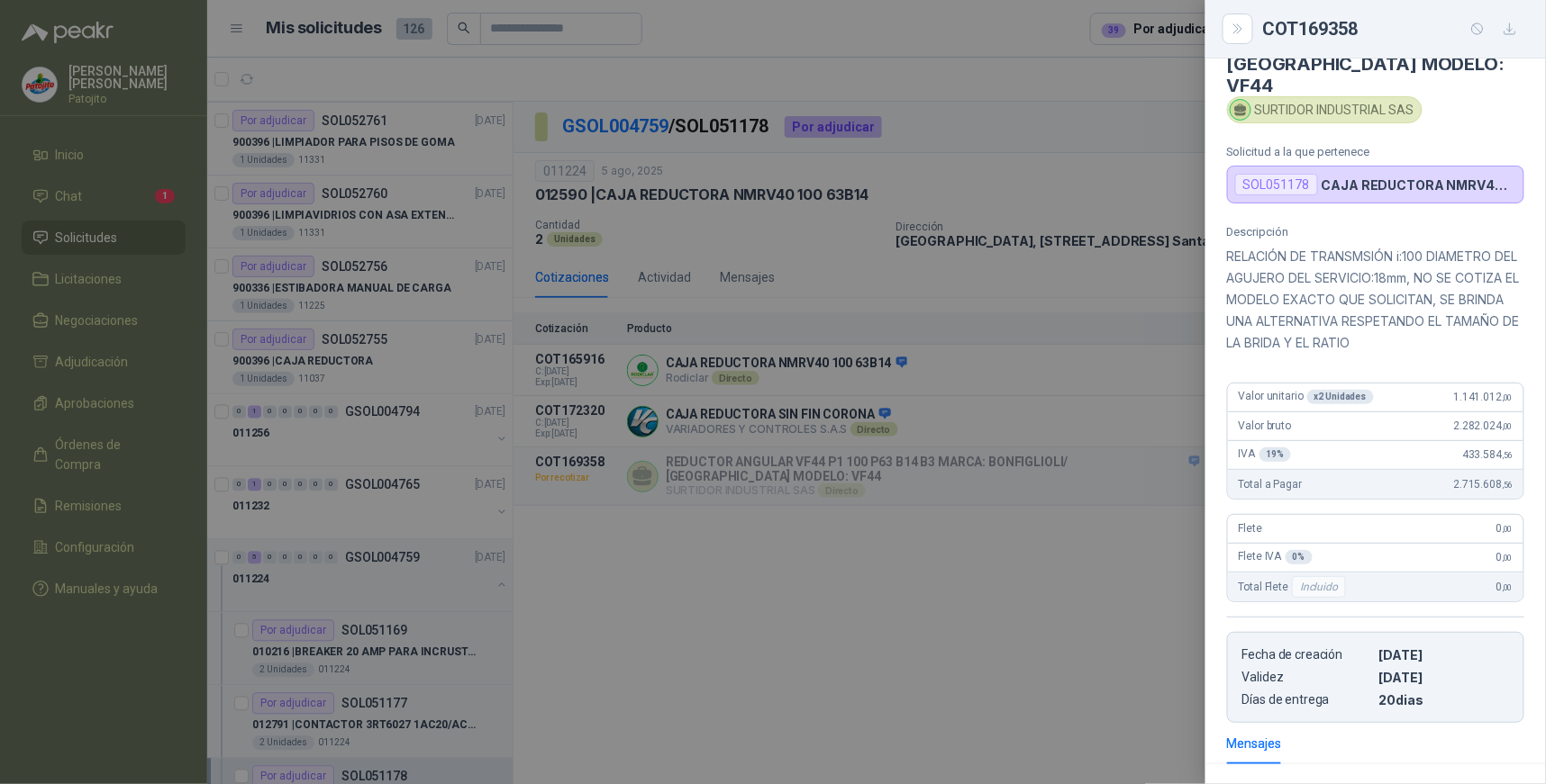
scroll to position [86, 0]
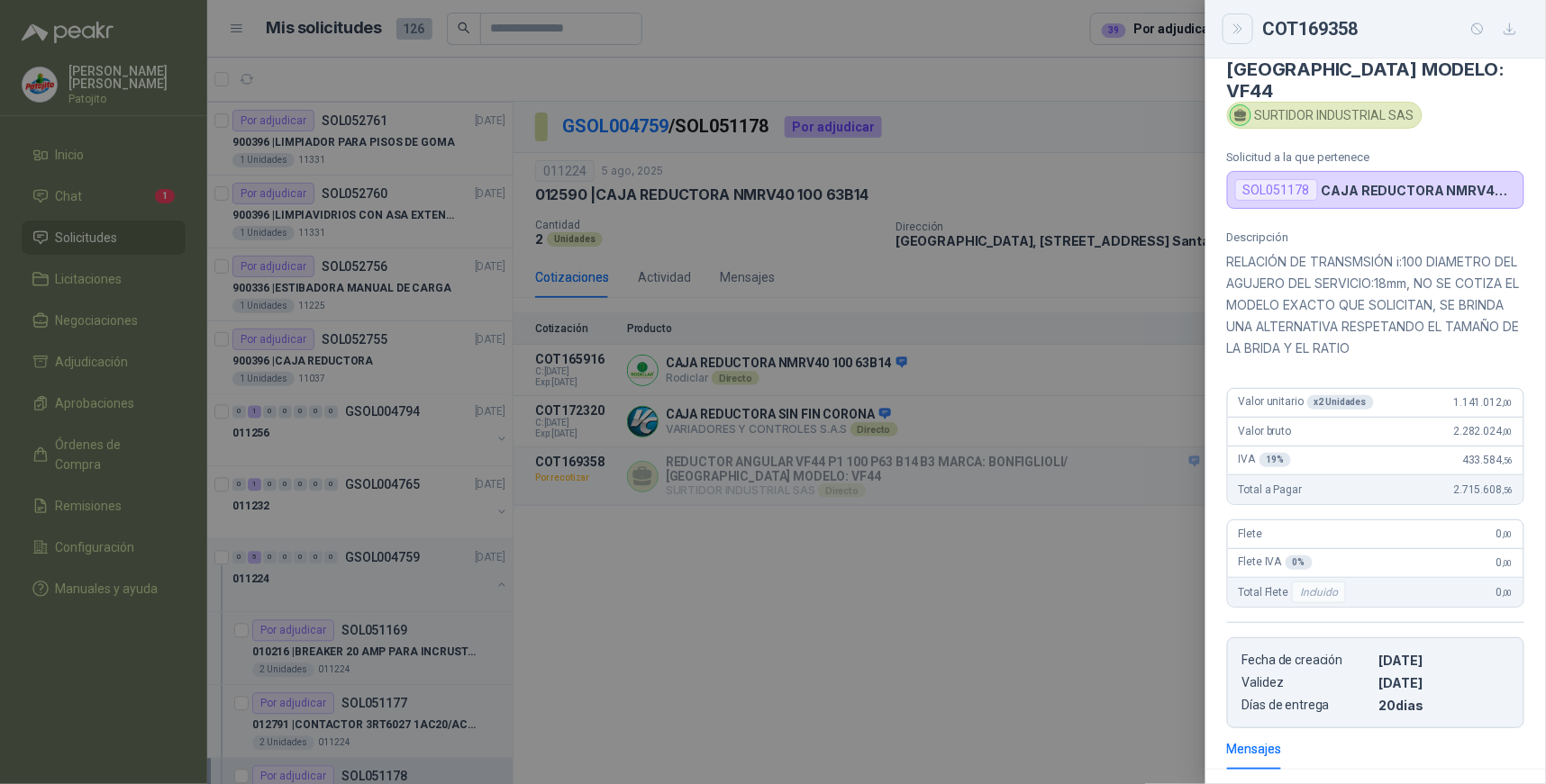
click at [1243, 29] on icon "Close" at bounding box center [1239, 29] width 16 height 16
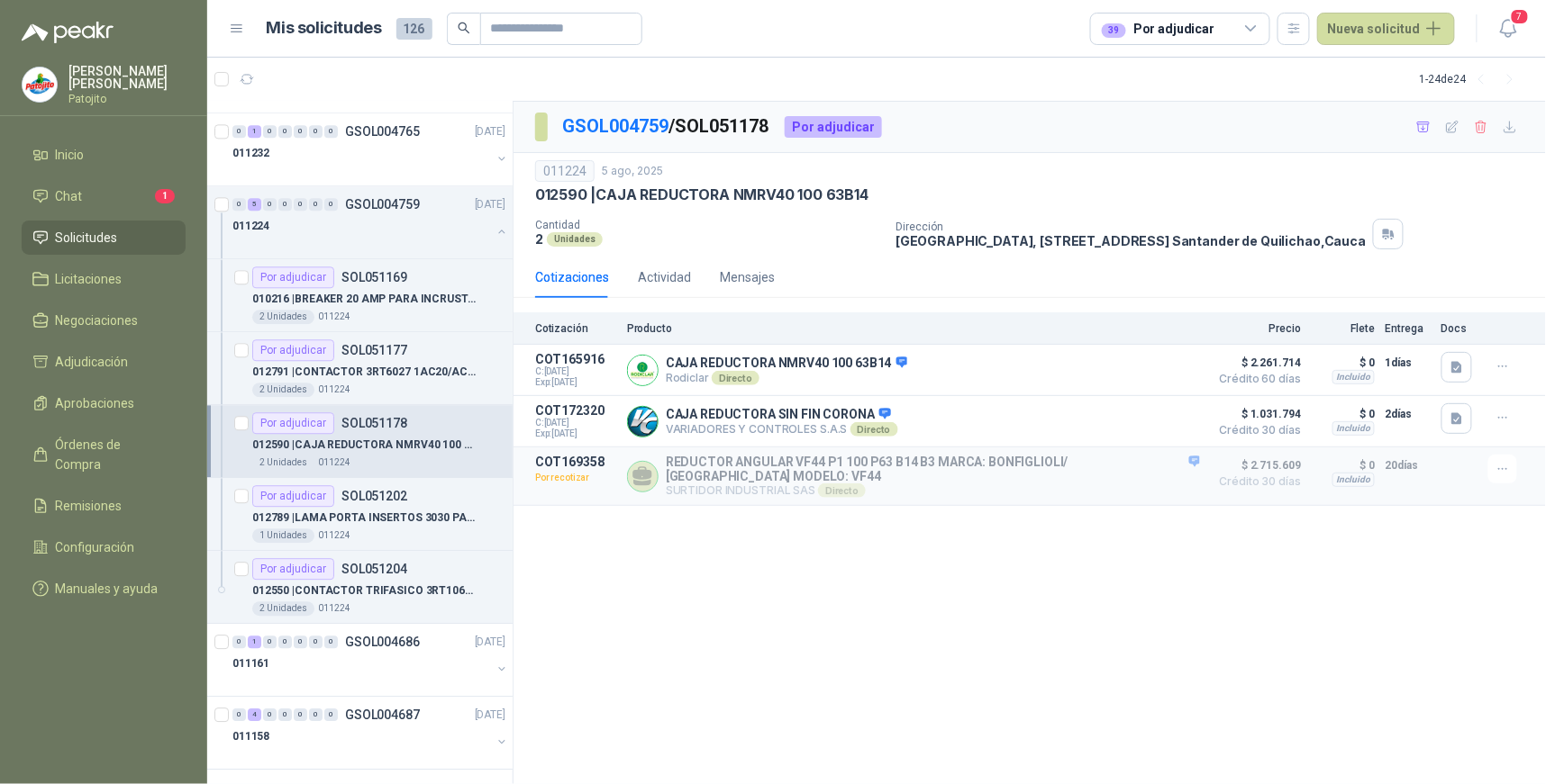
scroll to position [1459, 0]
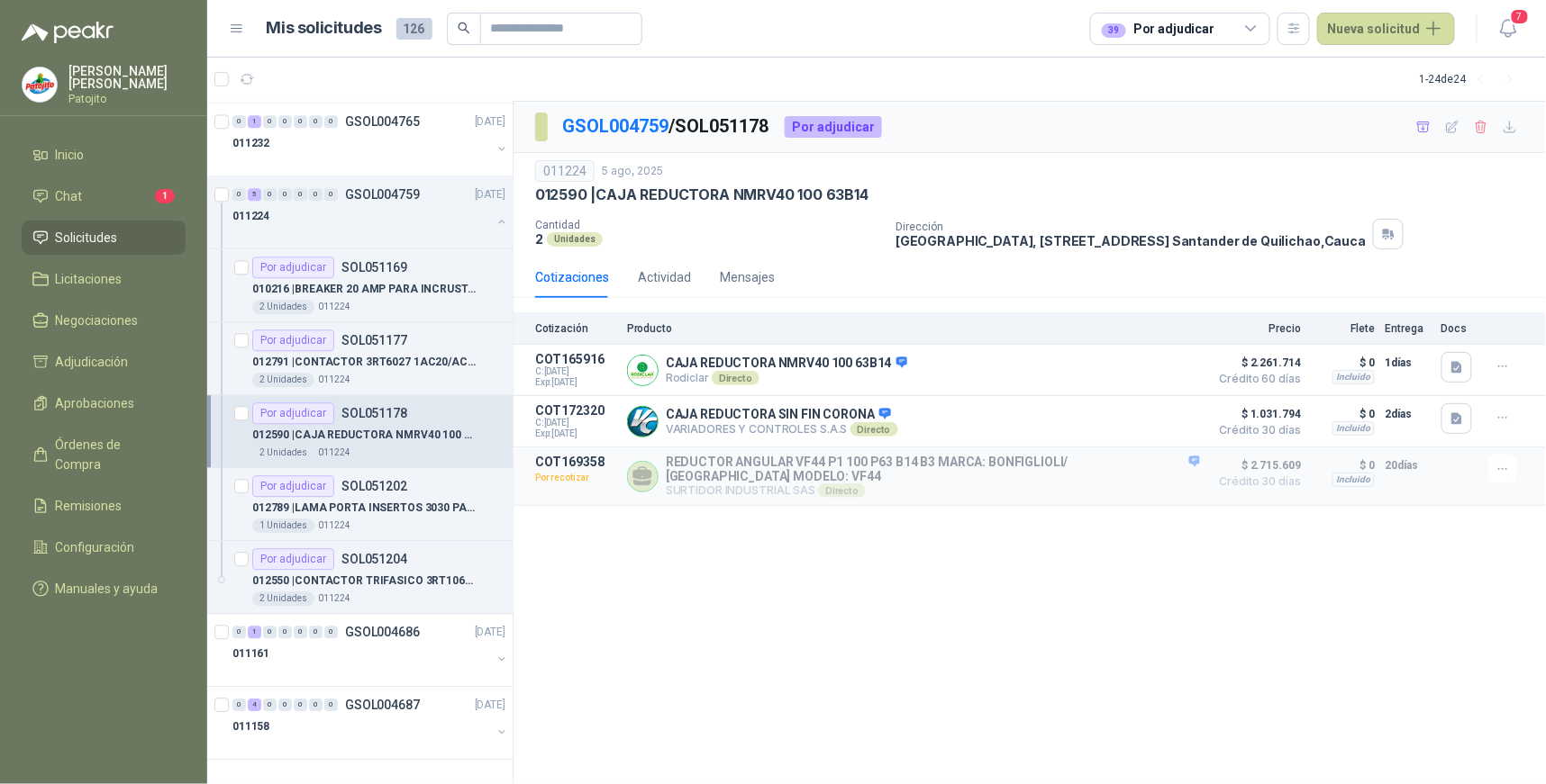
click at [1253, 29] on icon at bounding box center [1251, 29] width 17 height 17
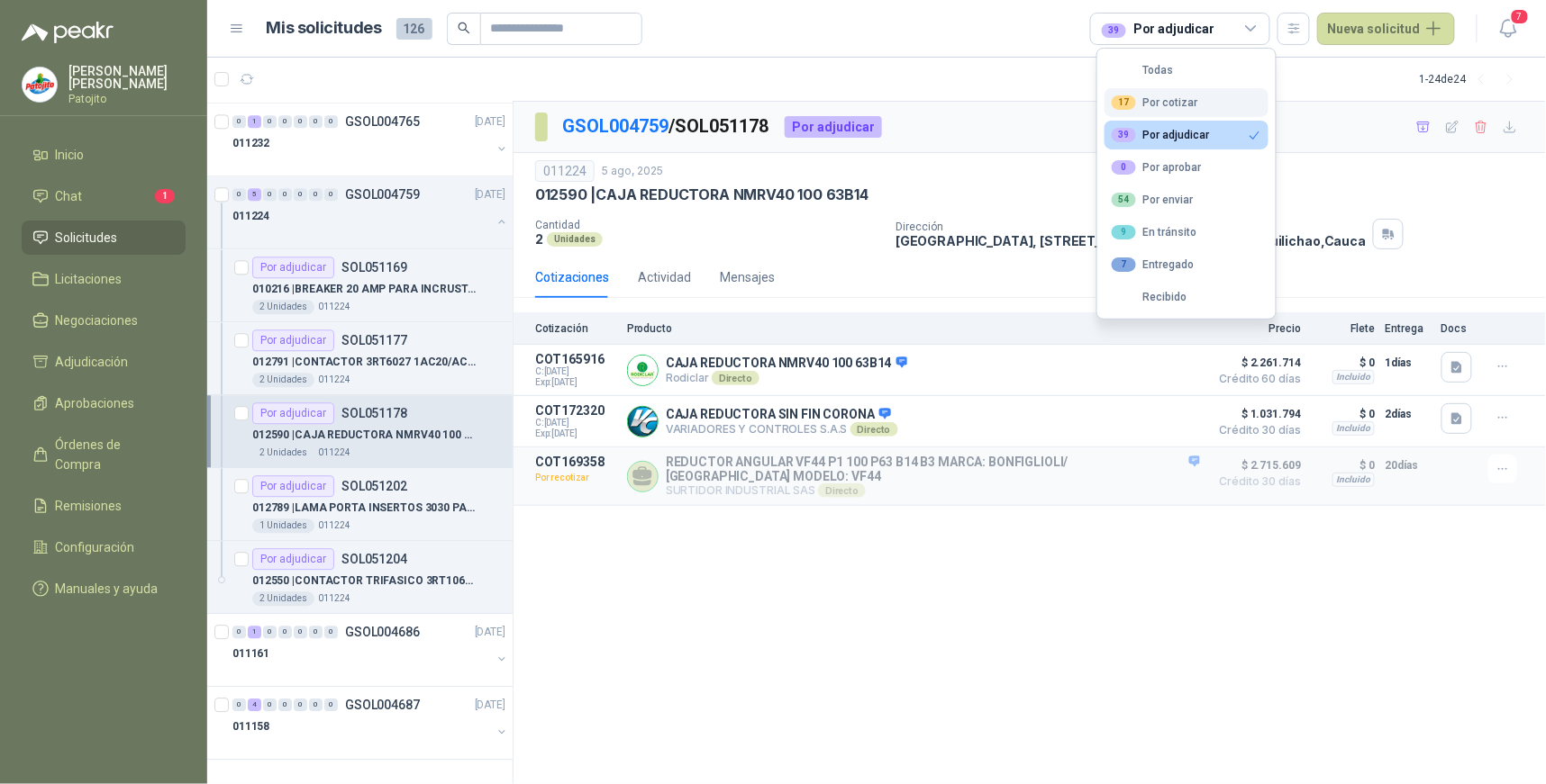
click at [1196, 103] on button "17 Por cotizar" at bounding box center [1186, 102] width 164 height 28
click at [1201, 127] on div "39 Por adjudicar" at bounding box center [1161, 135] width 98 height 15
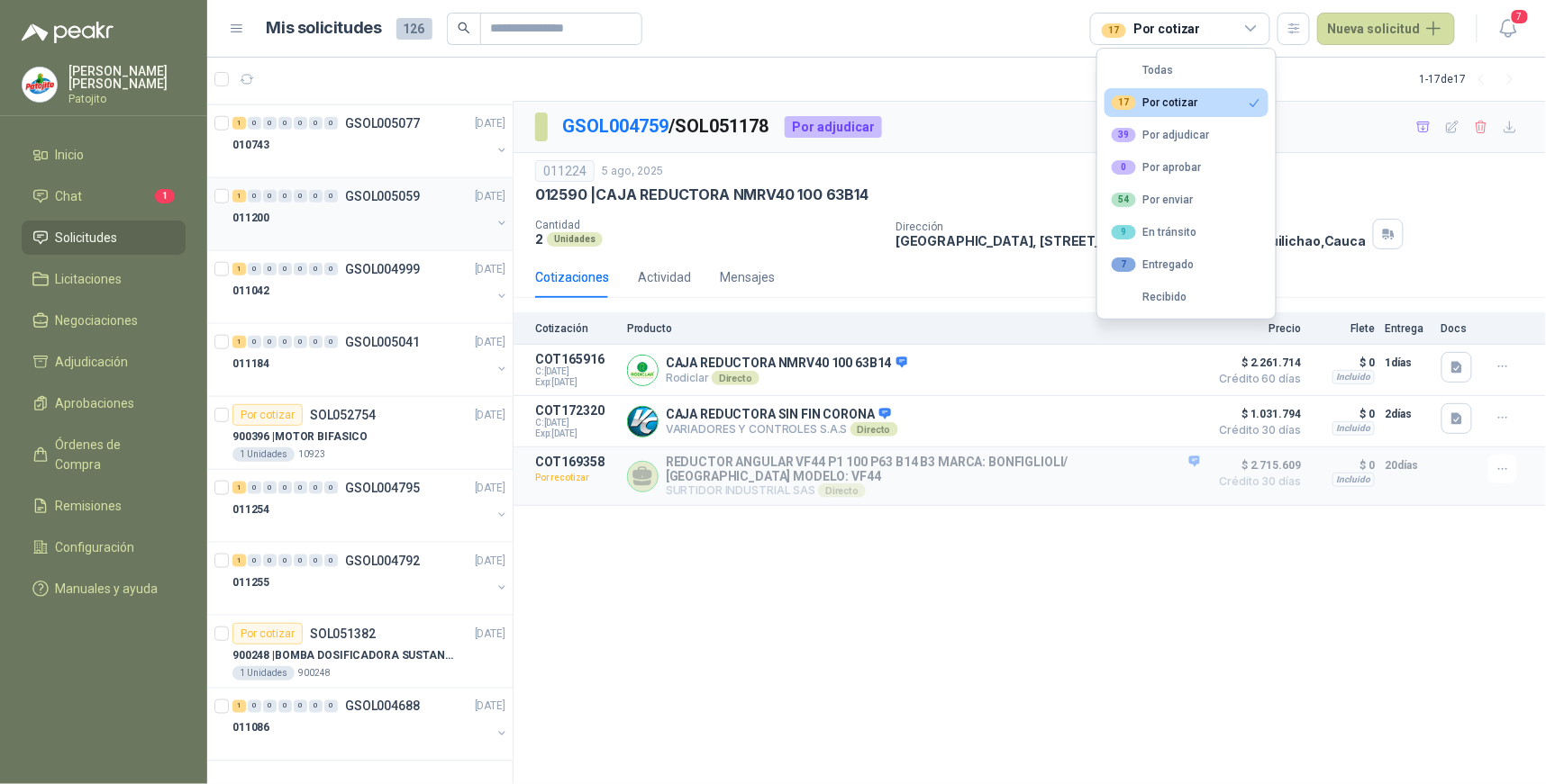
scroll to position [581, 0]
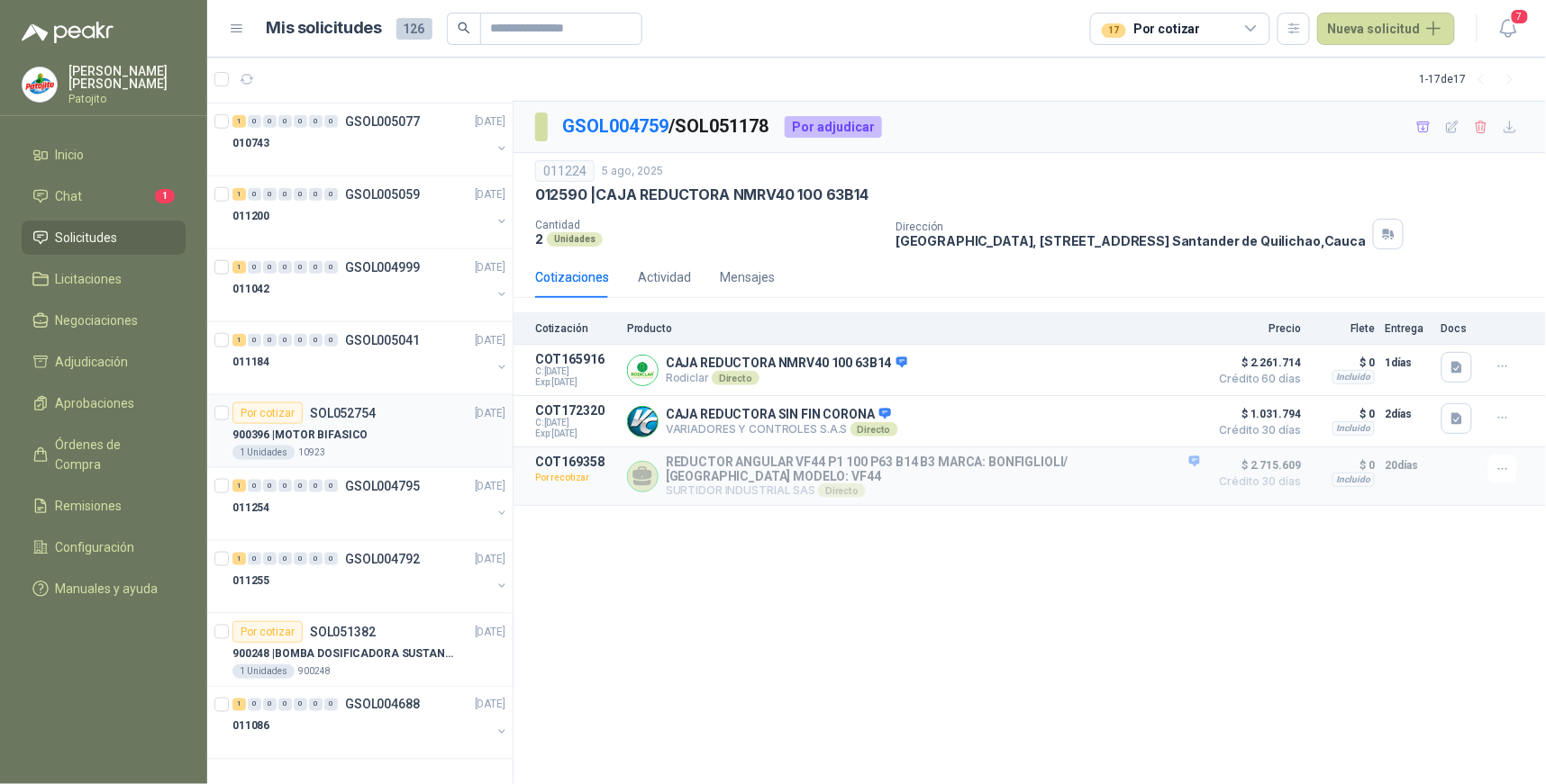
click at [379, 425] on div "900396 | MOTOR BIFASICO" at bounding box center [369, 436] width 273 height 22
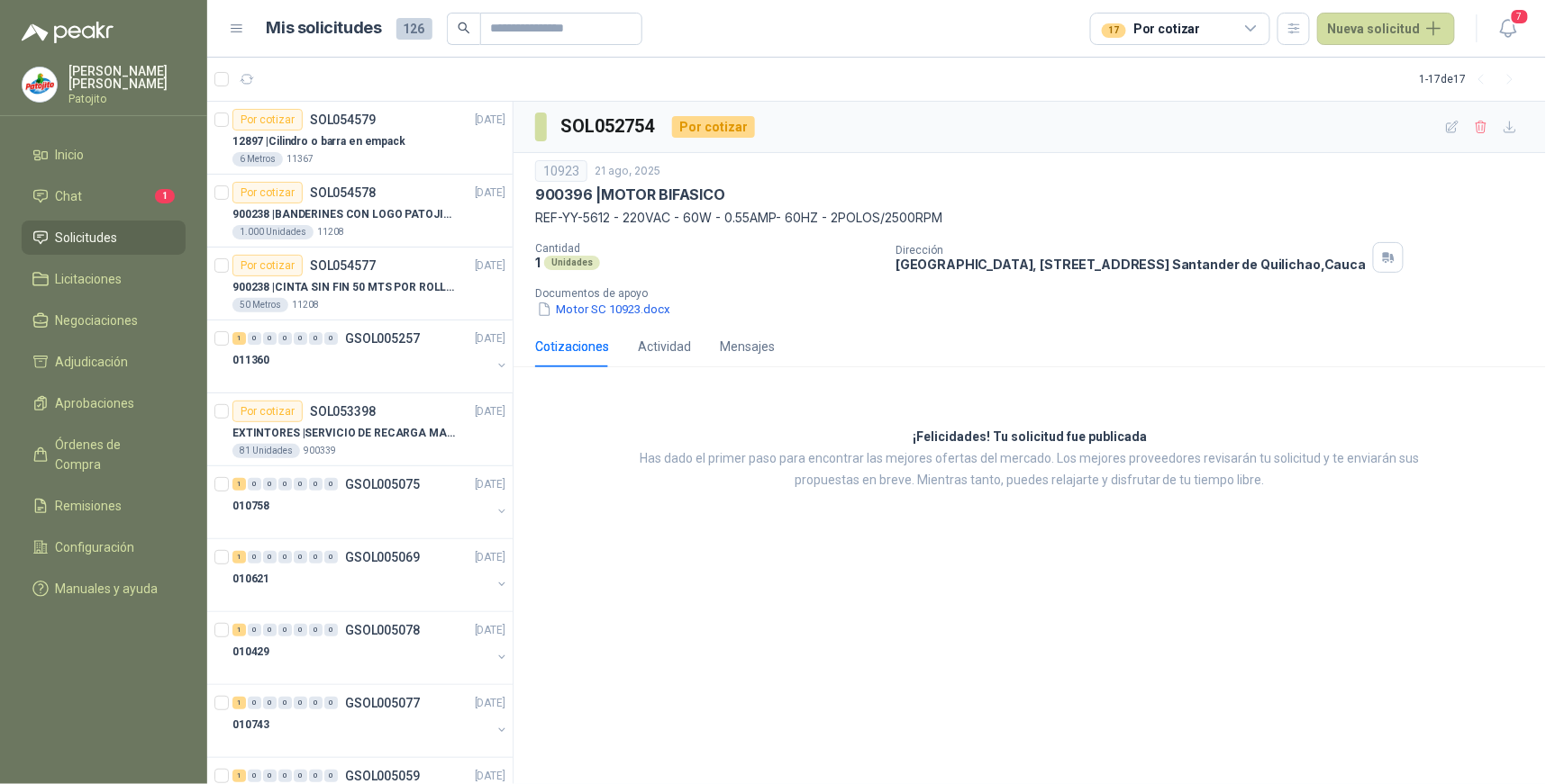
click at [1258, 27] on icon at bounding box center [1251, 29] width 17 height 17
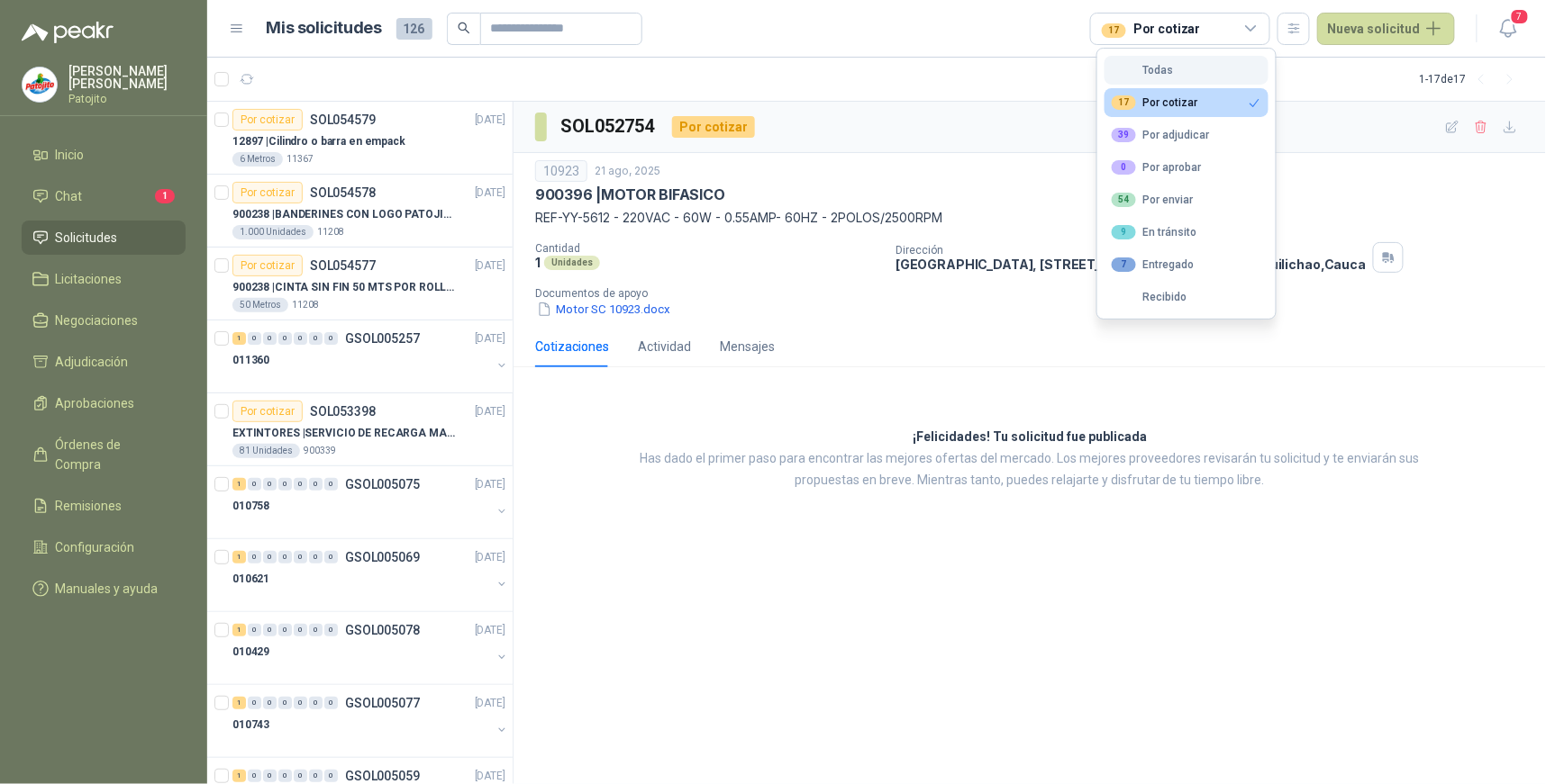
click at [1191, 67] on button "Todas" at bounding box center [1186, 70] width 164 height 28
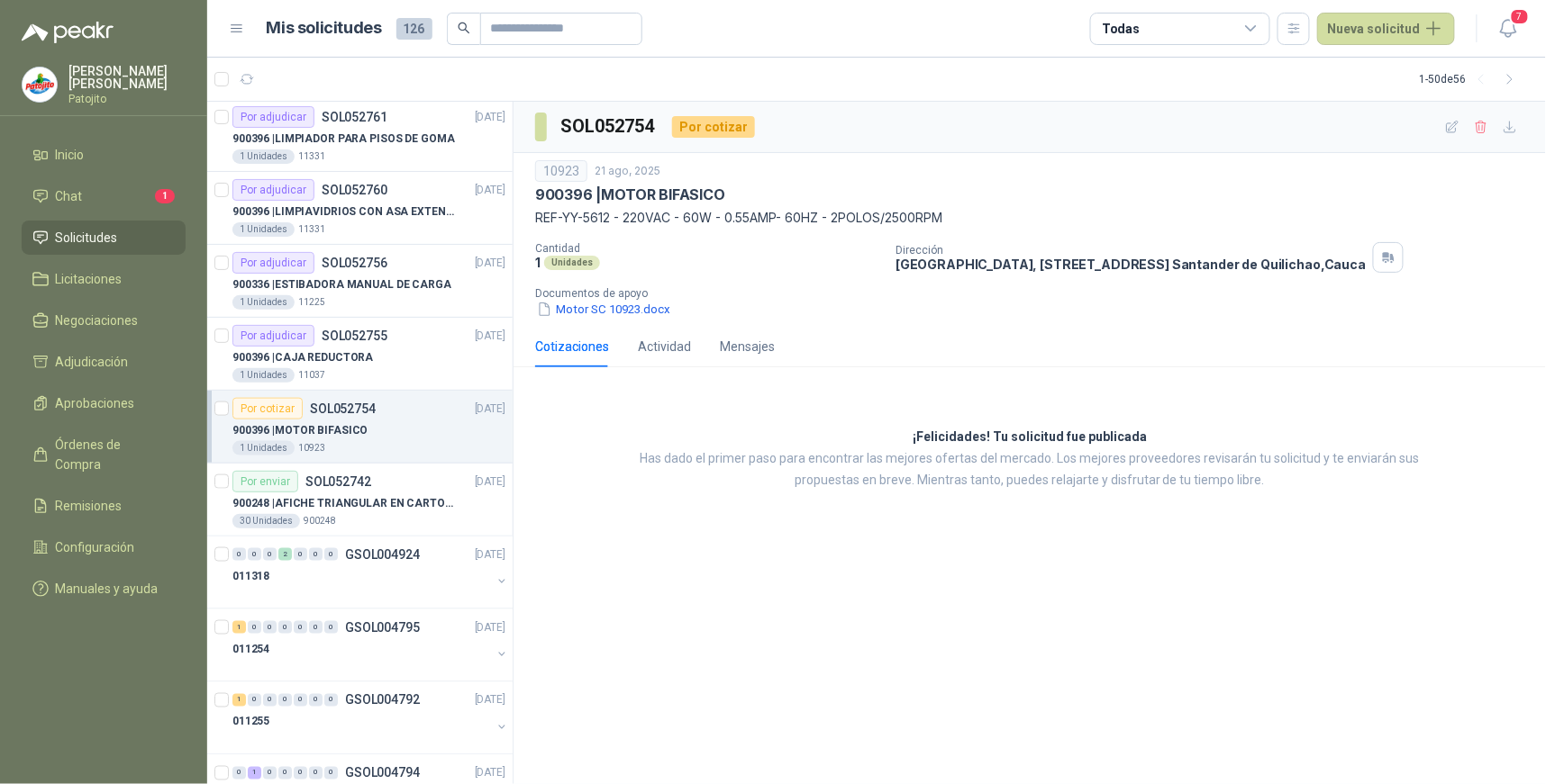
scroll to position [2892, 0]
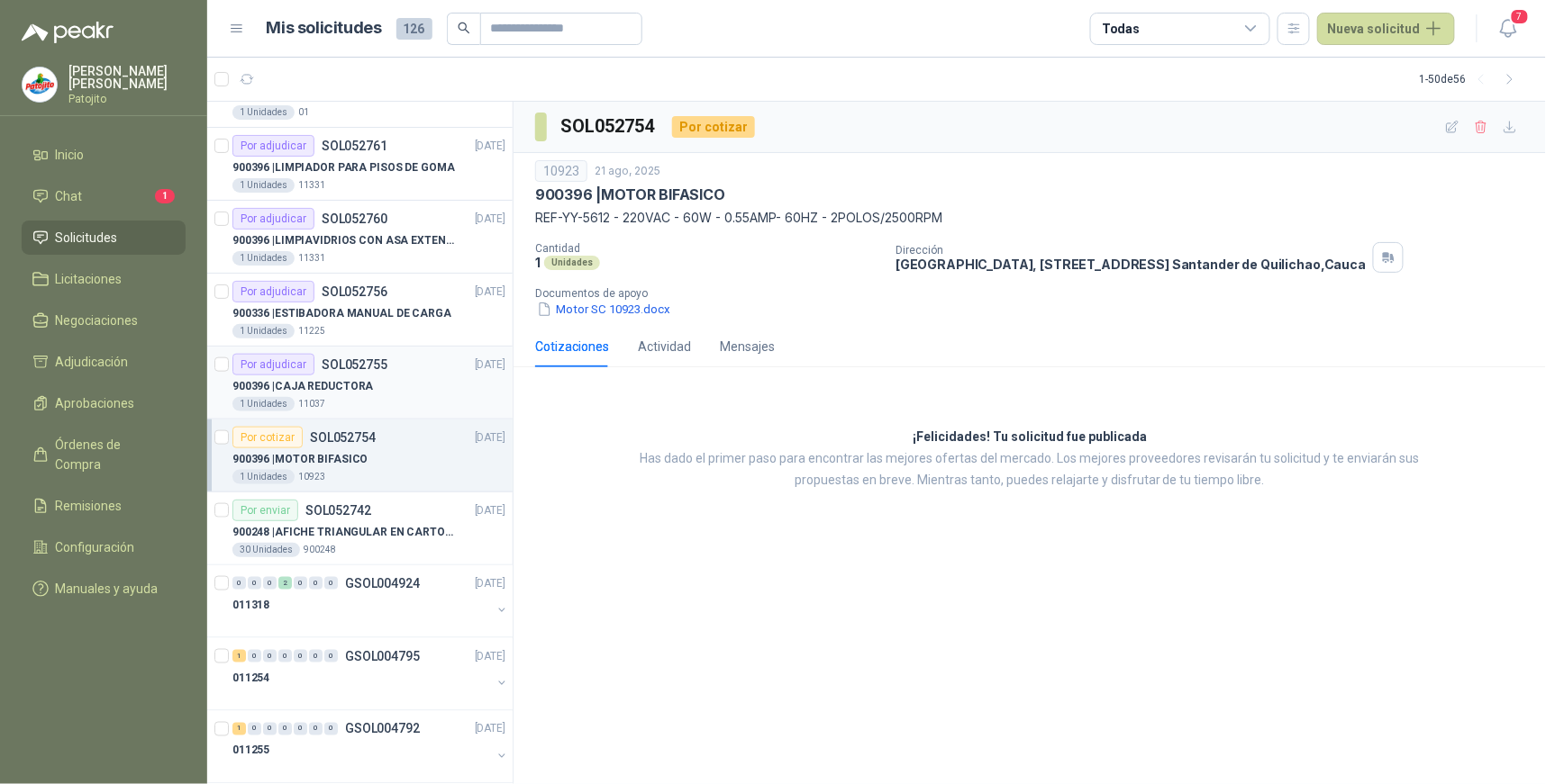
click at [400, 375] on div "Por adjudicar SOL052755 [DATE]" at bounding box center [369, 365] width 273 height 22
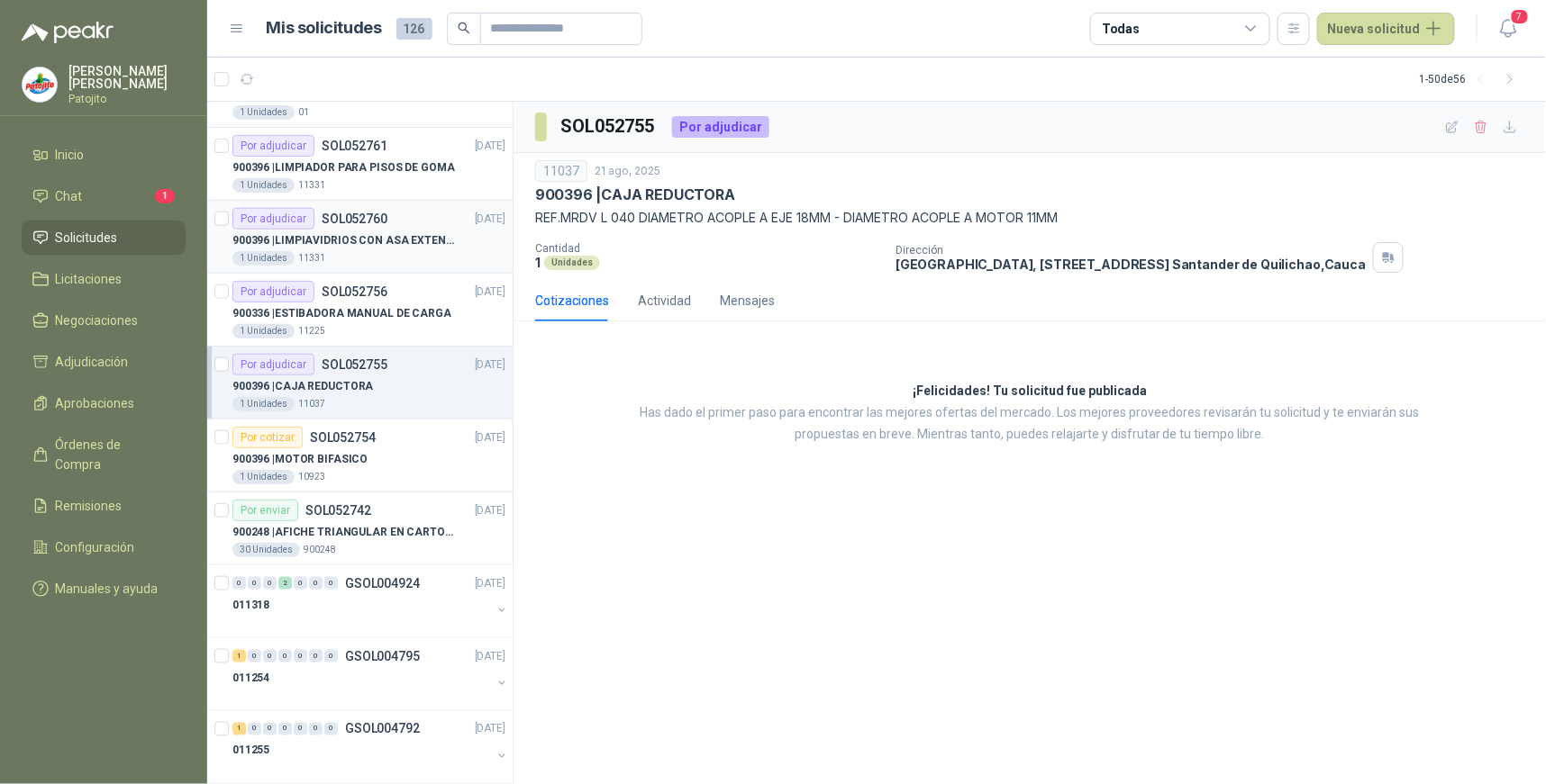
click at [301, 221] on div "Por adjudicar" at bounding box center [272, 219] width 82 height 22
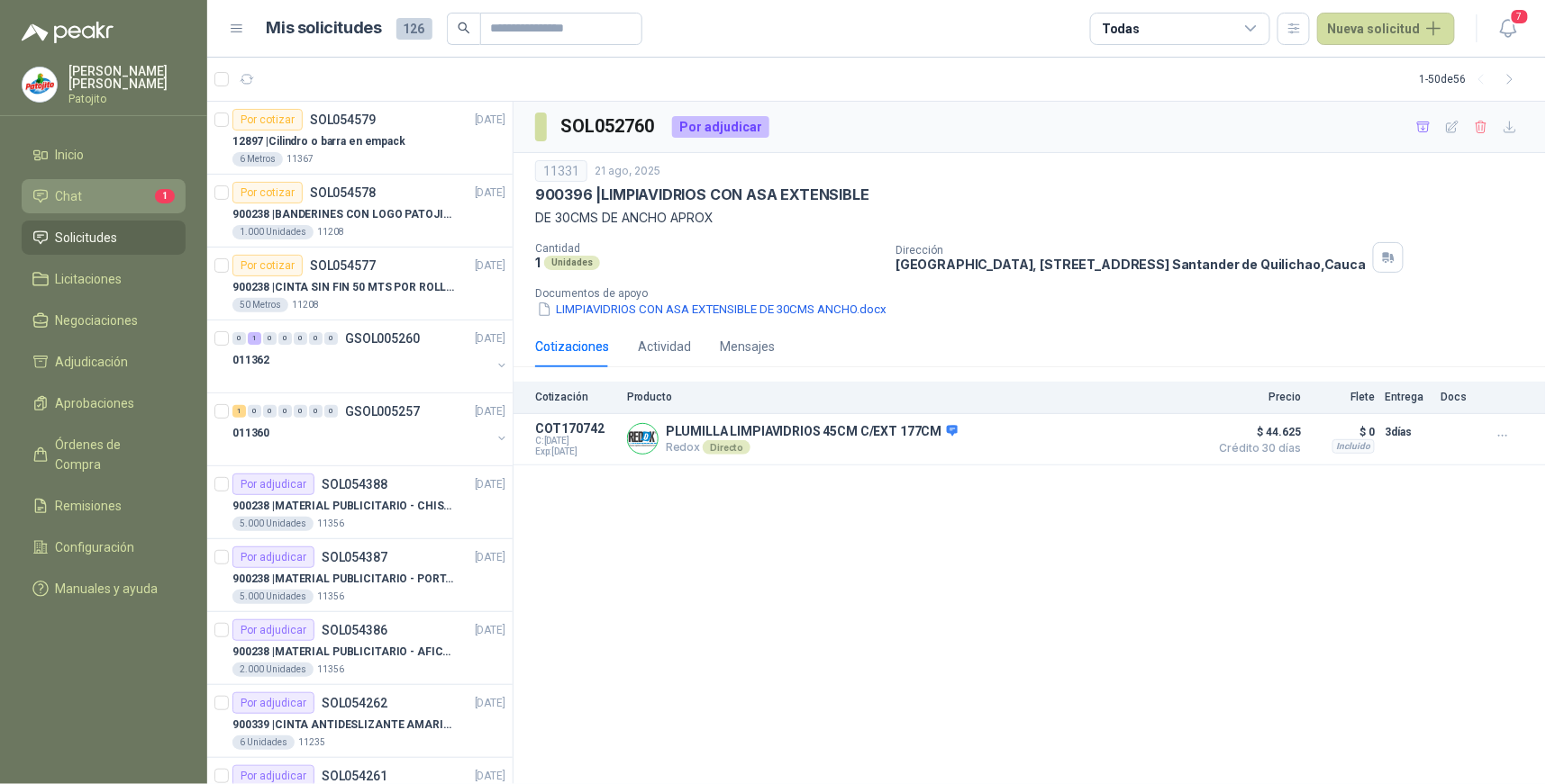
click at [94, 191] on li "Chat 1" at bounding box center [103, 196] width 142 height 20
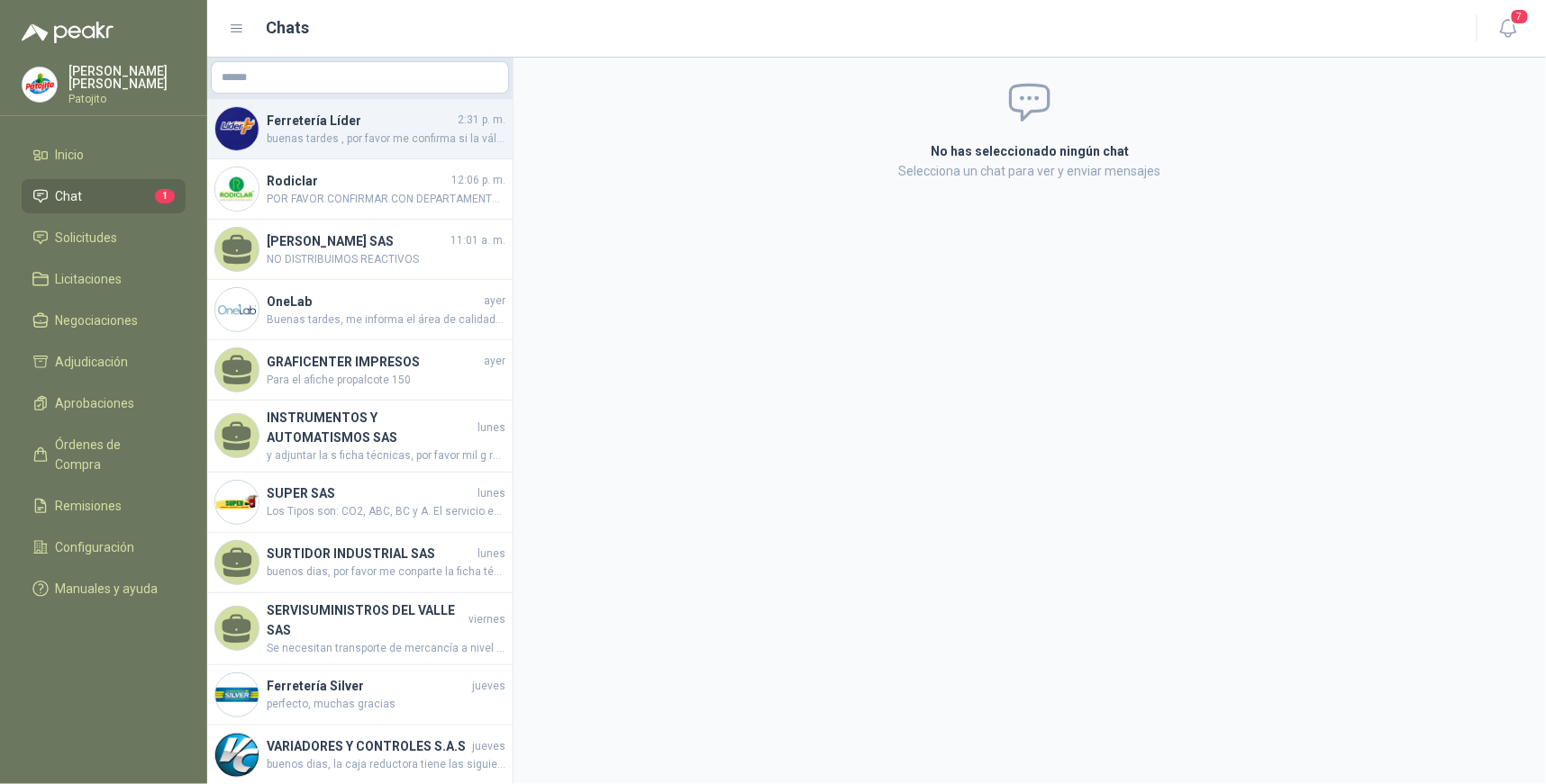
click at [434, 124] on h4 "Ferretería Líder" at bounding box center [361, 121] width 187 height 20
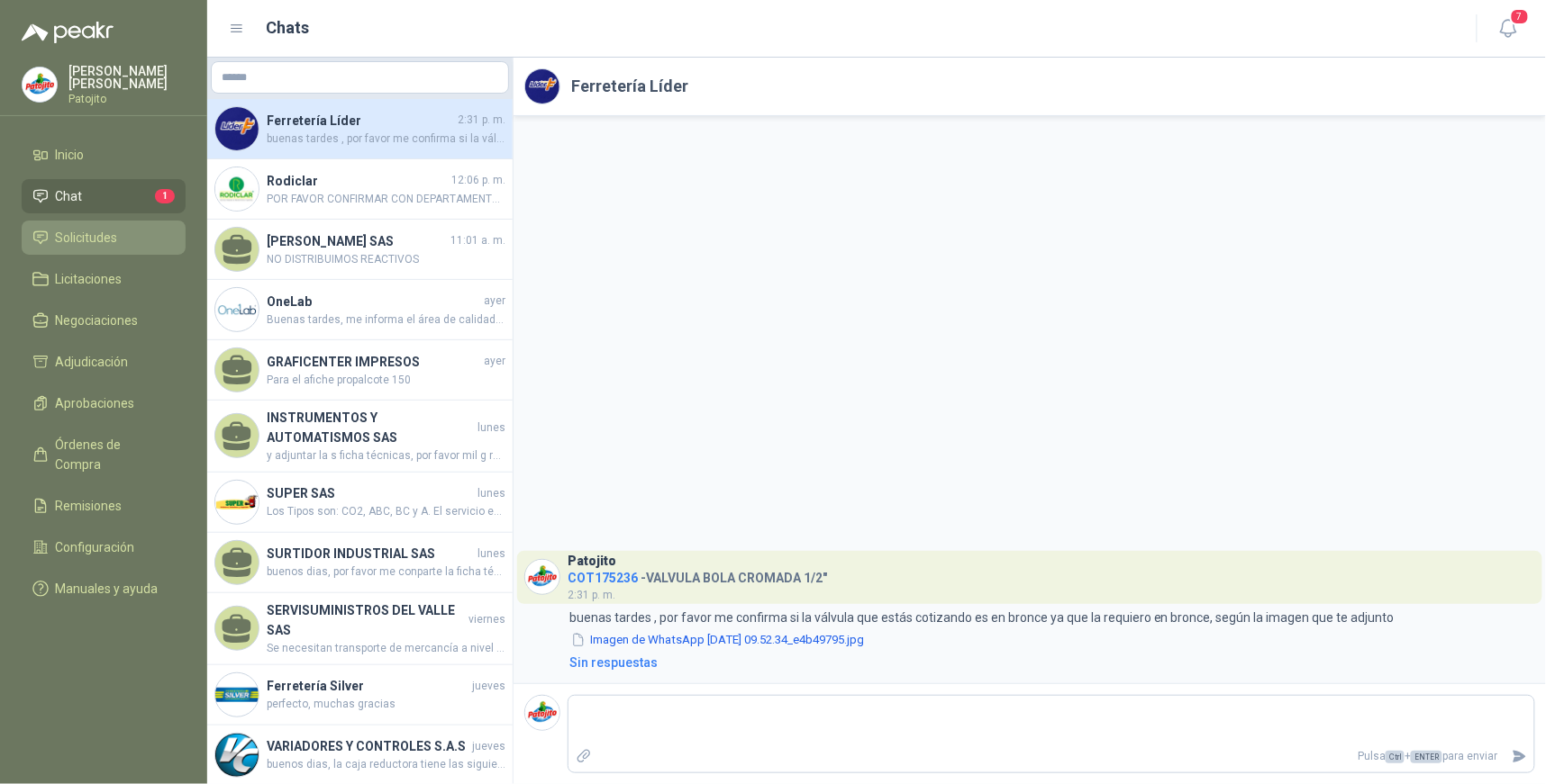
click at [136, 230] on li "Solicitudes" at bounding box center [103, 237] width 142 height 20
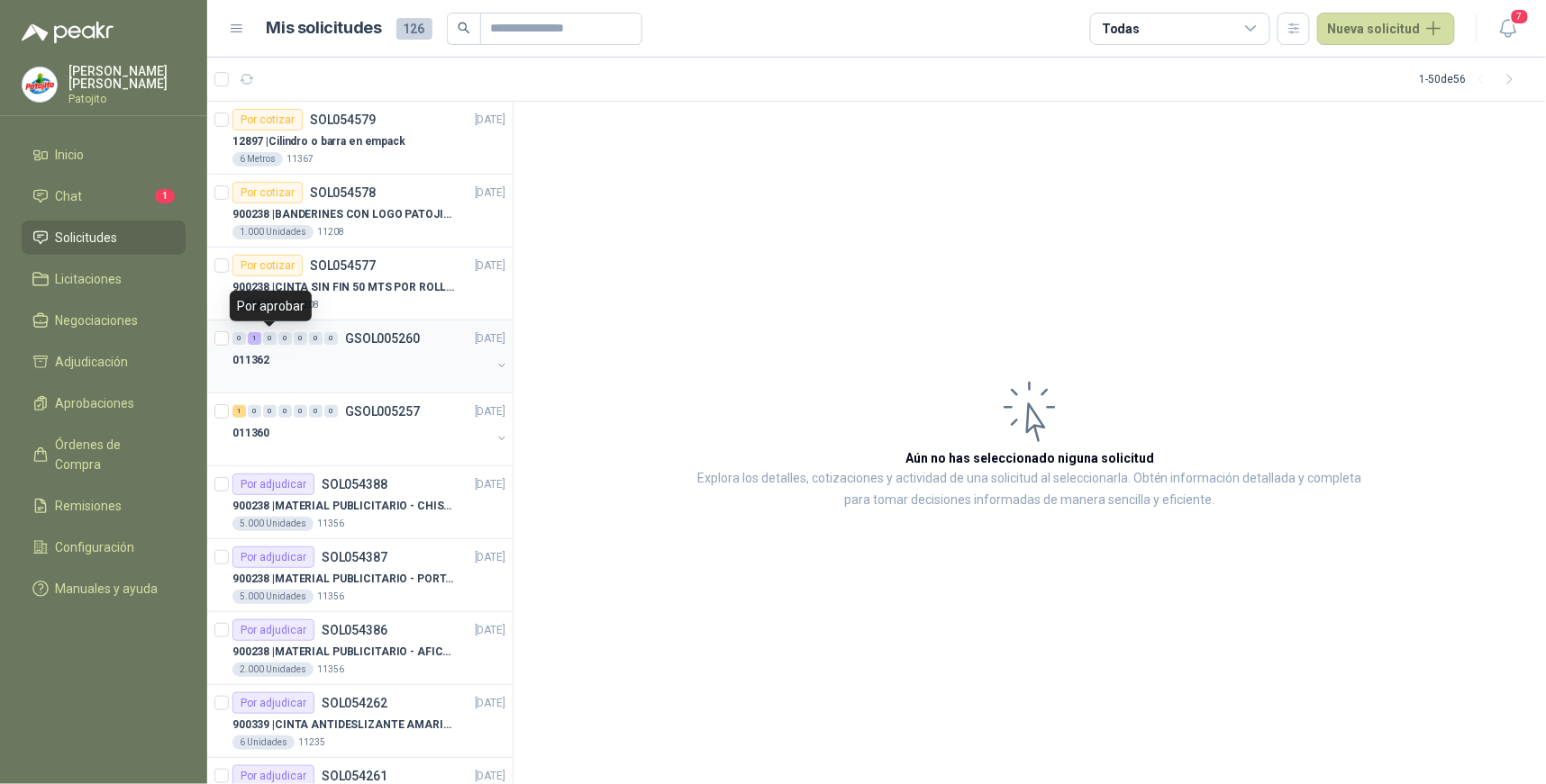
click at [258, 337] on div "1" at bounding box center [254, 338] width 14 height 13
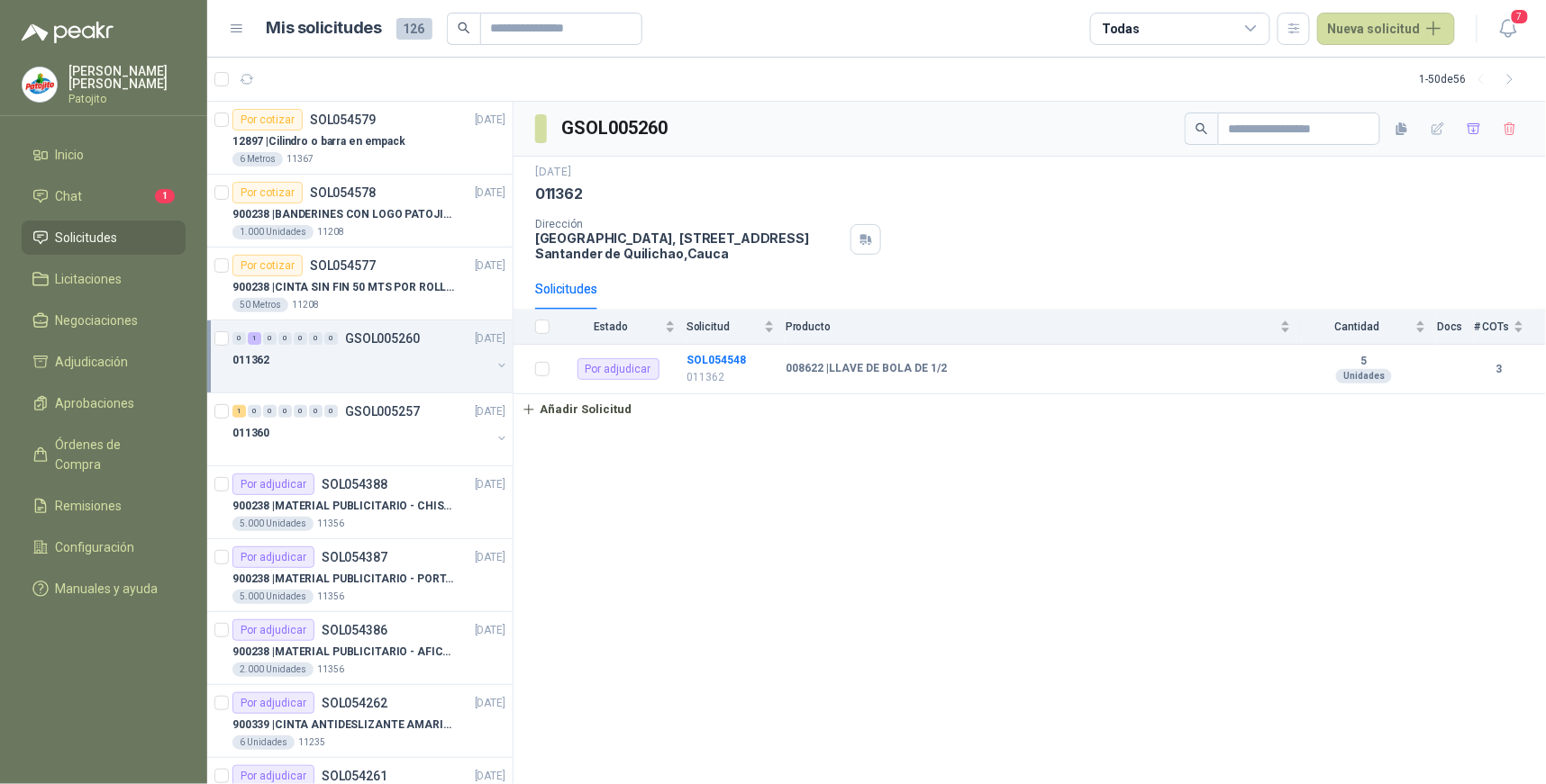
scroll to position [100, 0]
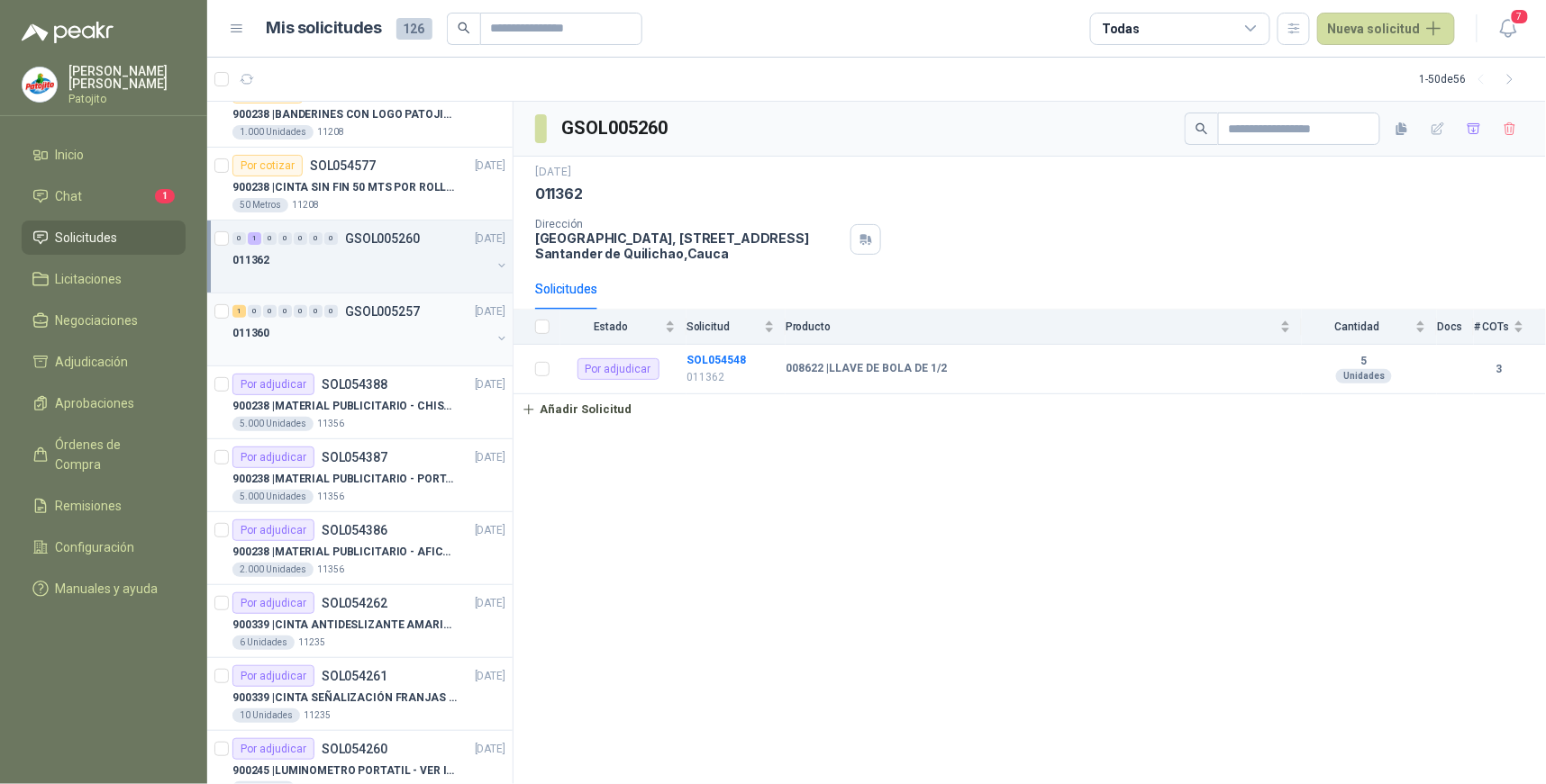
click at [240, 312] on div "1" at bounding box center [239, 312] width 14 height 13
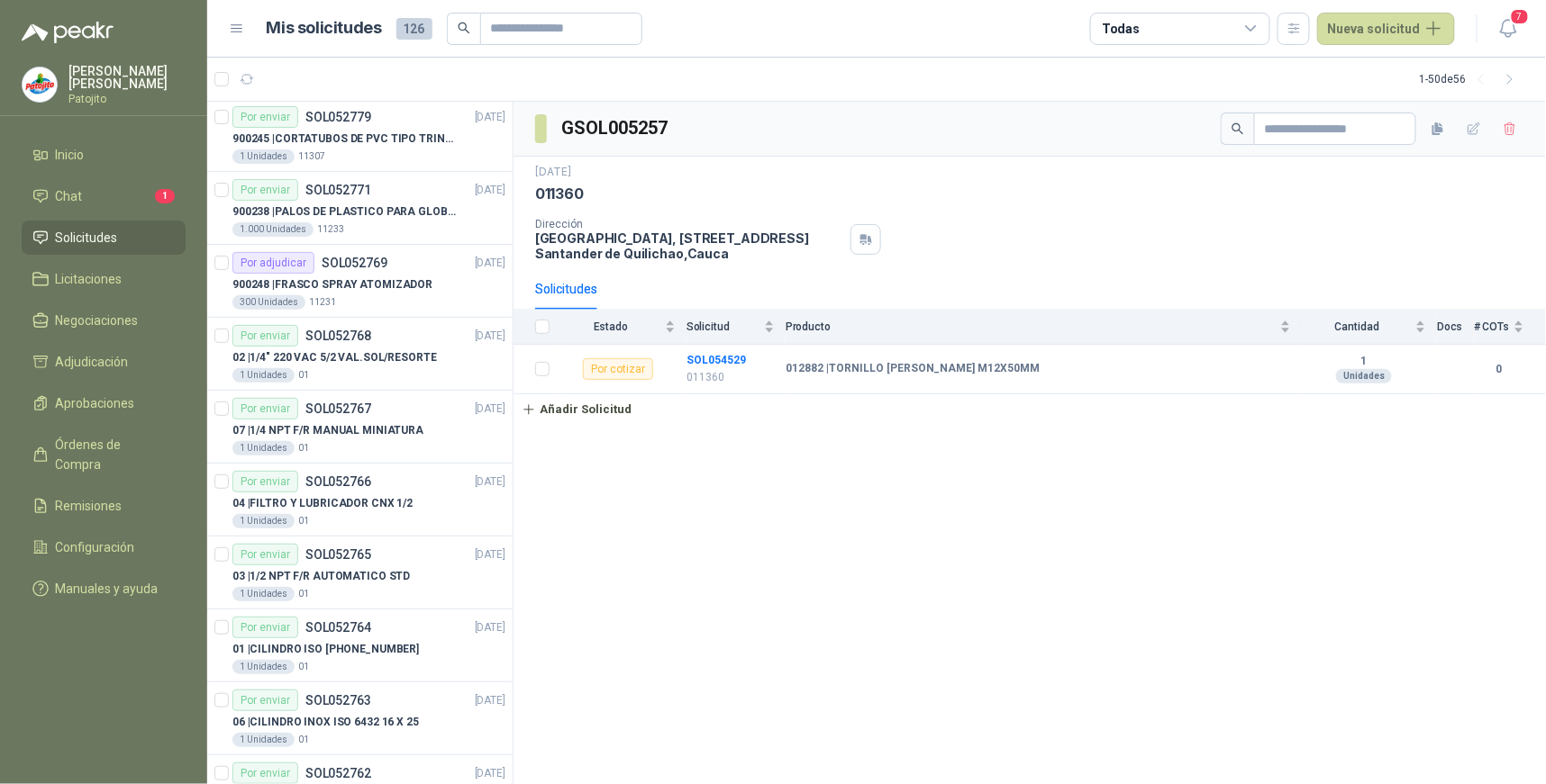
scroll to position [2092, 0]
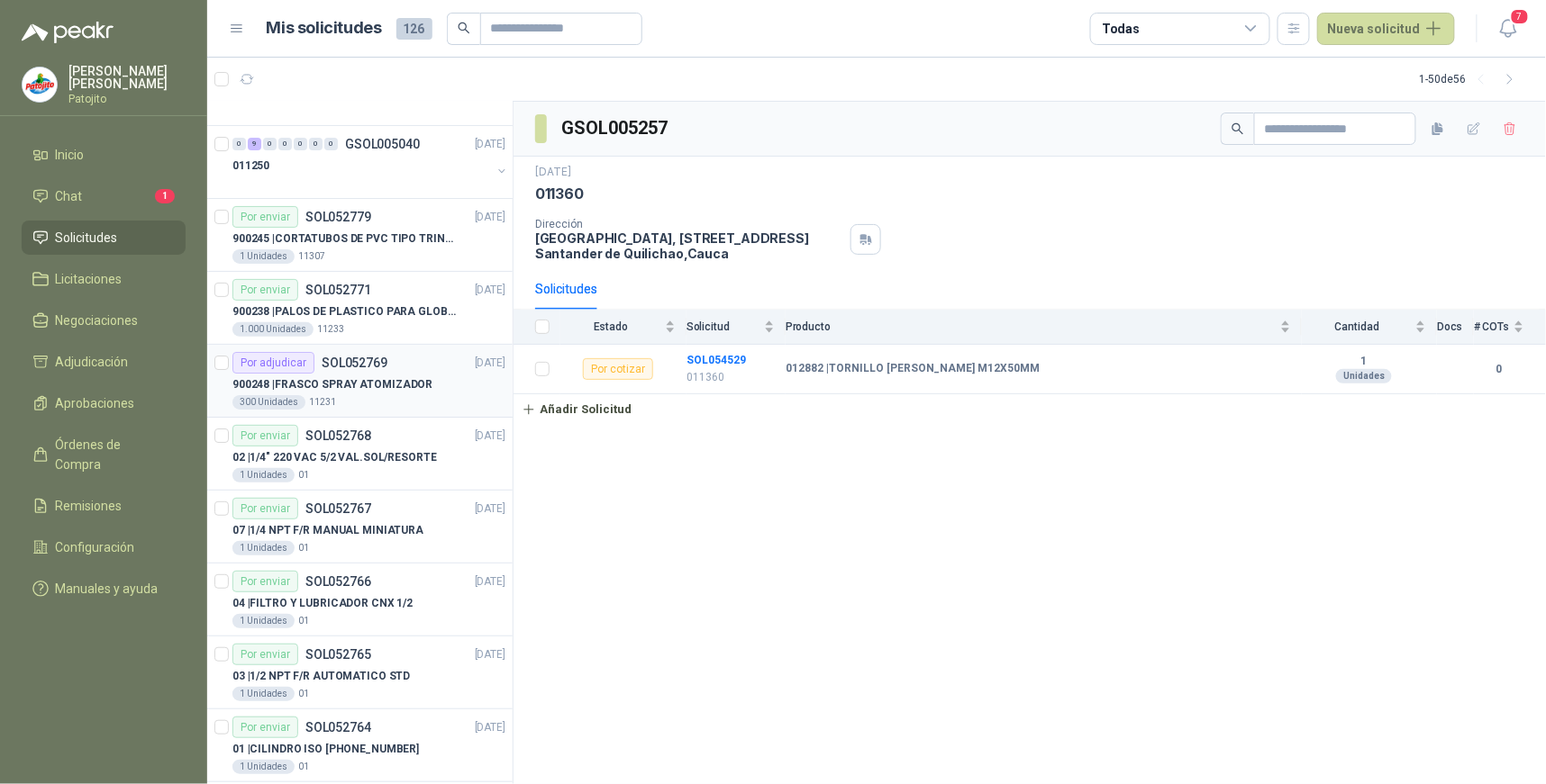
click at [301, 362] on div "Por adjudicar" at bounding box center [272, 363] width 82 height 22
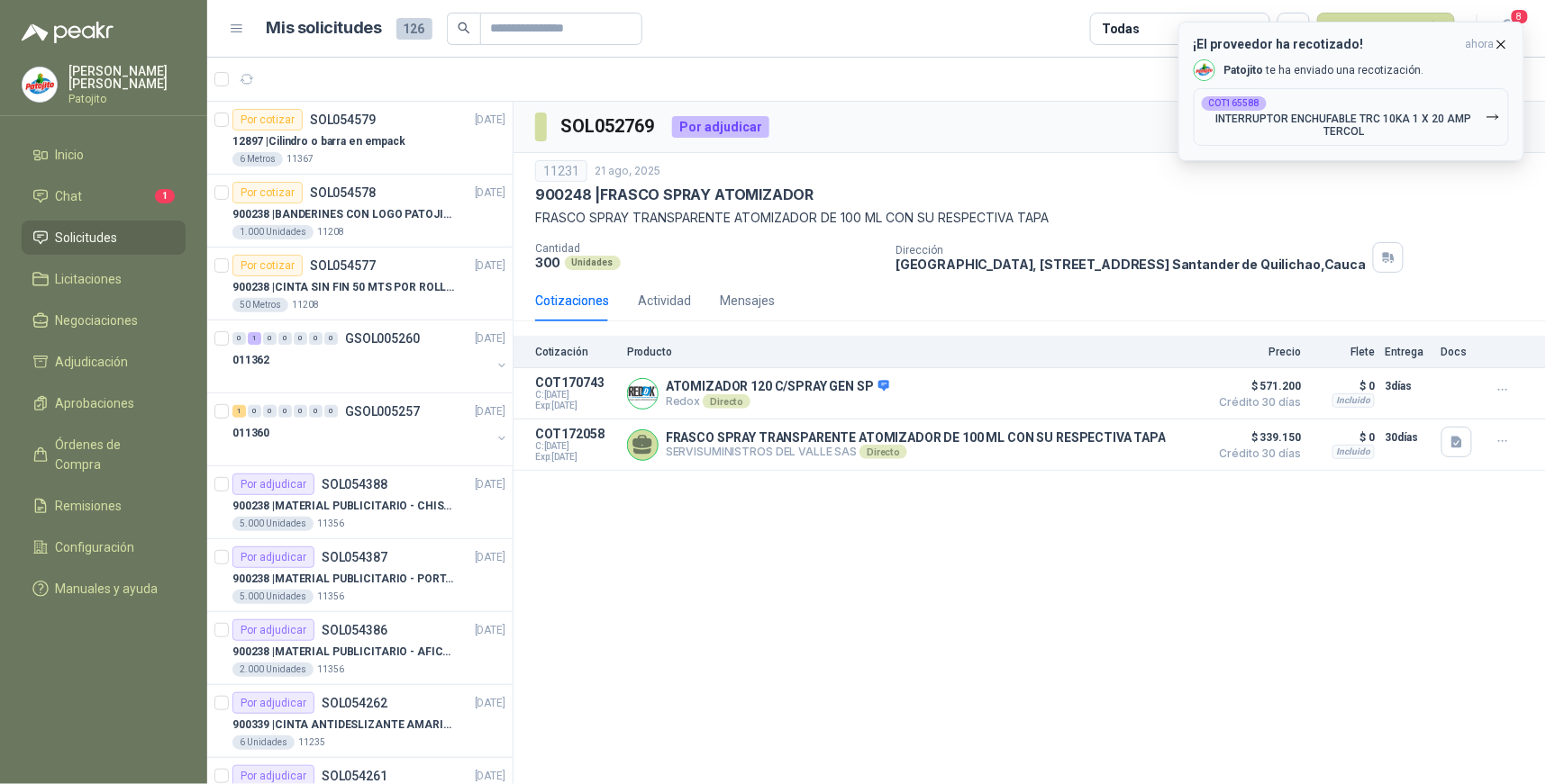
click at [1502, 43] on icon "button" at bounding box center [1502, 44] width 7 height 7
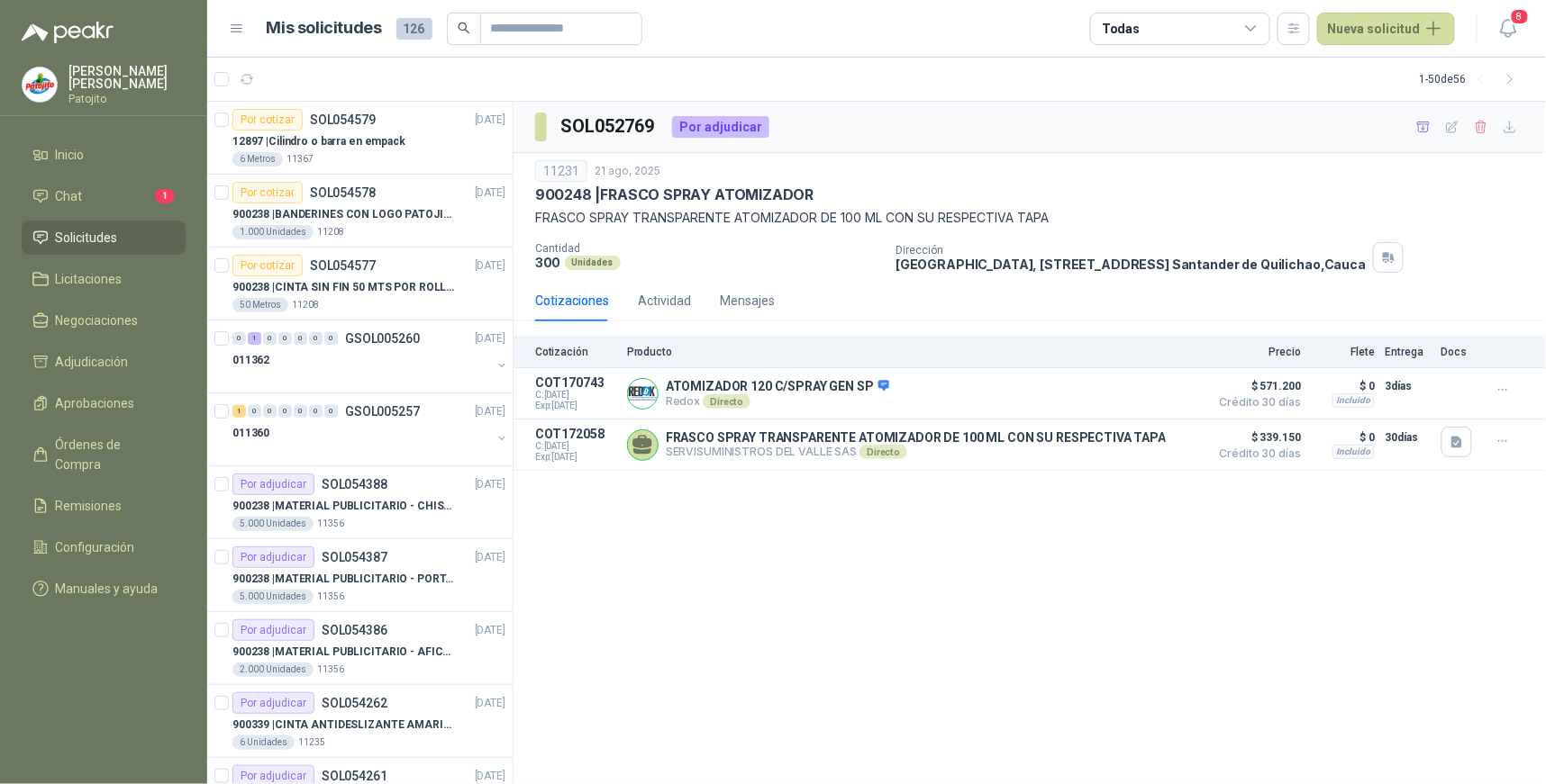
click at [1260, 28] on icon at bounding box center [1251, 29] width 17 height 17
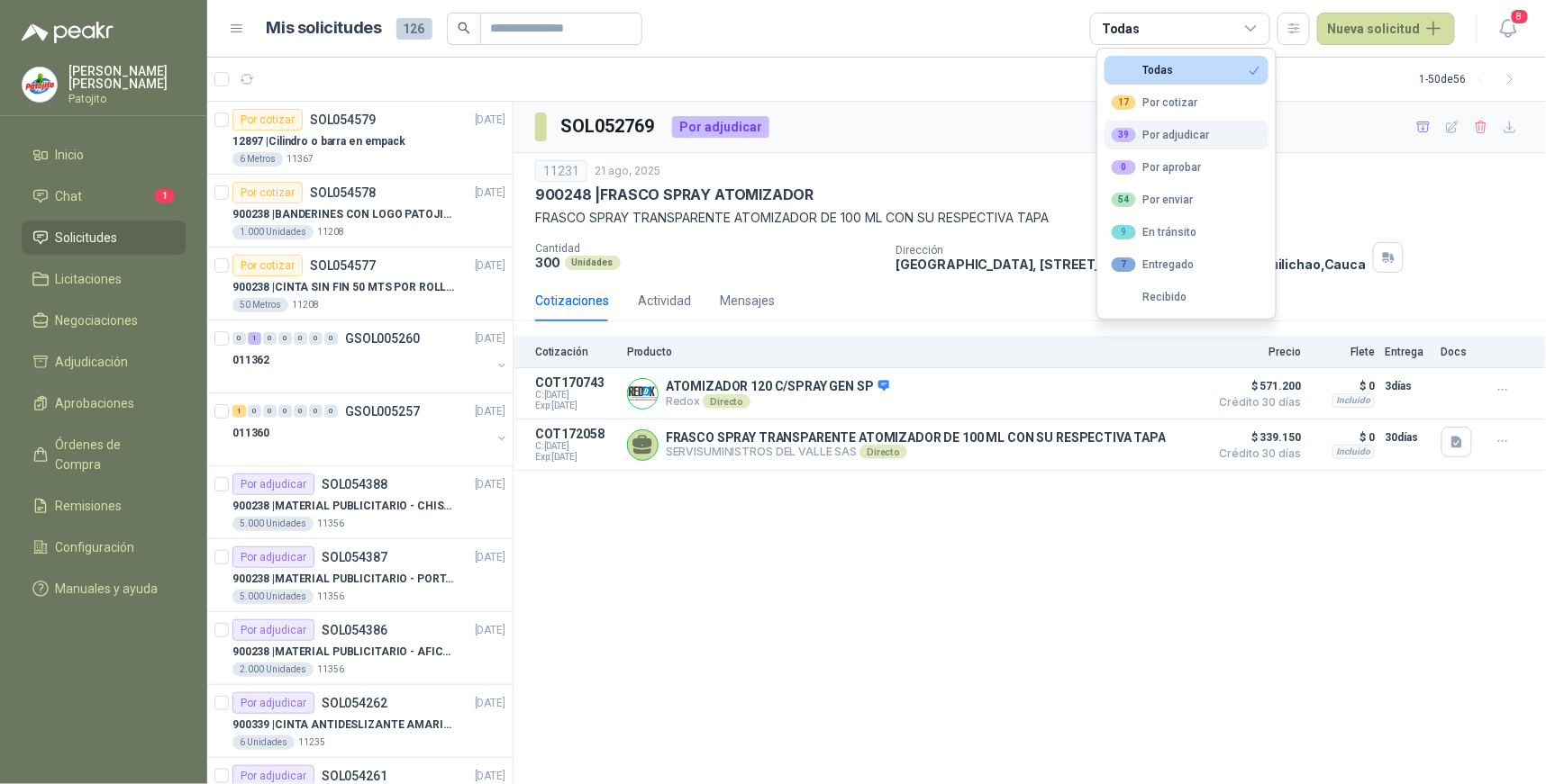
click at [1201, 140] on div "39 Por adjudicar" at bounding box center [1161, 135] width 98 height 15
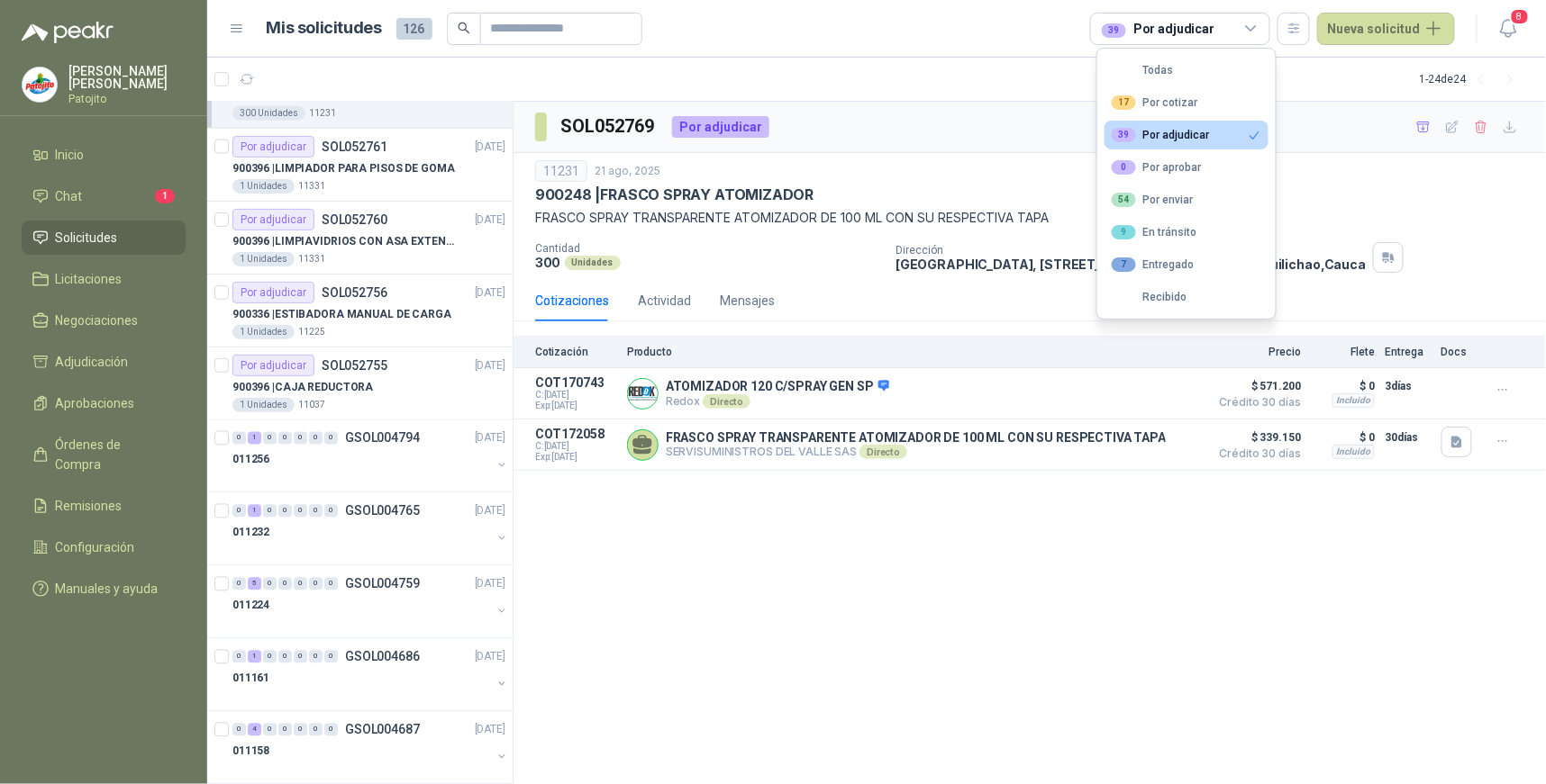
scroll to position [1093, 0]
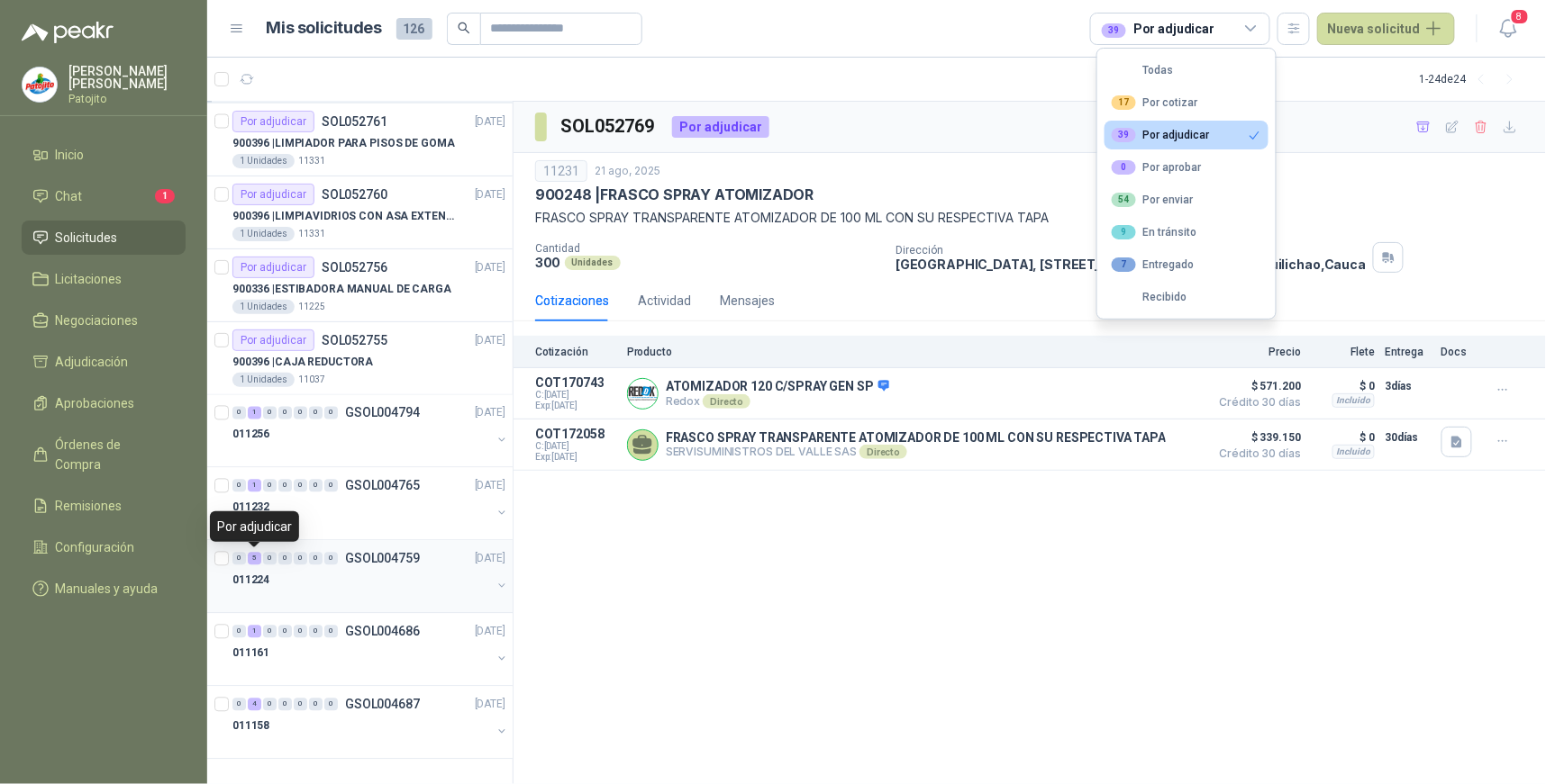
click at [253, 559] on div "5" at bounding box center [254, 559] width 14 height 13
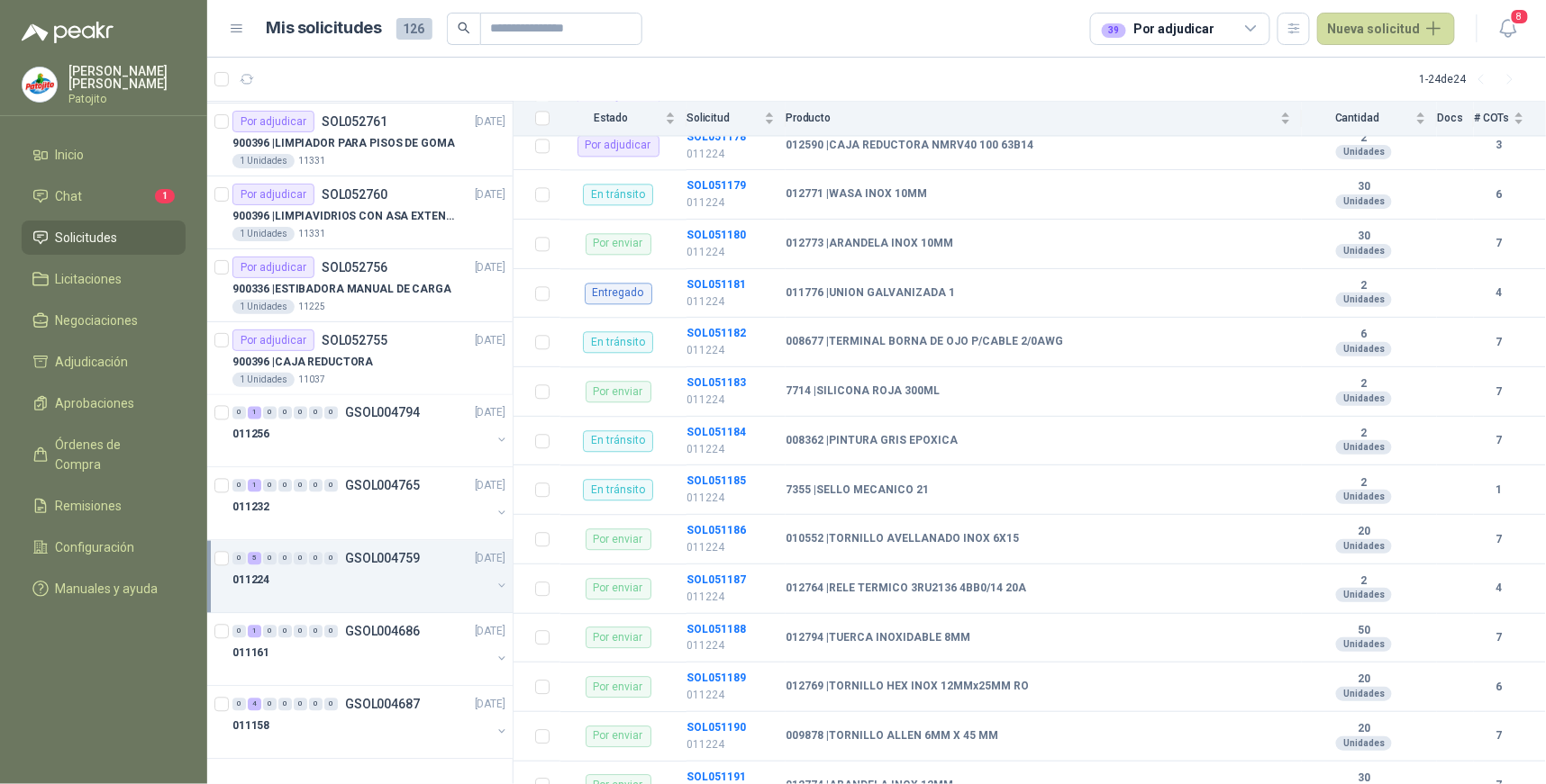
scroll to position [1253, 0]
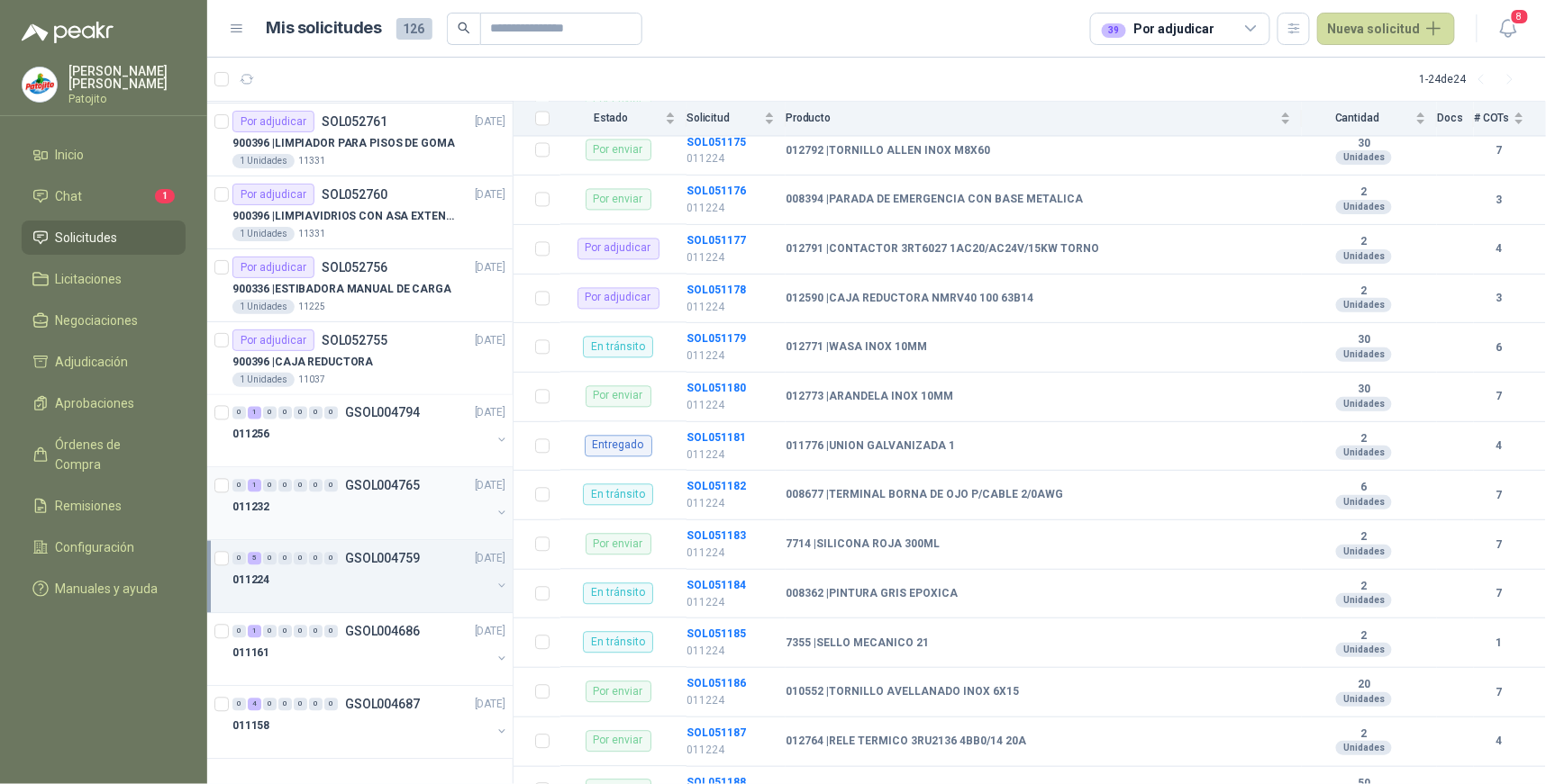
click at [255, 487] on div "1" at bounding box center [254, 486] width 14 height 13
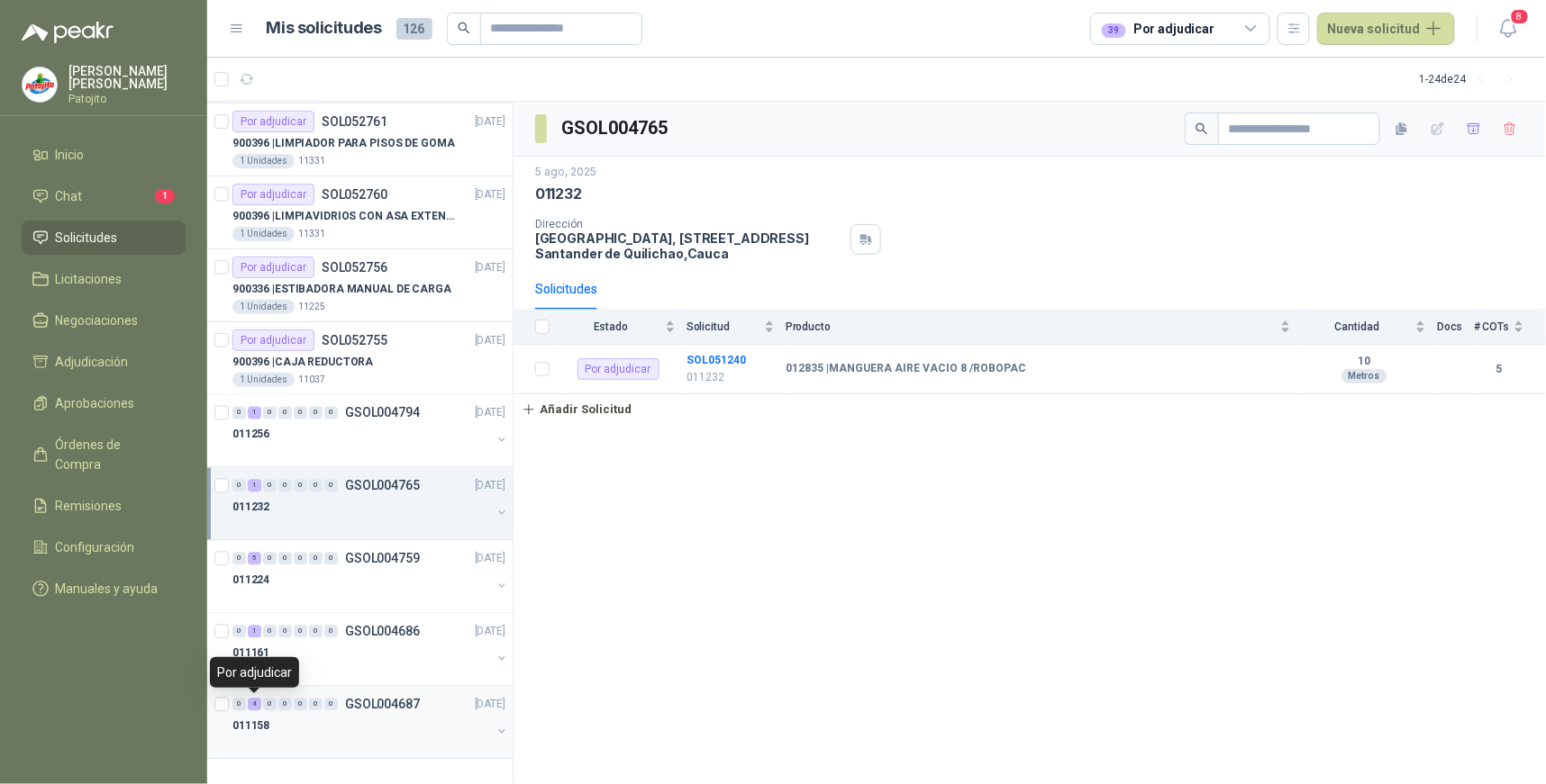
click at [255, 706] on div "4" at bounding box center [254, 705] width 14 height 13
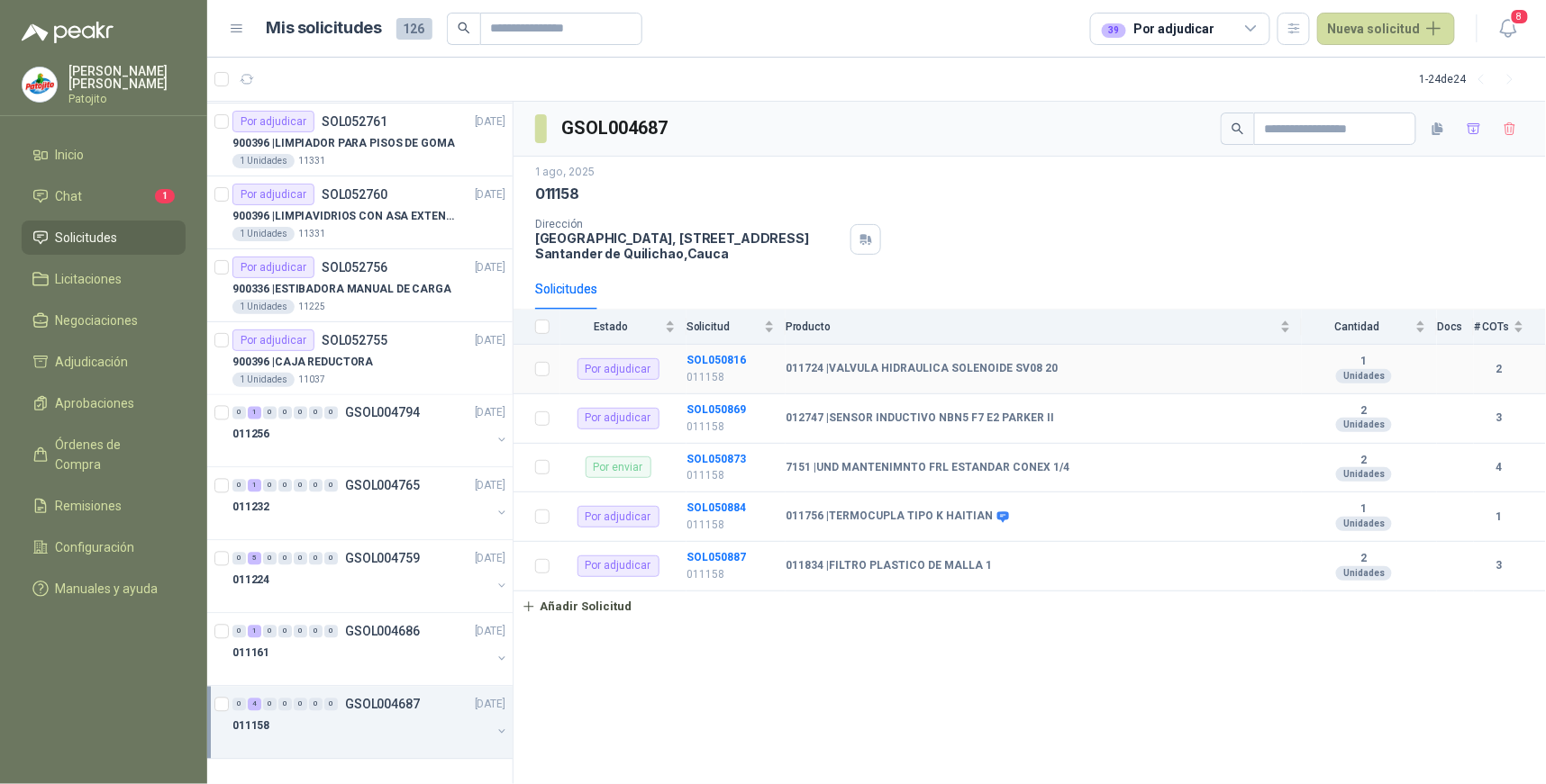
drag, startPoint x: 713, startPoint y: 358, endPoint x: 743, endPoint y: 380, distance: 37.2
click at [714, 358] on b "SOL050816" at bounding box center [716, 360] width 60 height 13
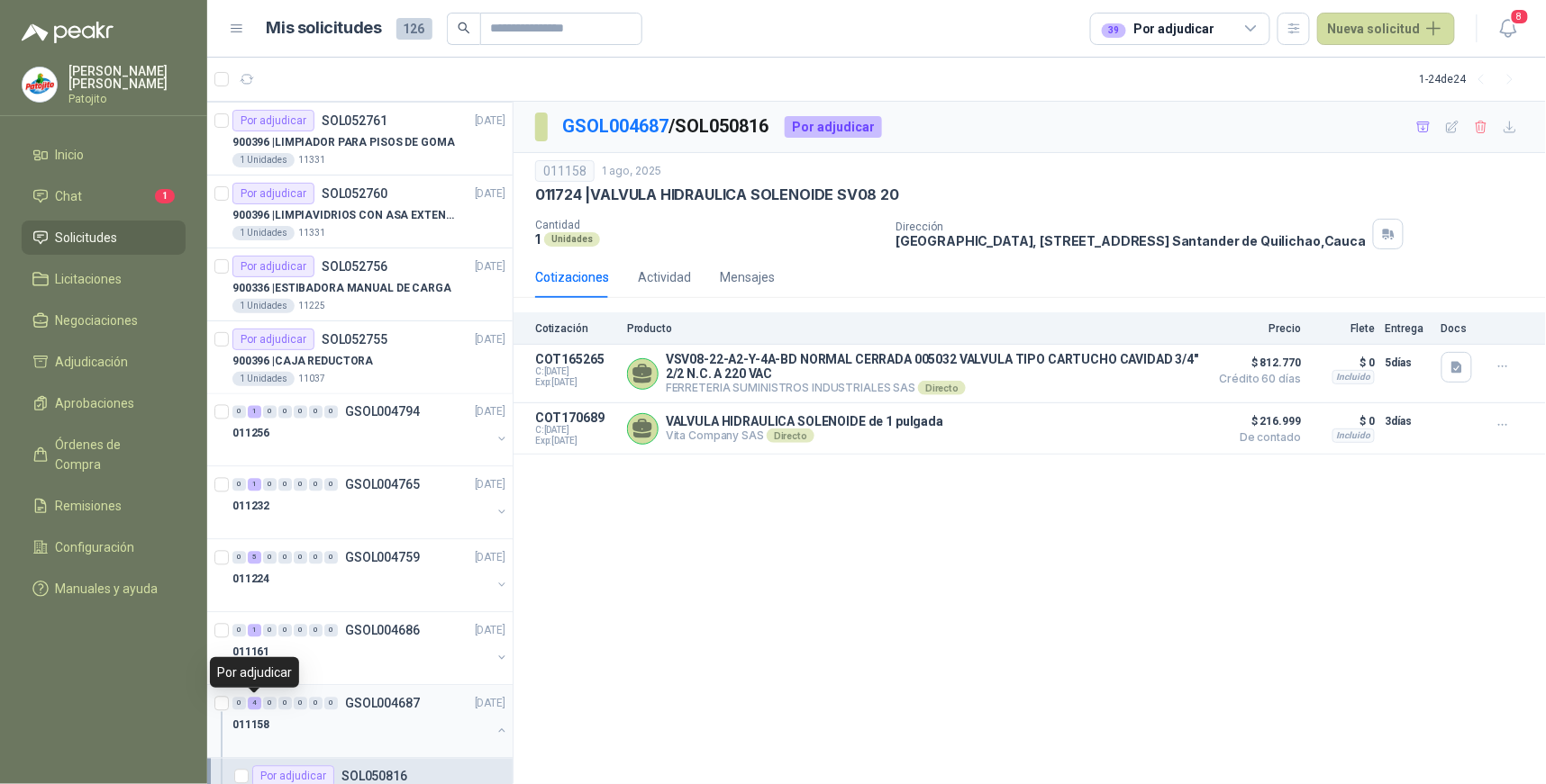
click at [252, 708] on div "4" at bounding box center [254, 704] width 14 height 13
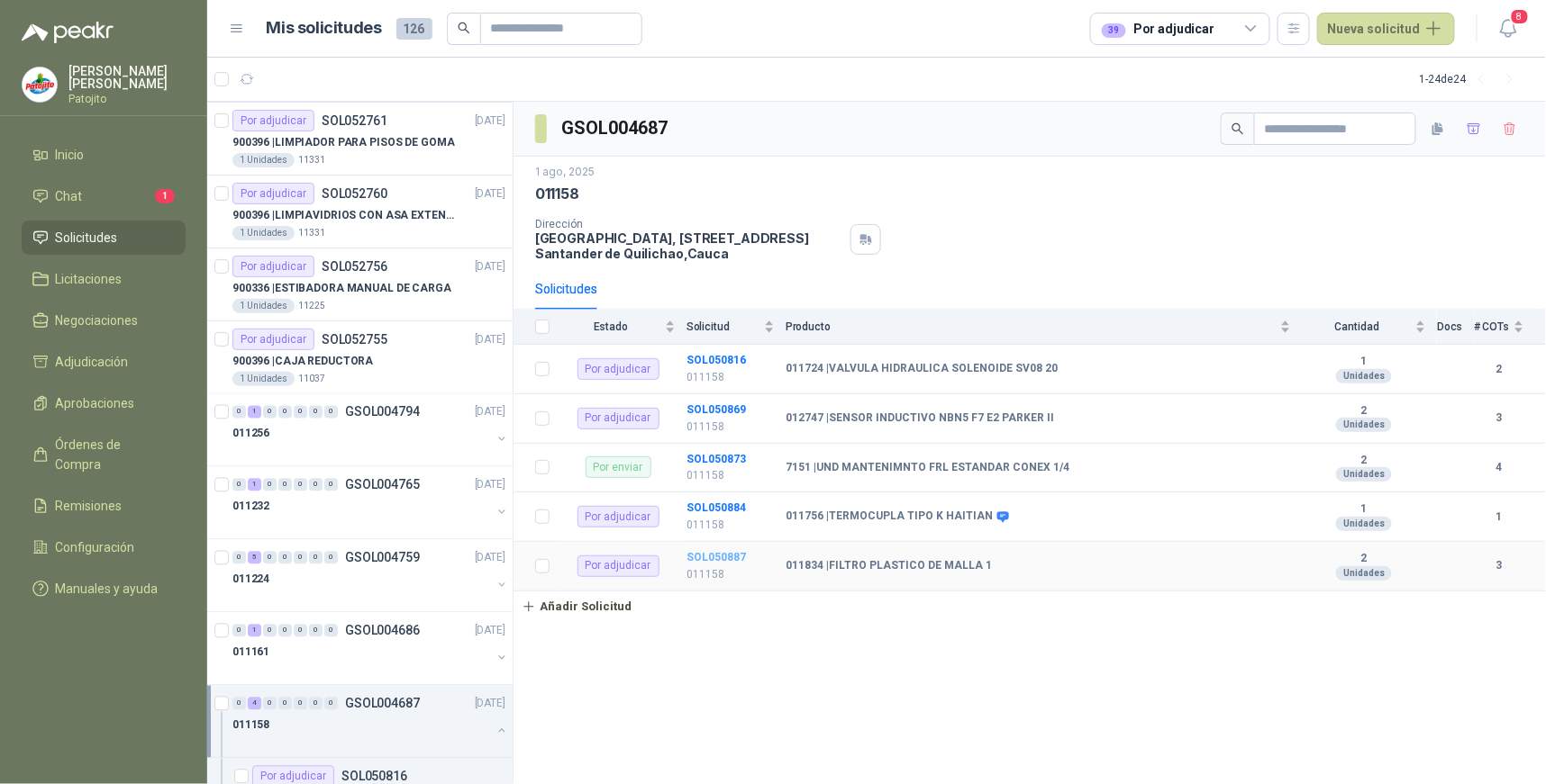
click at [699, 558] on b "SOL050887" at bounding box center [716, 558] width 60 height 13
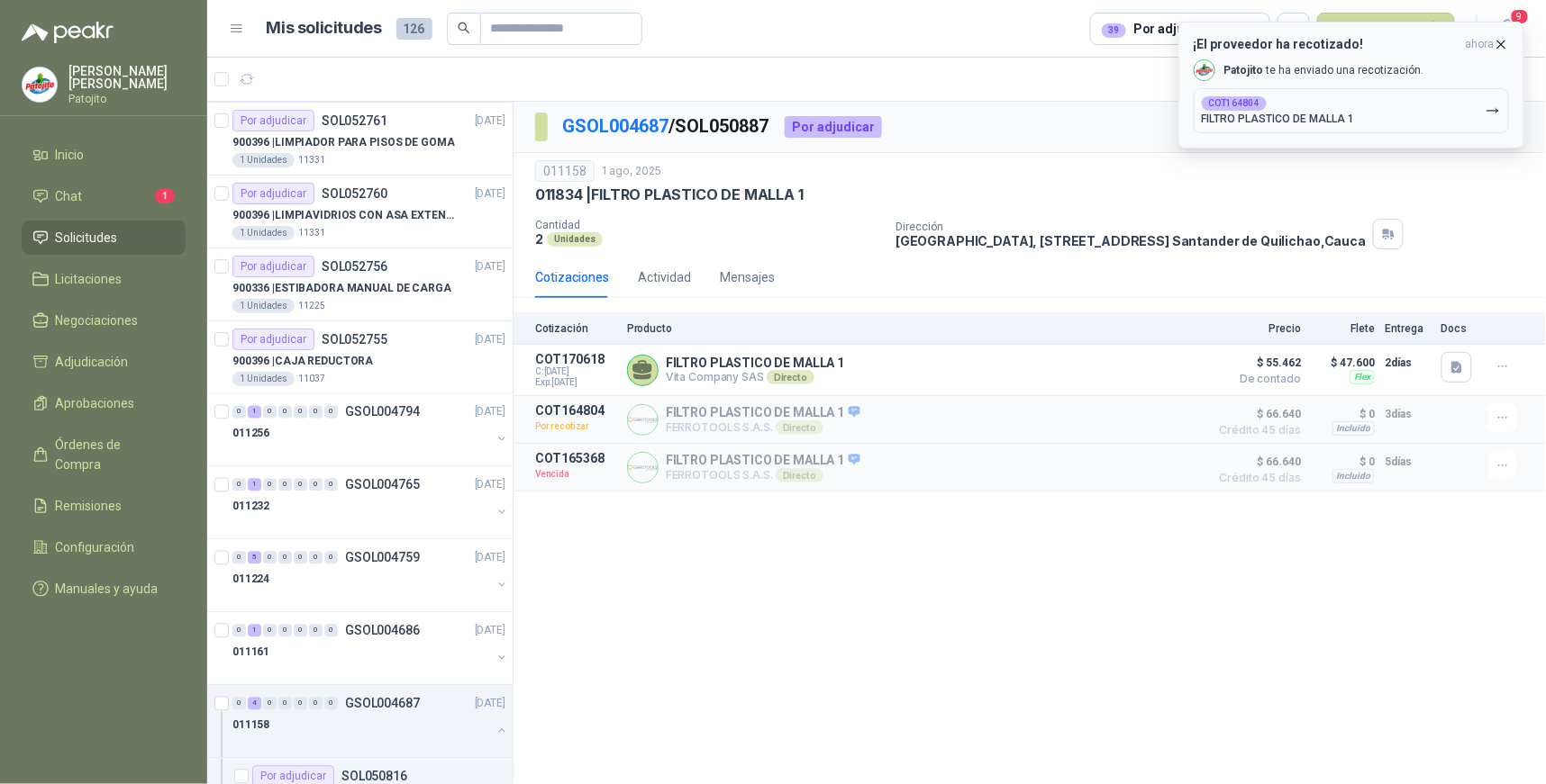
click at [1500, 37] on icon "button" at bounding box center [1501, 44] width 16 height 16
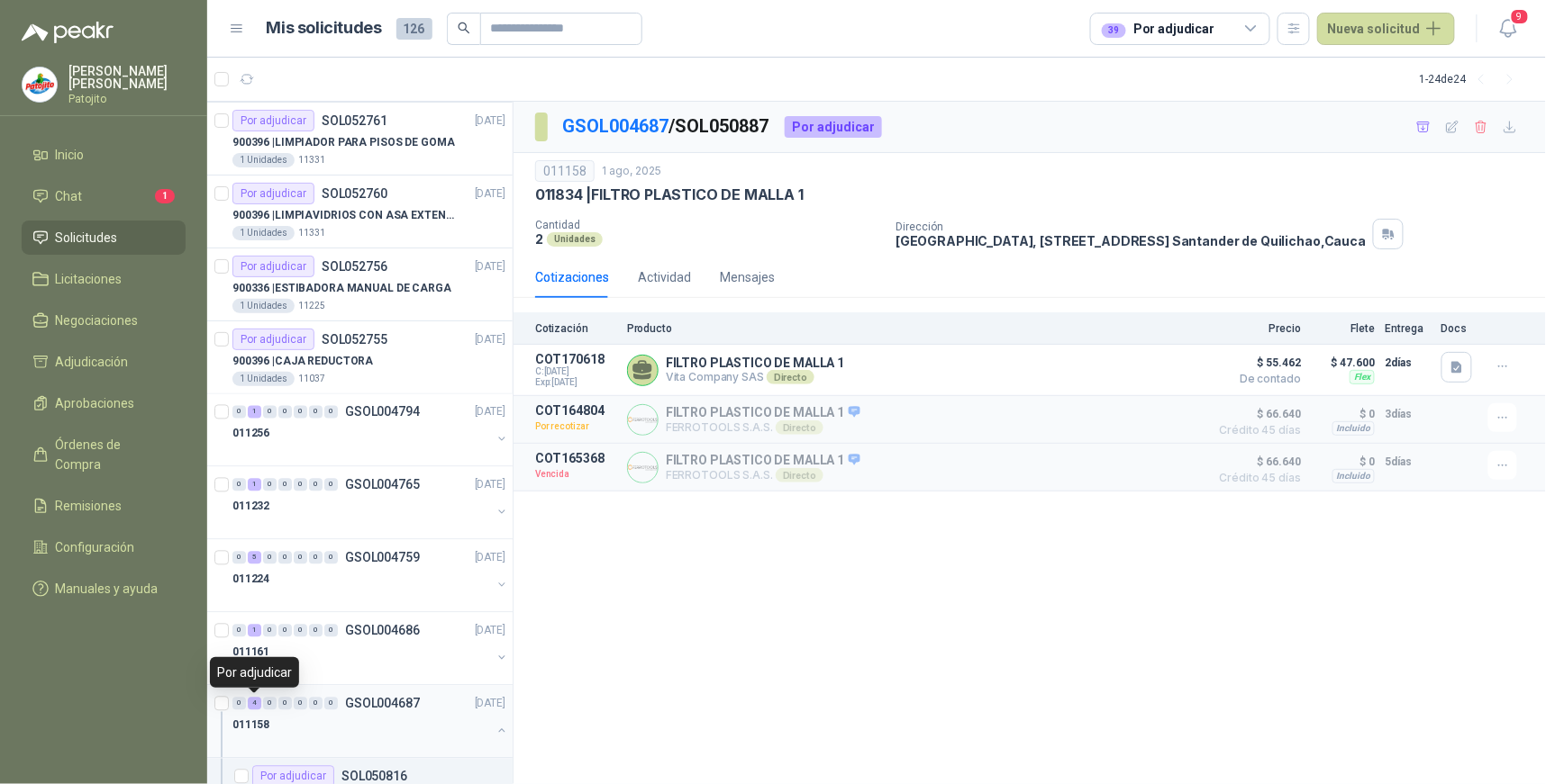
click at [255, 704] on div "4" at bounding box center [254, 704] width 14 height 13
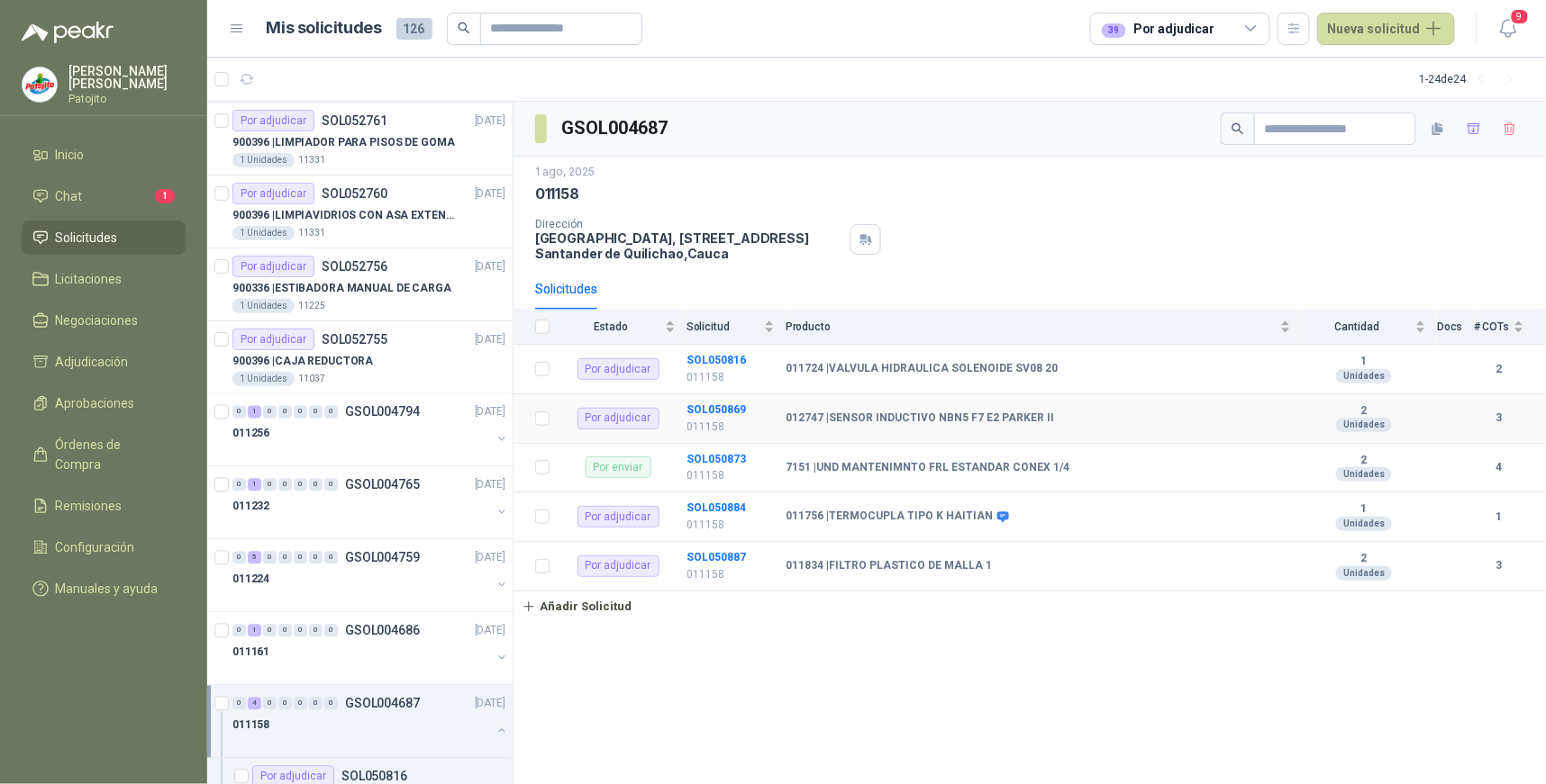
drag, startPoint x: 714, startPoint y: 405, endPoint x: 710, endPoint y: 430, distance: 25.3
click at [714, 405] on b "SOL050869" at bounding box center [716, 410] width 60 height 13
click at [706, 352] on td "SOL050816 011158" at bounding box center [736, 370] width 99 height 50
click at [717, 357] on b "SOL050816" at bounding box center [716, 360] width 60 height 13
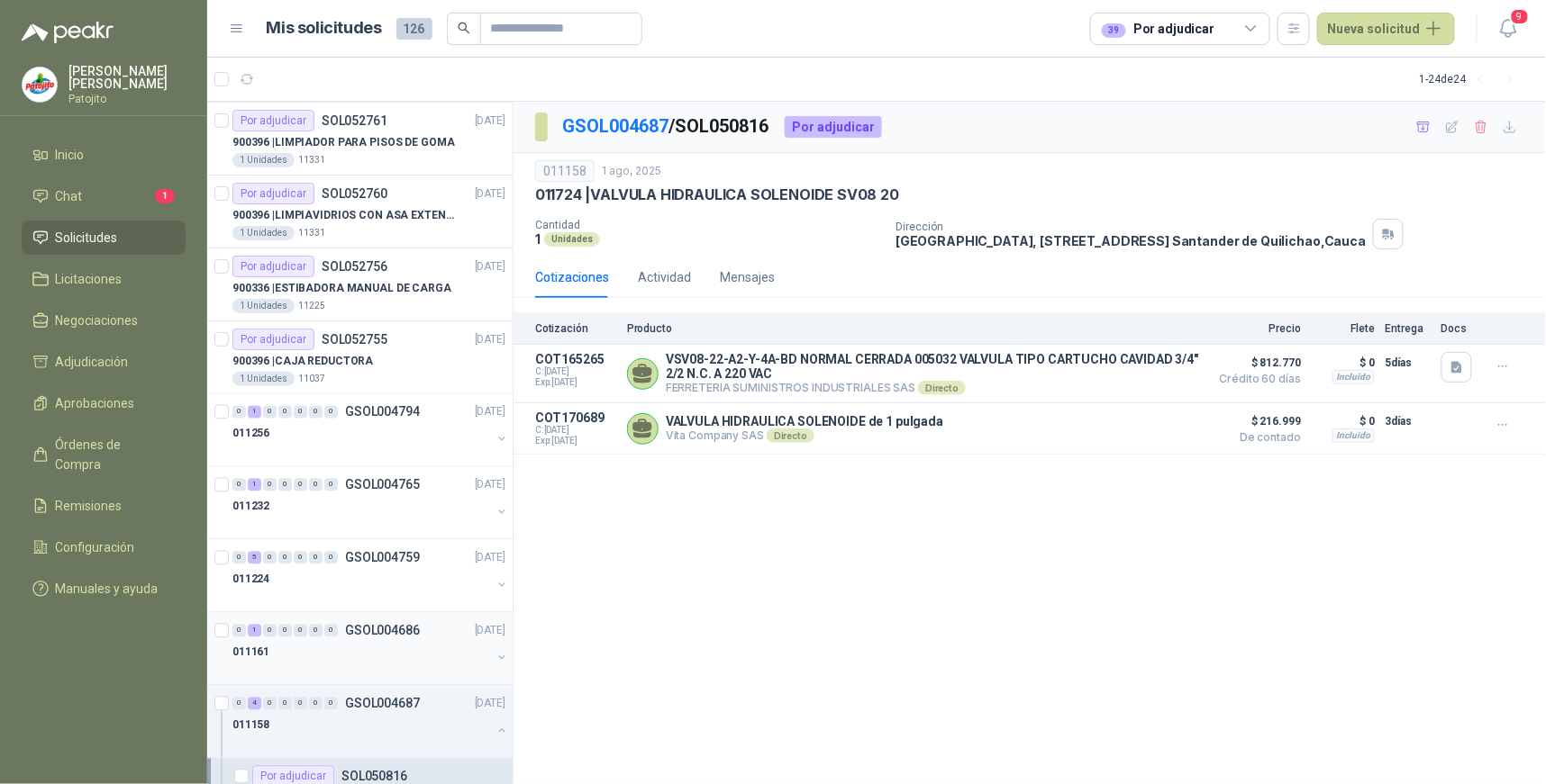
click at [254, 635] on div "1" at bounding box center [254, 632] width 14 height 13
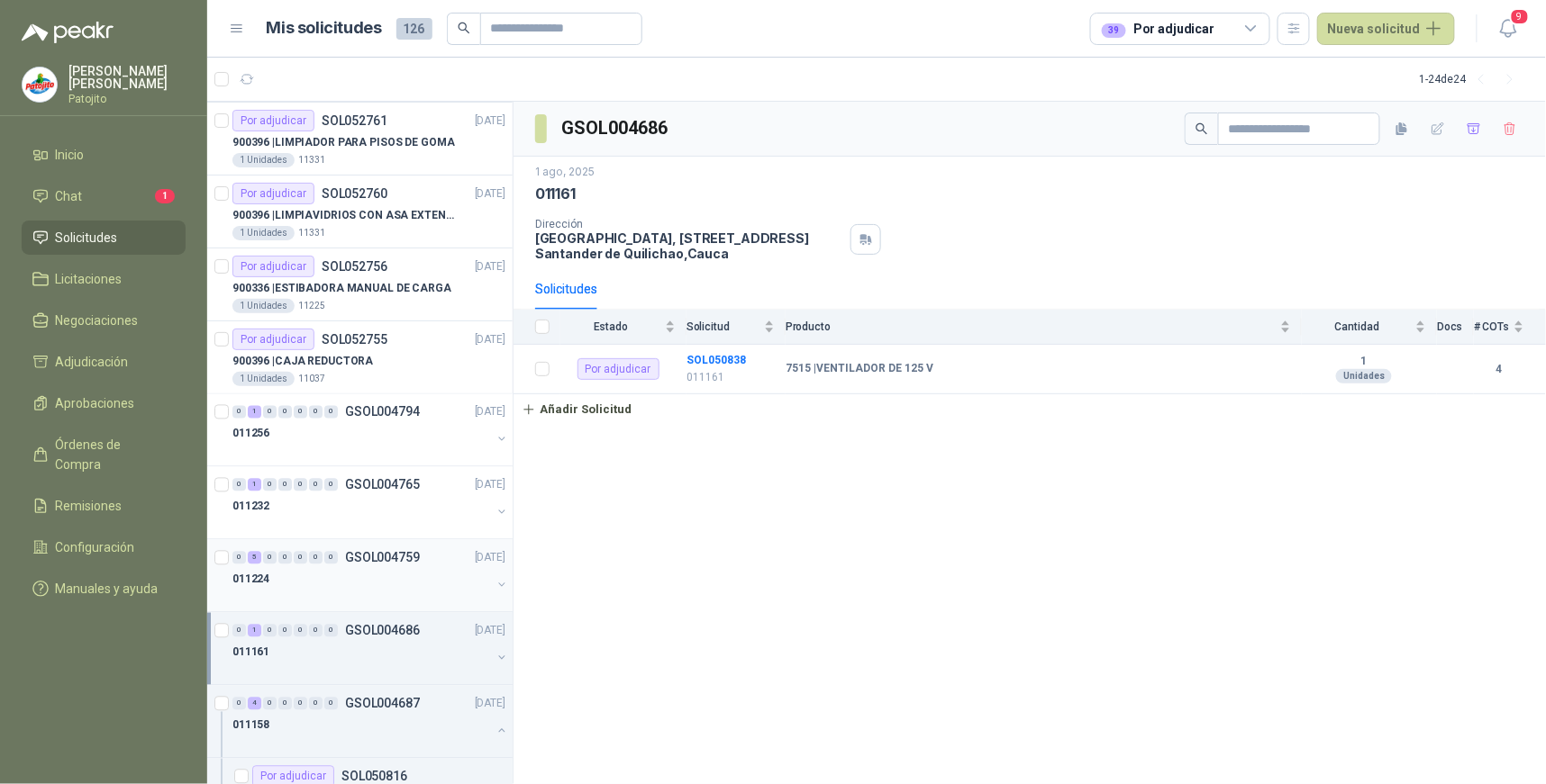
click at [253, 558] on div "5" at bounding box center [254, 558] width 14 height 13
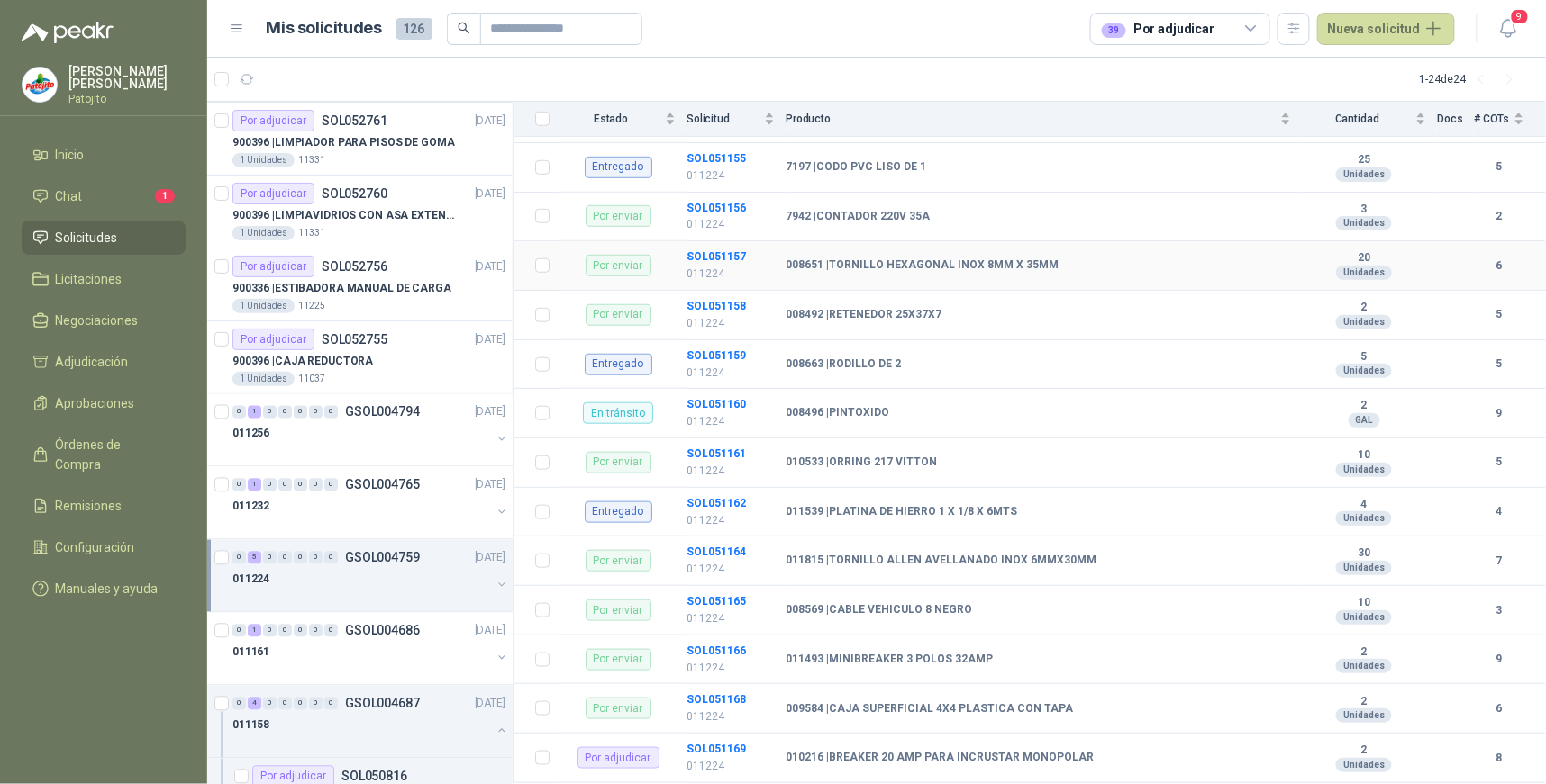
scroll to position [400, 0]
click at [253, 482] on div "1" at bounding box center [254, 486] width 14 height 13
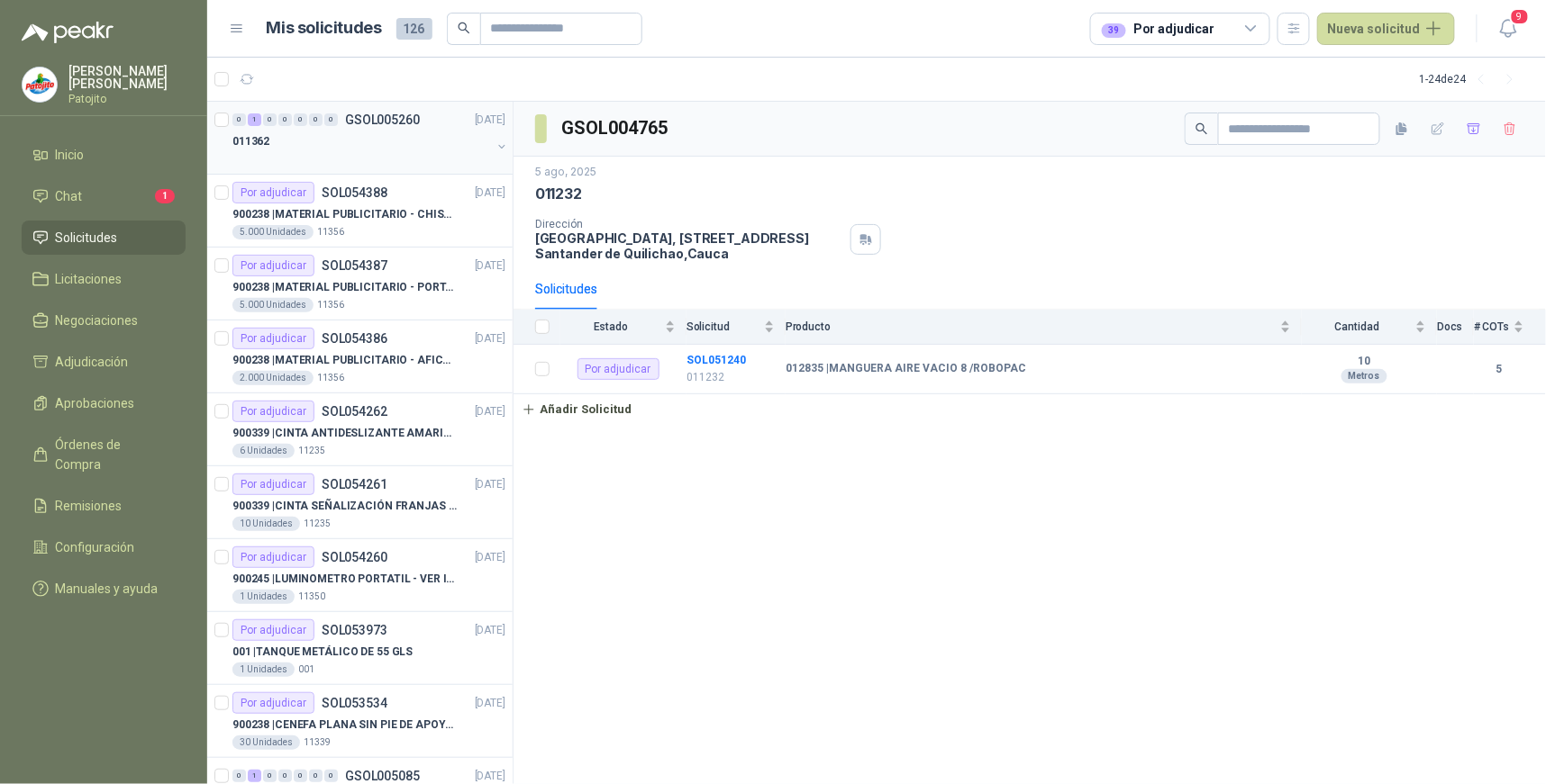
click at [254, 115] on div "1" at bounding box center [254, 120] width 14 height 13
click at [733, 358] on b "SOL054548" at bounding box center [716, 360] width 60 height 13
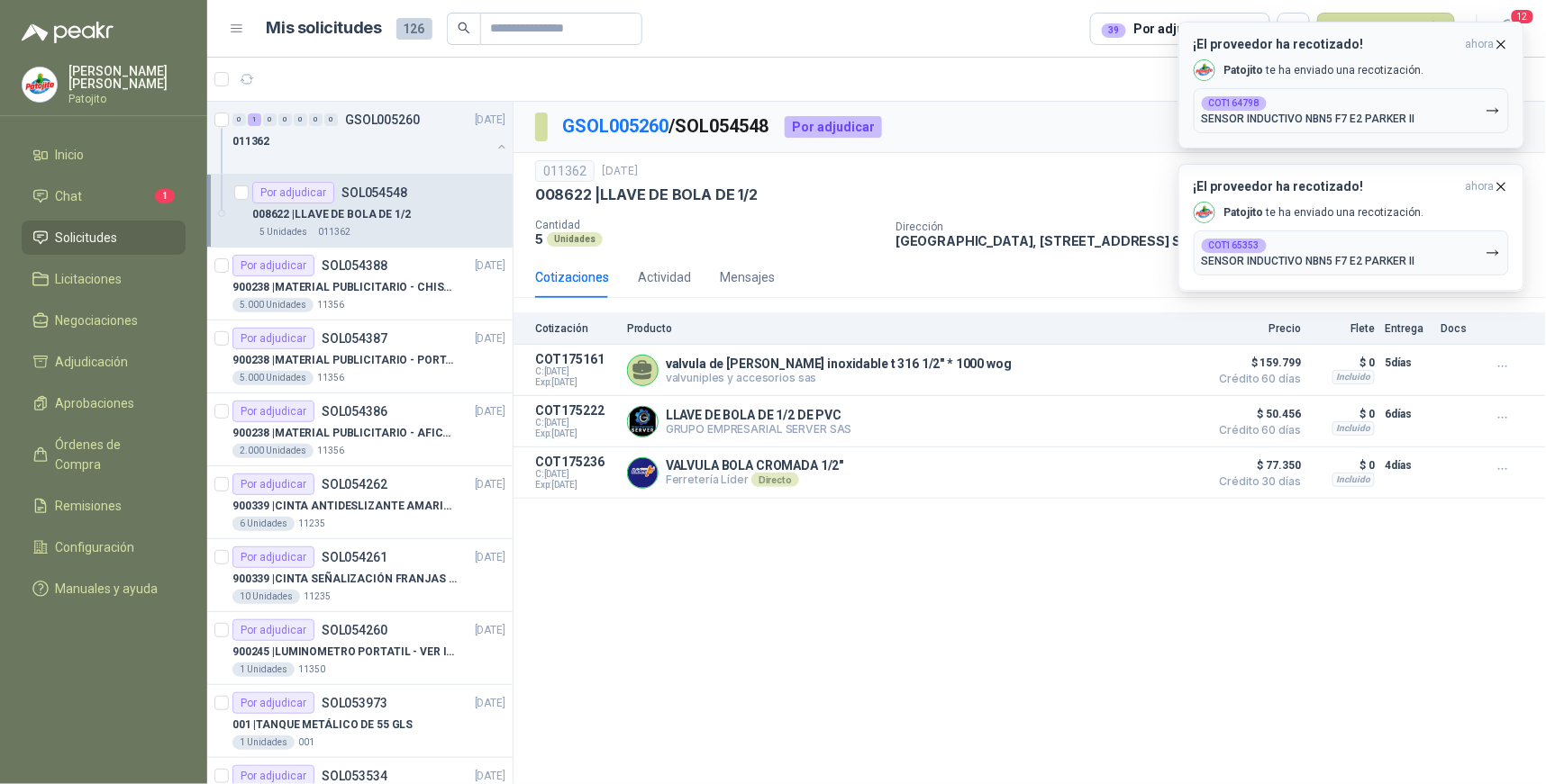
click at [1339, 104] on div "COT164798 SENSOR INDUCTIVO NBN5 F7 E2 [PERSON_NAME] II" at bounding box center [1308, 110] width 214 height 28
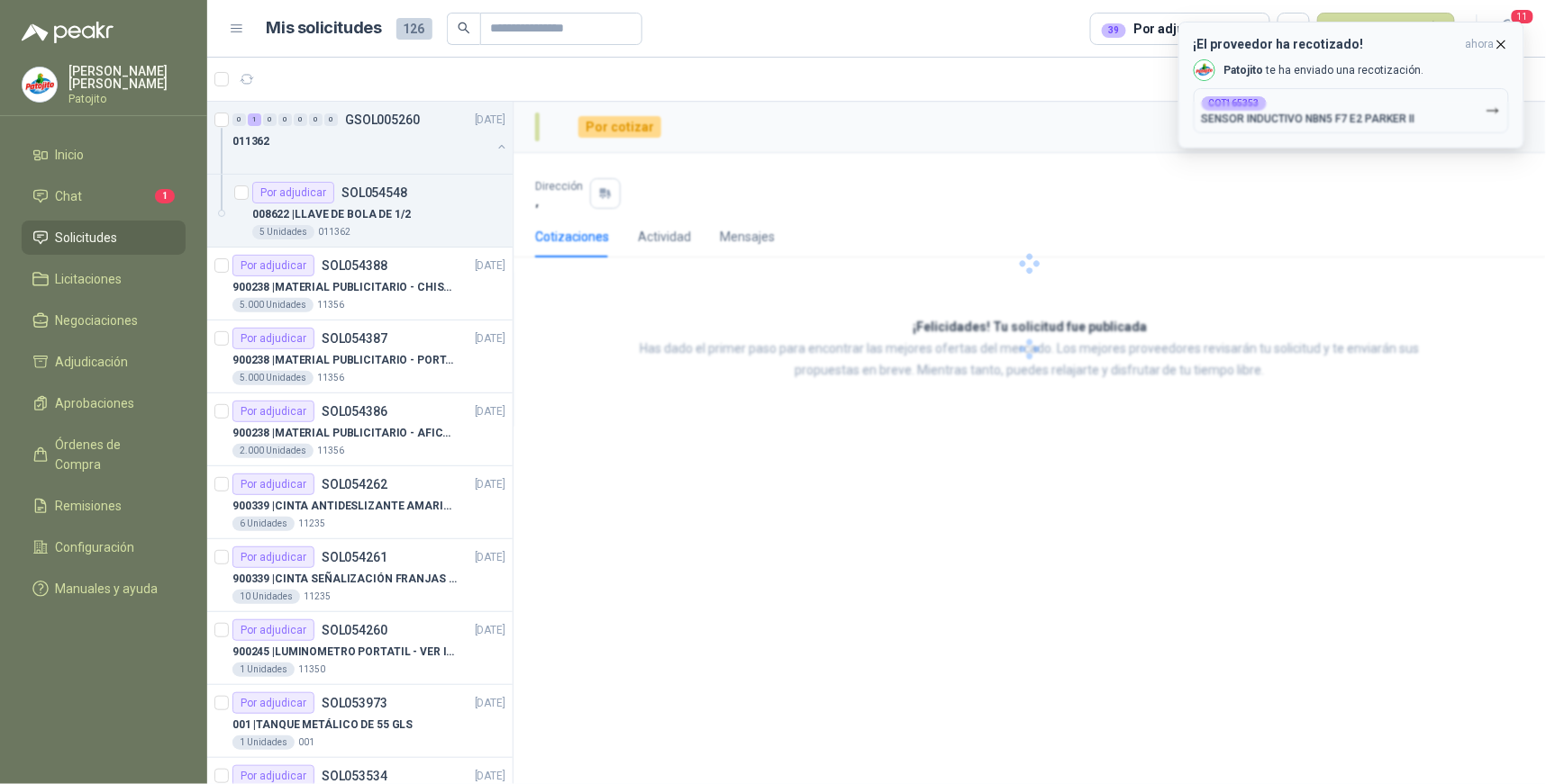
click at [1355, 113] on div at bounding box center [1030, 264] width 1033 height 326
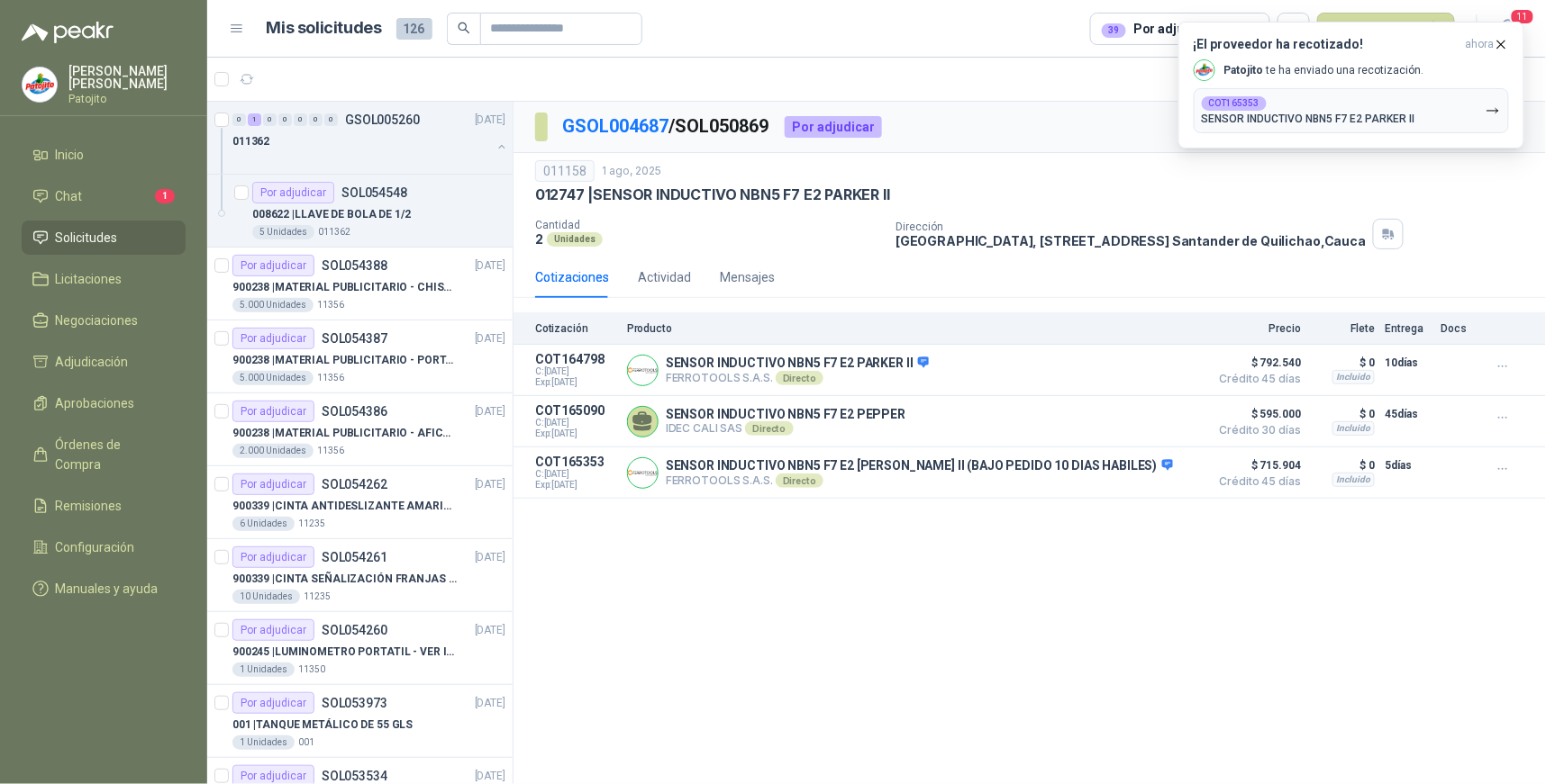
click at [985, 598] on div "GSOL004687 / SOL050869 Por adjudicar 011158 [DATE] 012747 | SENSOR INDUCTIVO NB…" at bounding box center [1030, 443] width 1033 height 683
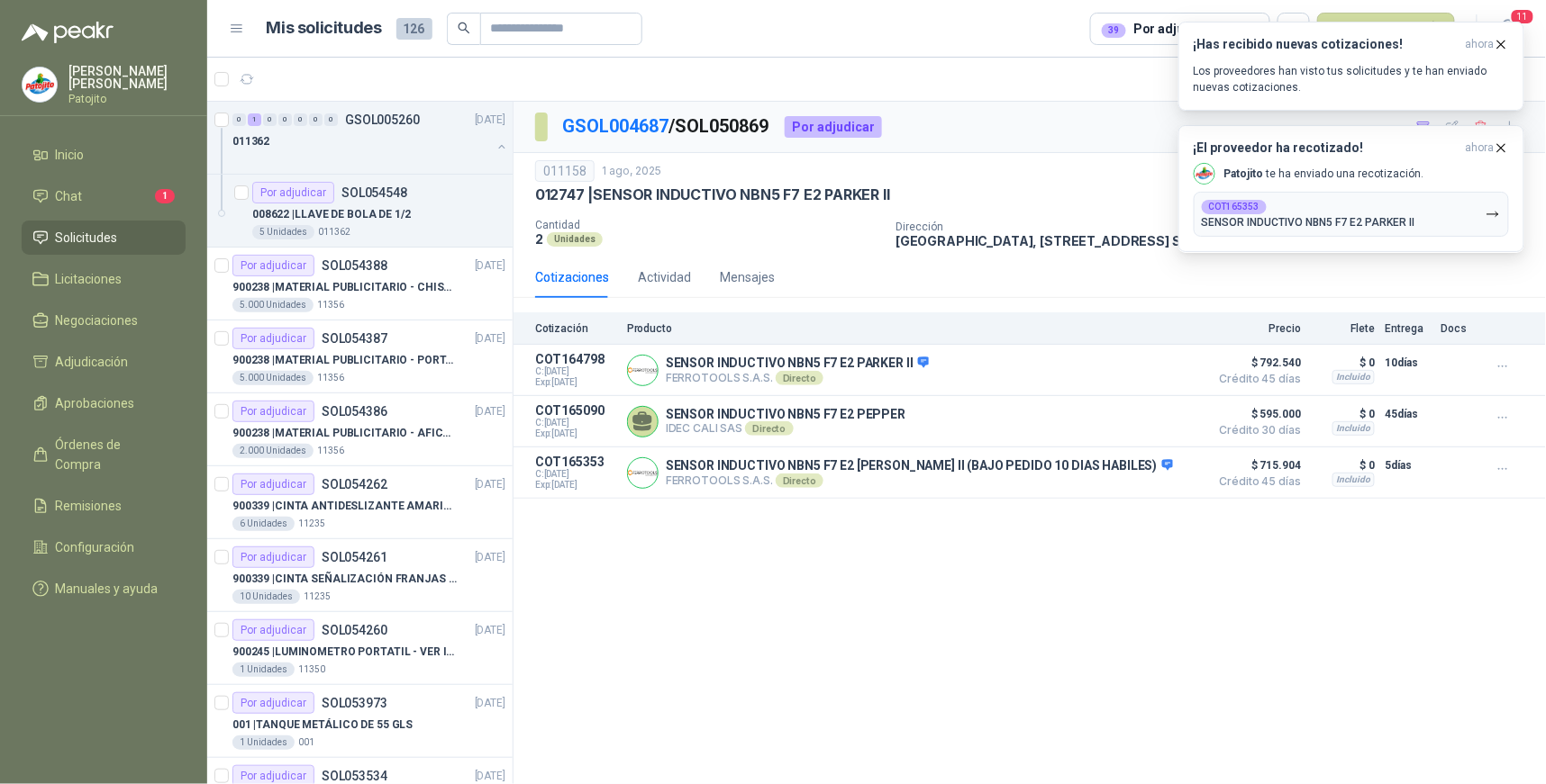
click at [1118, 569] on div "GSOL004687 / SOL050869 Por adjudicar 011158 [DATE] 012747 | SENSOR INDUCTIVO NB…" at bounding box center [1030, 443] width 1033 height 683
click at [1338, 213] on div "COT165353 SENSOR INDUCTIVO NBN5 F7 E2 [PERSON_NAME] II" at bounding box center [1308, 214] width 214 height 28
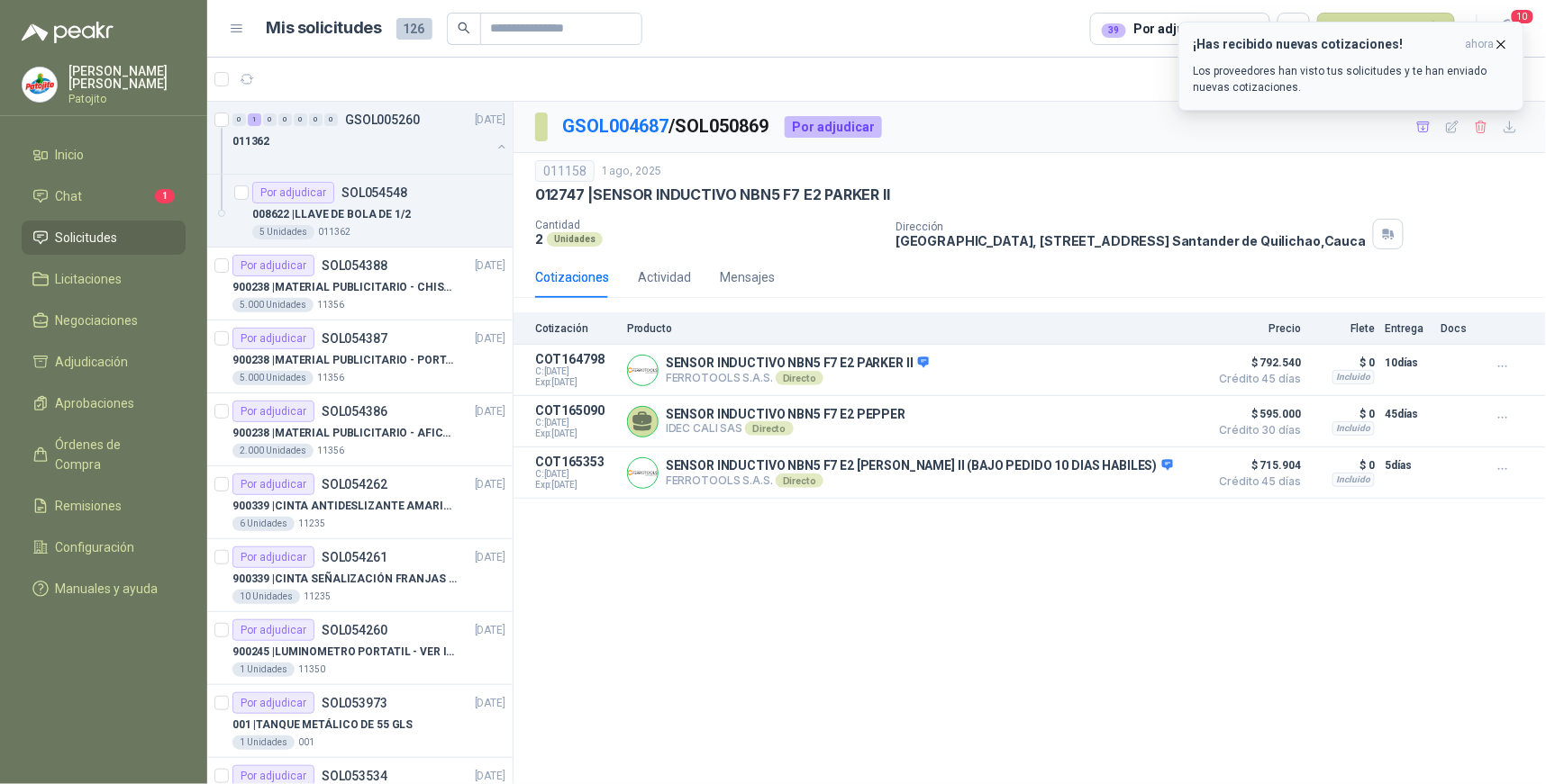
click at [1370, 59] on div "¡Has recibido nuevas cotizaciones! ahora Los proveedores han visto tus solicitu…" at bounding box center [1351, 66] width 316 height 59
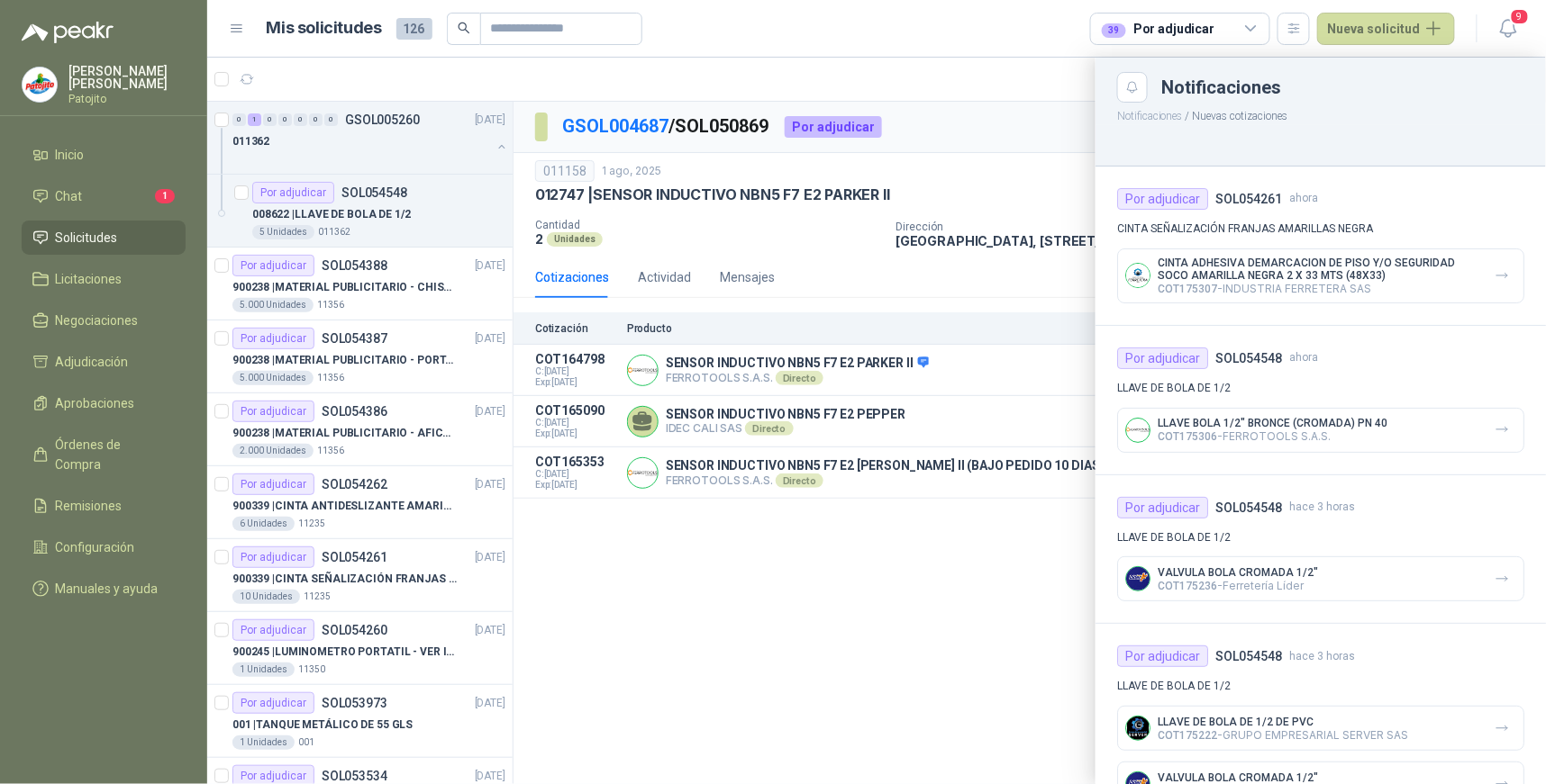
click at [1382, 432] on p "COT175306 - FERROTOOLS S.A.S." at bounding box center [1273, 436] width 229 height 14
click at [1389, 429] on div "LLAVE BOLA 1/2" BRONCE (CROMADA) PN 40 COT175306 - FERROTOOLS S.A.S." at bounding box center [1321, 430] width 407 height 45
click at [893, 646] on div at bounding box center [876, 421] width 1339 height 727
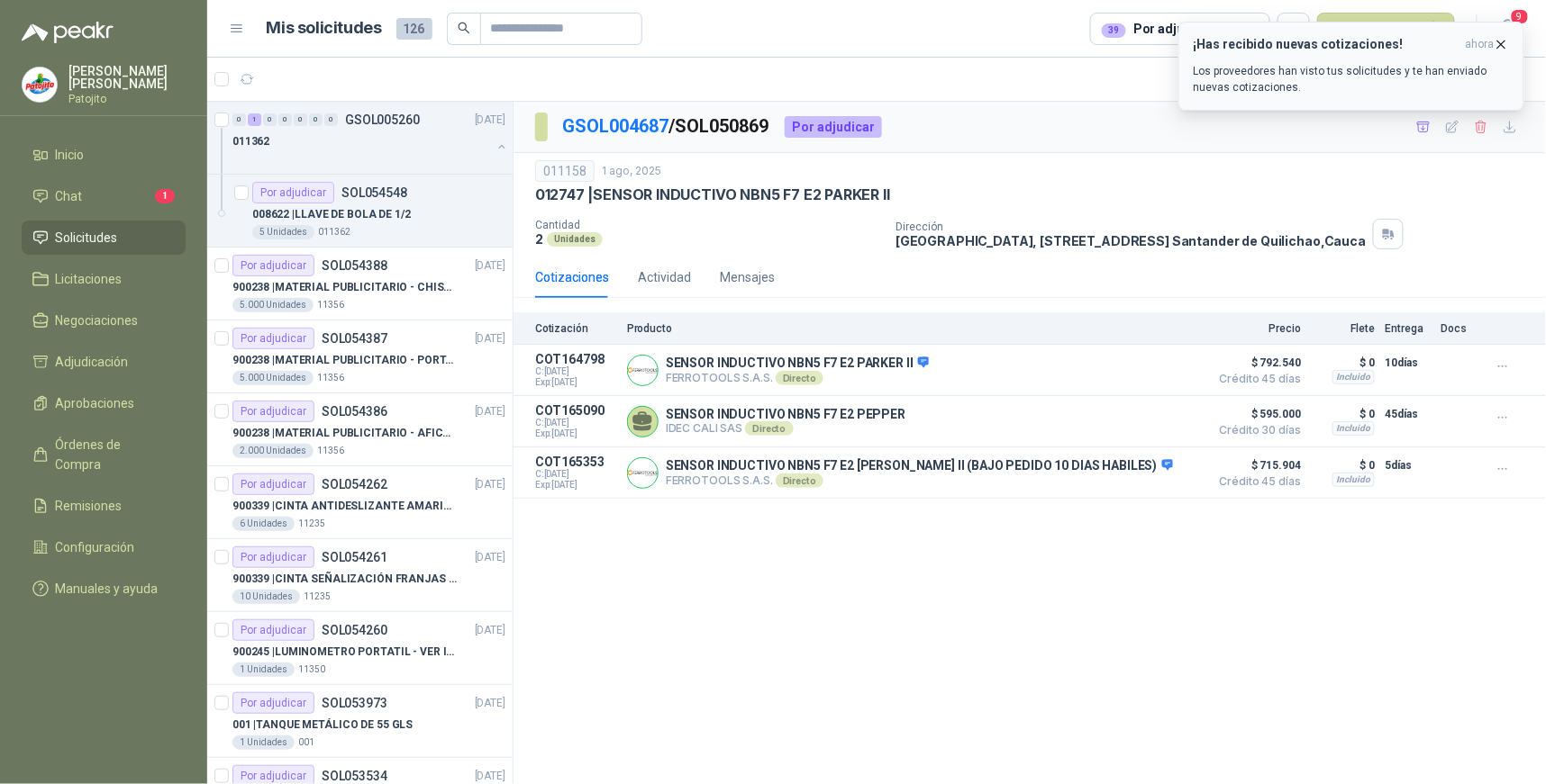
click at [1322, 57] on div "¡Has recibido nuevas cotizaciones! ahora Los proveedores han visto tus solicitu…" at bounding box center [1351, 66] width 316 height 59
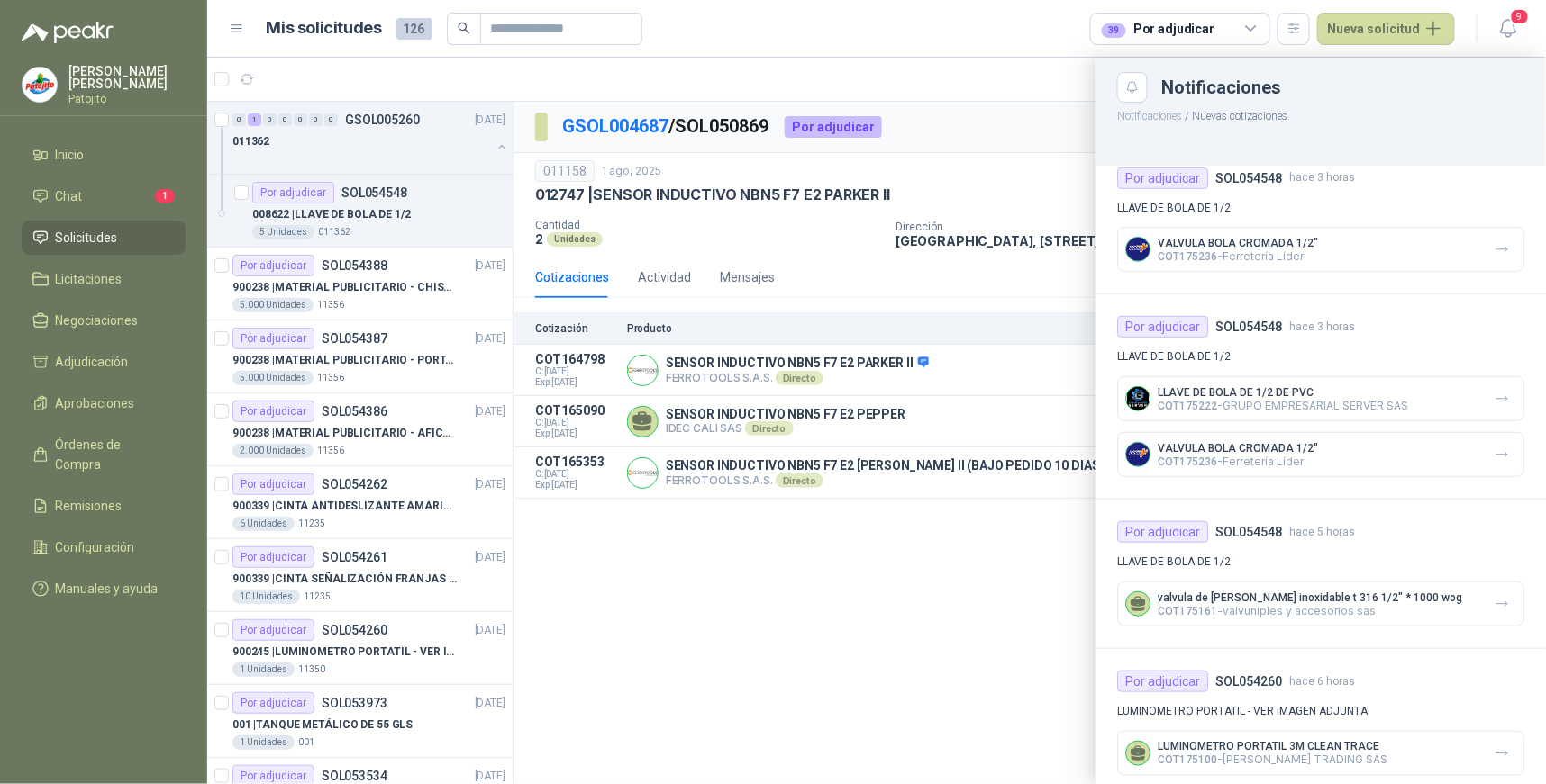
scroll to position [400, 0]
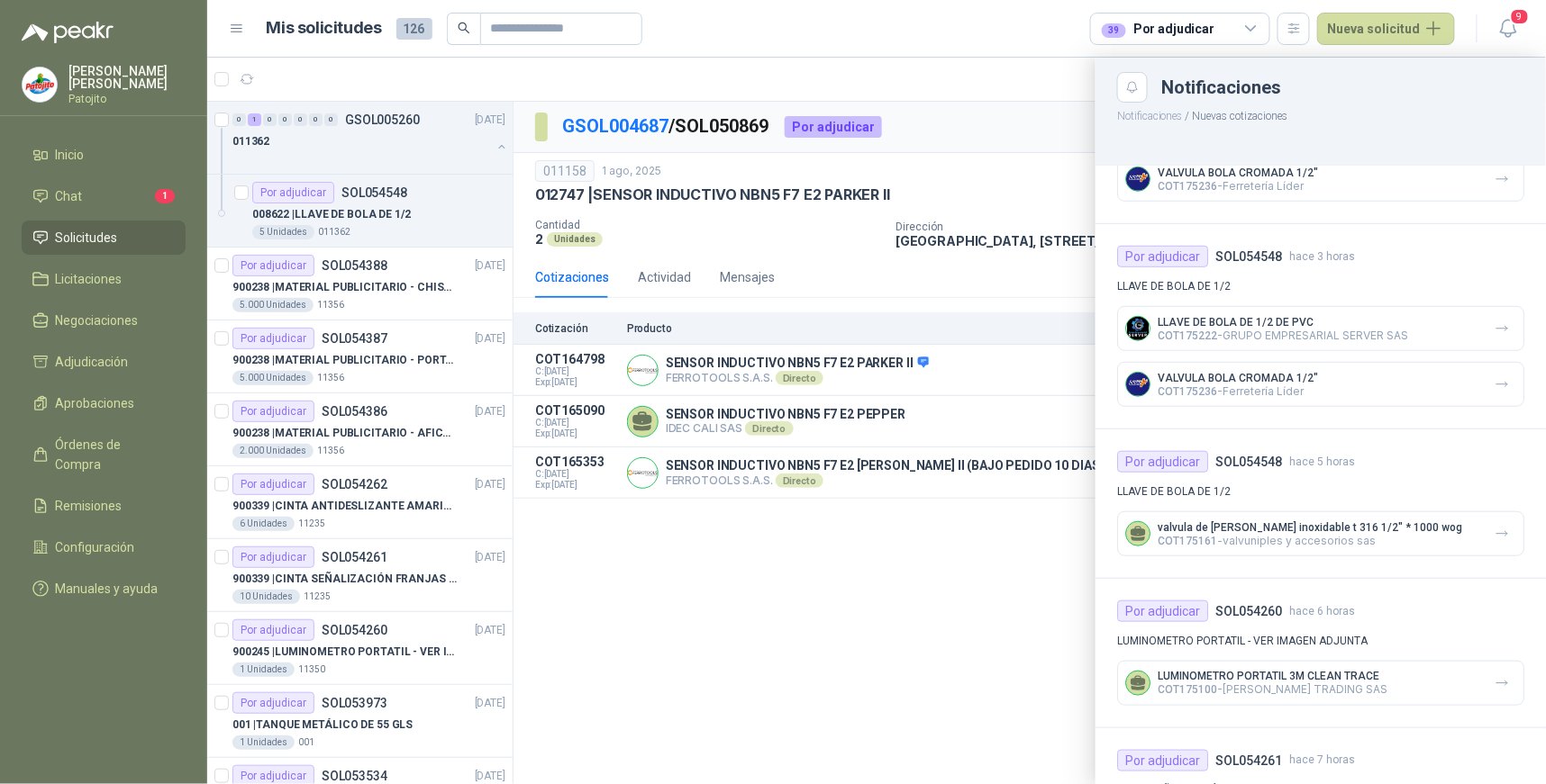
click at [806, 569] on div at bounding box center [876, 421] width 1339 height 727
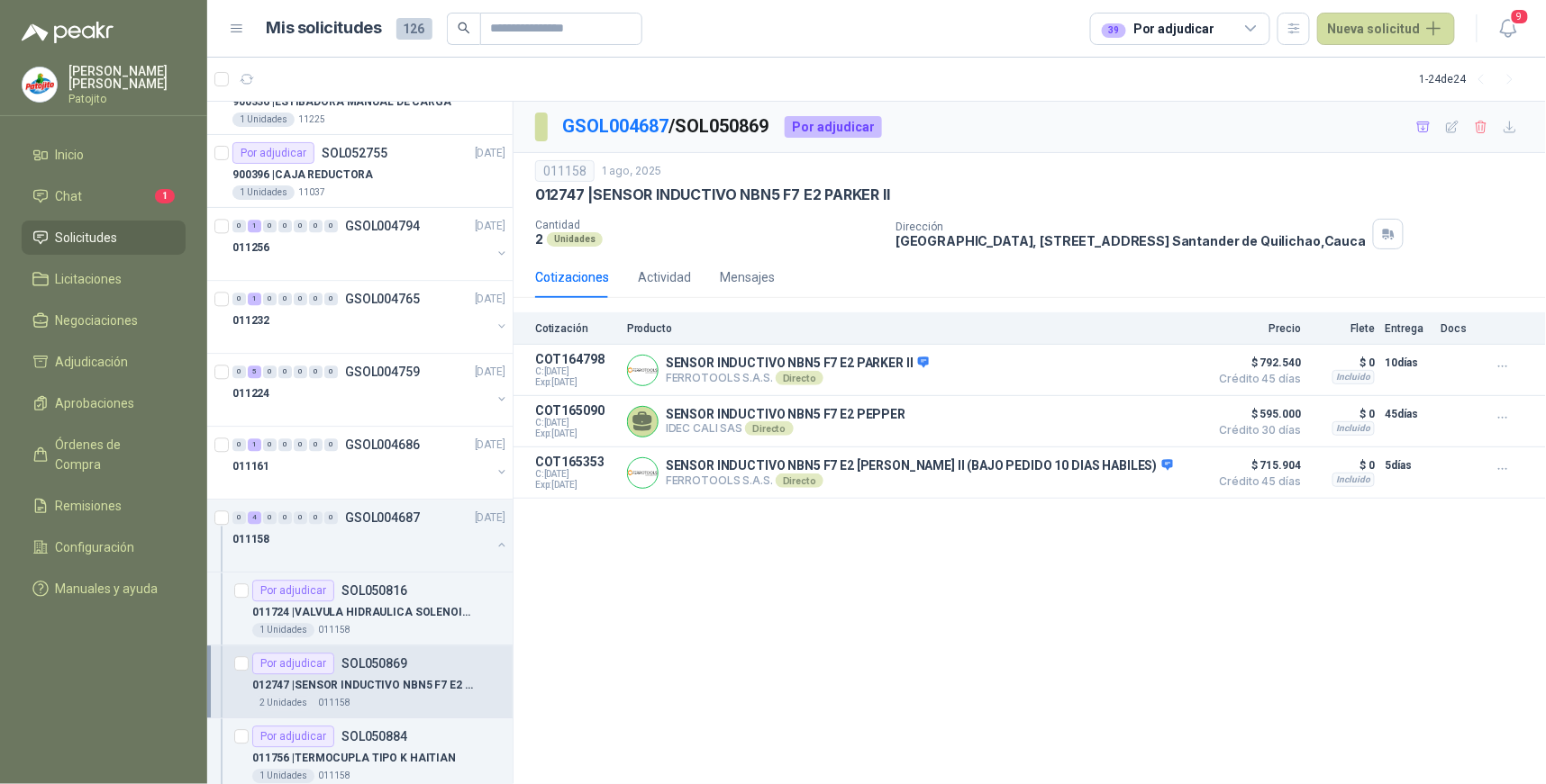
scroll to position [1459, 0]
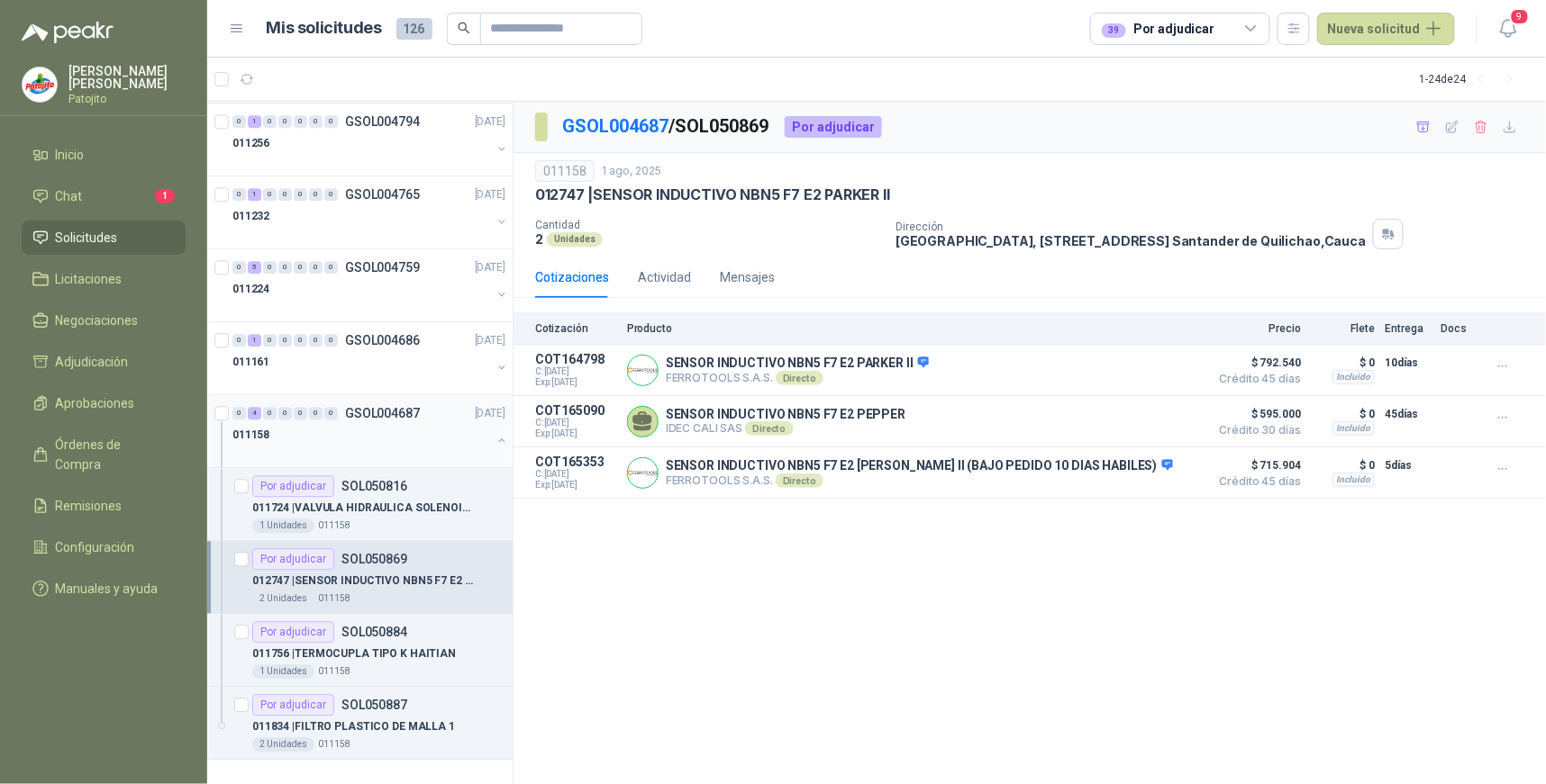
click at [253, 415] on div "4" at bounding box center [254, 414] width 14 height 13
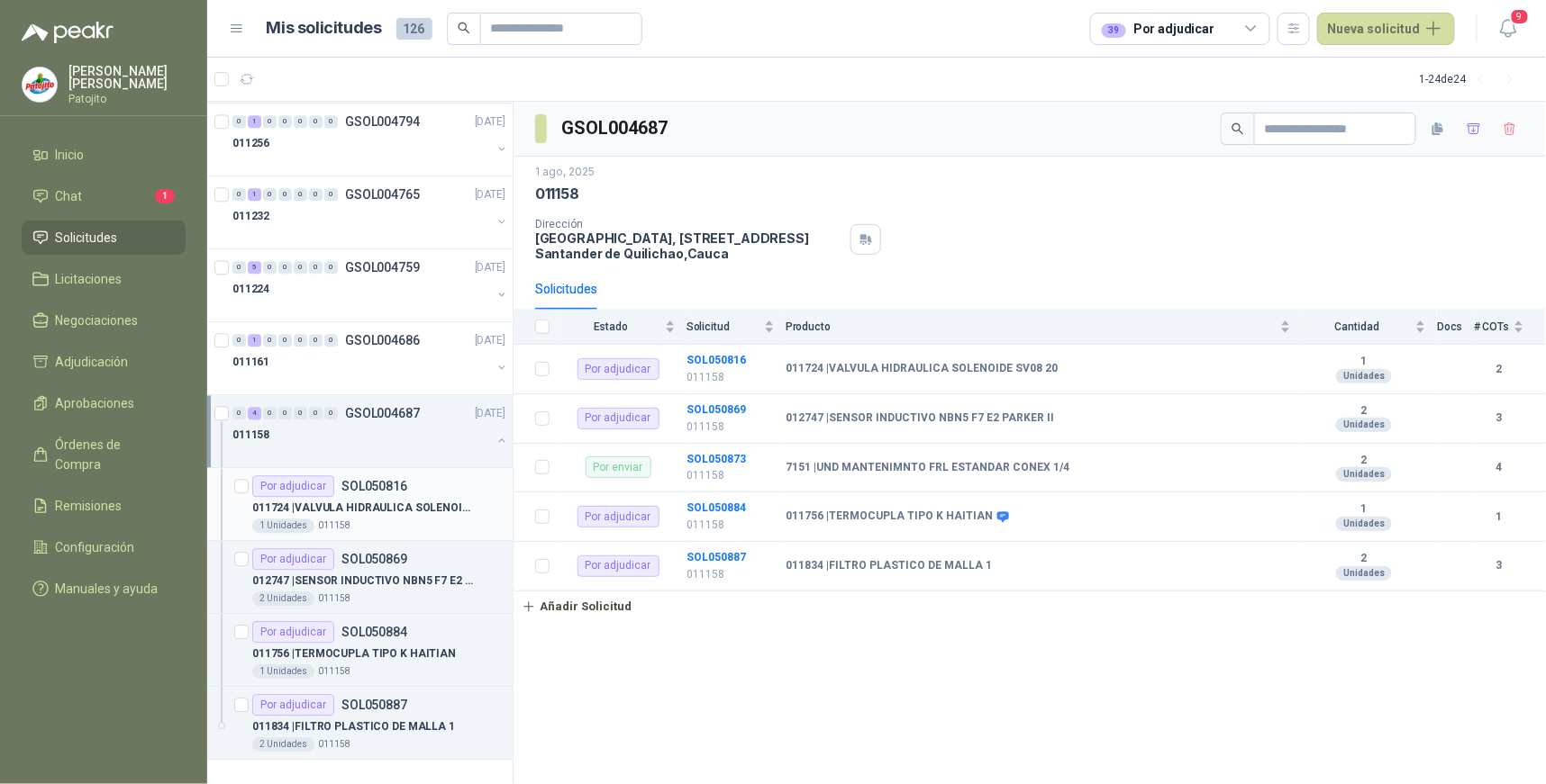
click at [327, 487] on div "Por adjudicar" at bounding box center [293, 487] width 82 height 22
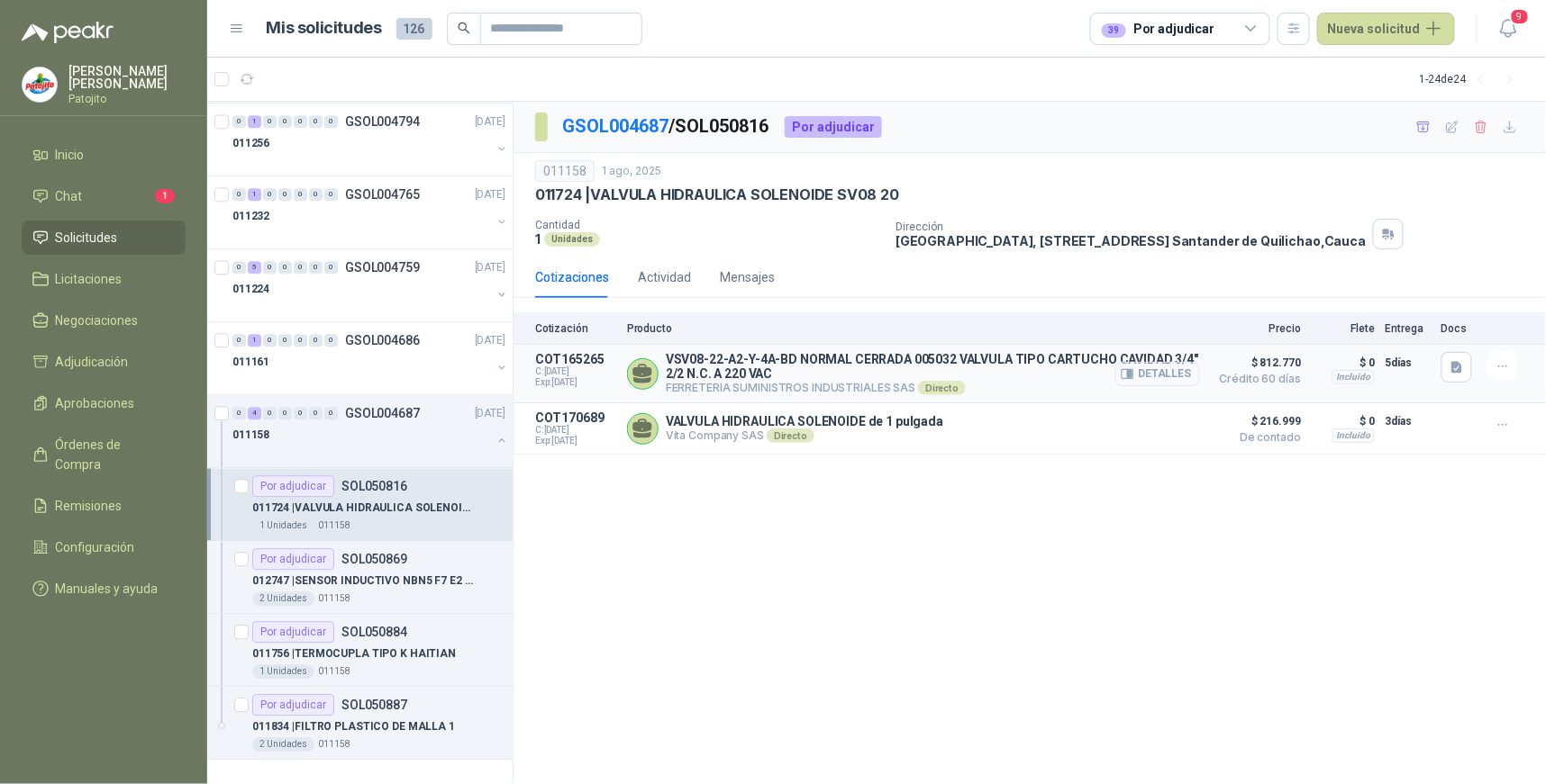
click at [1167, 372] on button "Detalles" at bounding box center [1158, 374] width 84 height 25
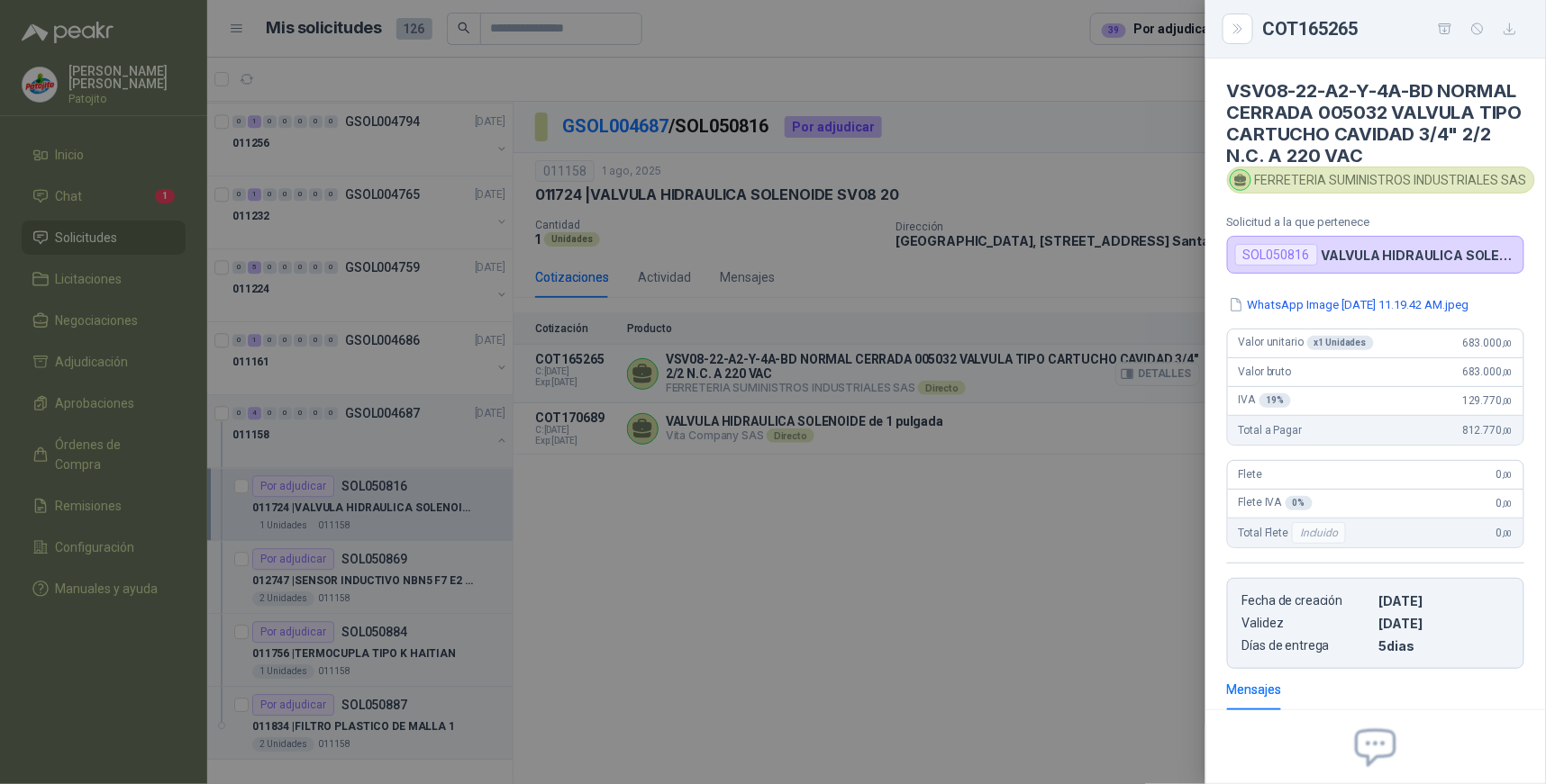
scroll to position [224, 0]
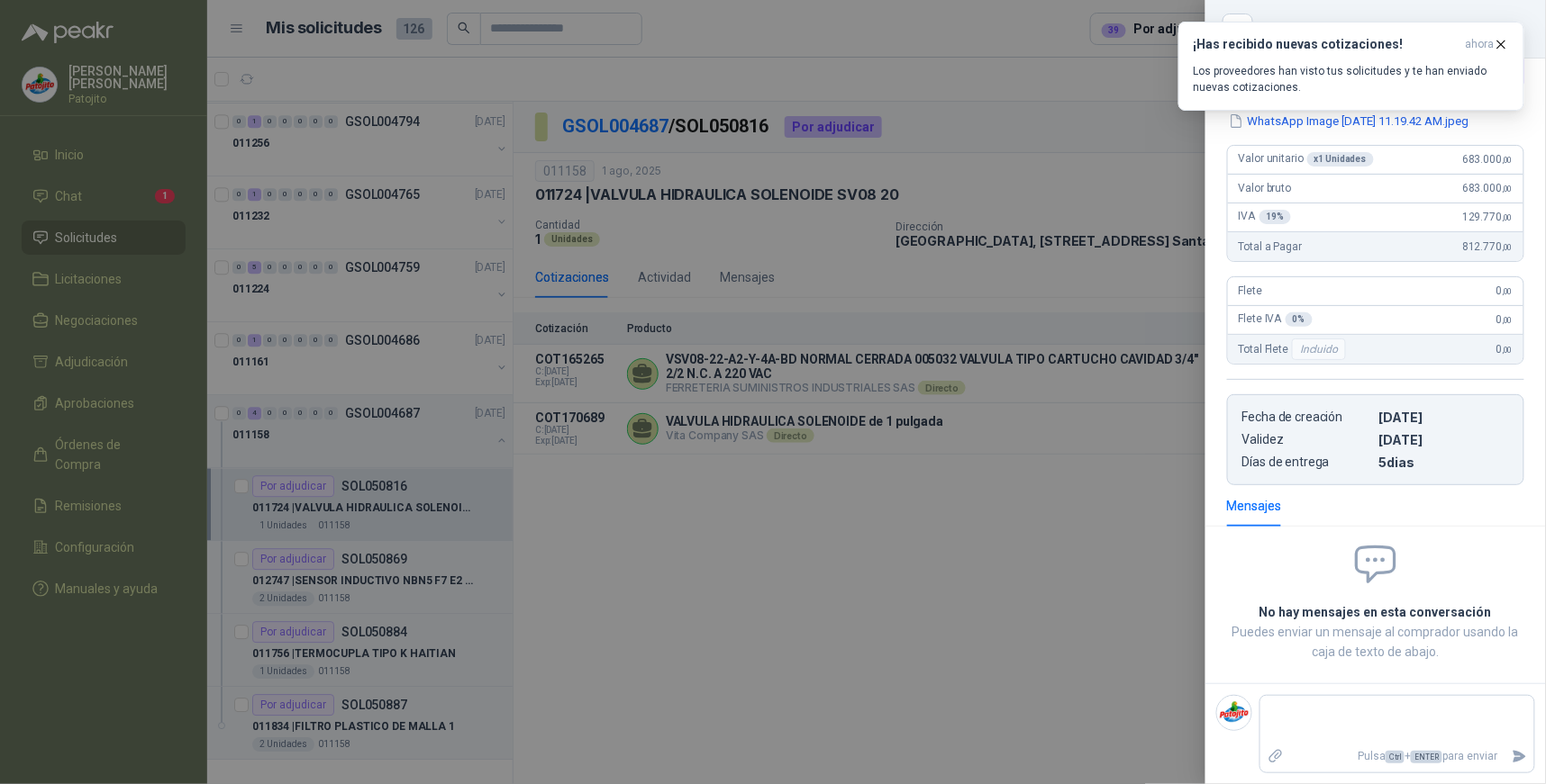
click at [771, 545] on div at bounding box center [773, 392] width 1546 height 784
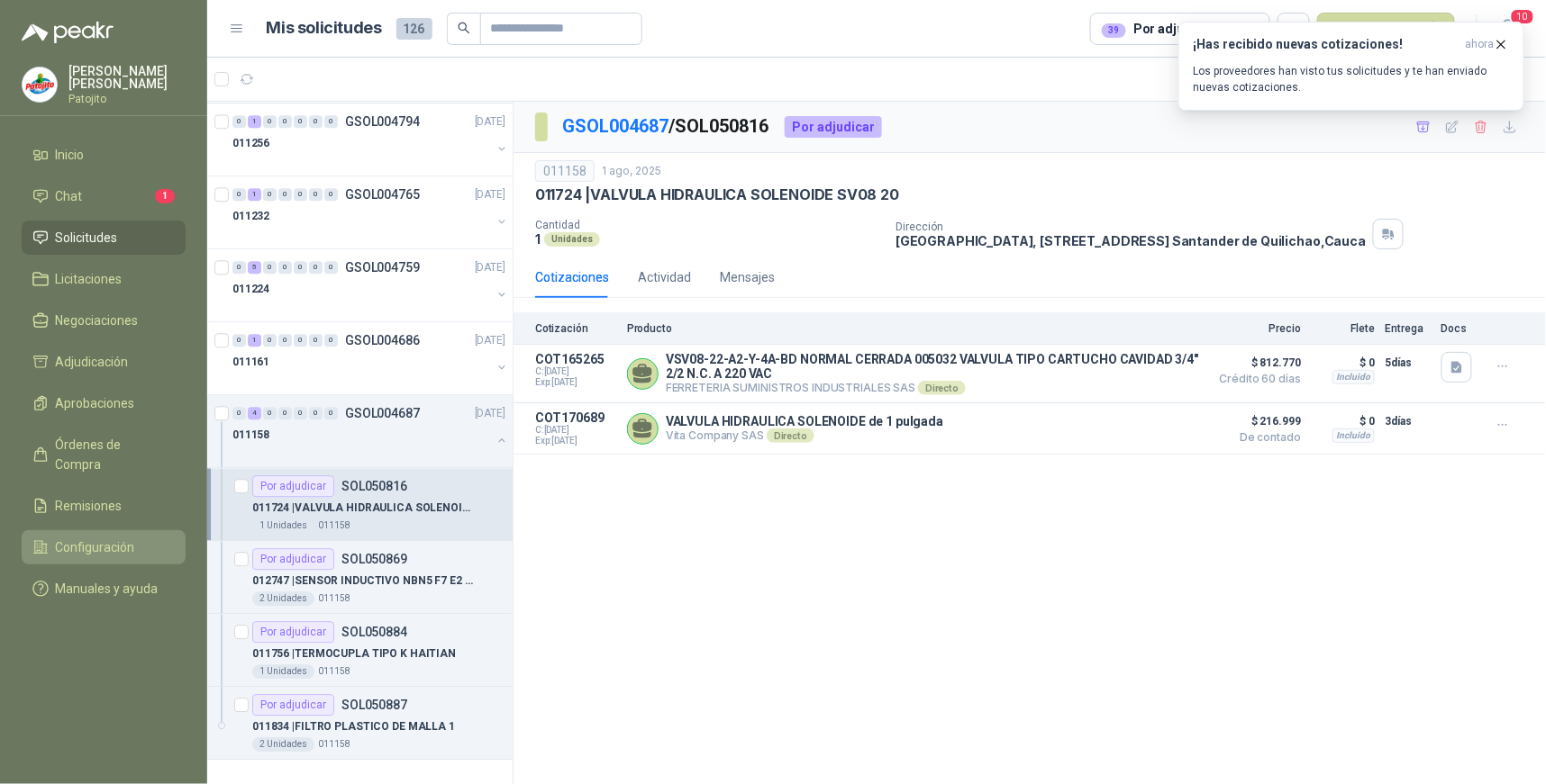
drag, startPoint x: 113, startPoint y: 525, endPoint x: 178, endPoint y: 525, distance: 65.0
click at [114, 537] on span "Configuración" at bounding box center [95, 547] width 79 height 20
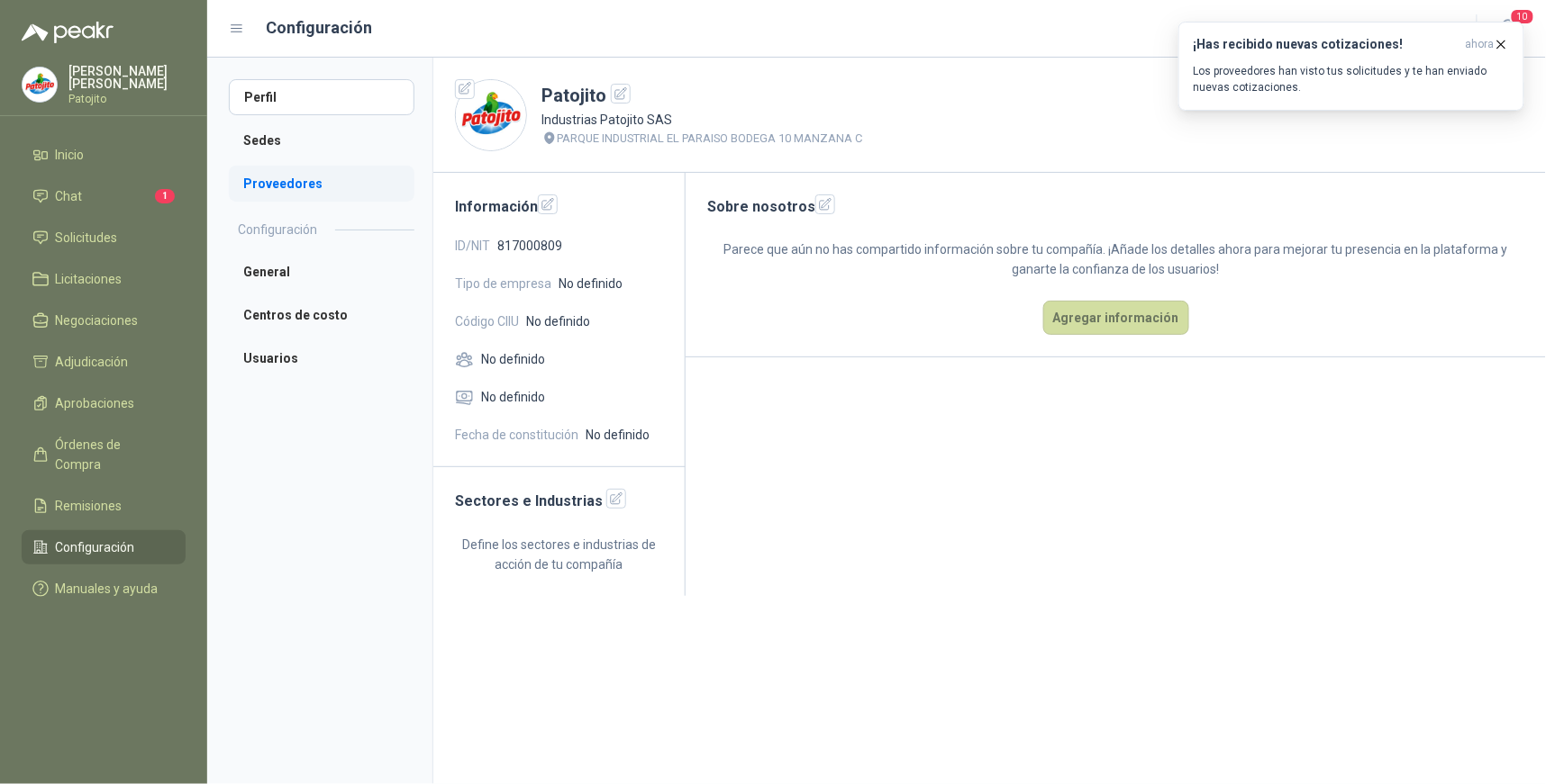
click at [276, 174] on li "Proveedores" at bounding box center [321, 183] width 185 height 36
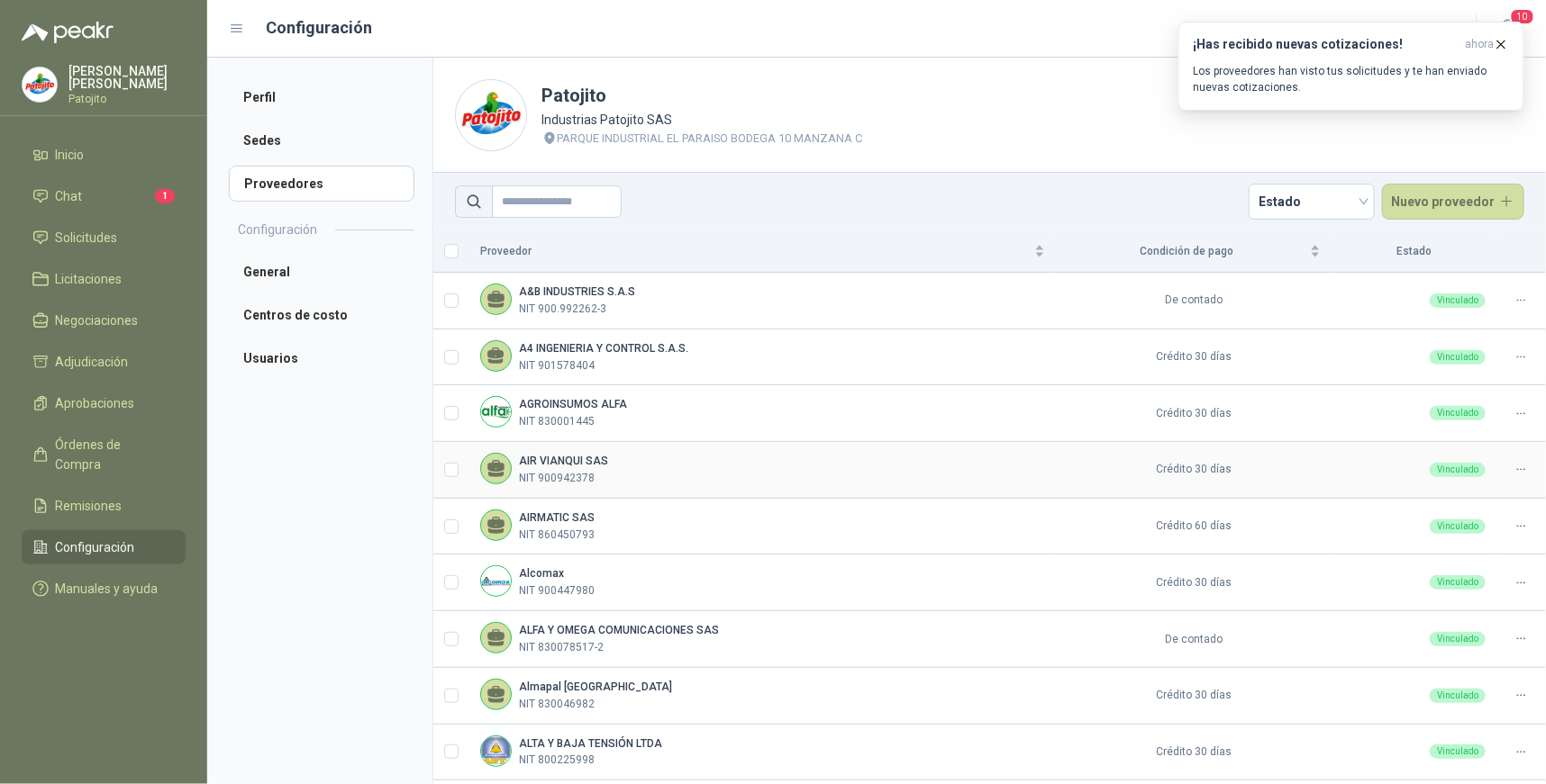
scroll to position [398, 0]
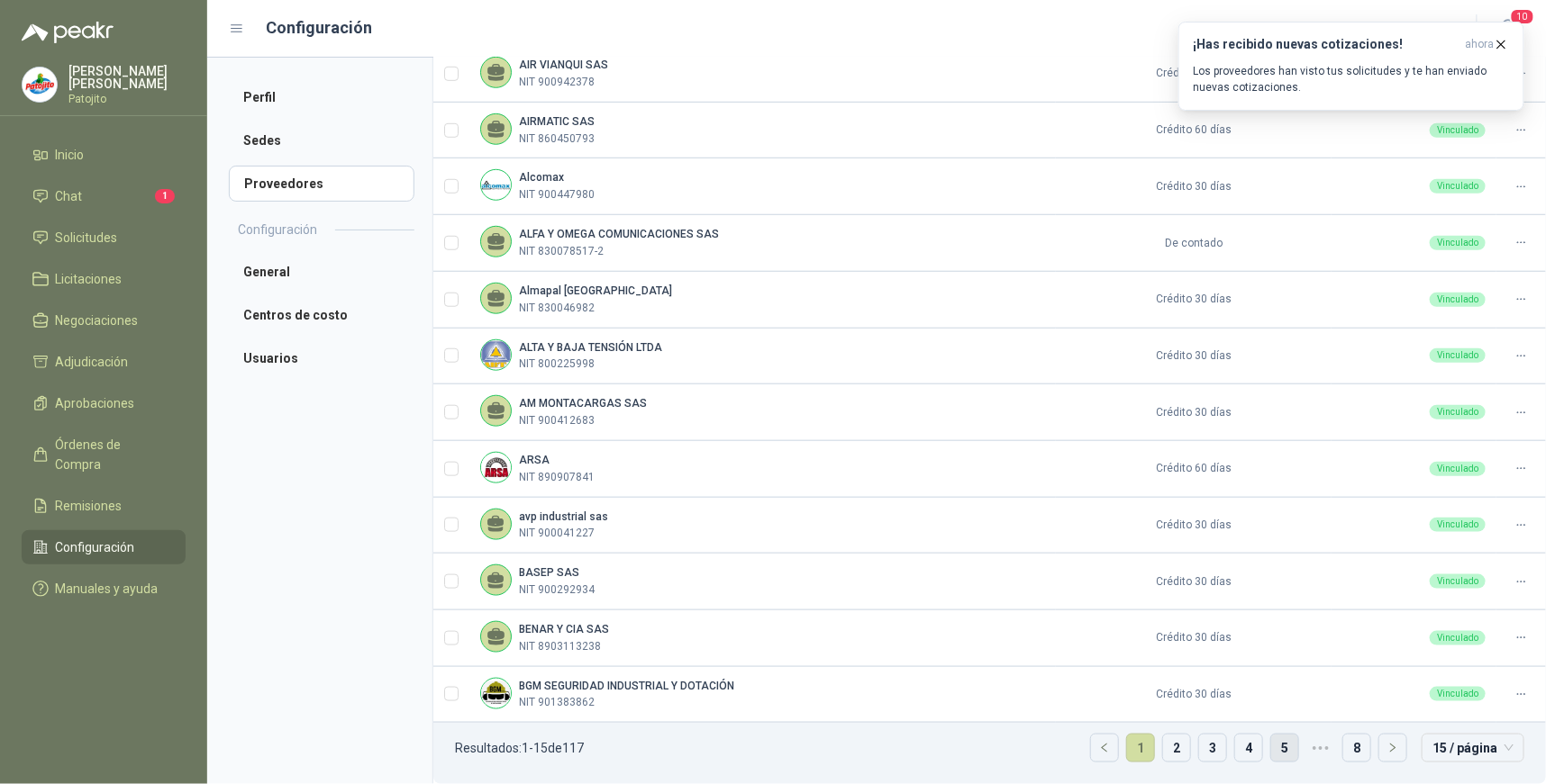
click at [1272, 748] on link "5" at bounding box center [1285, 747] width 27 height 27
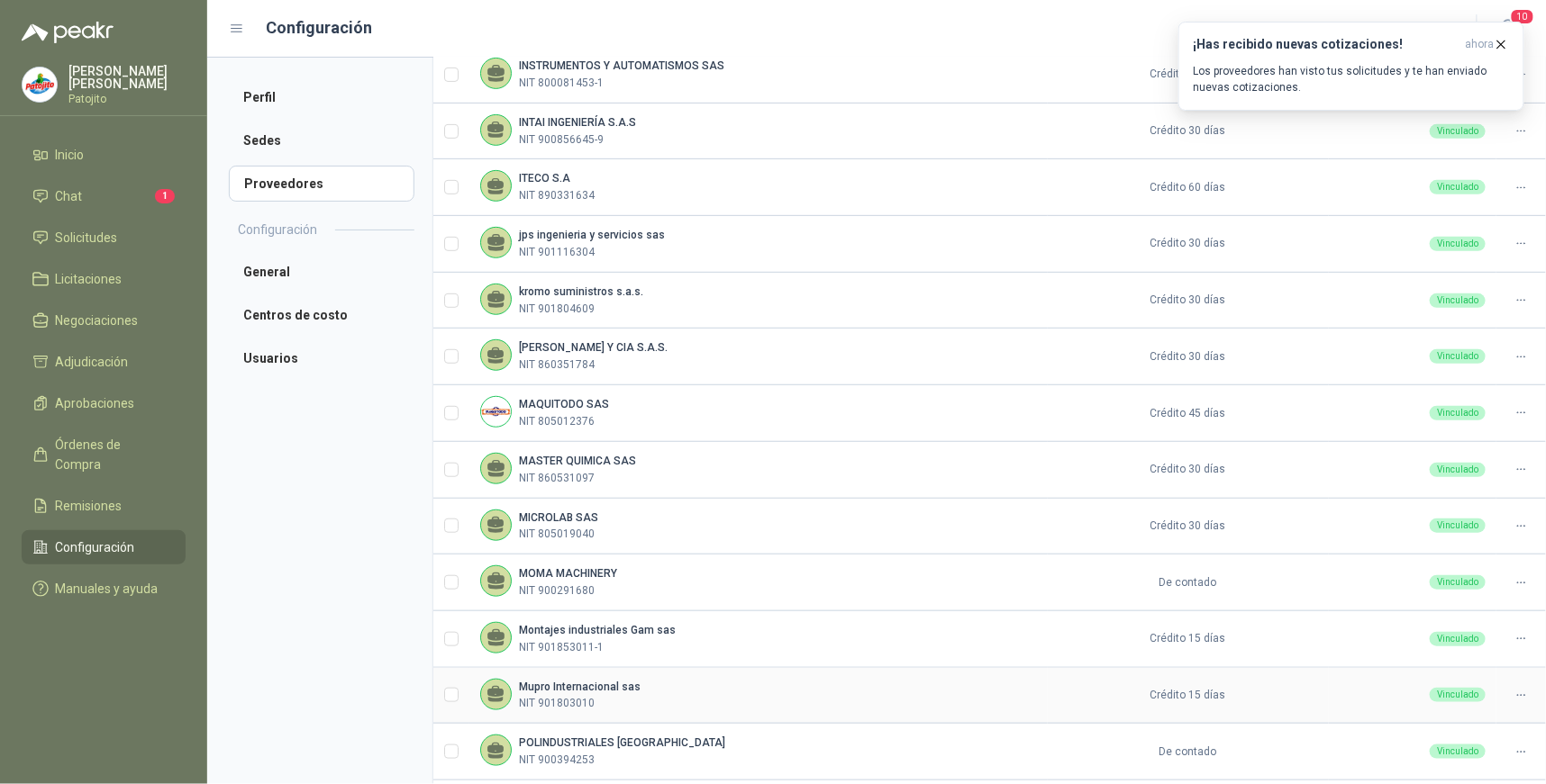
scroll to position [198, 0]
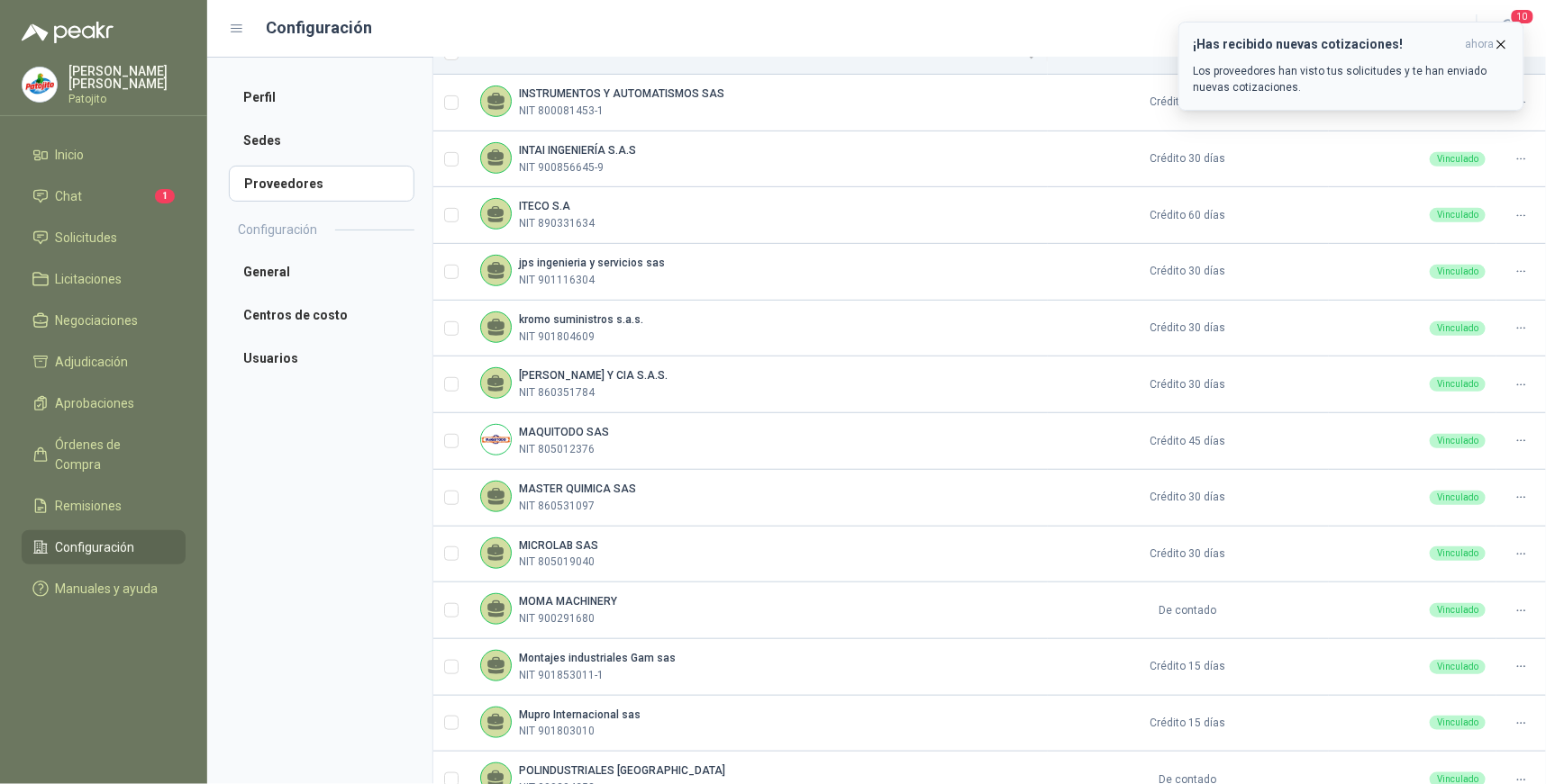
click at [1322, 49] on h3 "¡Has recibido nuevas cotizaciones!" at bounding box center [1326, 44] width 265 height 16
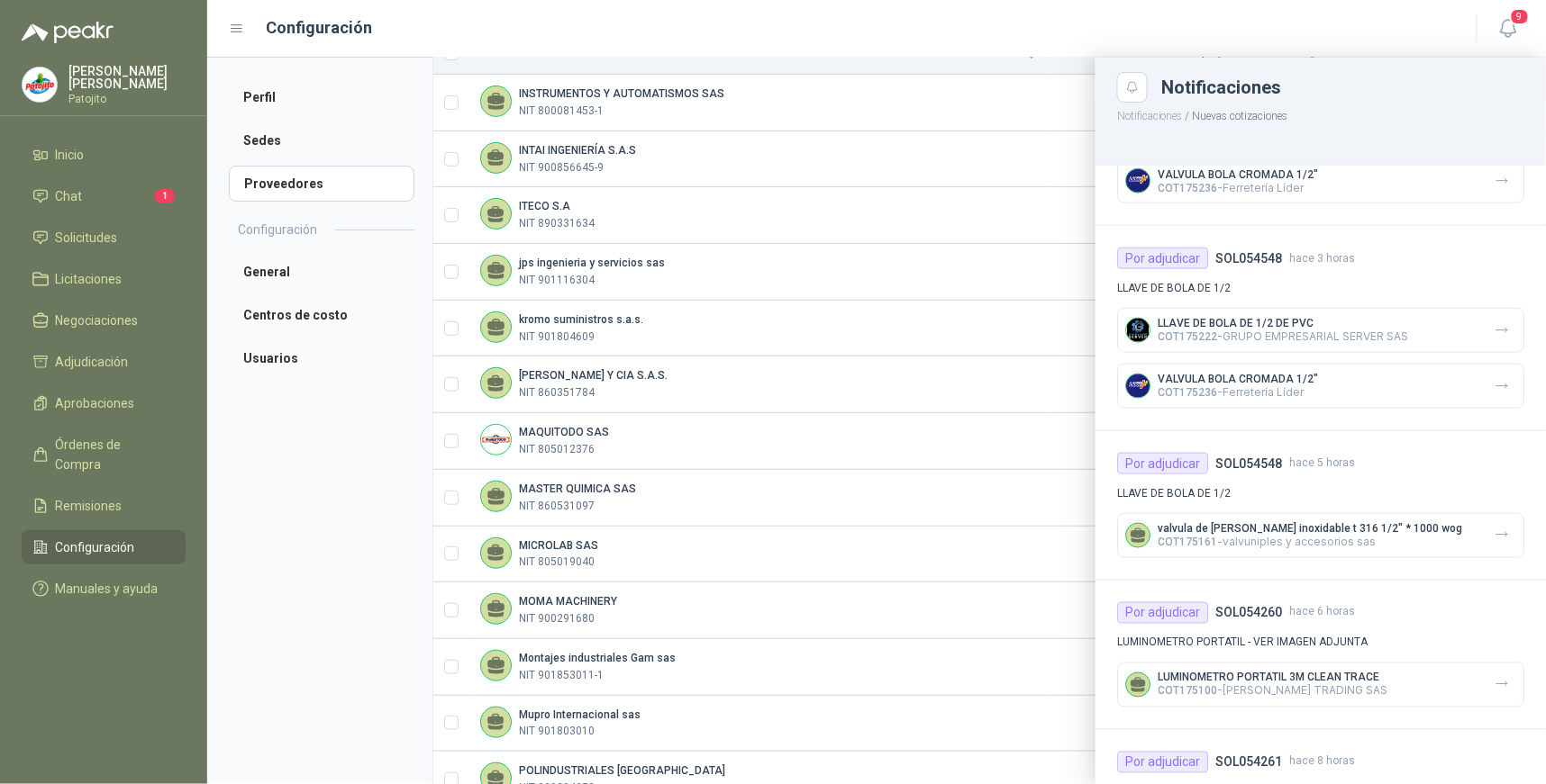
scroll to position [800, 0]
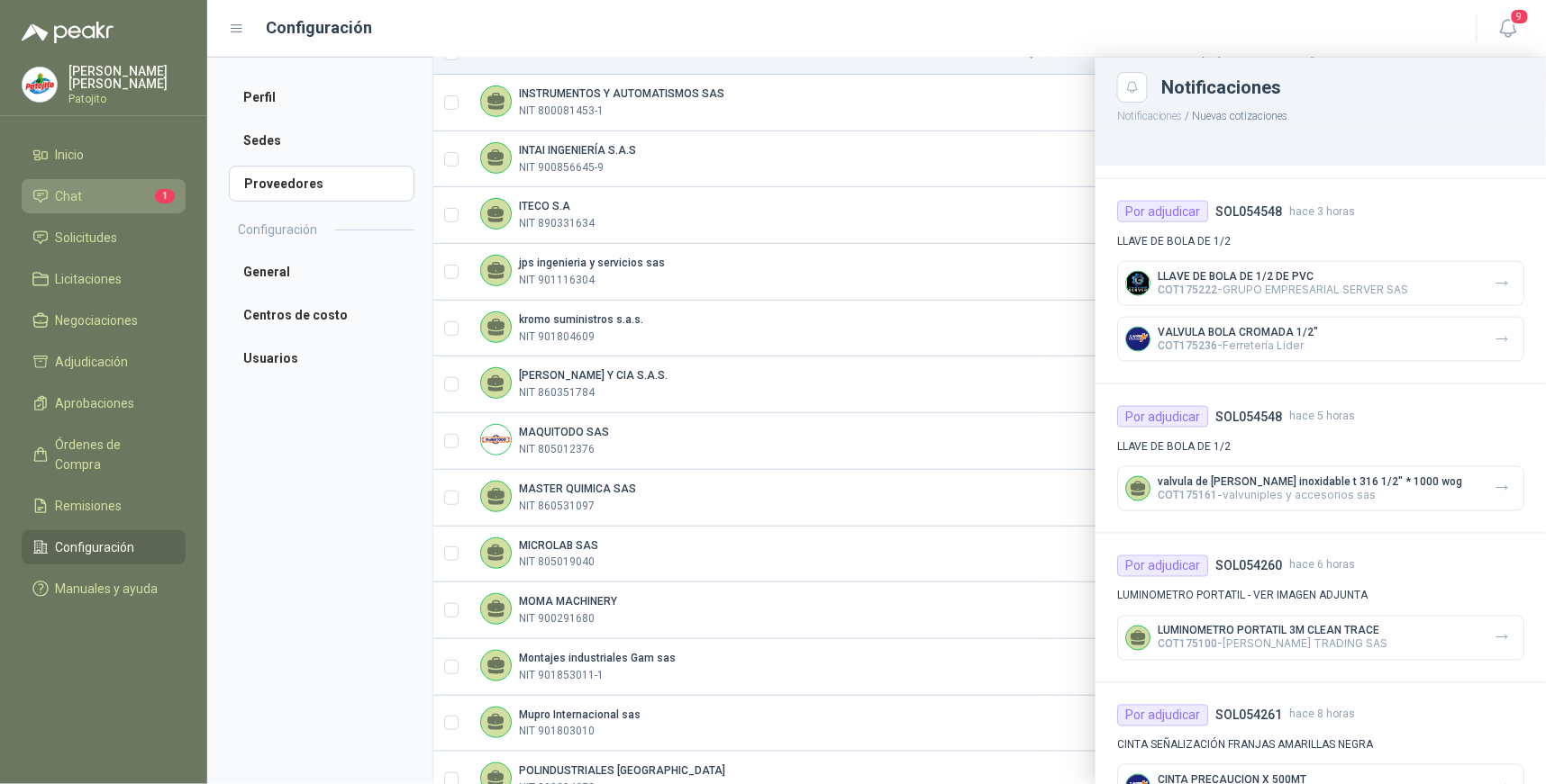
click at [140, 199] on li "Chat 1" at bounding box center [103, 196] width 142 height 20
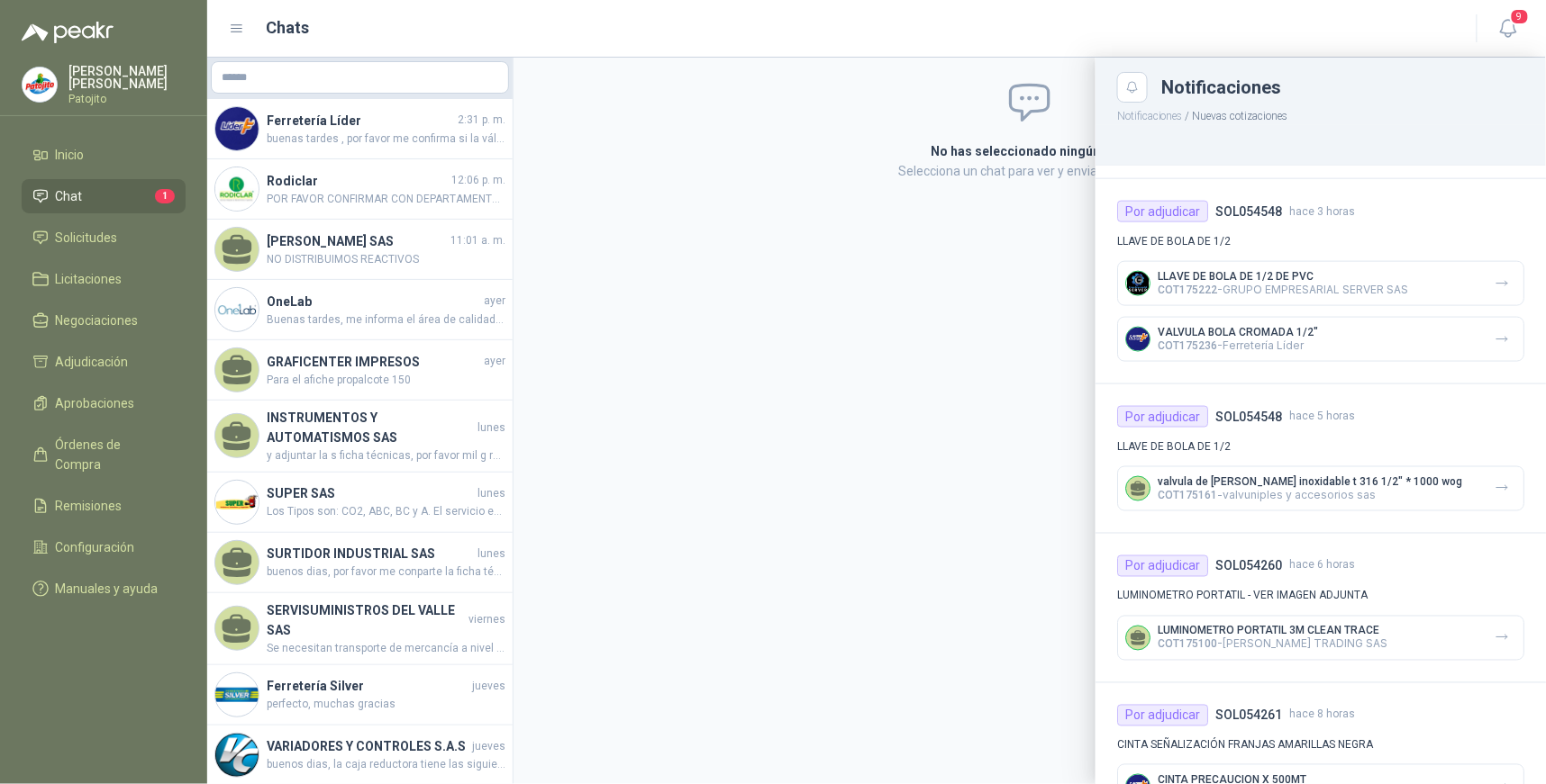
click at [458, 124] on div at bounding box center [876, 421] width 1339 height 727
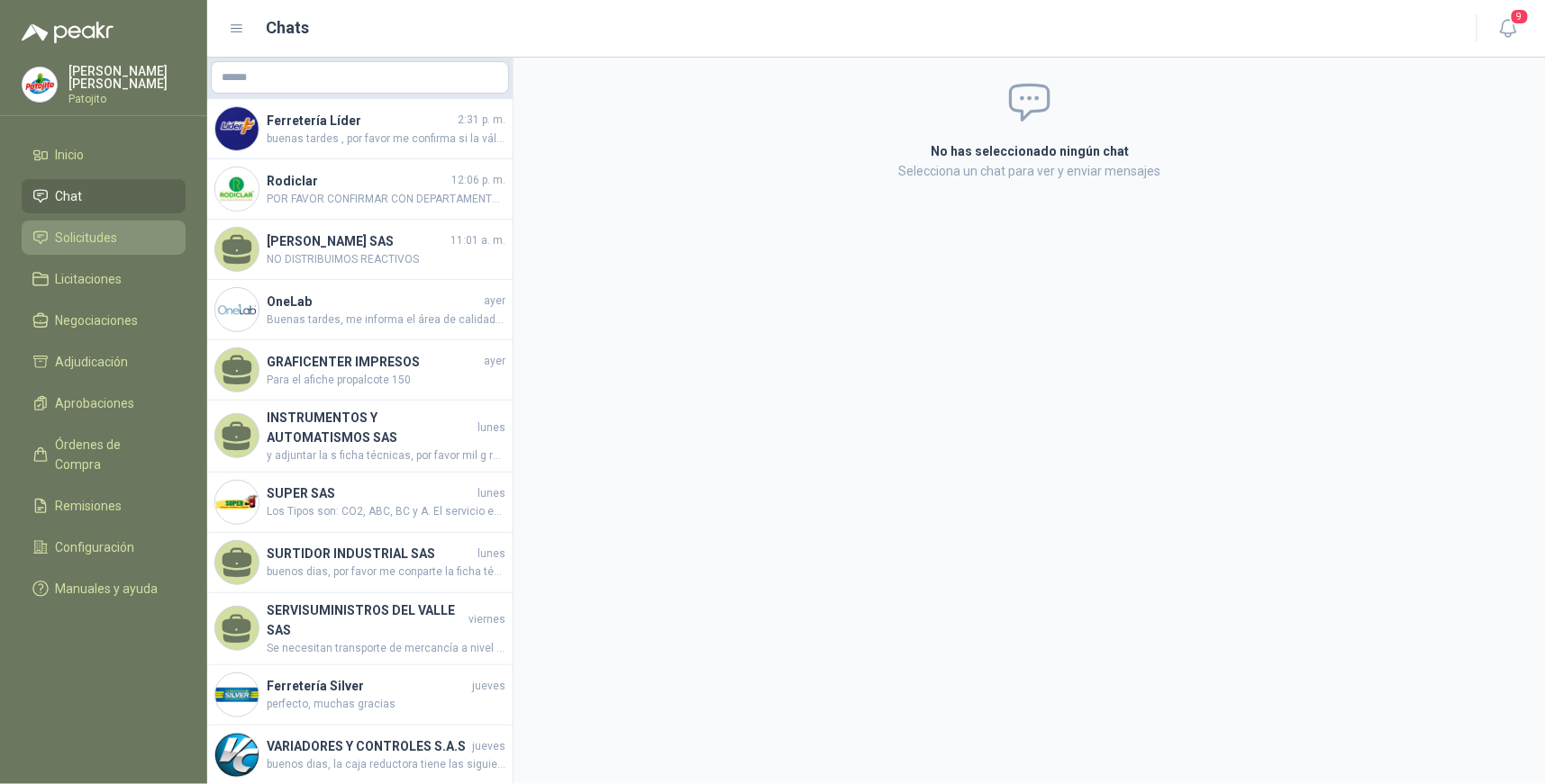
click at [109, 232] on span "Solicitudes" at bounding box center [87, 237] width 62 height 20
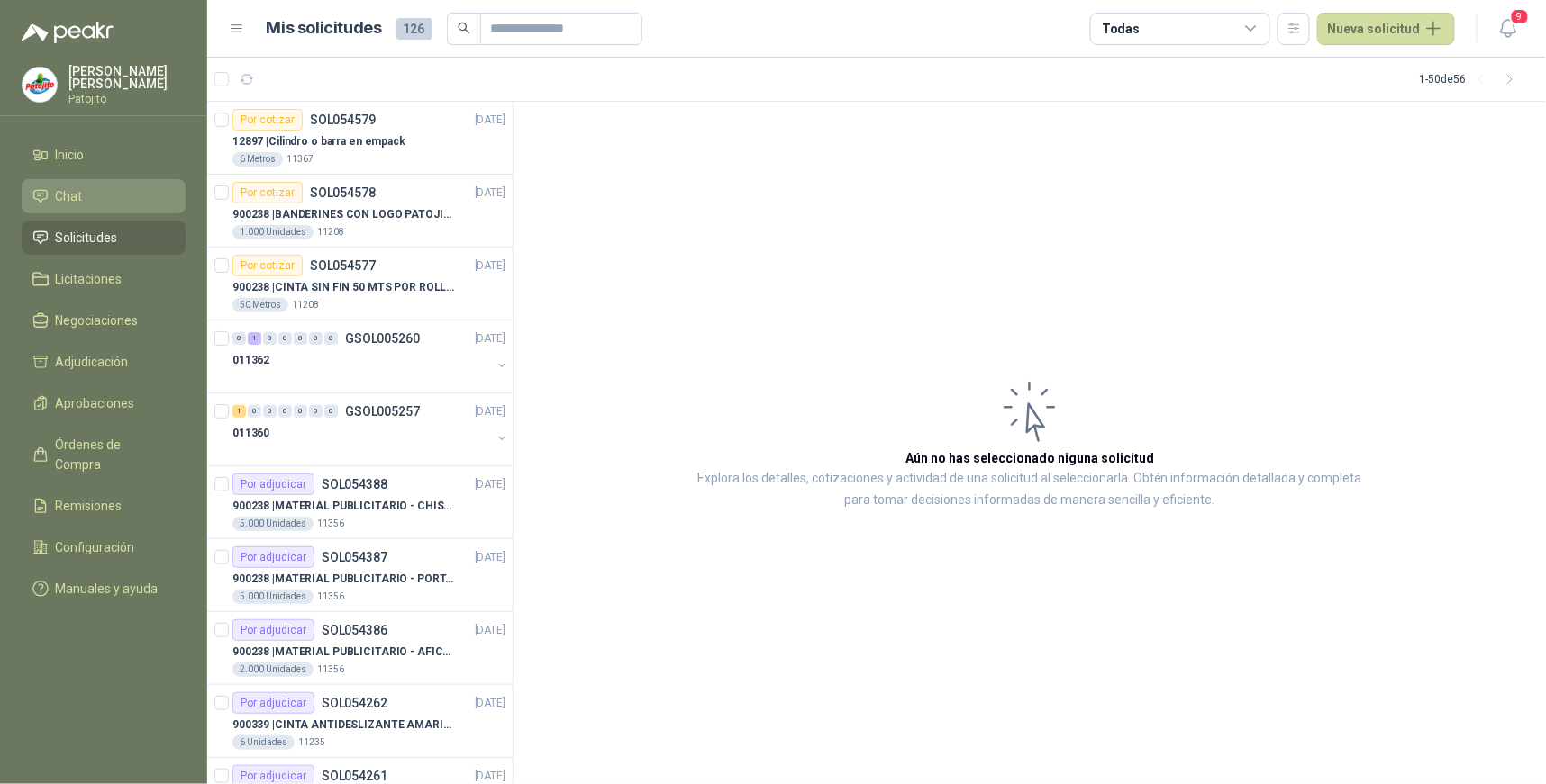
click at [110, 191] on li "Chat" at bounding box center [103, 196] width 142 height 20
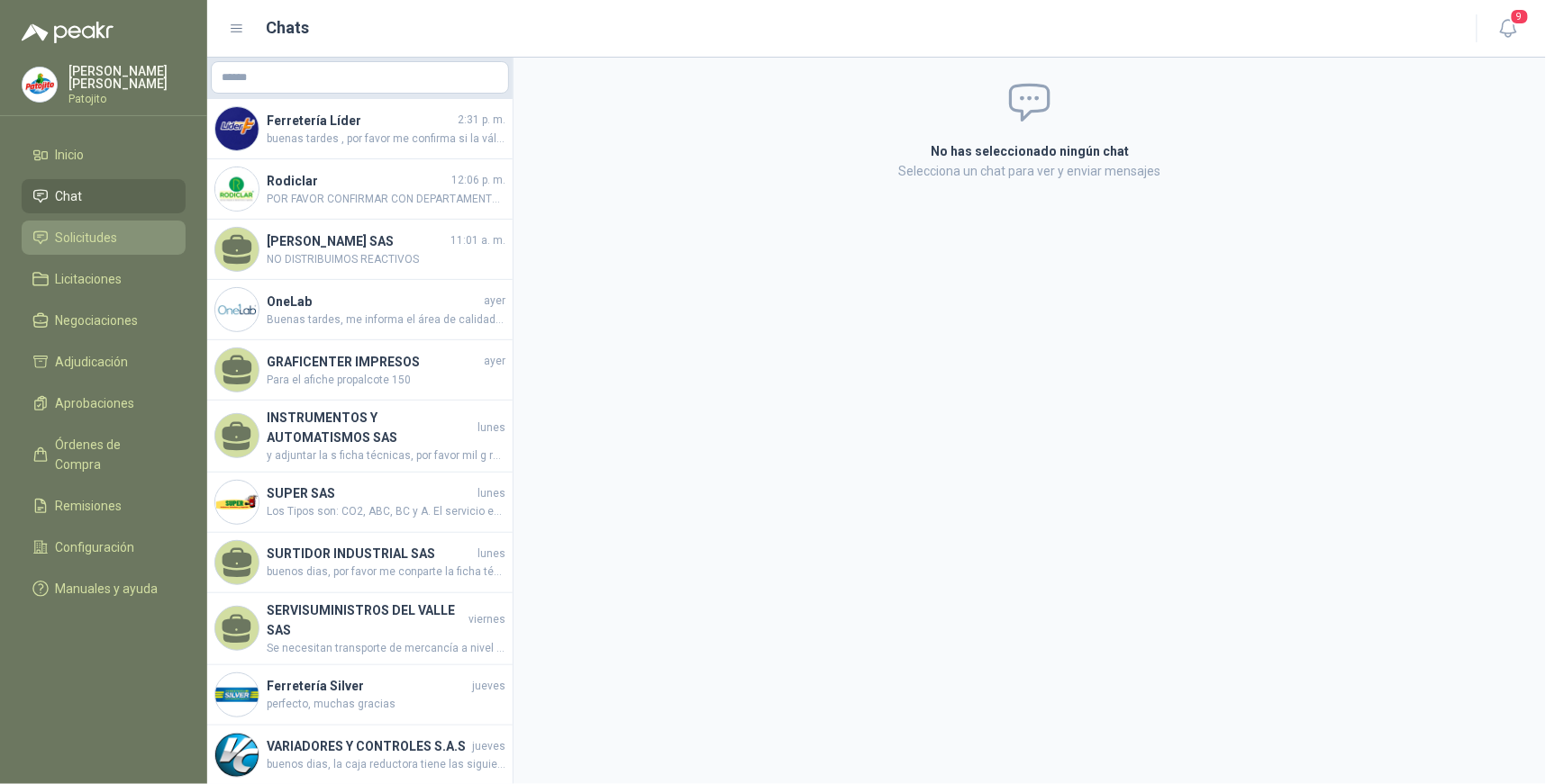
click at [119, 227] on li "Solicitudes" at bounding box center [103, 237] width 142 height 20
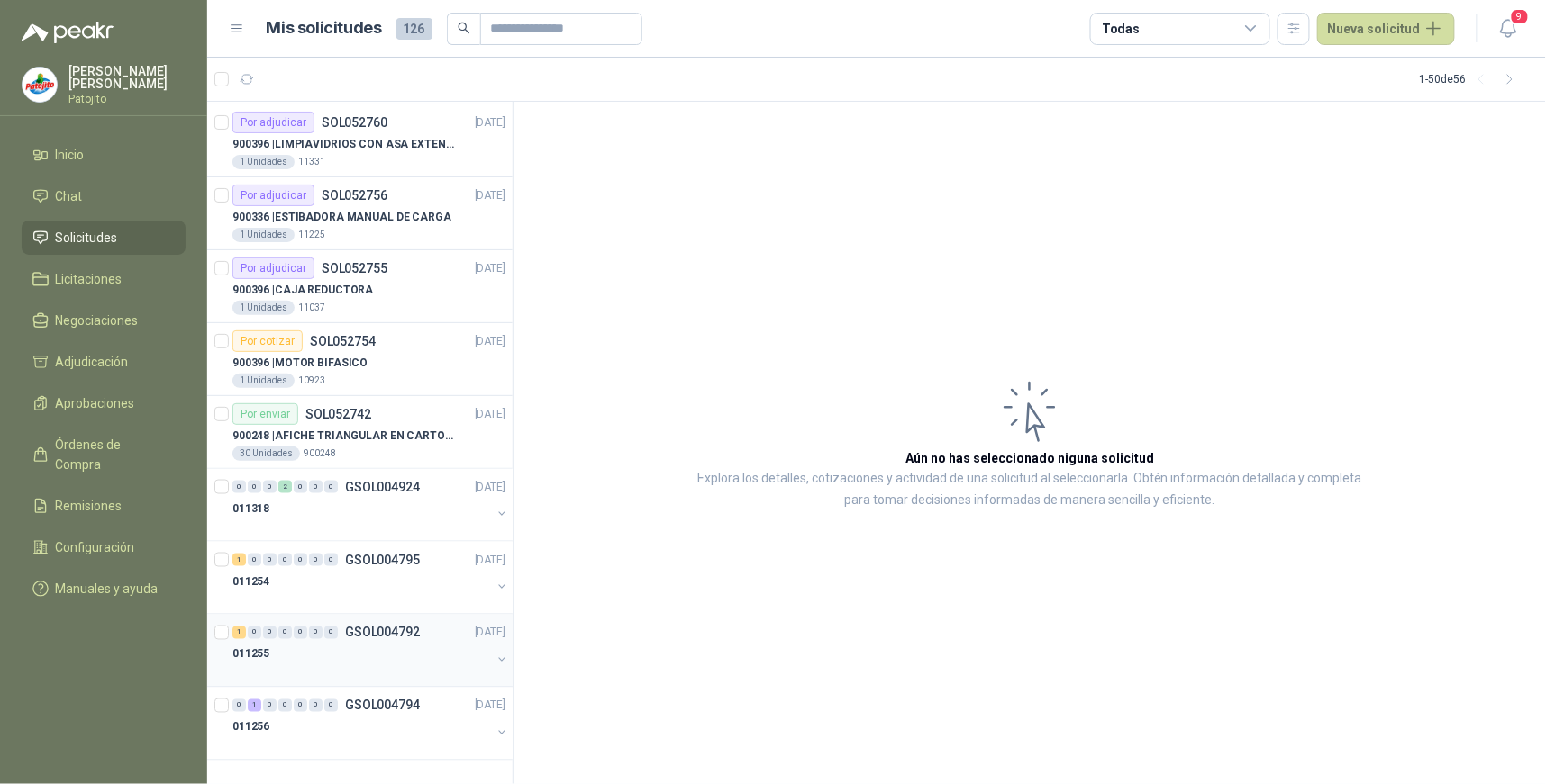
scroll to position [2992, 0]
click at [1257, 24] on icon at bounding box center [1251, 29] width 17 height 17
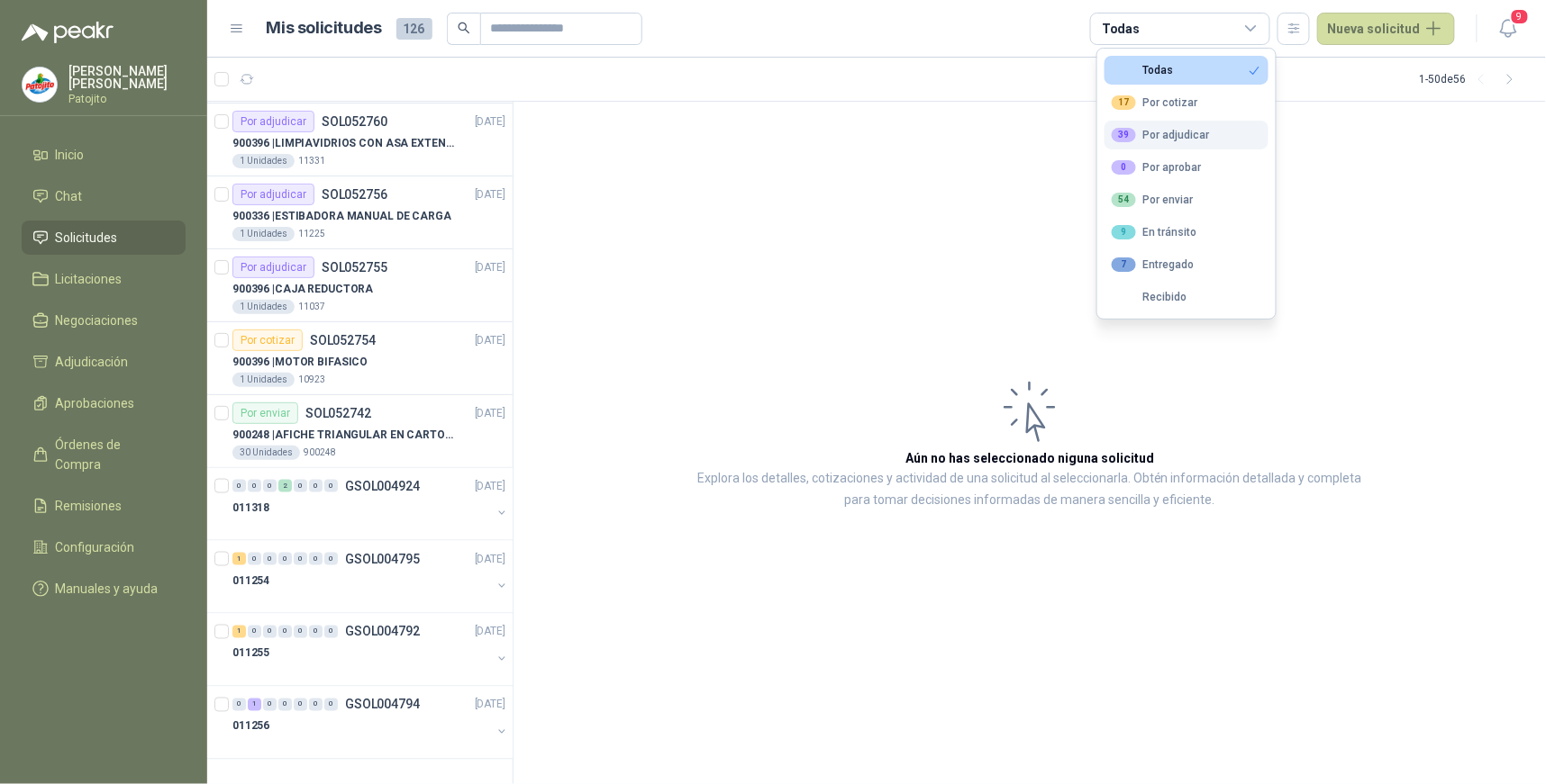
click at [1198, 130] on div "39 Por adjudicar" at bounding box center [1161, 135] width 98 height 15
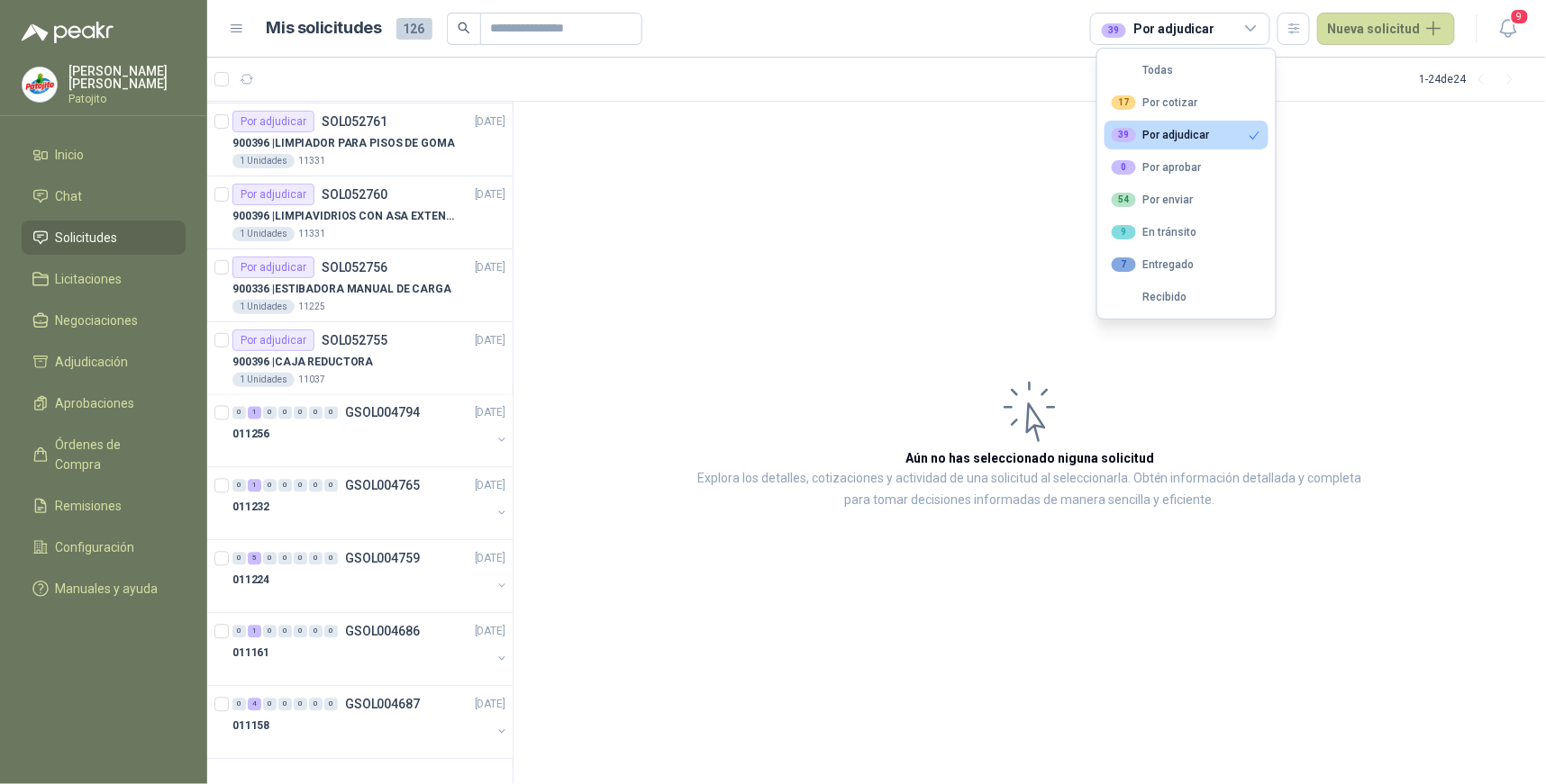
scroll to position [1093, 0]
click at [254, 703] on div "4" at bounding box center [254, 705] width 14 height 13
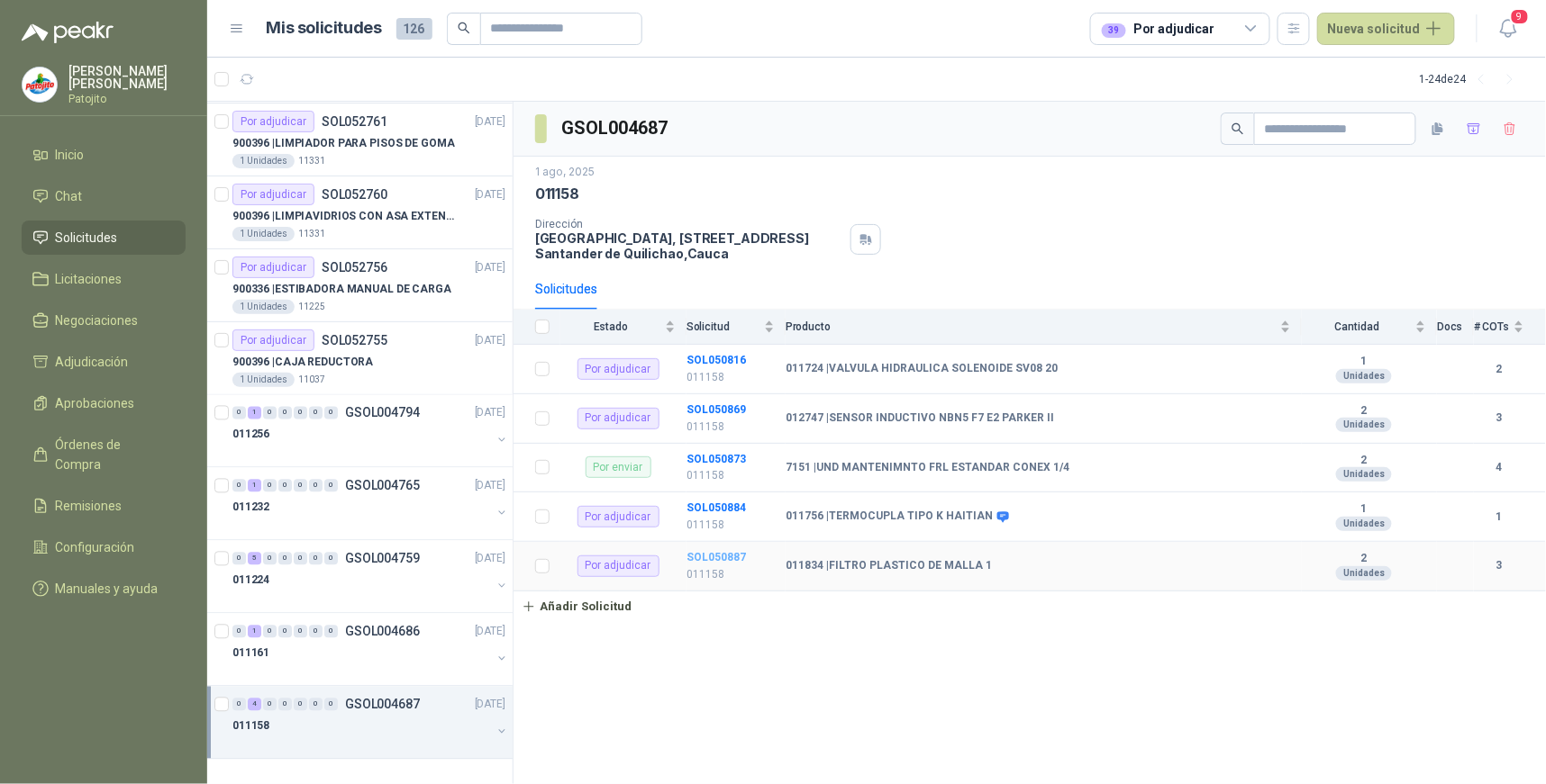
click at [734, 556] on b "SOL050887" at bounding box center [716, 558] width 60 height 13
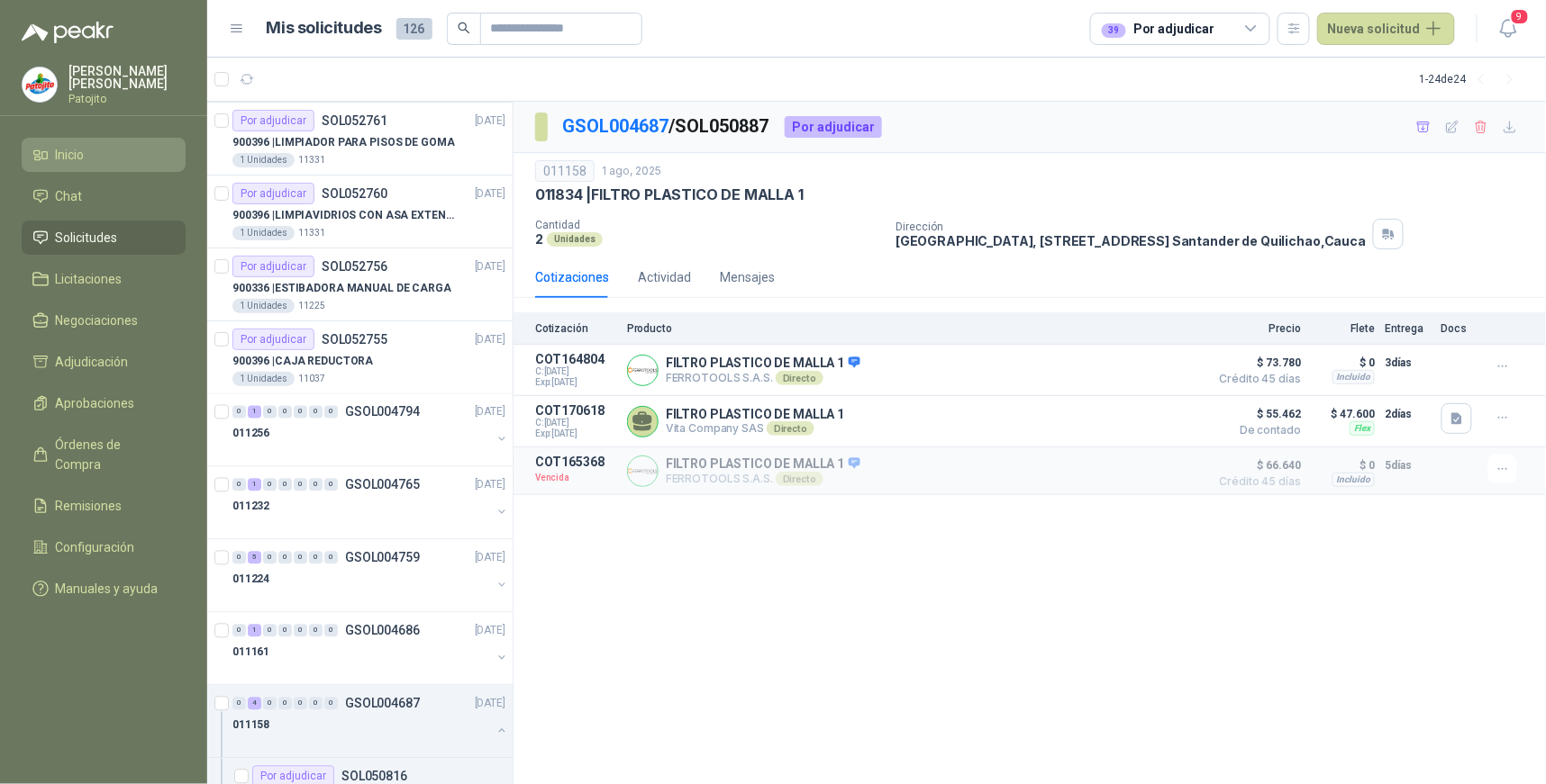
click at [85, 148] on li "Inicio" at bounding box center [103, 155] width 142 height 20
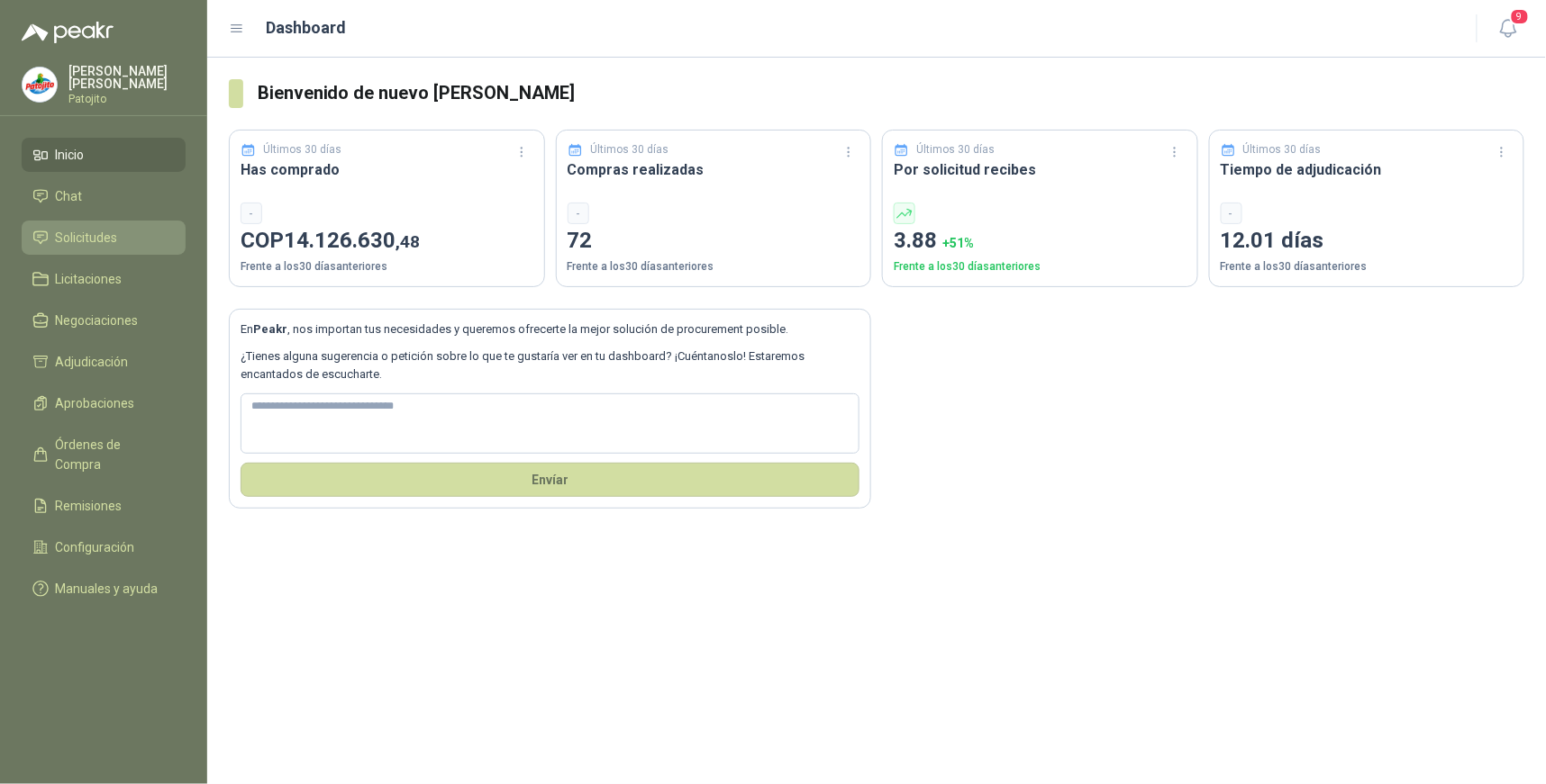
drag, startPoint x: 95, startPoint y: 231, endPoint x: 136, endPoint y: 250, distance: 45.2
click at [95, 232] on span "Solicitudes" at bounding box center [87, 237] width 62 height 20
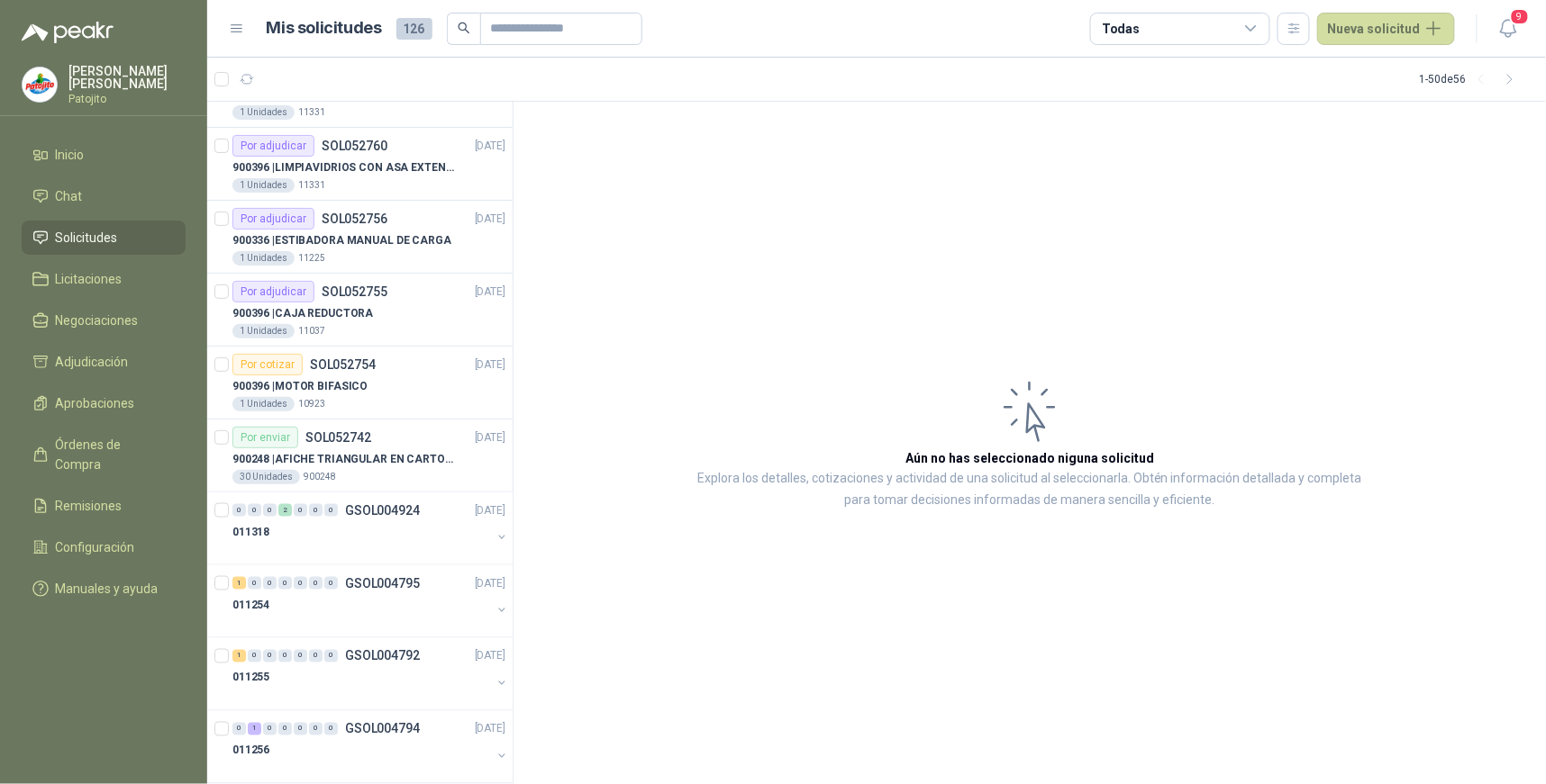
scroll to position [2992, 0]
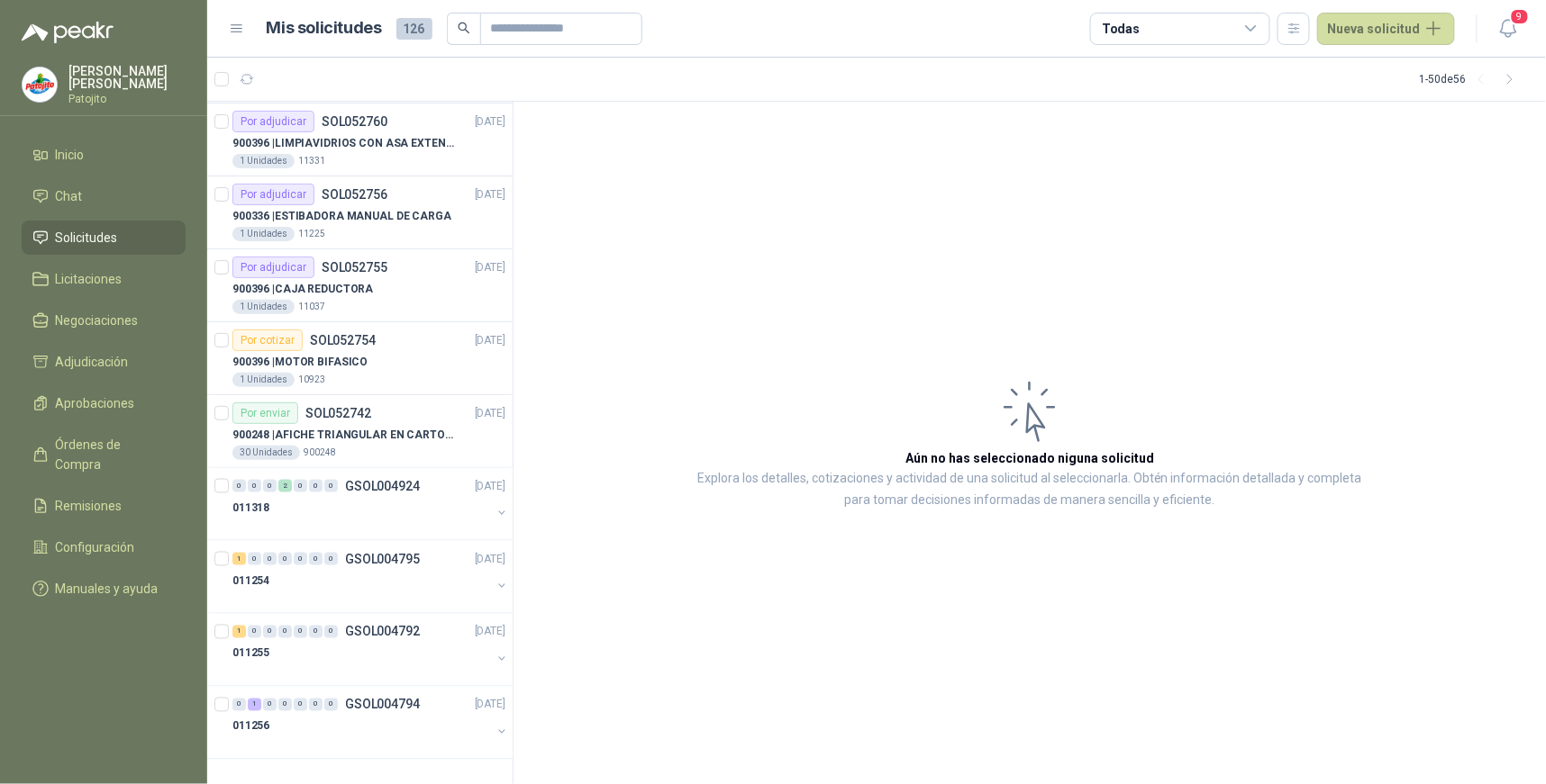
click at [1254, 27] on icon at bounding box center [1251, 29] width 17 height 17
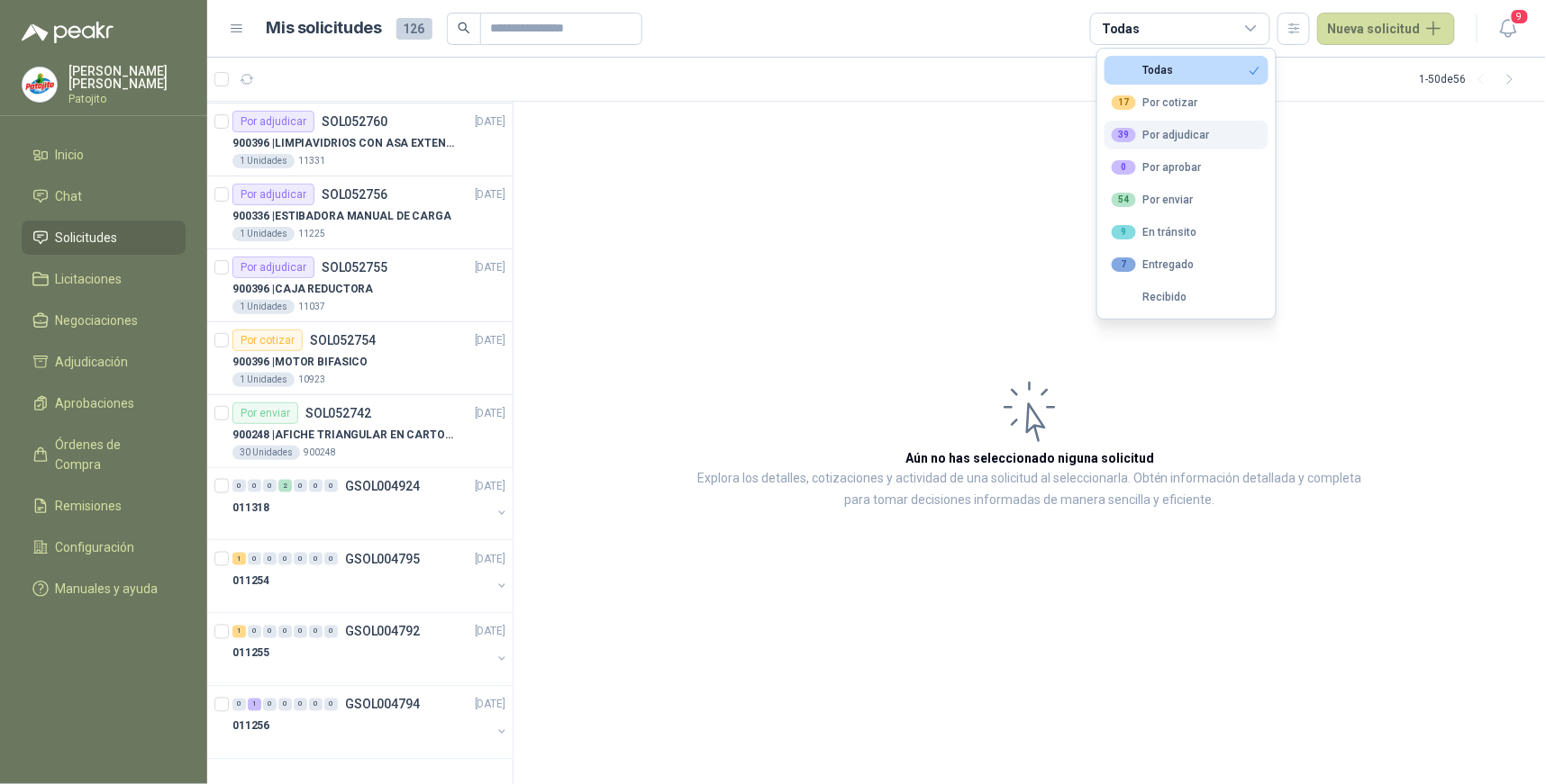
click at [1194, 129] on div "39 Por adjudicar" at bounding box center [1161, 135] width 98 height 15
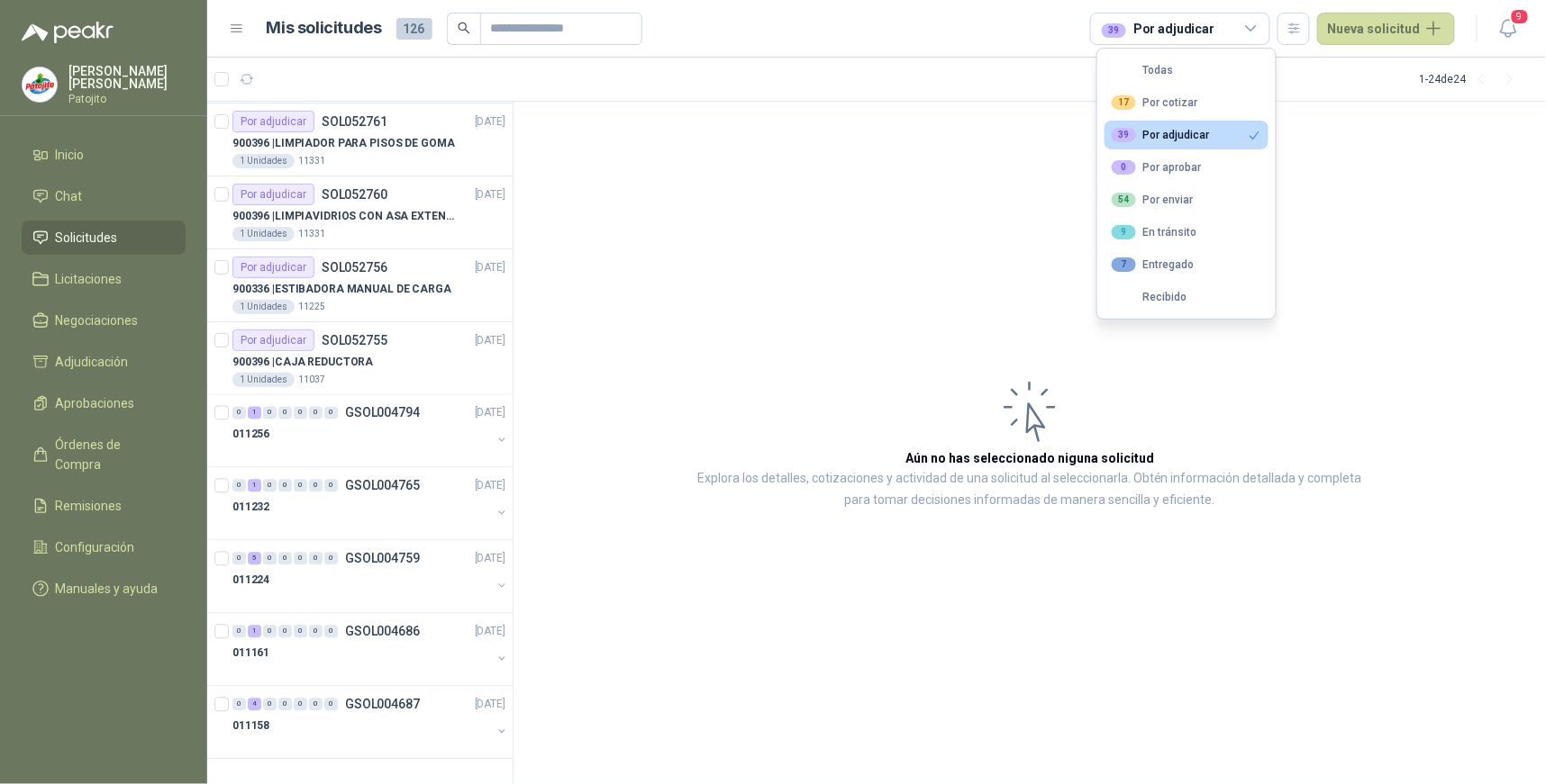
scroll to position [1093, 0]
click at [252, 560] on div "5" at bounding box center [254, 559] width 14 height 13
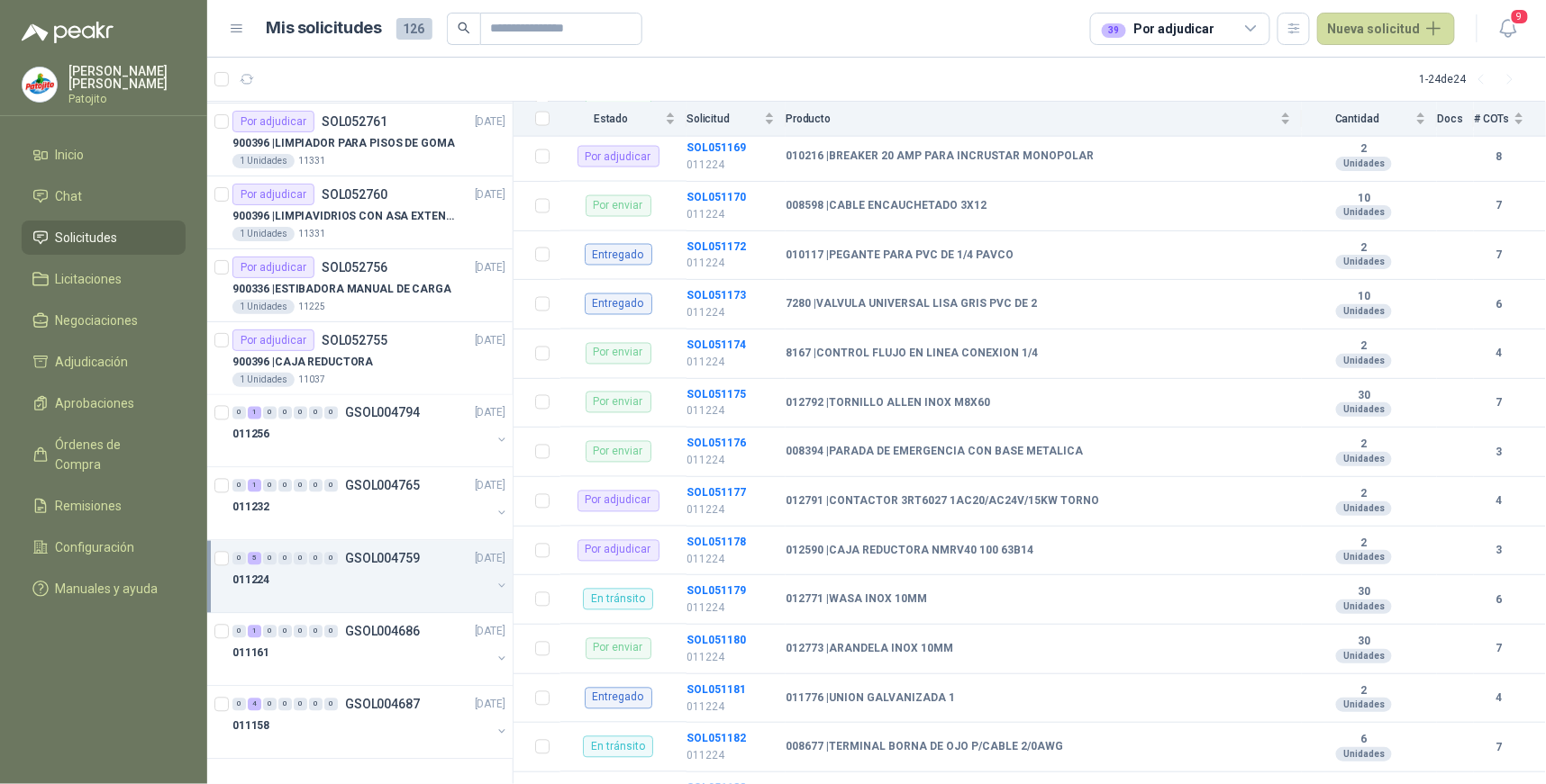
scroll to position [900, 0]
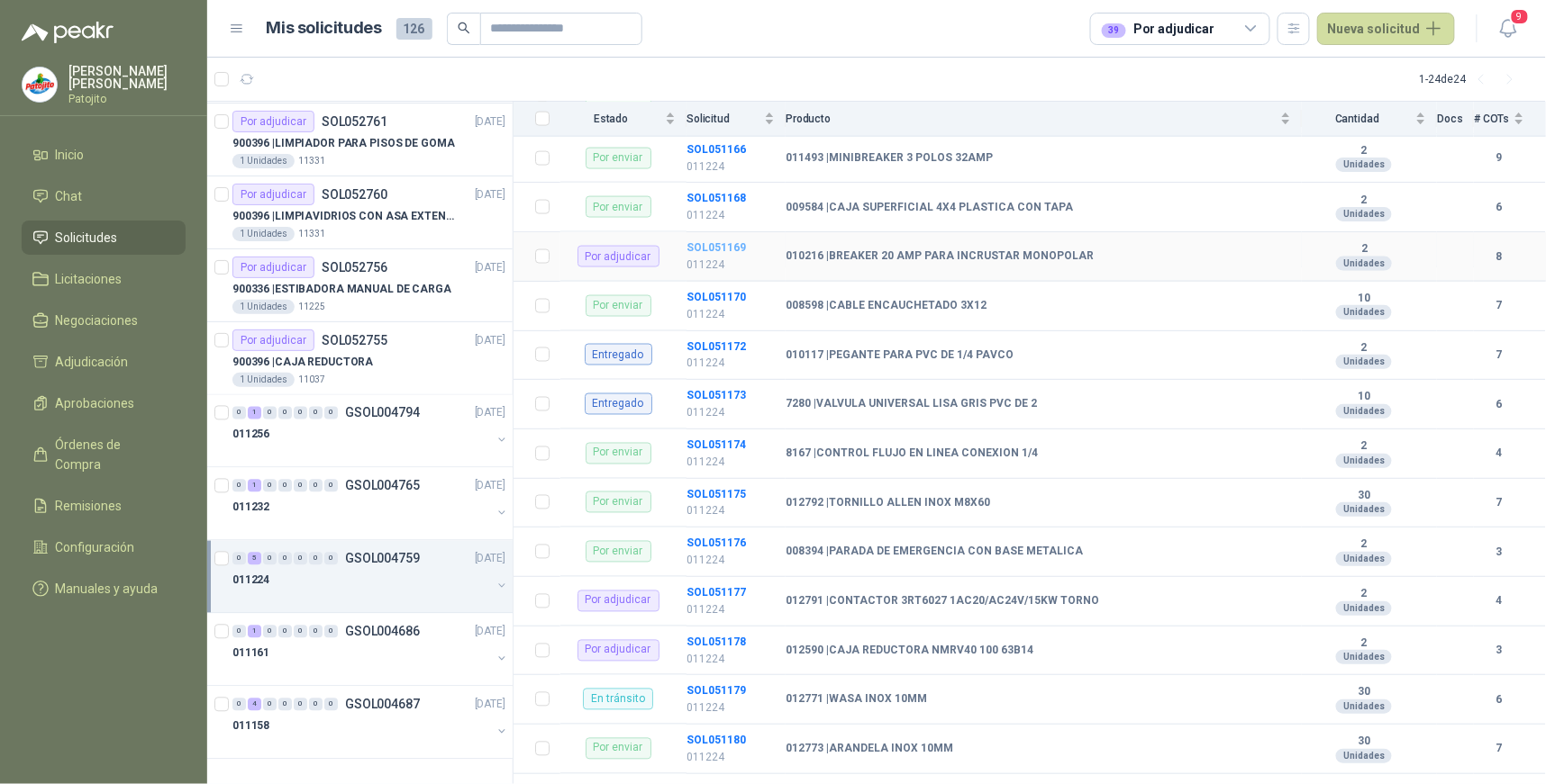
click at [722, 250] on b "SOL051169" at bounding box center [716, 248] width 60 height 13
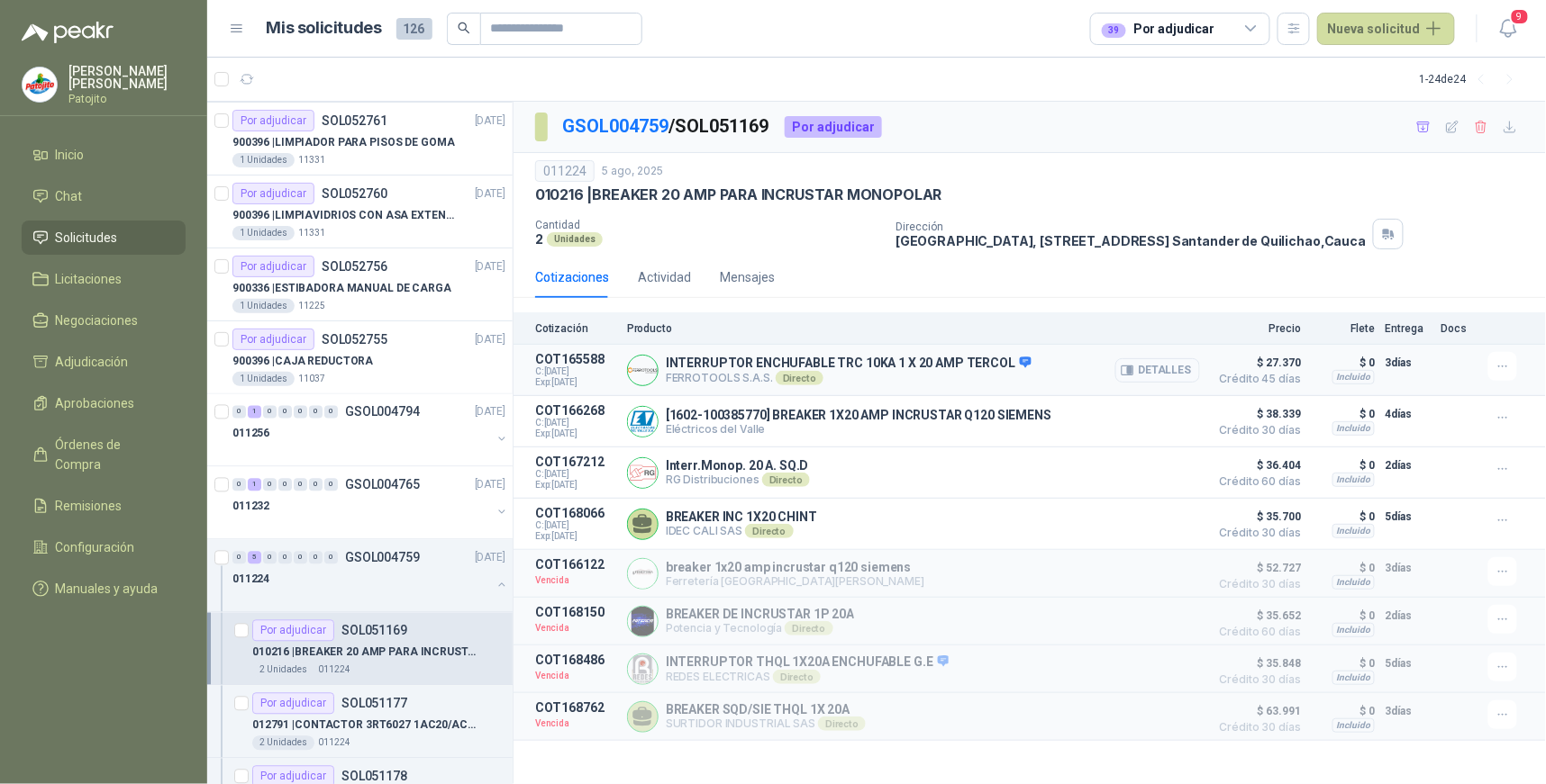
click at [1170, 370] on button "Detalles" at bounding box center [1158, 370] width 84 height 25
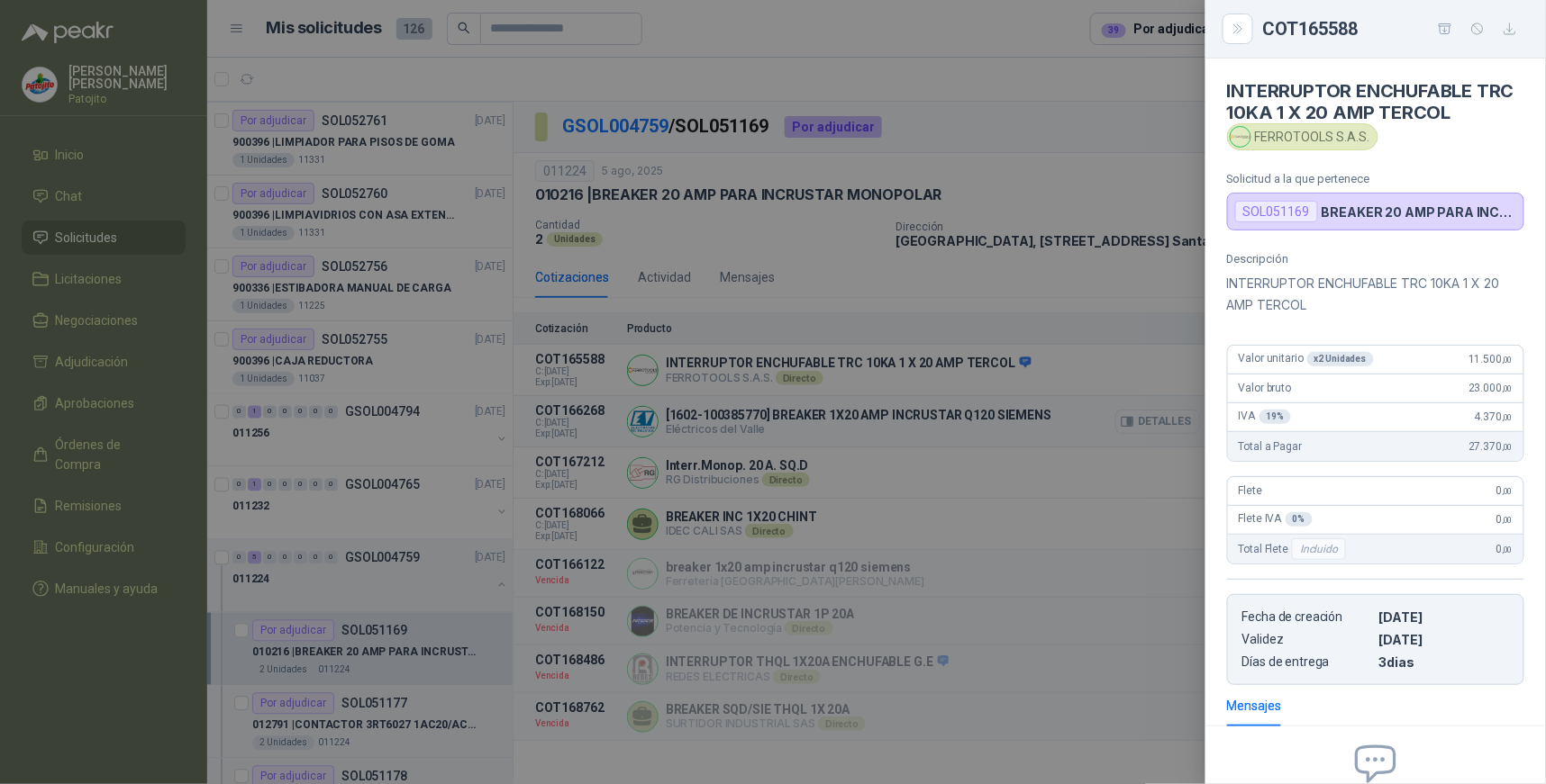
scroll to position [192, 0]
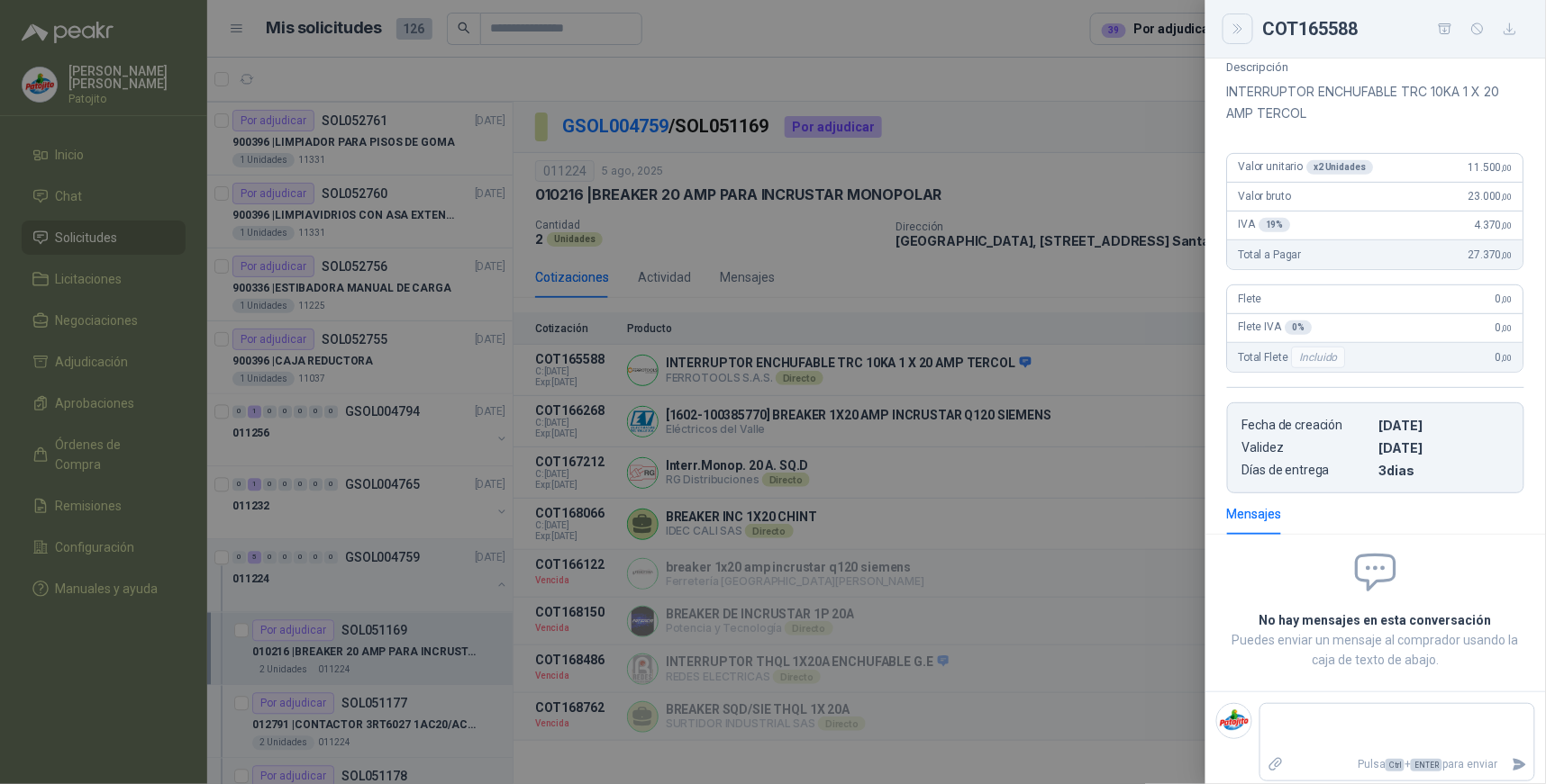
click at [1243, 22] on icon "Close" at bounding box center [1239, 29] width 16 height 16
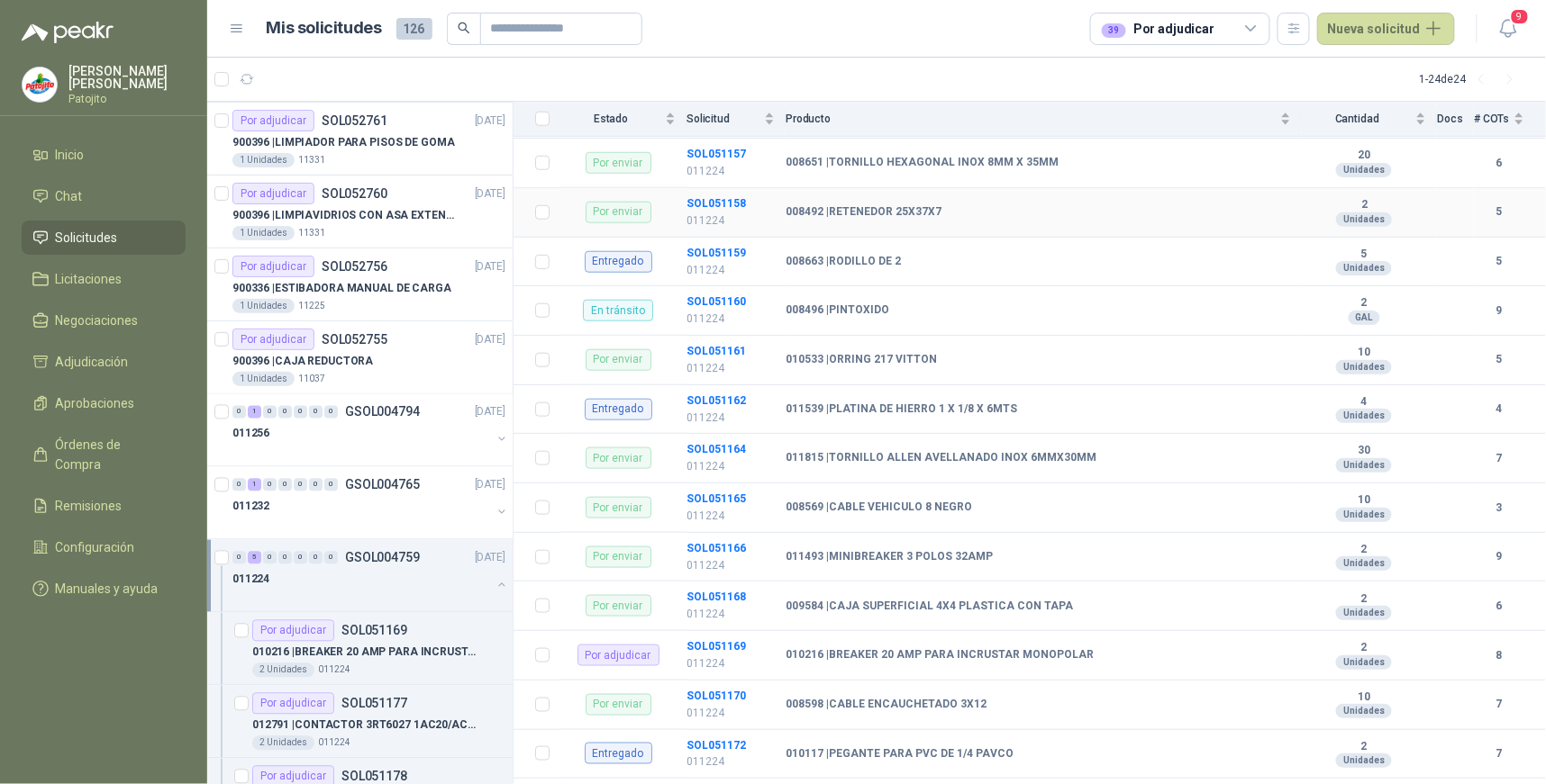
scroll to position [600, 0]
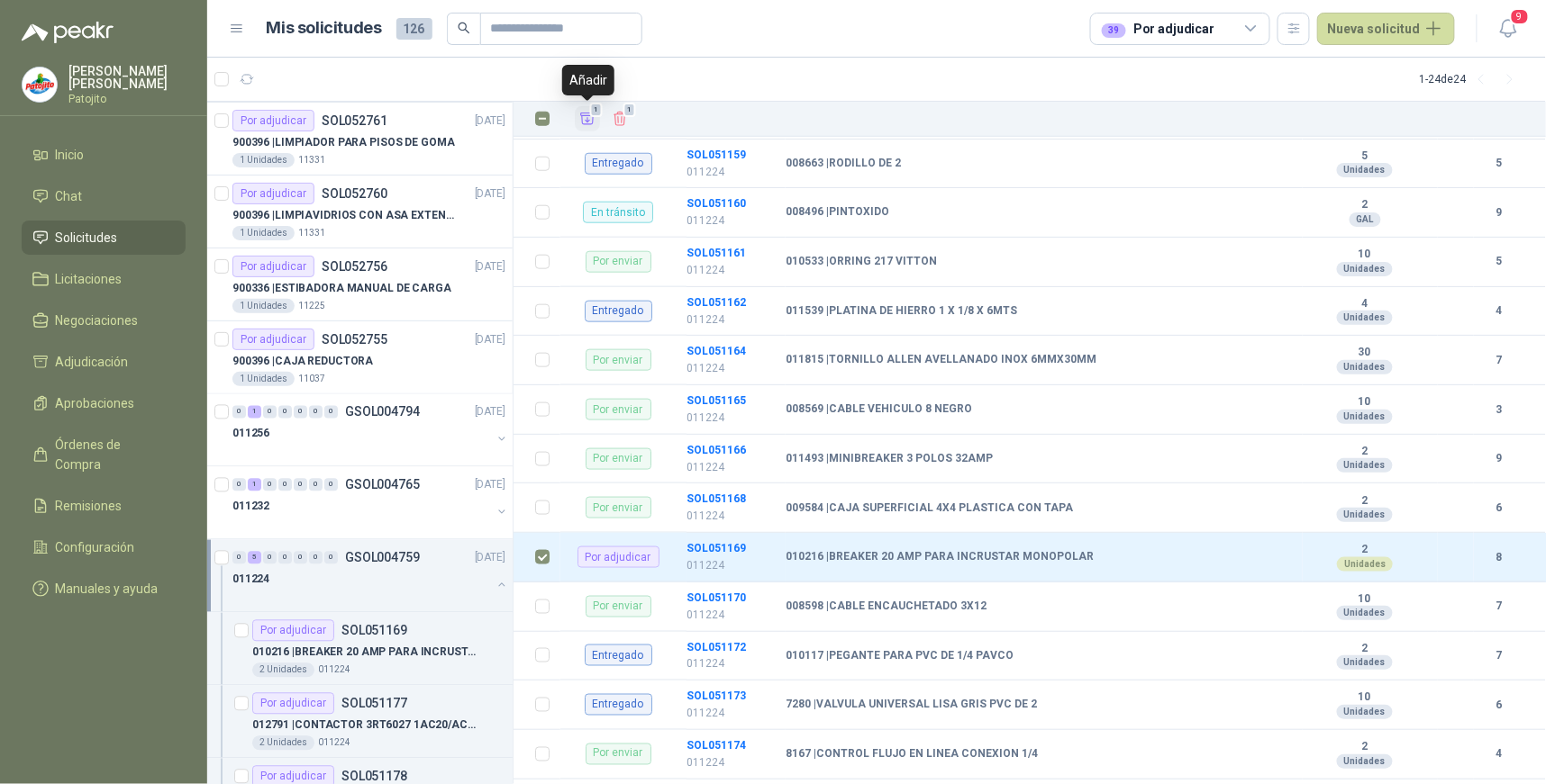
click at [581, 115] on icon "Añadir" at bounding box center [588, 119] width 17 height 17
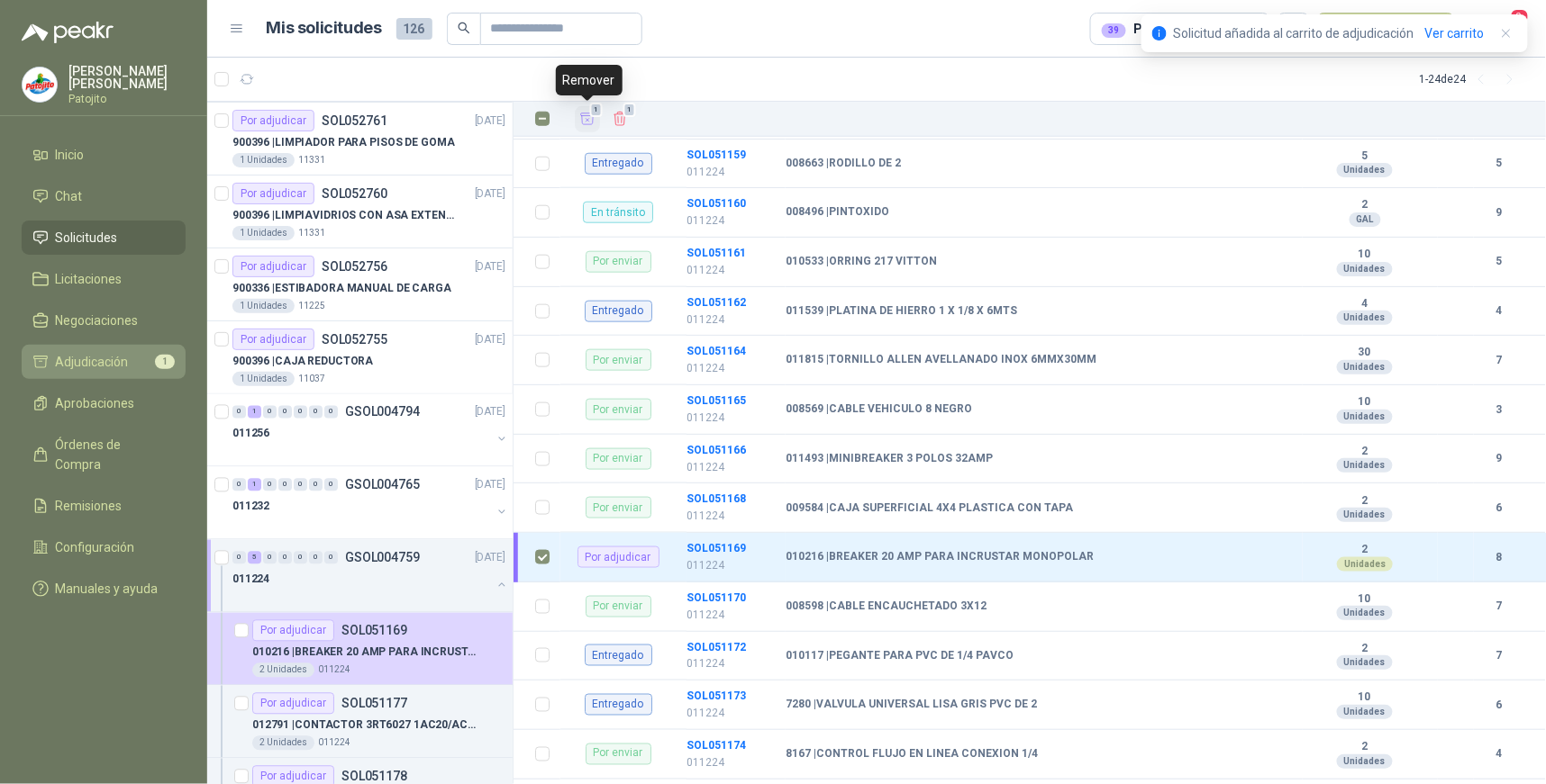
click at [139, 359] on li "Adjudicación 1" at bounding box center [103, 362] width 142 height 20
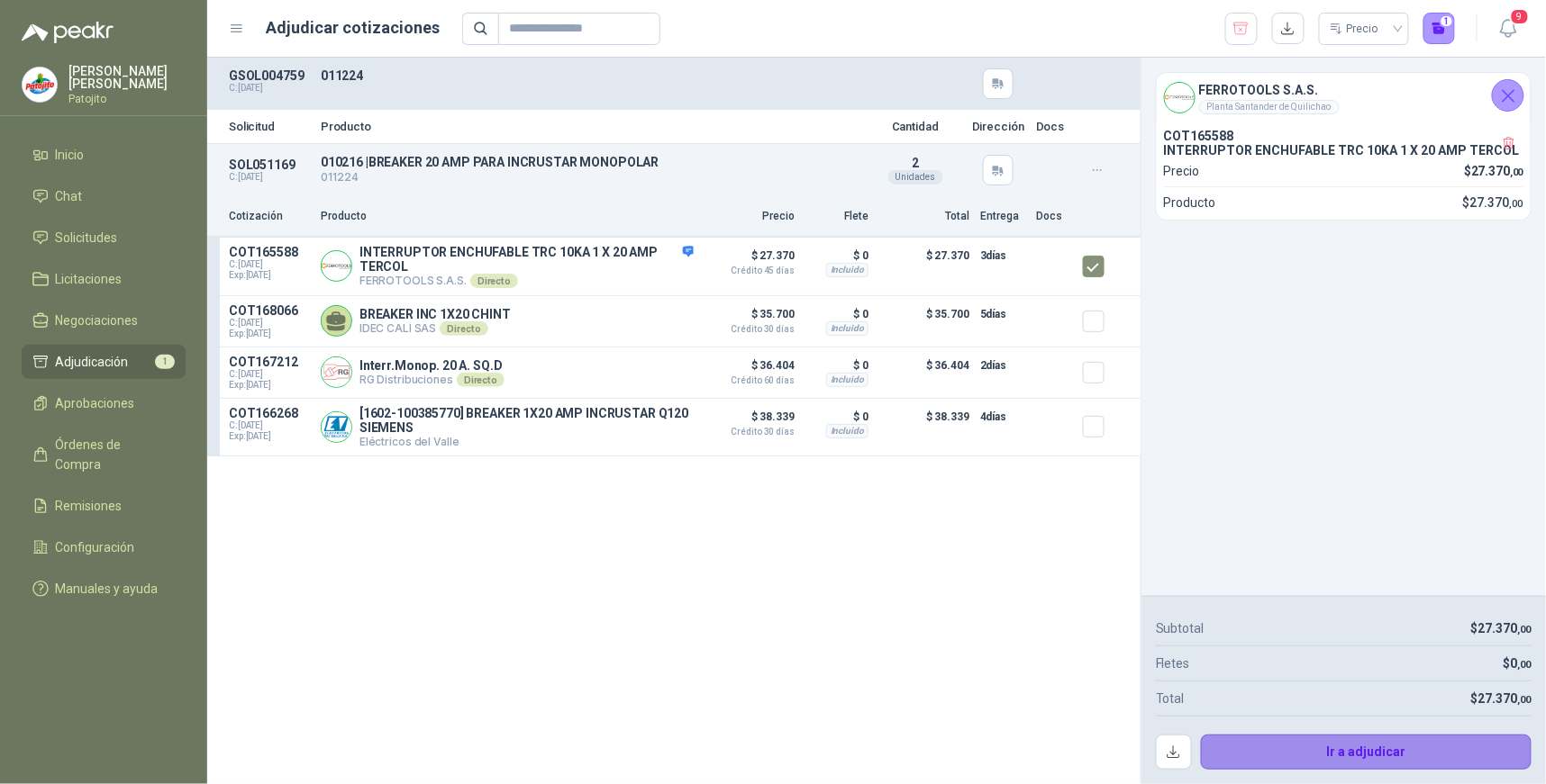
click at [1402, 750] on button "Ir a adjudicar" at bounding box center [1366, 752] width 331 height 36
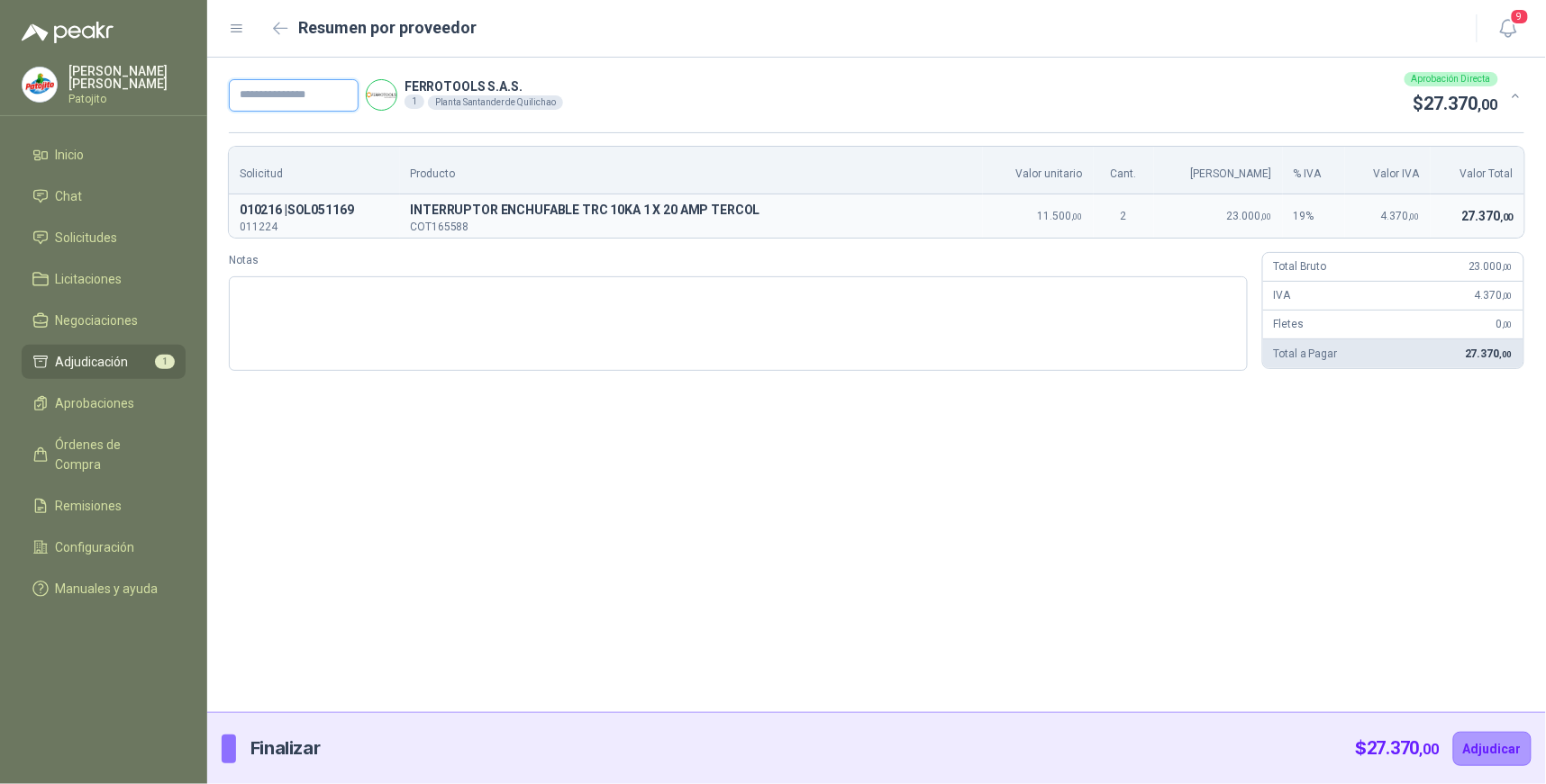
click at [290, 92] on input "text" at bounding box center [293, 94] width 129 height 32
drag, startPoint x: 261, startPoint y: 94, endPoint x: 279, endPoint y: 102, distance: 19.7
click at [261, 94] on input "text" at bounding box center [293, 94] width 129 height 32
click at [358, 286] on textarea "Notas" at bounding box center [738, 324] width 1019 height 94
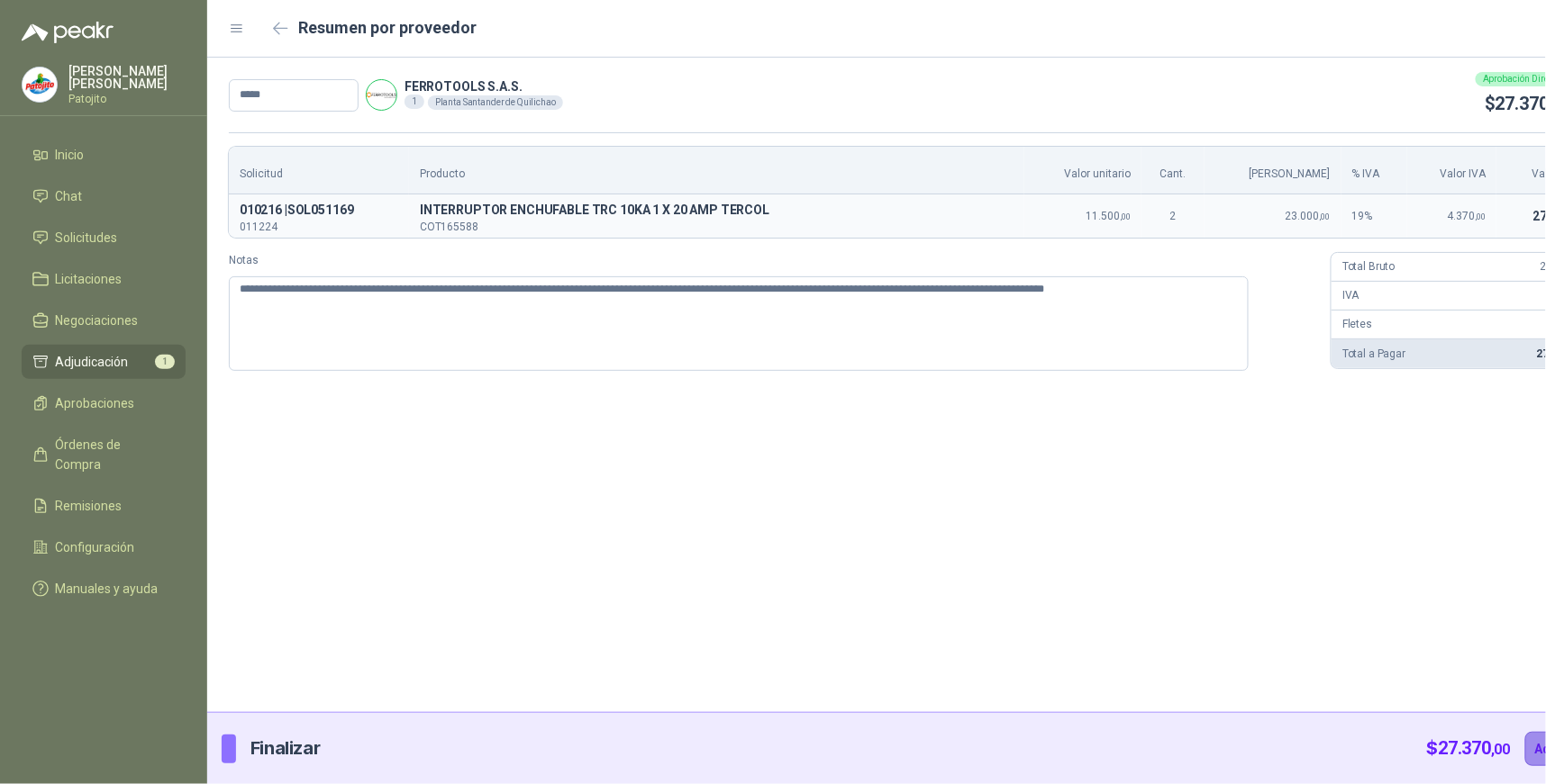
click at [1526, 749] on button "Adjudicar" at bounding box center [1564, 748] width 78 height 34
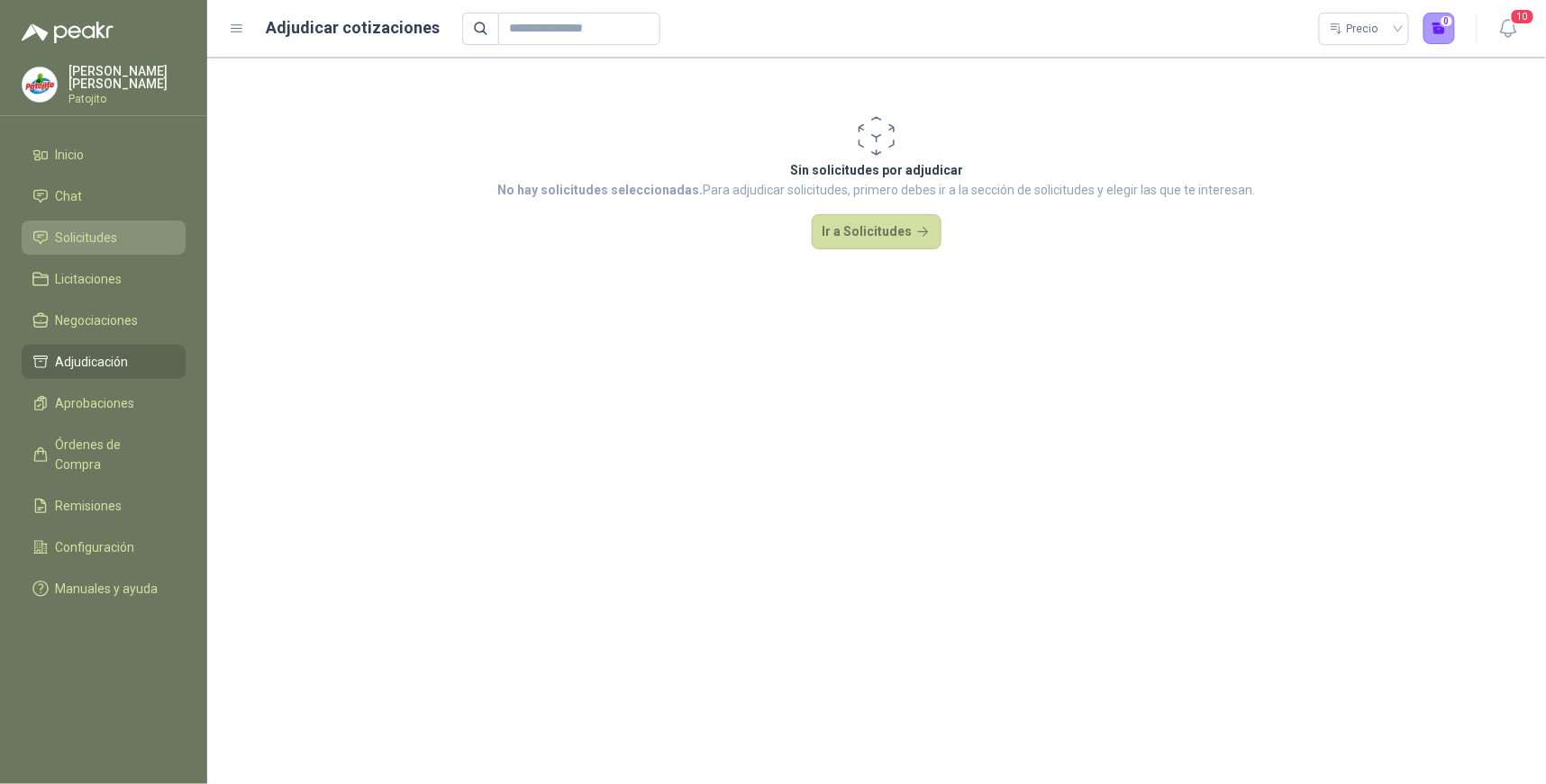
click at [120, 227] on li "Solicitudes" at bounding box center [103, 237] width 142 height 20
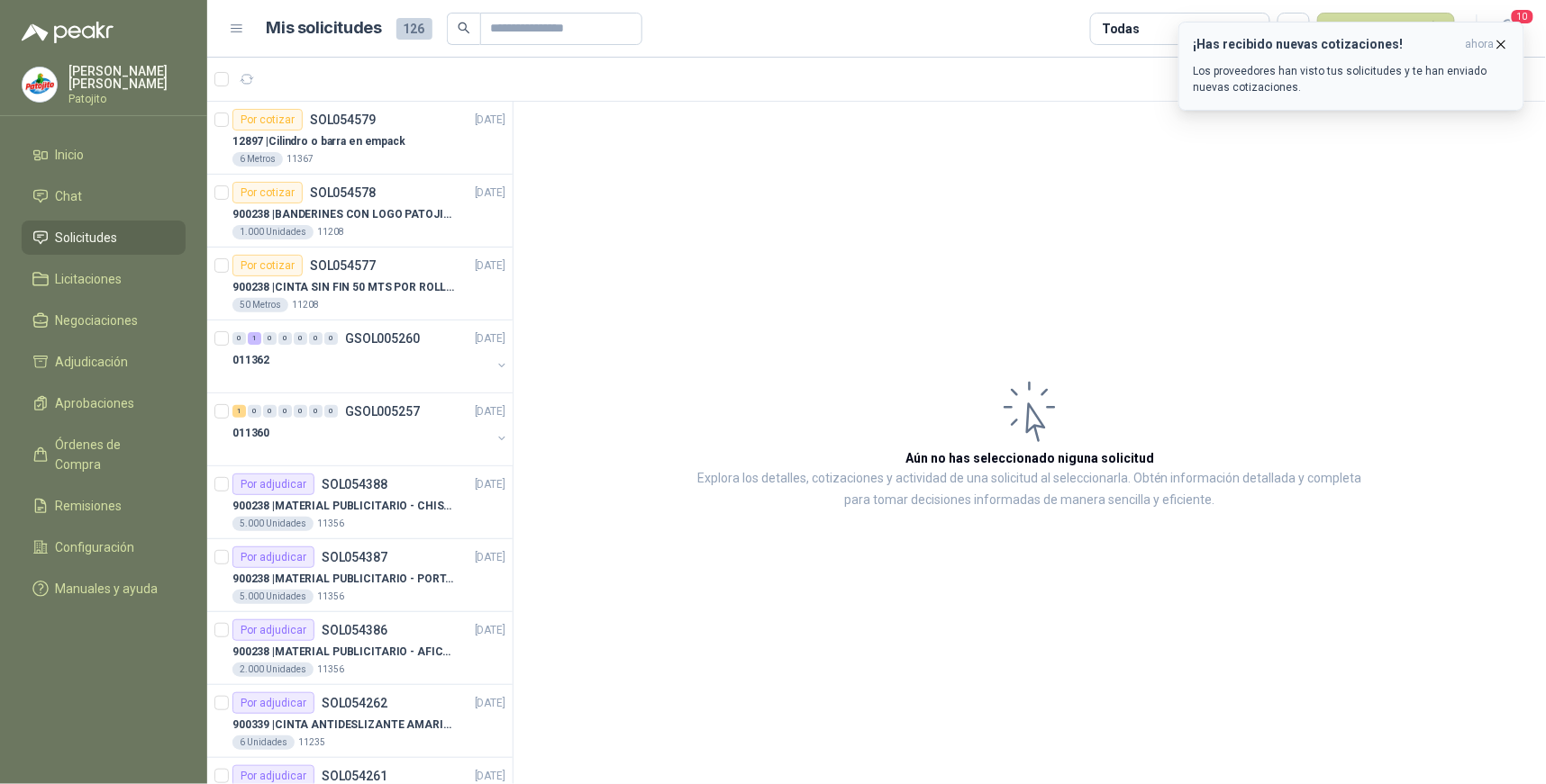
drag, startPoint x: 1412, startPoint y: 70, endPoint x: 1402, endPoint y: 75, distance: 11.2
click at [1411, 70] on p "Los proveedores han visto tus solicitudes y te han enviado nuevas cotizaciones." at bounding box center [1351, 79] width 316 height 32
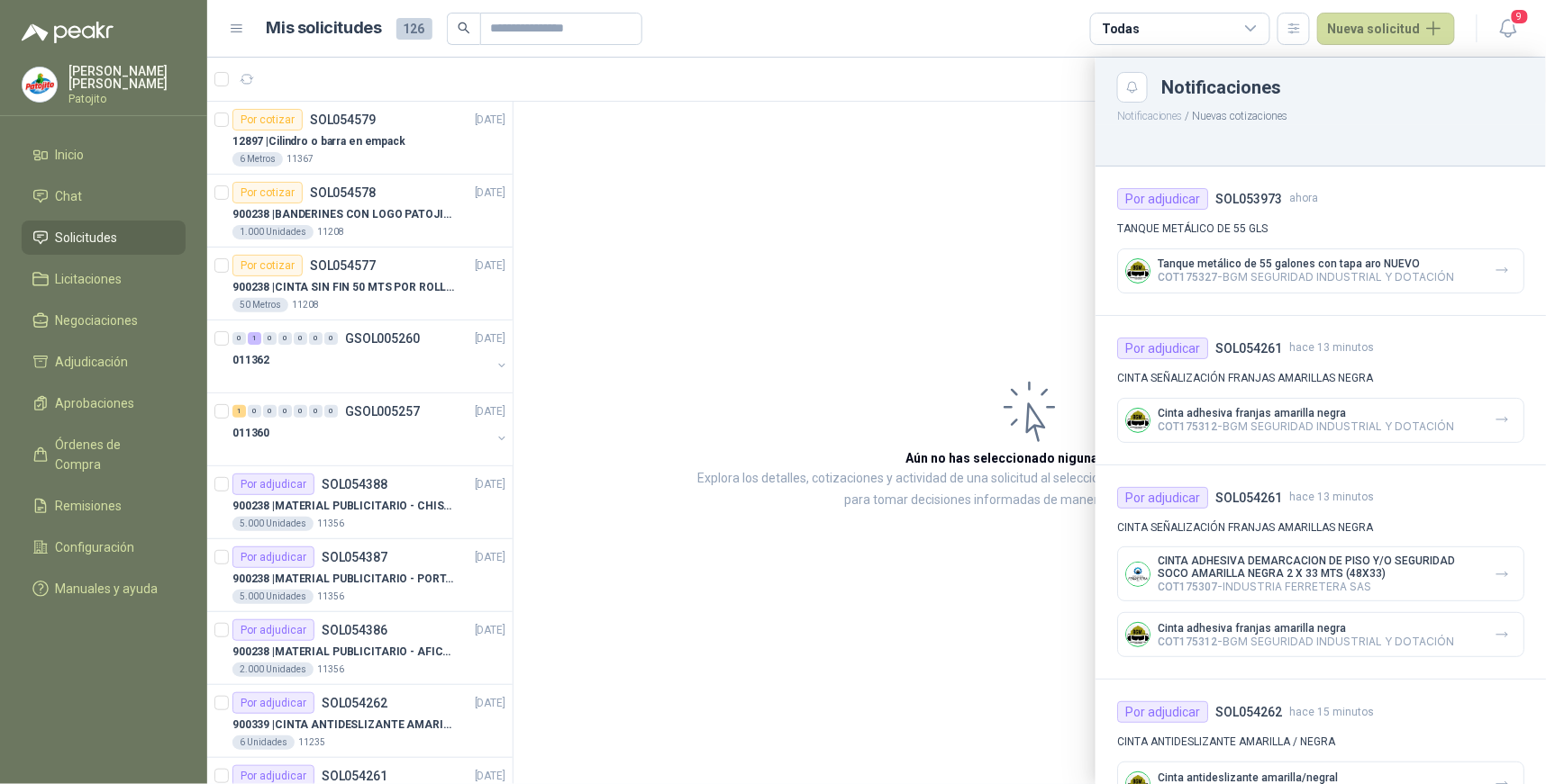
click at [939, 240] on div at bounding box center [876, 421] width 1339 height 727
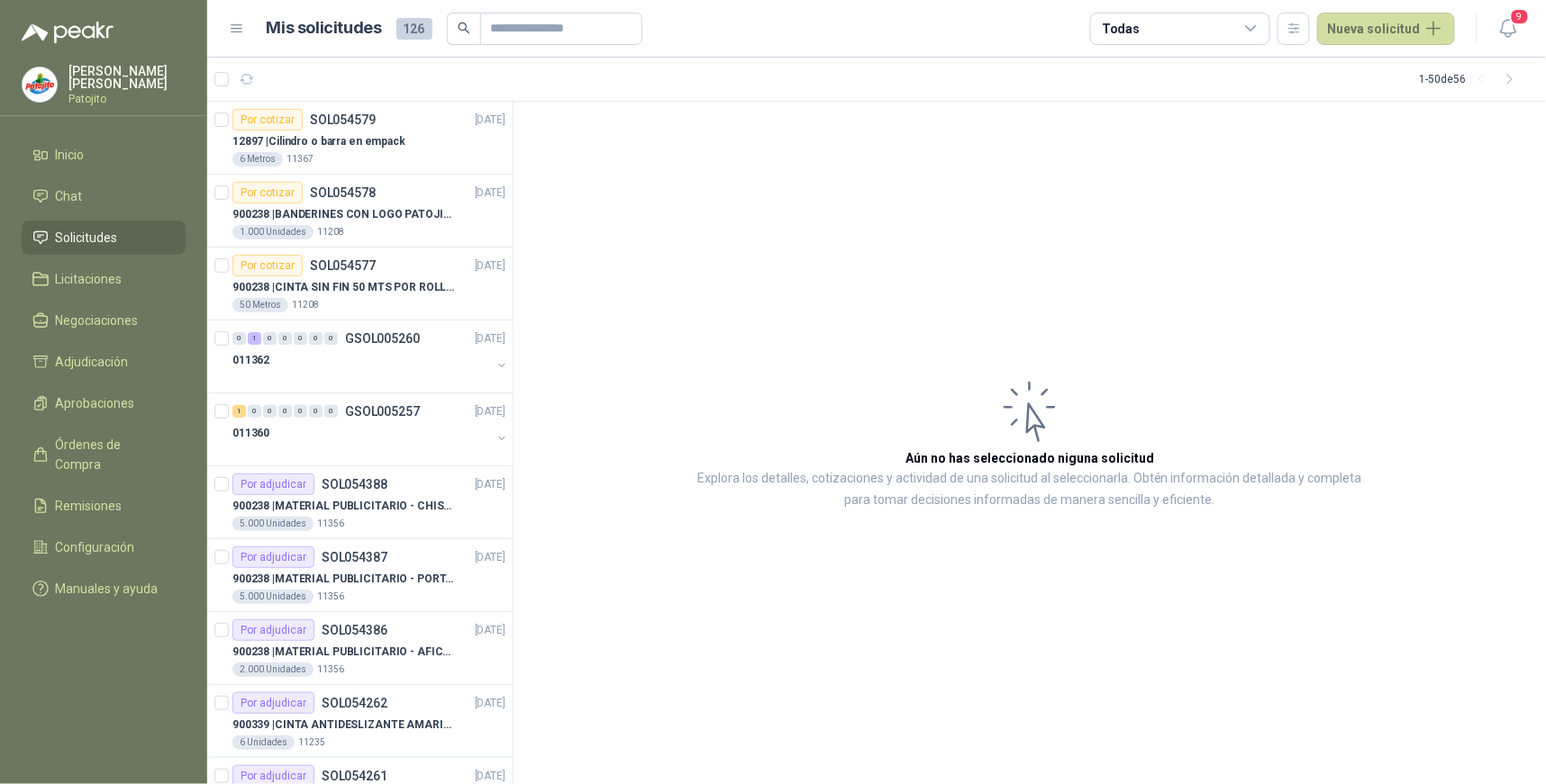
click at [979, 318] on article "Aún no has seleccionado niguna solicitud Explora los detalles, cotizaciones y a…" at bounding box center [1030, 443] width 1033 height 683
click at [1260, 27] on icon at bounding box center [1251, 29] width 17 height 17
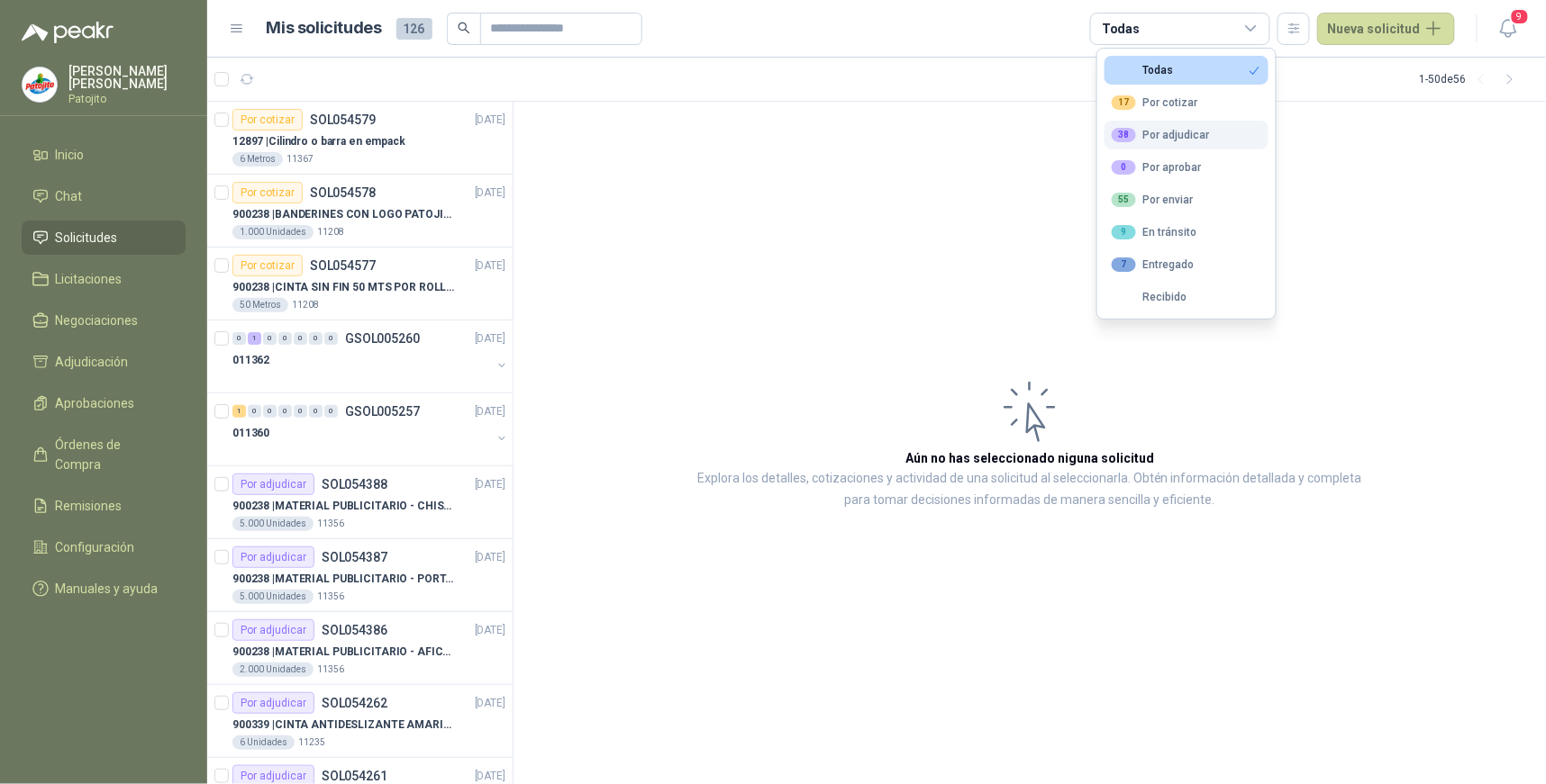
click at [1220, 127] on button "38 Por adjudicar" at bounding box center [1186, 135] width 164 height 28
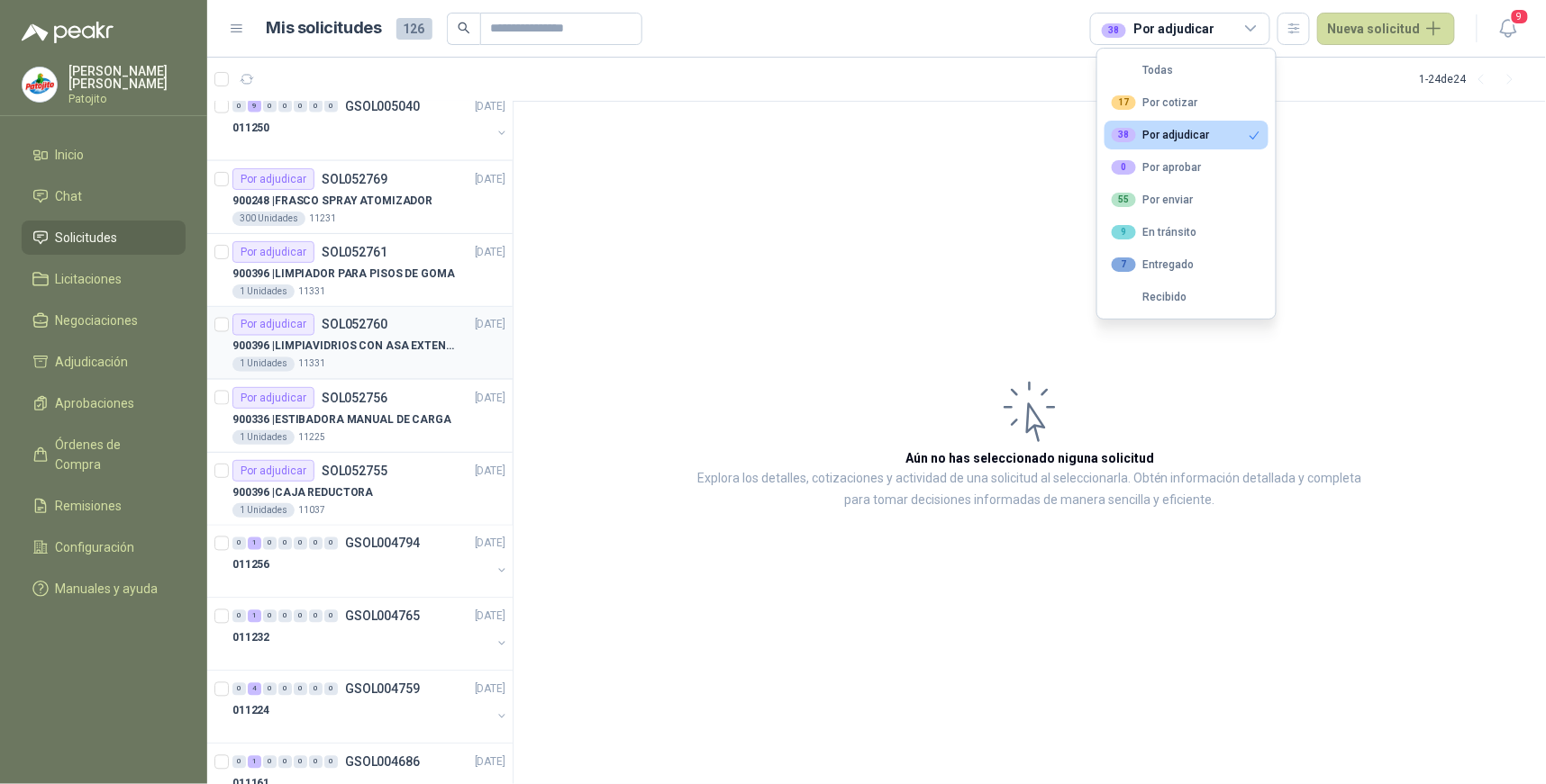
scroll to position [1093, 0]
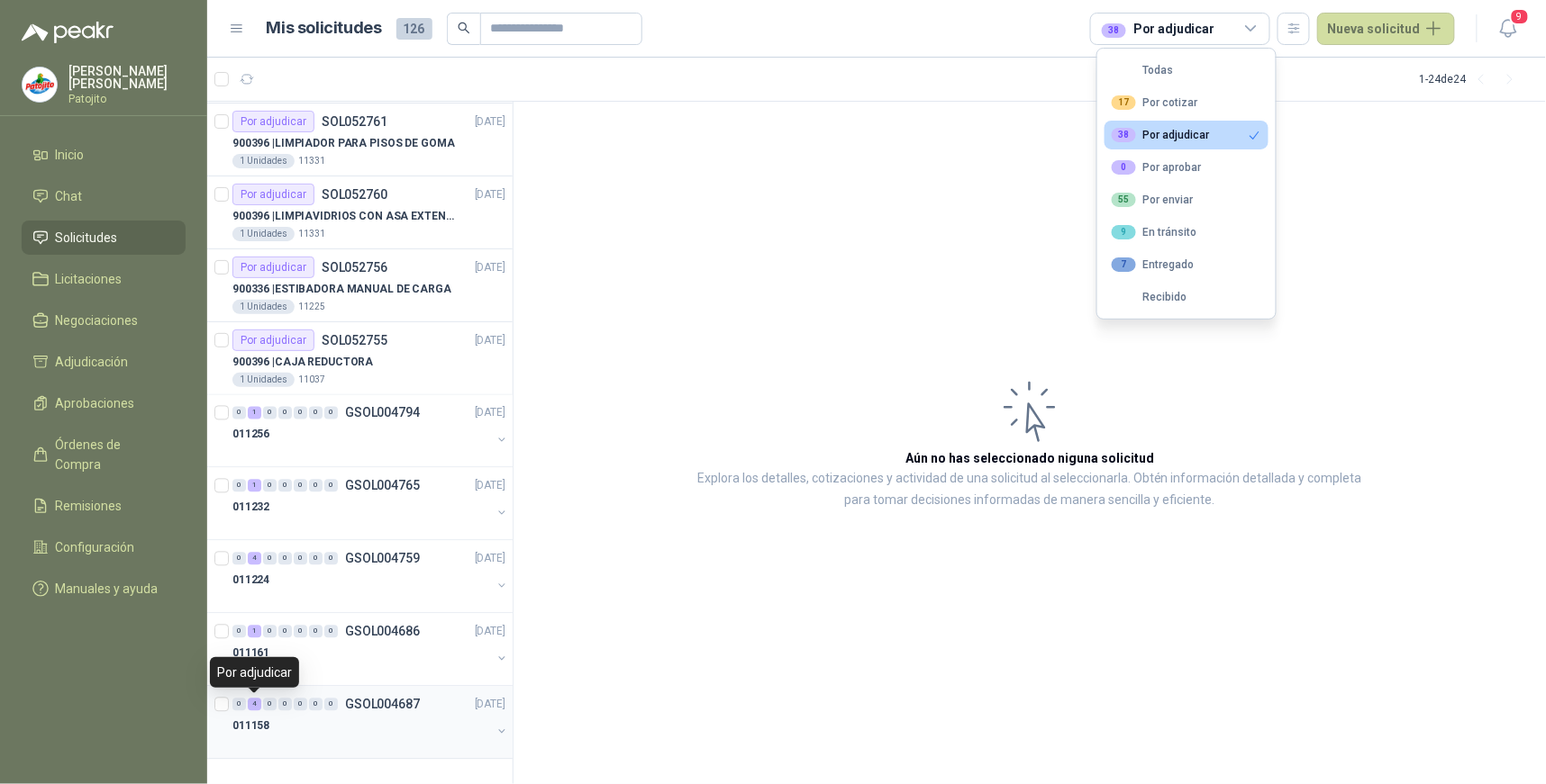
drag, startPoint x: 254, startPoint y: 702, endPoint x: 263, endPoint y: 705, distance: 9.5
click at [255, 702] on div "4" at bounding box center [254, 705] width 14 height 13
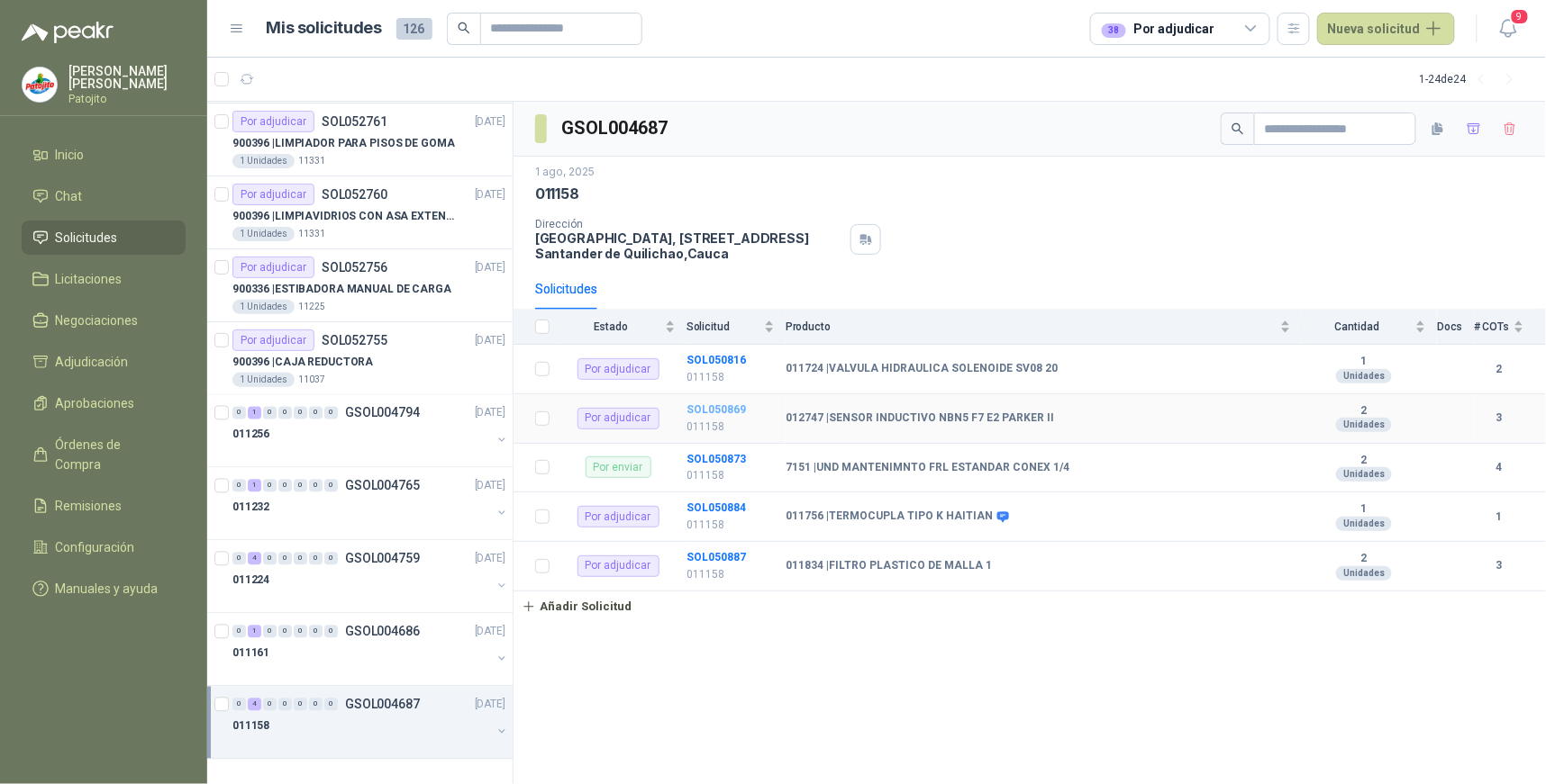
click at [727, 405] on b "SOL050869" at bounding box center [716, 410] width 60 height 13
click at [730, 556] on b "SOL050887" at bounding box center [716, 558] width 60 height 13
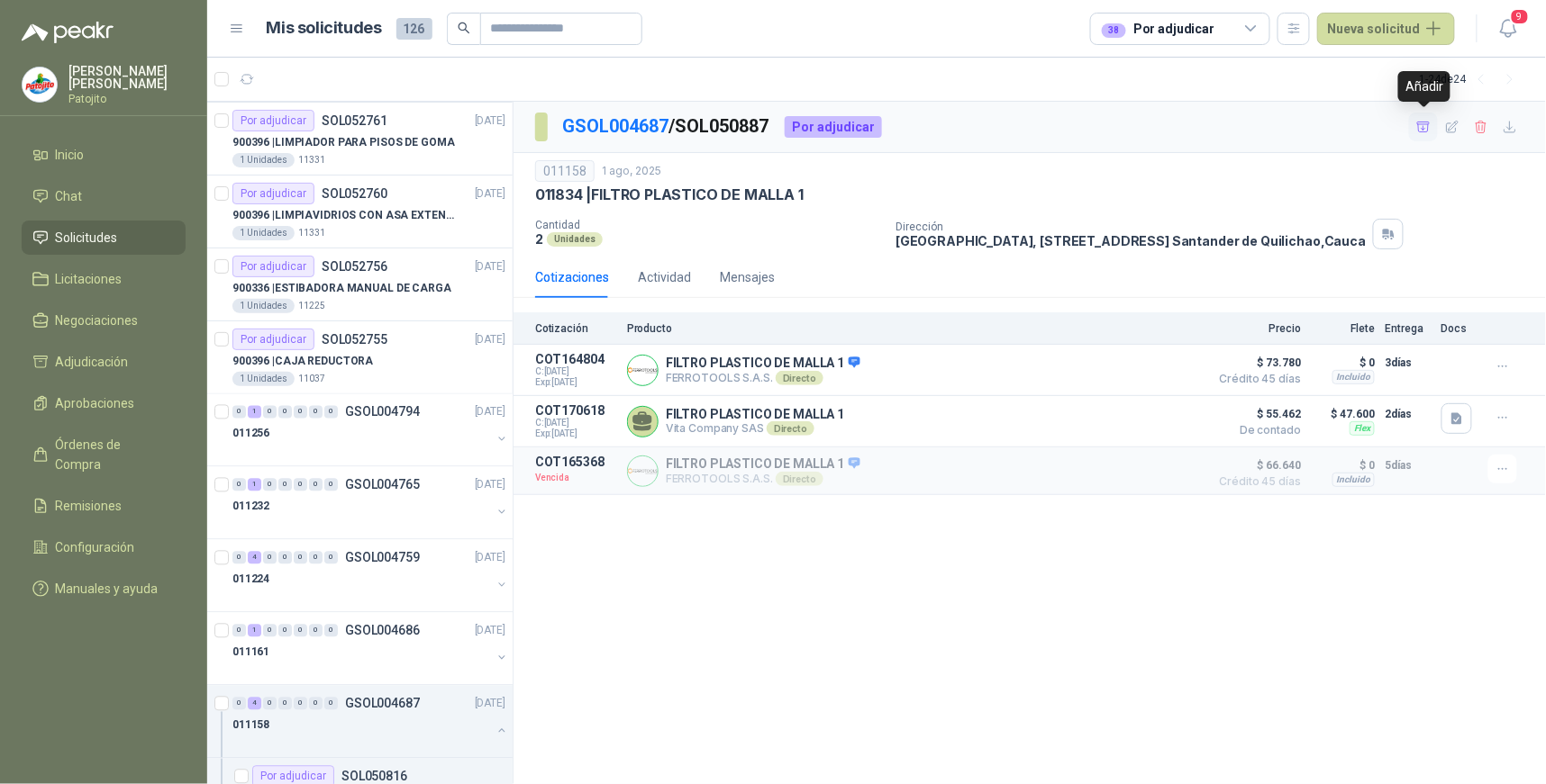
click at [1428, 125] on icon "button" at bounding box center [1424, 127] width 16 height 16
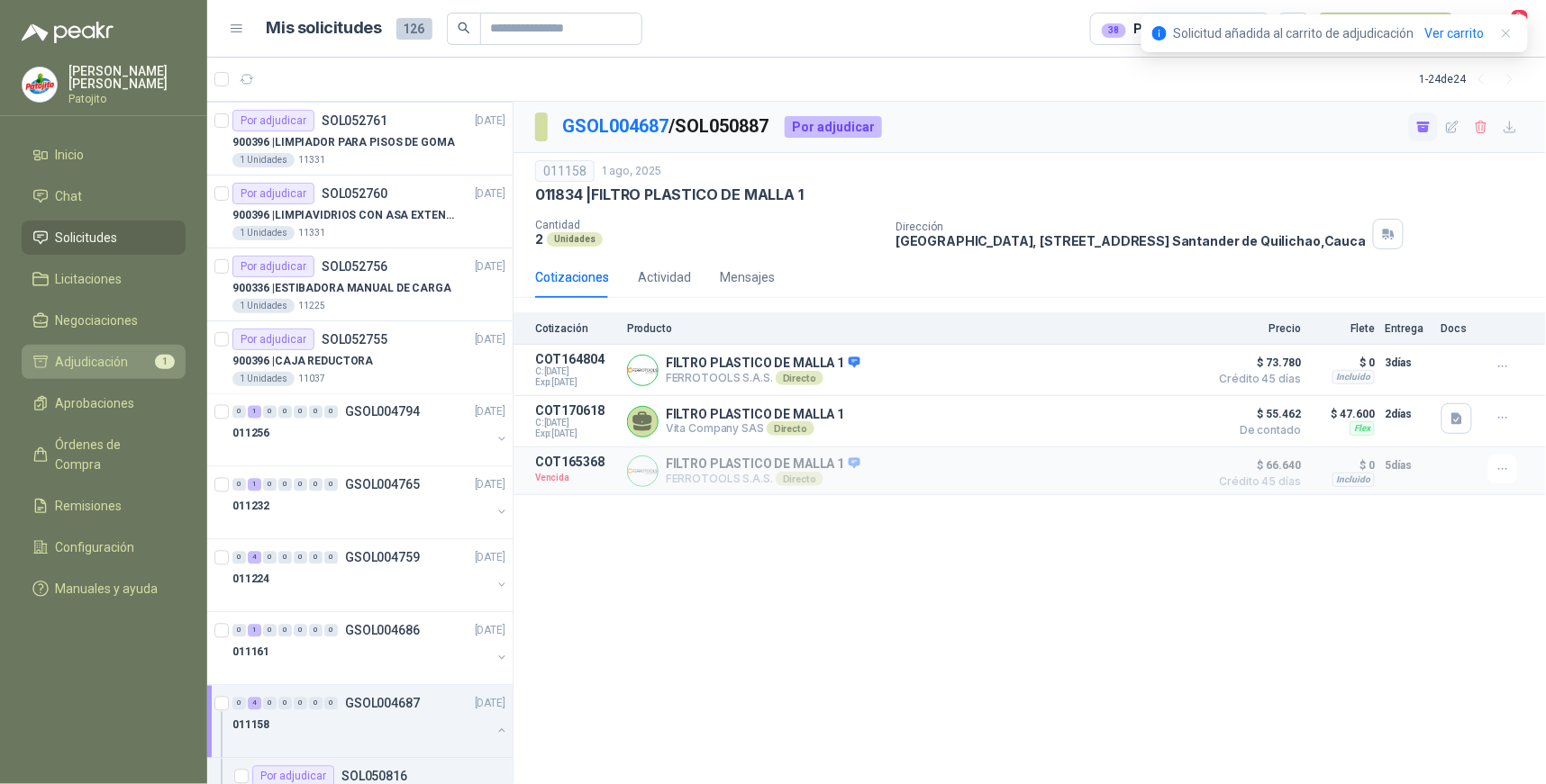
drag, startPoint x: 118, startPoint y: 360, endPoint x: 129, endPoint y: 360, distance: 11.0
click at [118, 360] on span "Adjudicación" at bounding box center [93, 362] width 73 height 20
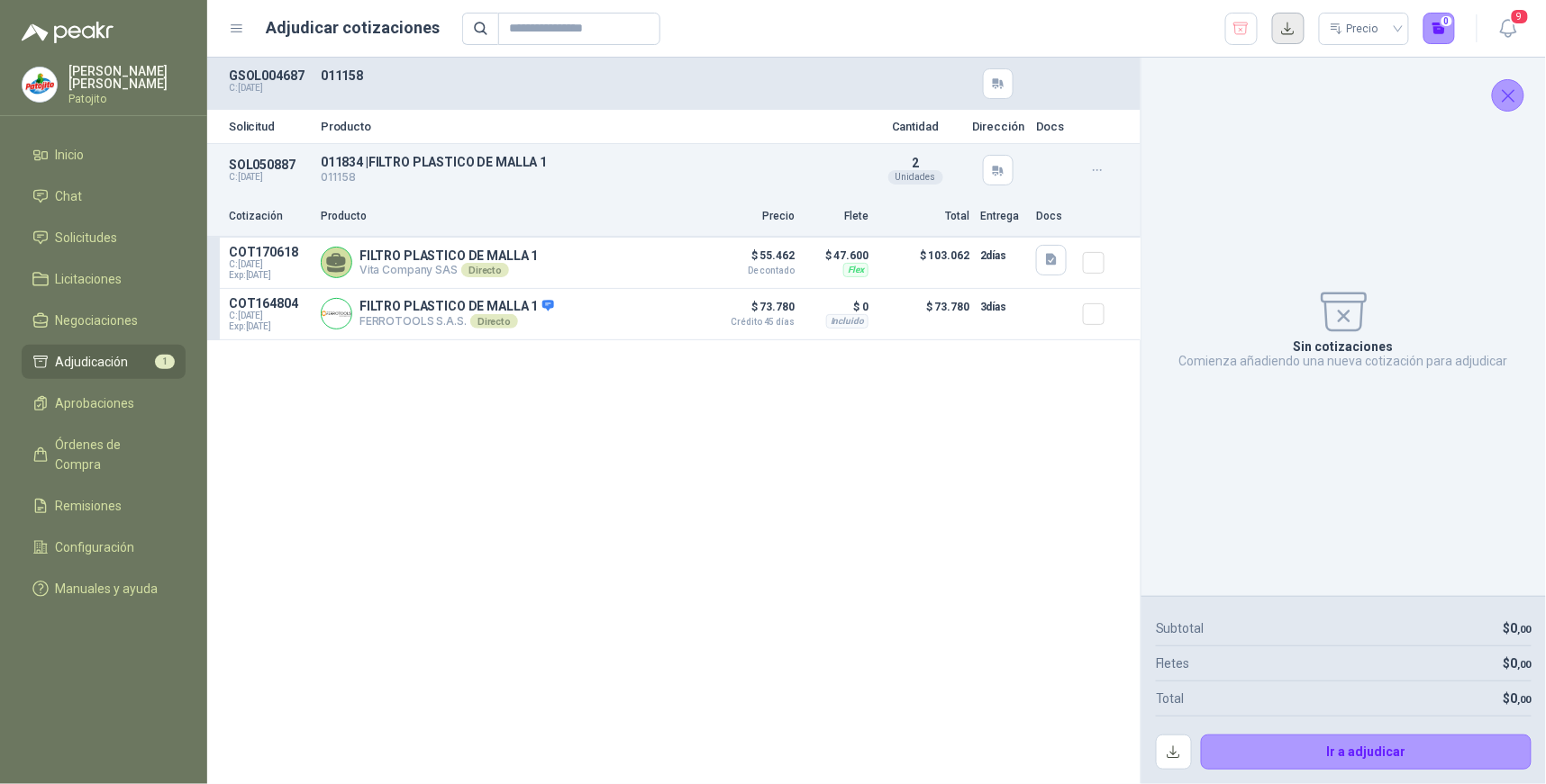
click at [1286, 28] on button "button" at bounding box center [1288, 28] width 32 height 32
click at [942, 540] on div "Solicitud Producto Cantidad Dirección Docs SOL050887 C: [DATE] 011834 | FILTRO …" at bounding box center [674, 421] width 934 height 727
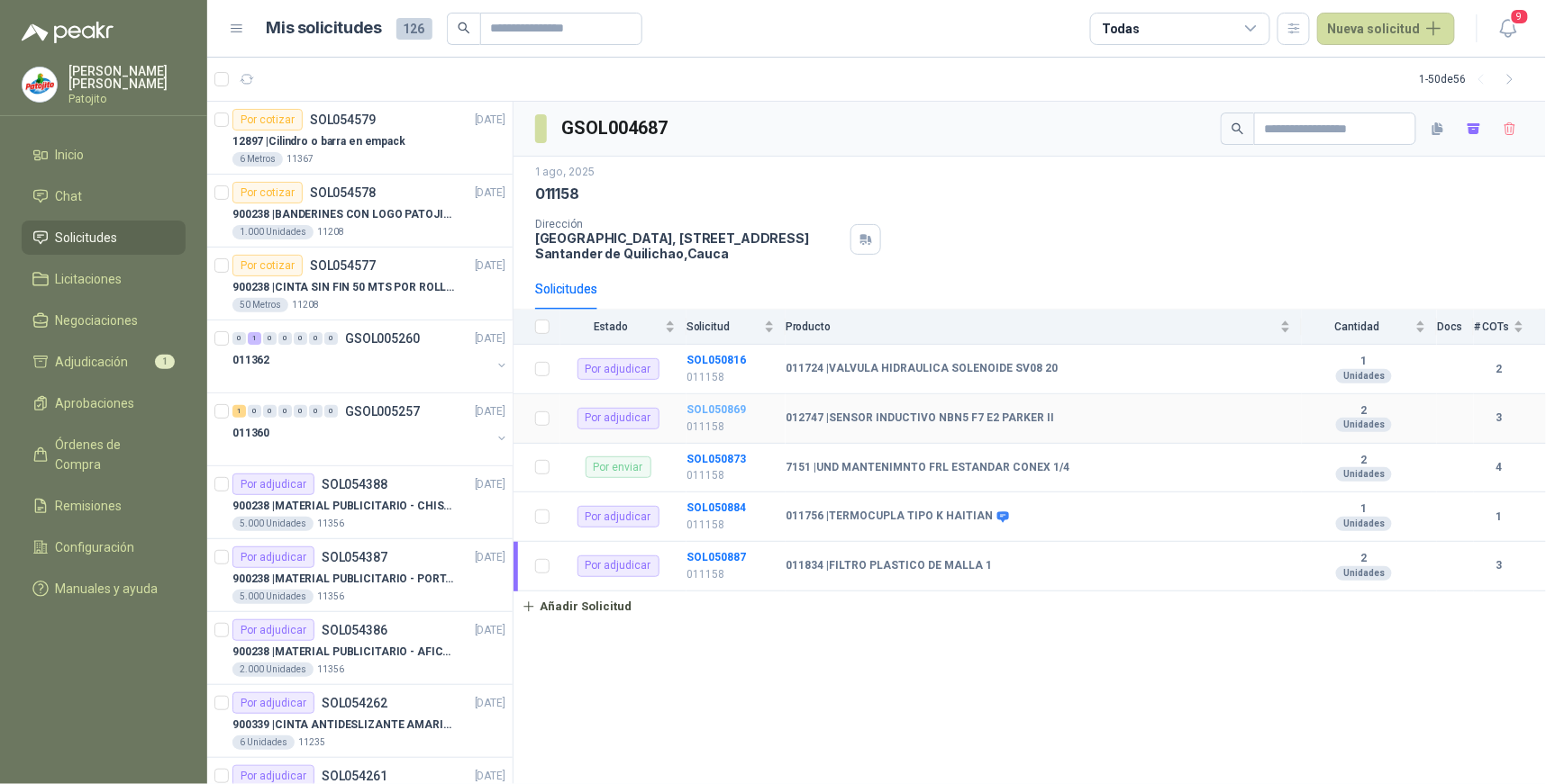
click at [705, 406] on b "SOL050869" at bounding box center [716, 410] width 60 height 13
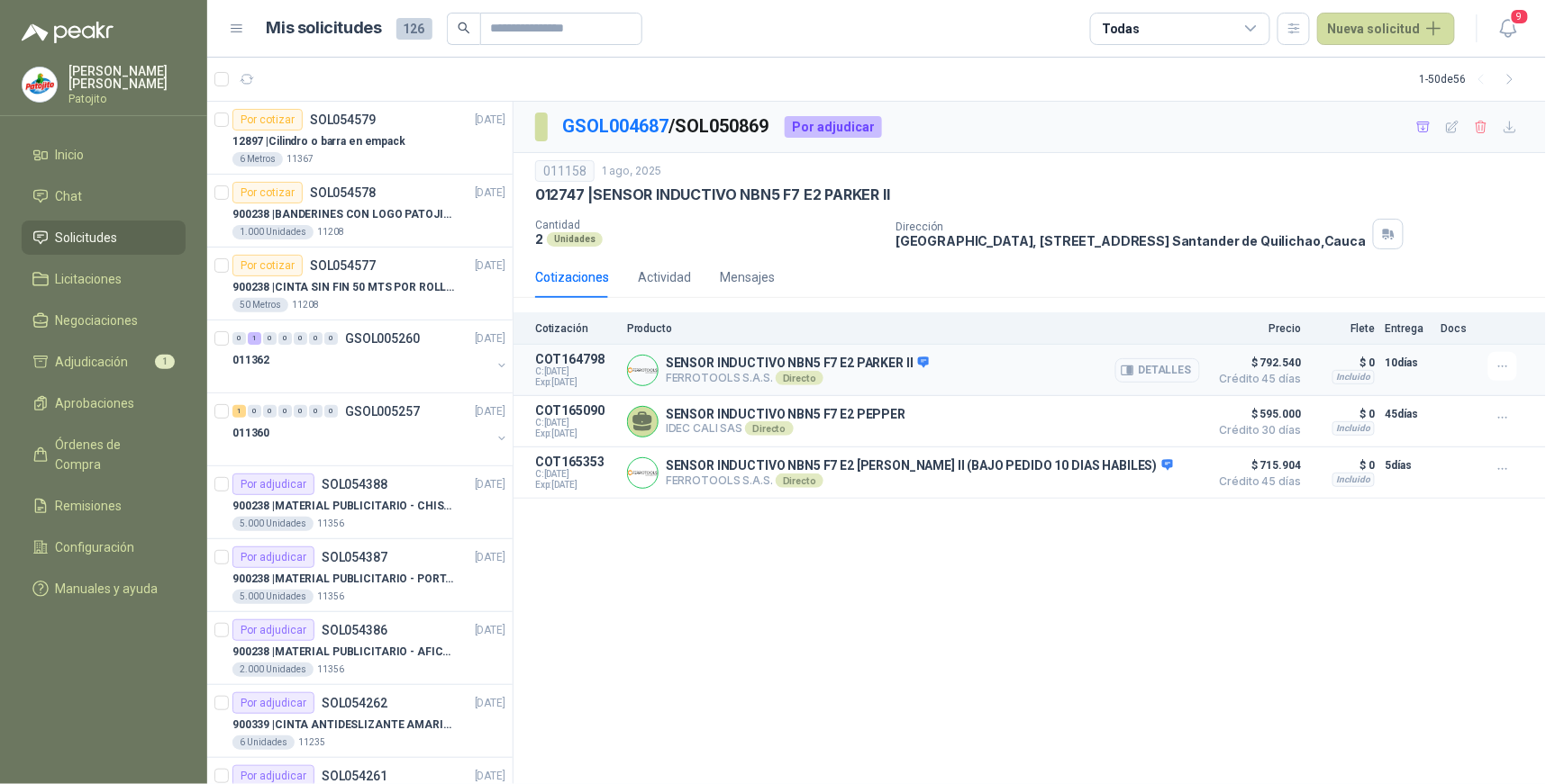
drag, startPoint x: 1155, startPoint y: 363, endPoint x: 1165, endPoint y: 377, distance: 17.2
click at [1154, 363] on button "Detalles" at bounding box center [1158, 370] width 84 height 25
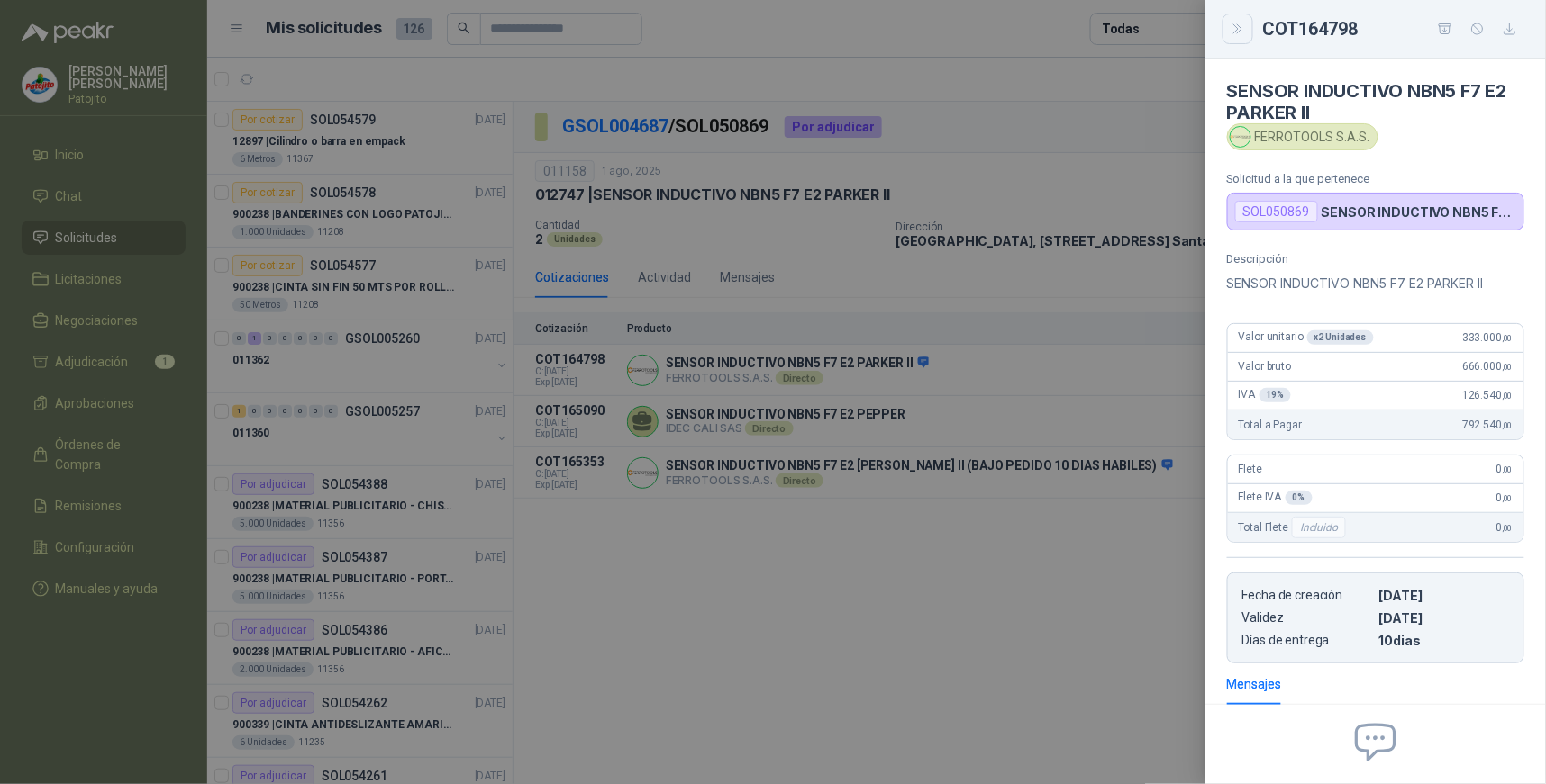
click at [1237, 33] on icon "Close" at bounding box center [1239, 29] width 16 height 16
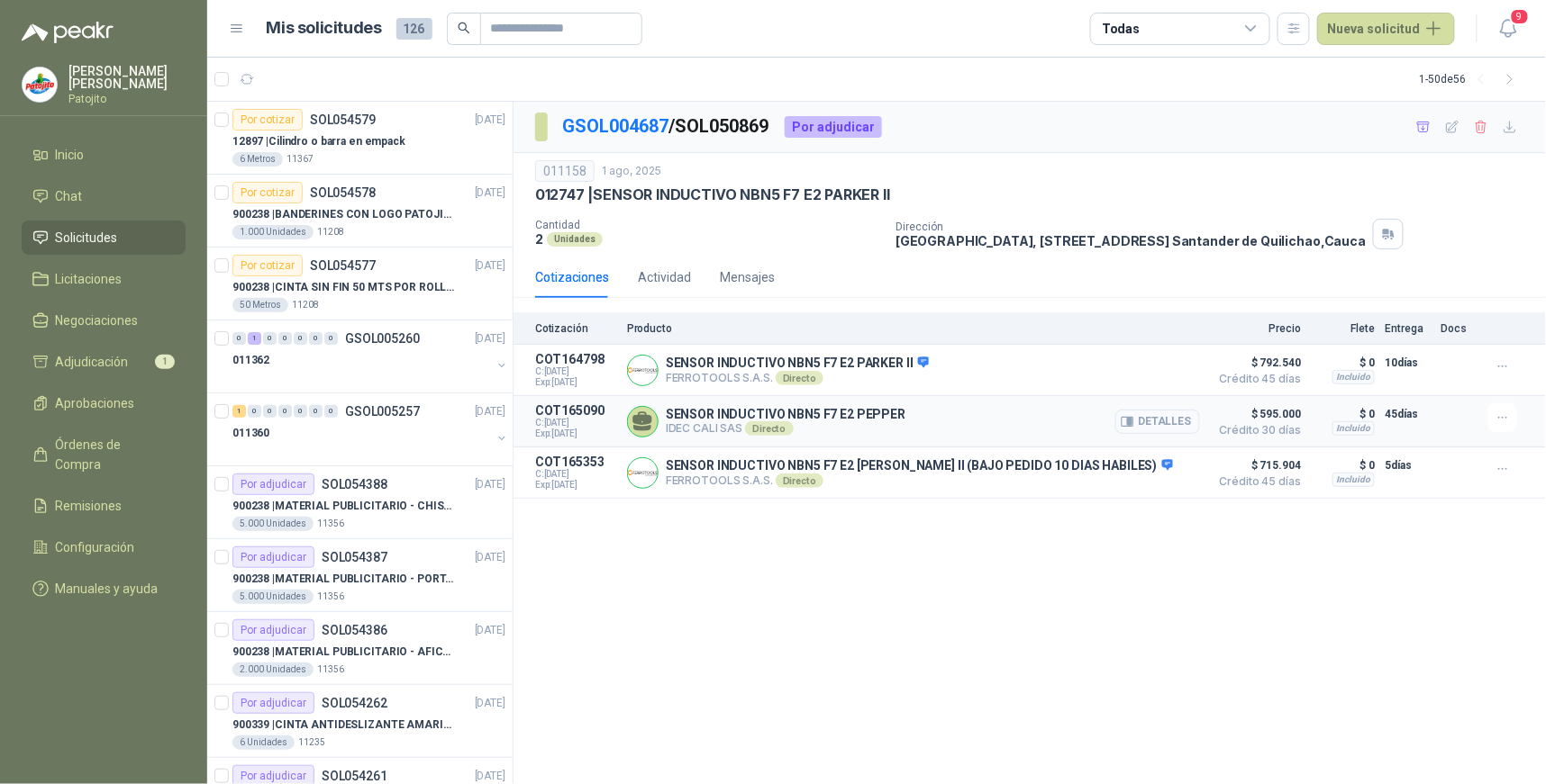
click at [1131, 420] on icon "button" at bounding box center [1130, 423] width 5 height 7
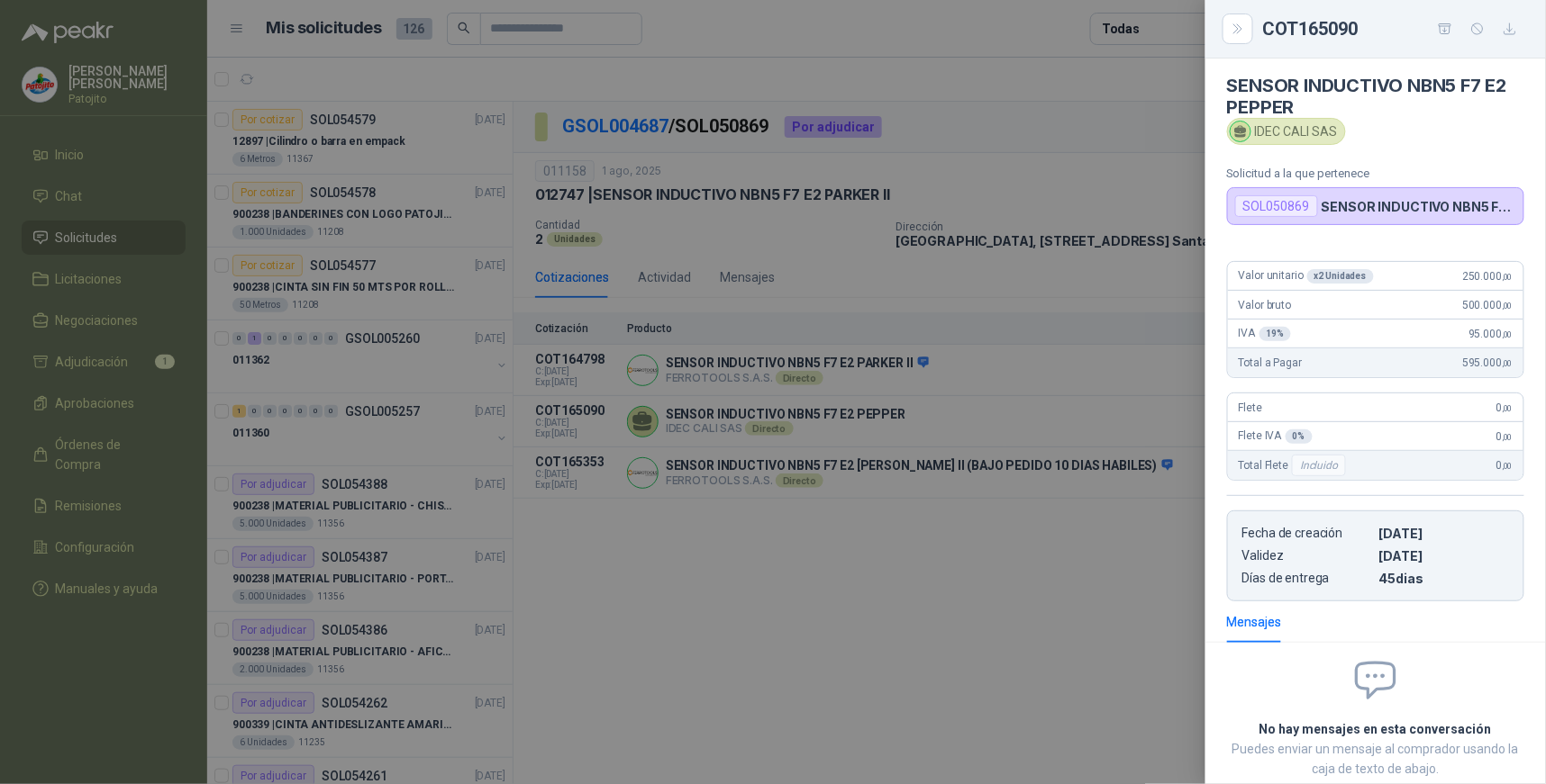
scroll to position [0, 0]
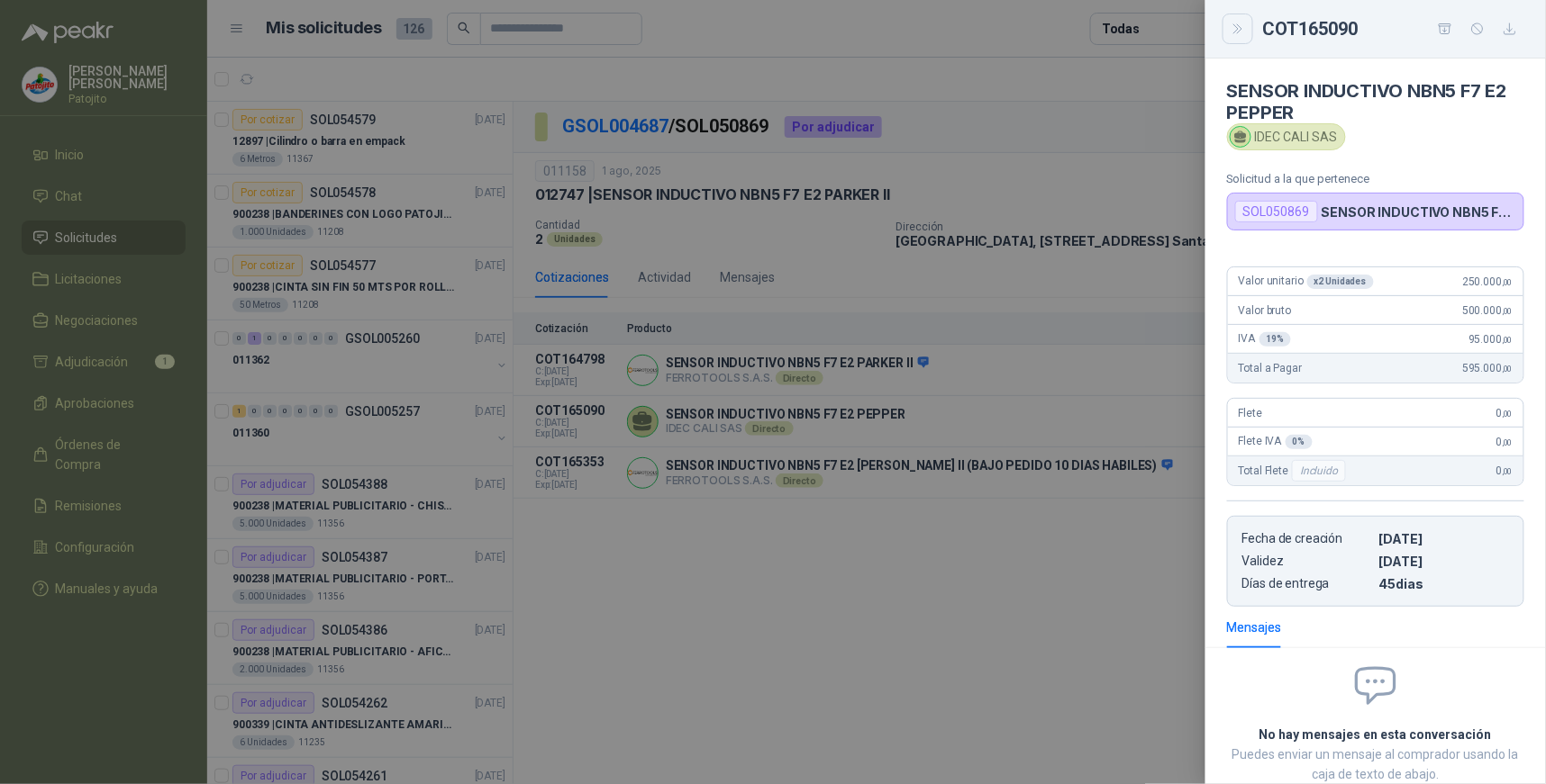
click at [1235, 28] on icon "Close" at bounding box center [1239, 29] width 16 height 16
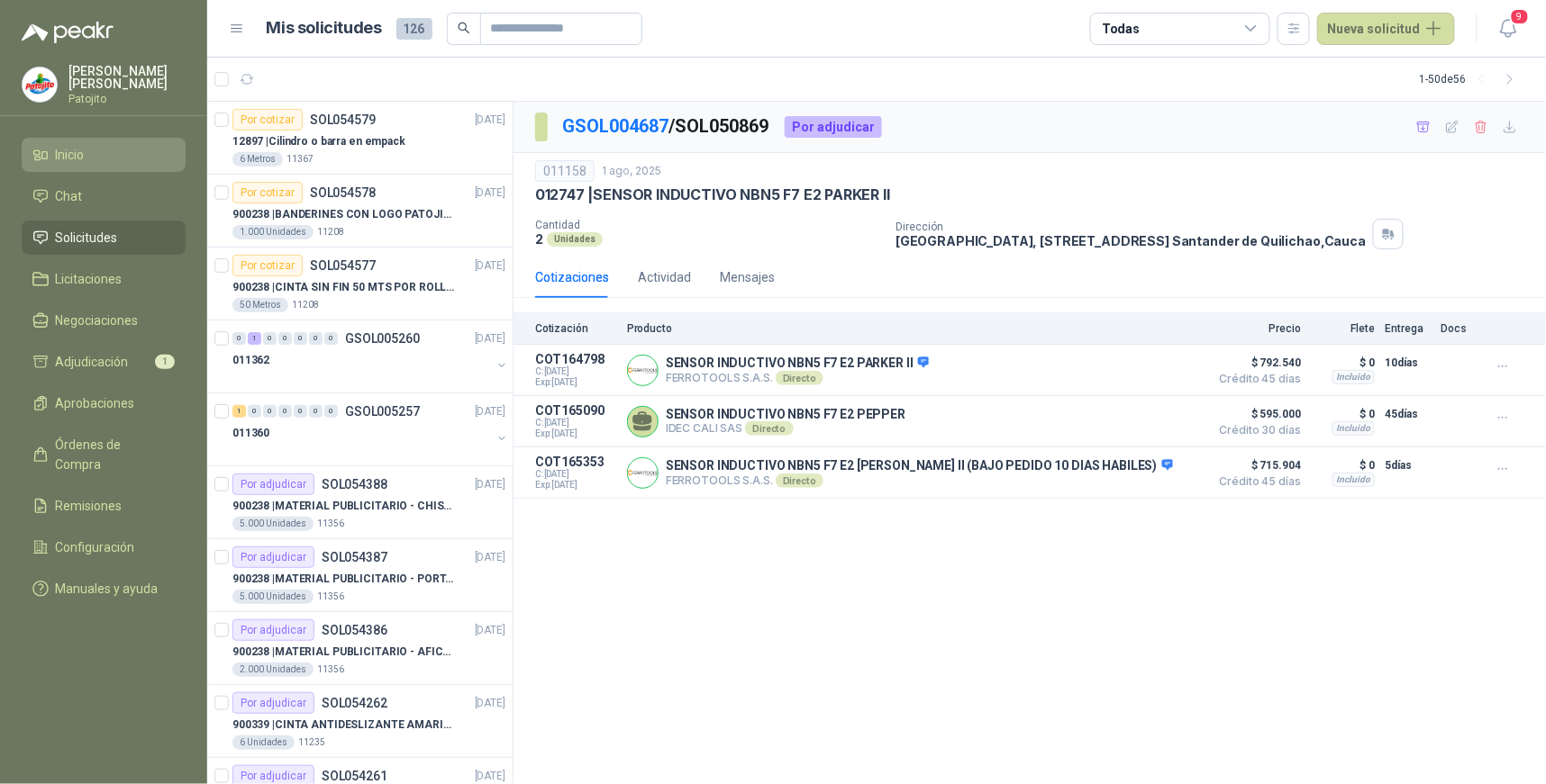
click at [129, 155] on li "Inicio" at bounding box center [103, 155] width 142 height 20
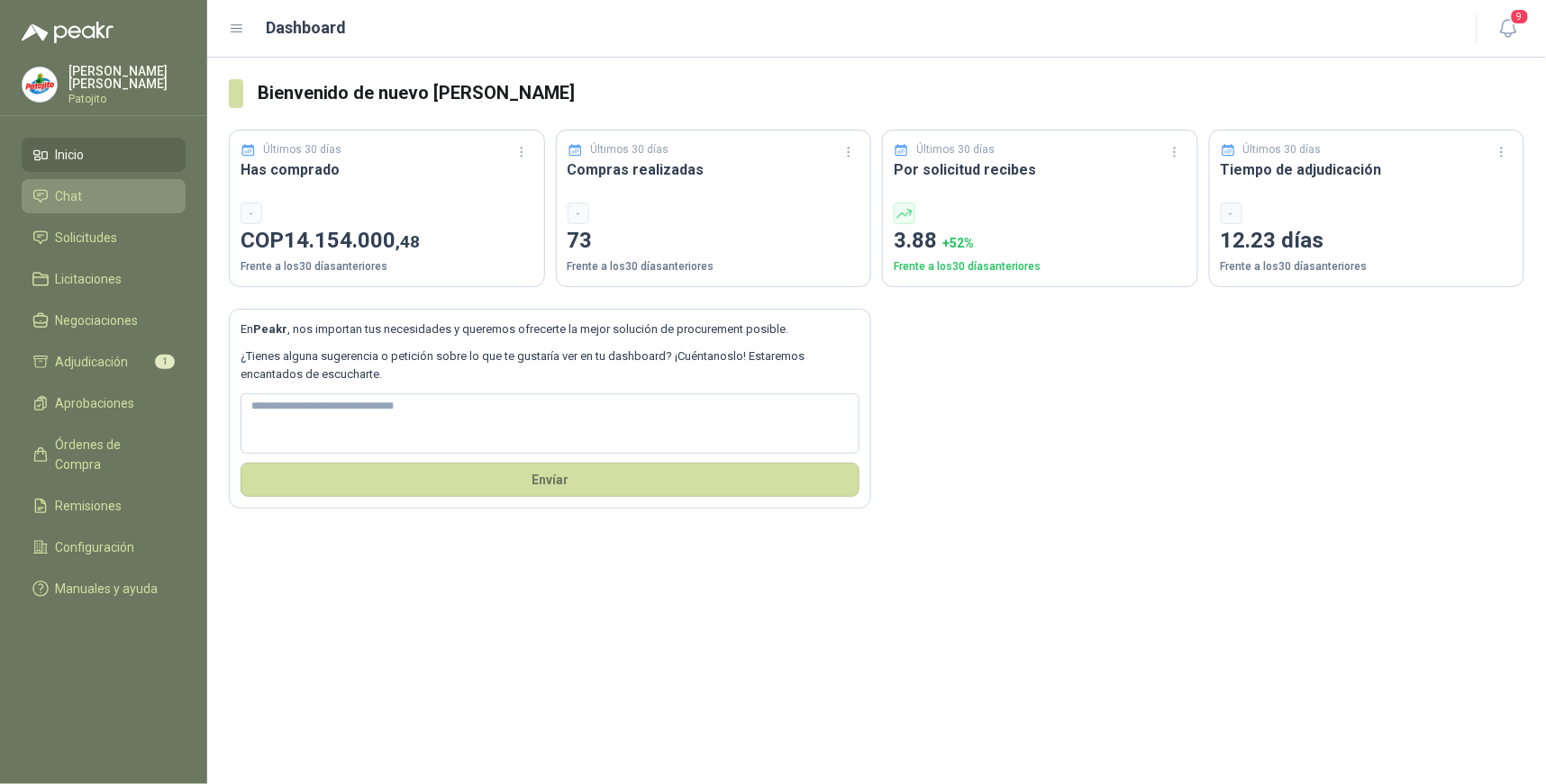
click at [105, 194] on li "Chat" at bounding box center [103, 196] width 142 height 20
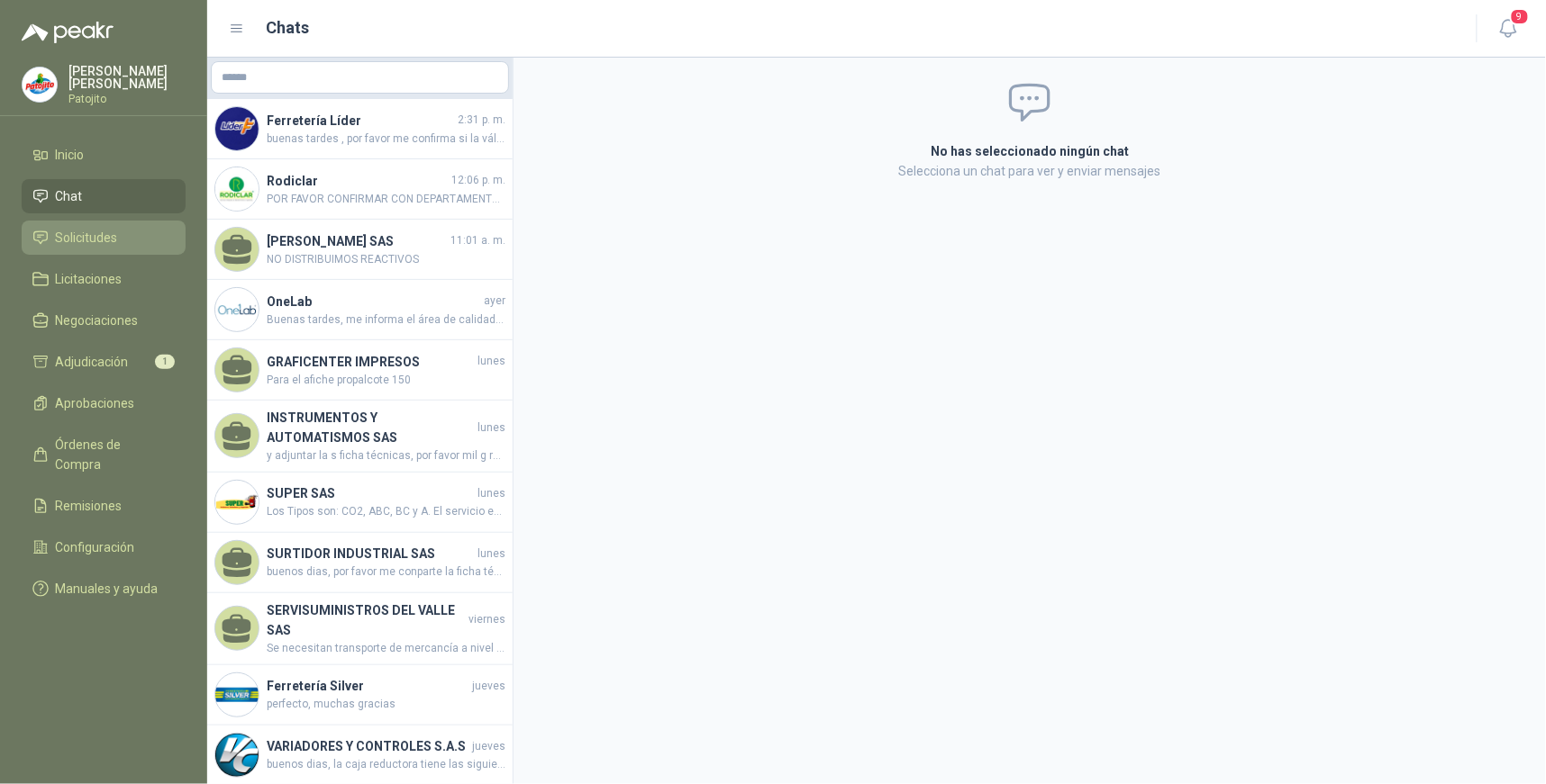
click at [103, 231] on span "Solicitudes" at bounding box center [87, 237] width 62 height 20
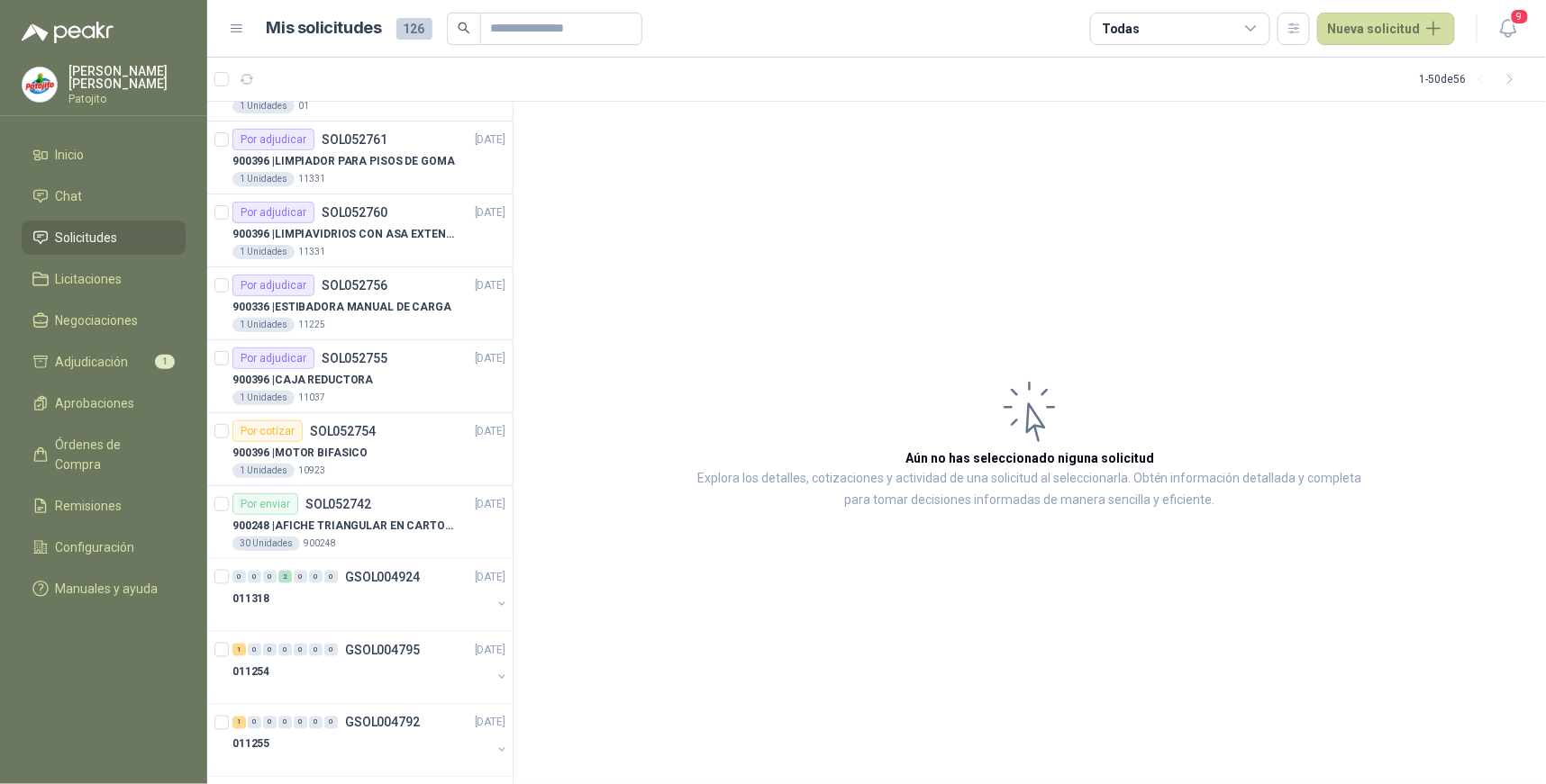
scroll to position [2992, 0]
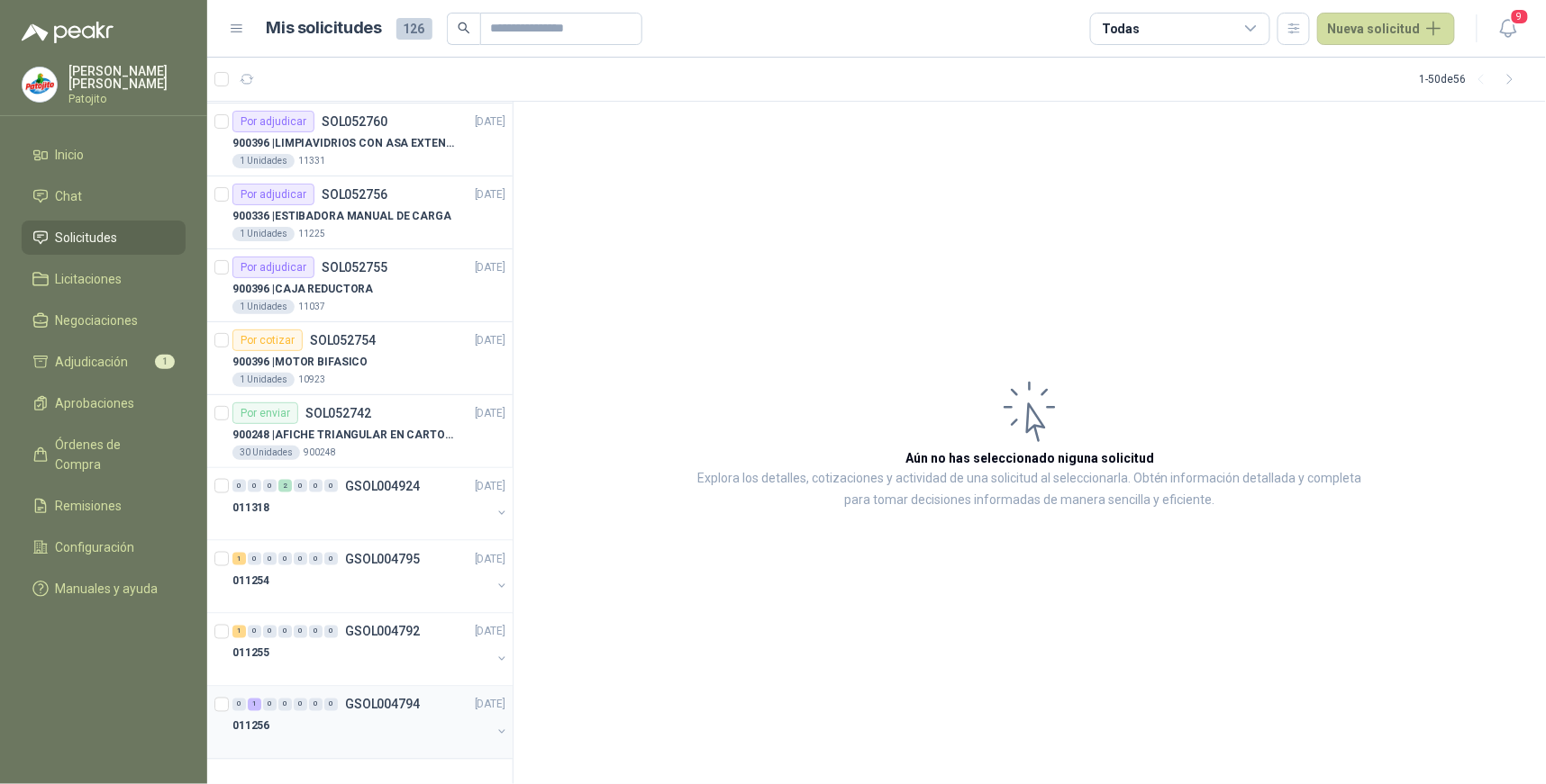
click at [255, 703] on div "1" at bounding box center [254, 705] width 14 height 13
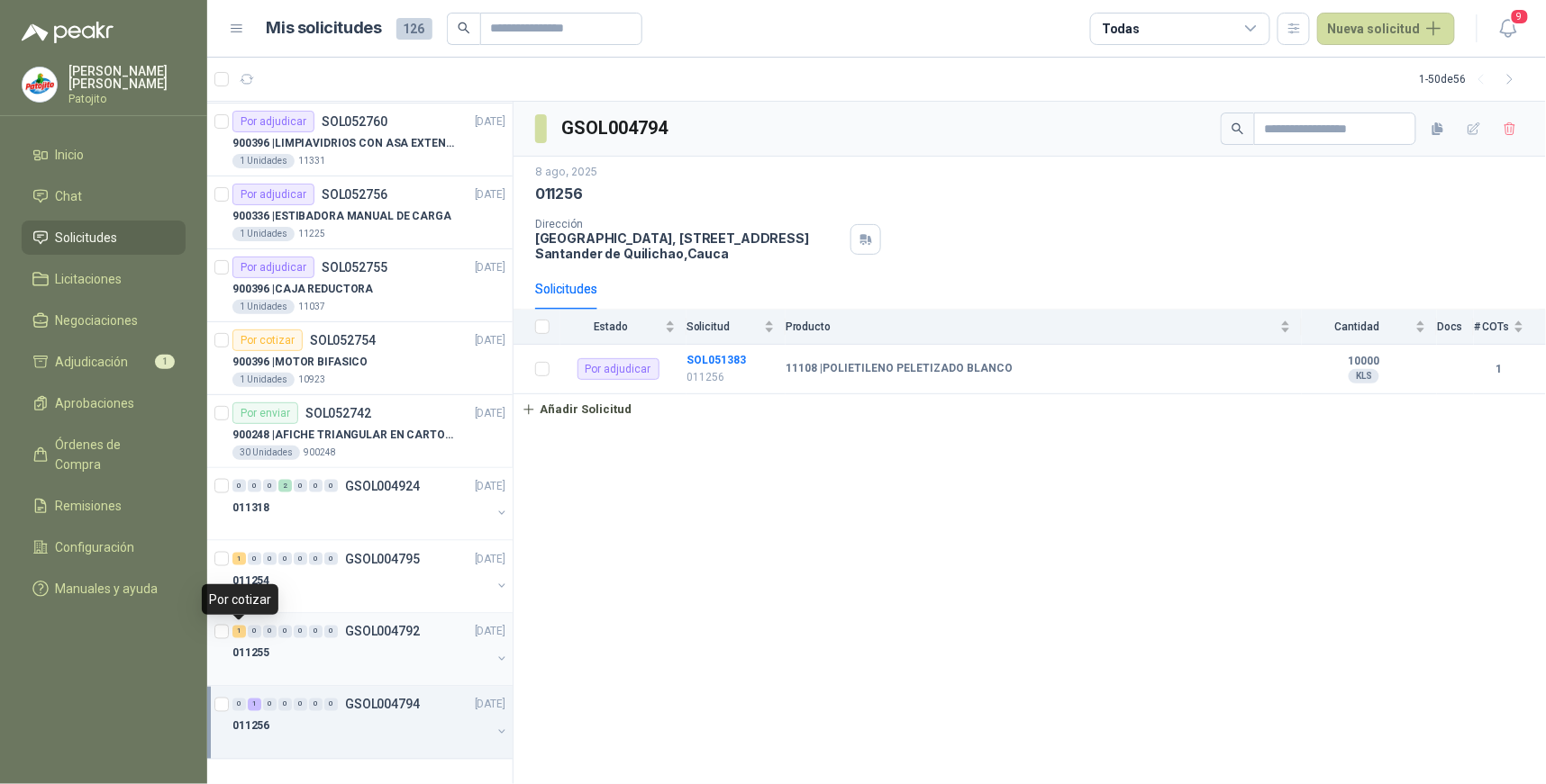
click at [235, 635] on div "1" at bounding box center [239, 633] width 14 height 13
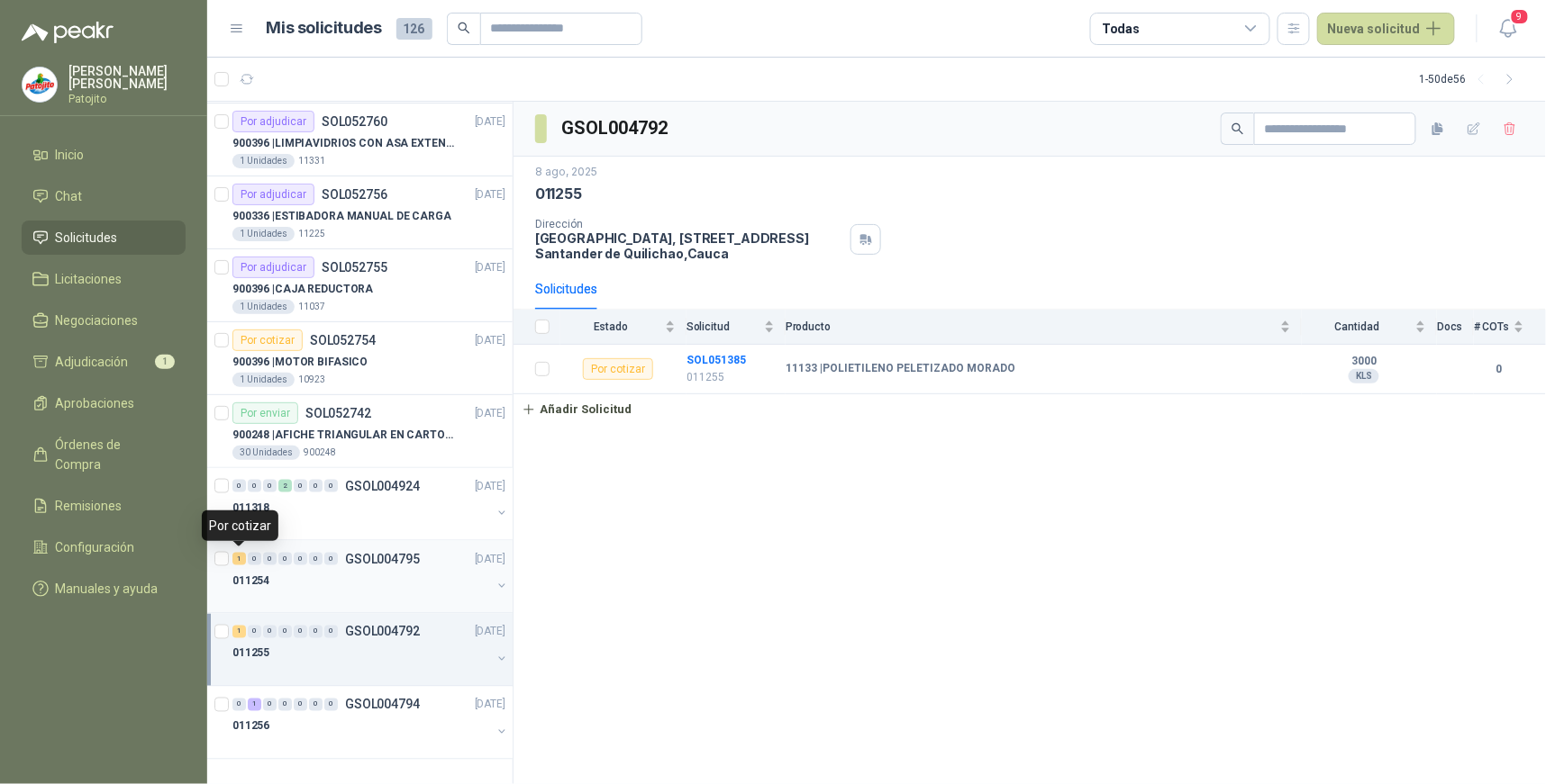
click at [239, 557] on div "1" at bounding box center [239, 559] width 14 height 13
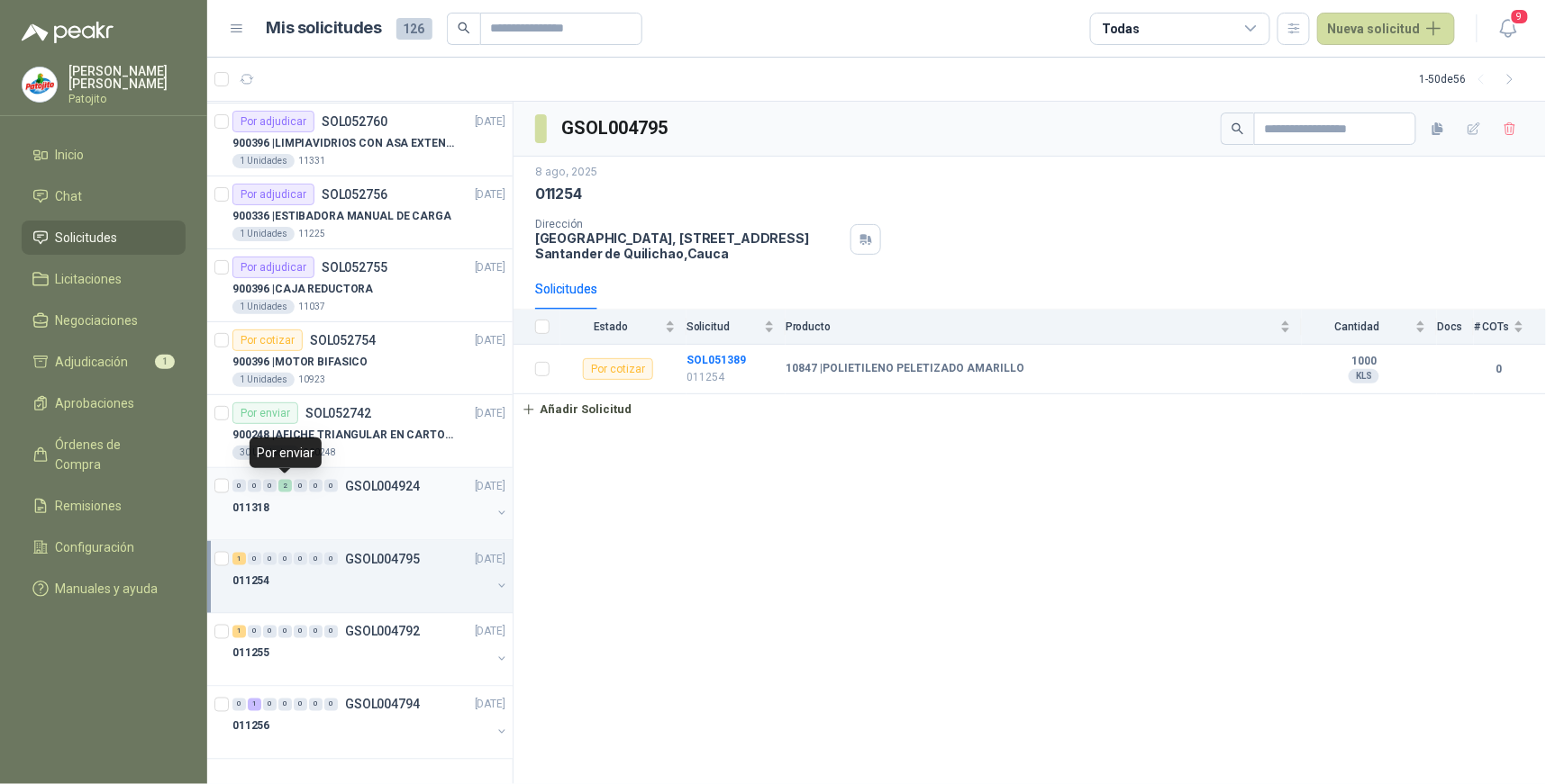
click at [286, 483] on div "2" at bounding box center [284, 486] width 14 height 13
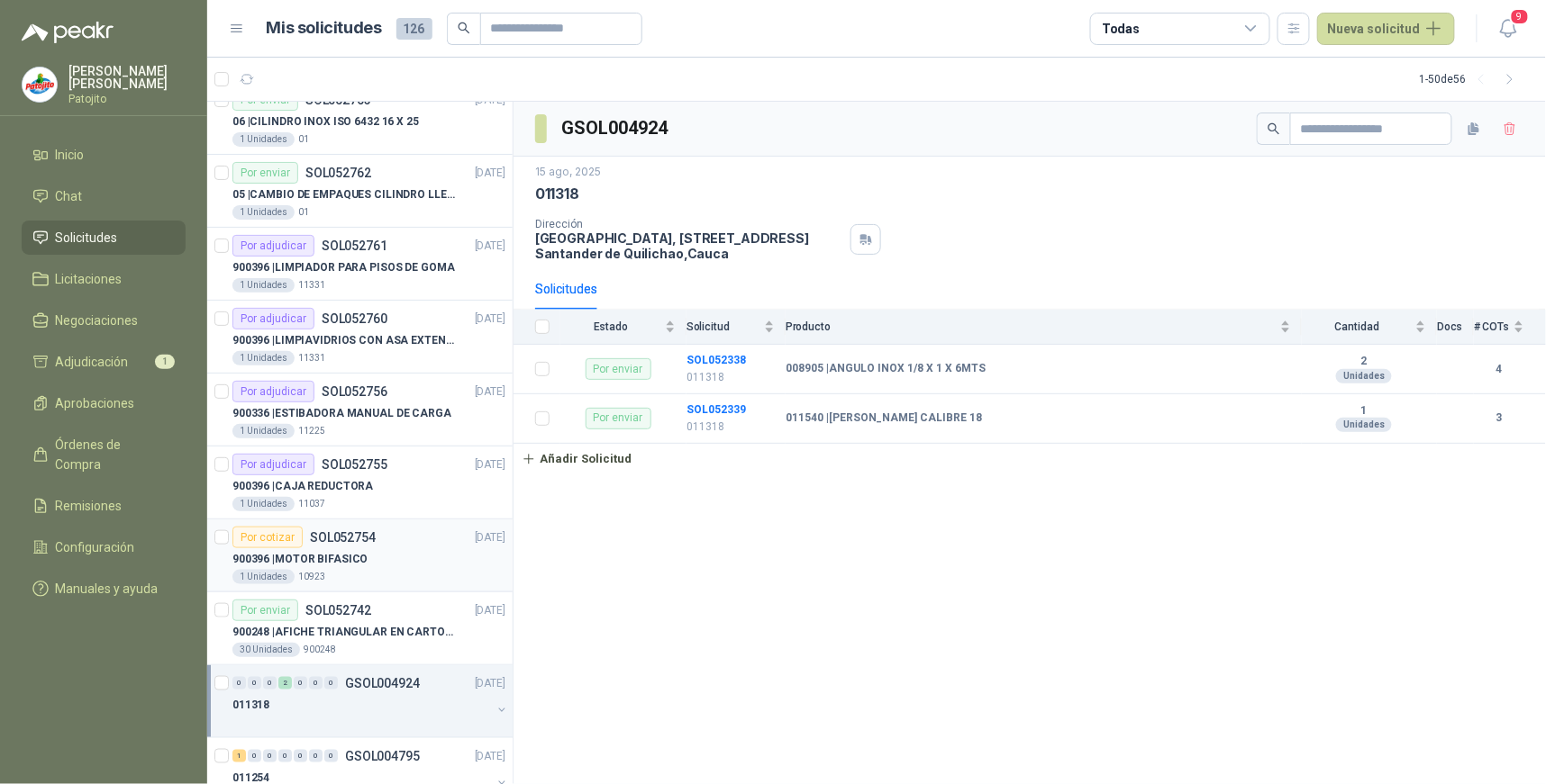
scroll to position [2691, 0]
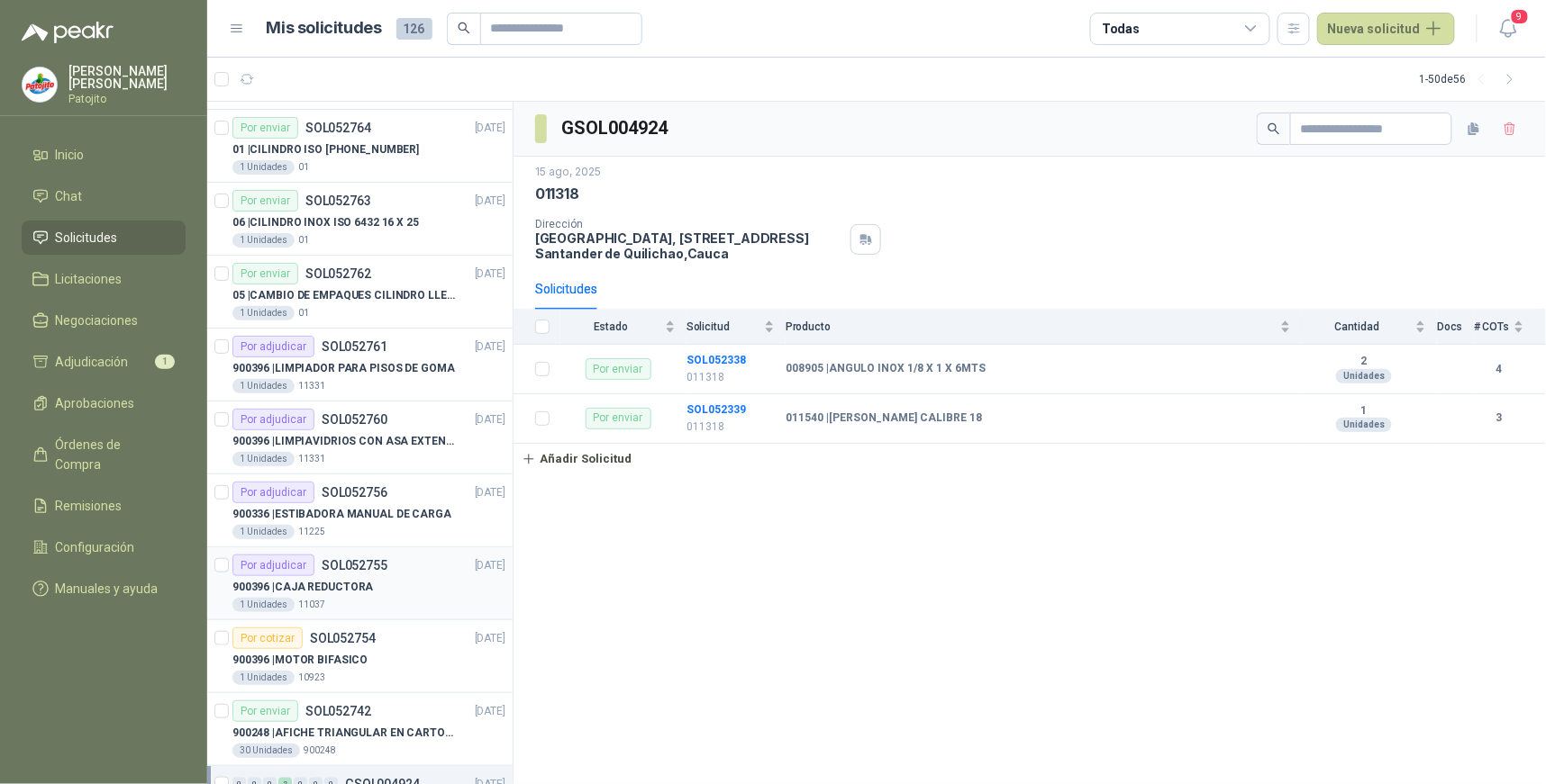
click at [297, 564] on div "Por adjudicar" at bounding box center [272, 566] width 82 height 22
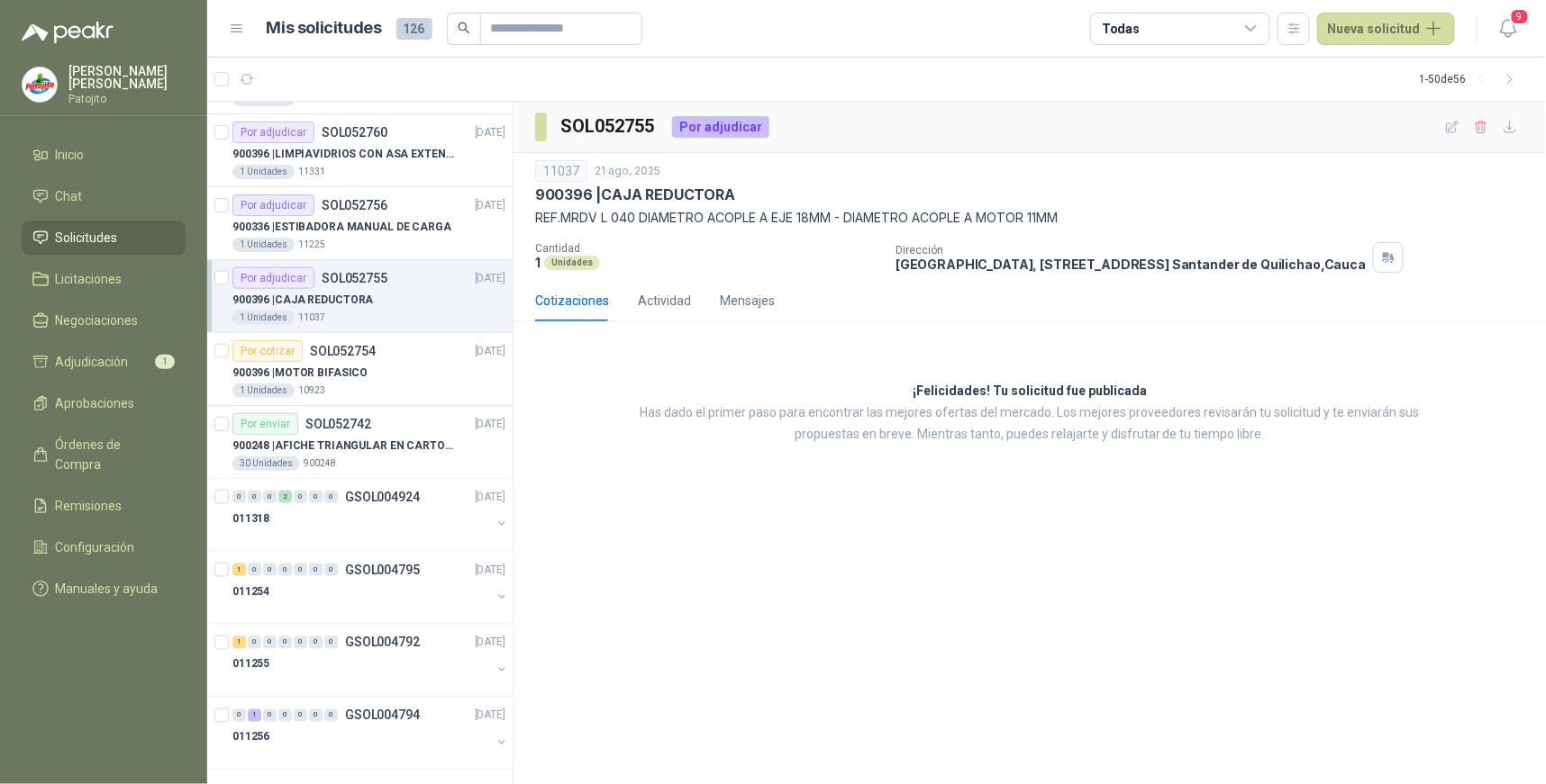
scroll to position [2992, 0]
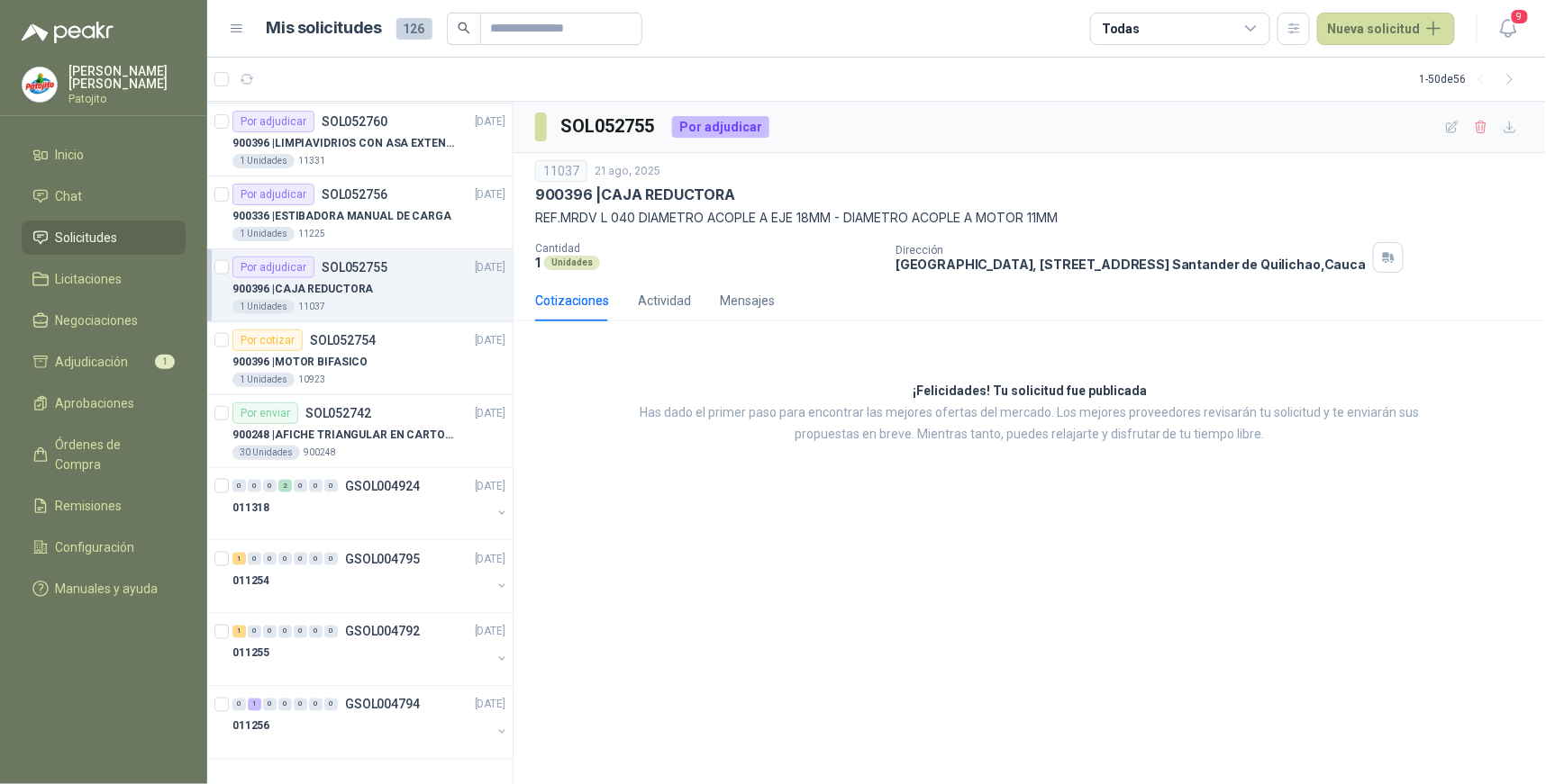
click at [1266, 22] on div "Todas" at bounding box center [1180, 28] width 180 height 32
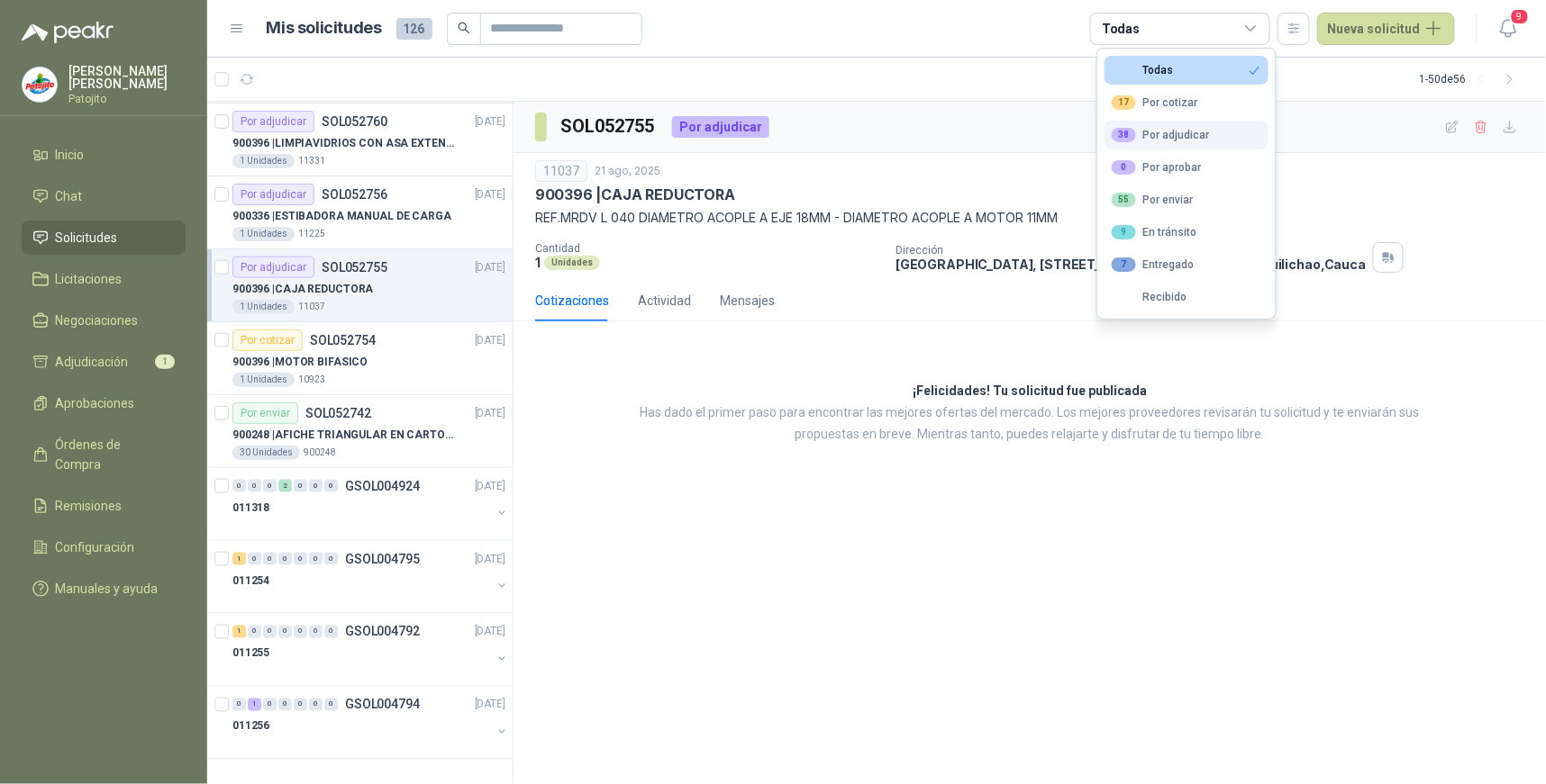
click at [1199, 132] on div "38 Por adjudicar" at bounding box center [1161, 135] width 98 height 15
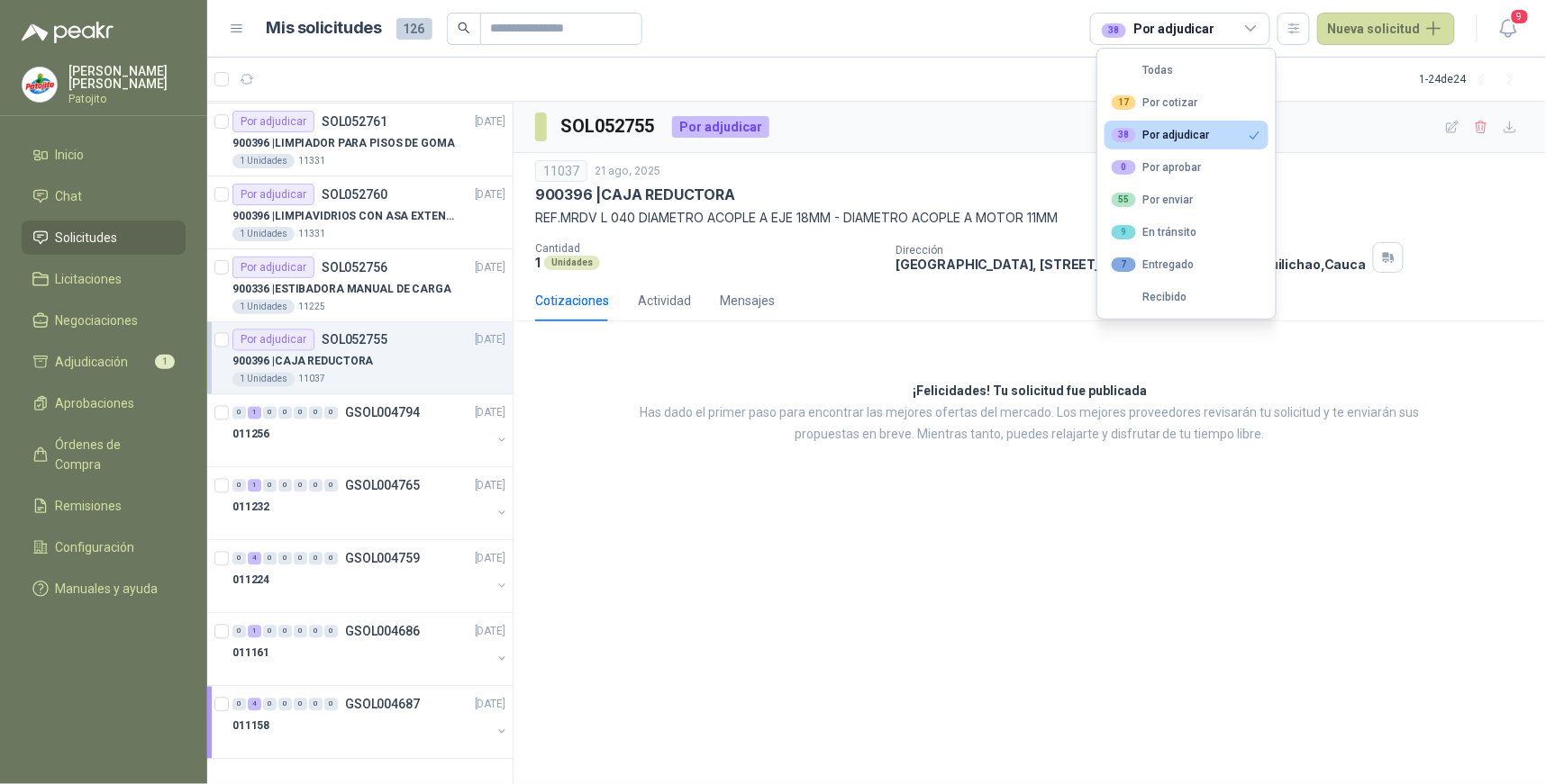
scroll to position [1093, 0]
click at [255, 703] on div "4" at bounding box center [254, 705] width 14 height 13
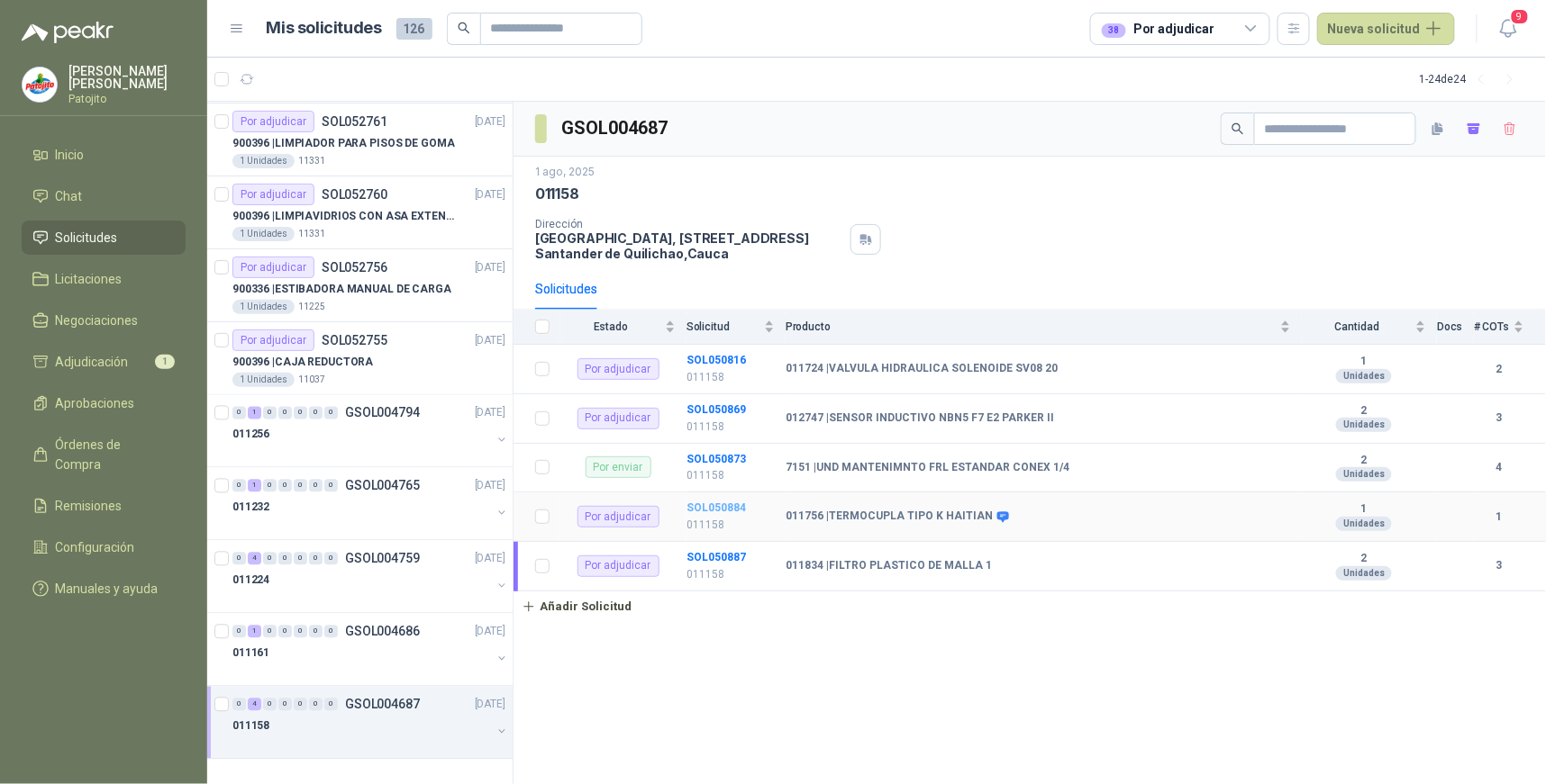
click at [739, 502] on b "SOL050884" at bounding box center [716, 508] width 60 height 13
click at [735, 354] on b "SOL050816" at bounding box center [716, 360] width 60 height 13
click at [722, 406] on b "SOL050869" at bounding box center [716, 410] width 60 height 13
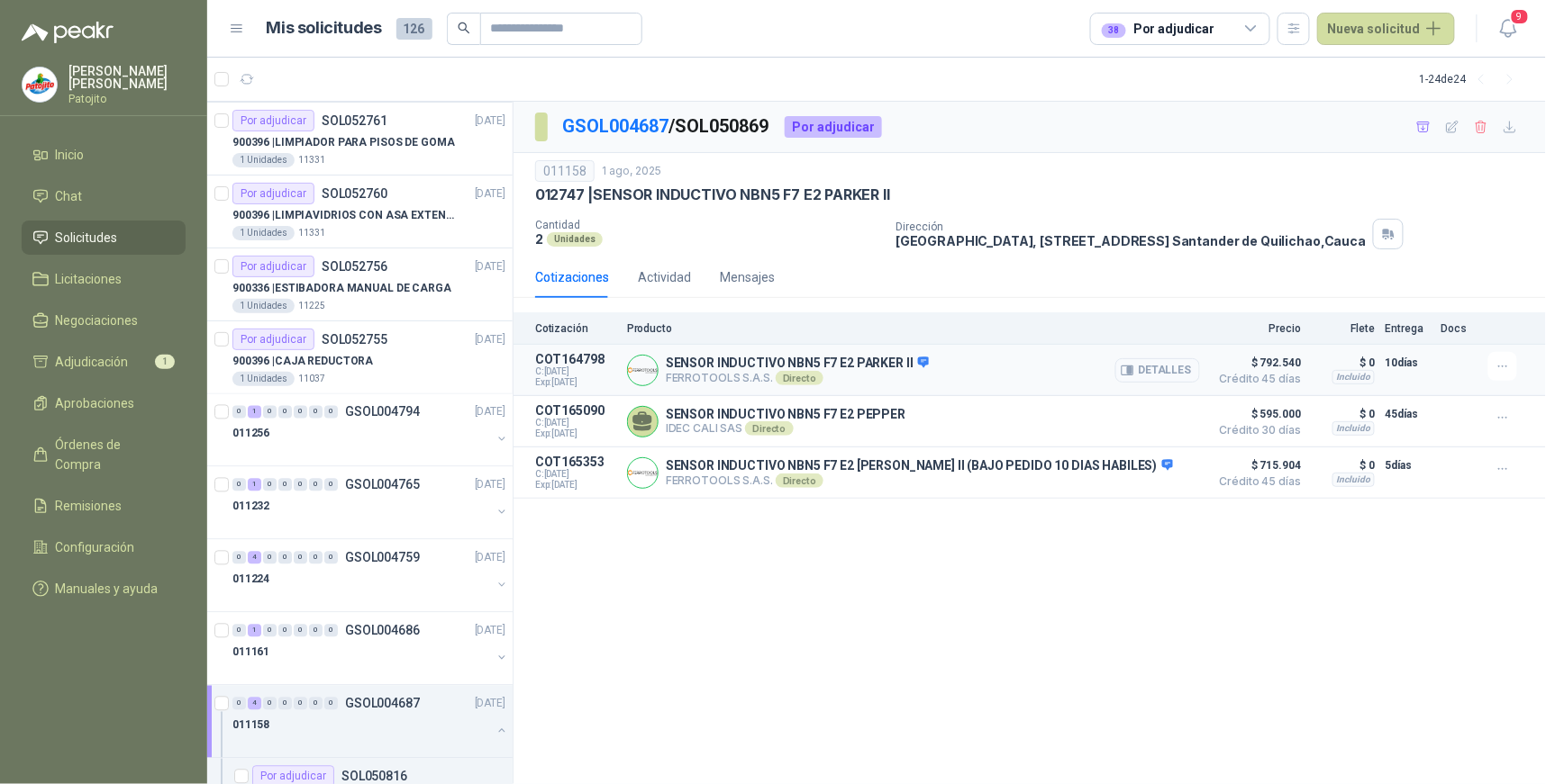
click at [1169, 368] on button "Detalles" at bounding box center [1158, 370] width 84 height 25
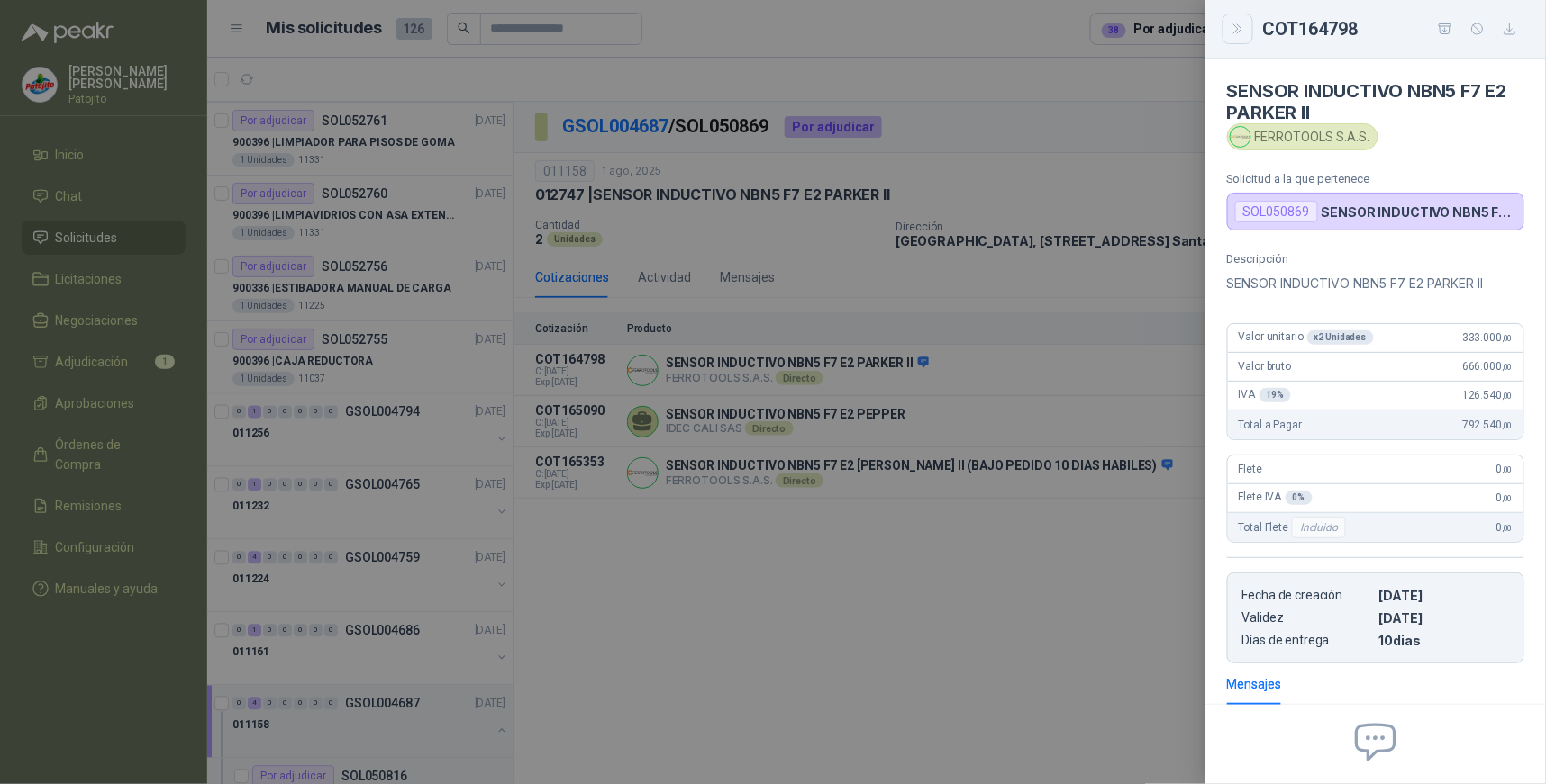
click at [1244, 28] on icon "Close" at bounding box center [1239, 29] width 16 height 16
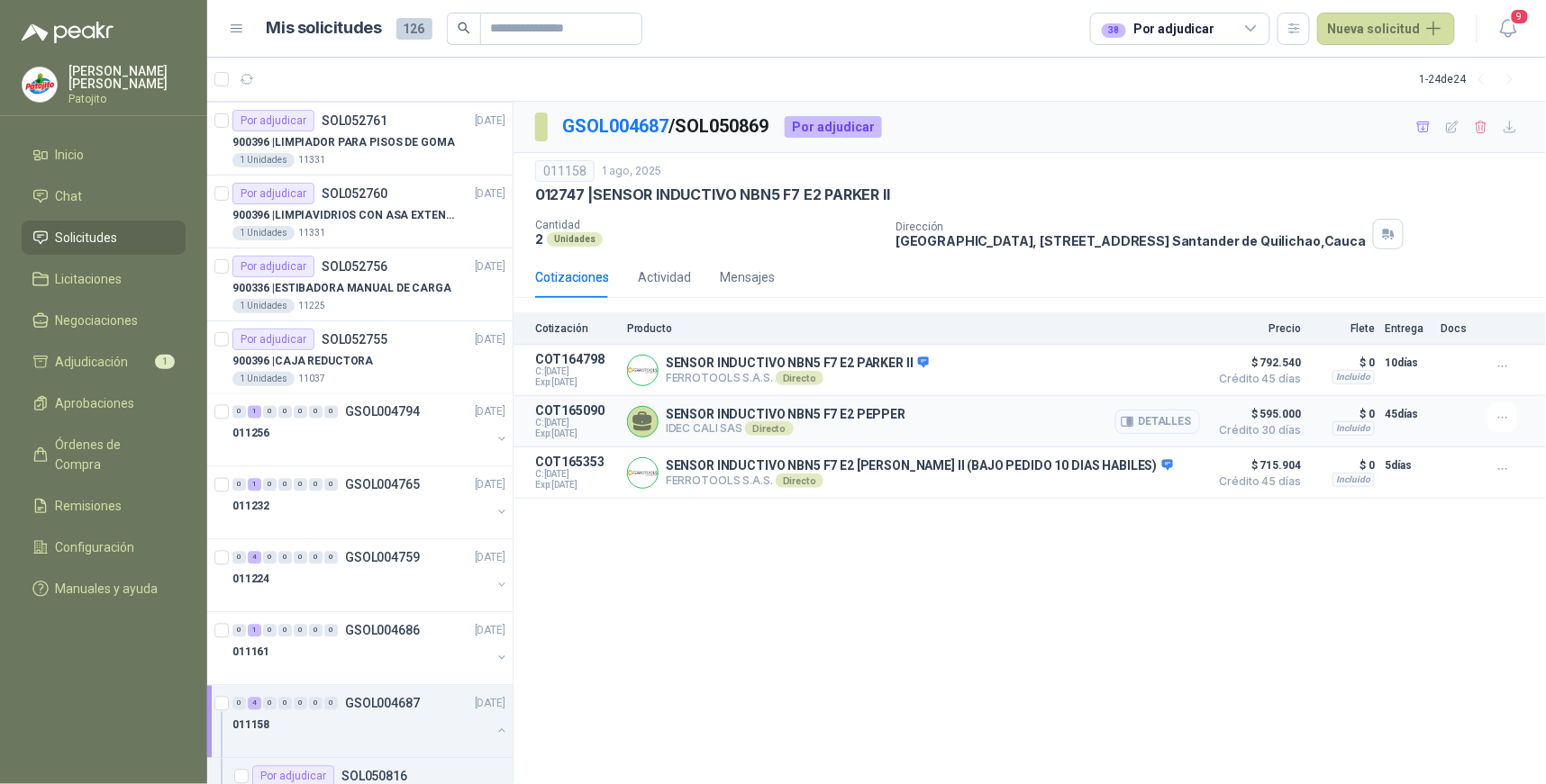
click at [1168, 422] on button "Detalles" at bounding box center [1158, 422] width 84 height 25
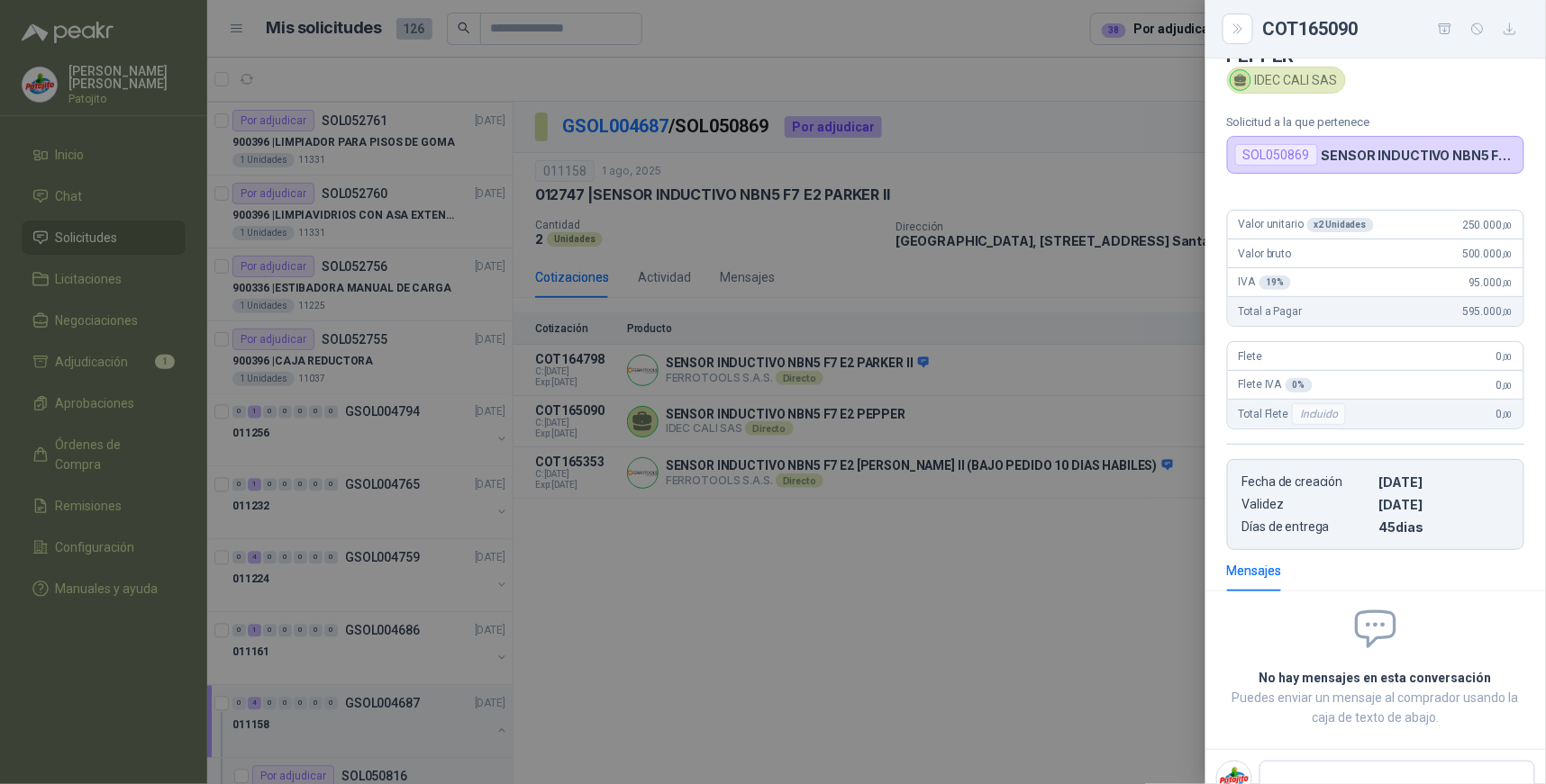
scroll to position [0, 0]
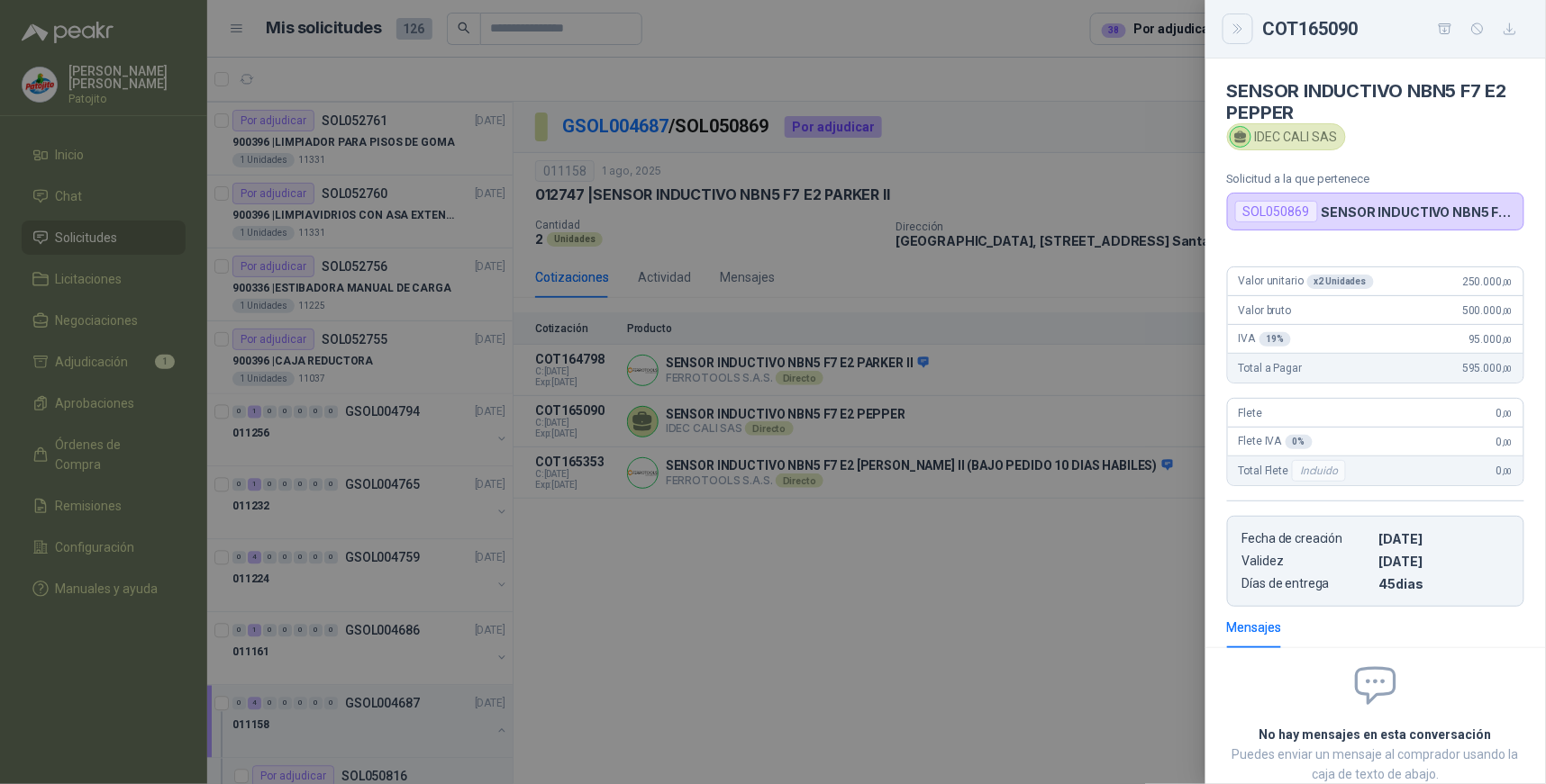
click at [1239, 24] on icon "Close" at bounding box center [1239, 29] width 16 height 16
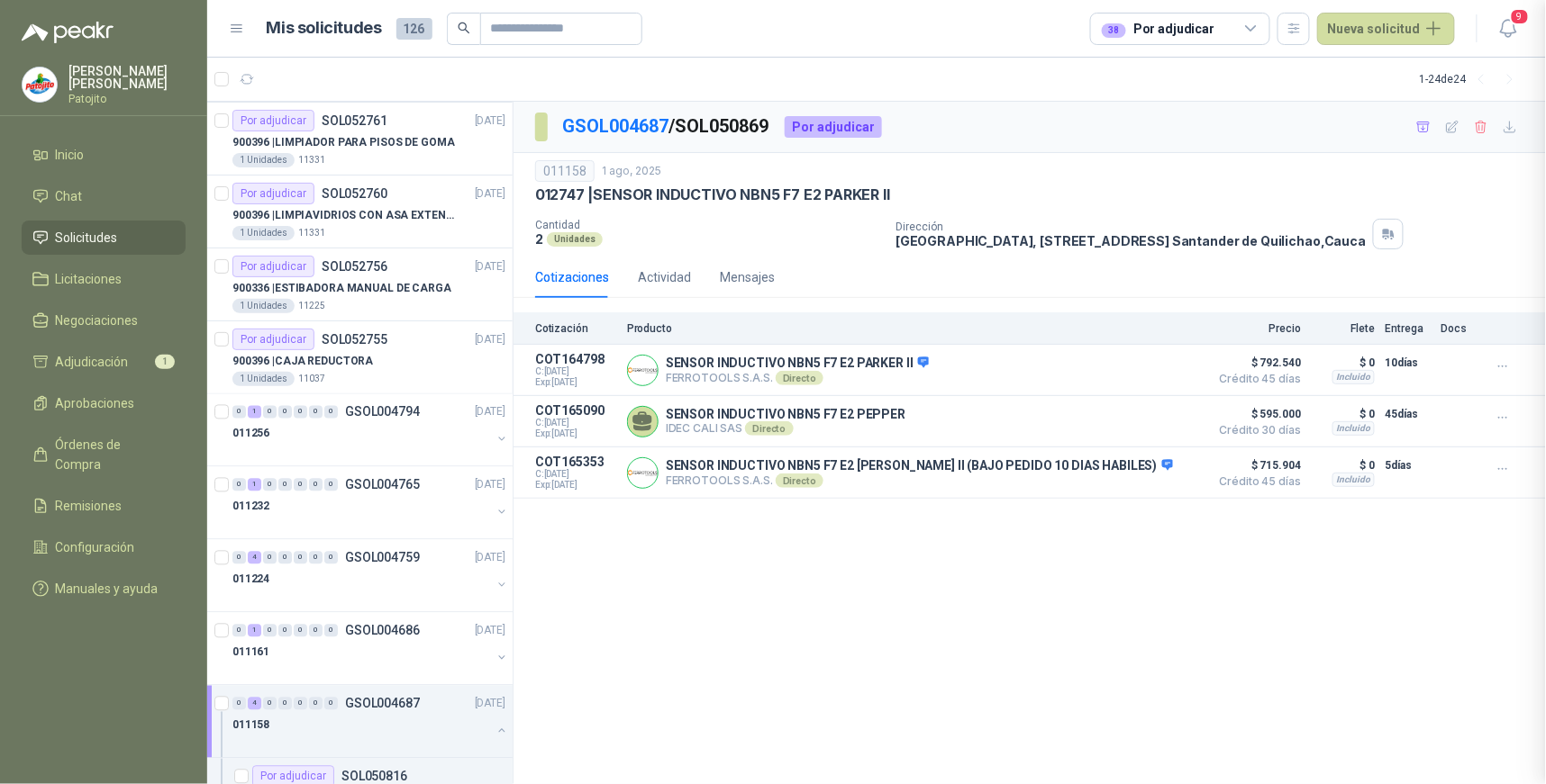
scroll to position [123, 0]
click at [1187, 471] on button "Detalles" at bounding box center [1158, 473] width 84 height 25
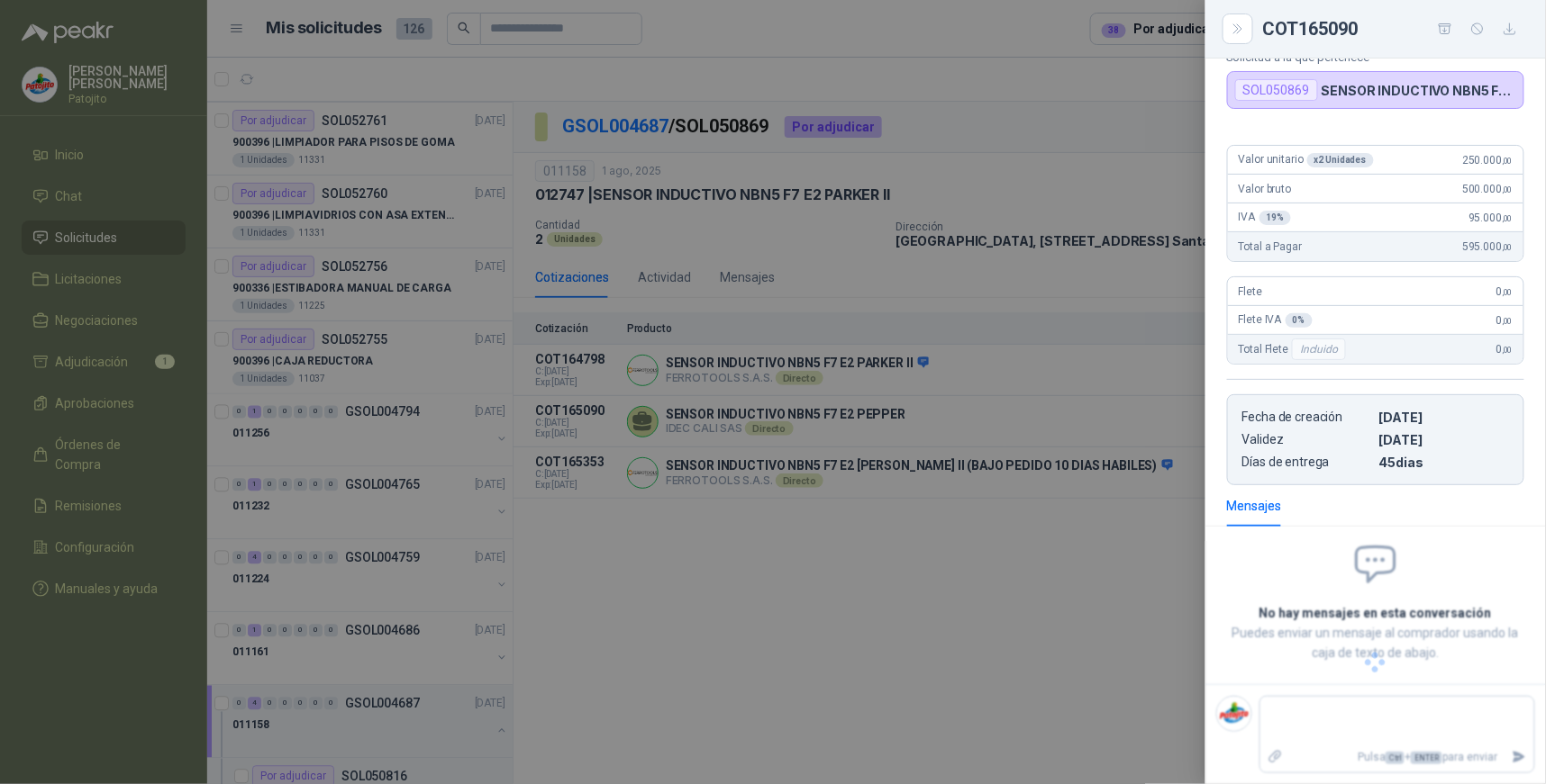
scroll to position [144, 0]
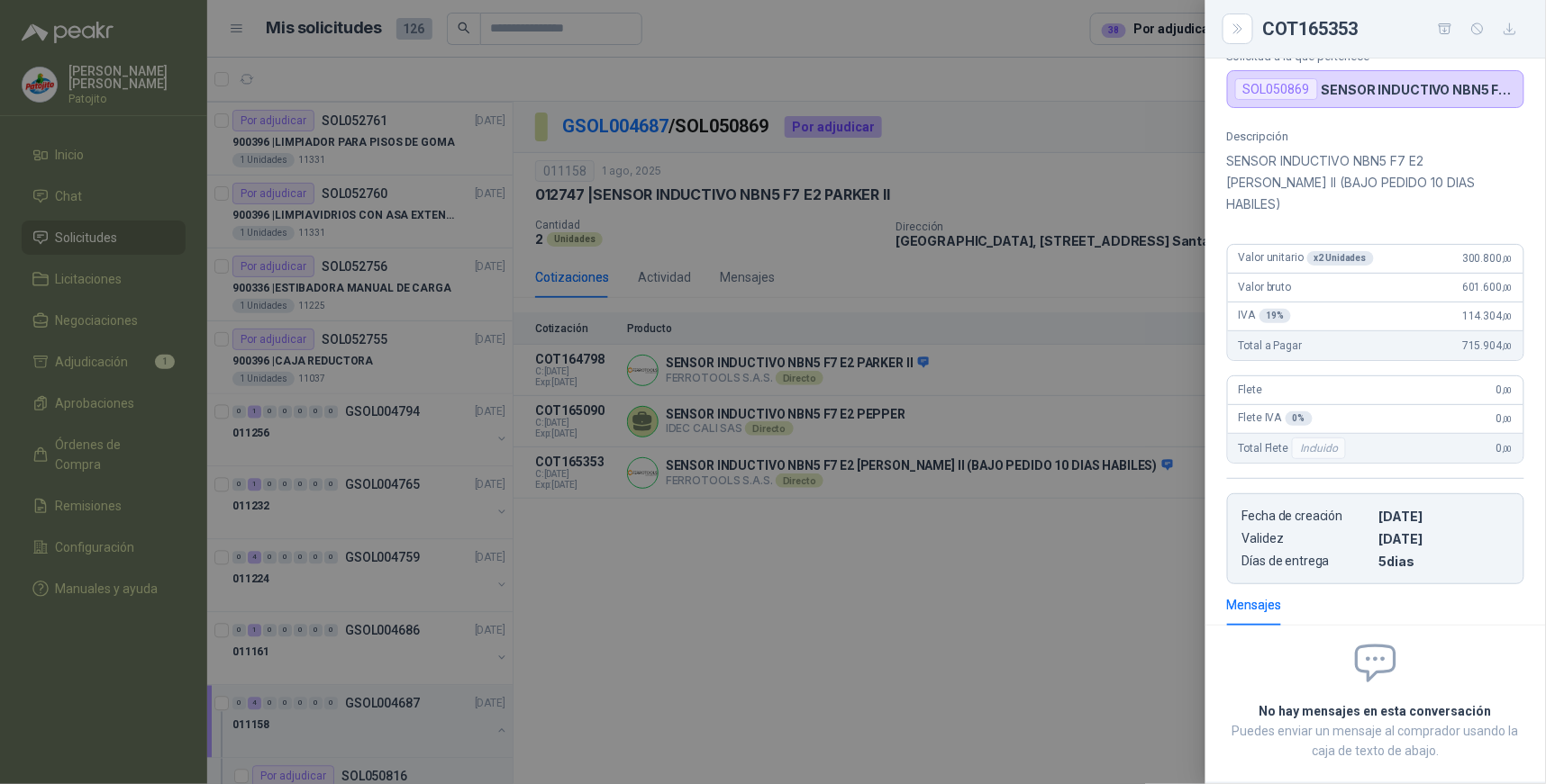
click at [1123, 628] on div at bounding box center [773, 392] width 1546 height 784
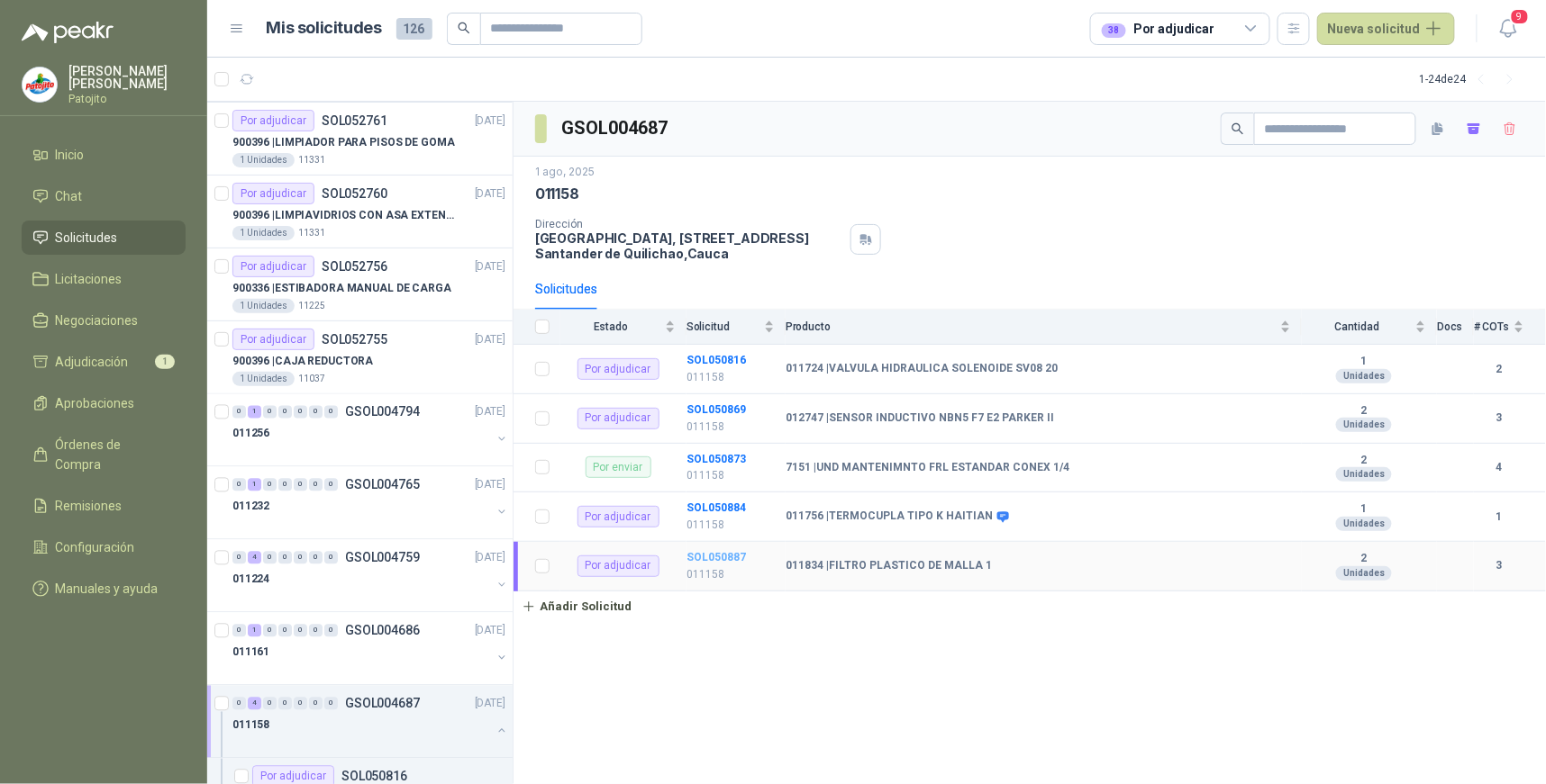
click at [741, 552] on b "SOL050887" at bounding box center [716, 558] width 60 height 13
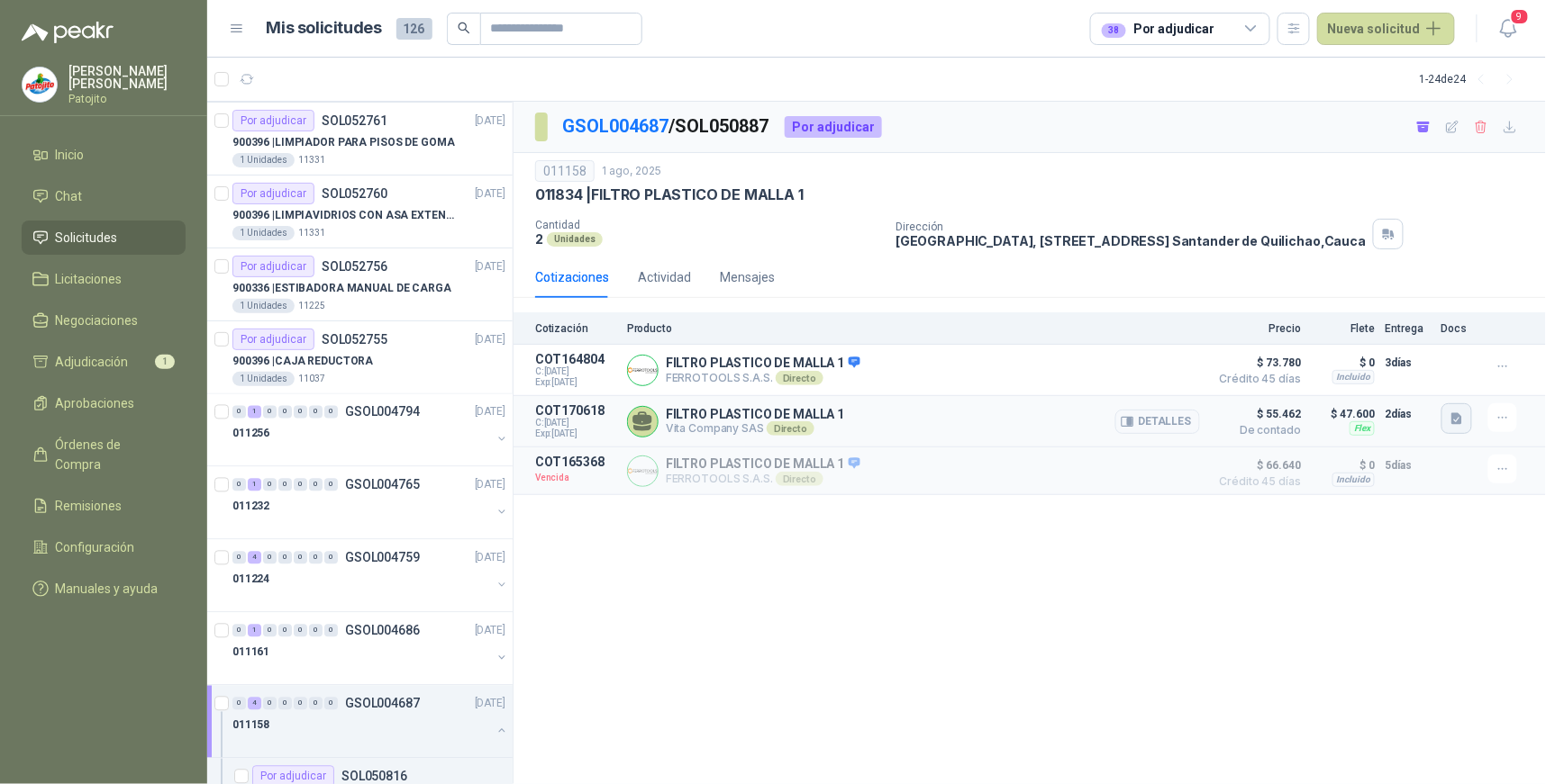
click at [1463, 421] on icon "button" at bounding box center [1457, 419] width 11 height 12
click at [1391, 376] on button "PhotoRoom-20220826_095333.png" at bounding box center [1356, 381] width 208 height 19
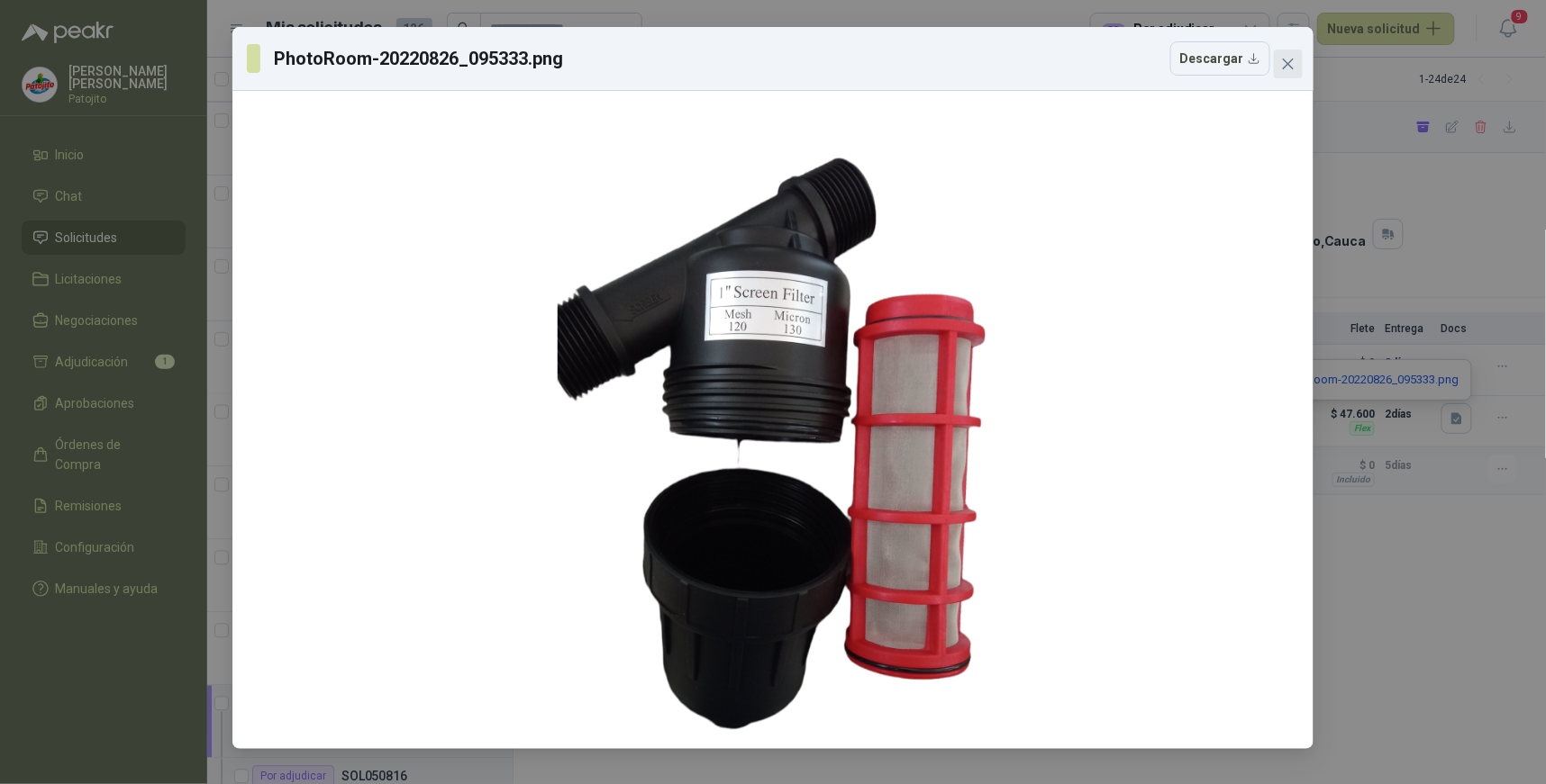
click at [1296, 60] on span "Close" at bounding box center [1288, 64] width 28 height 15
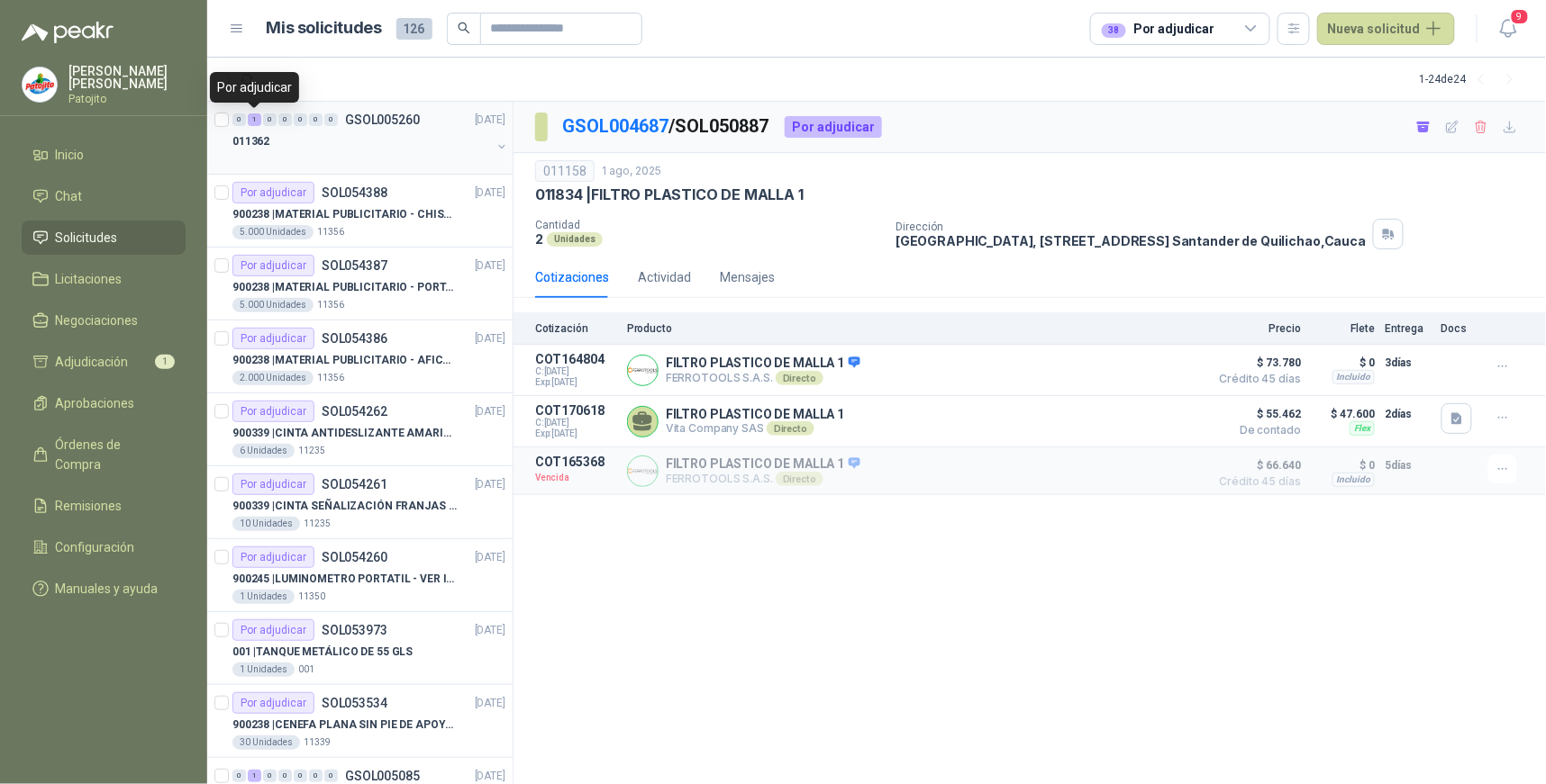
click at [254, 114] on div "1" at bounding box center [254, 120] width 14 height 13
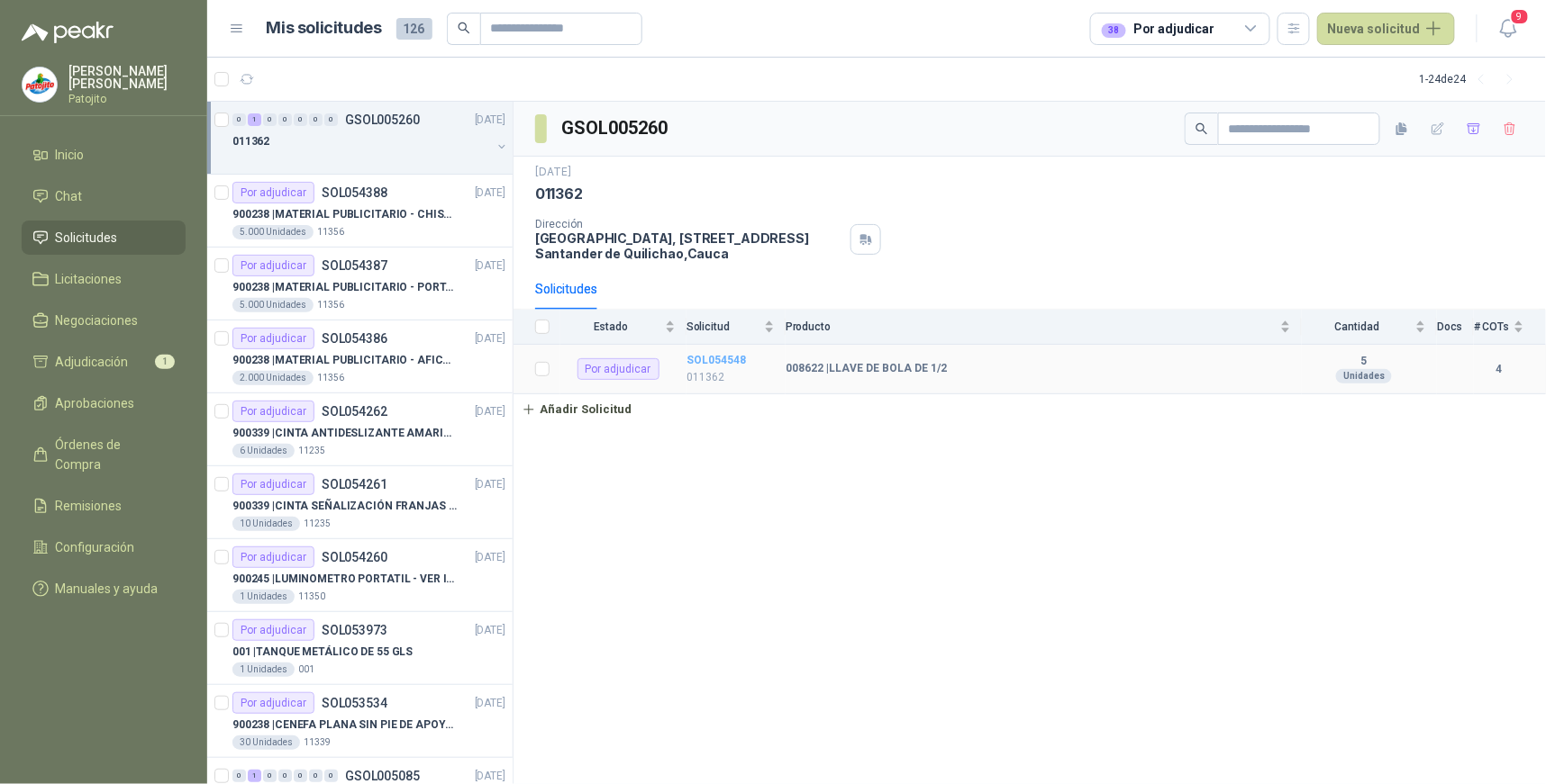
click at [708, 358] on b "SOL054548" at bounding box center [716, 360] width 60 height 13
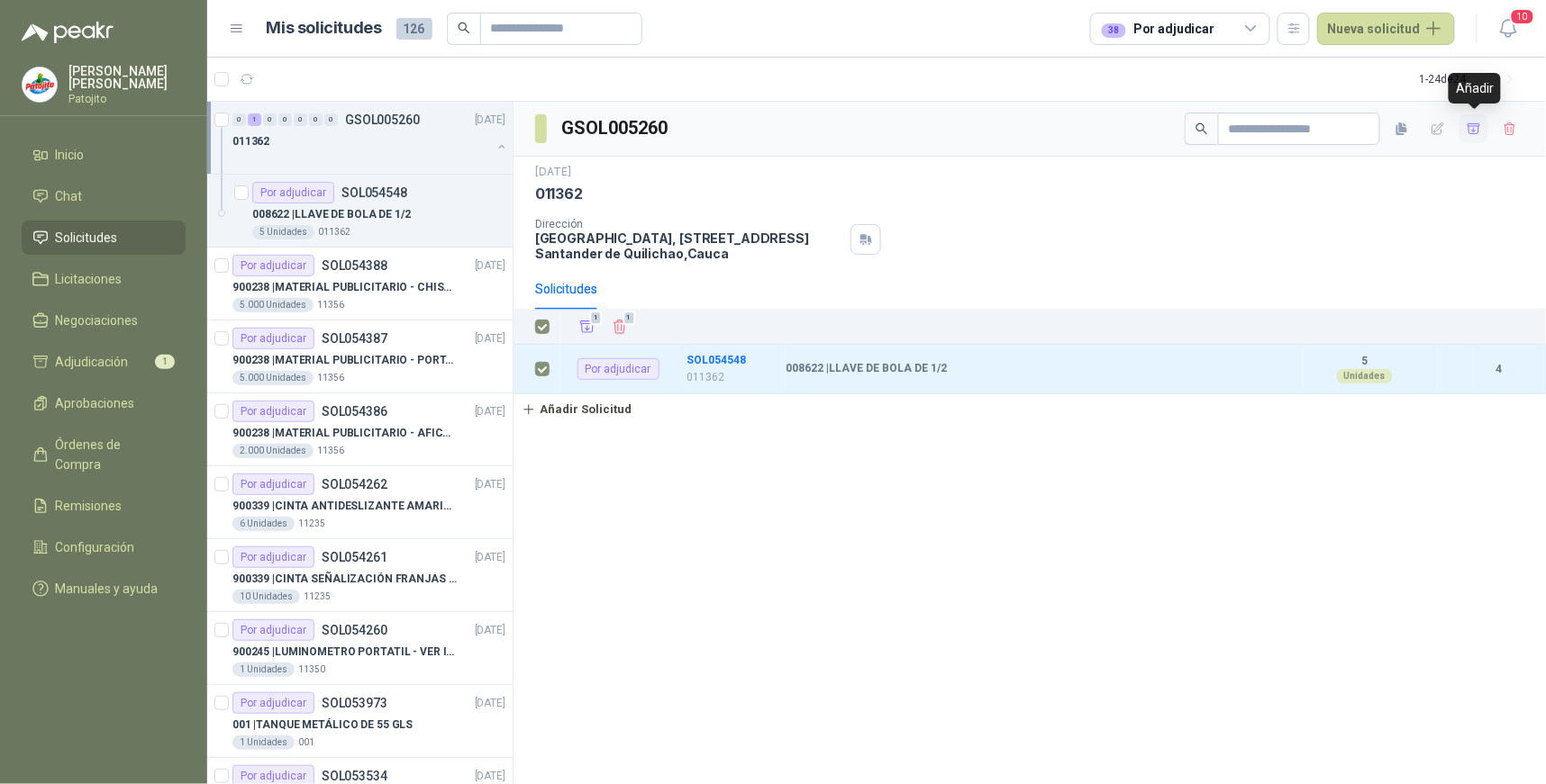
click at [1473, 131] on icon "button" at bounding box center [1474, 129] width 16 height 16
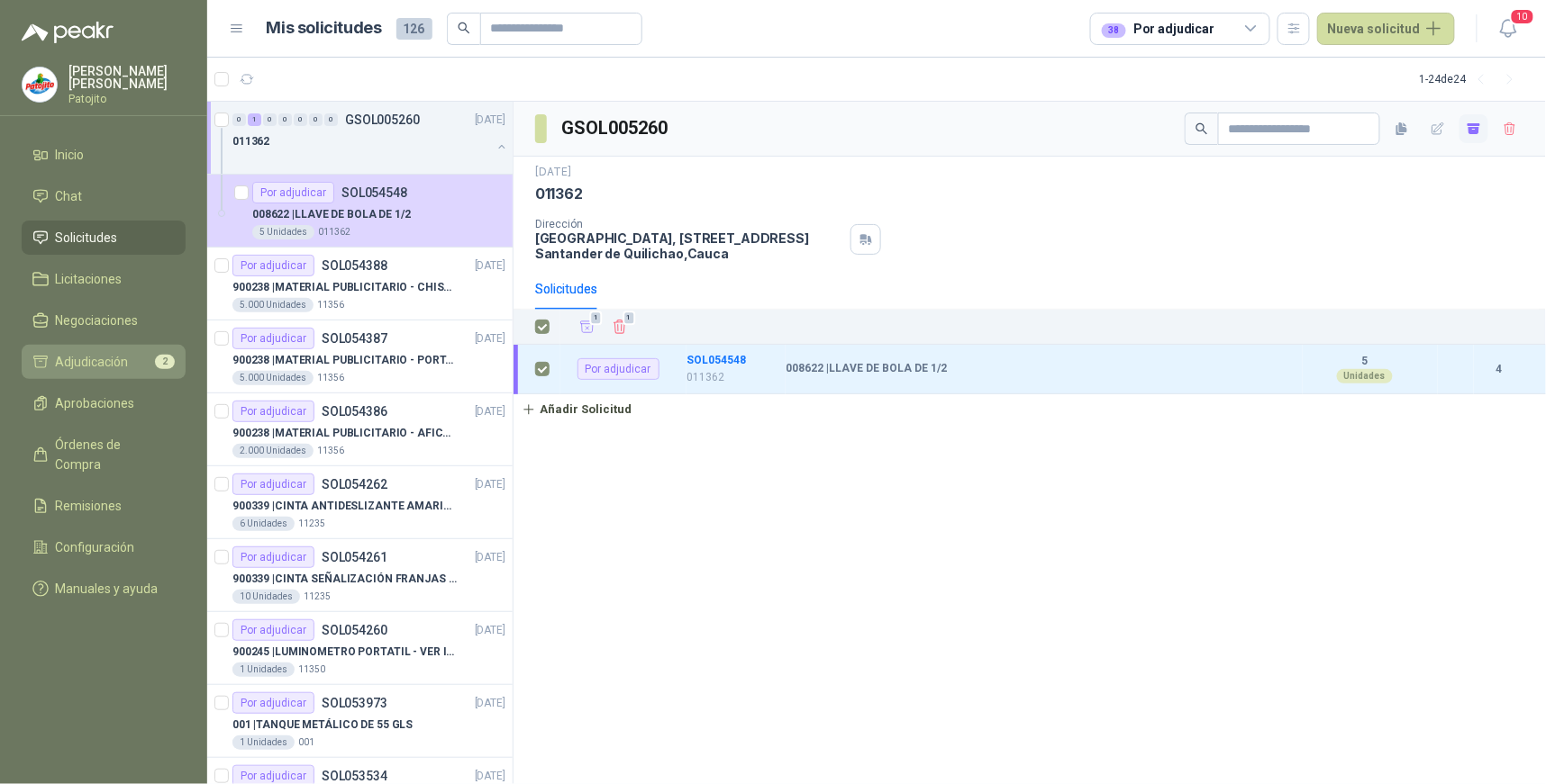
click at [144, 359] on li "Adjudicación 2" at bounding box center [103, 362] width 142 height 20
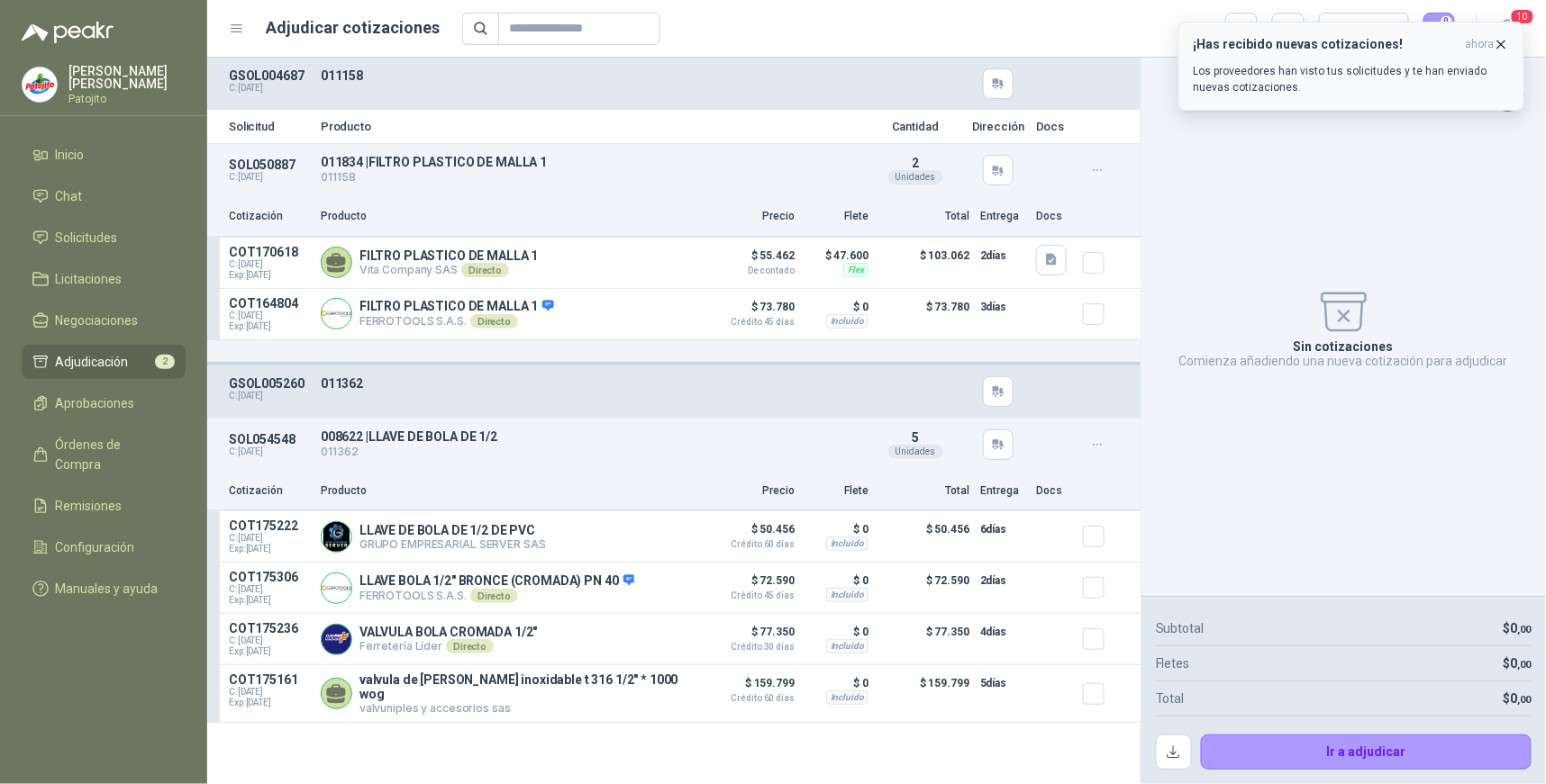
click at [1383, 70] on p "Los proveedores han visto tus solicitudes y te han enviado nuevas cotizaciones." at bounding box center [1351, 79] width 316 height 32
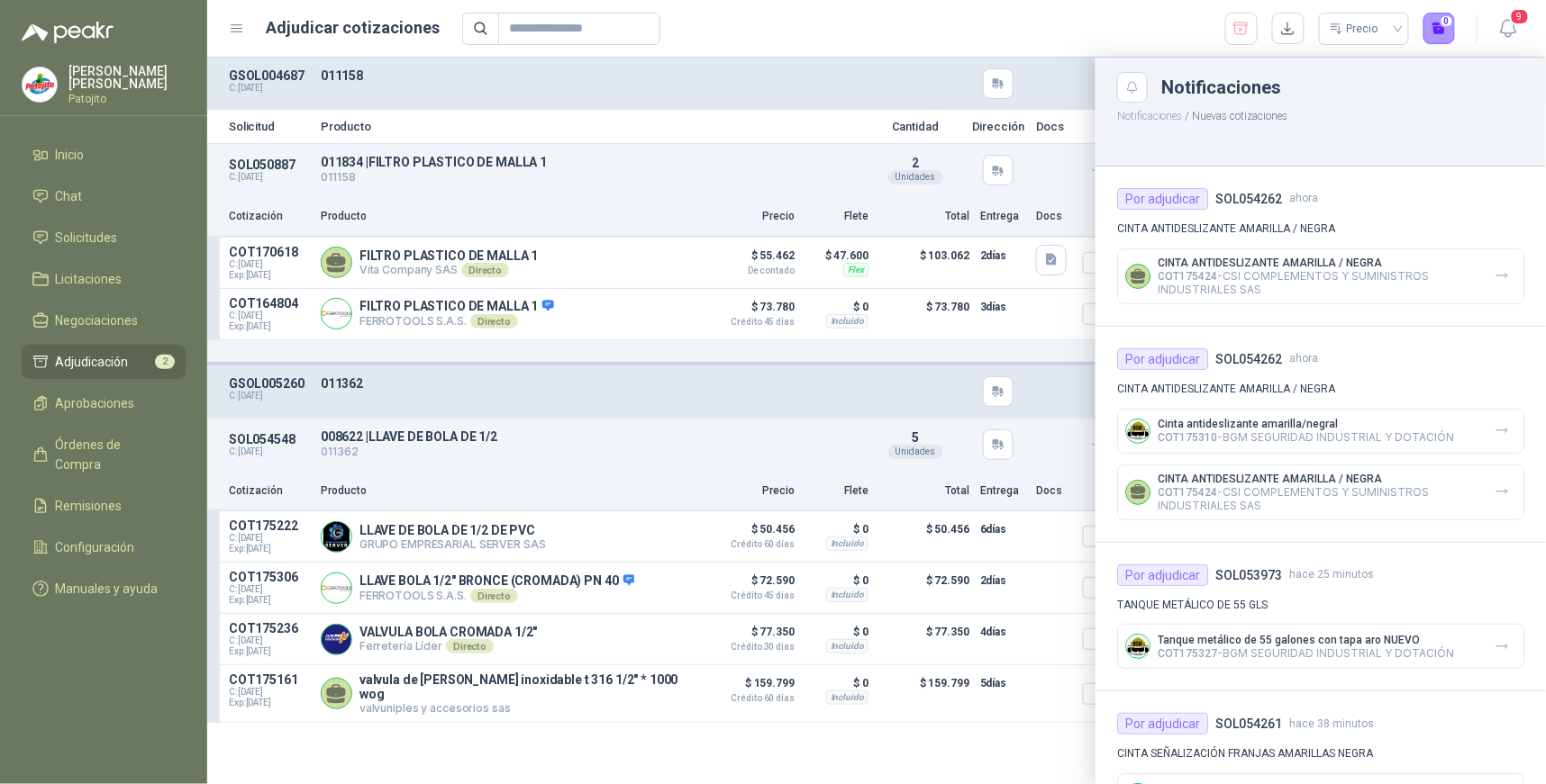
click at [1130, 27] on div "Precio 0" at bounding box center [959, 28] width 994 height 32
click at [1062, 56] on header "Adjudicar cotizaciones Precio 0 9" at bounding box center [876, 28] width 1339 height 58
drag, startPoint x: 1062, startPoint y: 83, endPoint x: 1071, endPoint y: 87, distance: 9.8
click at [1062, 84] on div at bounding box center [876, 421] width 1339 height 727
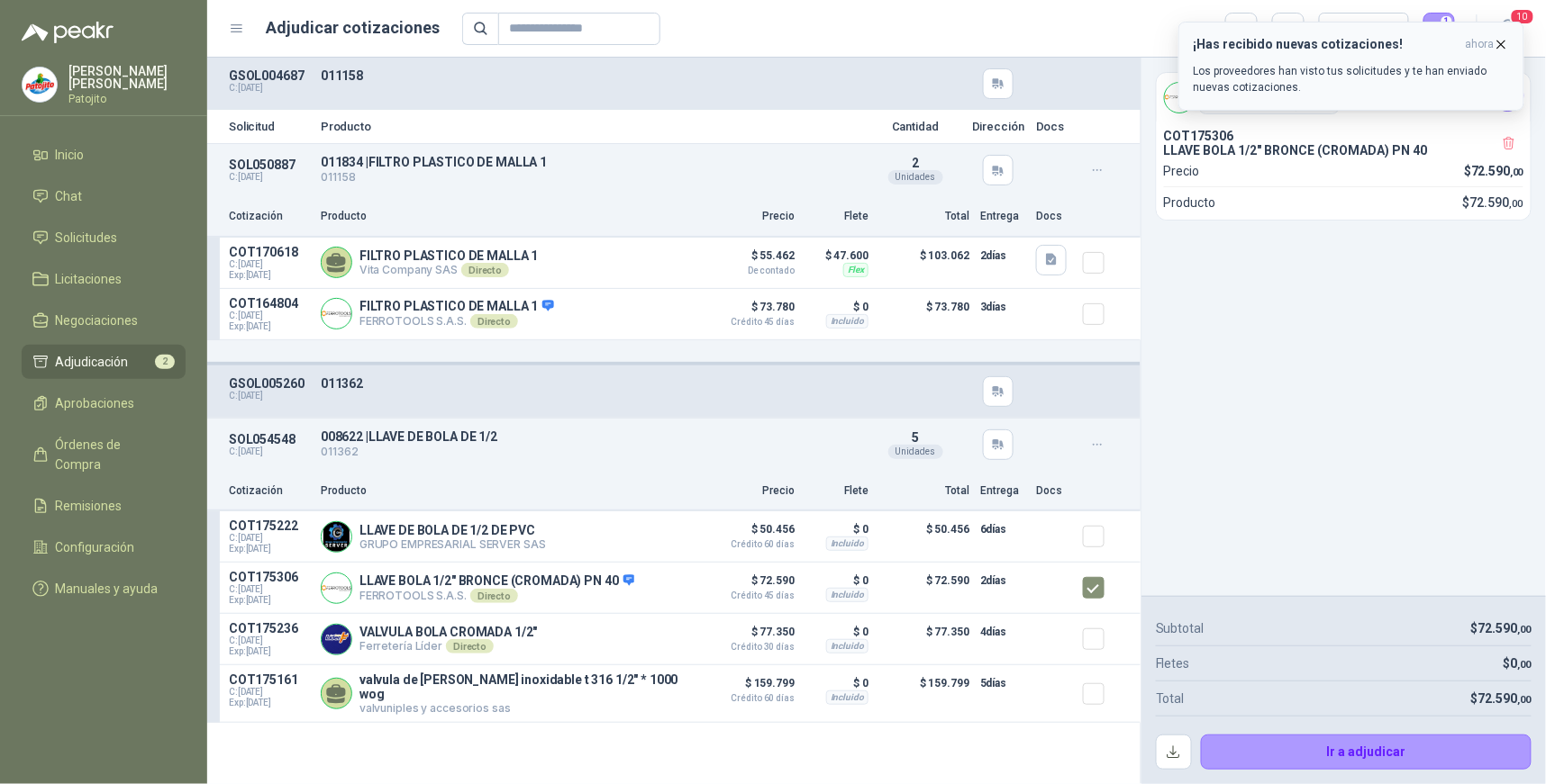
click at [1320, 61] on div "¡Has recibido nuevas cotizaciones! ahora Los proveedores han visto tus solicitu…" at bounding box center [1351, 66] width 316 height 59
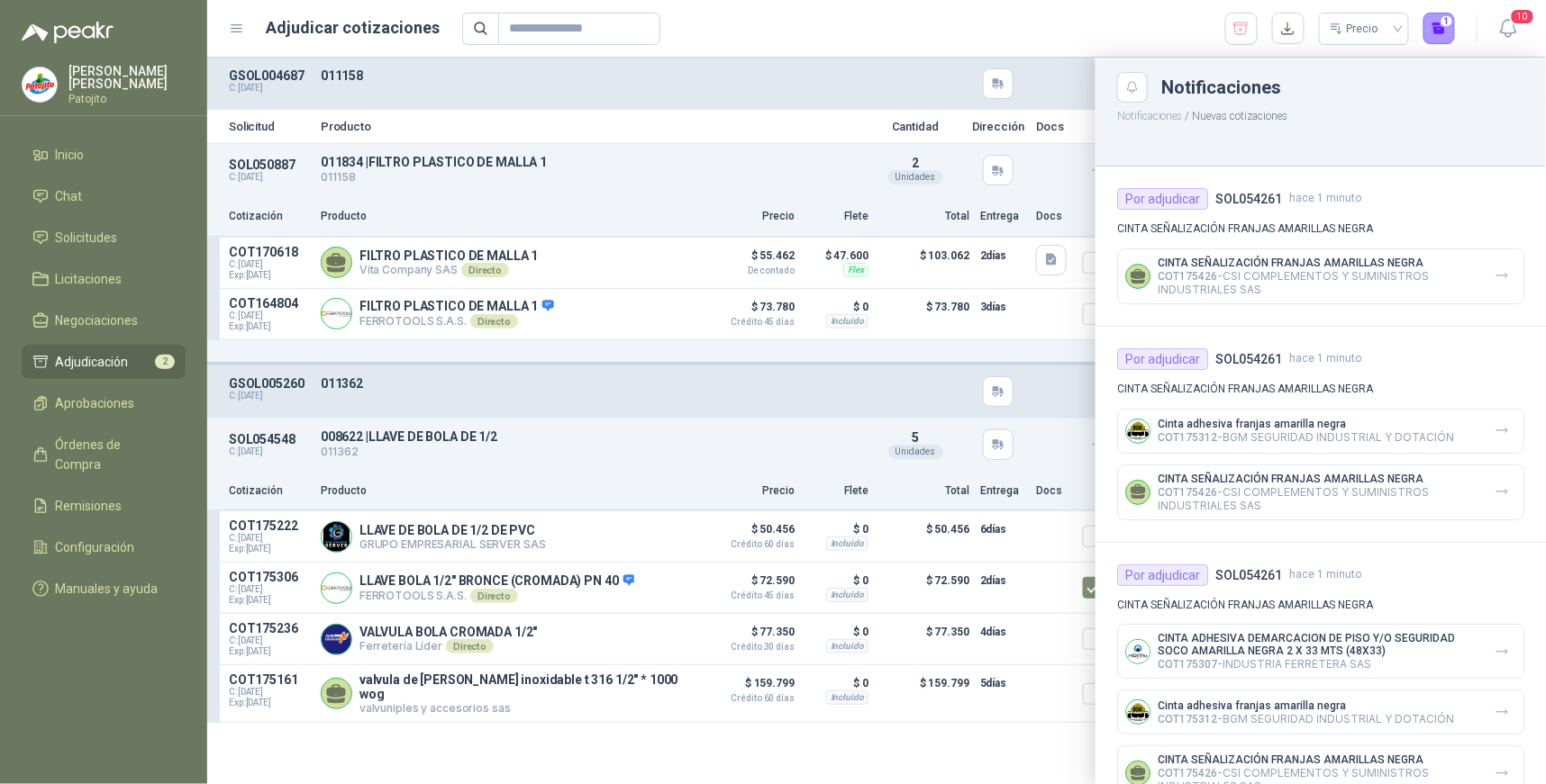
click at [929, 11] on header "Adjudicar cotizaciones Precio 1 10" at bounding box center [876, 28] width 1339 height 58
click at [1136, 91] on icon "Close" at bounding box center [1133, 87] width 11 height 11
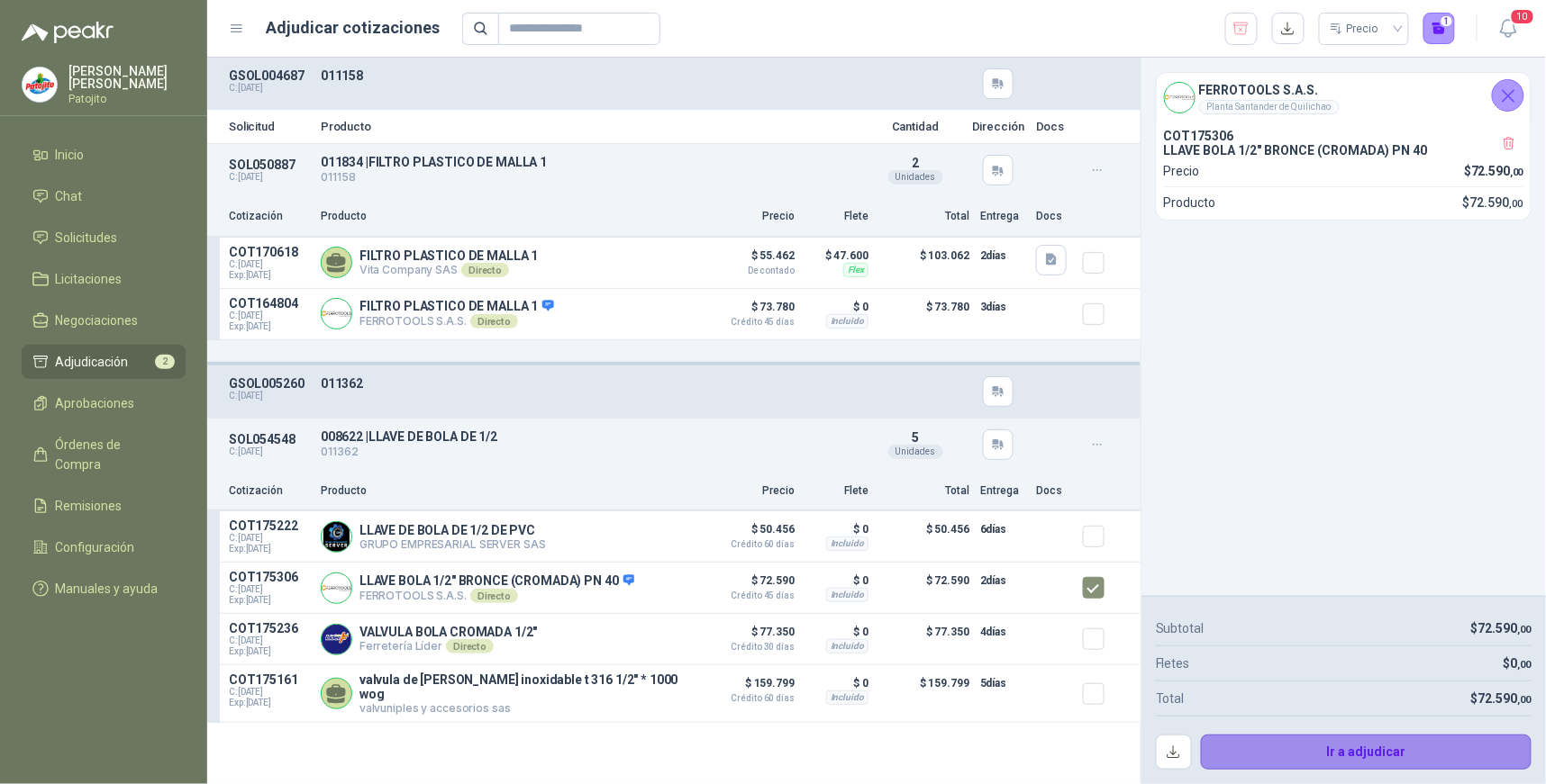
click at [1409, 745] on button "Ir a adjudicar" at bounding box center [1366, 752] width 331 height 36
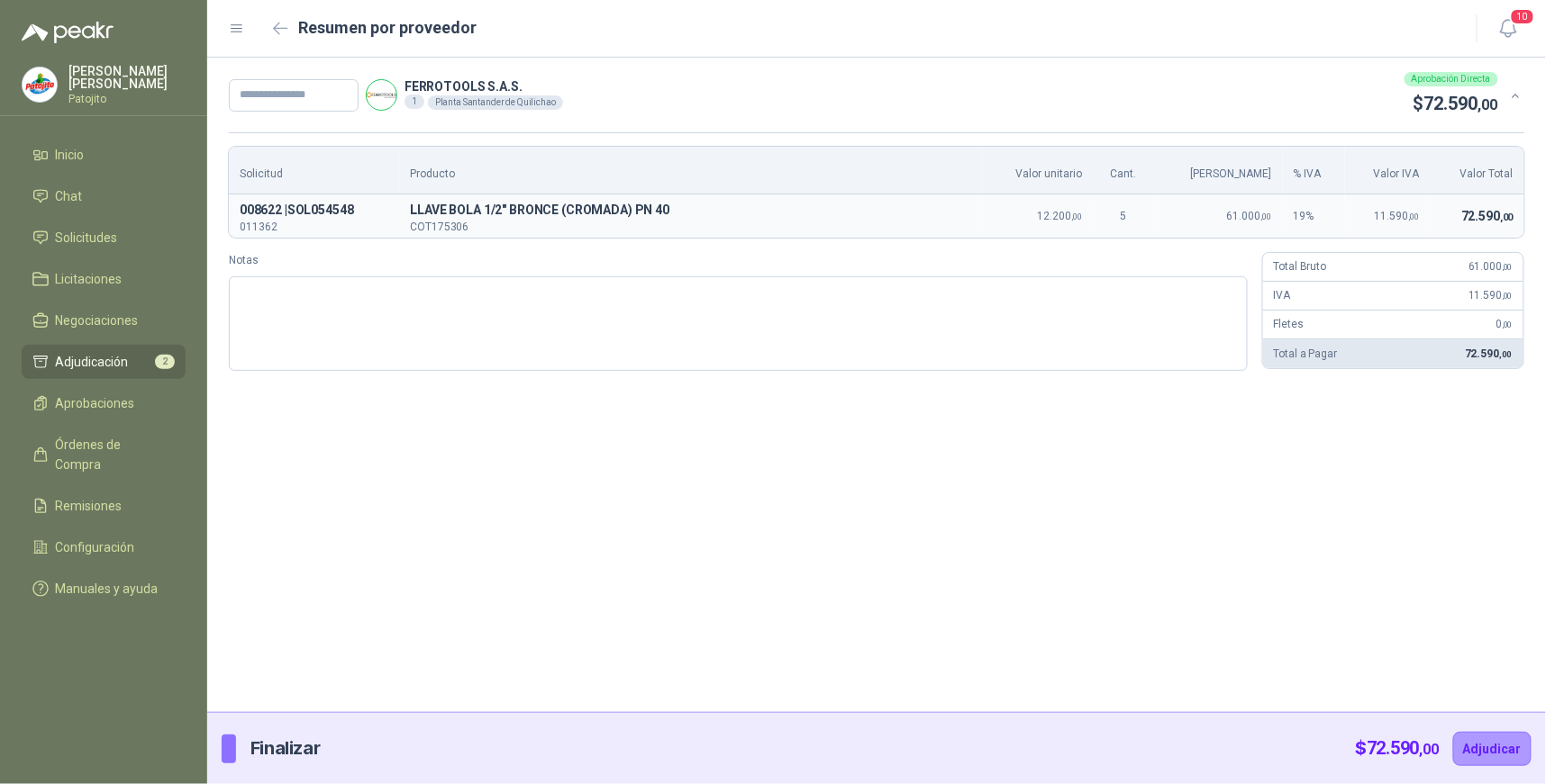
drag, startPoint x: 1310, startPoint y: 466, endPoint x: 1293, endPoint y: 483, distance: 24.0
click at [1310, 469] on div "FERROTOOLS S.A.S. 1 Planta Santander de [GEOGRAPHIC_DATA] Aprobación Directa $ …" at bounding box center [876, 385] width 1339 height 655
click at [266, 93] on input "text" at bounding box center [293, 94] width 129 height 32
click at [547, 302] on textarea "Notas" at bounding box center [738, 324] width 1019 height 94
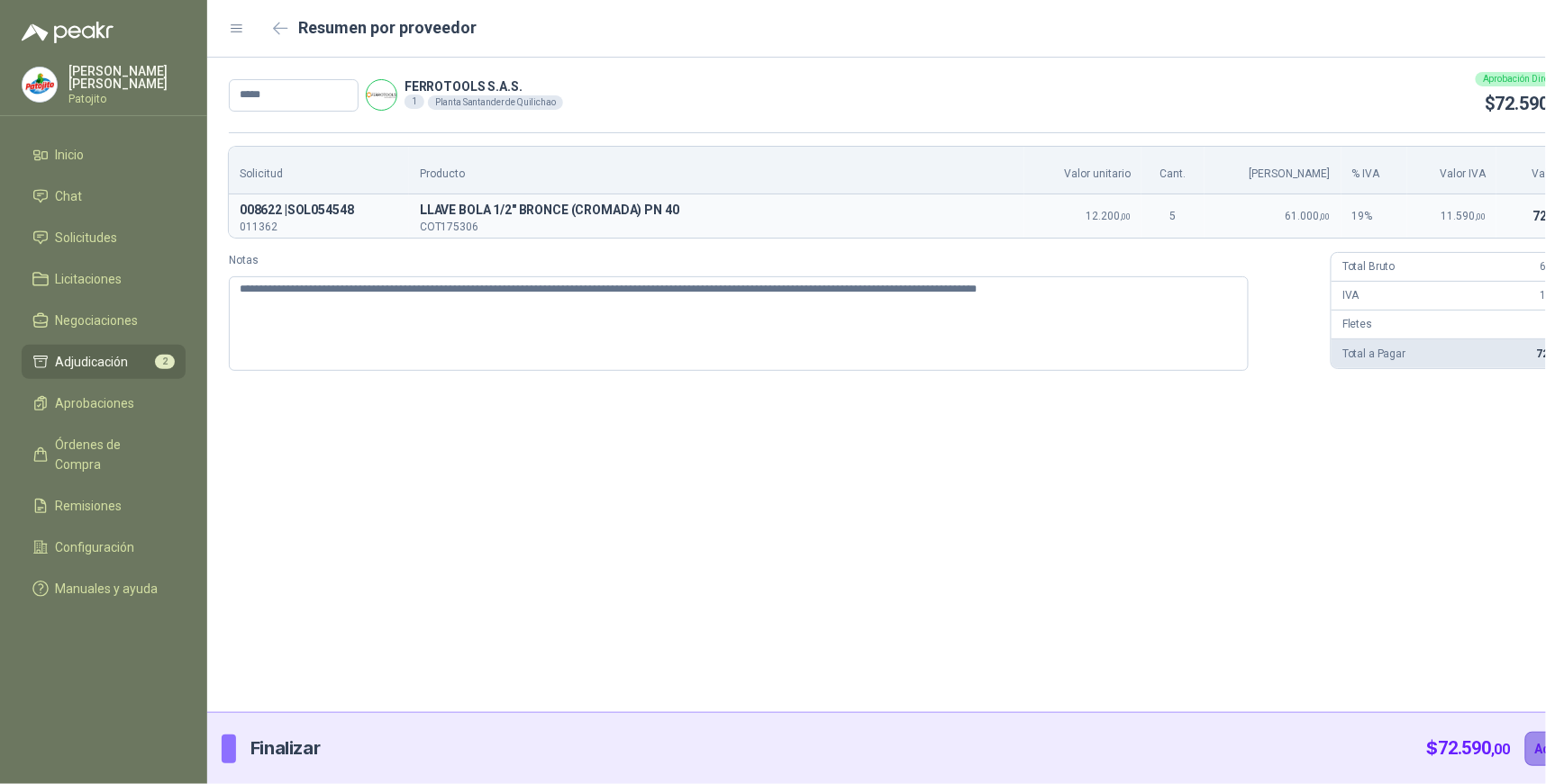
click at [1526, 748] on button "Adjudicar" at bounding box center [1564, 748] width 78 height 34
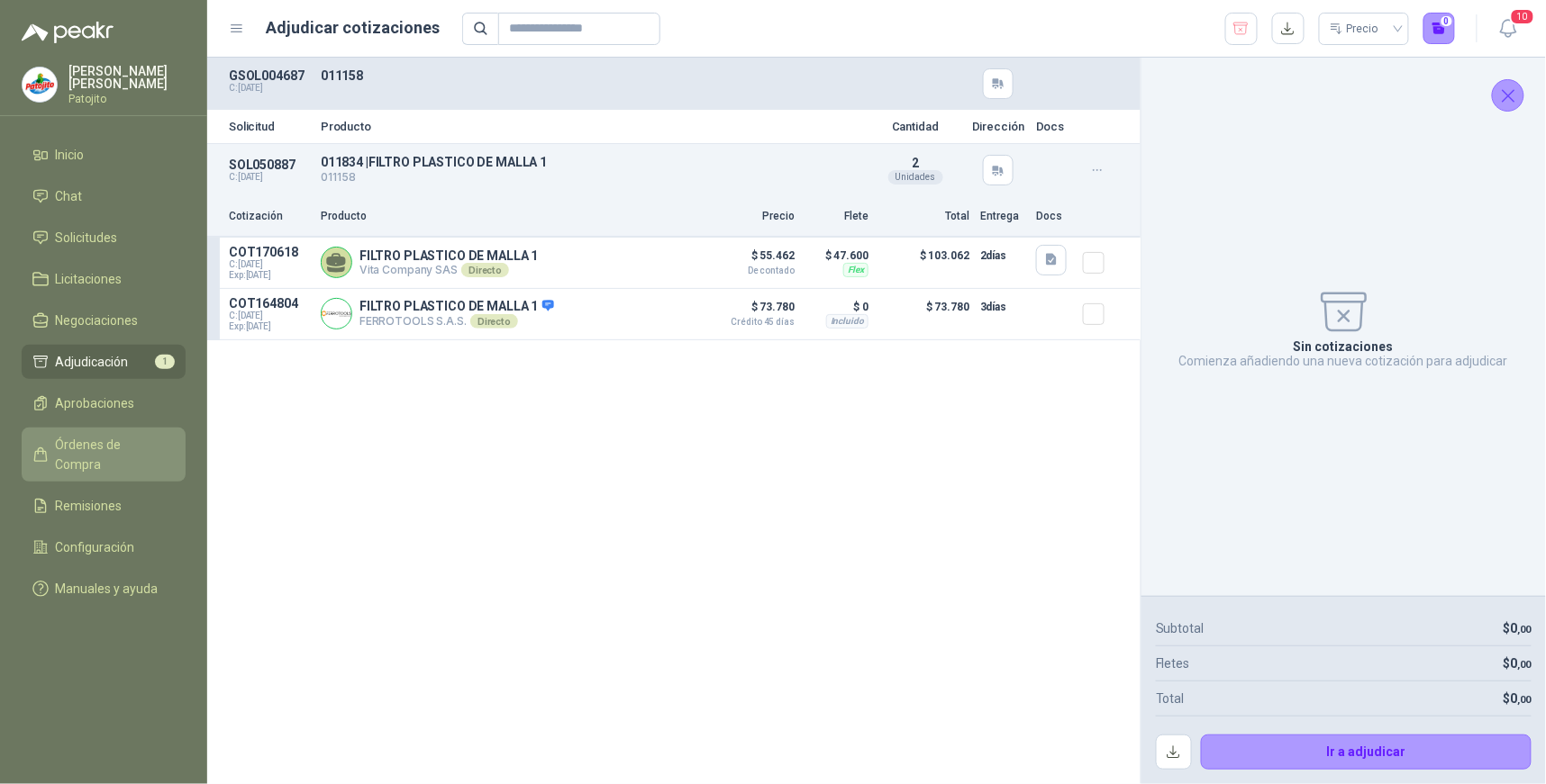
click at [142, 445] on span "Órdenes de Compra" at bounding box center [112, 454] width 113 height 39
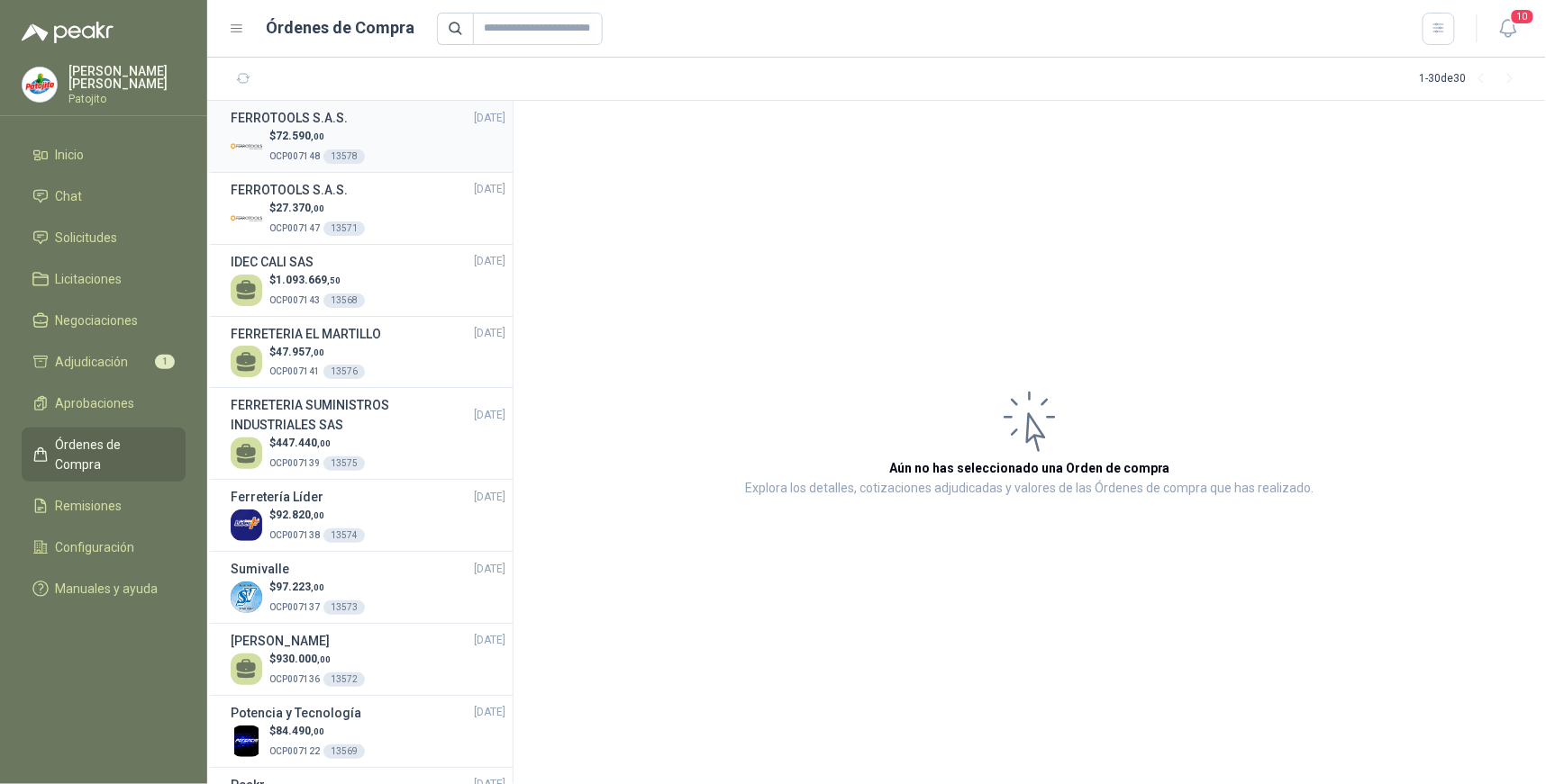
click at [396, 149] on div "$ 72.590 ,00 OCP007148 13578" at bounding box center [368, 146] width 275 height 37
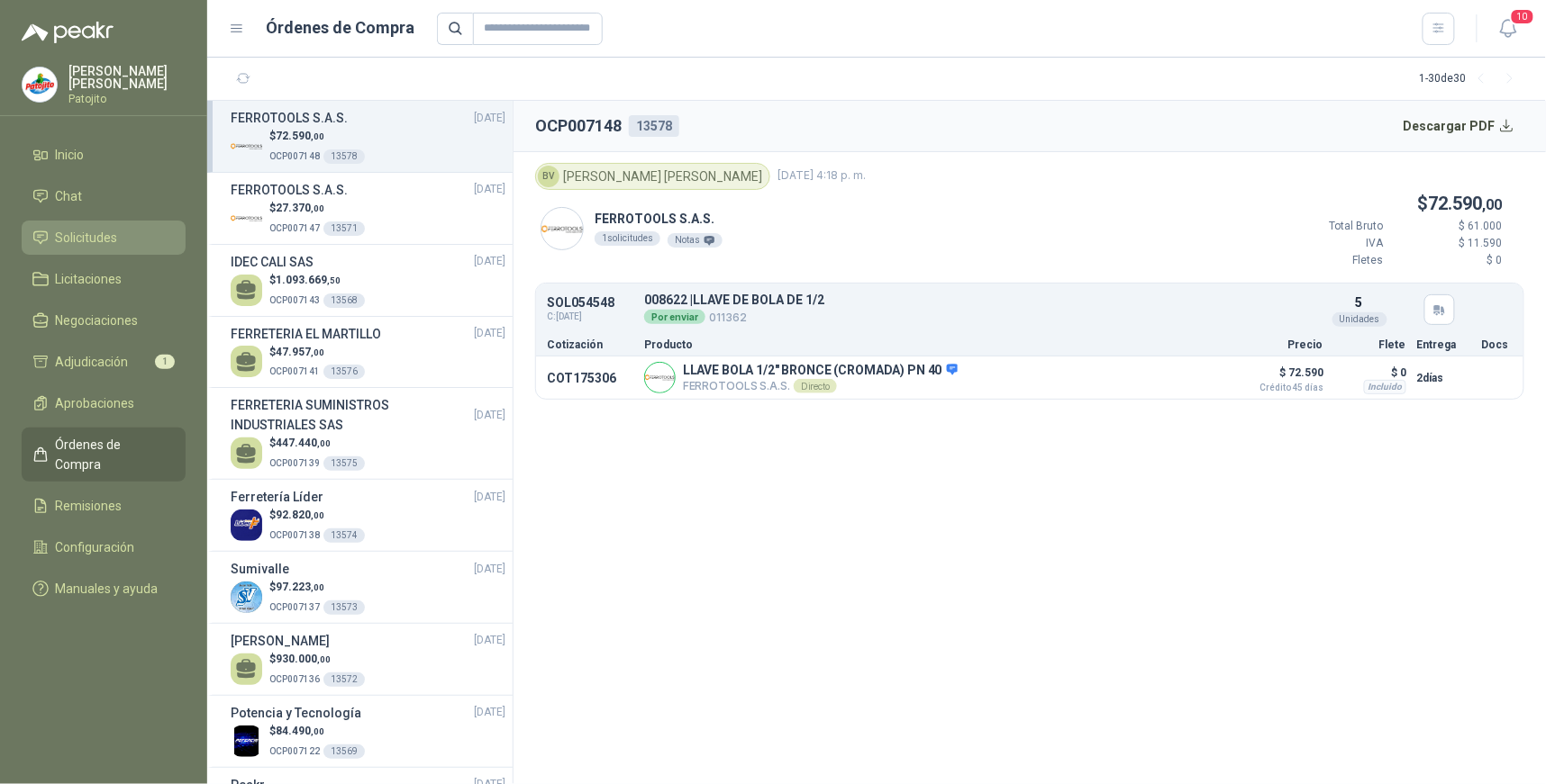
drag, startPoint x: 114, startPoint y: 234, endPoint x: 138, endPoint y: 237, distance: 24.2
click at [115, 234] on span "Solicitudes" at bounding box center [87, 237] width 62 height 20
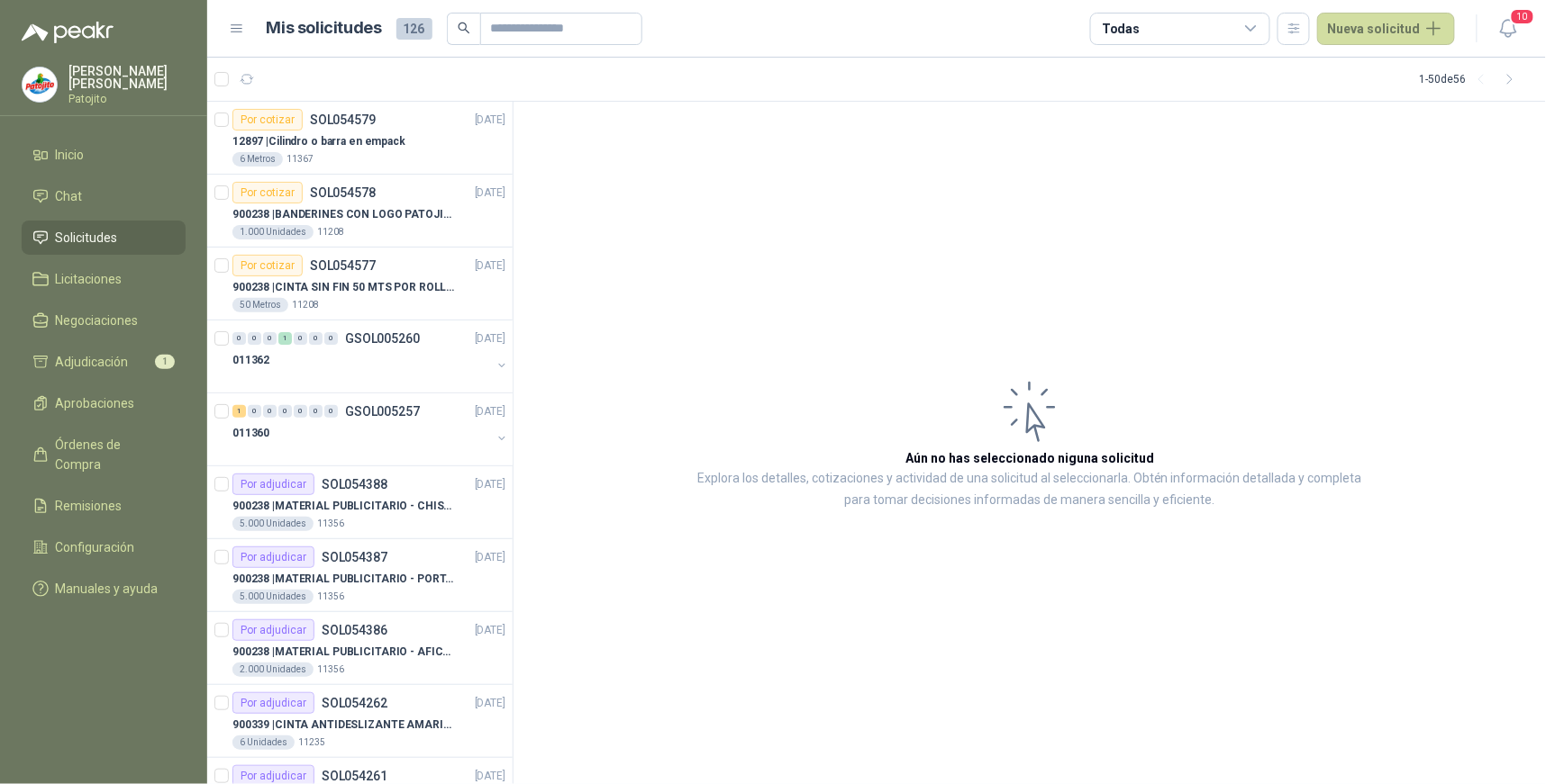
click at [1257, 26] on icon at bounding box center [1251, 29] width 17 height 17
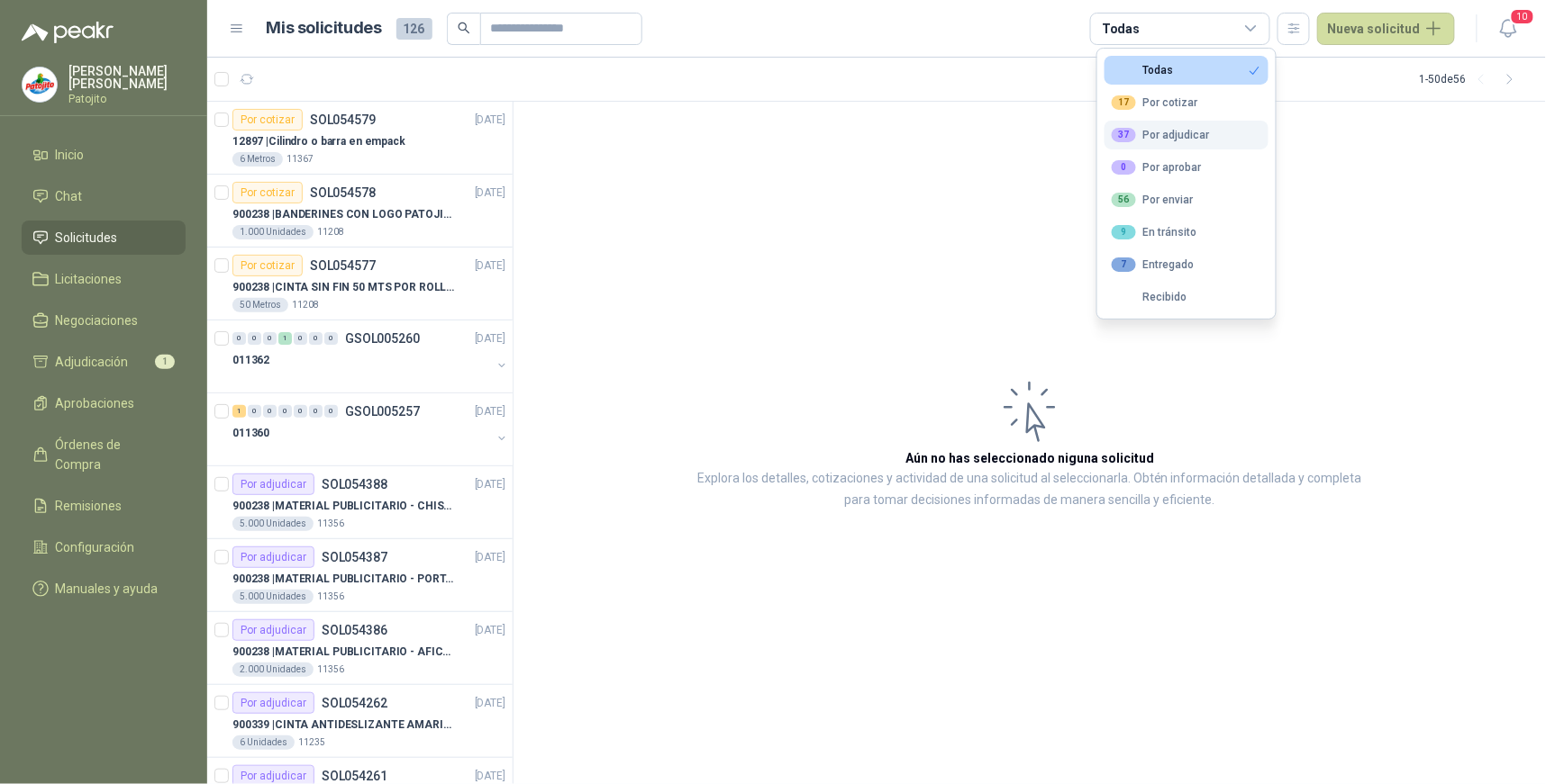
click at [1202, 127] on div "37 Por adjudicar" at bounding box center [1161, 135] width 98 height 15
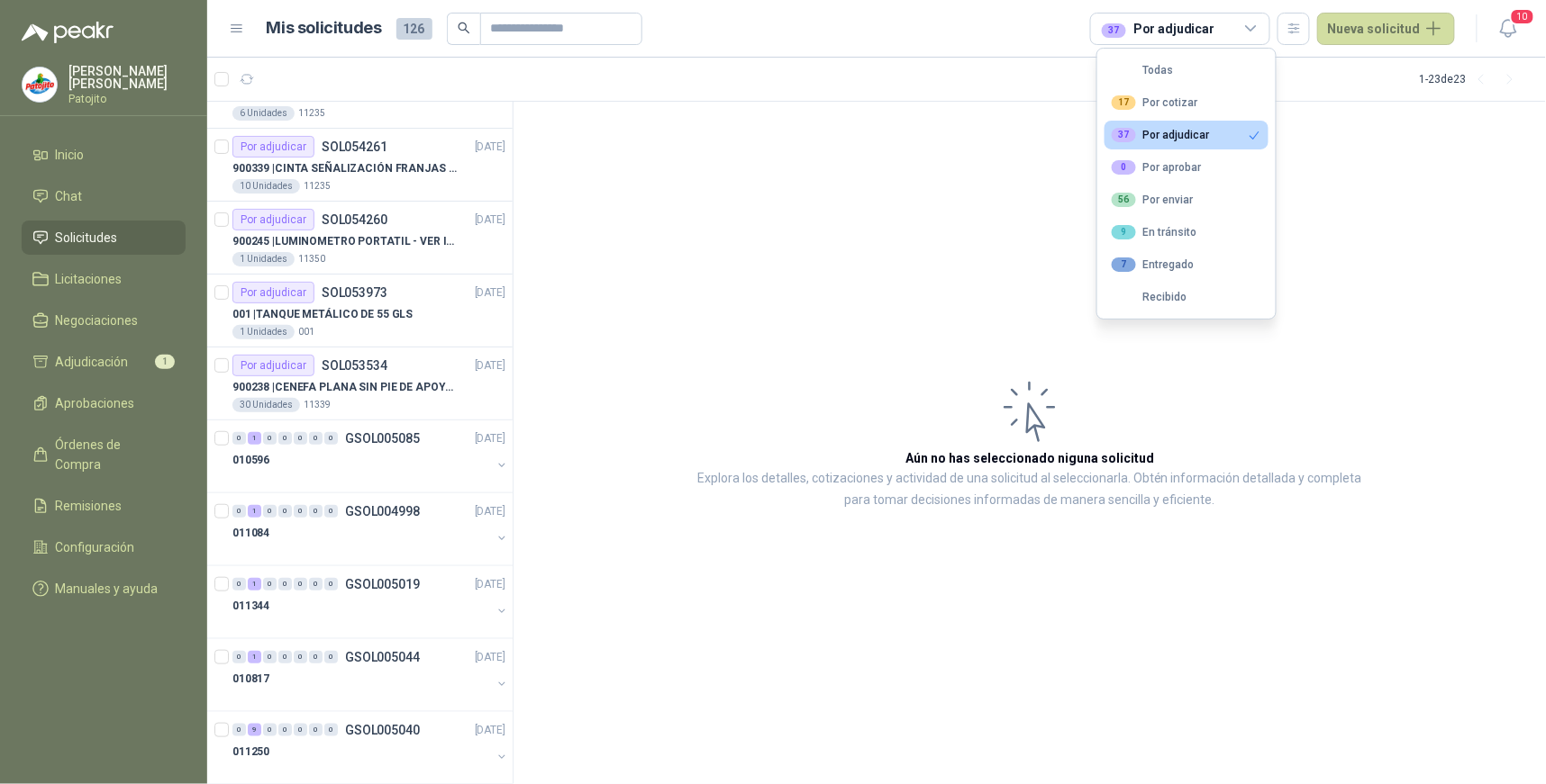
scroll to position [300, 0]
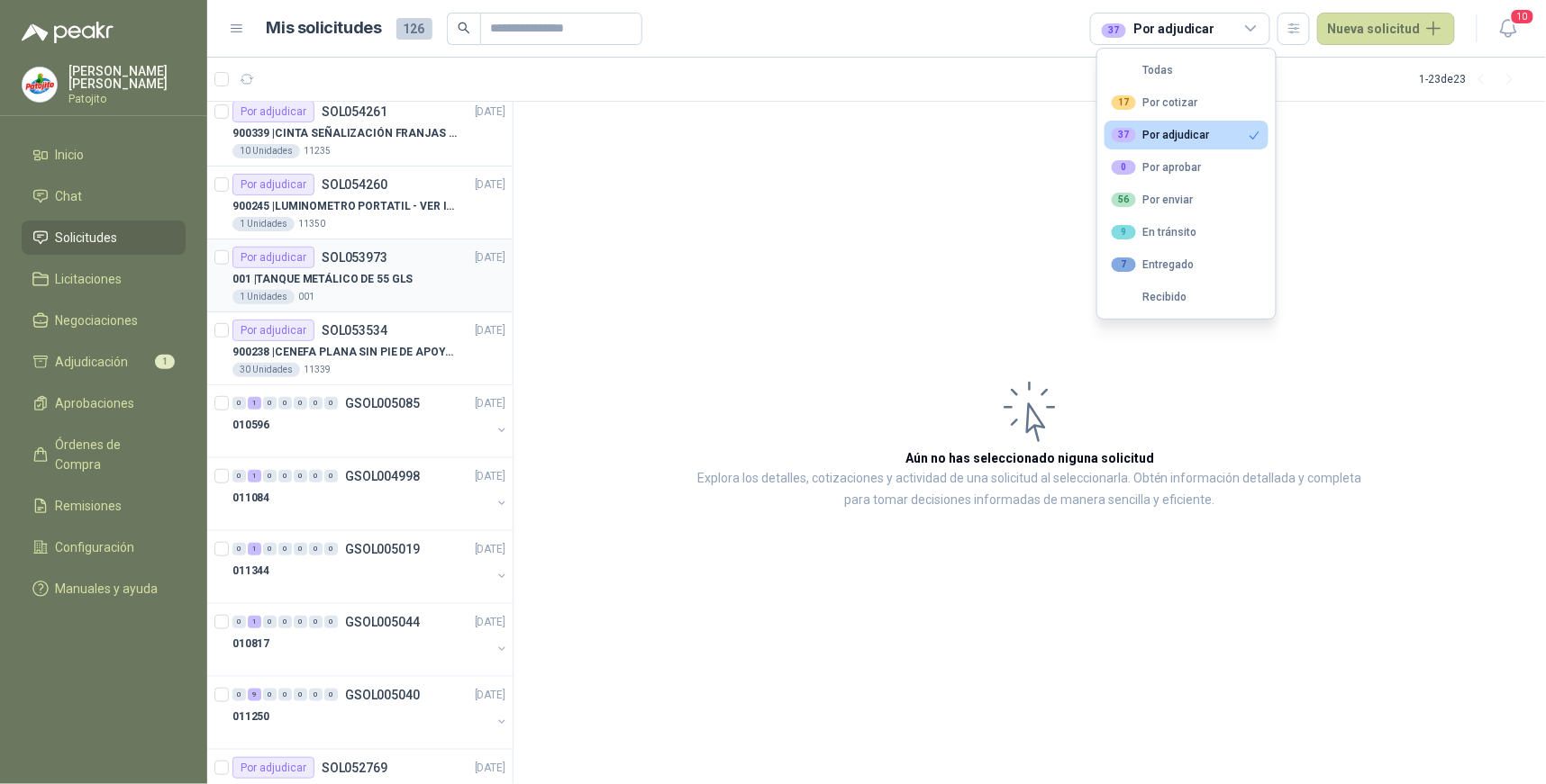
click at [350, 252] on p "SOL053973" at bounding box center [355, 258] width 66 height 13
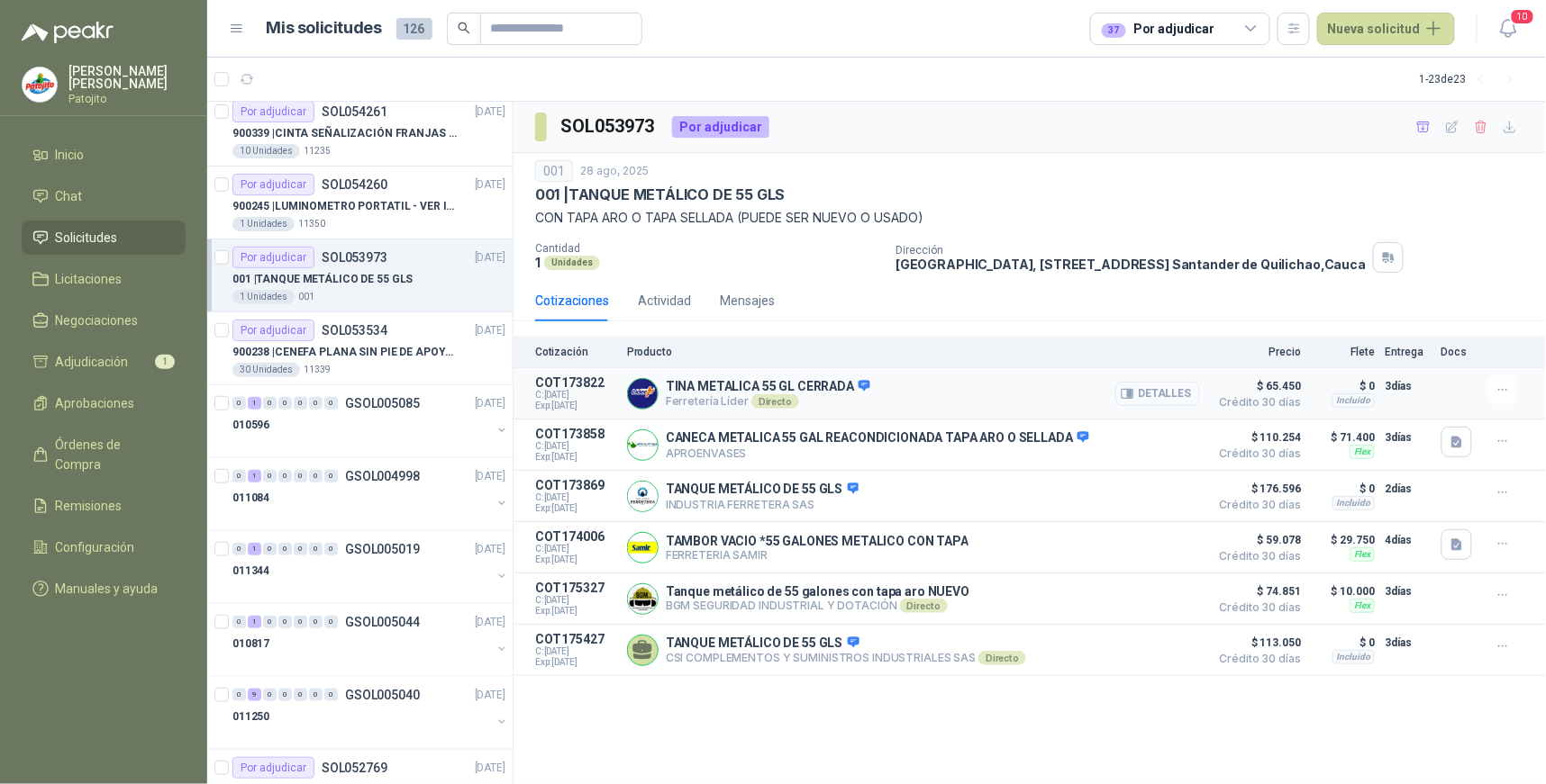
click at [1184, 392] on button "Detalles" at bounding box center [1158, 393] width 84 height 25
click at [1457, 446] on icon "button" at bounding box center [1457, 442] width 16 height 16
click at [1433, 402] on button "image.png" at bounding box center [1421, 403] width 78 height 19
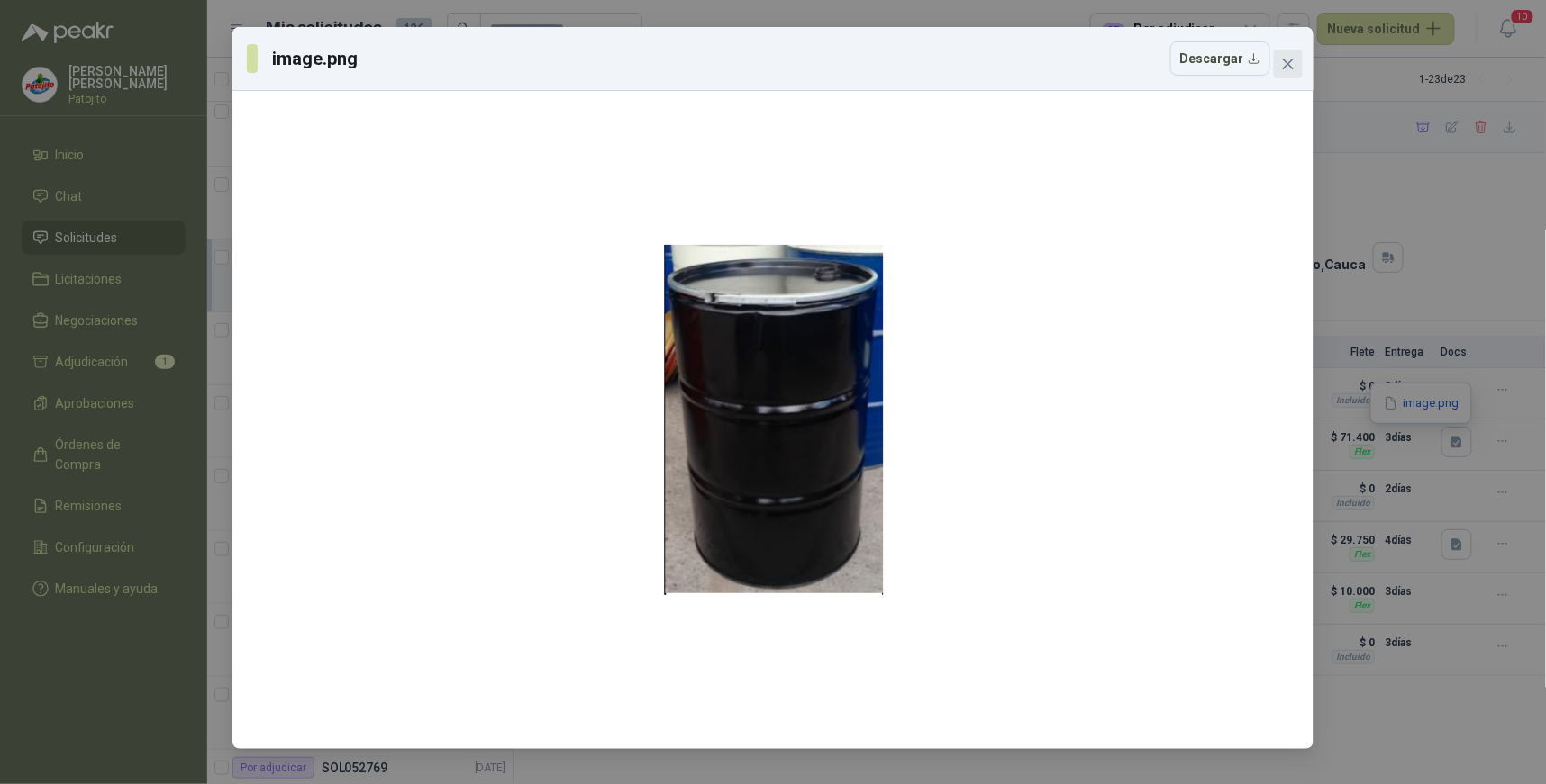
click at [1290, 70] on icon "close" at bounding box center [1289, 64] width 15 height 15
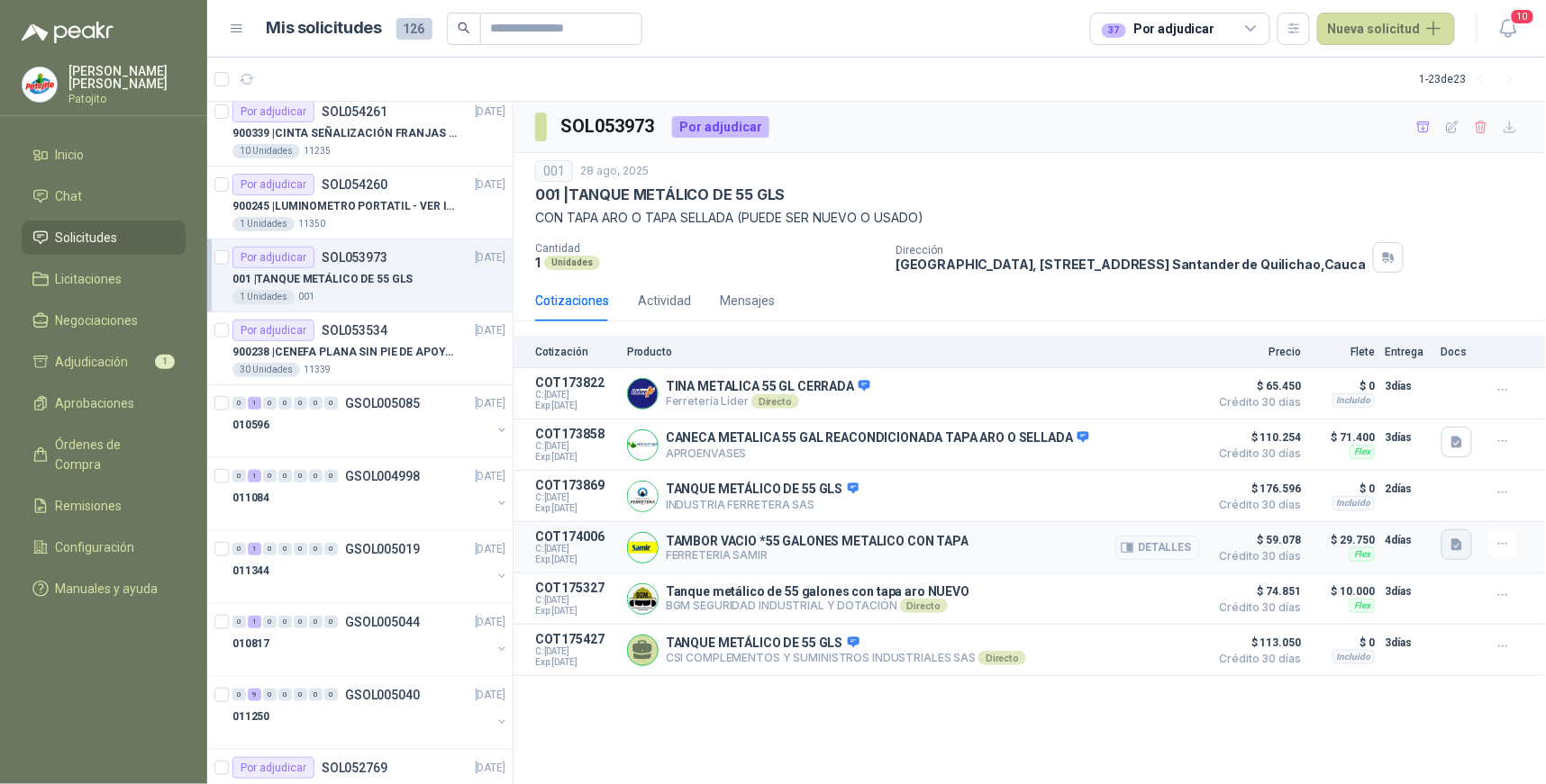
click at [1452, 549] on icon "button" at bounding box center [1457, 545] width 11 height 12
click at [1435, 502] on button "image.png" at bounding box center [1421, 507] width 78 height 19
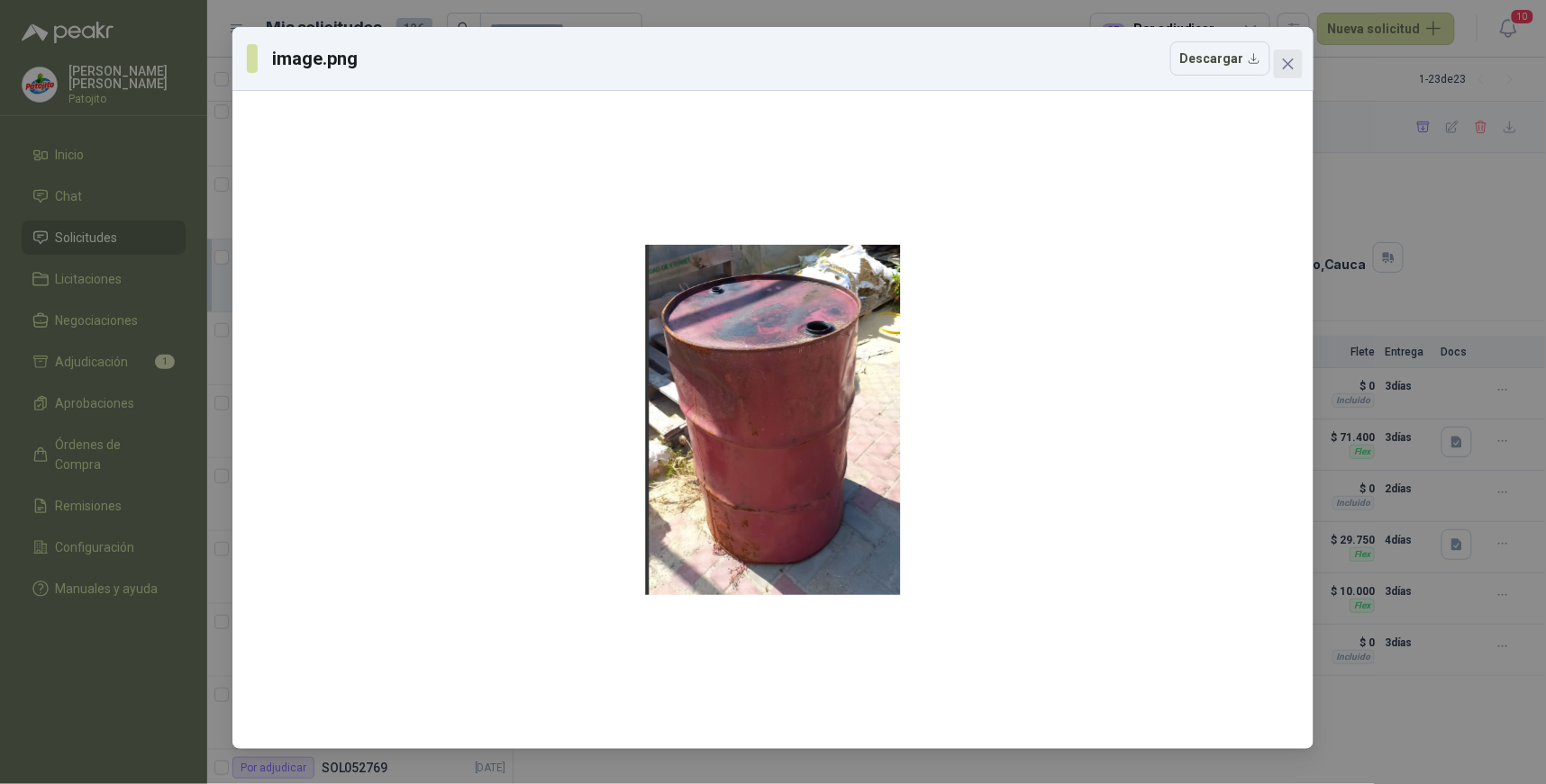
click at [1284, 68] on icon "close" at bounding box center [1289, 64] width 15 height 15
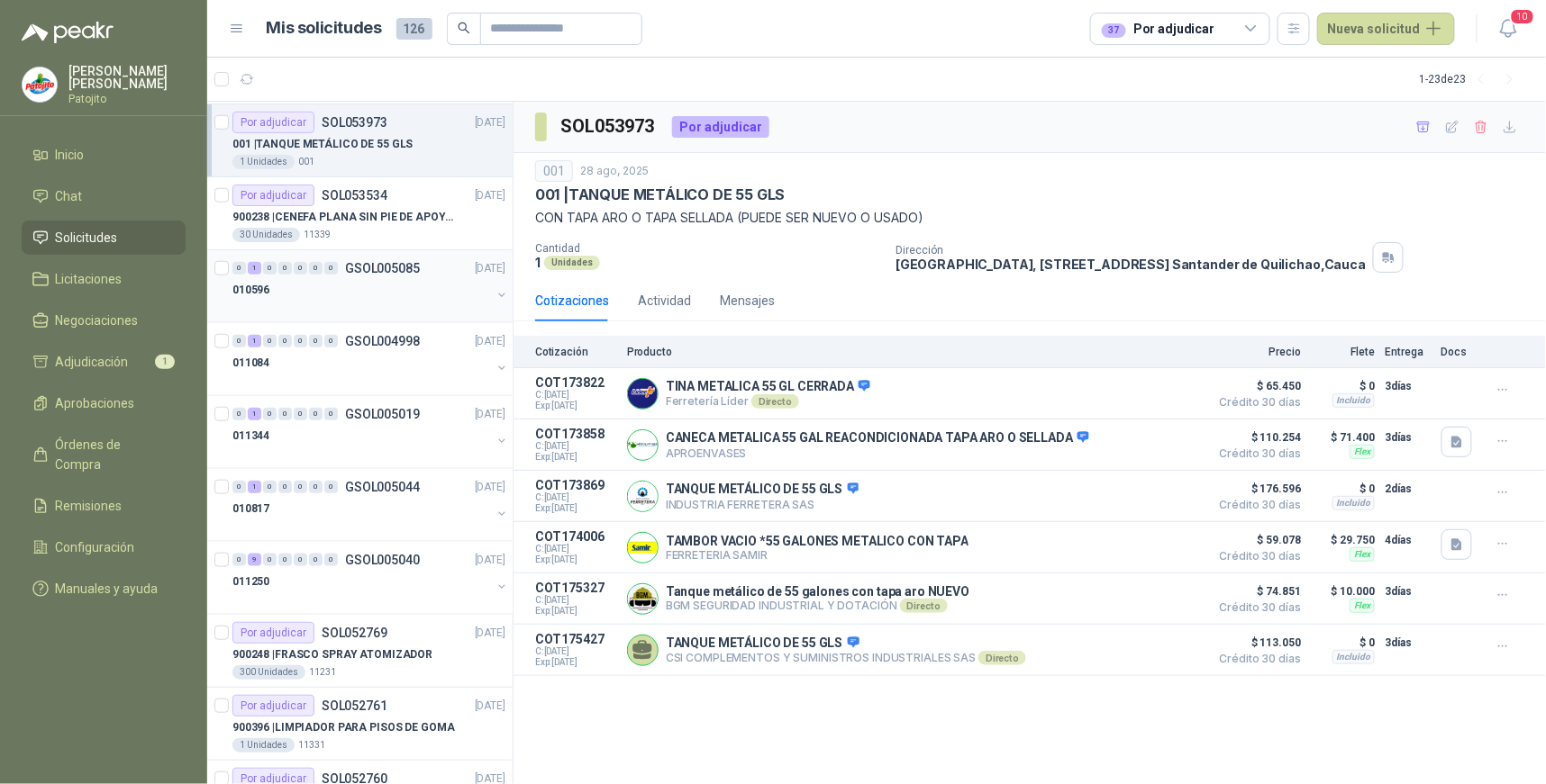
scroll to position [400, 0]
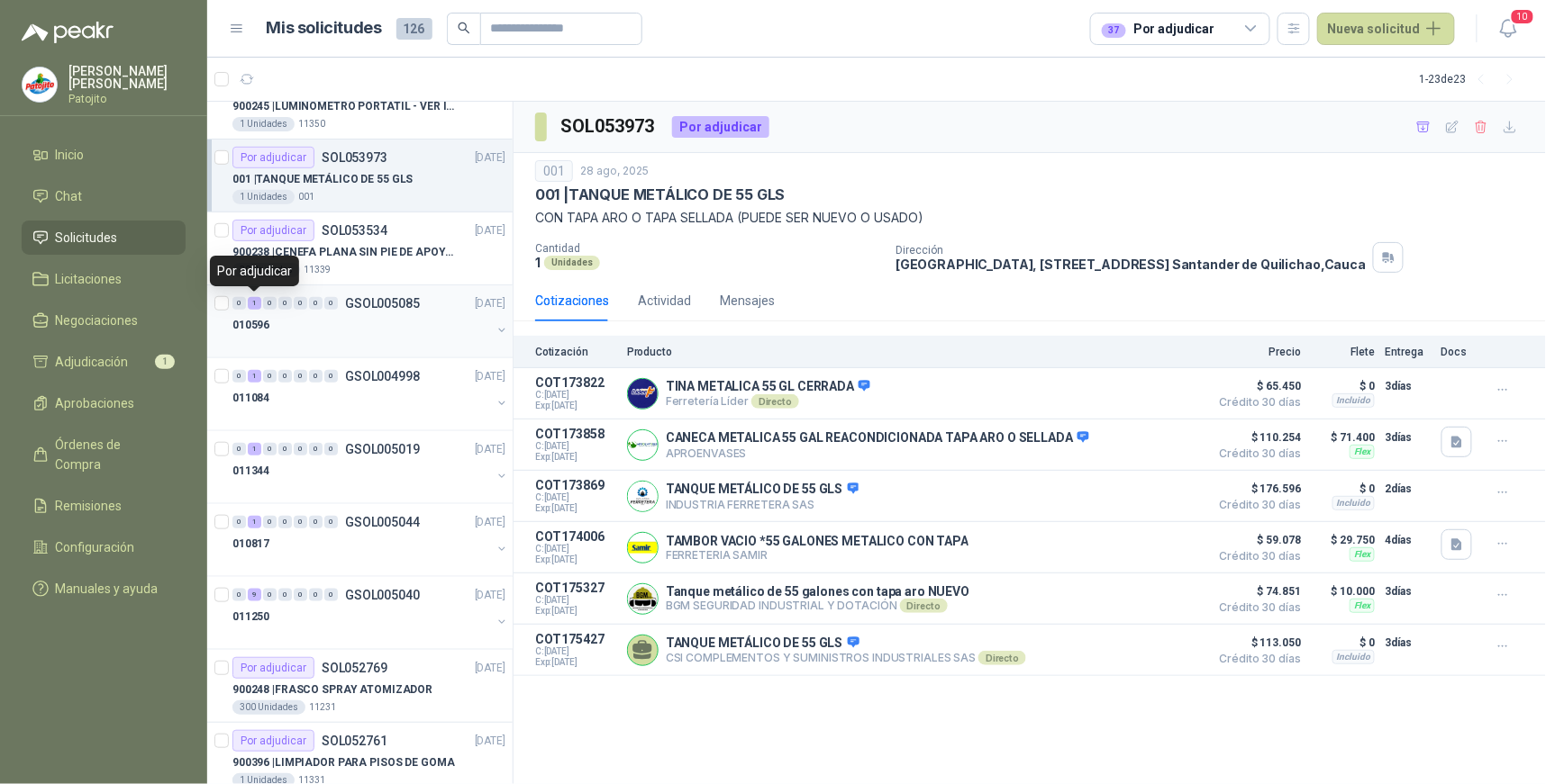
click at [250, 297] on div "1" at bounding box center [254, 304] width 14 height 13
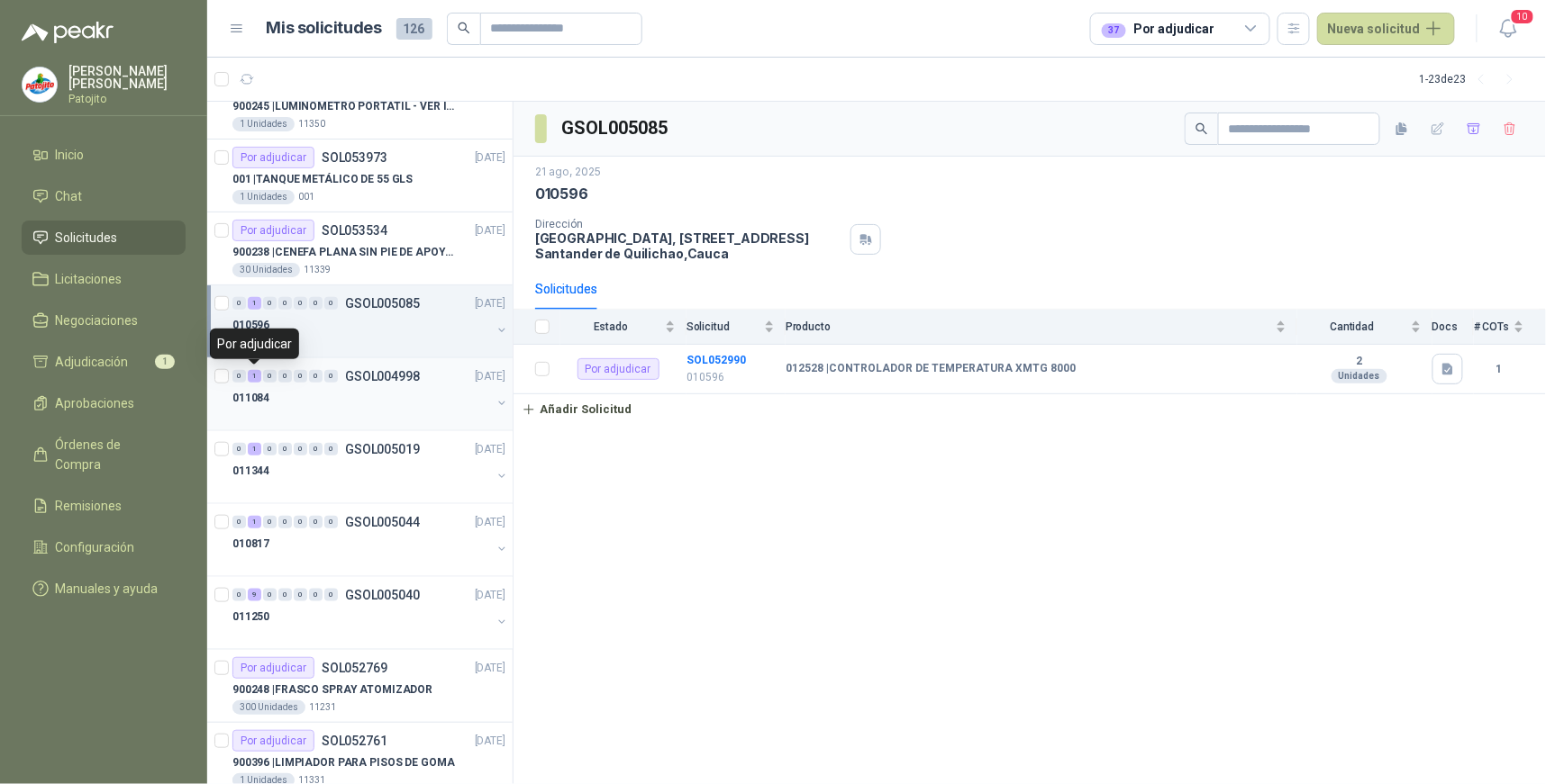
click at [257, 373] on div "1" at bounding box center [254, 377] width 14 height 13
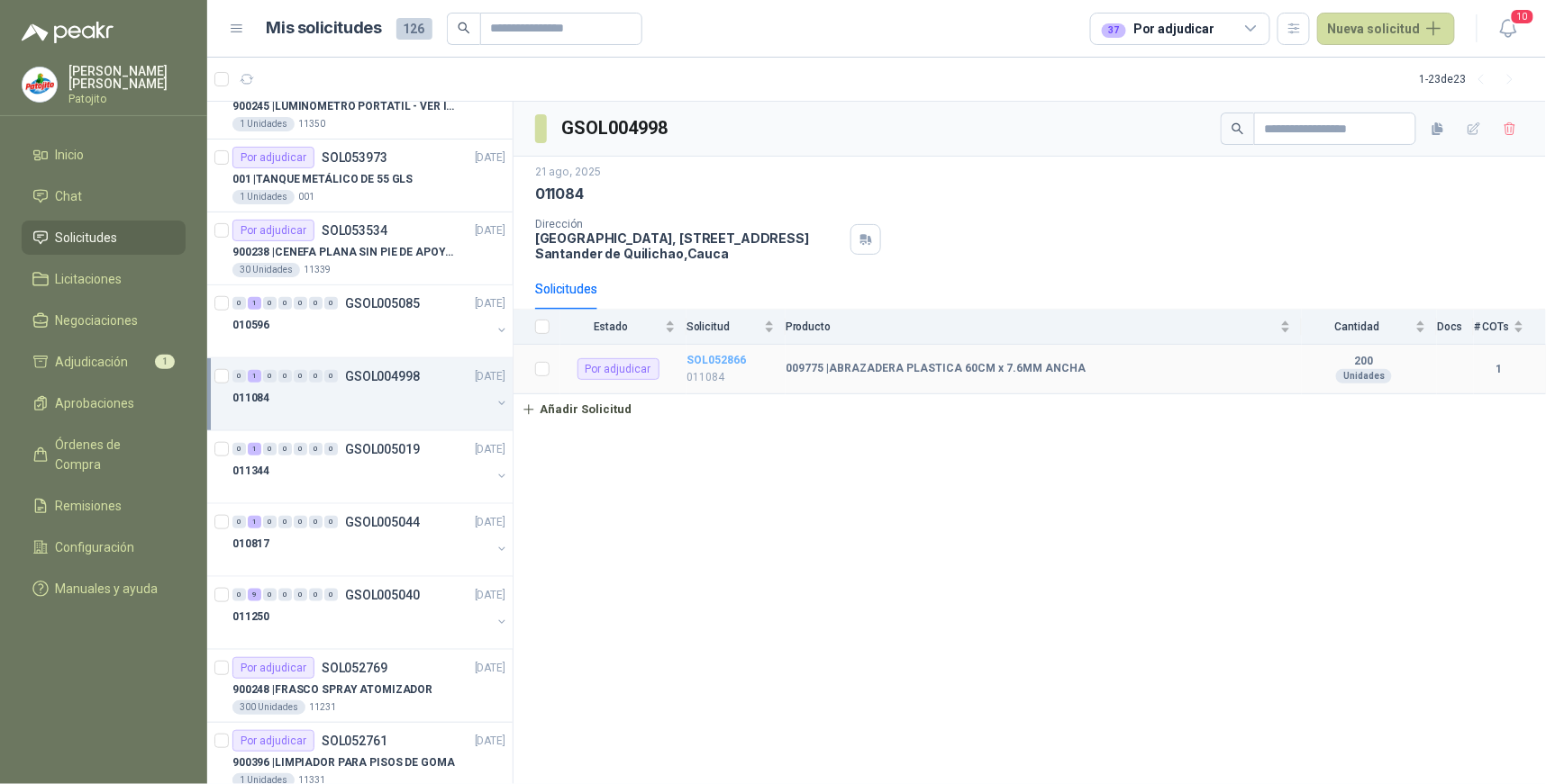
click at [717, 359] on b "SOL052866" at bounding box center [716, 360] width 60 height 13
